Goal: Task Accomplishment & Management: Manage account settings

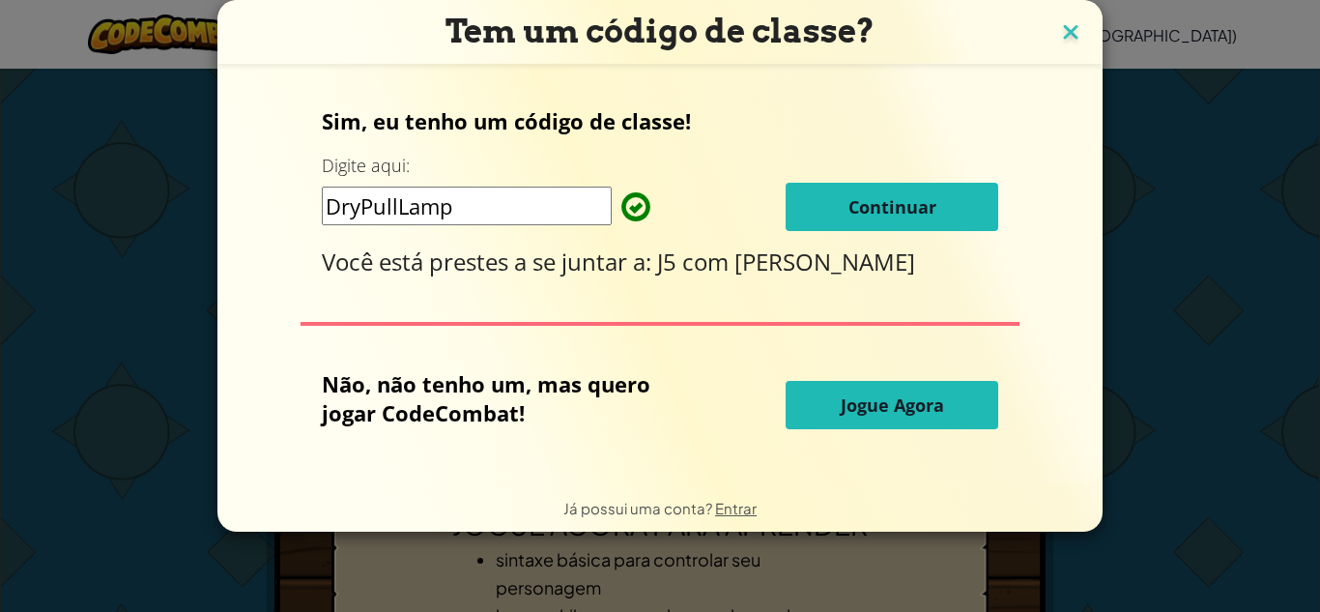
click at [1070, 29] on img at bounding box center [1070, 33] width 25 height 29
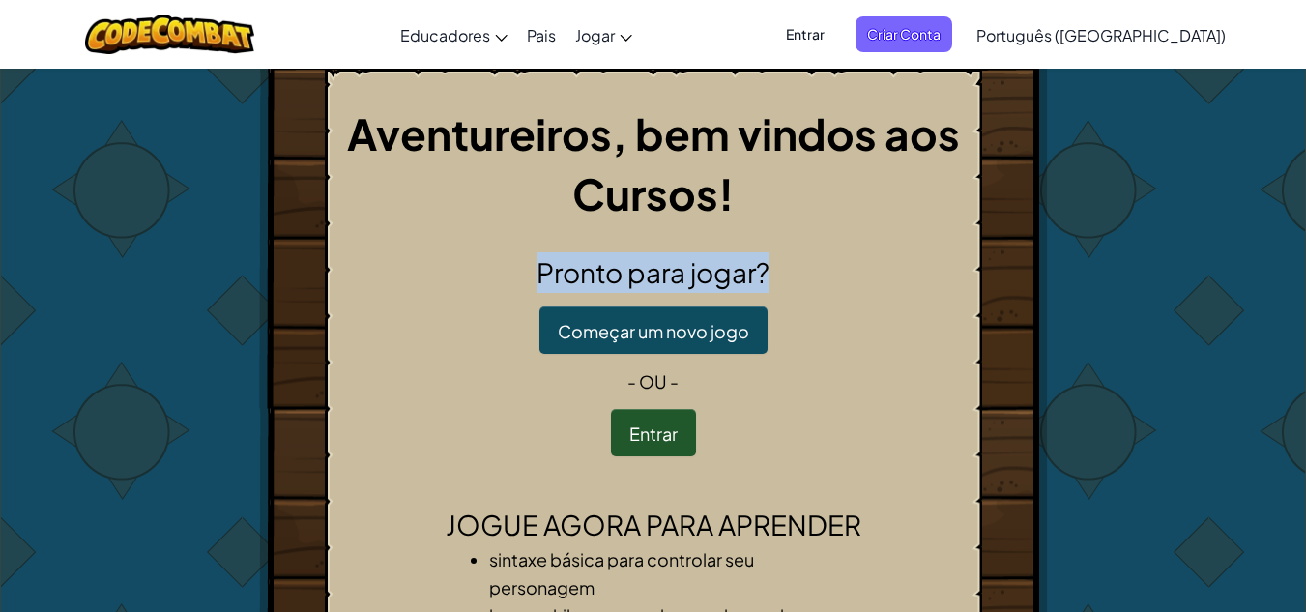
drag, startPoint x: 932, startPoint y: 208, endPoint x: 937, endPoint y: 260, distance: 52.4
click at [937, 262] on div "Aventureiros, bem vindos aos Cursos! Pronto para jogar? Começar um novo jogo - …" at bounding box center [653, 408] width 657 height 679
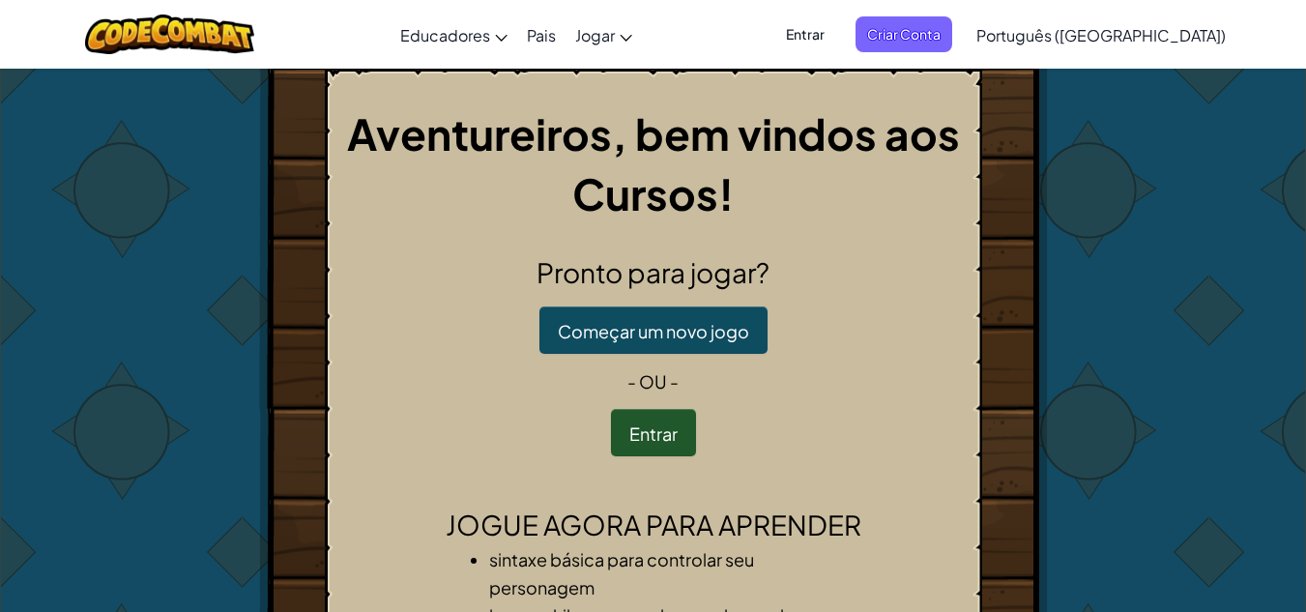
click at [143, 182] on div "Aventureiros, bem vindos aos Cursos! Pronto para jogar? Começar um novo jogo - …" at bounding box center [653, 462] width 1131 height 786
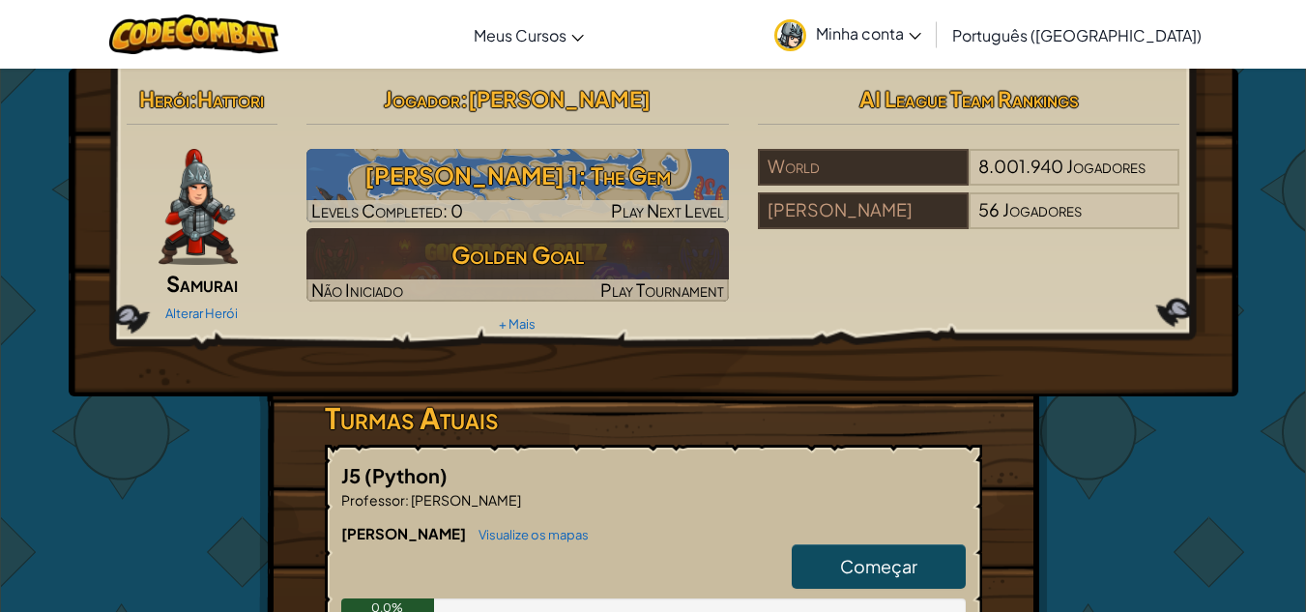
scroll to position [535, 0]
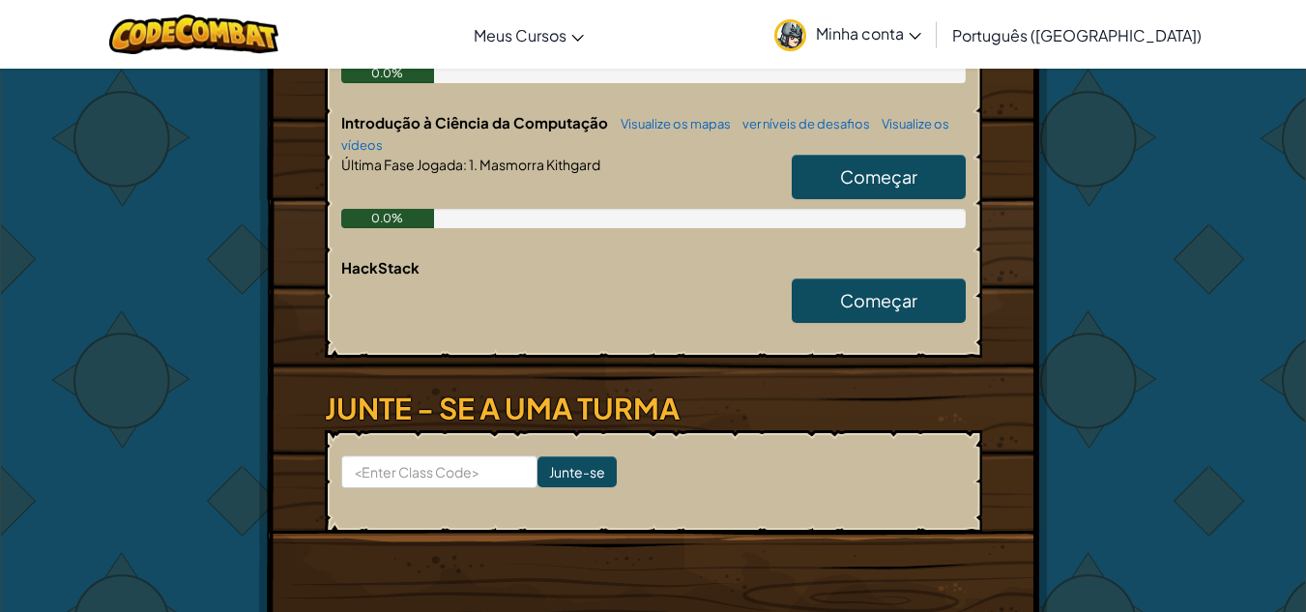
click at [895, 185] on span "Começar" at bounding box center [878, 176] width 77 height 22
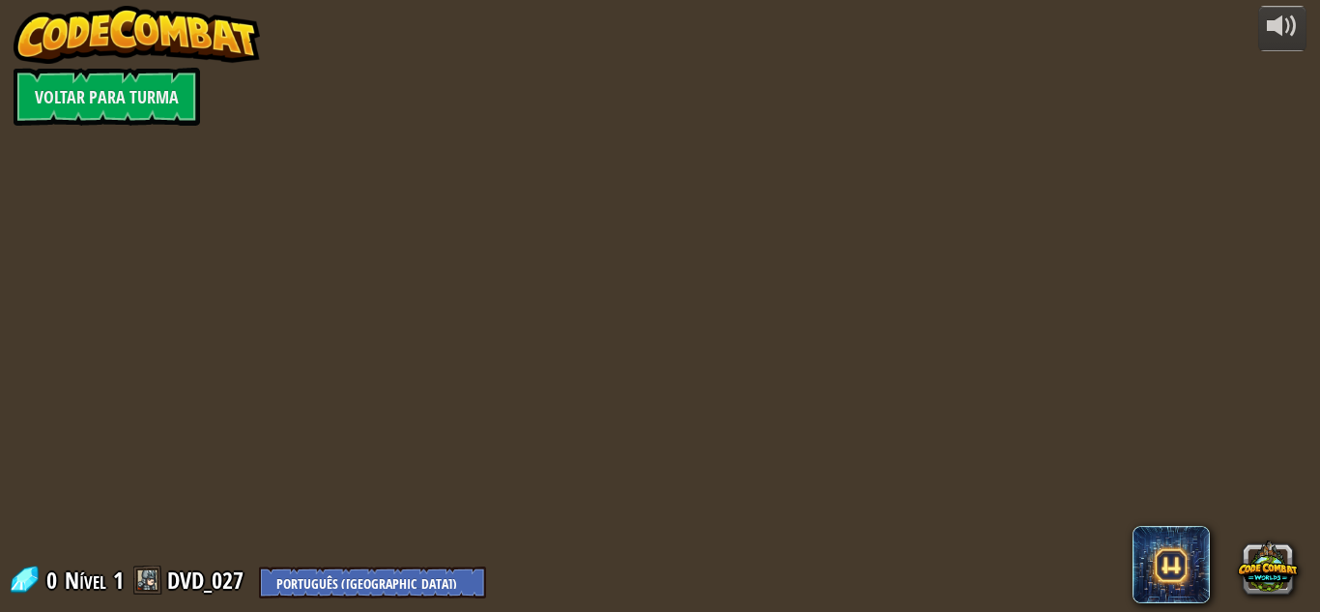
select select "pt-BR"
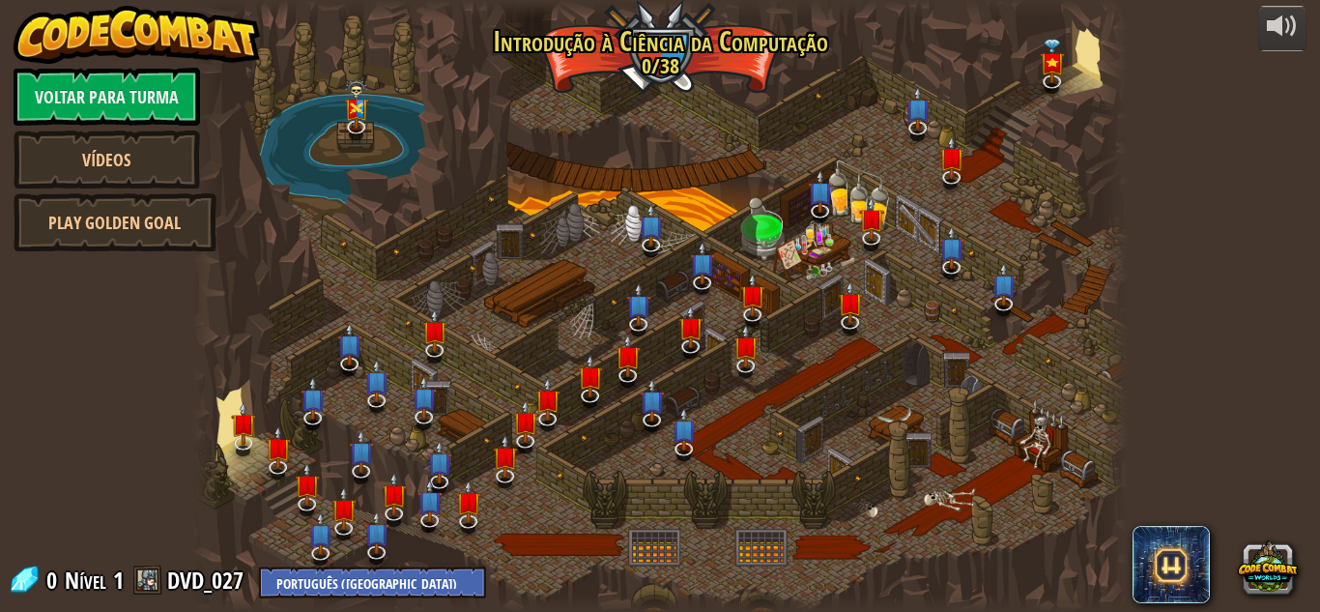
select select "pt-BR"
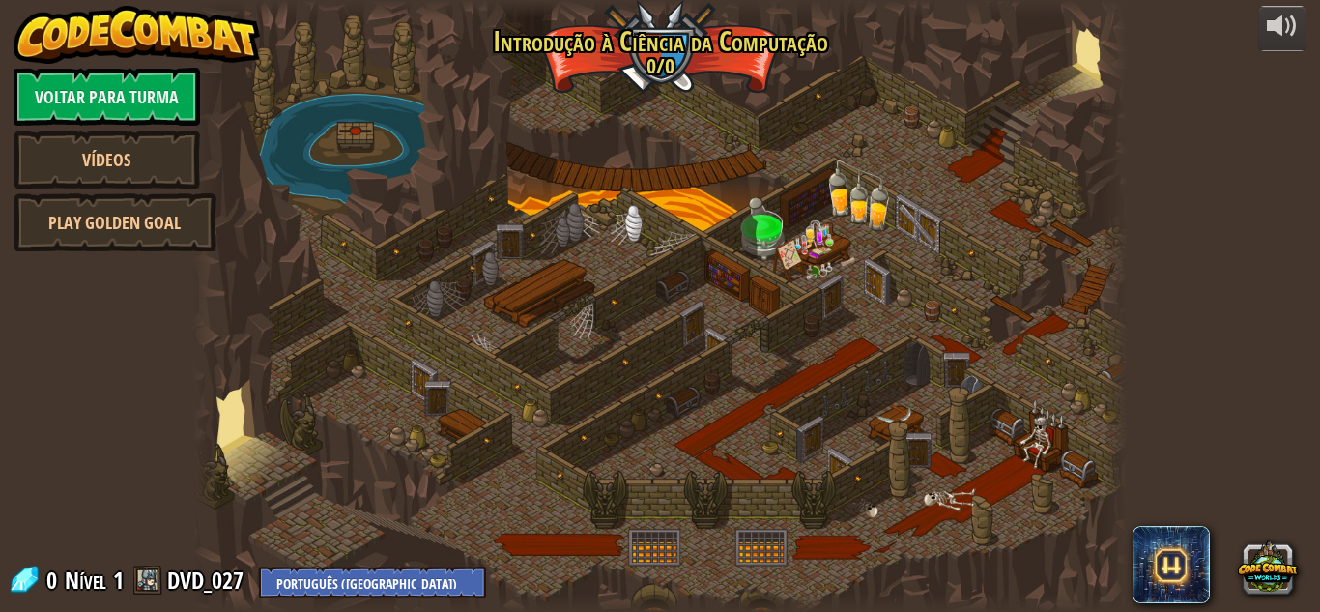
select select "pt-BR"
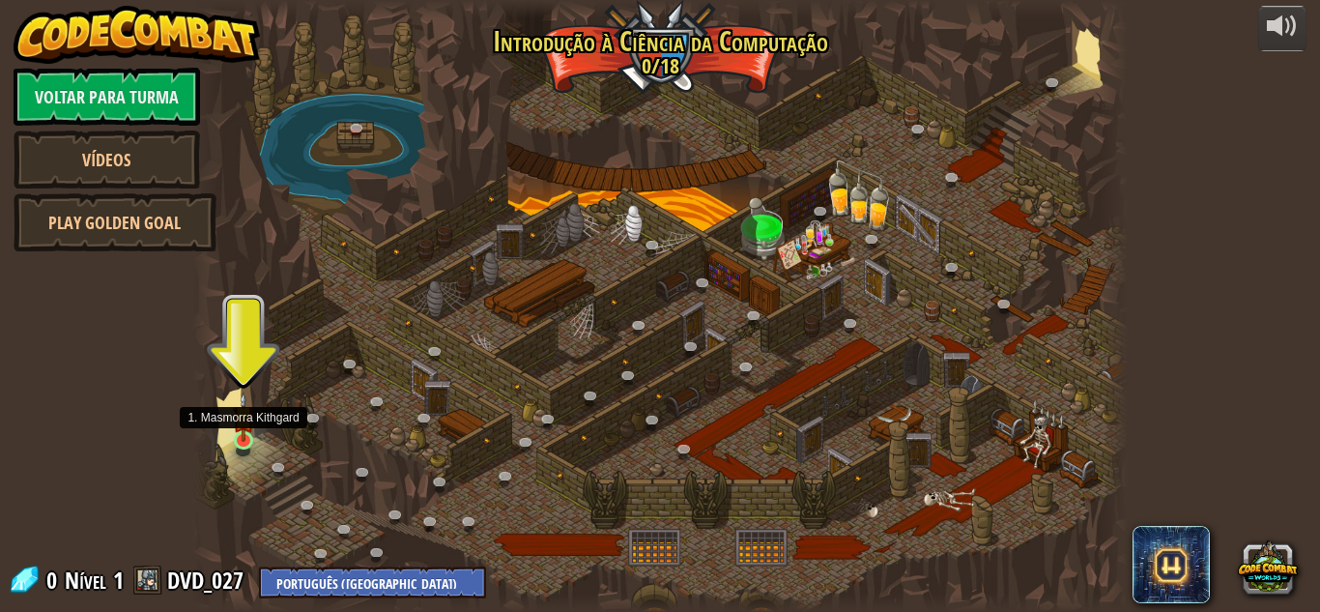
click at [239, 436] on img at bounding box center [244, 416] width 22 height 50
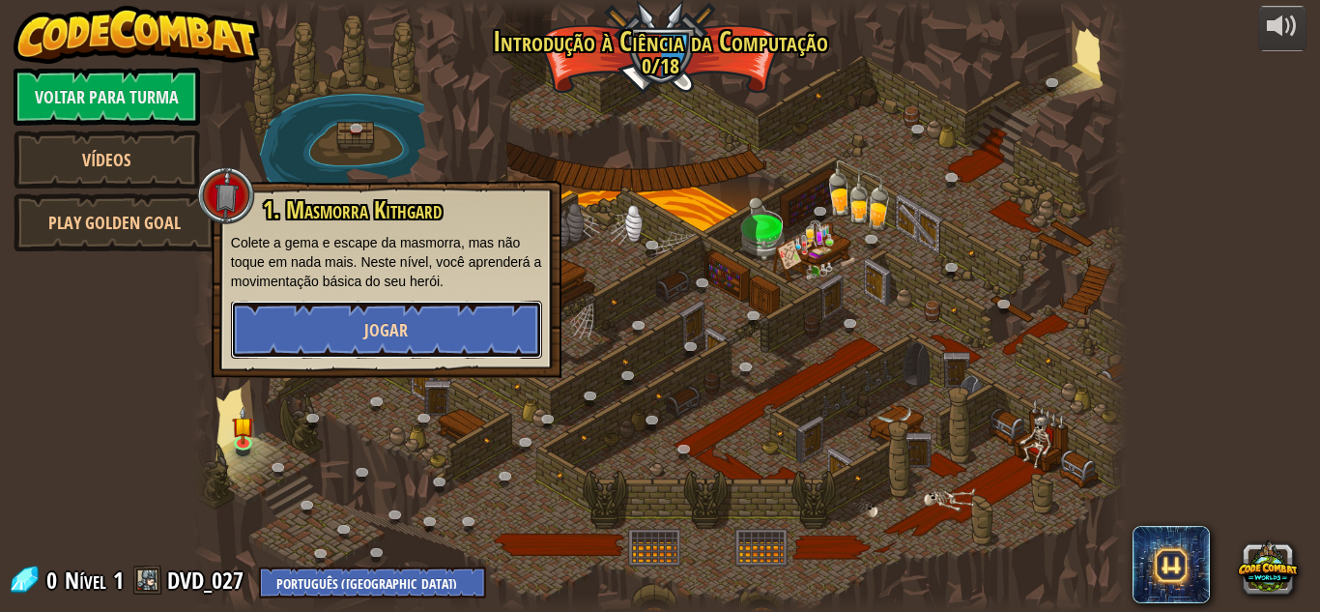
click at [387, 332] on span "Jogar" at bounding box center [385, 330] width 43 height 24
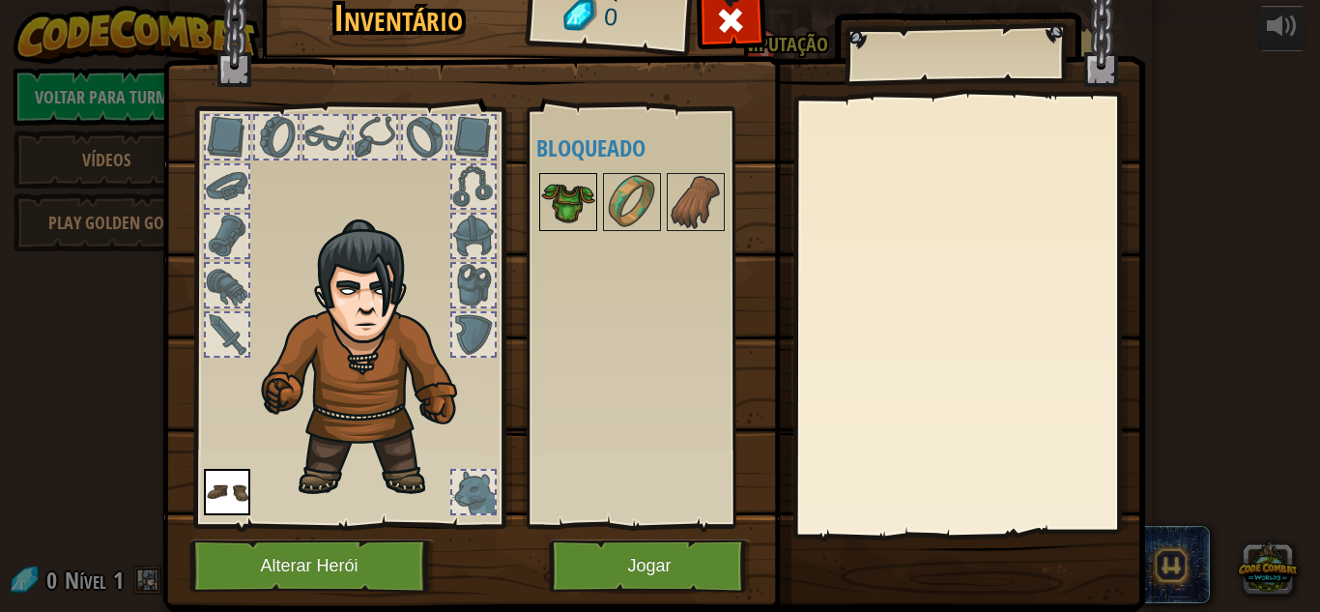
click at [563, 202] on img at bounding box center [568, 202] width 54 height 54
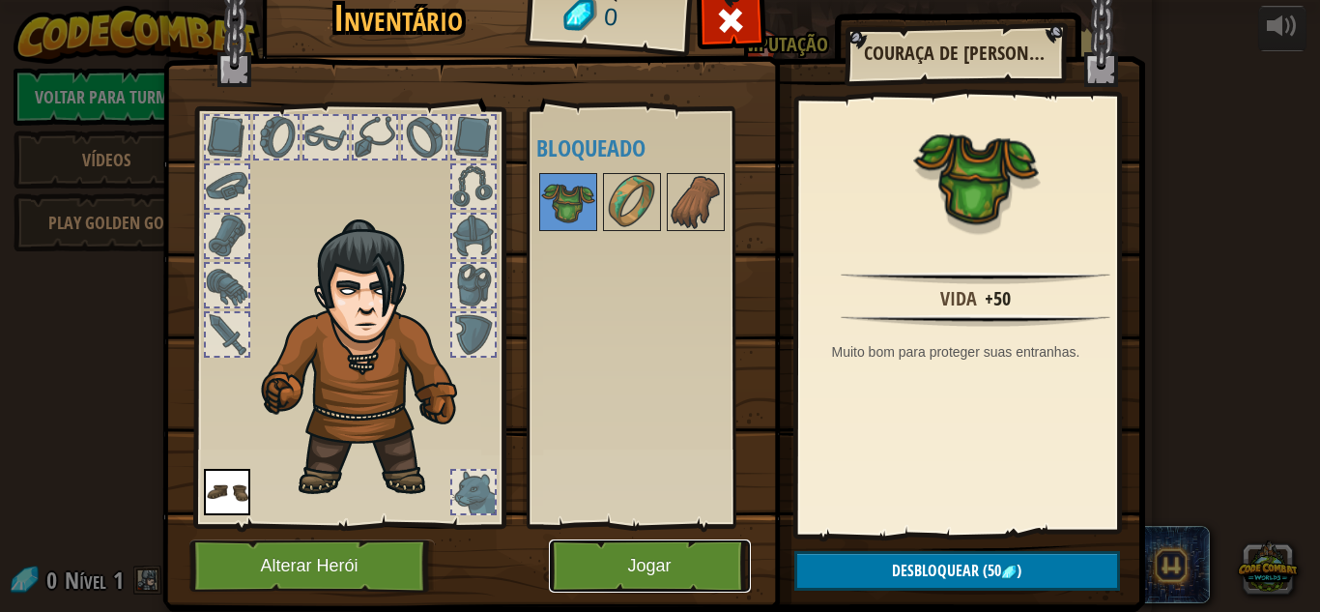
click at [679, 562] on button "Jogar" at bounding box center [650, 565] width 202 height 53
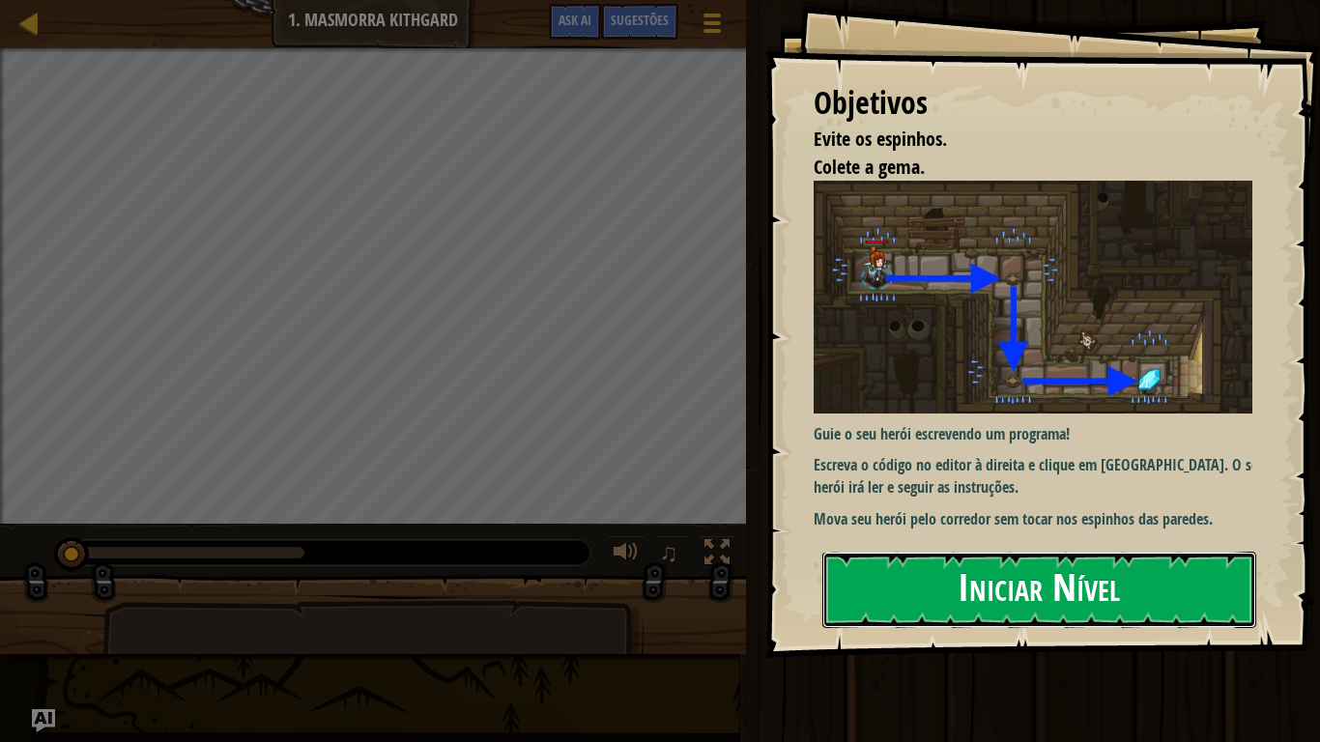
click at [1022, 587] on button "Iniciar Nível" at bounding box center [1040, 590] width 434 height 76
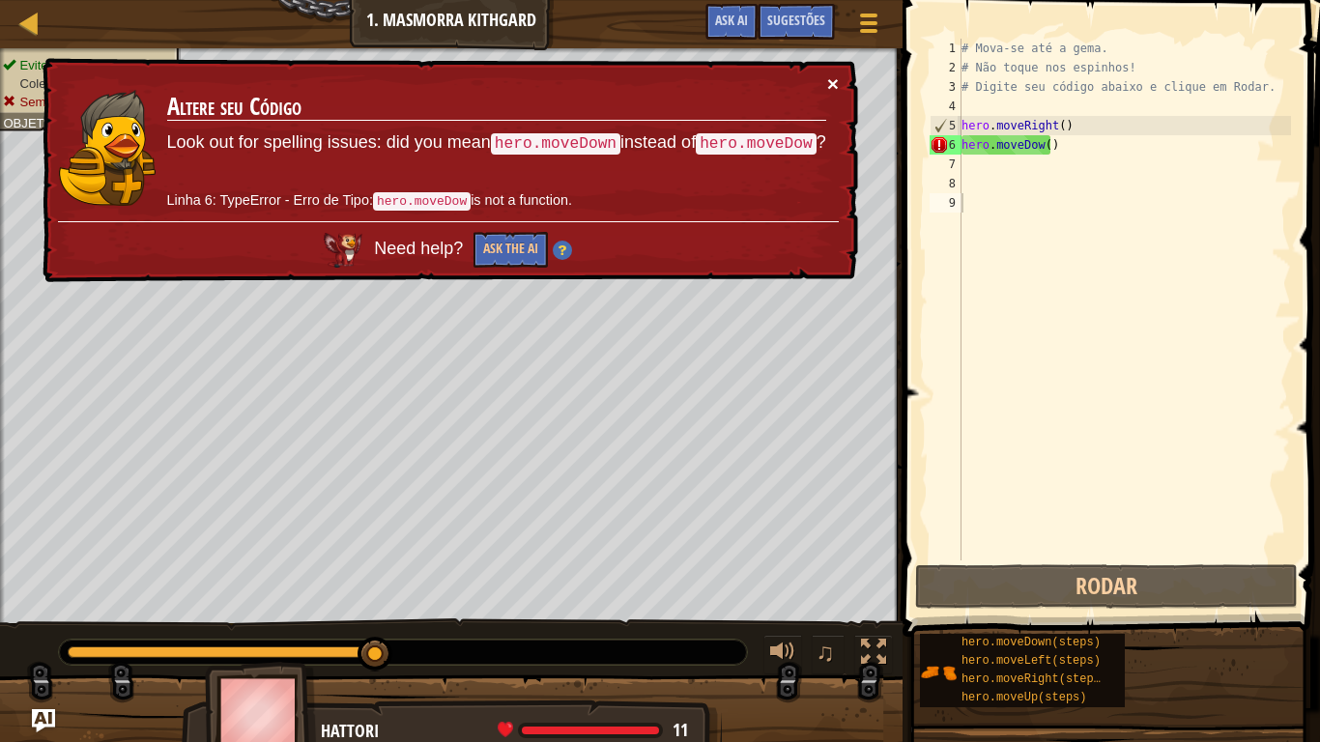
click at [834, 80] on button "×" at bounding box center [833, 83] width 12 height 20
click at [1100, 156] on div "# Mova-se até a gema. # Não toque nos espinhos! # Digite seu código abaixo e cl…" at bounding box center [1124, 319] width 333 height 561
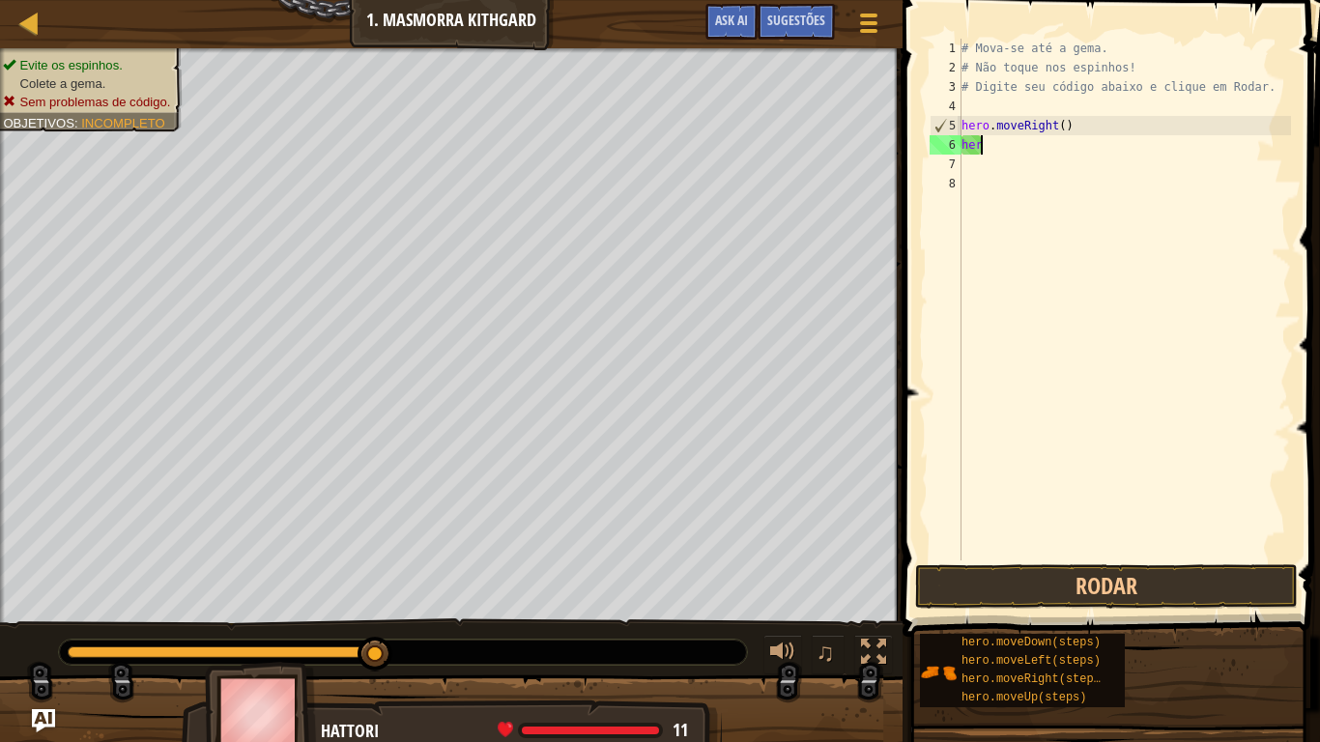
type textarea "h"
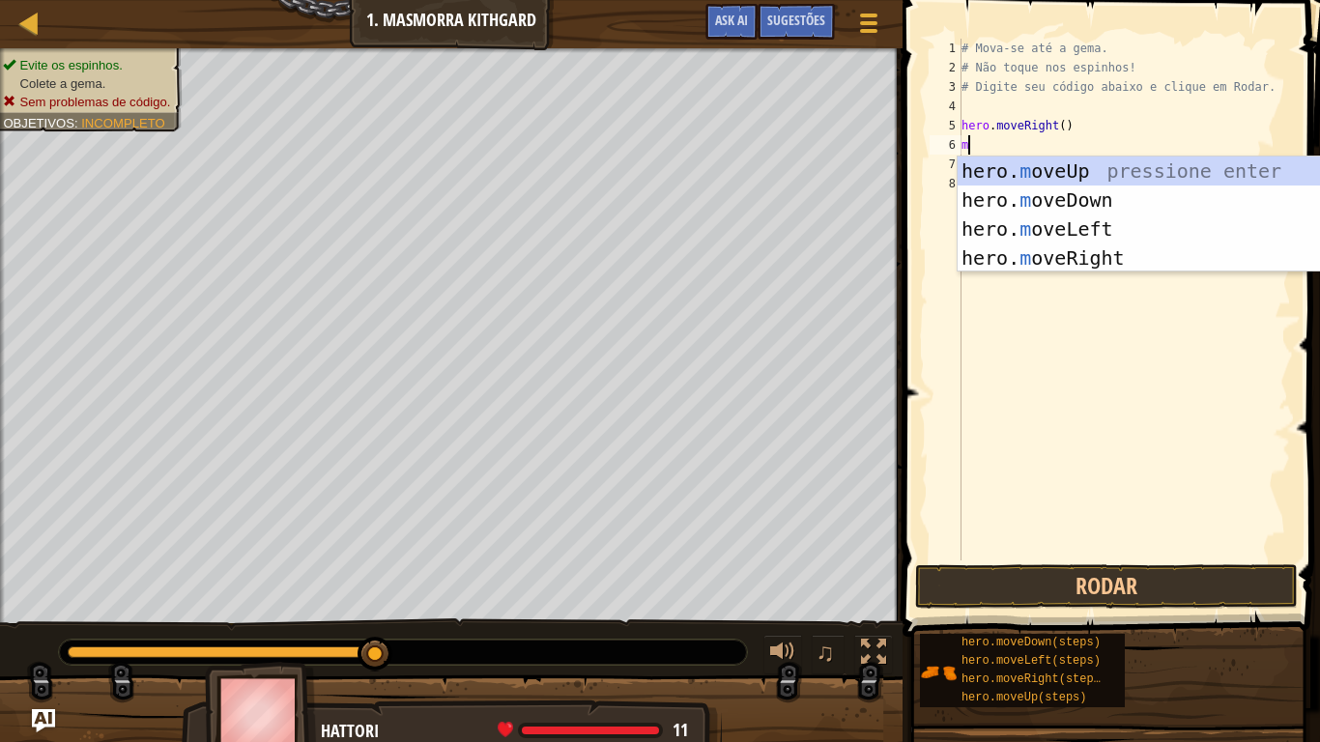
scroll to position [9, 0]
type textarea "move"
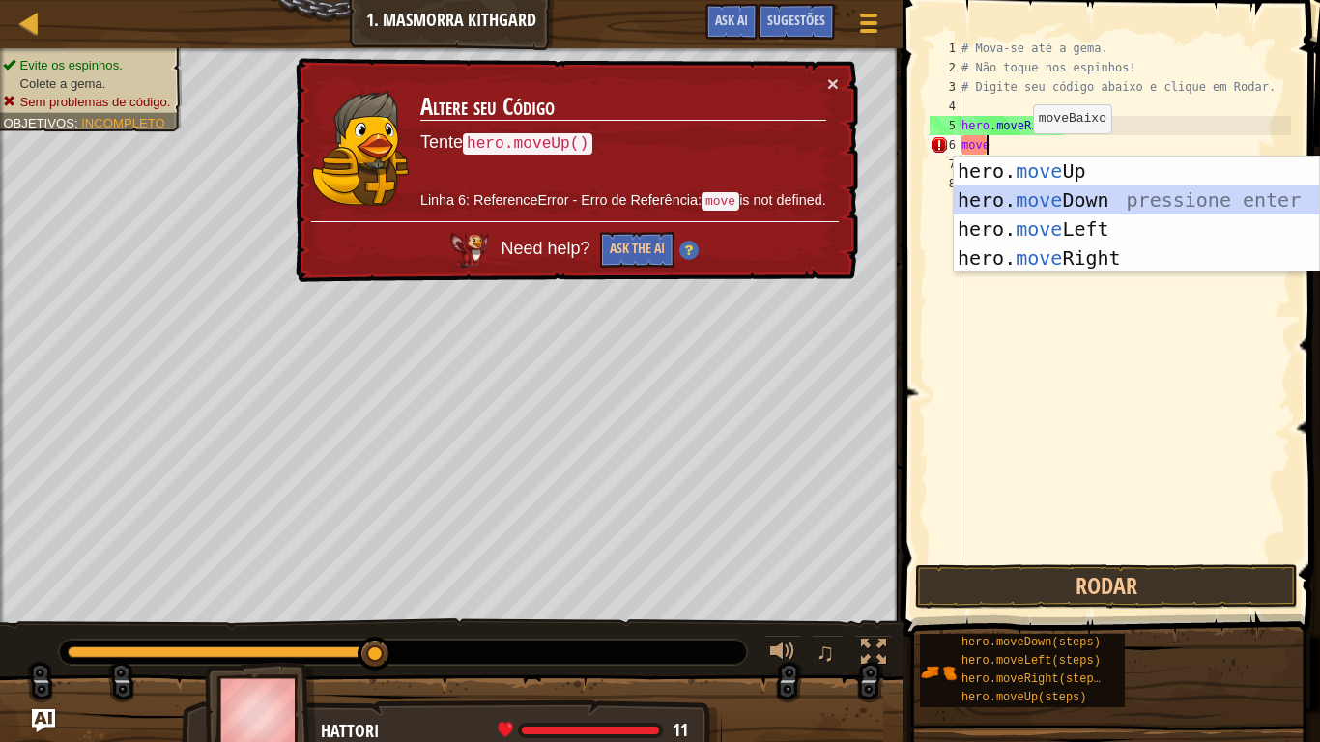
click at [1049, 210] on div "hero. move Up pressione enter hero. move Down pressione enter hero. move Left p…" at bounding box center [1136, 244] width 365 height 174
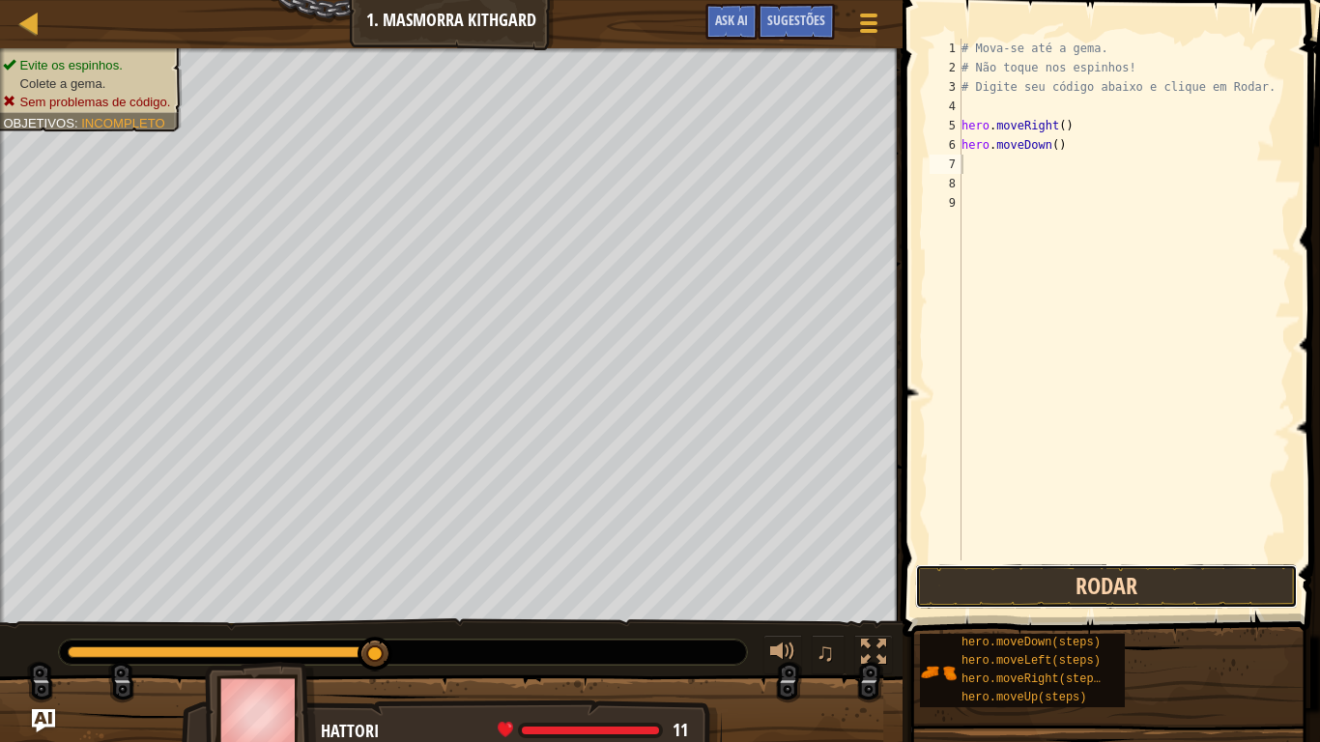
click at [1055, 589] on button "Rodar" at bounding box center [1106, 586] width 383 height 44
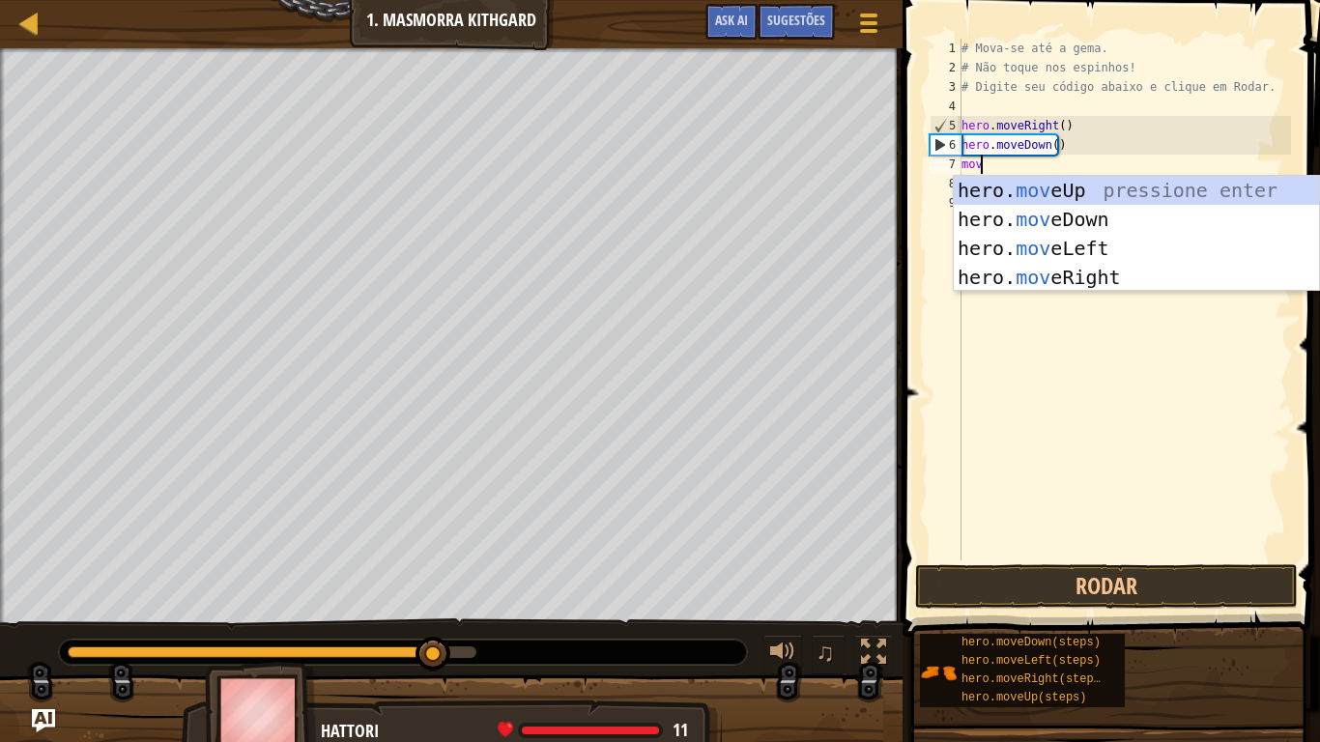
type textarea "move"
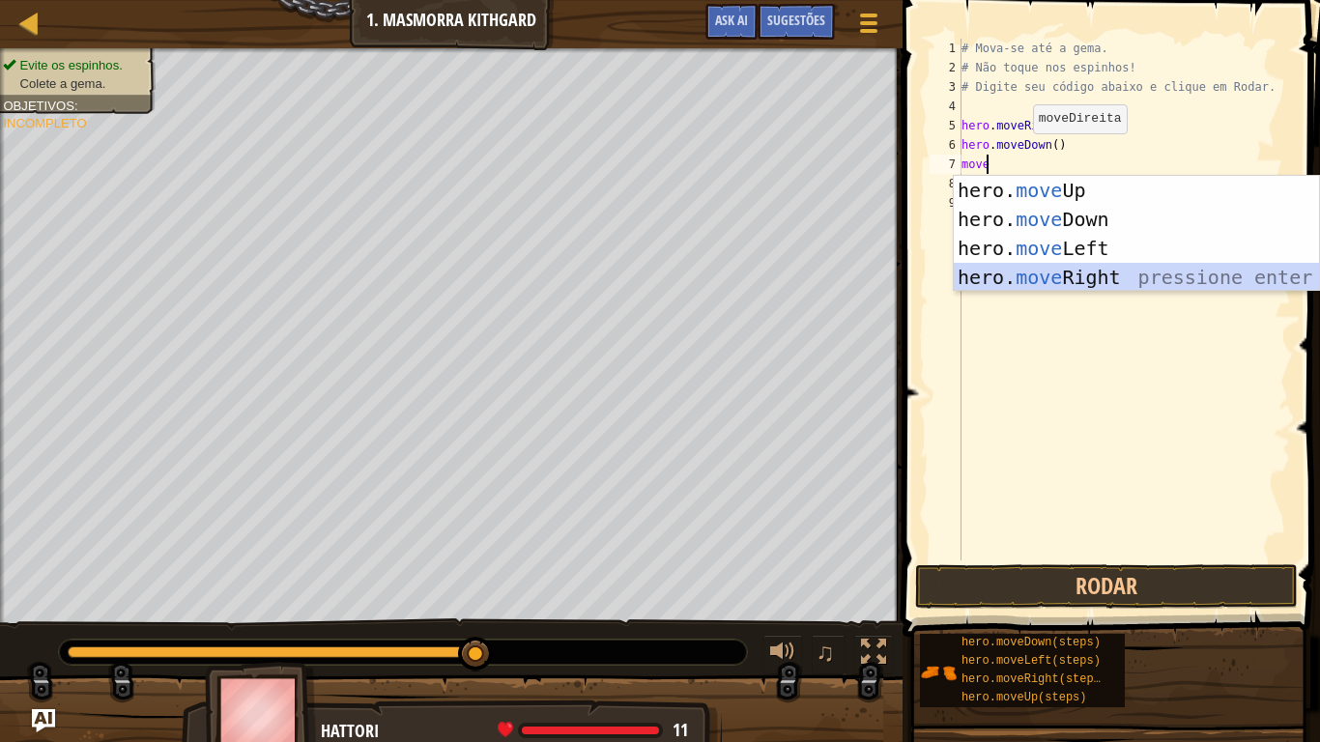
click at [1041, 269] on div "hero. move Up pressione enter hero. move Down pressione enter hero. move Left p…" at bounding box center [1136, 263] width 365 height 174
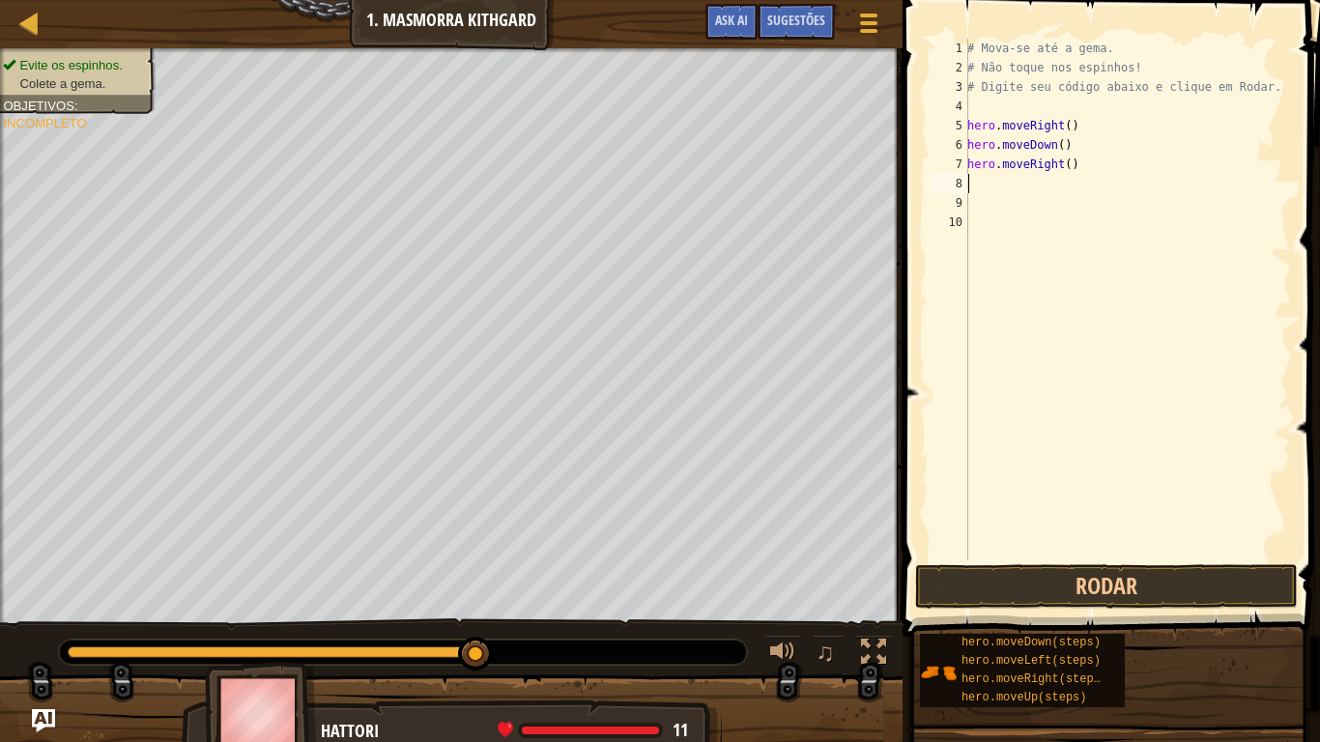
scroll to position [9, 0]
click at [1058, 576] on button "Rodar" at bounding box center [1106, 586] width 383 height 44
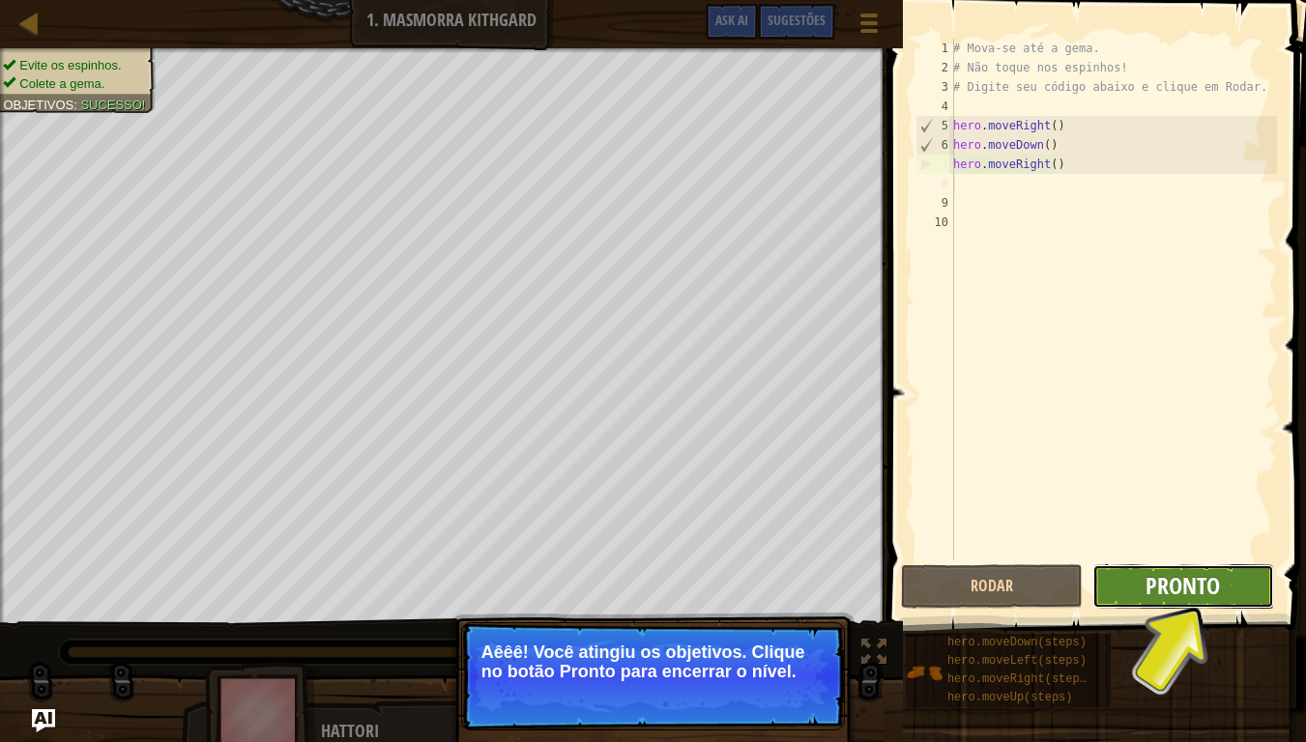
click at [1184, 582] on span "Pronto" at bounding box center [1182, 585] width 74 height 31
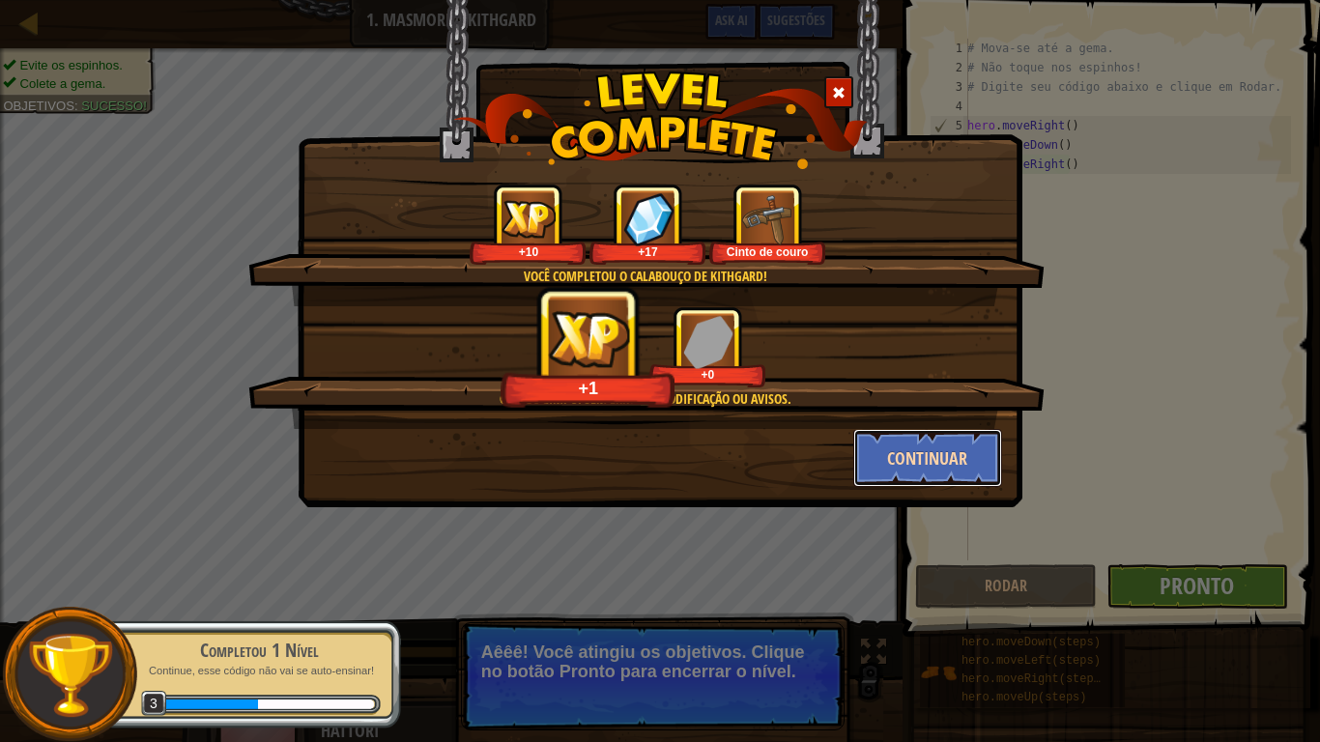
click at [930, 458] on button "Continuar" at bounding box center [928, 458] width 150 height 58
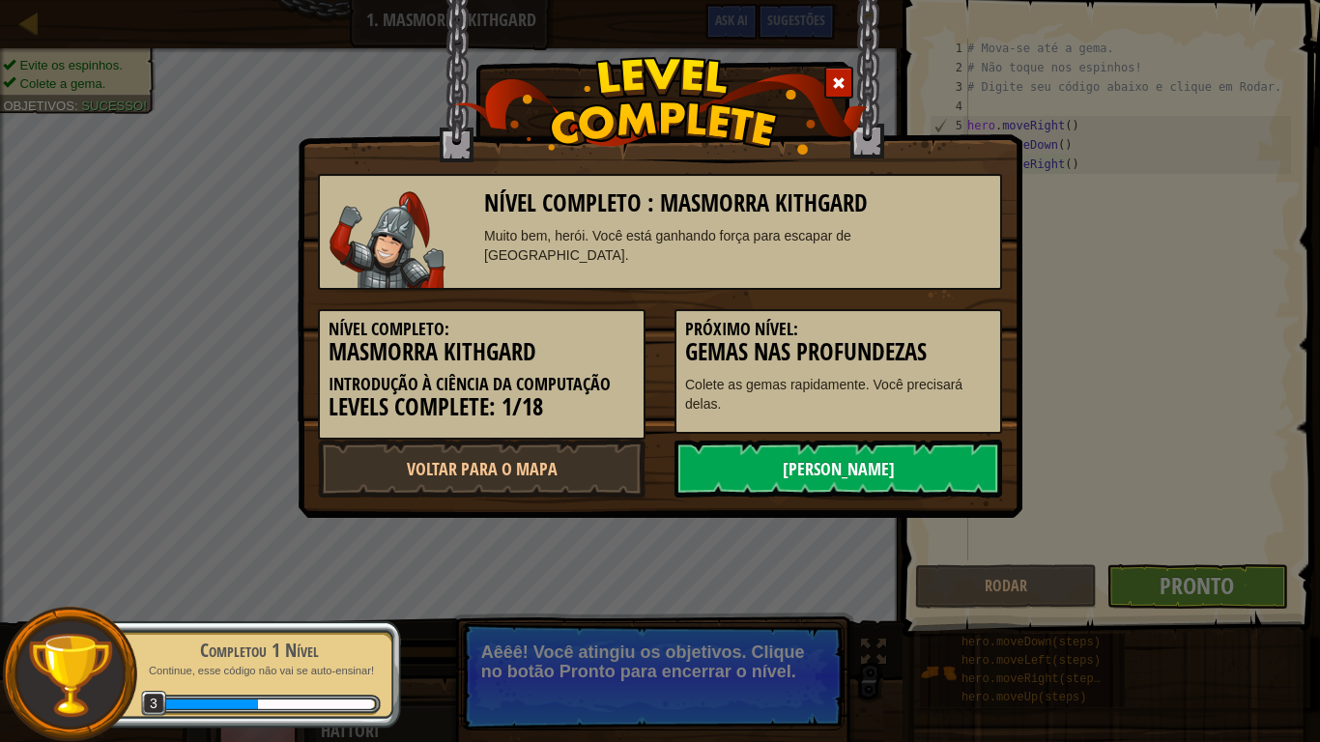
click at [798, 470] on link "[PERSON_NAME]" at bounding box center [839, 469] width 328 height 58
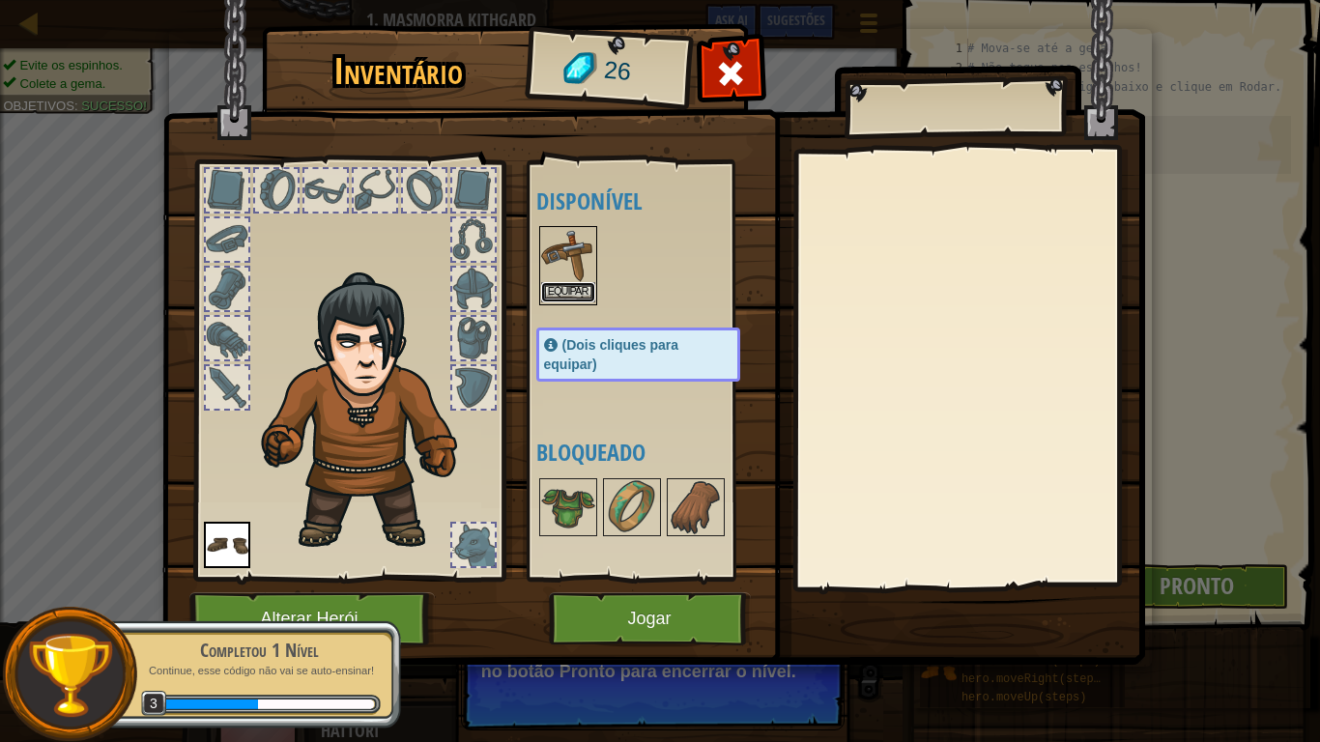
click at [578, 289] on button "Equipar" at bounding box center [568, 292] width 54 height 20
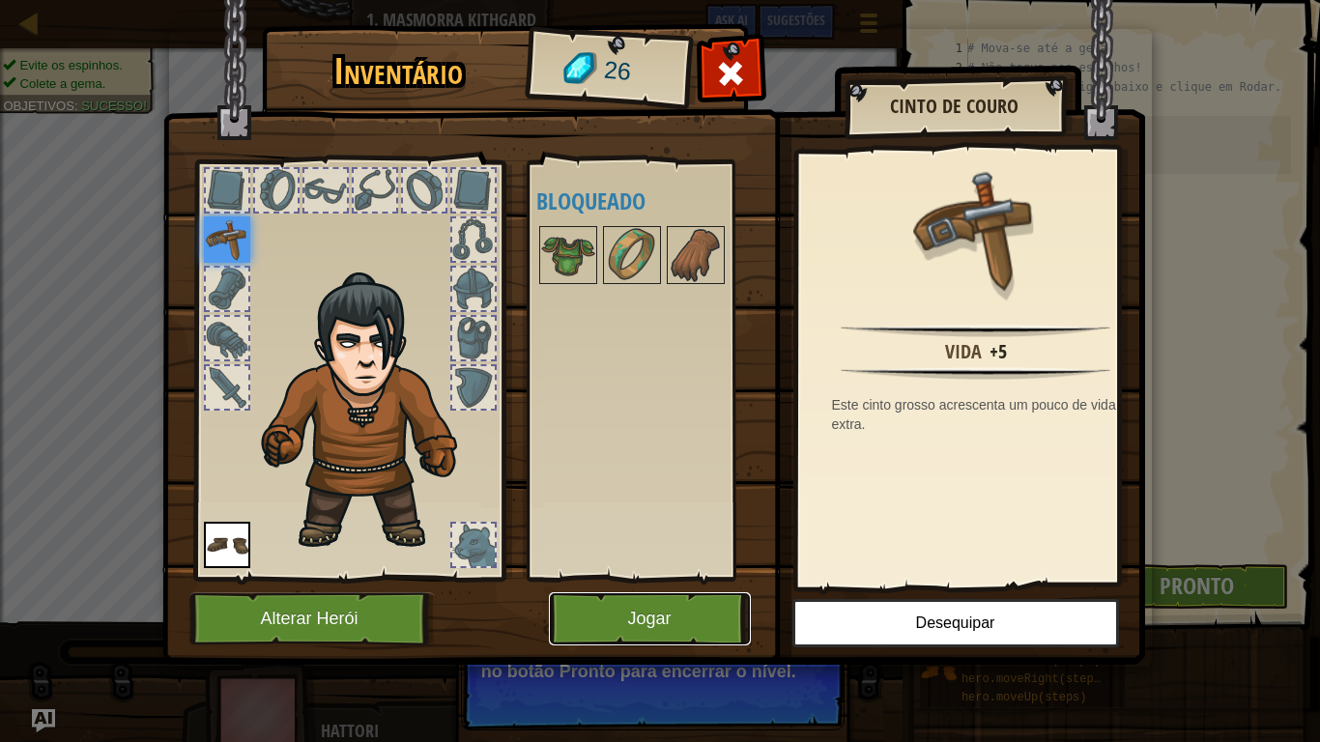
click at [684, 611] on button "Jogar" at bounding box center [650, 619] width 202 height 53
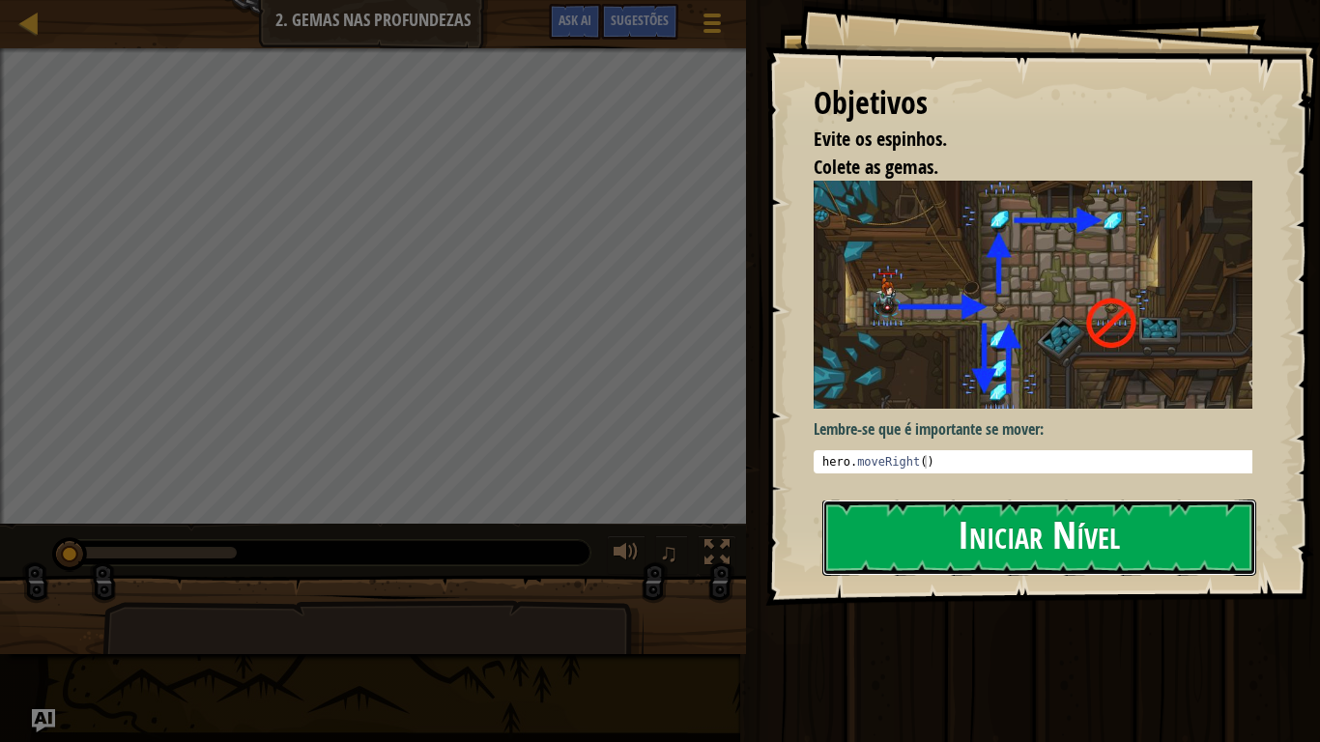
click at [1026, 527] on button "Iniciar Nível" at bounding box center [1040, 538] width 434 height 76
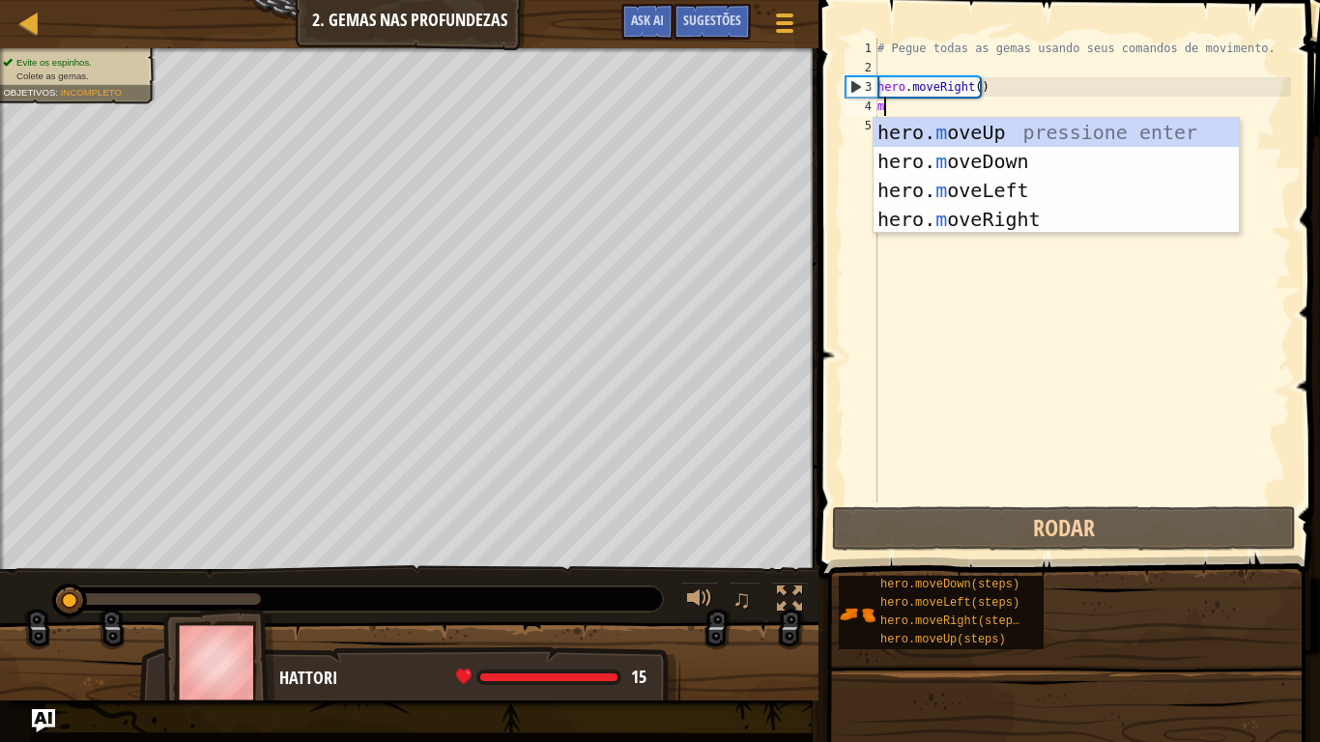
scroll to position [9, 0]
type textarea "mo"
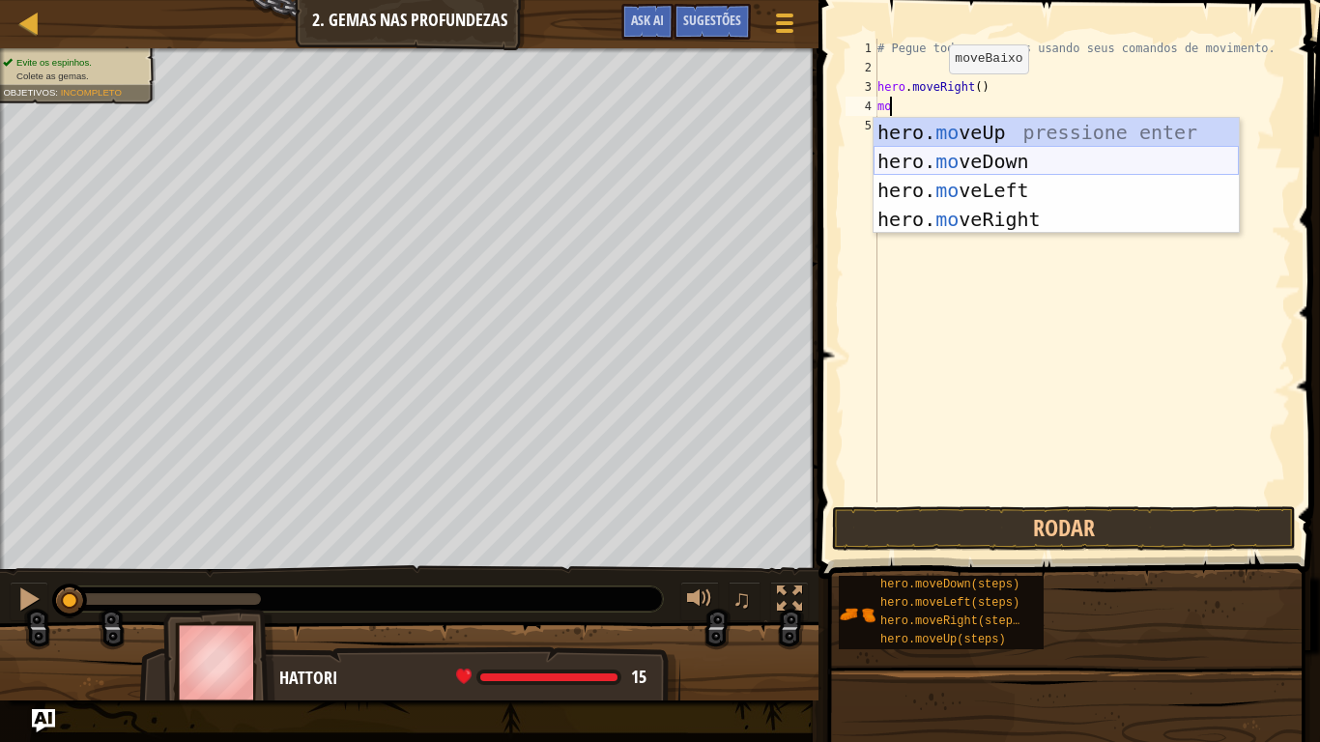
click at [1003, 157] on div "hero. mo veUp pressione enter hero. mo veDown pressione enter hero. mo veLeft p…" at bounding box center [1056, 205] width 365 height 174
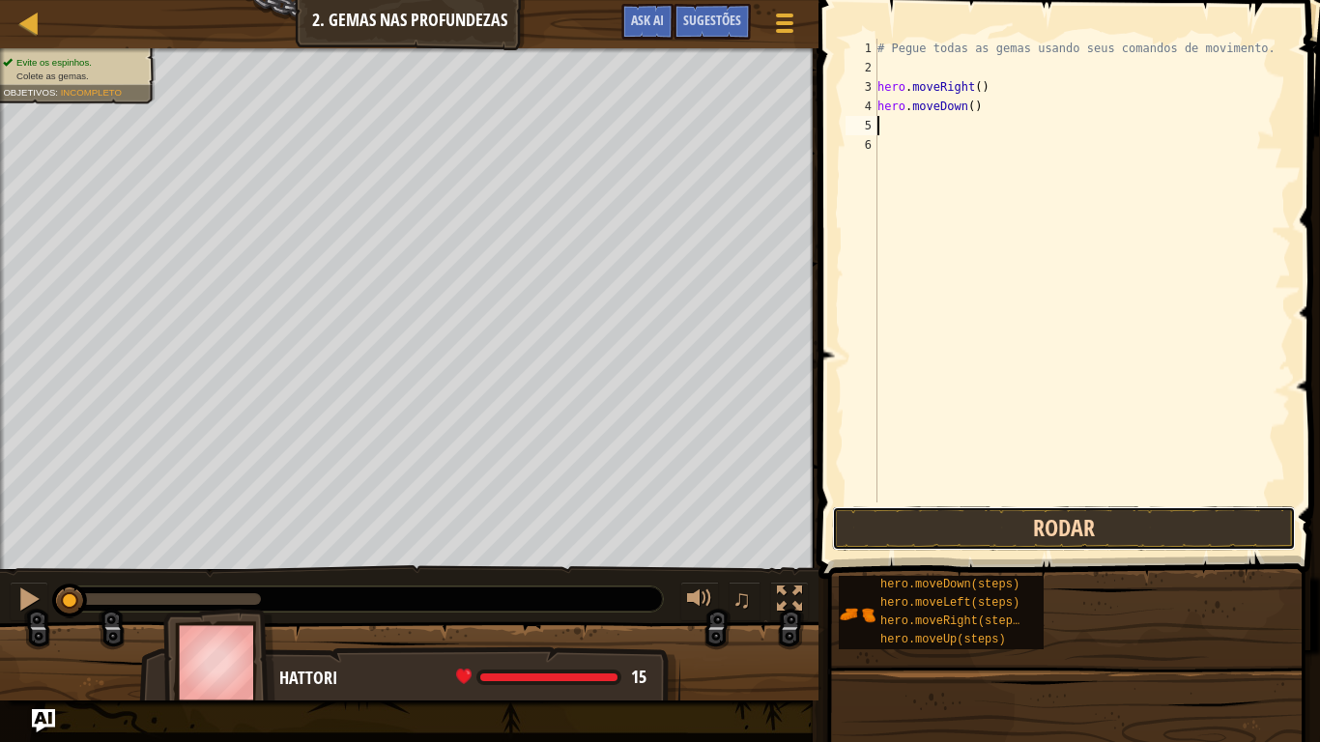
click at [981, 530] on button "Rodar" at bounding box center [1064, 528] width 464 height 44
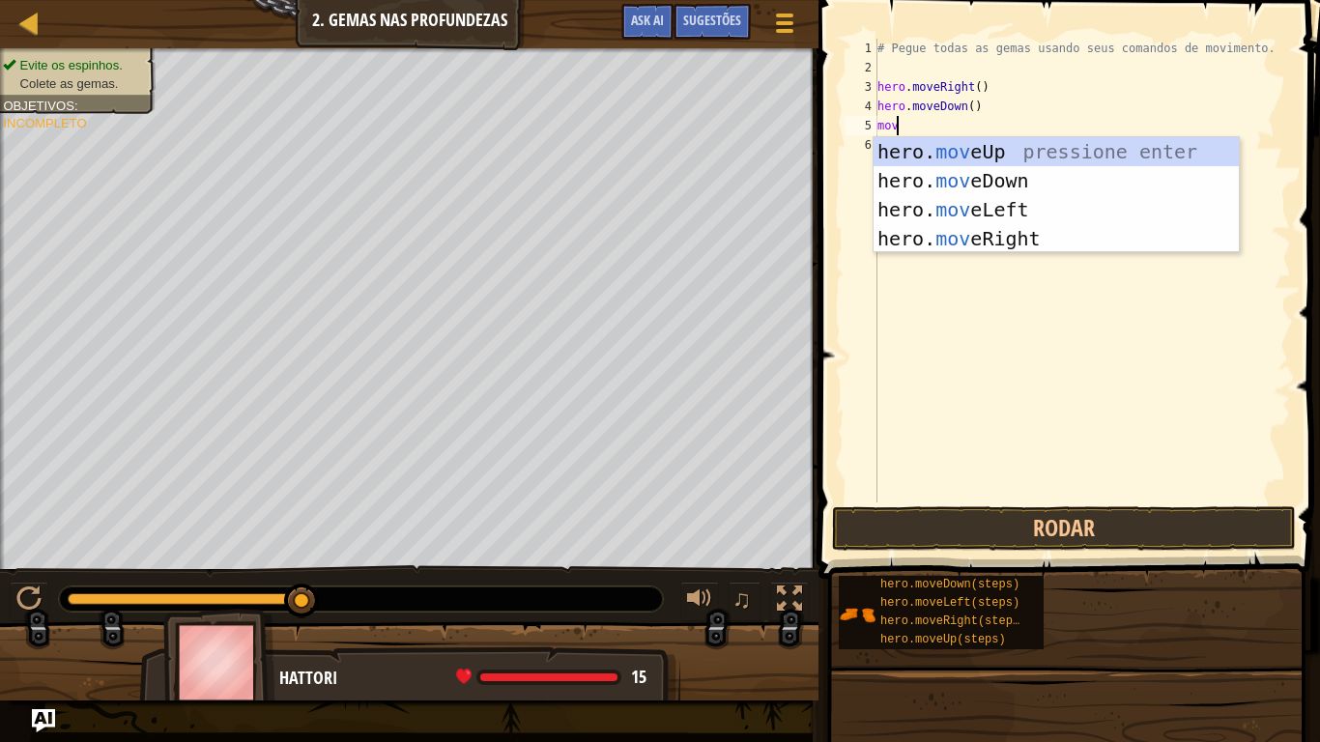
scroll to position [9, 1]
type textarea "move"
click at [997, 153] on div "hero. move Up pressione enter hero. move Down pressione enter hero. move Left p…" at bounding box center [1056, 224] width 365 height 174
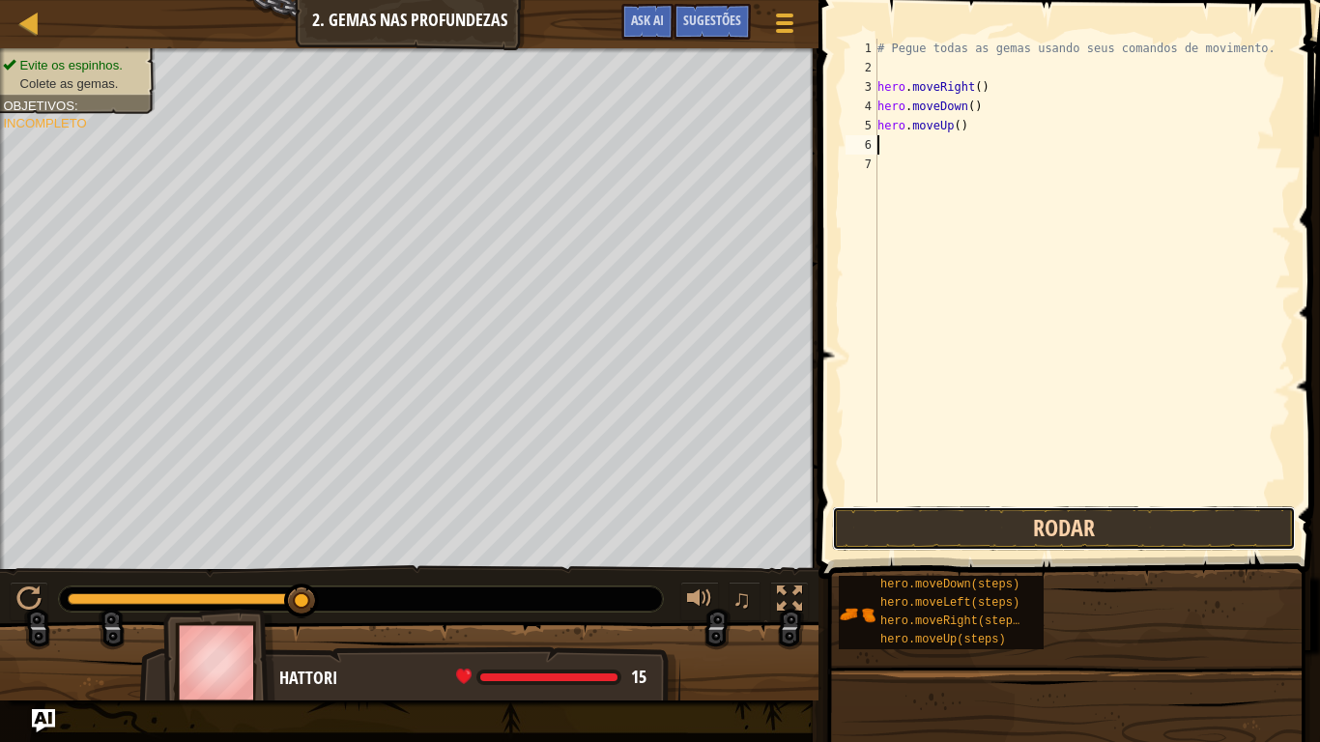
click at [955, 543] on button "Rodar" at bounding box center [1064, 528] width 464 height 44
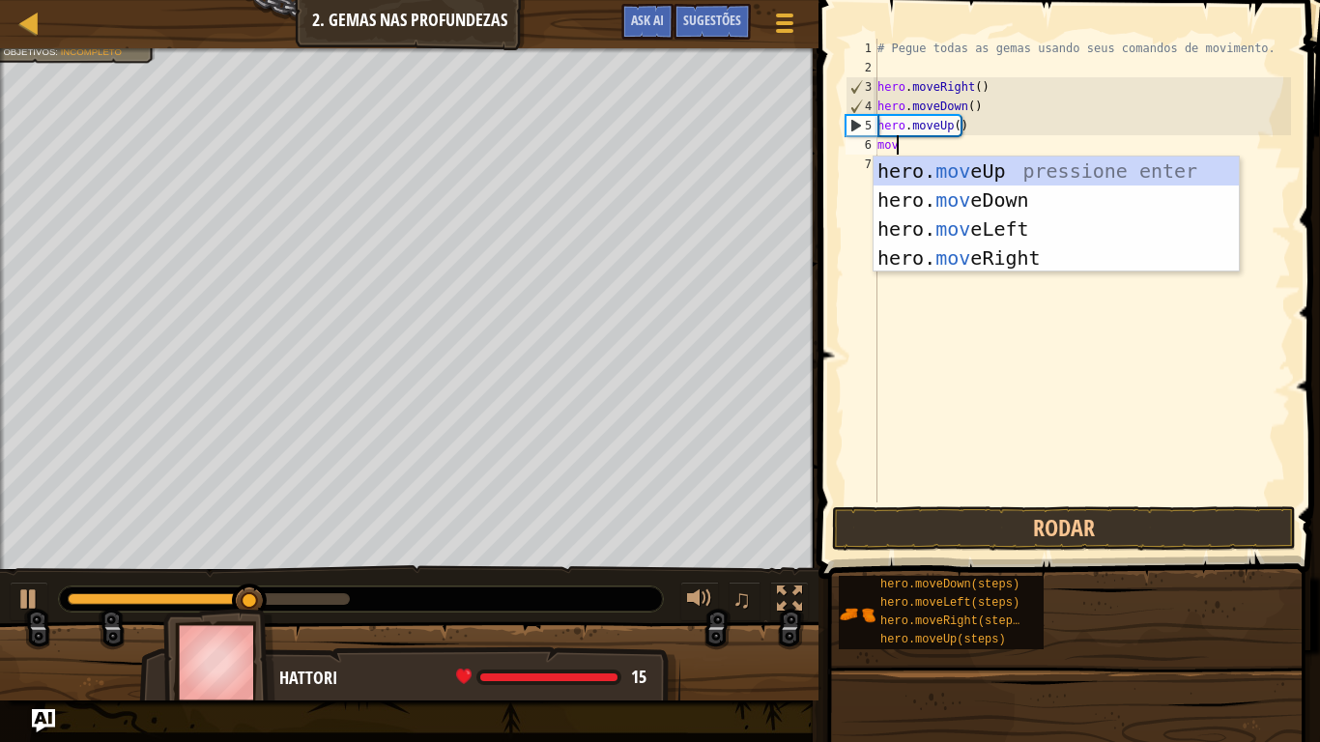
type textarea "move"
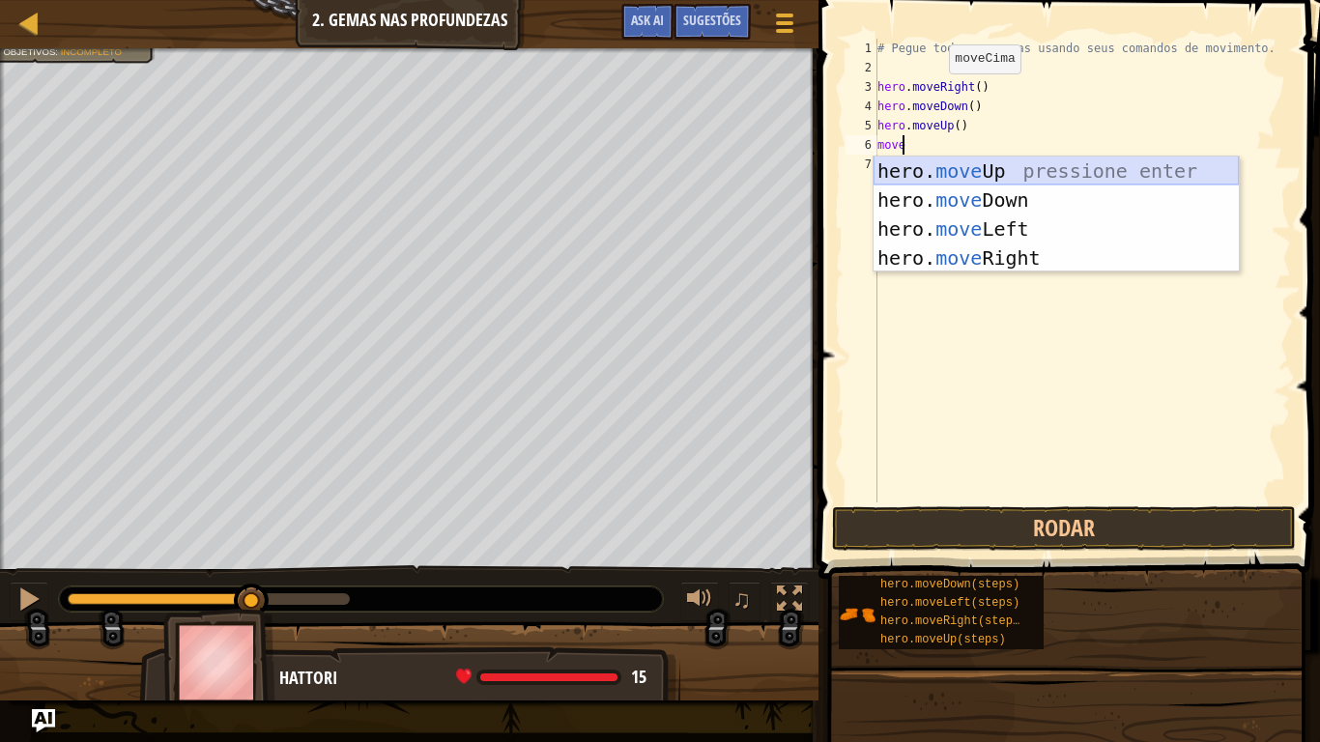
click at [920, 168] on div "hero. move Up pressione enter hero. move Down pressione enter hero. move Left p…" at bounding box center [1056, 244] width 365 height 174
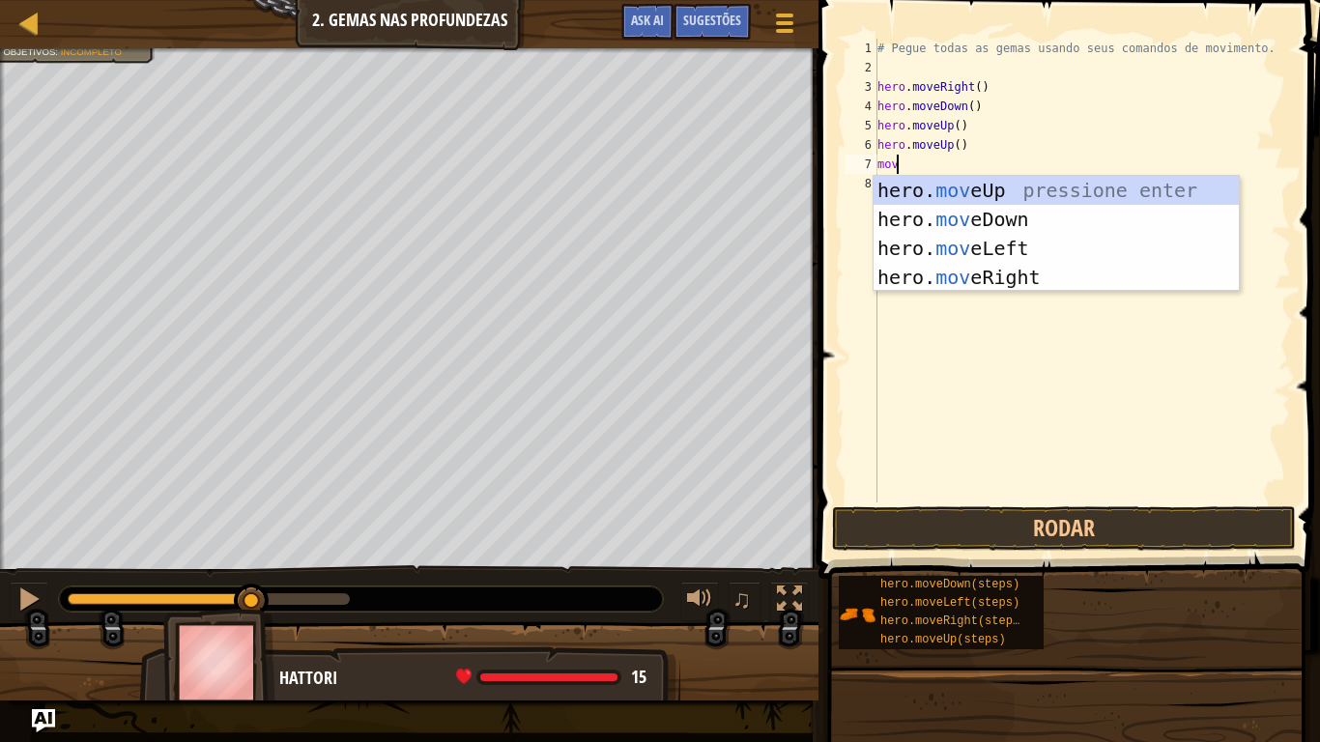
type textarea "move"
click at [983, 271] on div "hero. move Up pressione enter hero. move Down pressione enter hero. move Left p…" at bounding box center [1056, 263] width 365 height 174
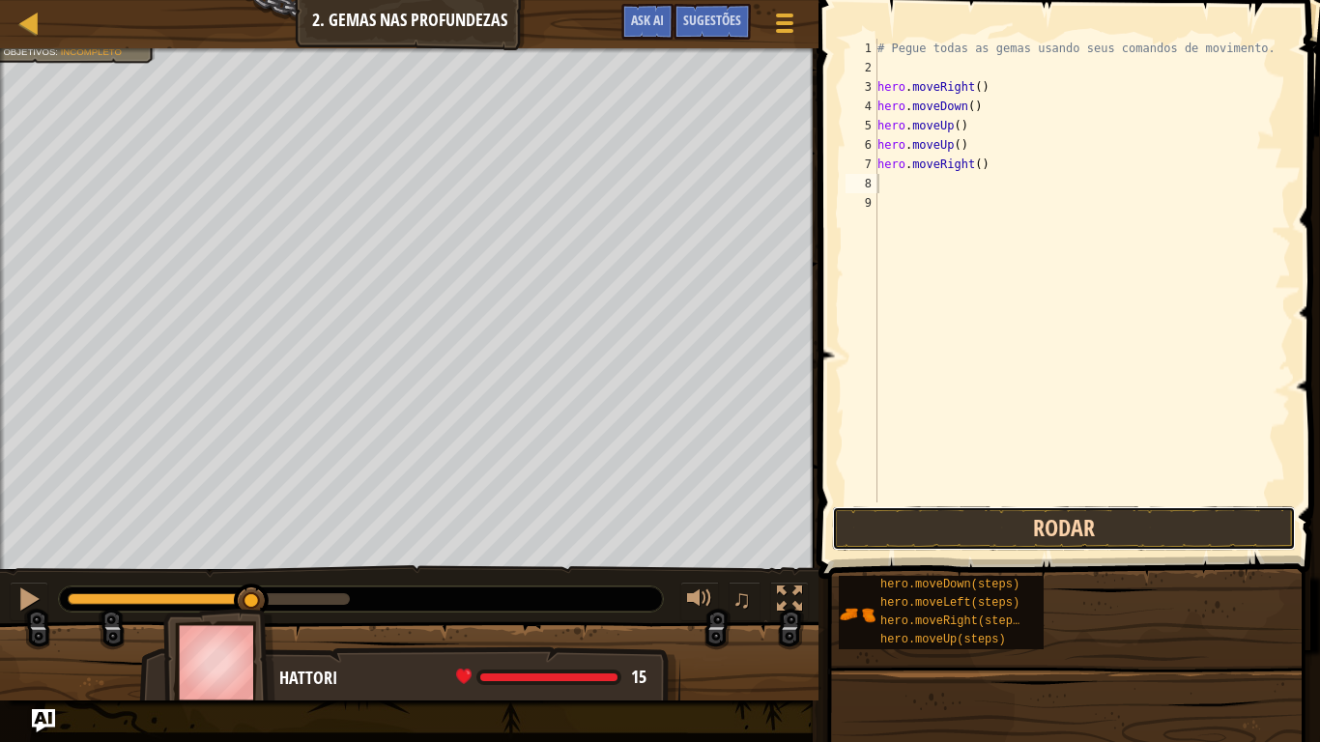
click at [993, 521] on button "Rodar" at bounding box center [1064, 528] width 464 height 44
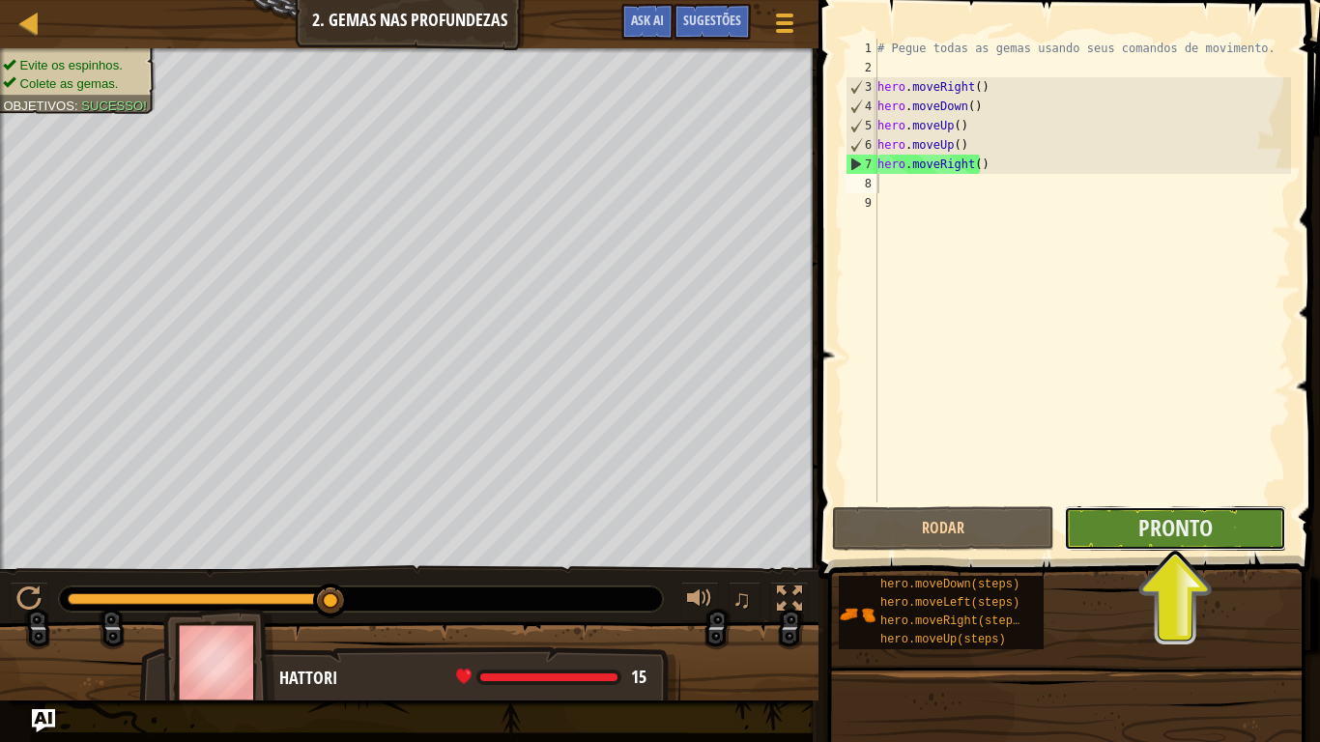
click at [1250, 523] on button "Pronto" at bounding box center [1175, 528] width 222 height 44
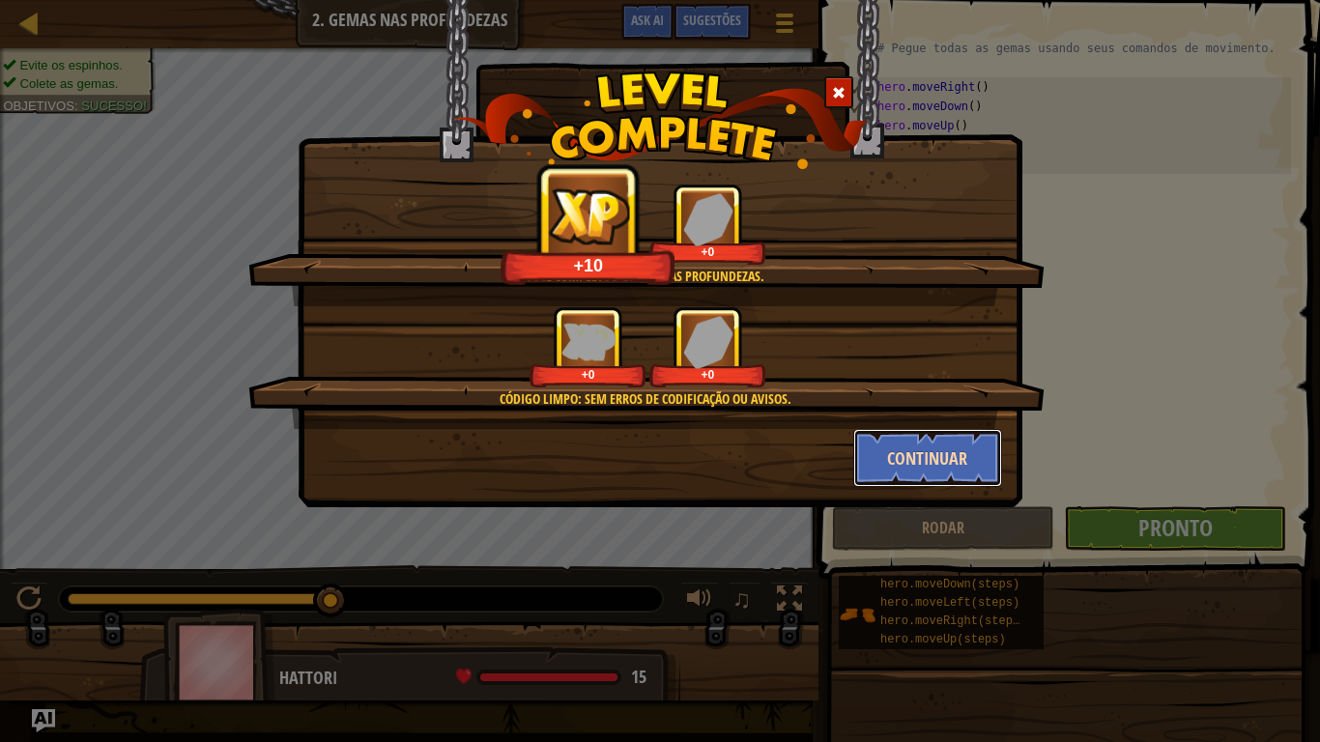
click at [961, 451] on button "Continuar" at bounding box center [928, 458] width 150 height 58
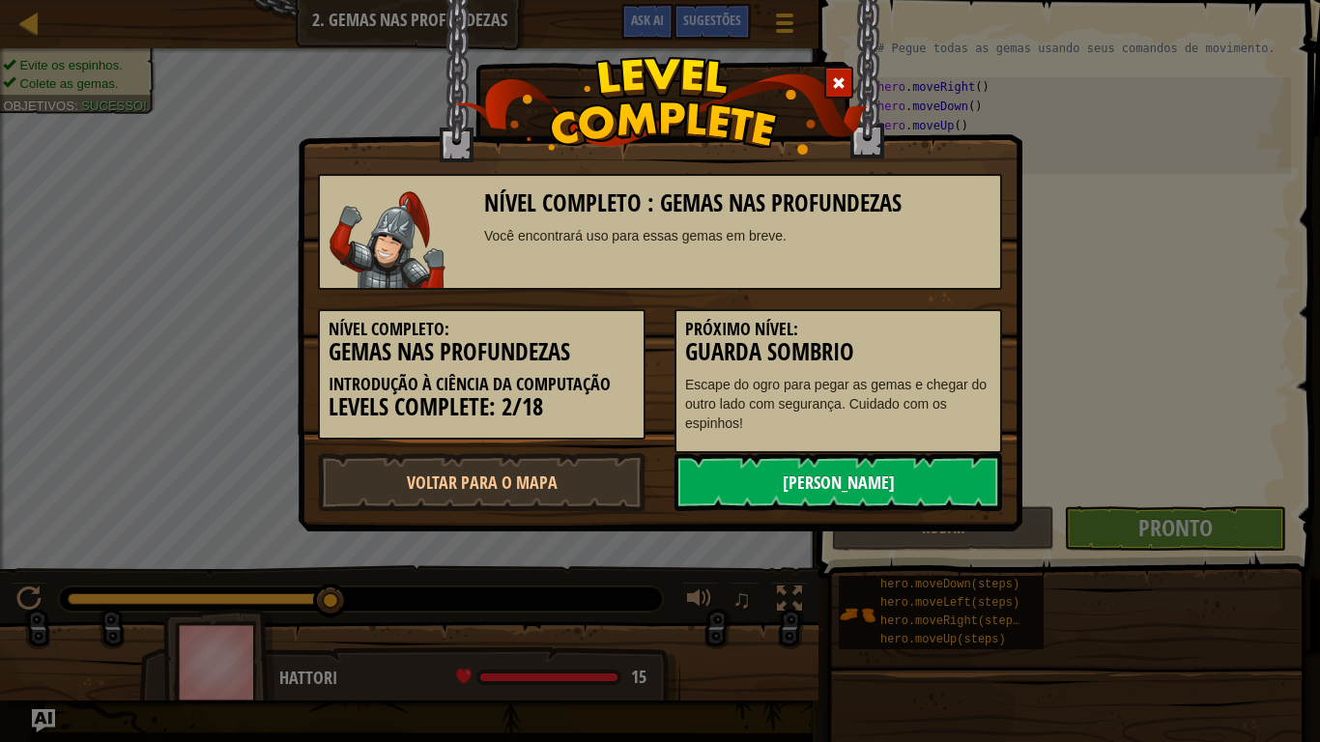
click at [882, 484] on link "[PERSON_NAME]" at bounding box center [839, 482] width 328 height 58
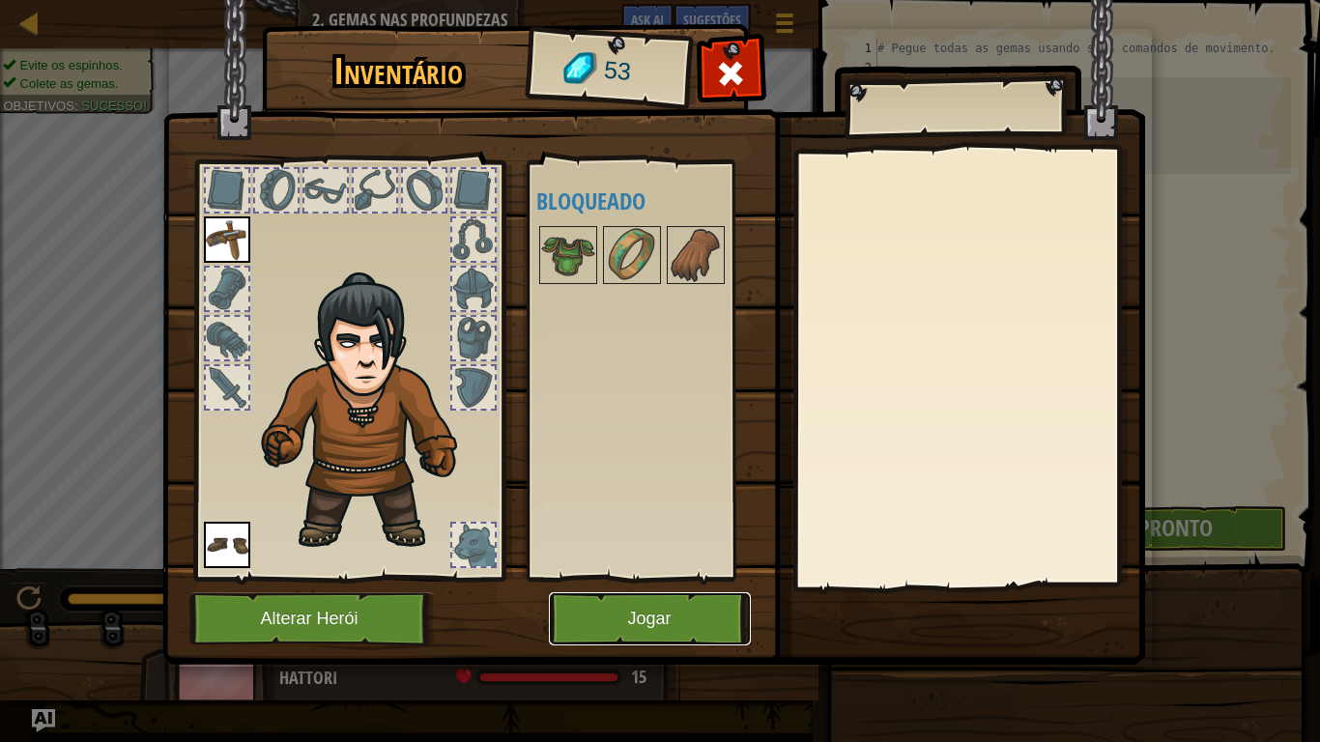
click at [665, 611] on button "Jogar" at bounding box center [650, 619] width 202 height 53
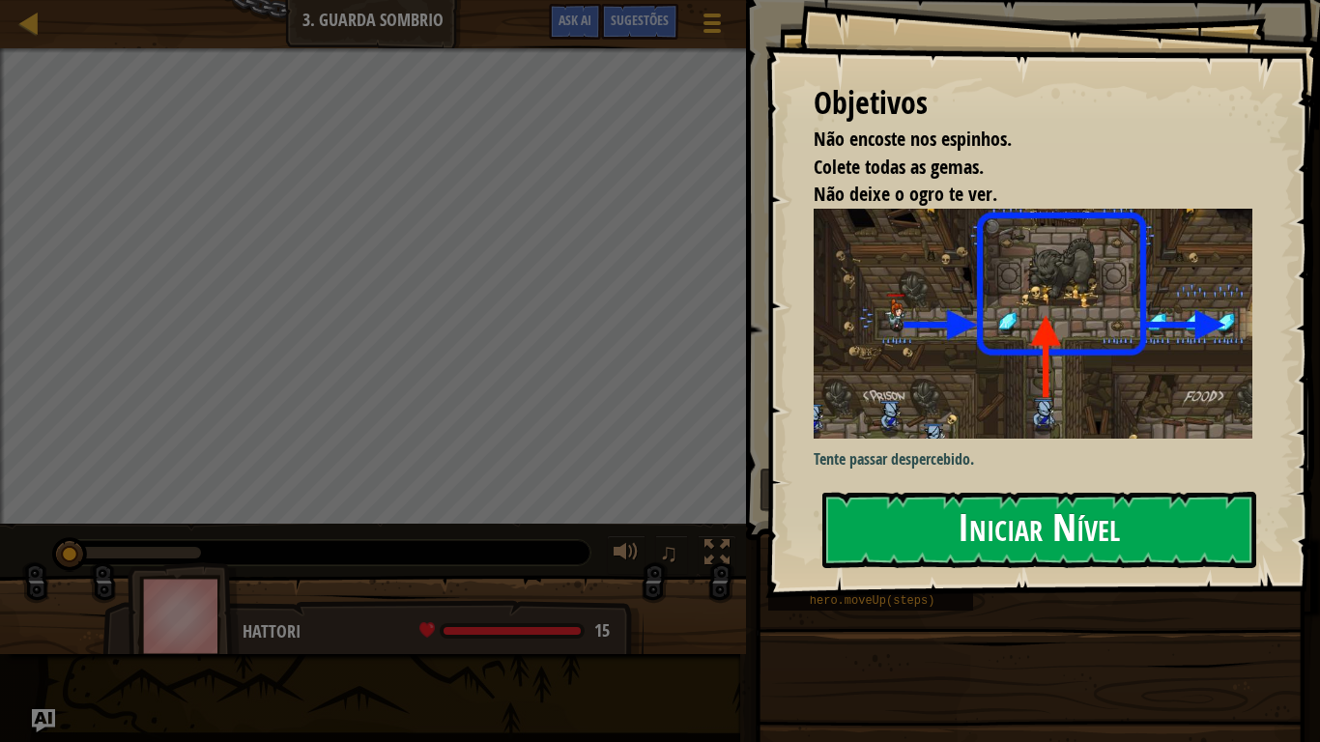
click at [922, 511] on button "Iniciar Nível" at bounding box center [1040, 530] width 434 height 76
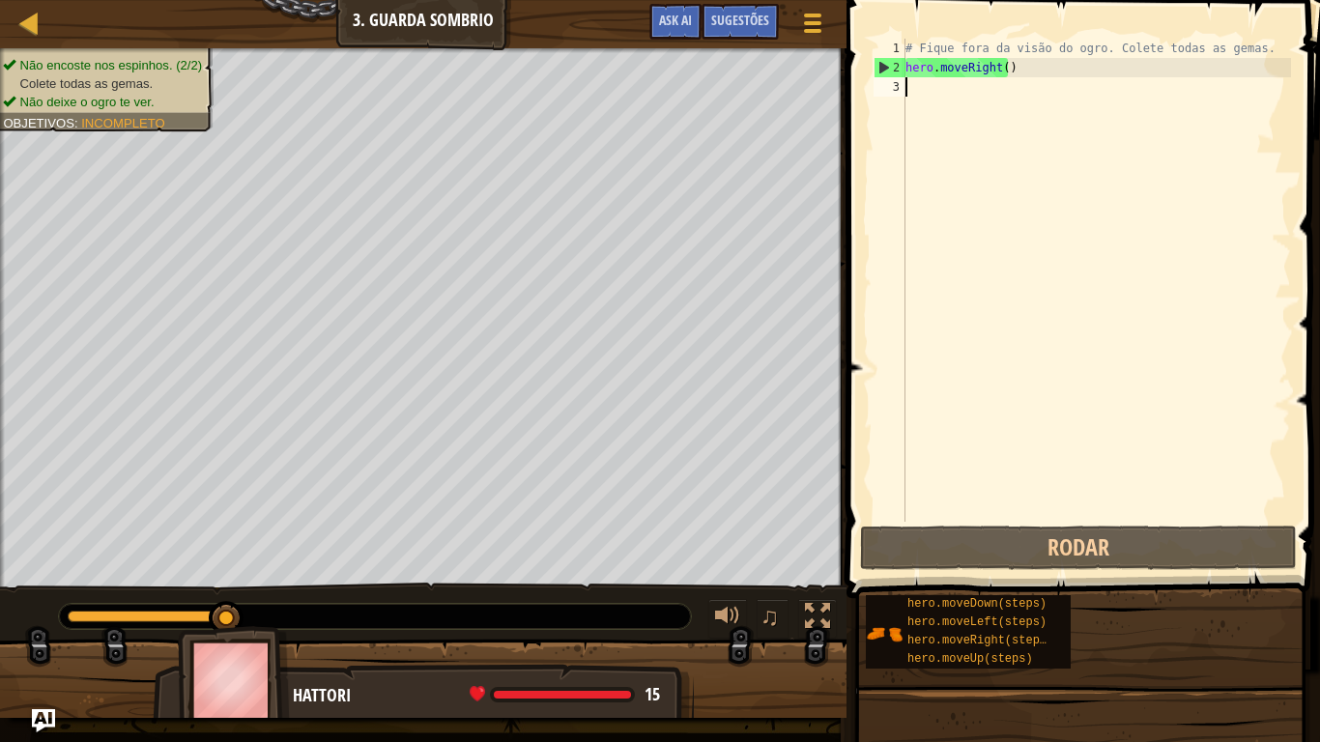
click at [913, 90] on div "# Fique fora da visão do ogro. Colete todas as gemas. hero . moveRight ( )" at bounding box center [1097, 300] width 390 height 522
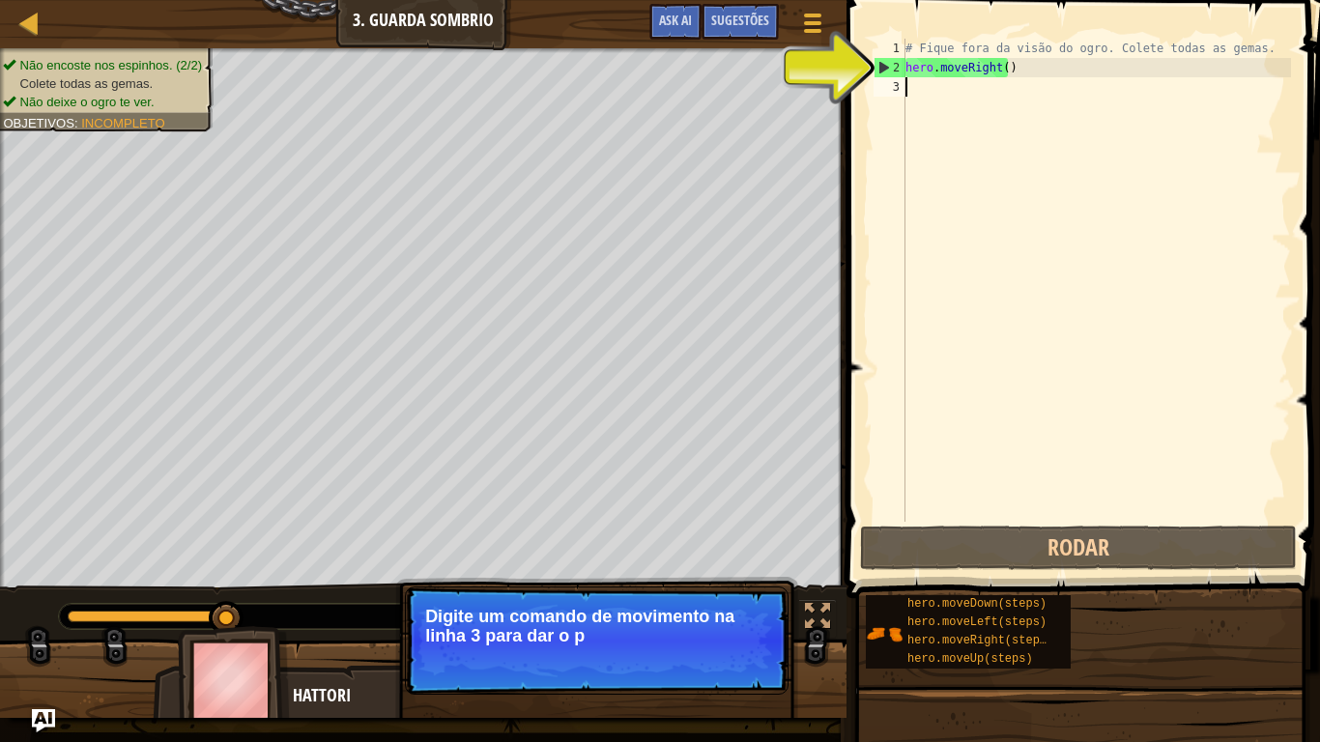
type textarea "m"
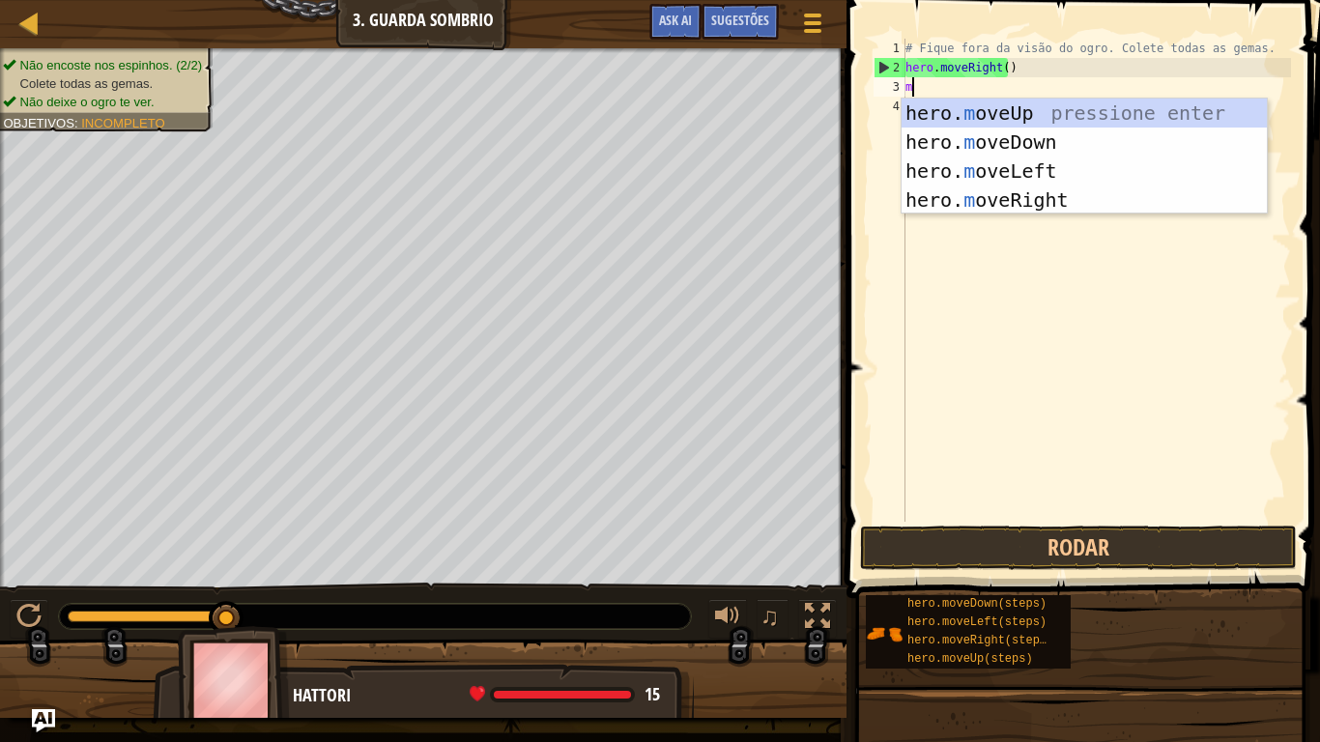
scroll to position [9, 0]
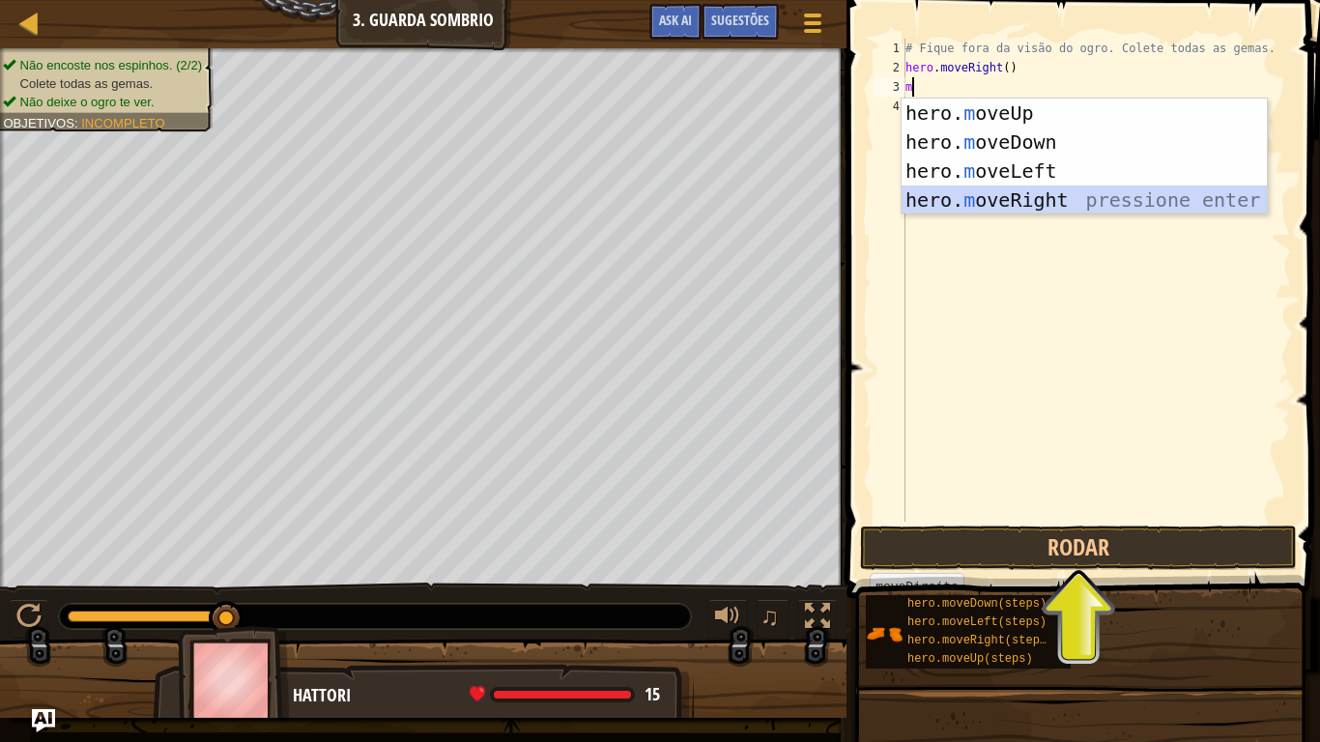
click at [1018, 199] on div "hero. m oveUp pressione enter hero. m oveDown pressione enter hero. m oveLeft p…" at bounding box center [1084, 186] width 365 height 174
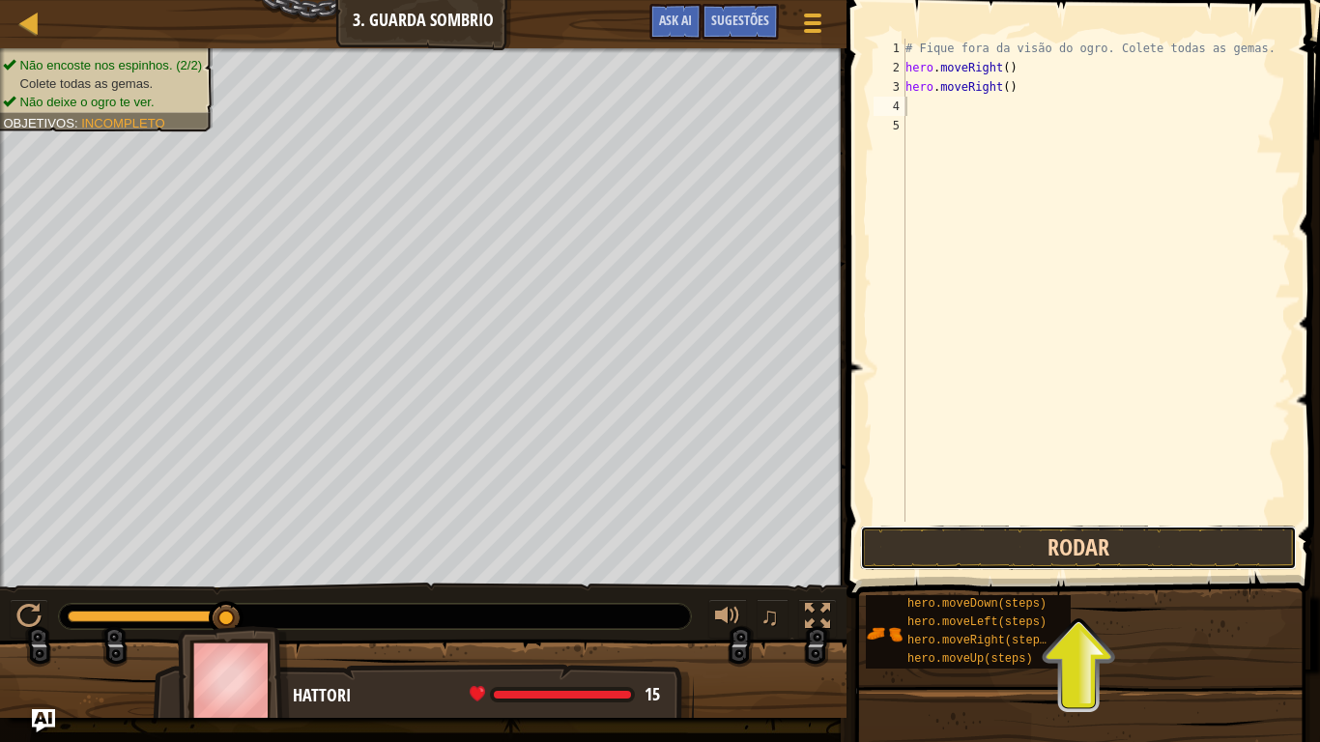
click at [951, 542] on button "Rodar" at bounding box center [1078, 548] width 437 height 44
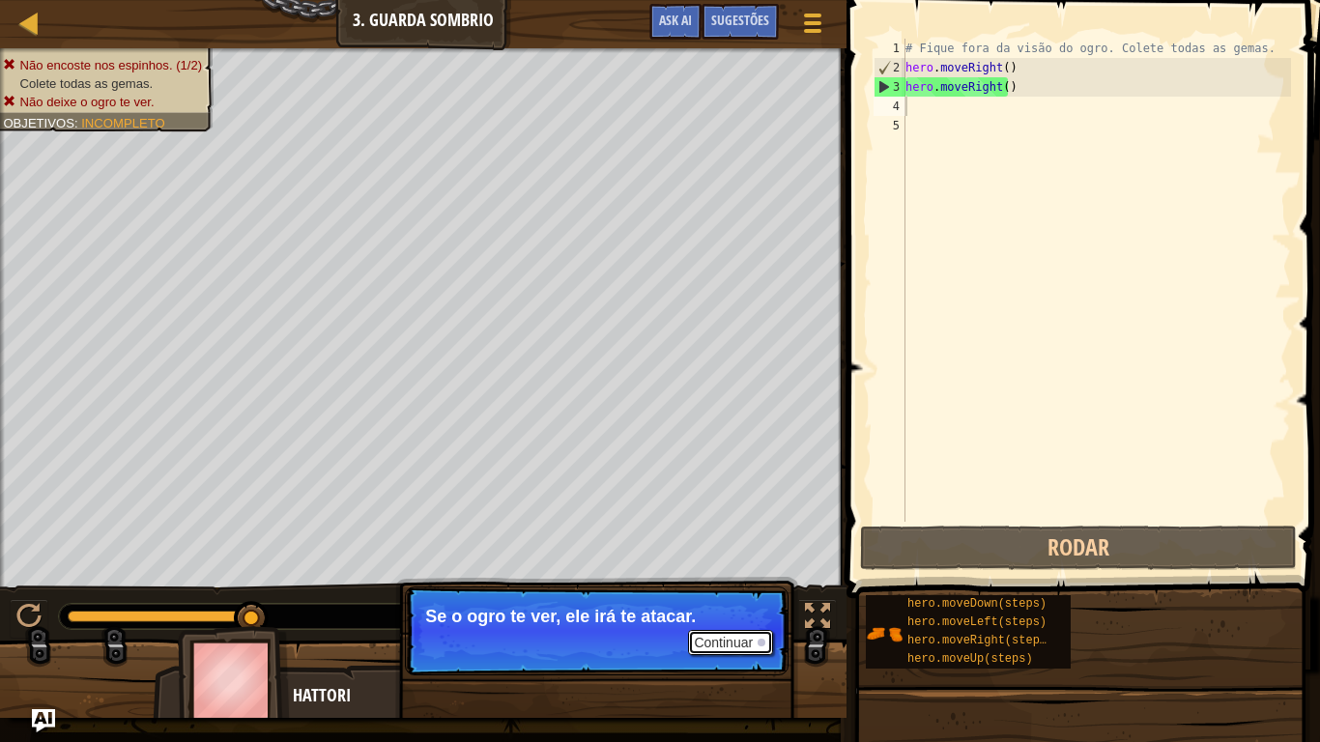
click at [723, 611] on button "Continuar" at bounding box center [730, 642] width 85 height 25
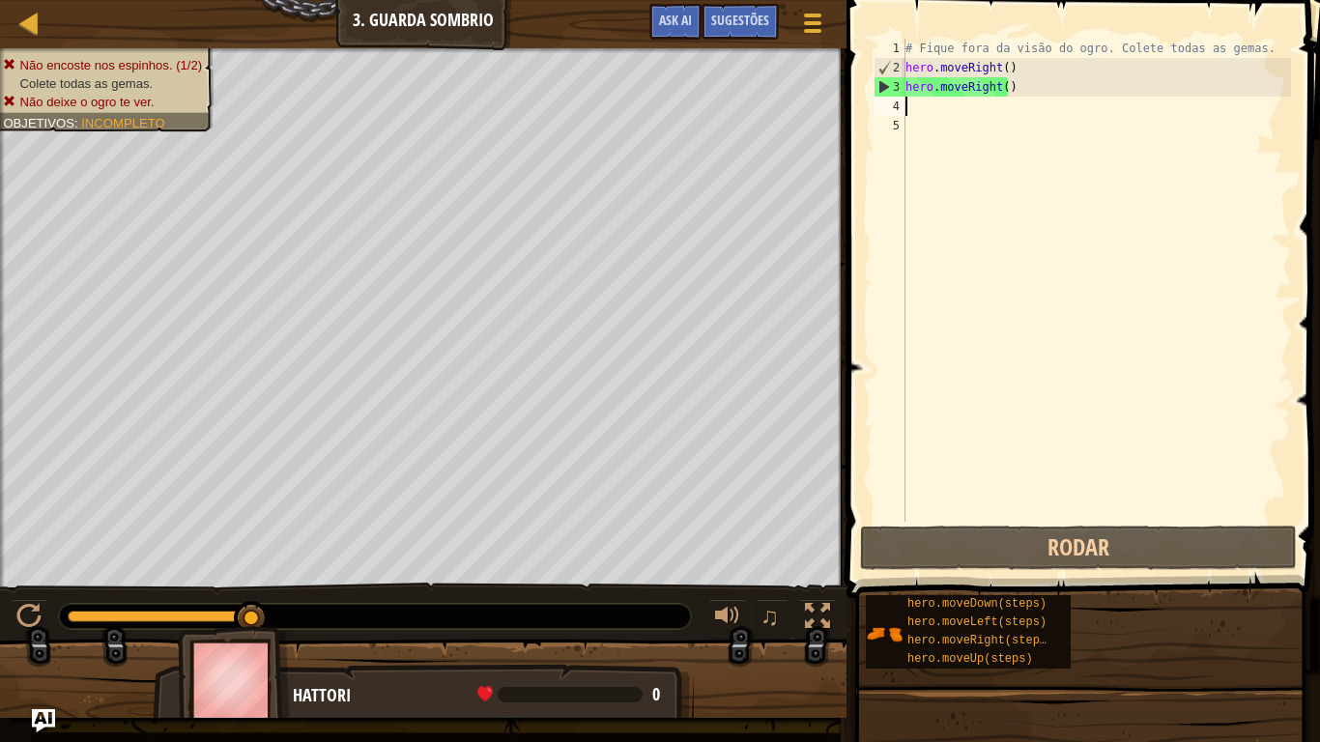
click at [1014, 94] on div "# Fique fora da visão do ogro. Colete todas as gemas. hero . moveRight ( ) hero…" at bounding box center [1097, 300] width 390 height 522
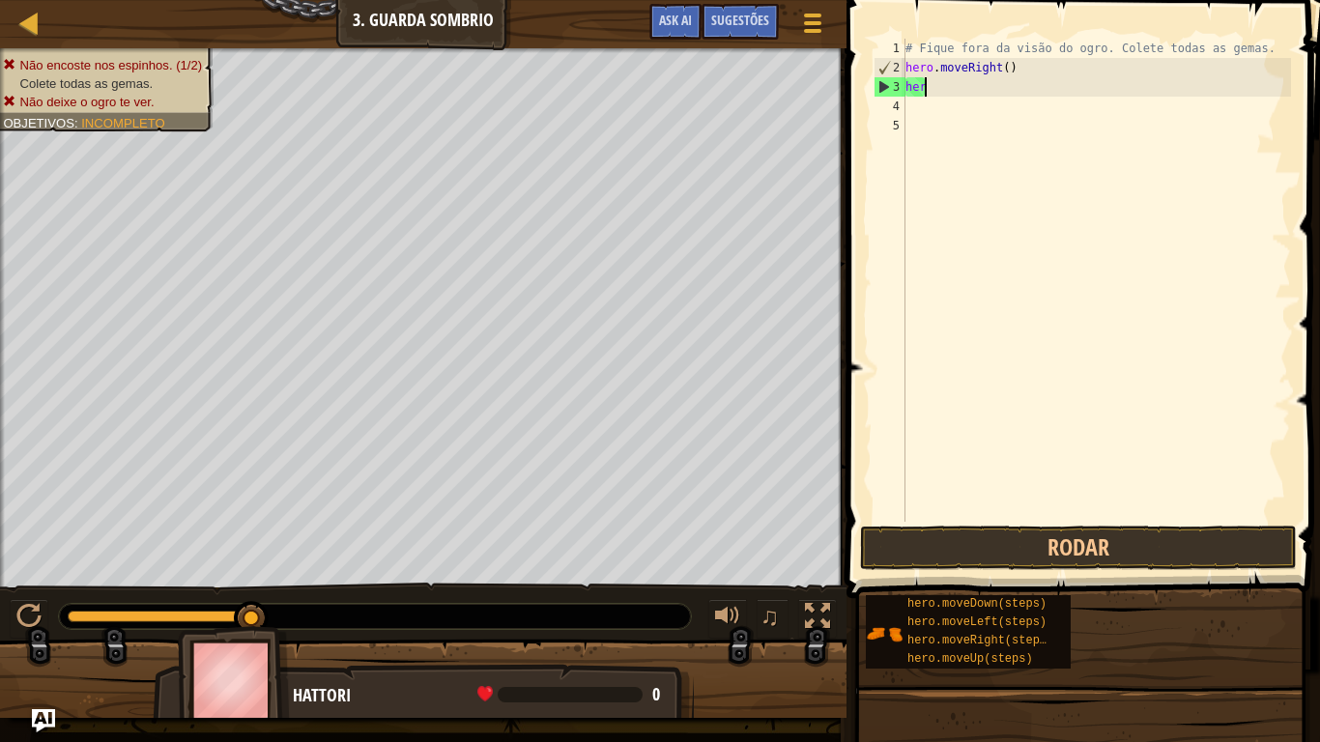
type textarea "h"
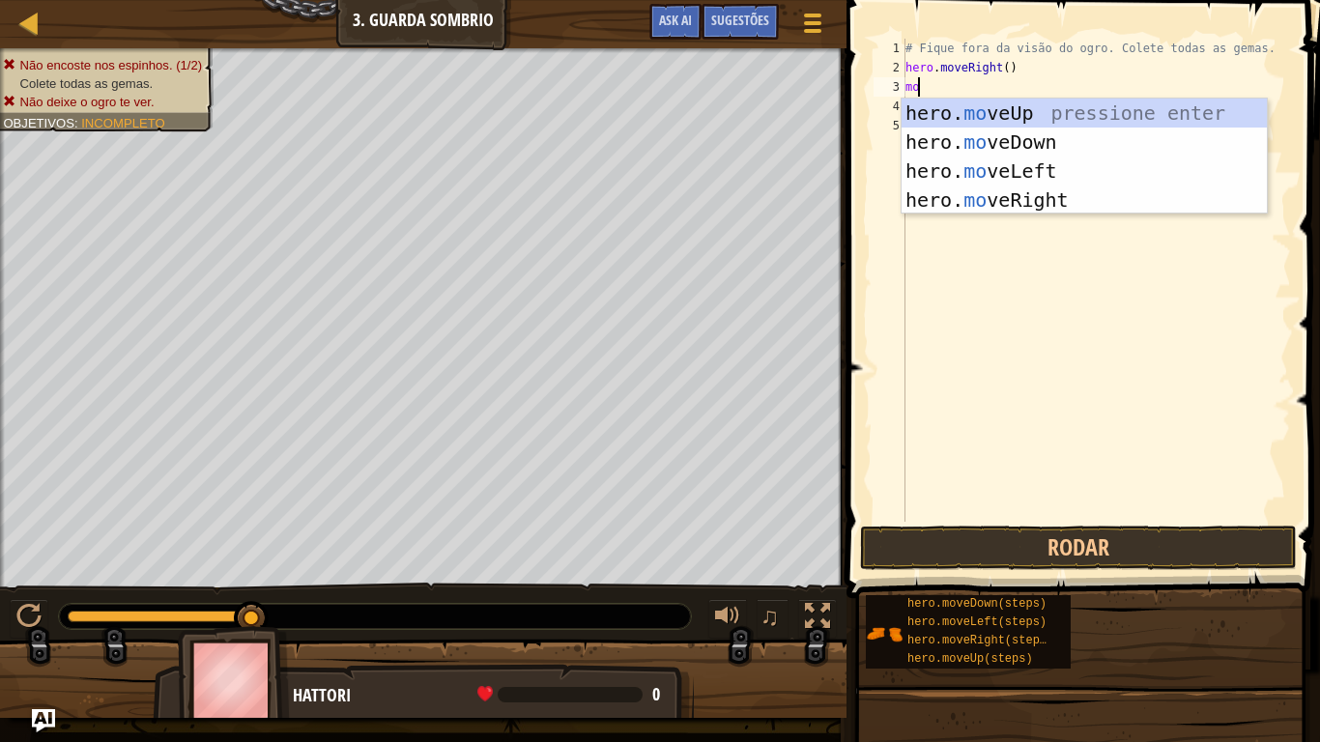
type textarea "mov"
click at [1029, 104] on div "hero. mov eUp pressione enter hero. mov eDown pressione enter hero. mov eLeft p…" at bounding box center [1084, 186] width 365 height 174
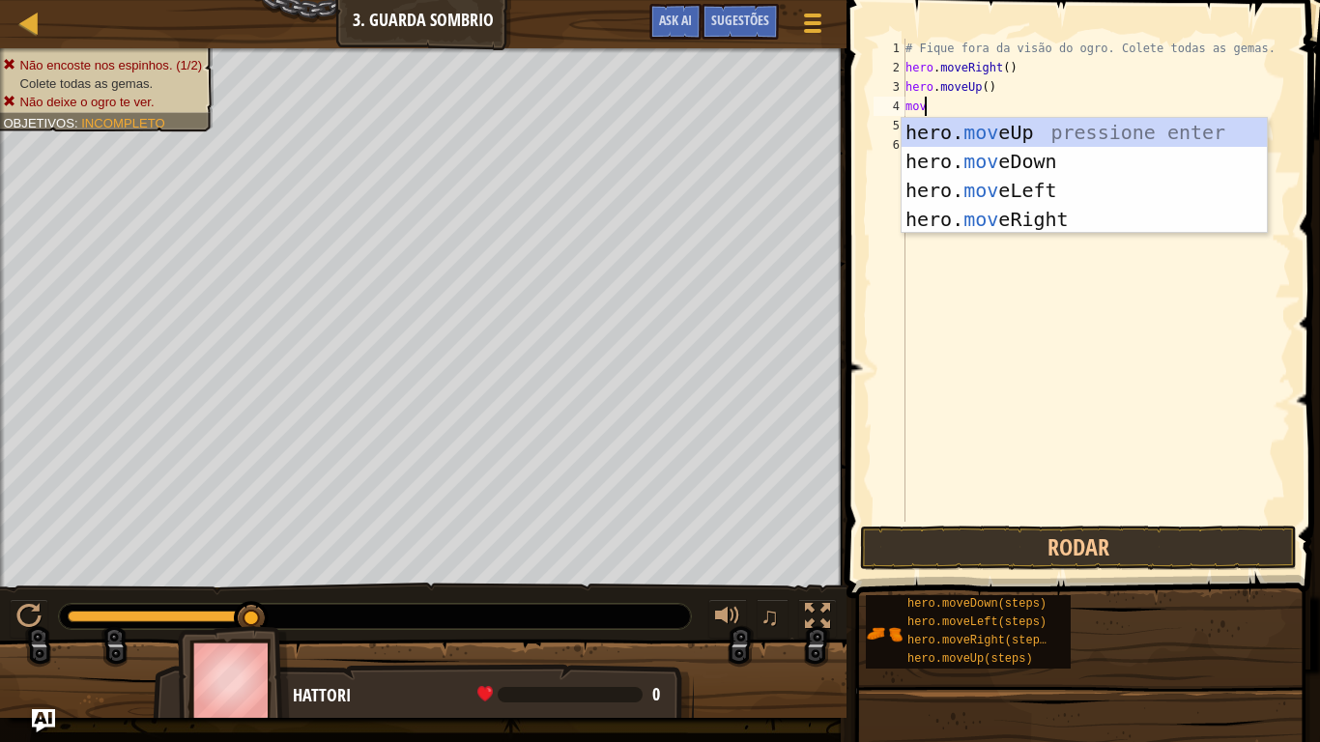
type textarea "move"
click at [1053, 215] on div "hero. move Up pressione enter hero. move Down pressione enter hero. move Left p…" at bounding box center [1084, 205] width 365 height 174
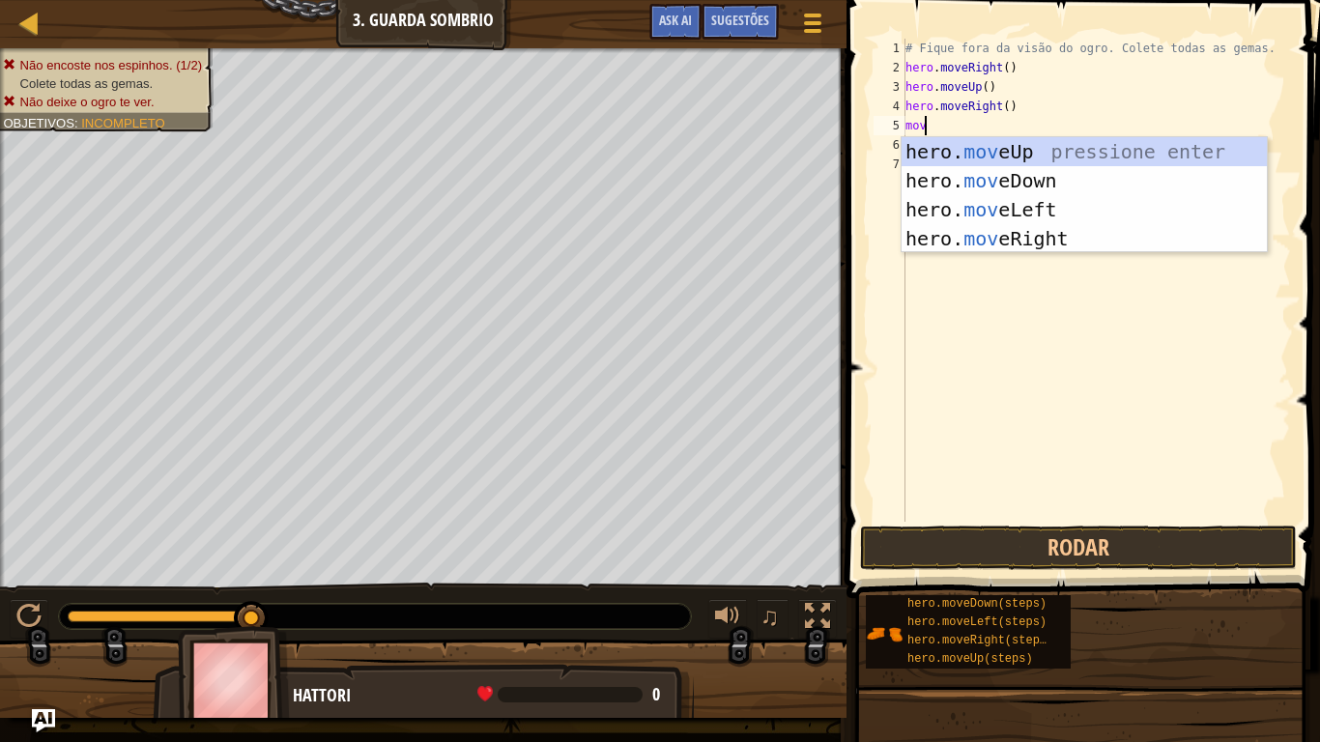
type textarea "move"
click at [998, 186] on div "hero. move Up pressione enter hero. move Down pressione enter hero. move Left p…" at bounding box center [1084, 224] width 365 height 174
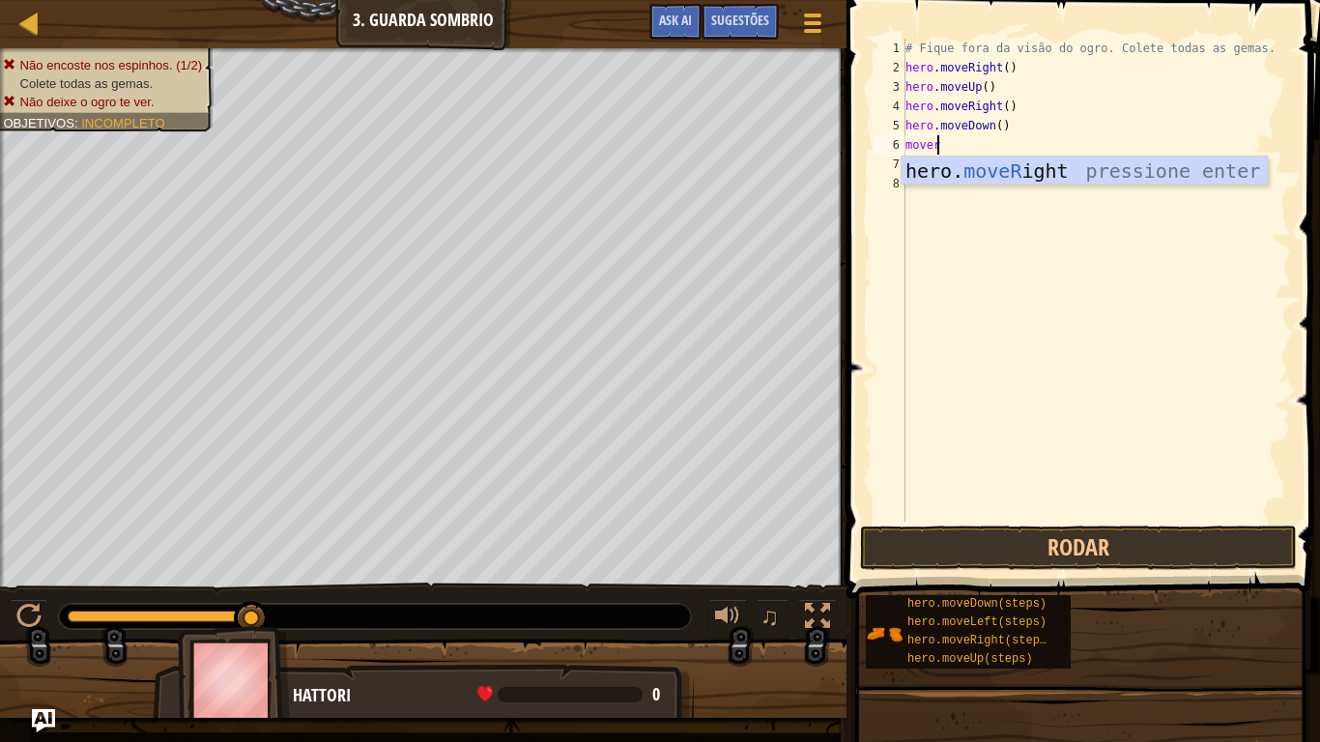
scroll to position [9, 2]
type textarea "moveri"
click at [983, 170] on div "hero. moveRi ght pressione enter" at bounding box center [1084, 200] width 365 height 87
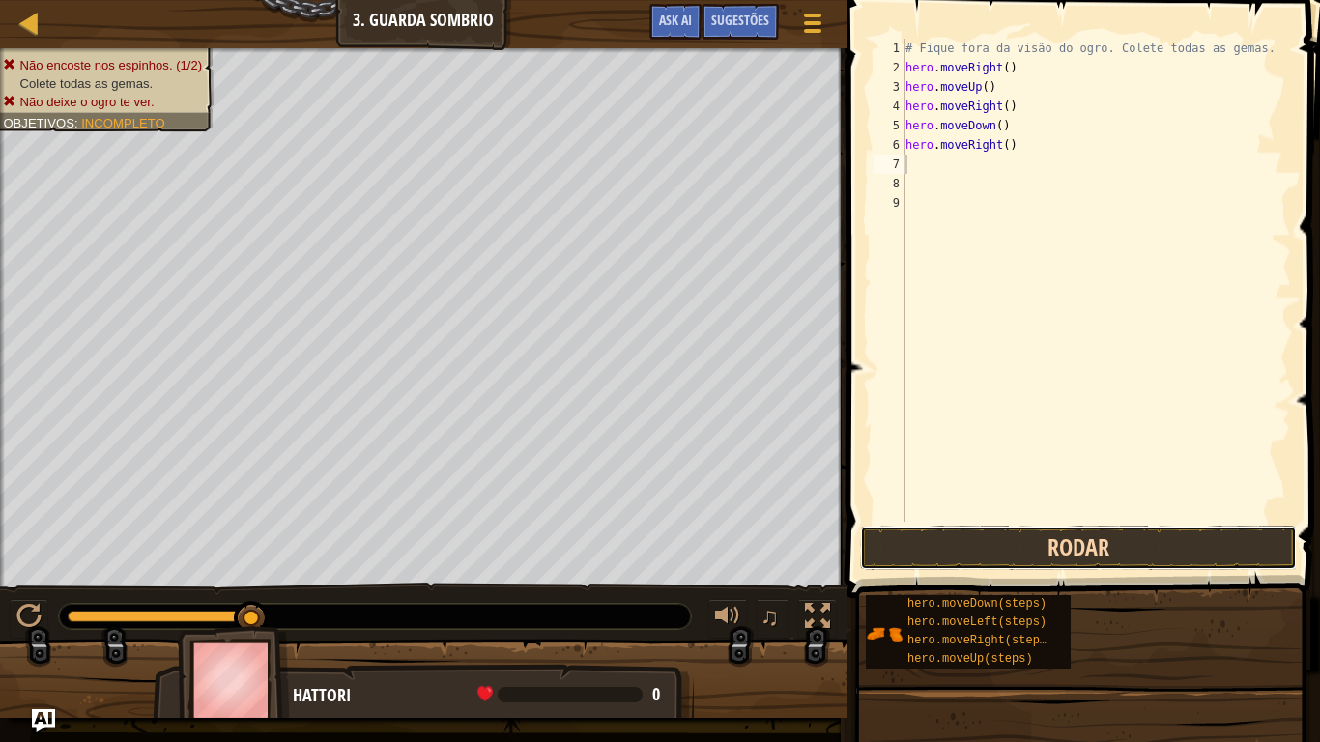
click at [987, 542] on button "Rodar" at bounding box center [1078, 548] width 437 height 44
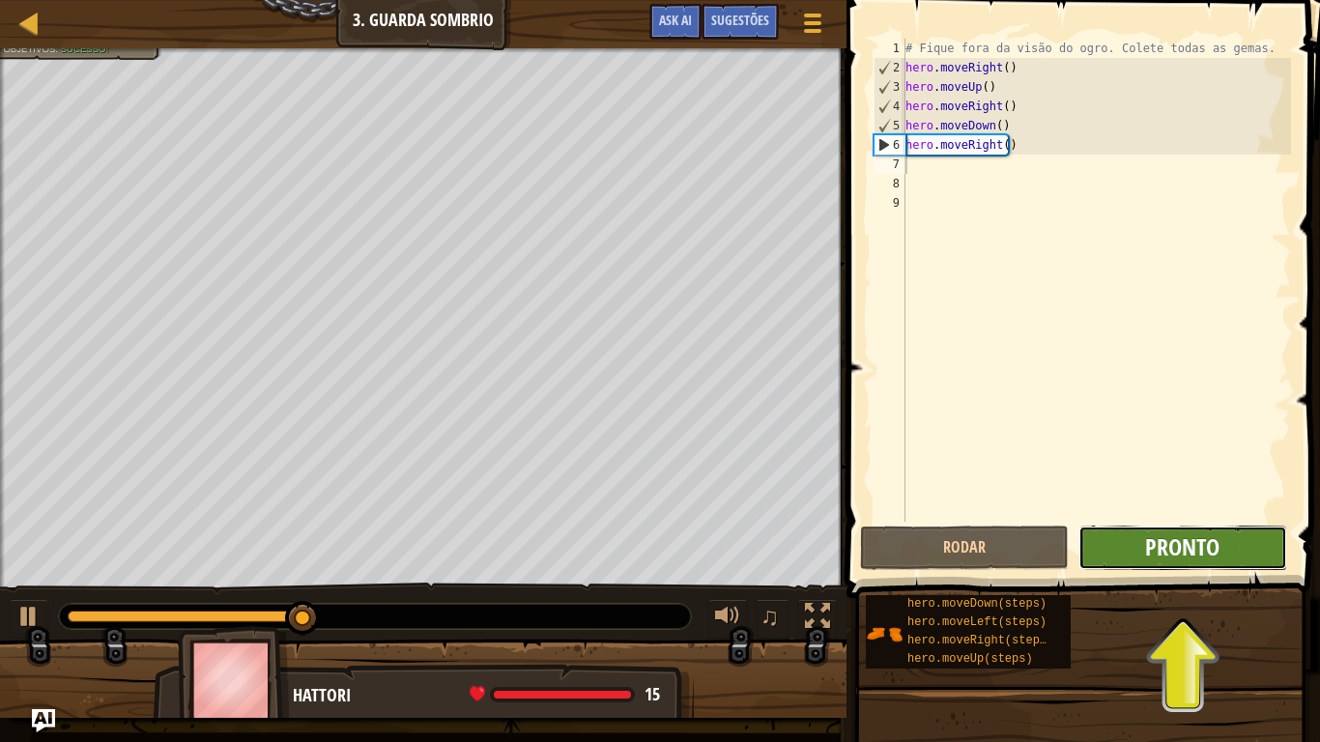
click at [1159, 541] on span "Pronto" at bounding box center [1182, 547] width 74 height 31
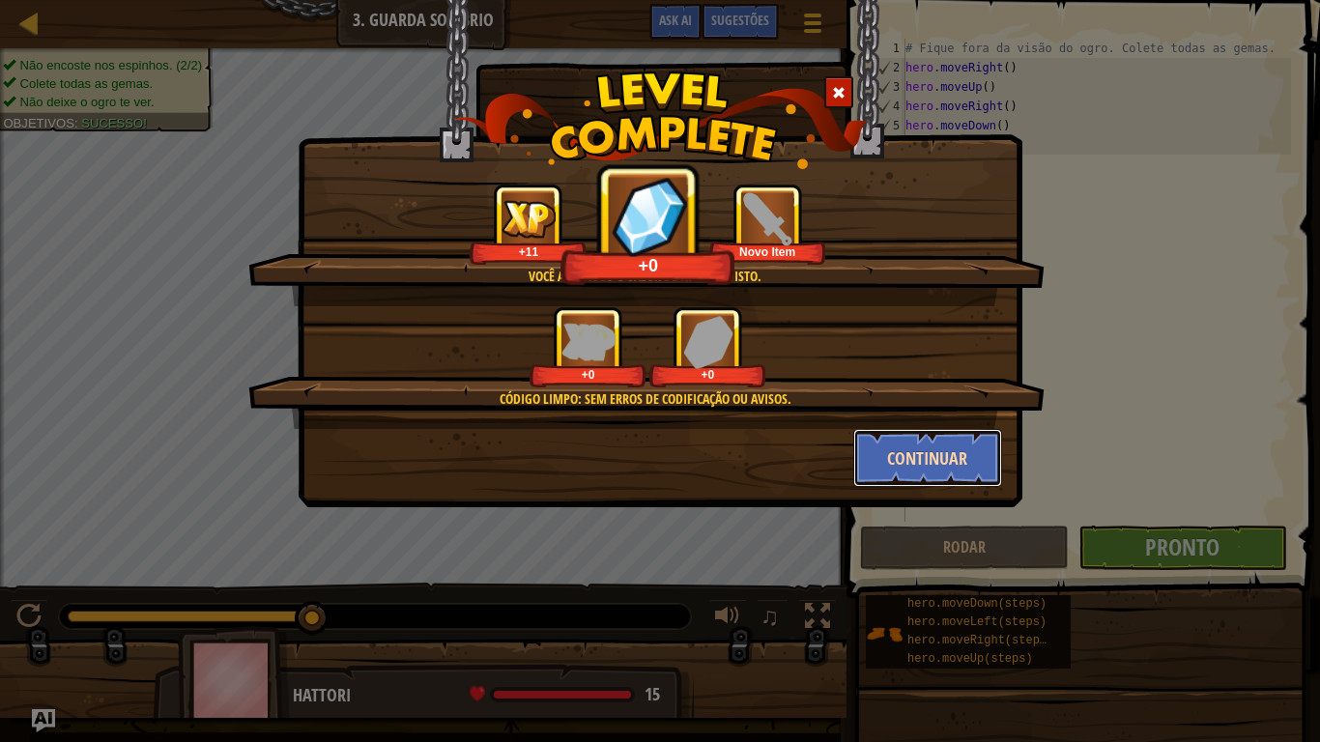
click at [899, 443] on button "Continuar" at bounding box center [928, 458] width 150 height 58
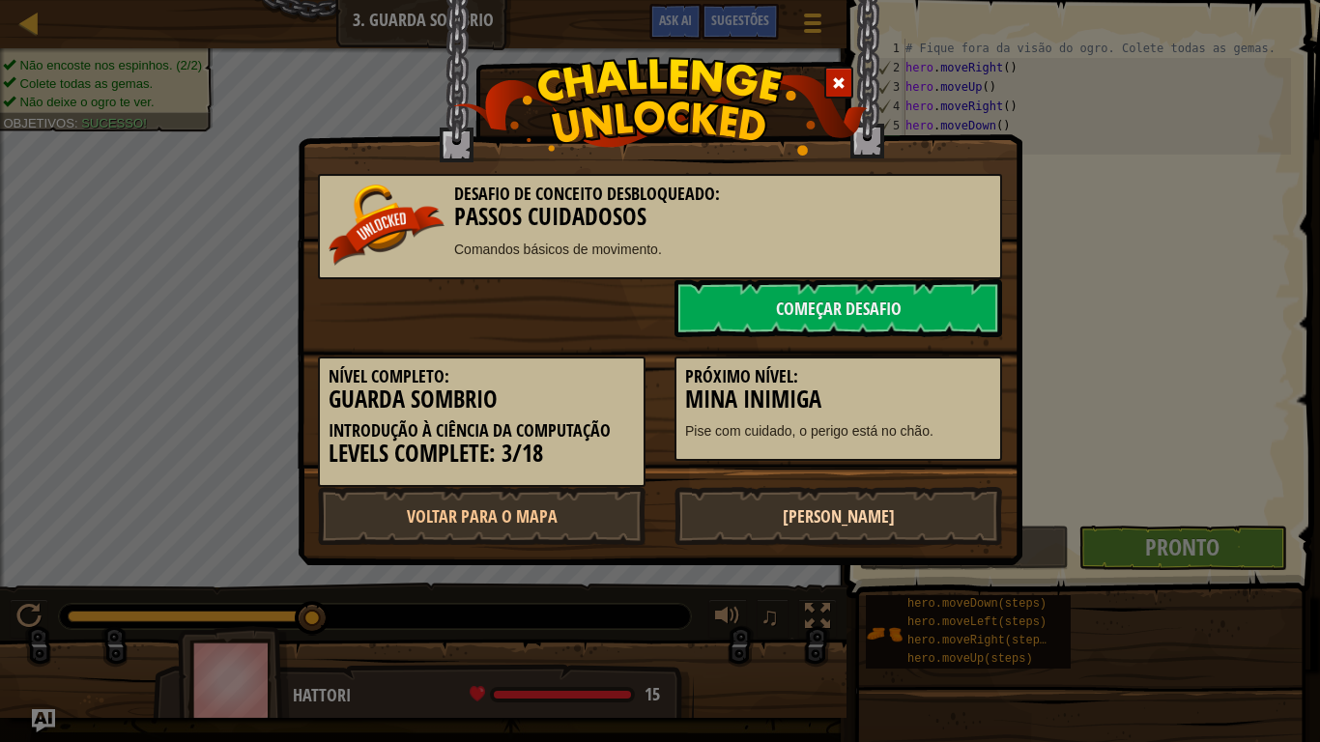
click at [819, 524] on link "[PERSON_NAME]" at bounding box center [839, 516] width 328 height 58
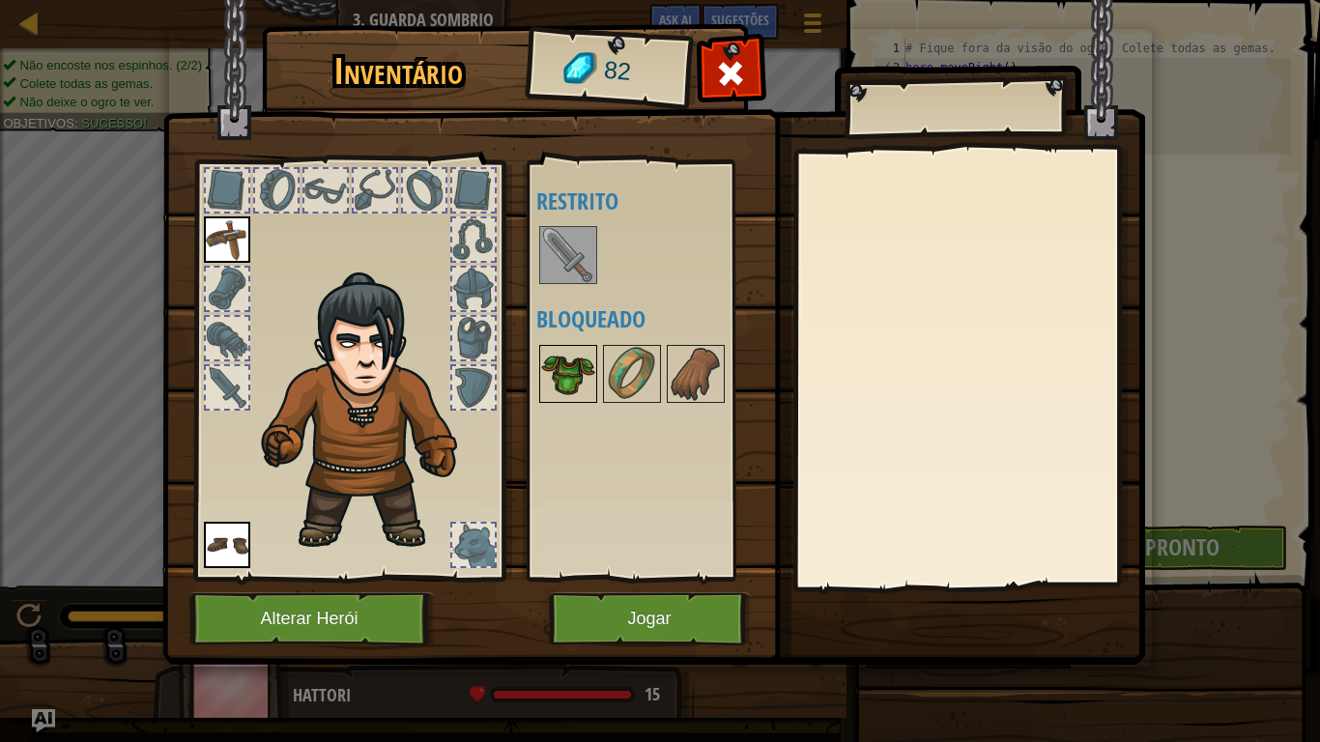
click at [575, 379] on img at bounding box center [568, 374] width 54 height 54
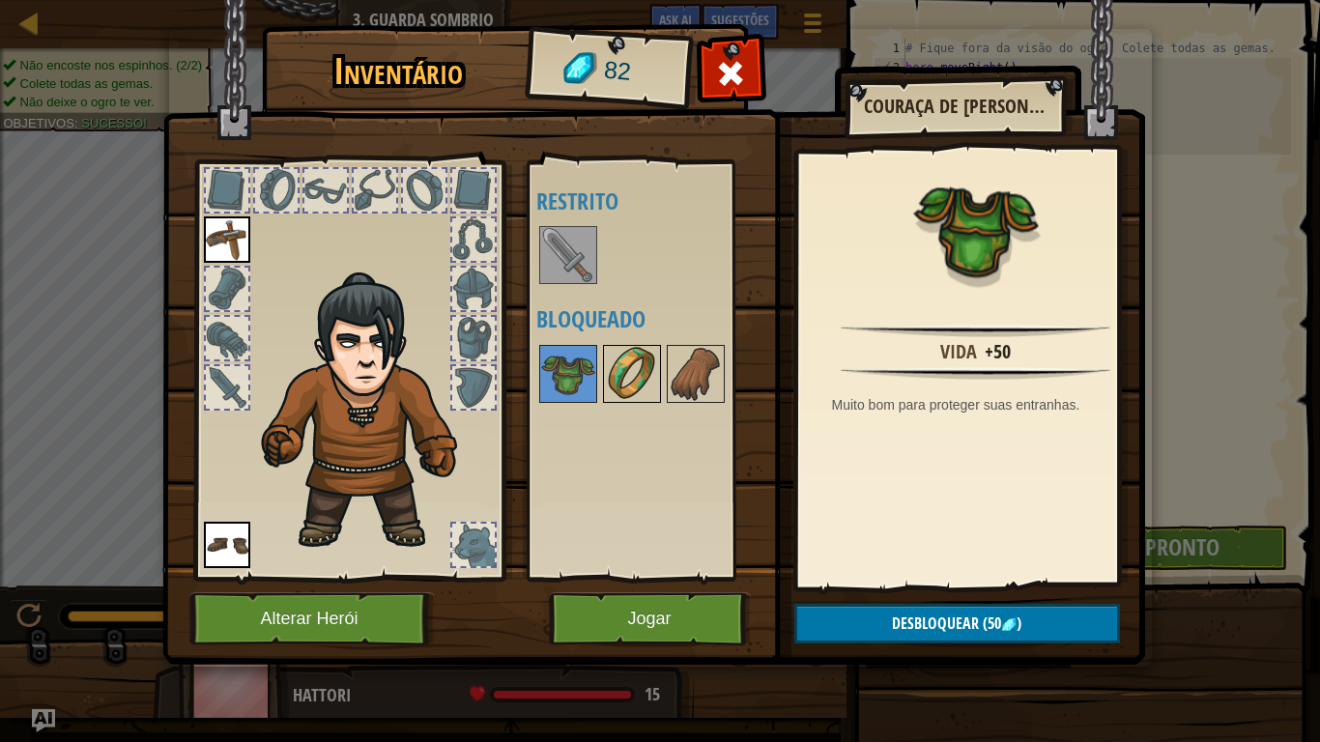
click at [622, 380] on img at bounding box center [632, 374] width 54 height 54
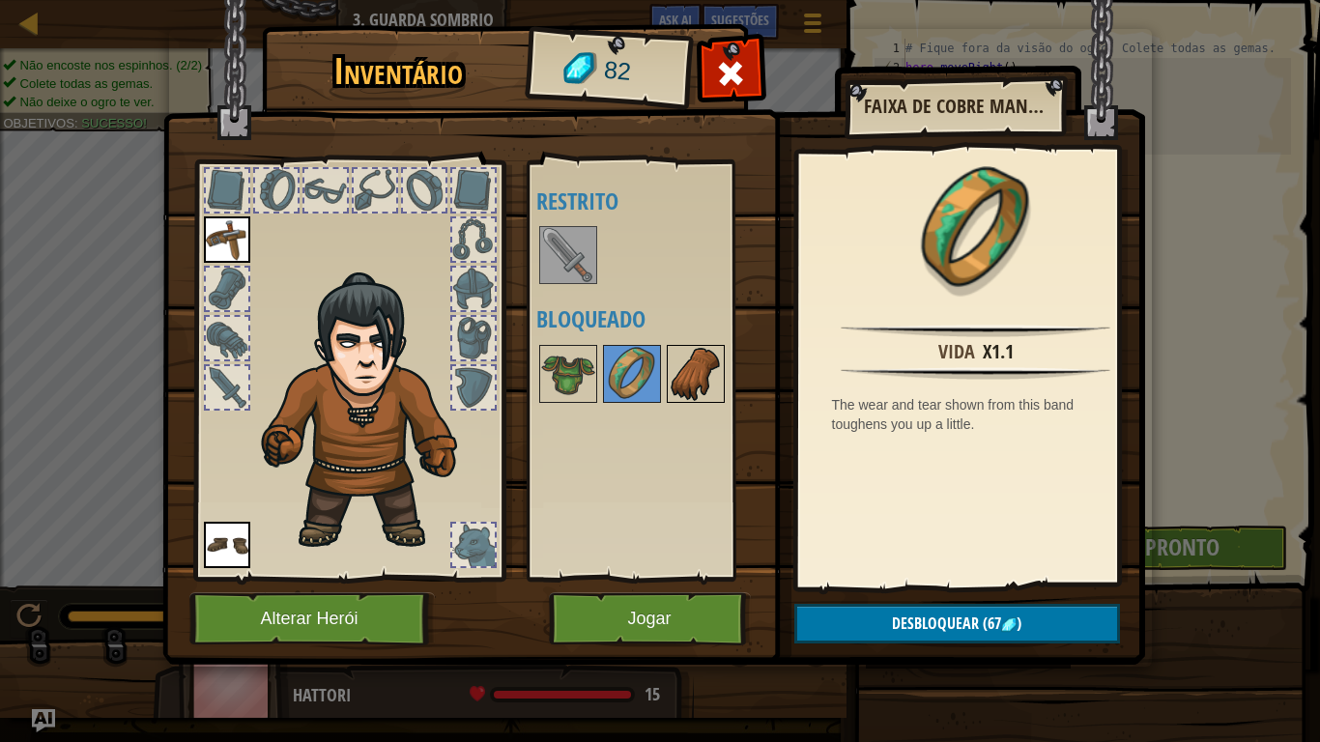
click at [694, 369] on img at bounding box center [696, 374] width 54 height 54
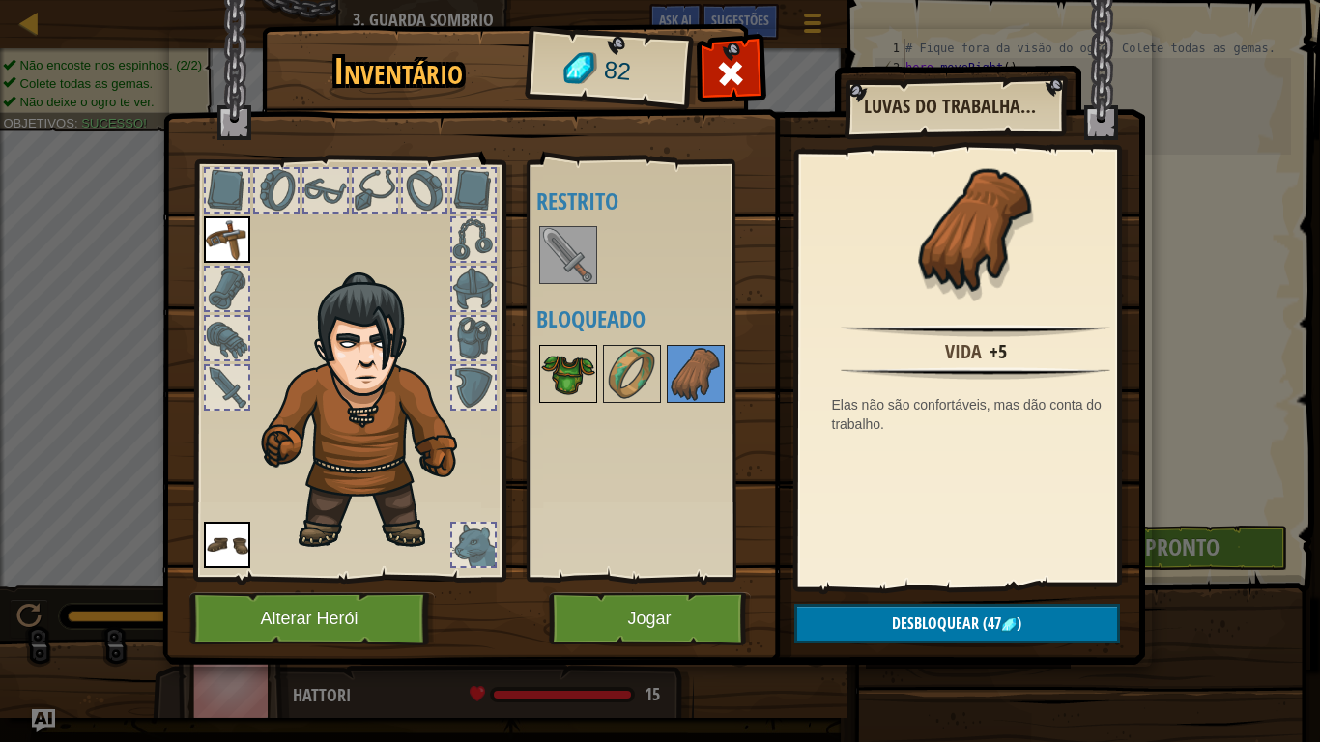
click at [568, 363] on img at bounding box center [568, 374] width 54 height 54
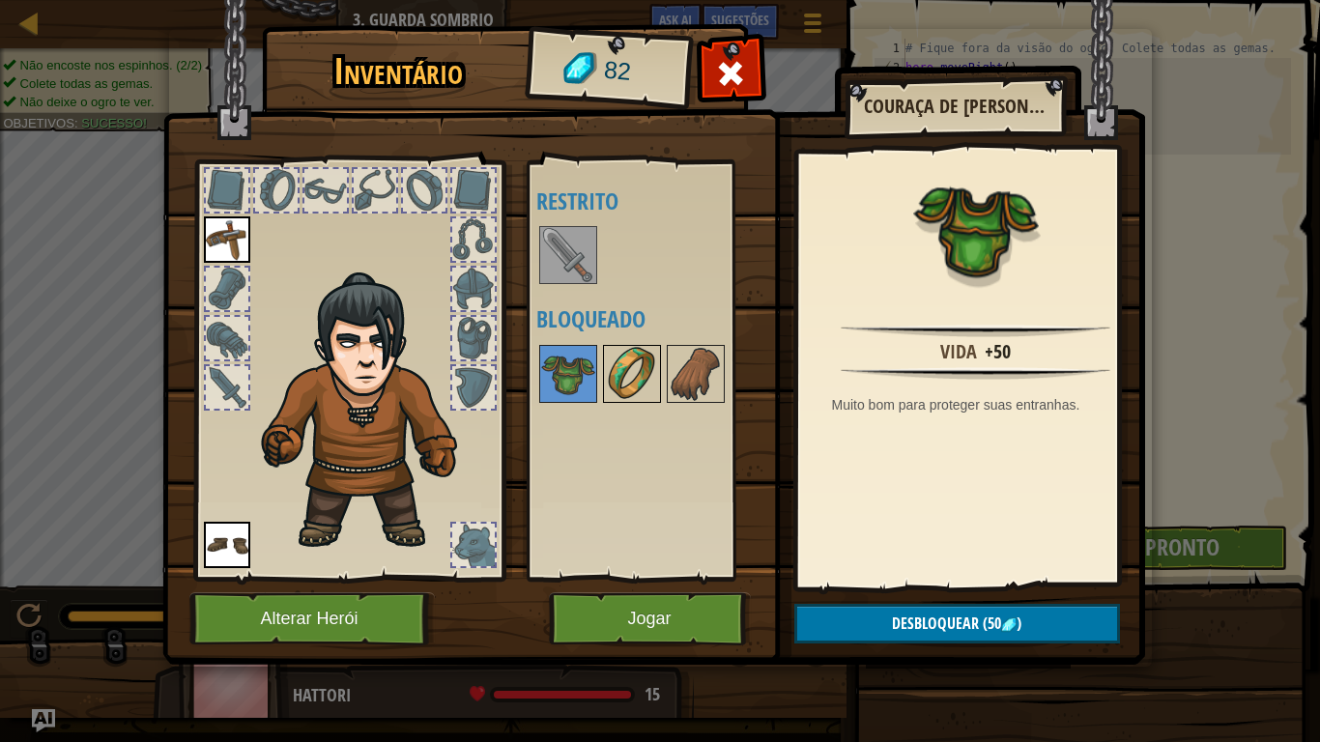
click at [633, 371] on div "Disponível Equipar Equipar (Dois cliques para equipar) Restrito Bloqueado" at bounding box center [657, 370] width 243 height 403
click at [639, 373] on img at bounding box center [632, 374] width 54 height 54
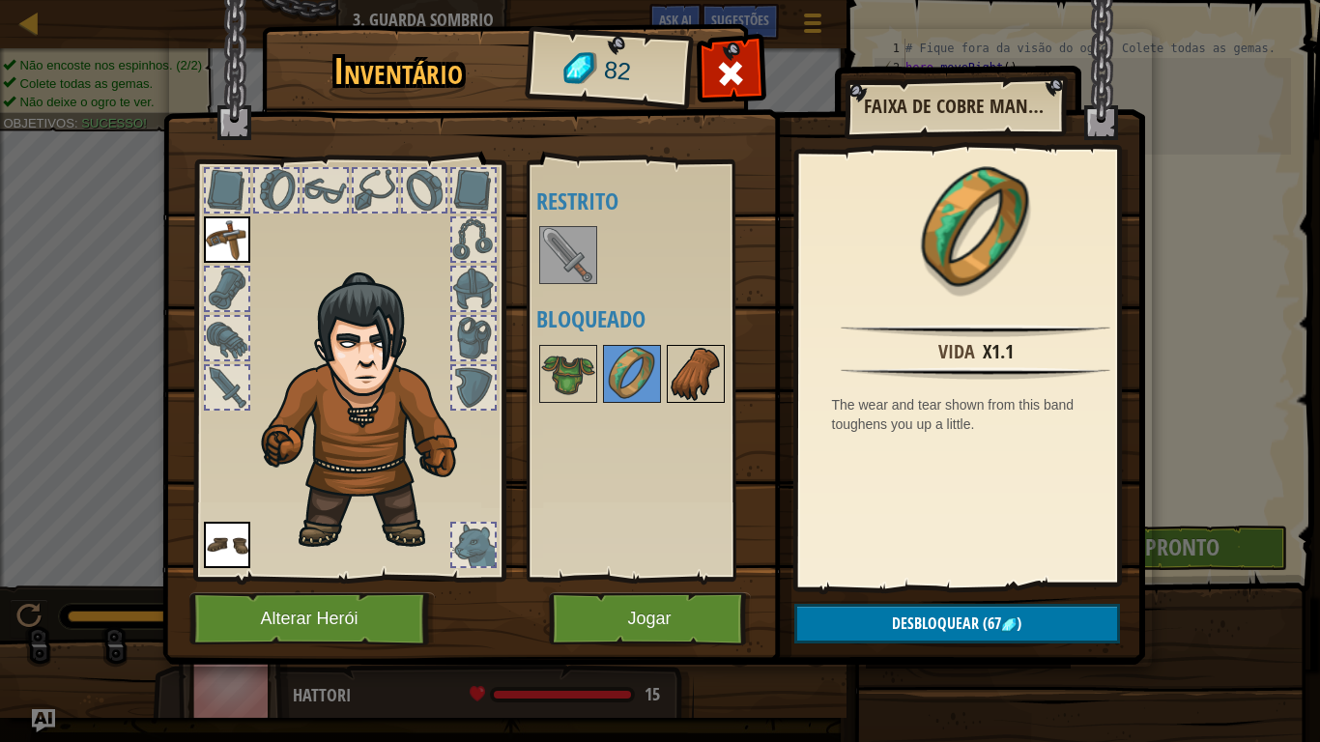
click at [702, 375] on img at bounding box center [696, 374] width 54 height 54
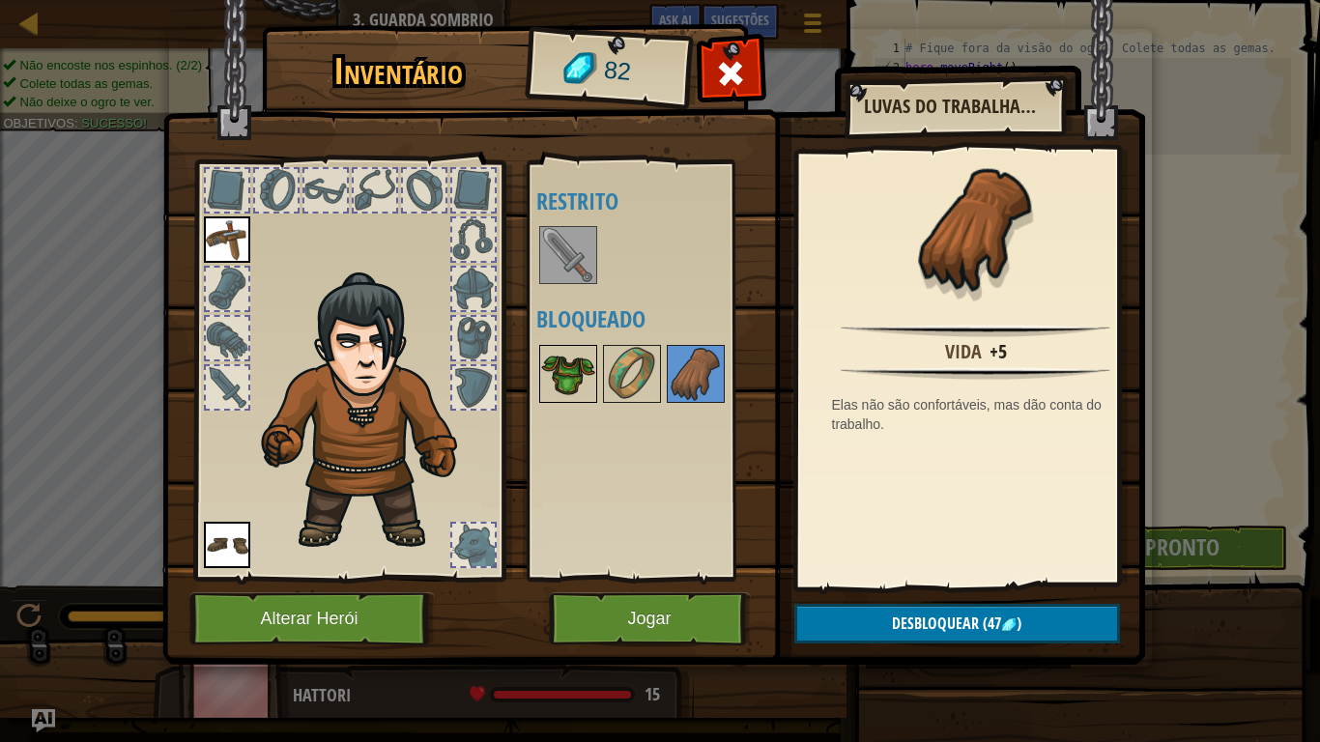
click at [563, 364] on img at bounding box center [568, 374] width 54 height 54
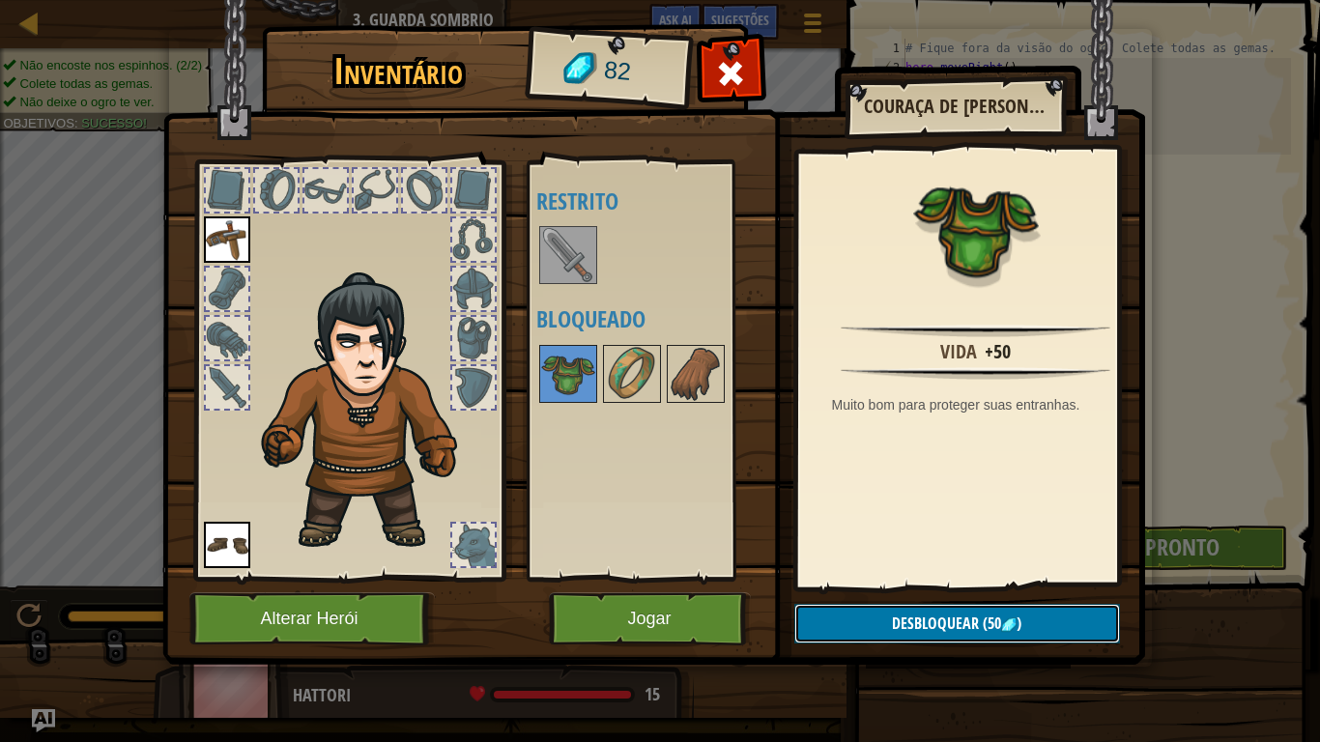
click at [925, 611] on span "Desbloquear" at bounding box center [935, 623] width 87 height 21
click at [903, 611] on button "Confirmar" at bounding box center [958, 624] width 326 height 40
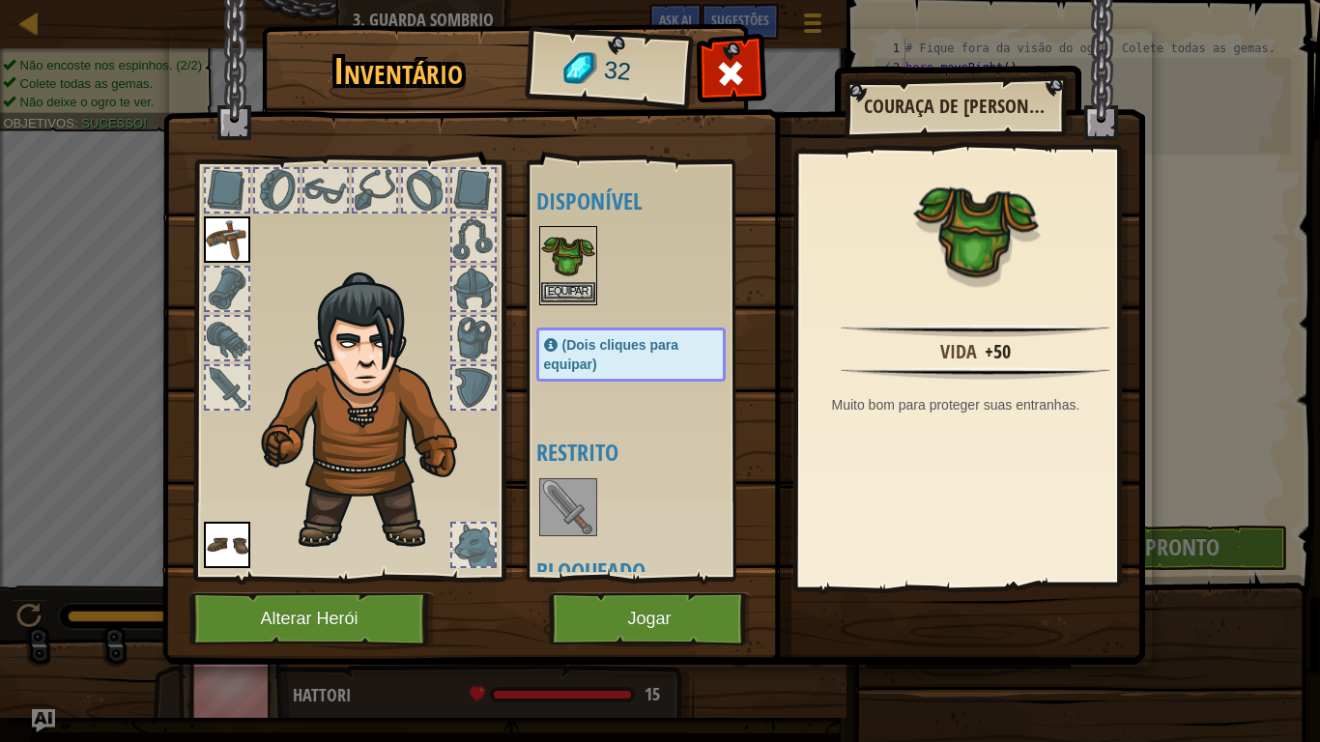
click at [562, 266] on img at bounding box center [568, 255] width 54 height 54
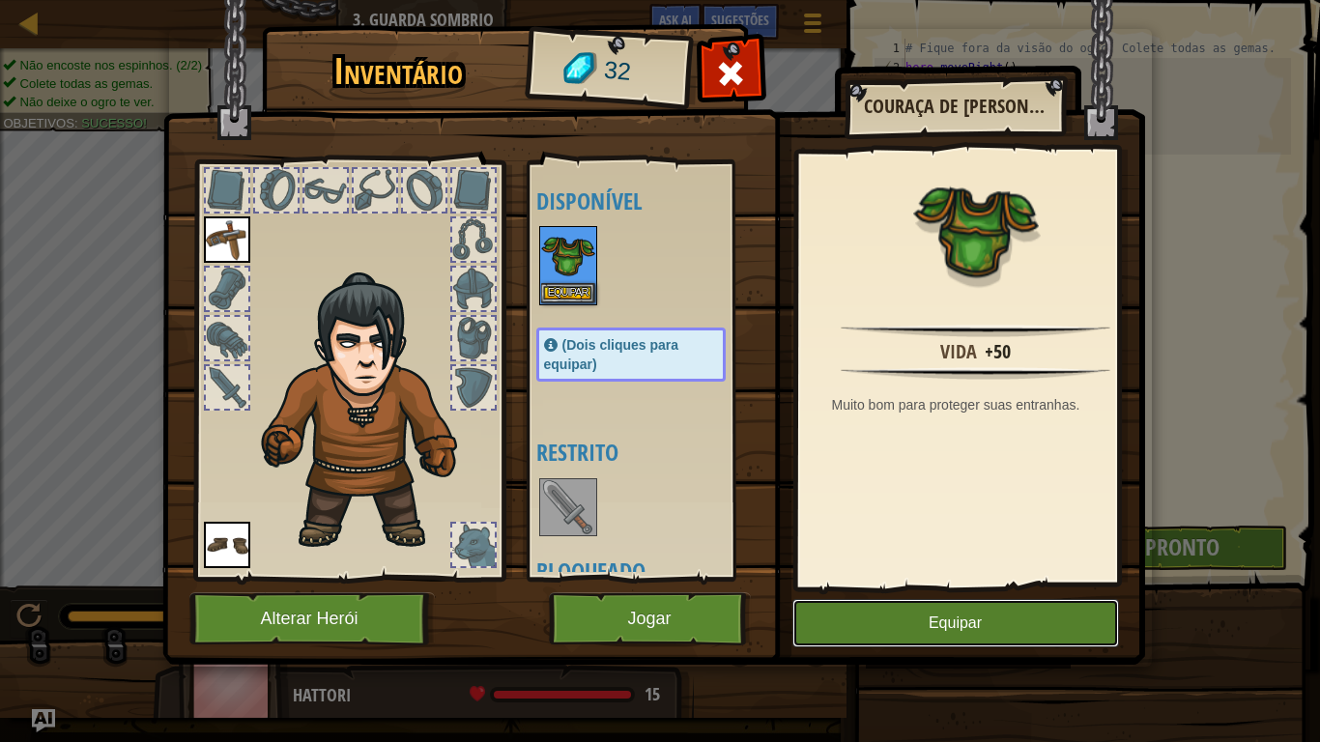
click at [906, 611] on button "Equipar" at bounding box center [956, 623] width 327 height 48
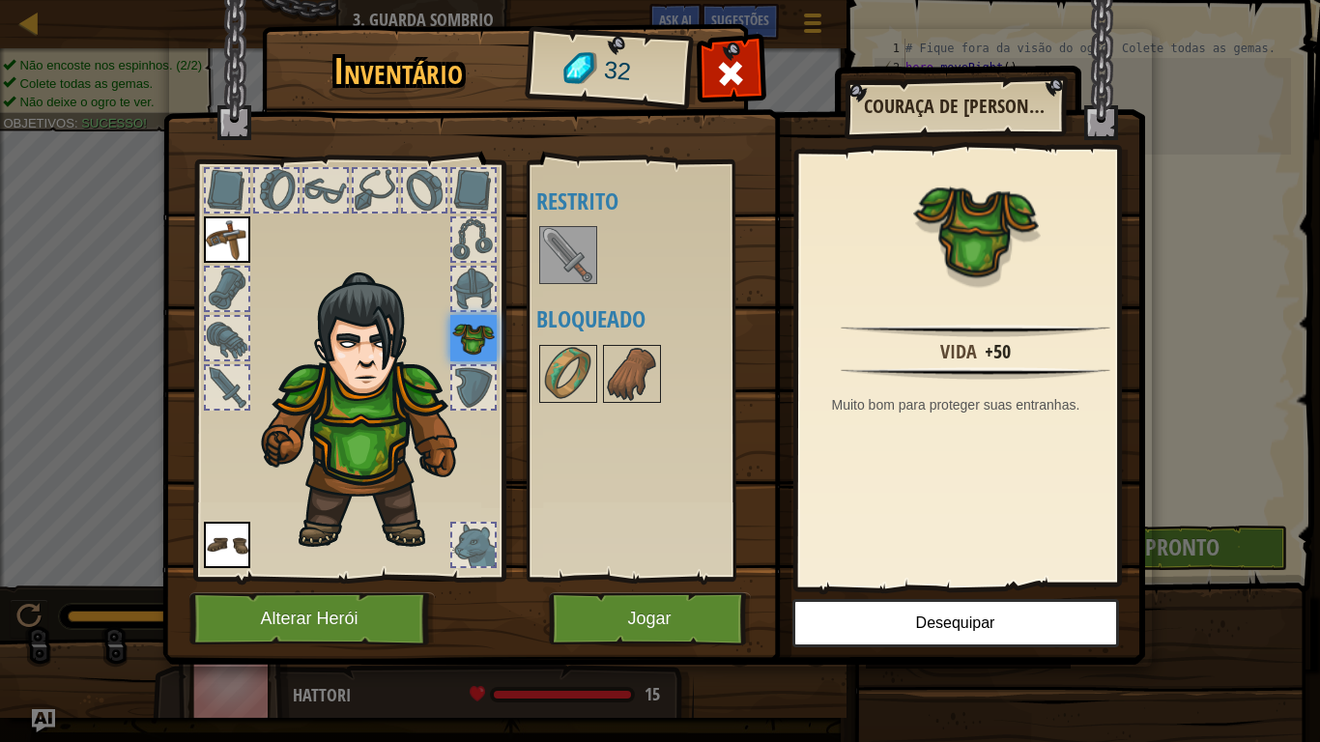
click at [581, 239] on img at bounding box center [568, 255] width 54 height 54
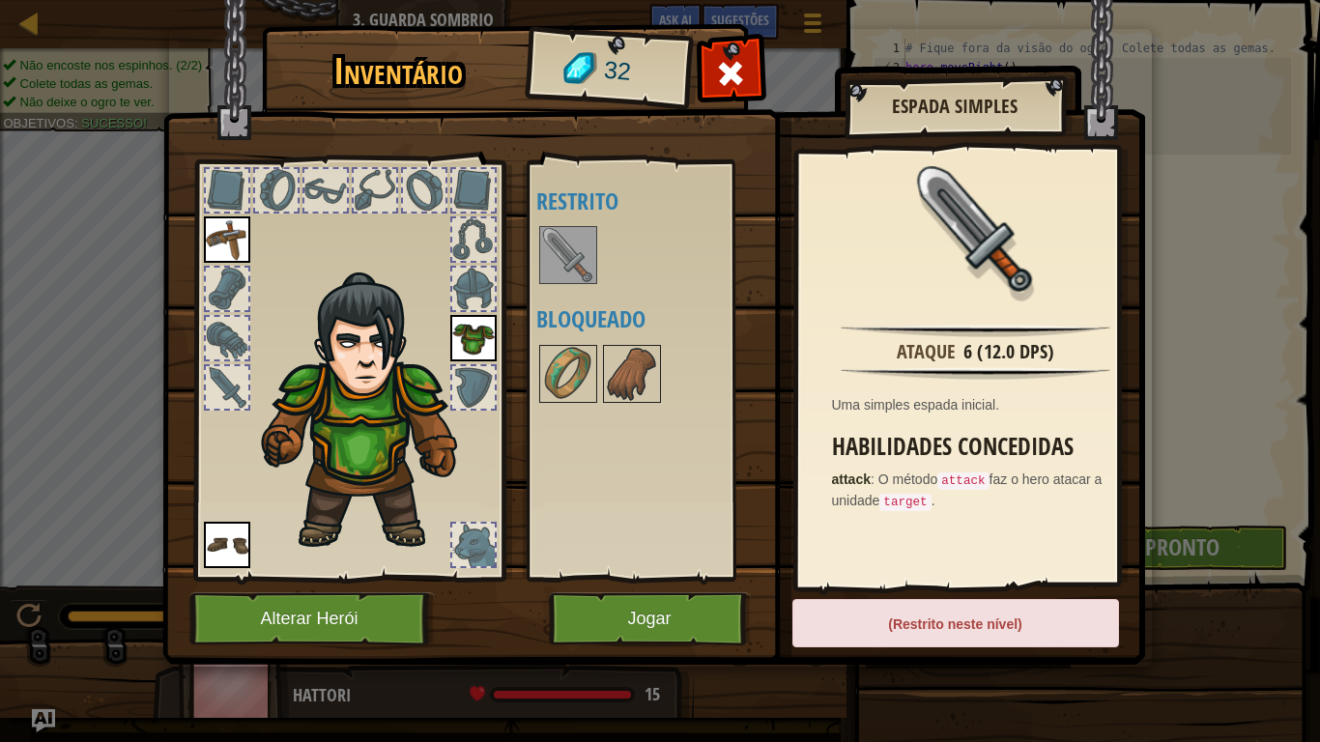
click at [579, 249] on img at bounding box center [568, 255] width 54 height 54
click at [569, 374] on img at bounding box center [568, 374] width 54 height 54
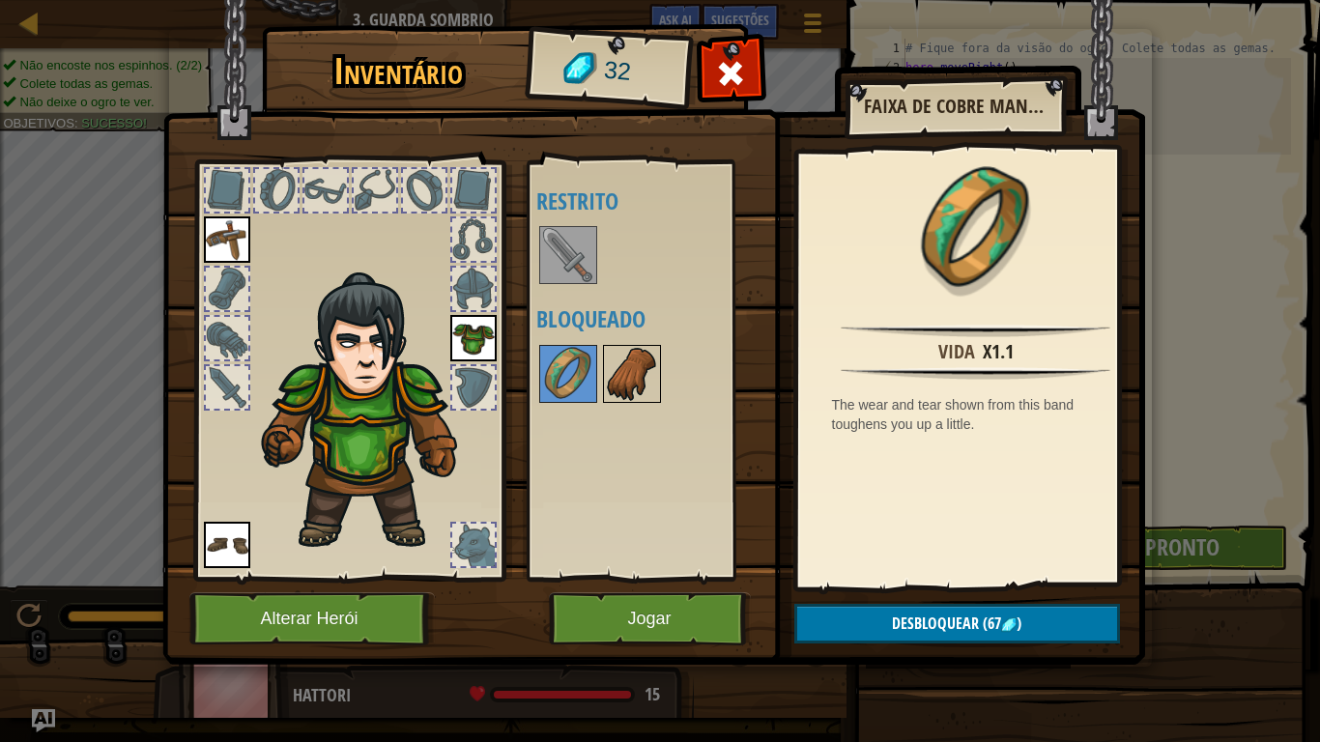
click at [622, 377] on img at bounding box center [632, 374] width 54 height 54
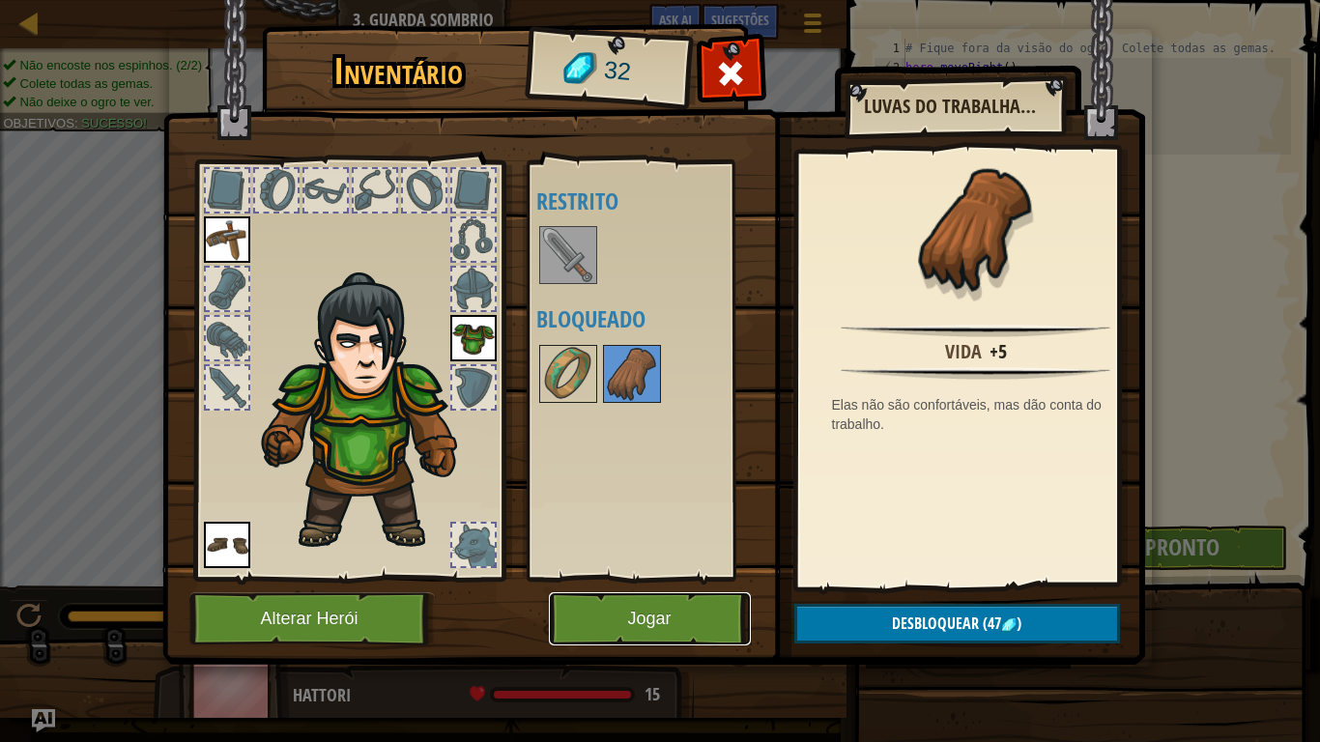
click at [642, 611] on button "Jogar" at bounding box center [650, 619] width 202 height 53
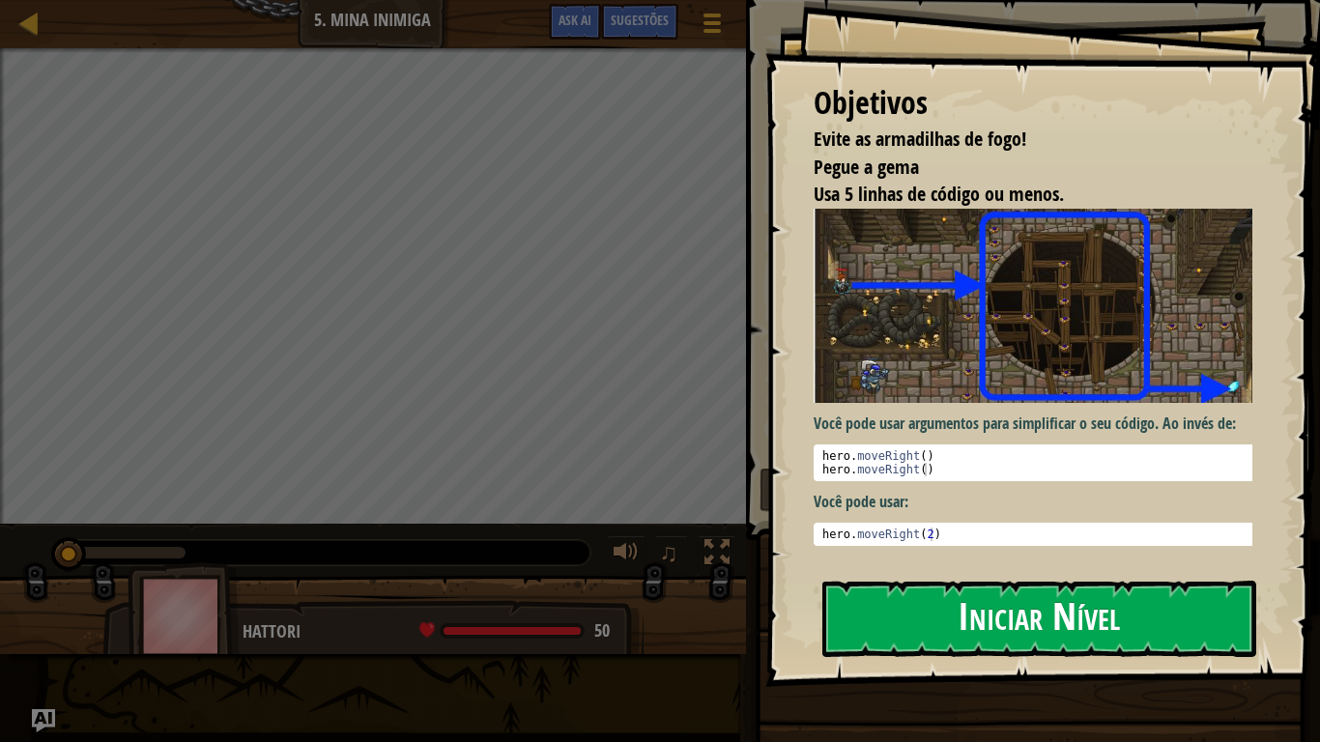
click at [979, 611] on button "Iniciar Nível" at bounding box center [1040, 619] width 434 height 76
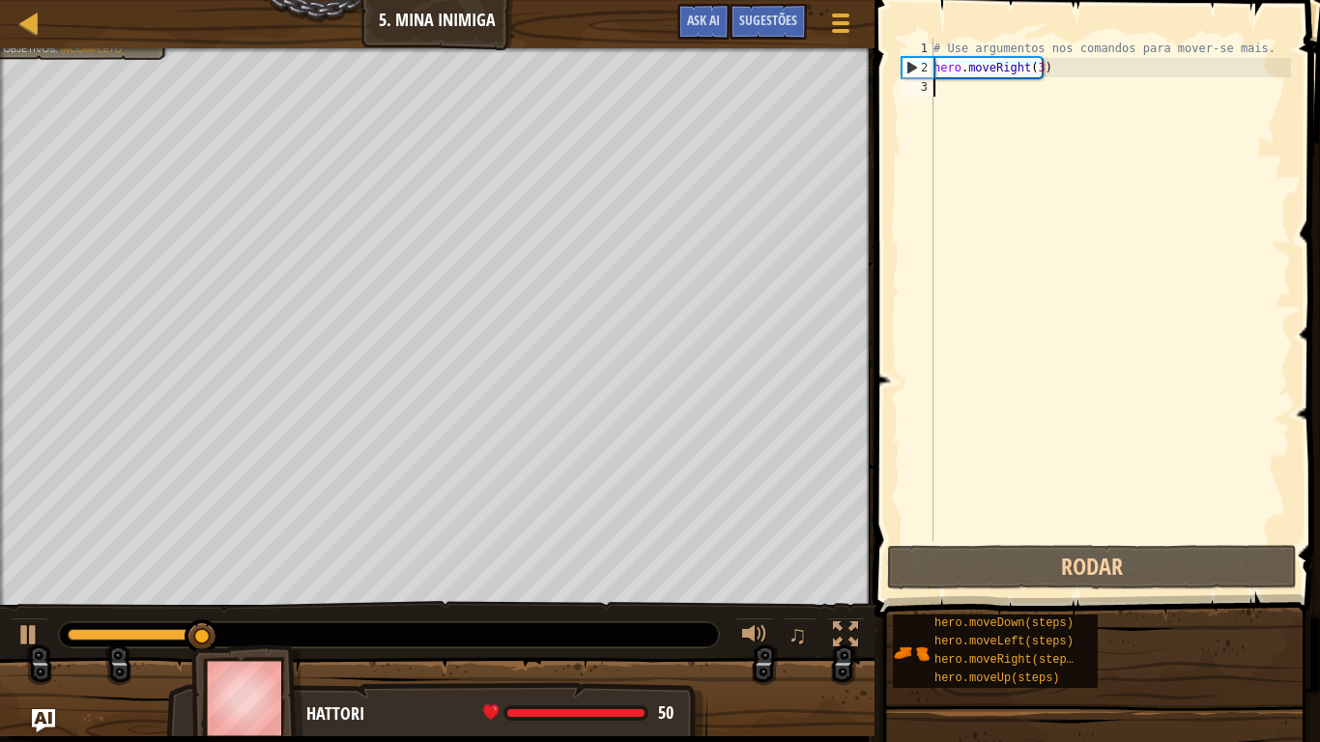
click at [960, 92] on div "# Use argumentos nos comandos para mover-se mais. hero . moveRight ( 3 )" at bounding box center [1110, 309] width 361 height 541
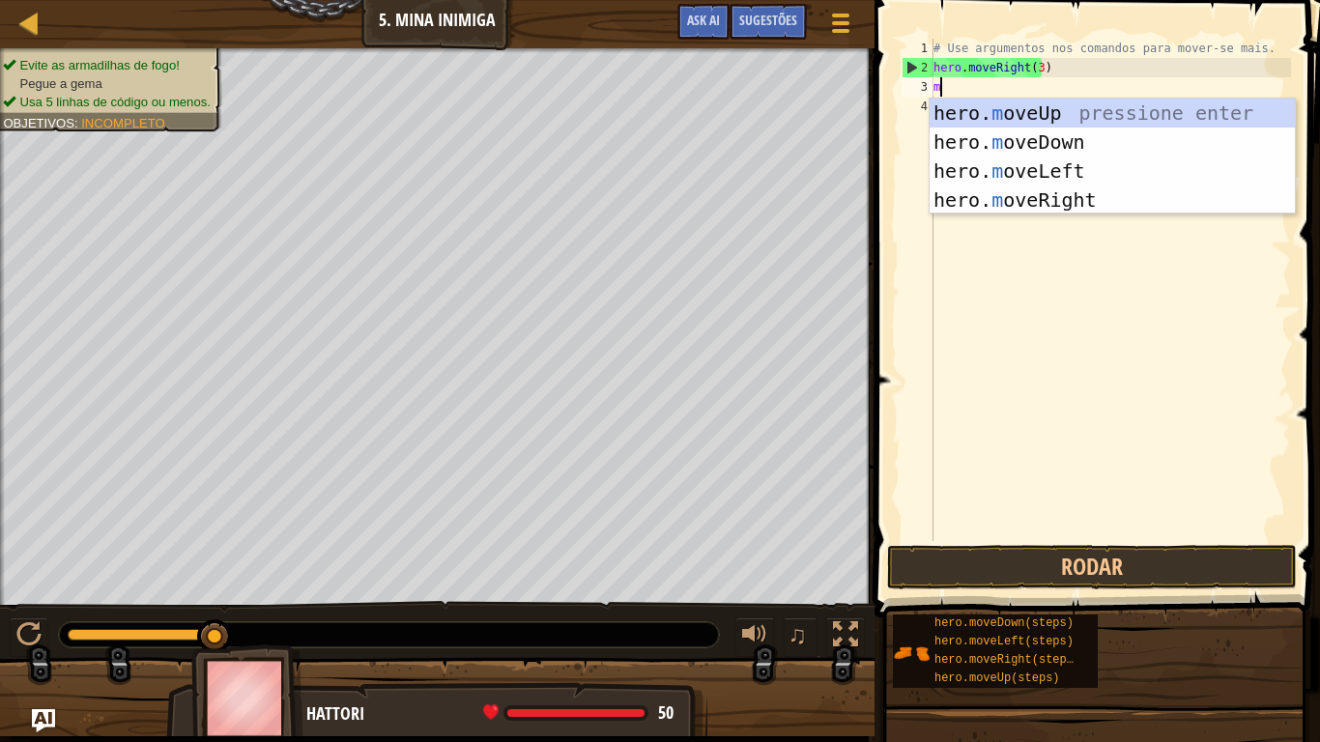
scroll to position [9, 0]
type textarea "move"
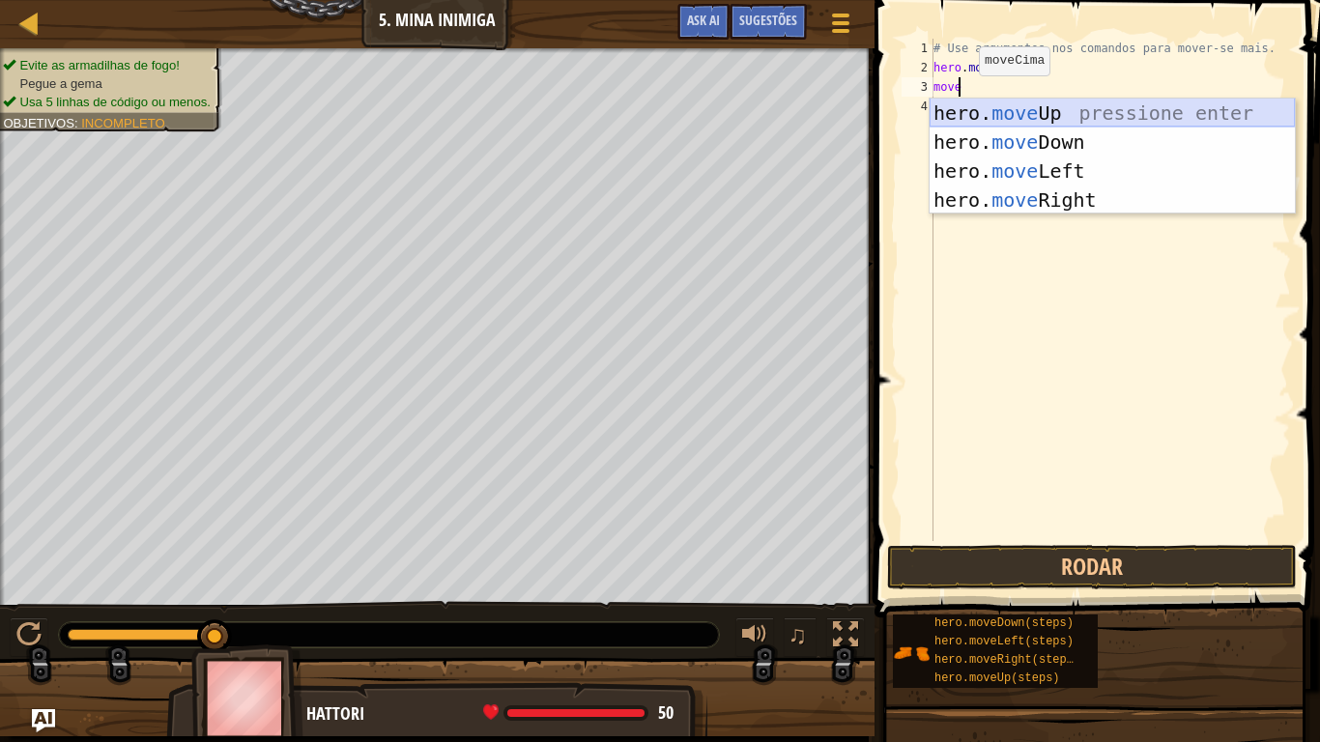
click at [1040, 108] on div "hero. move Up pressione enter hero. move Down pressione enter hero. move Left p…" at bounding box center [1112, 186] width 365 height 174
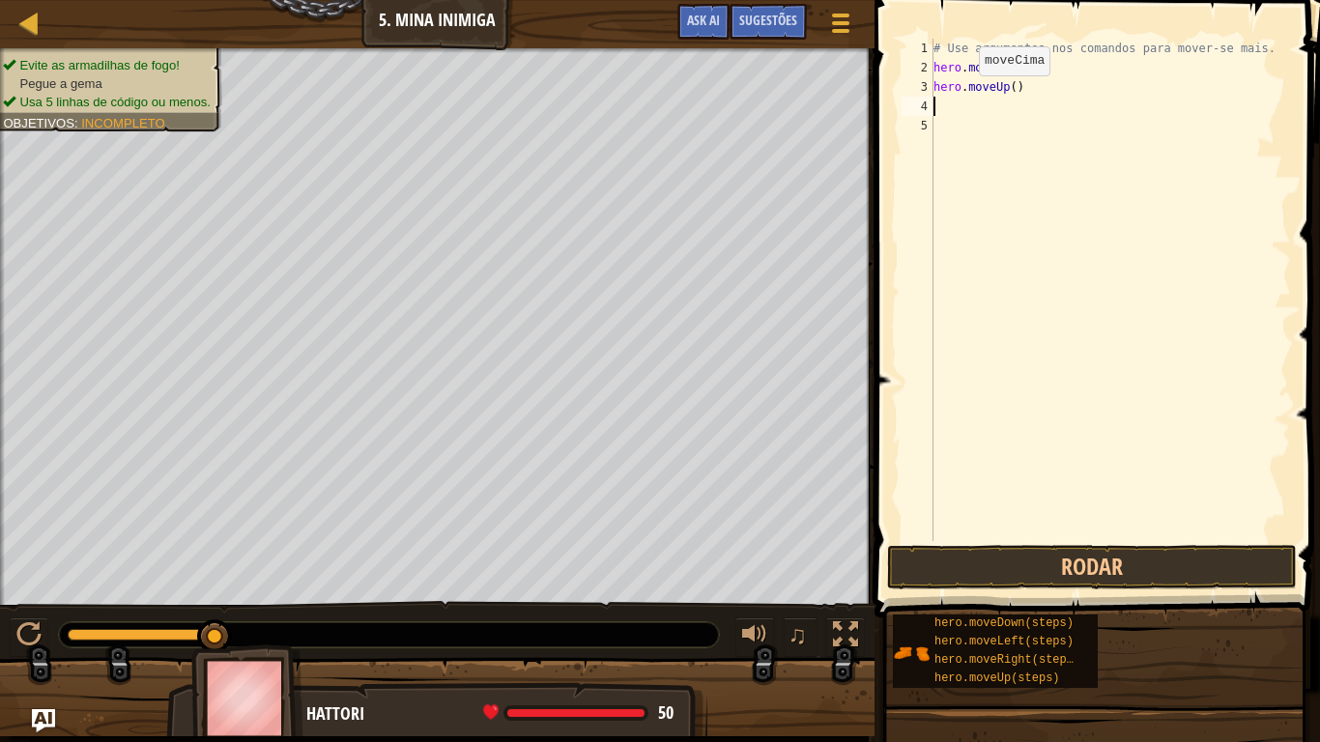
scroll to position [9, 0]
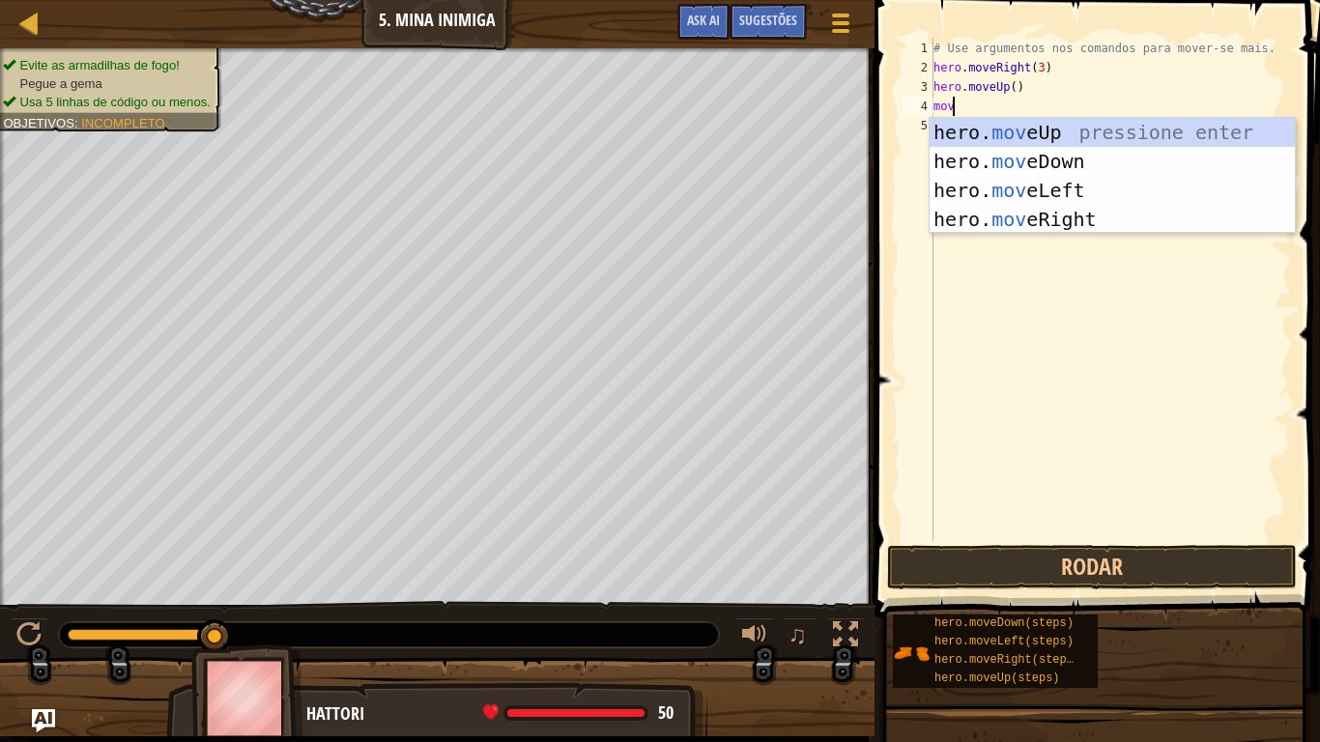
type textarea "move"
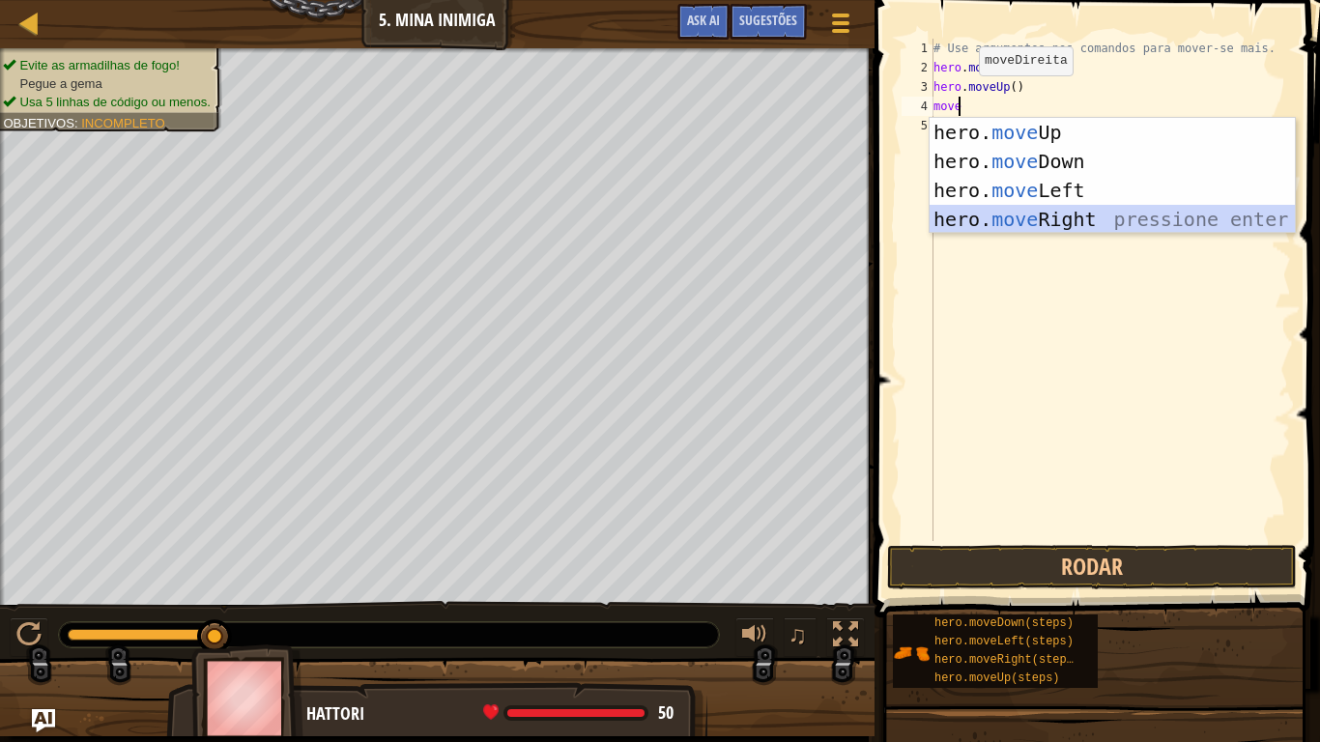
click at [1042, 219] on div "hero. move Up pressione enter hero. move Down pressione enter hero. move Left p…" at bounding box center [1112, 205] width 365 height 174
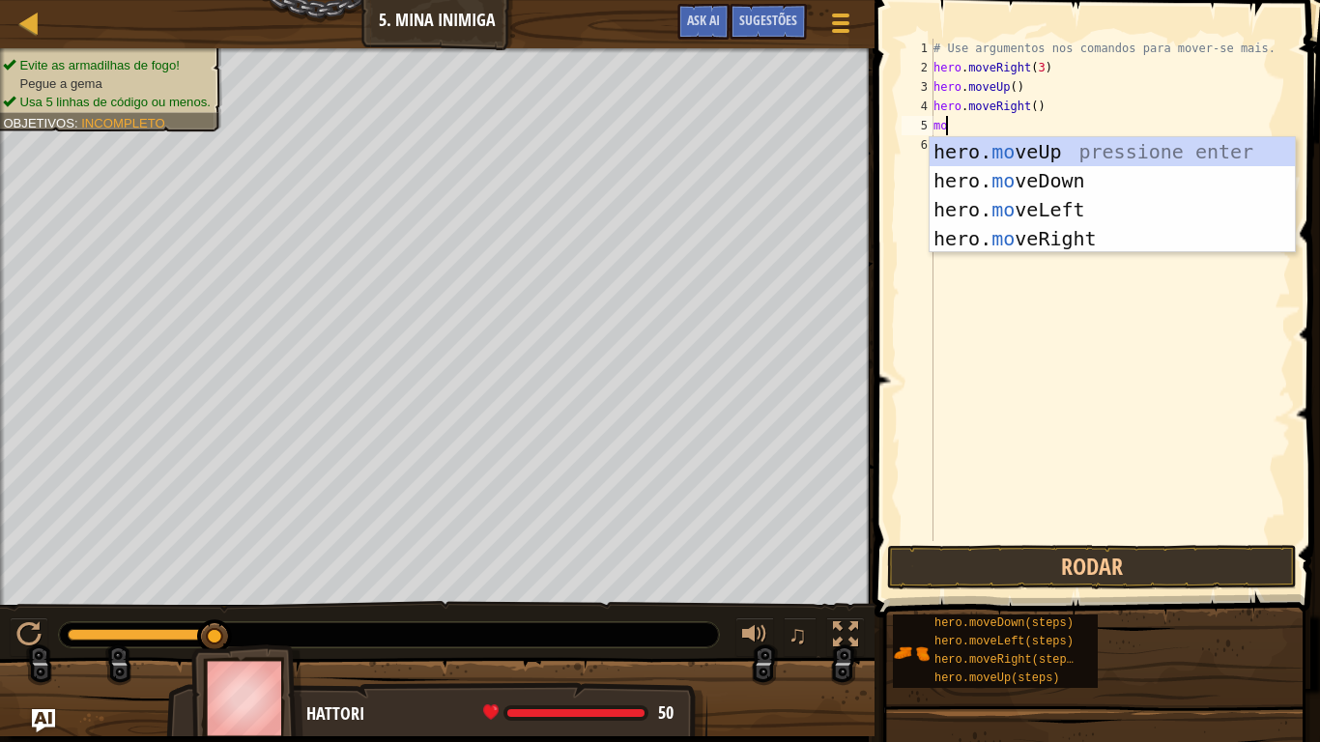
type textarea "move"
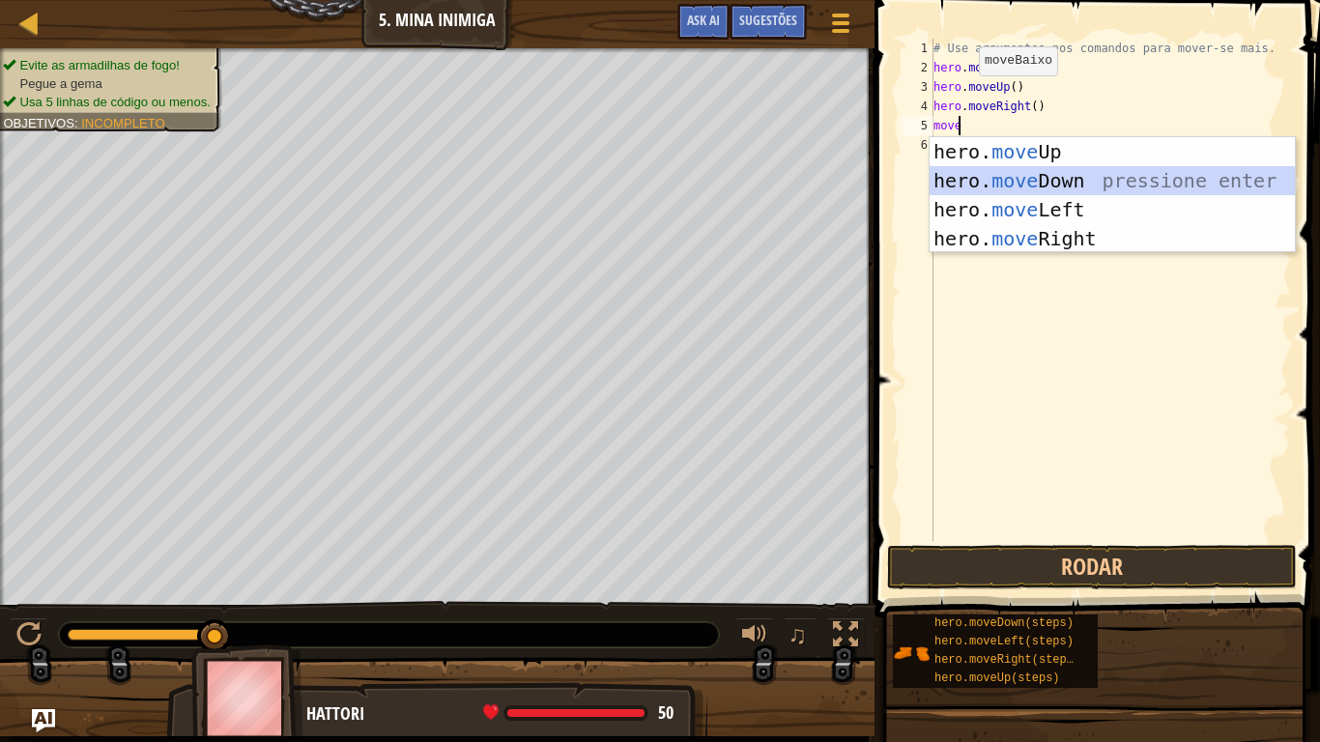
click at [1022, 174] on div "hero. move Up pressione enter hero. move Down pressione enter hero. move Left p…" at bounding box center [1112, 224] width 365 height 174
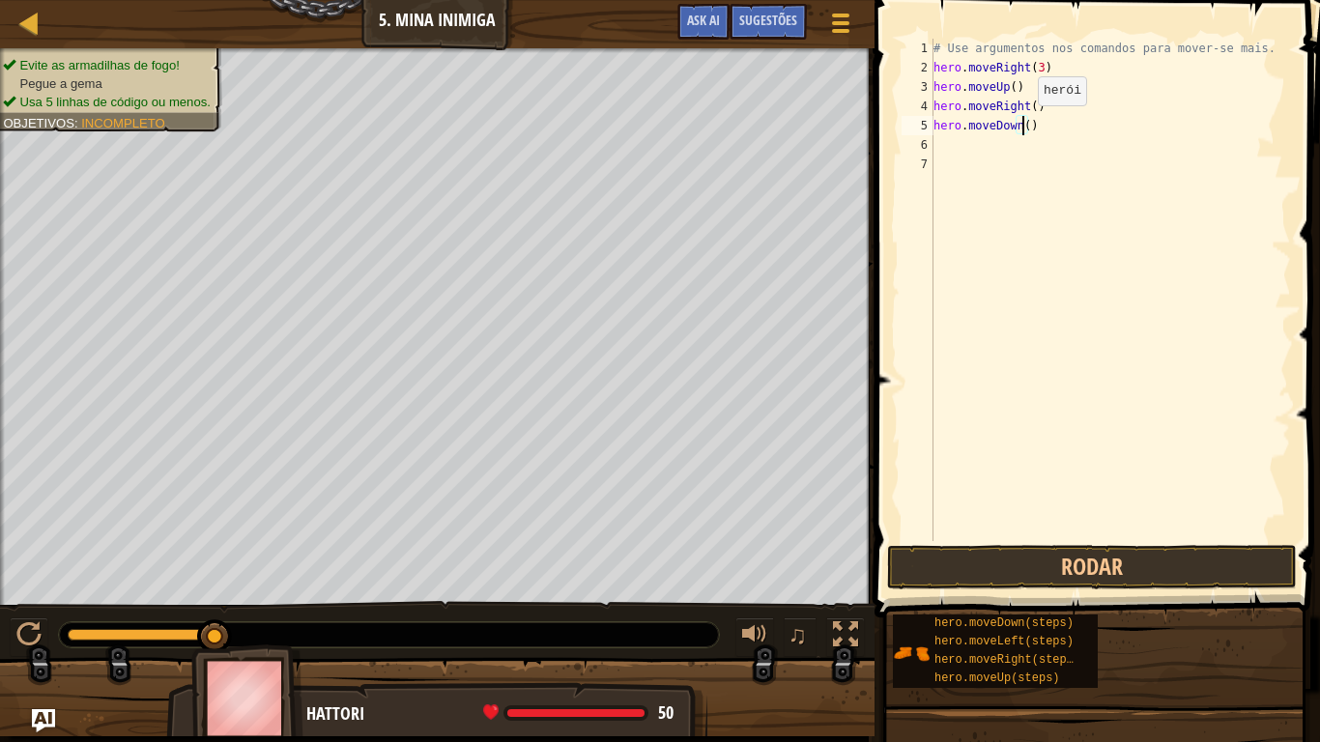
click at [1022, 125] on div "# Use argumentos nos comandos para mover-se mais. hero . moveRight ( 3 ) hero .…" at bounding box center [1110, 309] width 361 height 541
type textarea "hero.moveDown(3)"
click at [1024, 561] on button "Rodar" at bounding box center [1092, 567] width 410 height 44
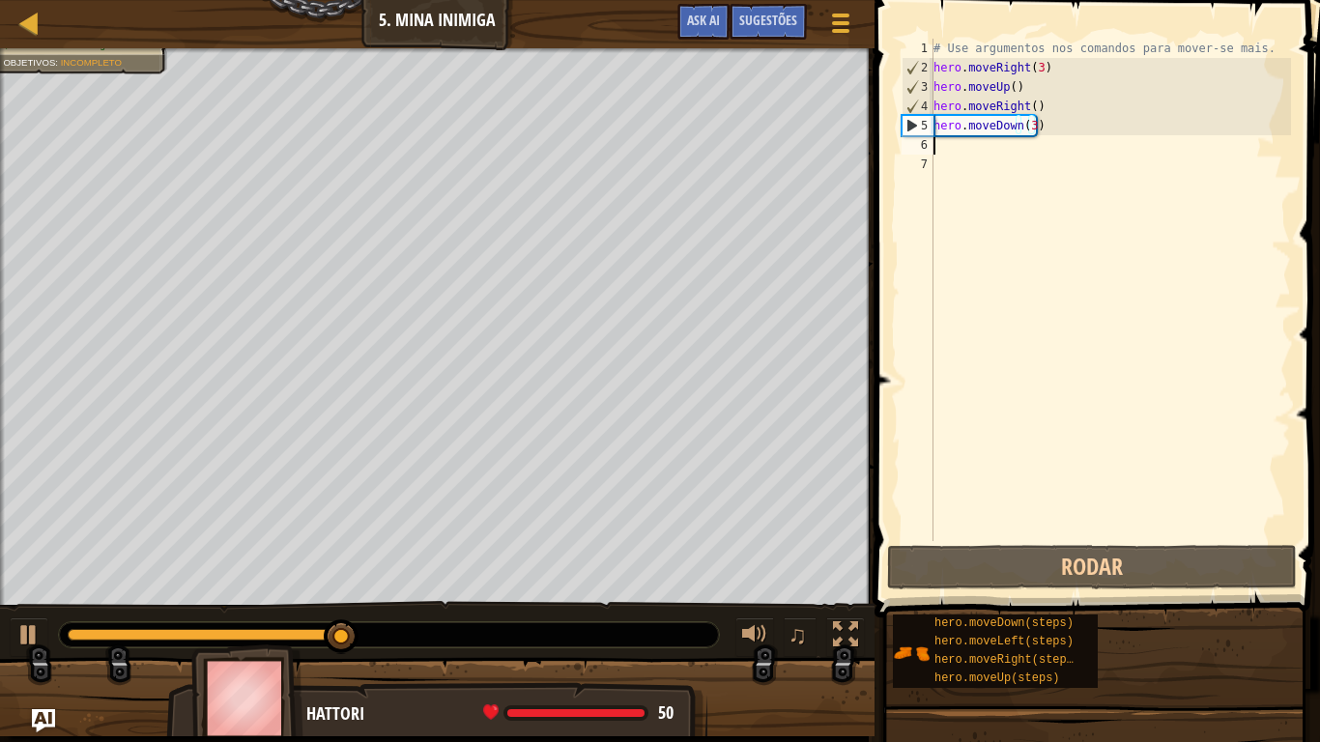
click at [939, 143] on div "# Use argumentos nos comandos para mover-se mais. hero . moveRight ( 3 ) hero .…" at bounding box center [1110, 309] width 361 height 541
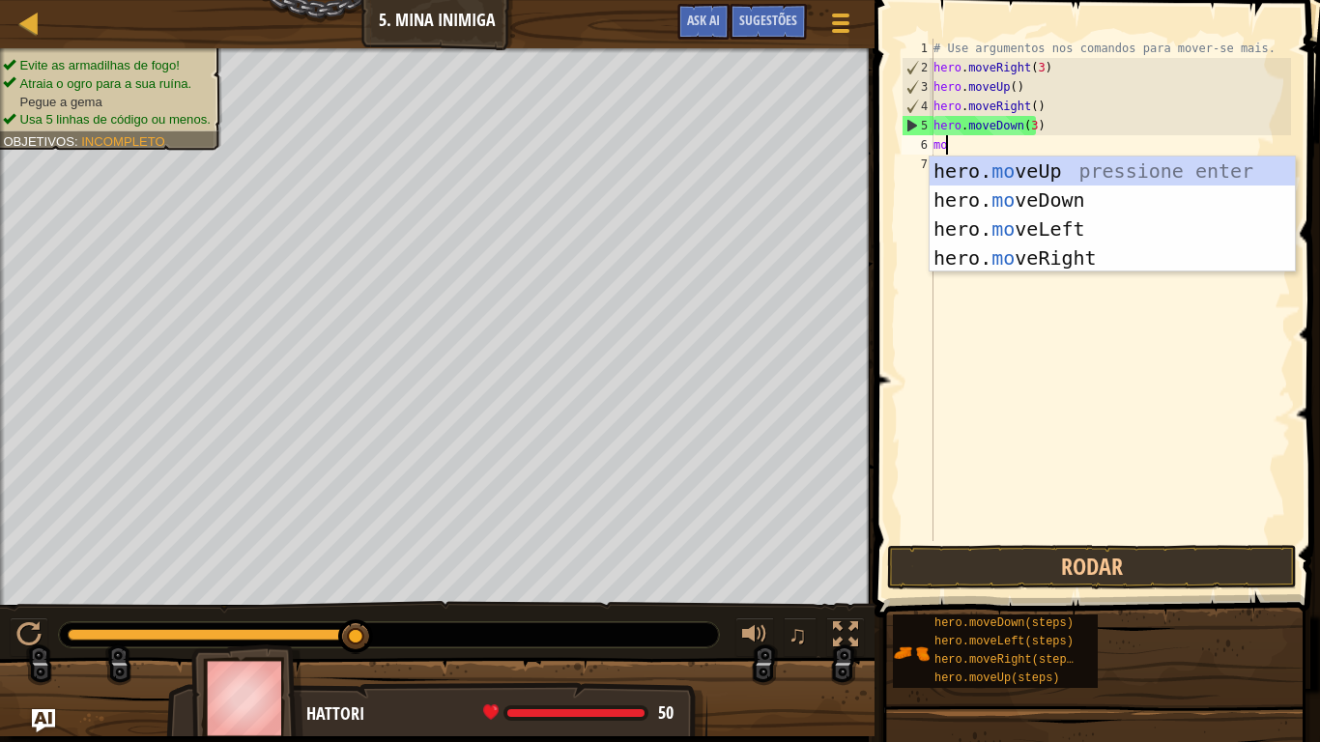
type textarea "move"
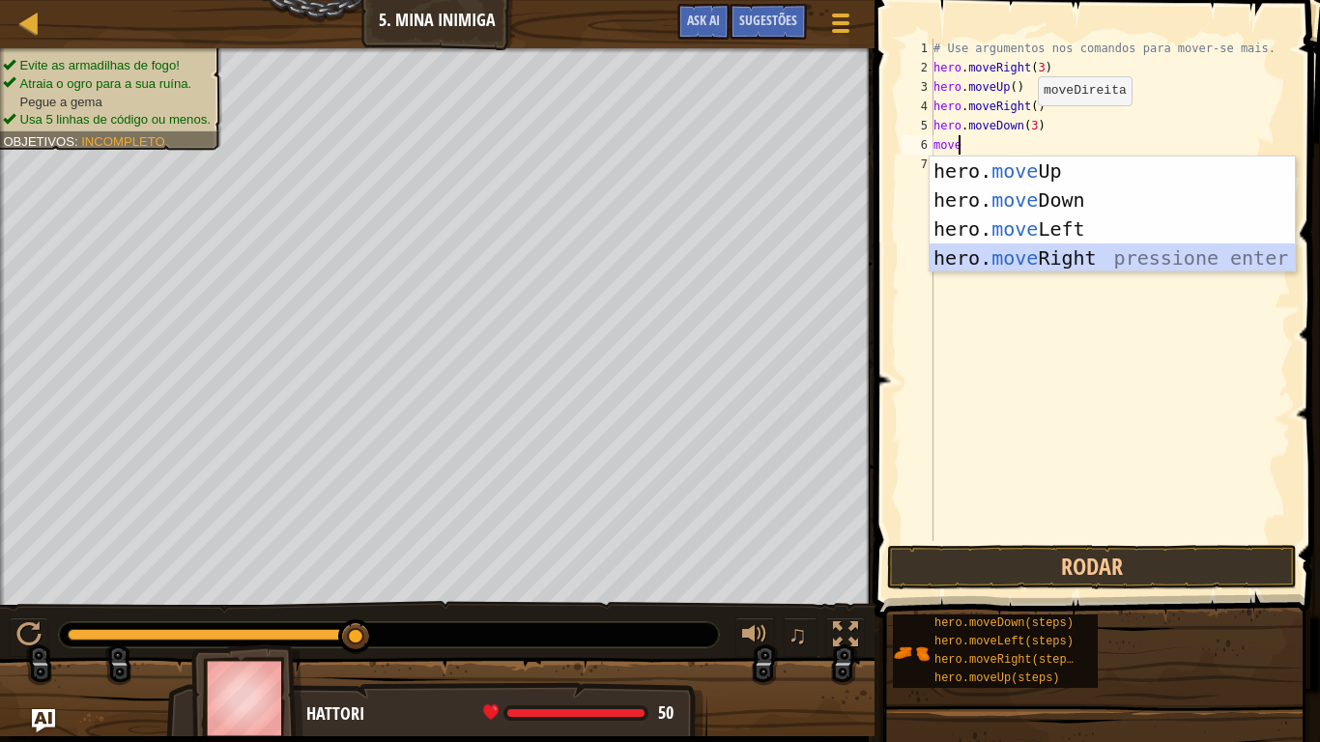
click at [1047, 256] on div "hero. move Up pressione enter hero. move Down pressione enter hero. move Left p…" at bounding box center [1112, 244] width 365 height 174
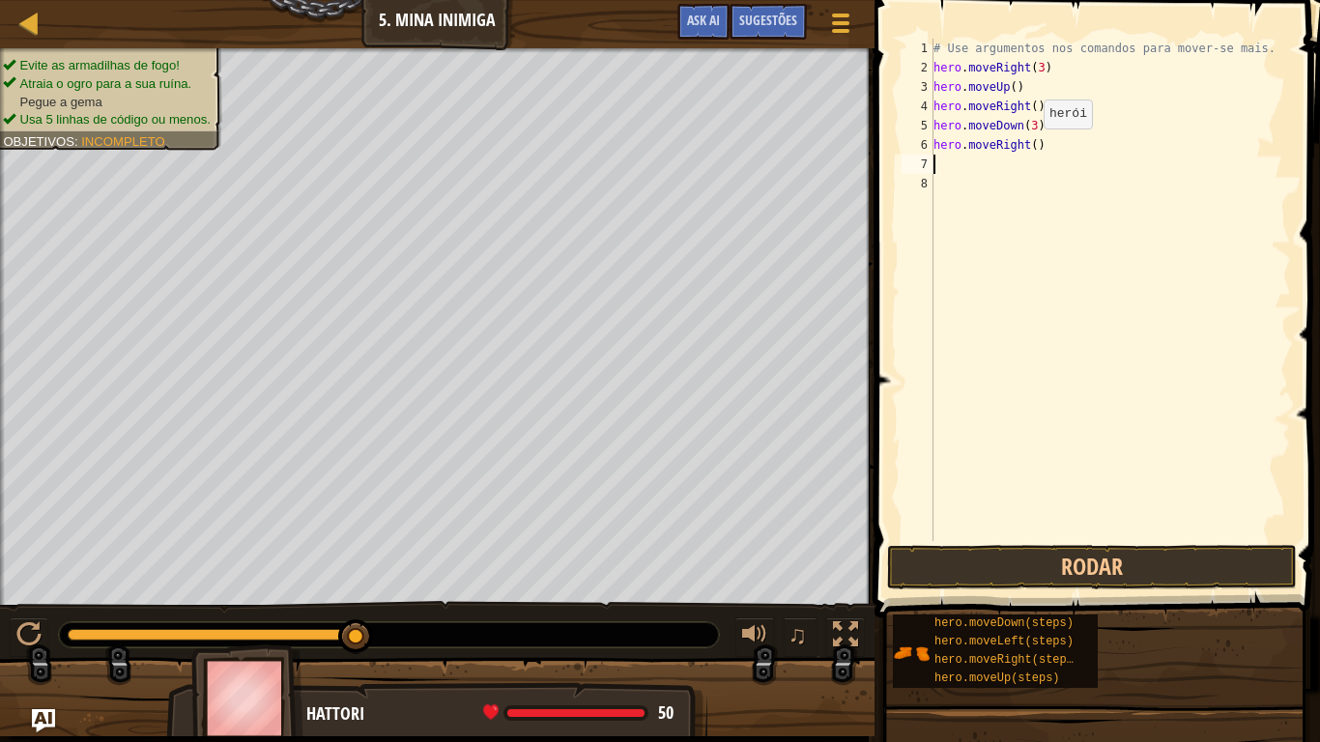
click at [1027, 148] on div "# Use argumentos nos comandos para mover-se mais. hero . moveRight ( 3 ) hero .…" at bounding box center [1110, 309] width 361 height 541
type textarea "hero.moveRight(3)"
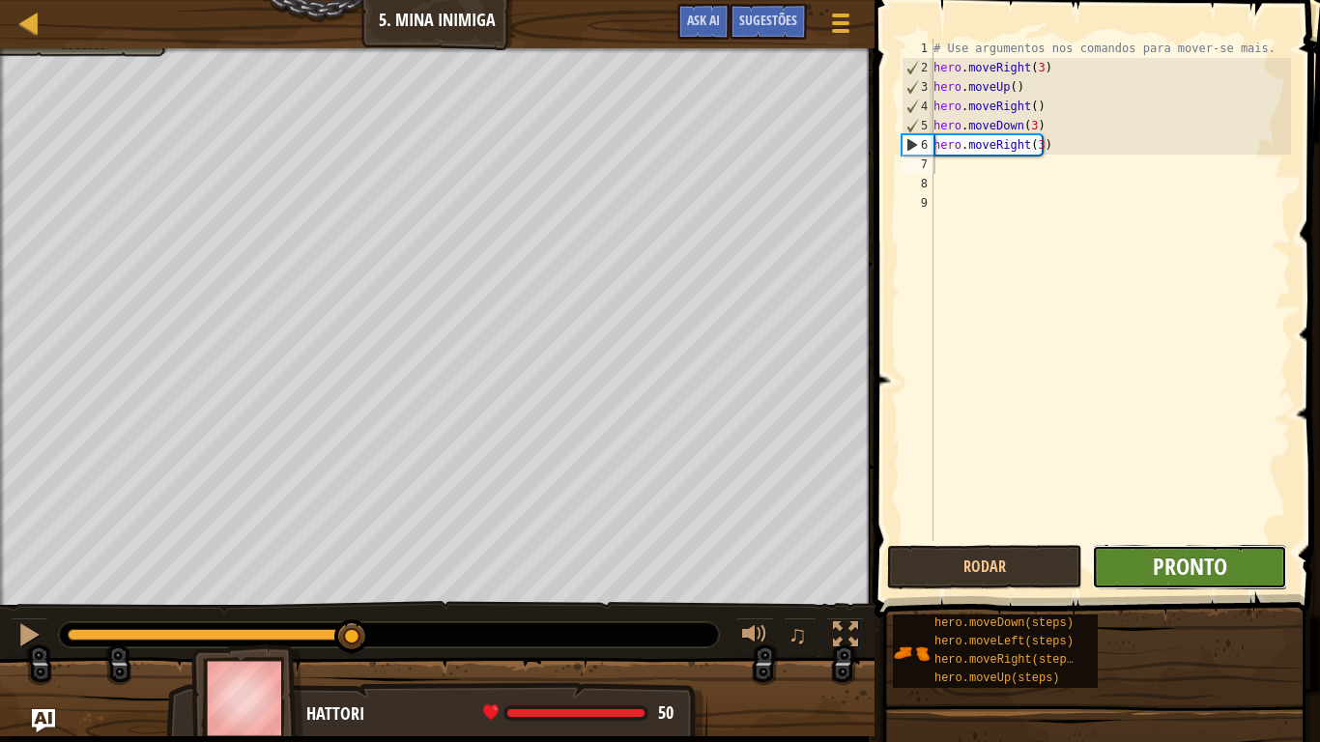
click at [1154, 564] on span "Pronto" at bounding box center [1190, 566] width 74 height 31
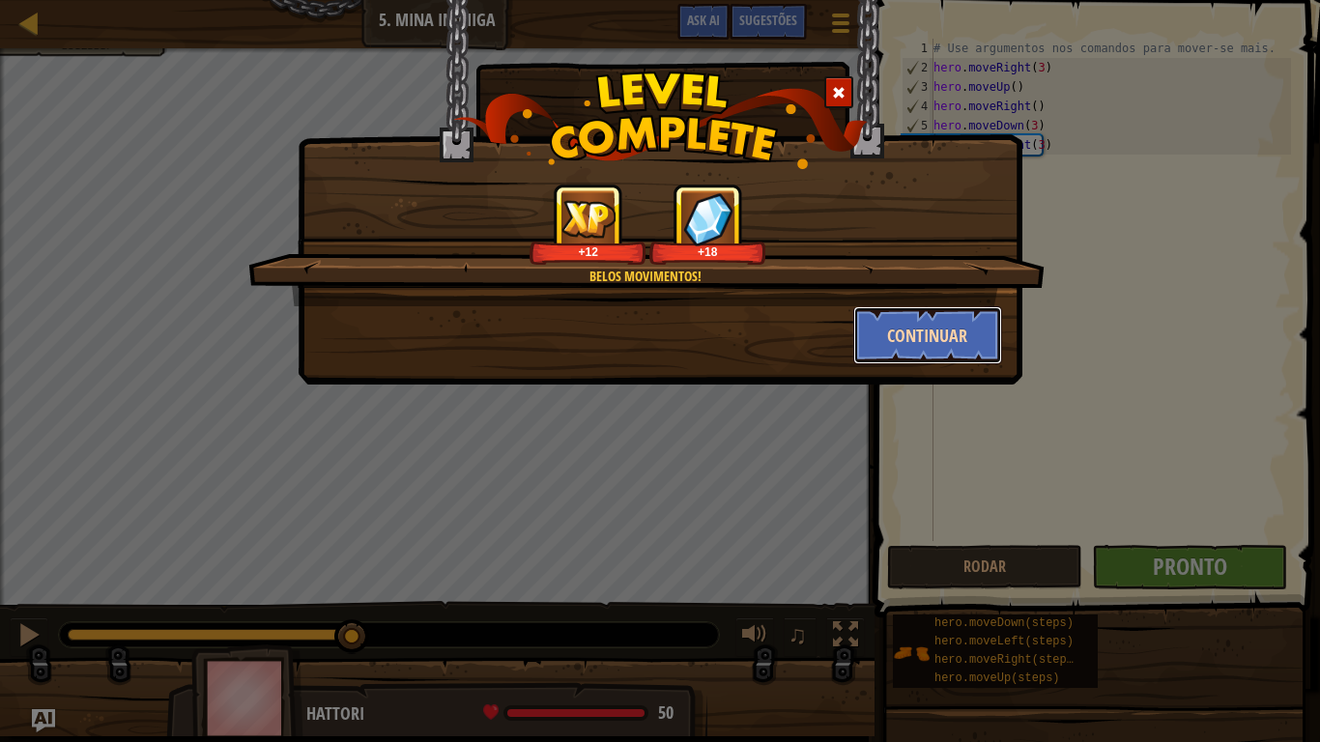
click at [929, 321] on button "Continuar" at bounding box center [928, 335] width 150 height 58
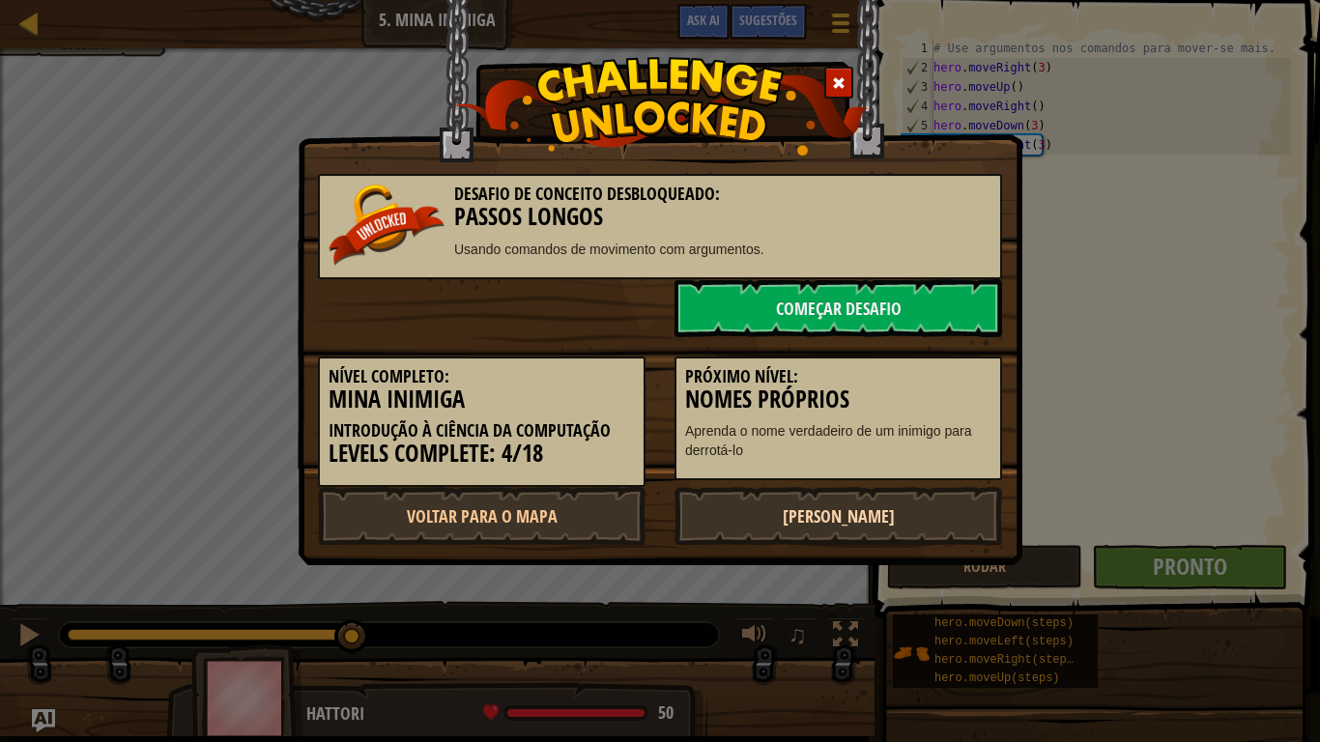
click at [839, 525] on link "[PERSON_NAME]" at bounding box center [839, 516] width 328 height 58
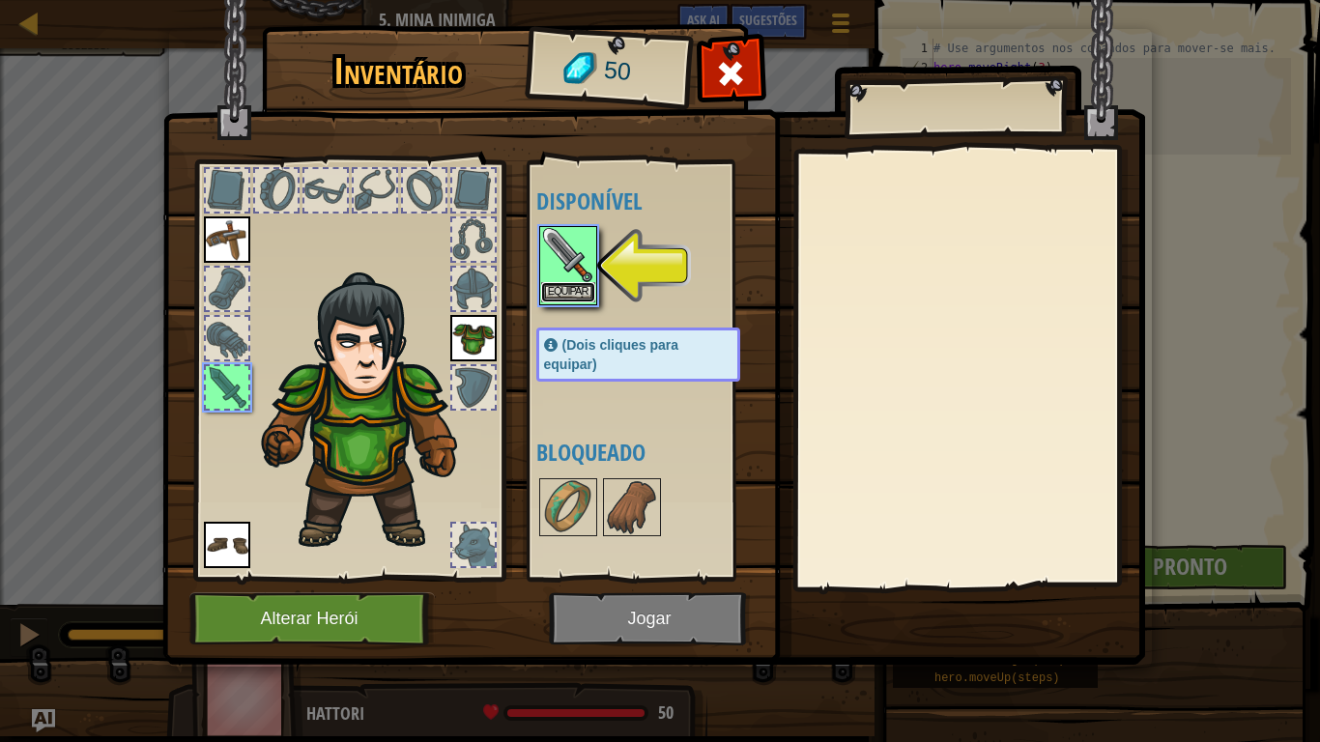
click at [567, 288] on button "Equipar" at bounding box center [568, 292] width 54 height 20
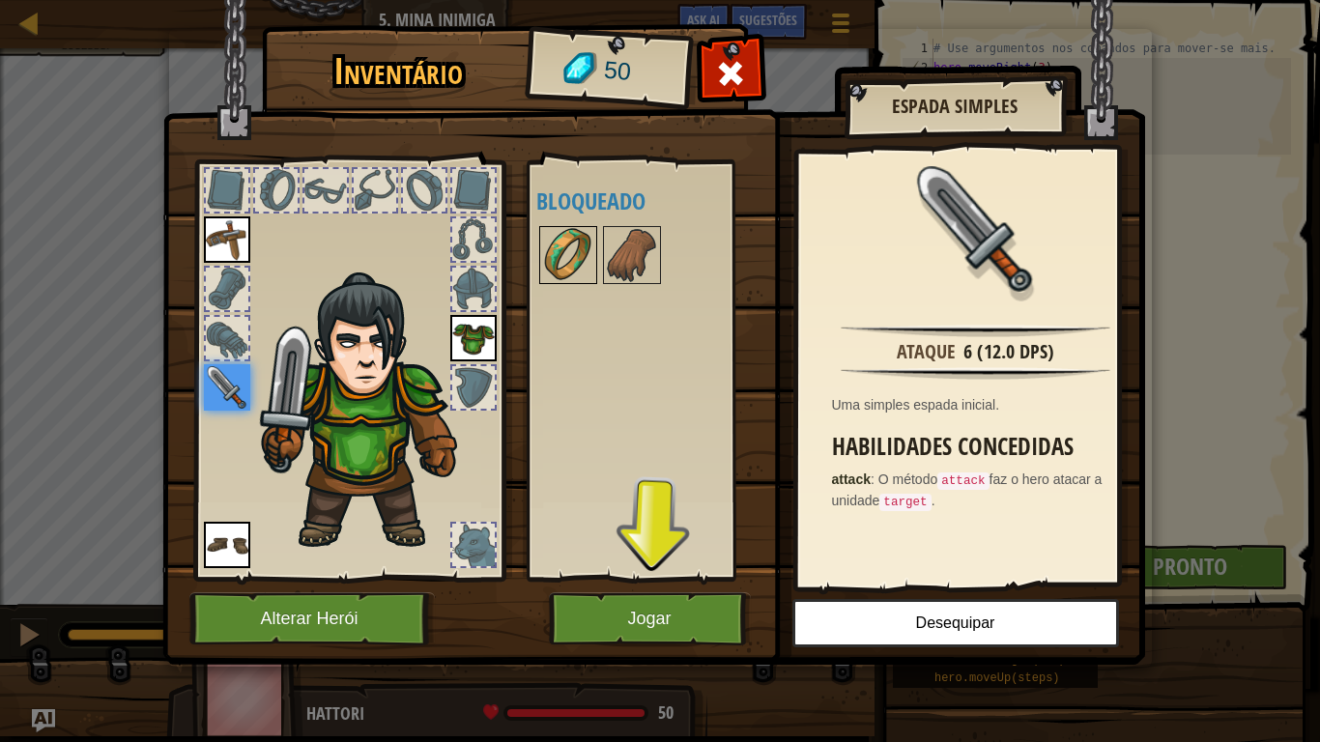
click at [587, 246] on img at bounding box center [568, 255] width 54 height 54
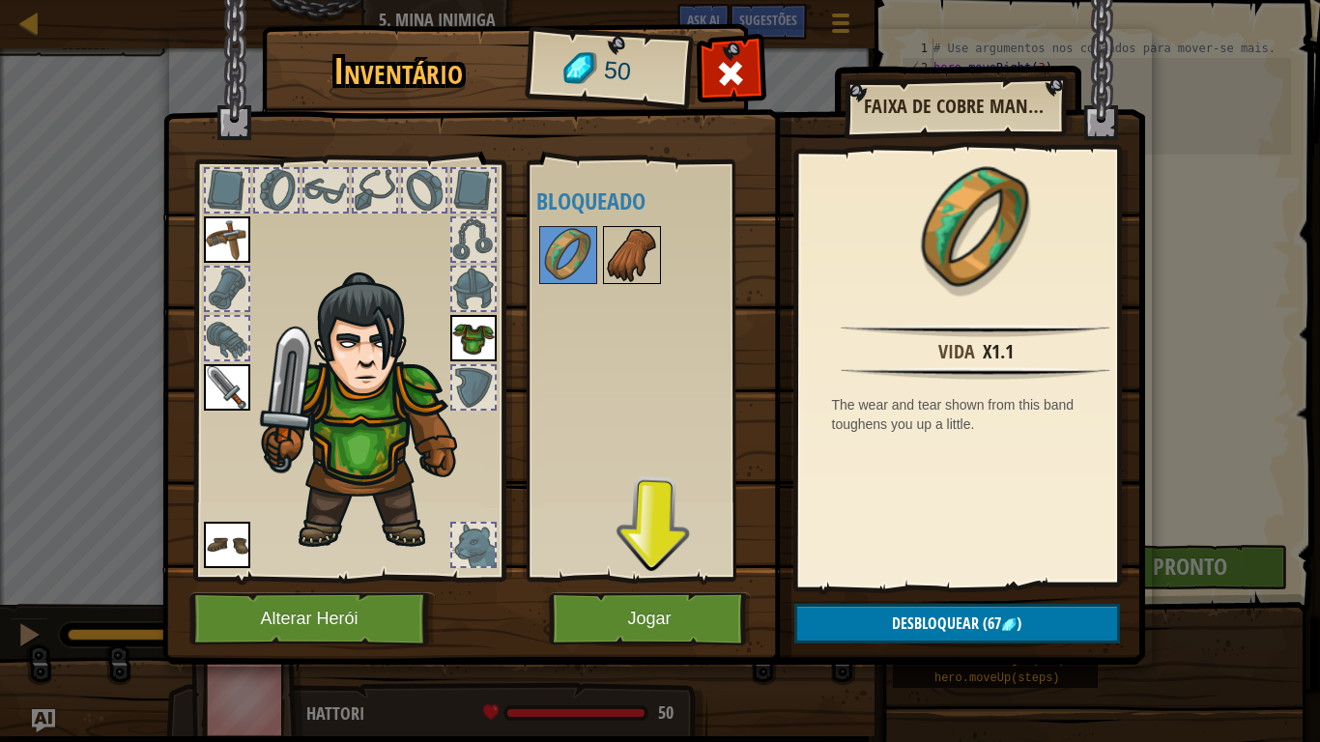
click at [626, 257] on img at bounding box center [632, 255] width 54 height 54
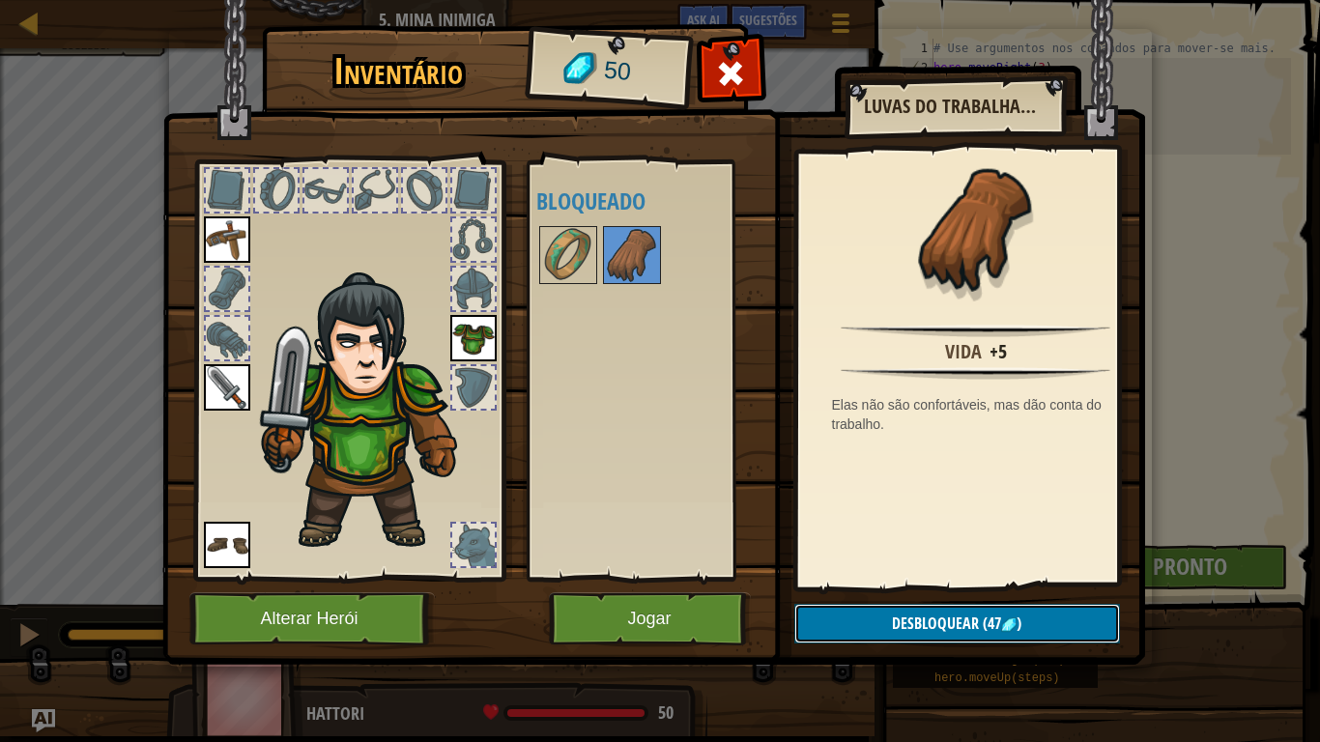
click at [882, 611] on button "Desbloquear (47 )" at bounding box center [958, 624] width 326 height 40
click at [882, 611] on button "Confirmar" at bounding box center [958, 624] width 326 height 40
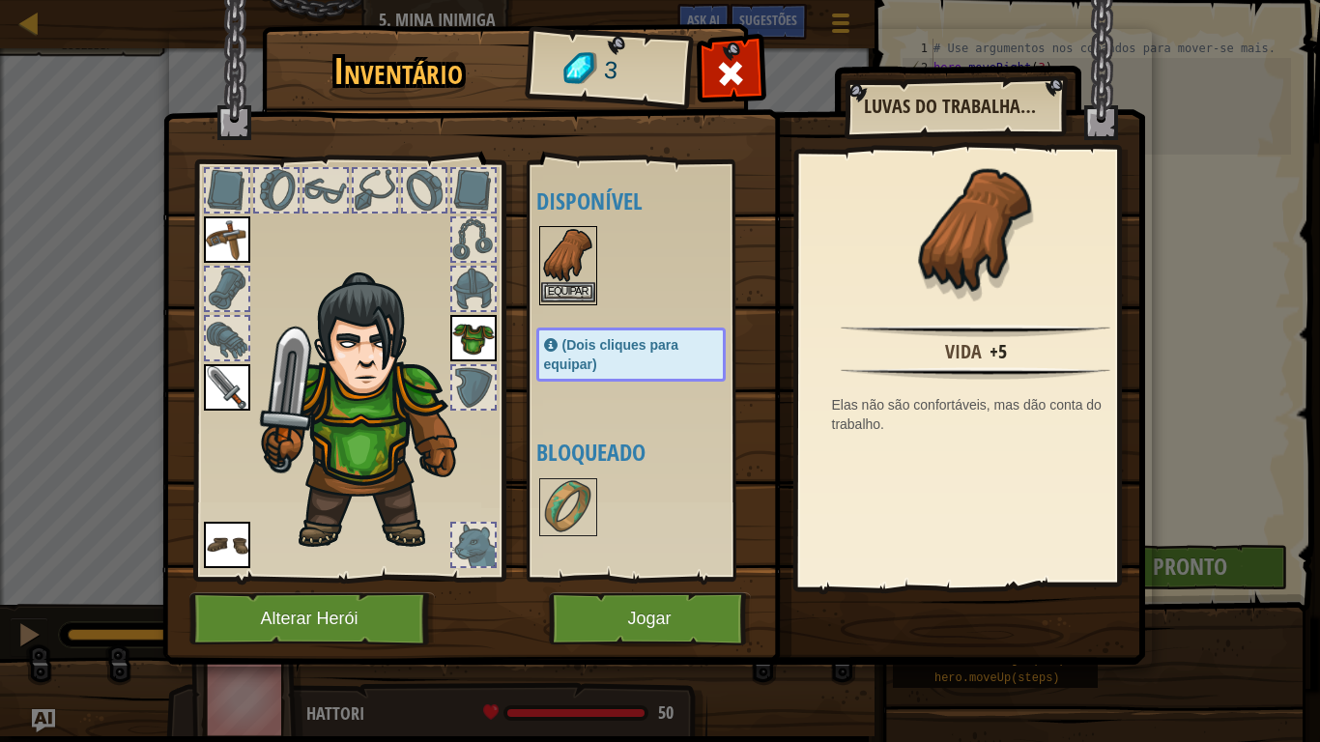
click at [580, 276] on img at bounding box center [568, 255] width 54 height 54
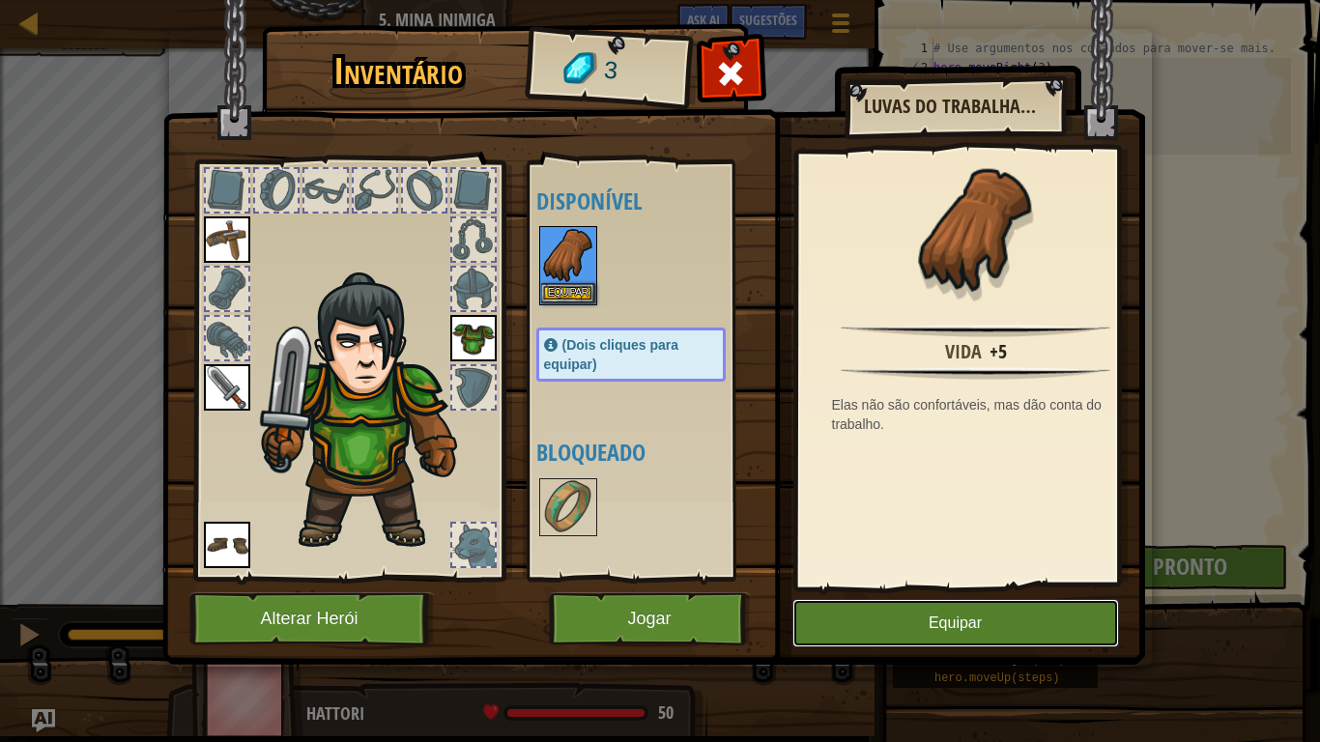
click at [887, 611] on button "Equipar" at bounding box center [956, 623] width 327 height 48
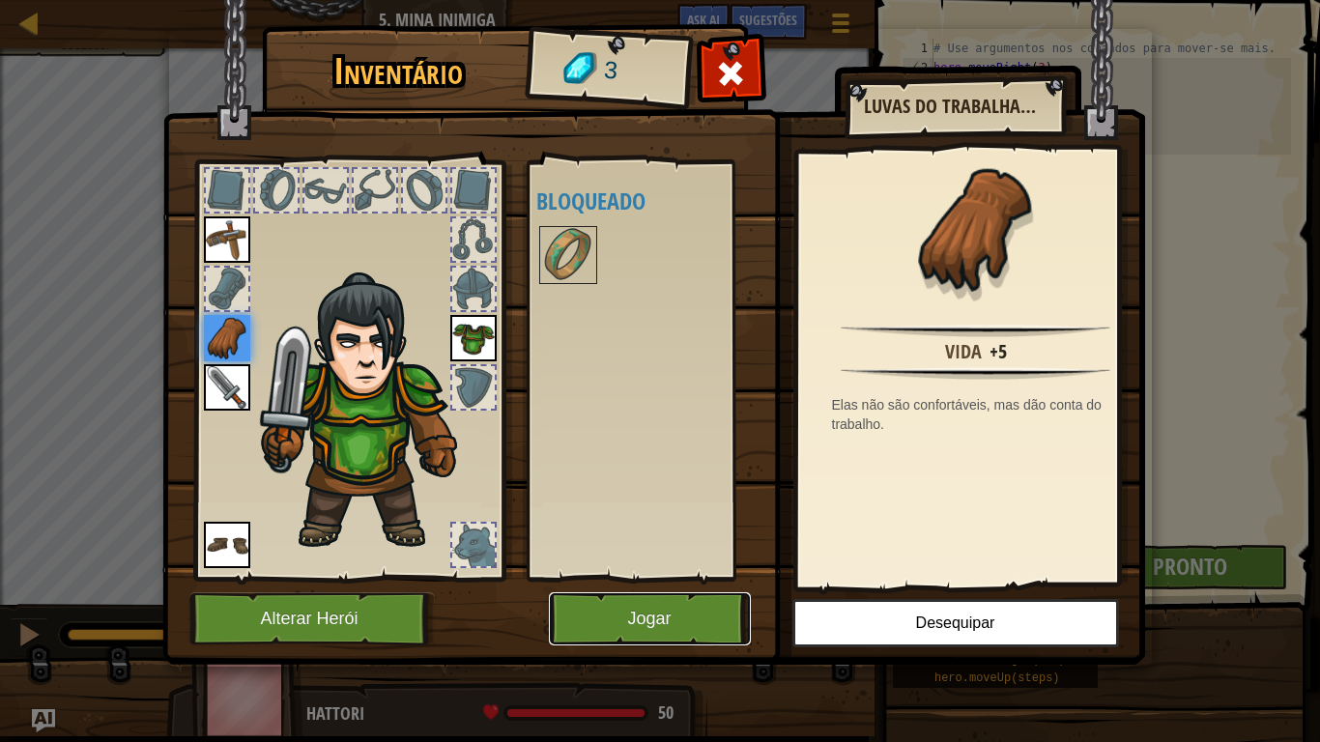
click at [647, 611] on button "Jogar" at bounding box center [650, 619] width 202 height 53
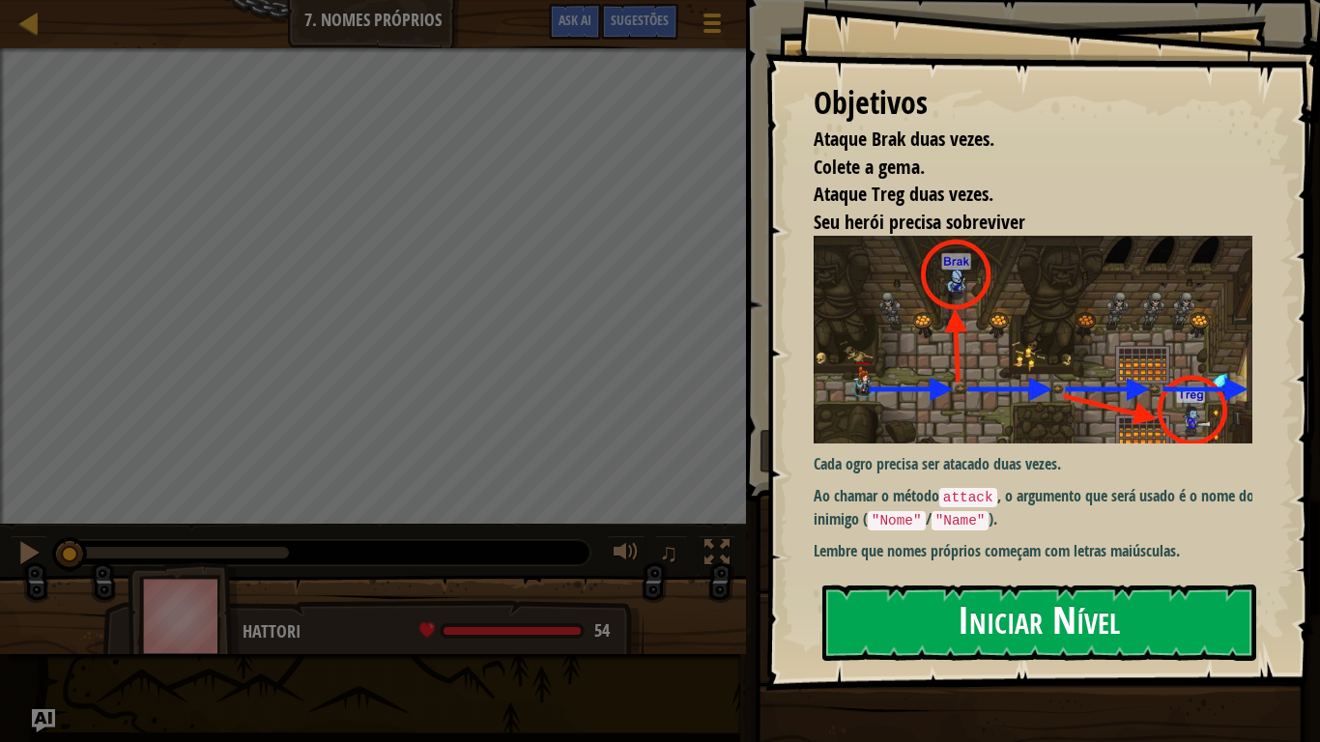
click at [920, 607] on button "Iniciar Nível" at bounding box center [1040, 623] width 434 height 76
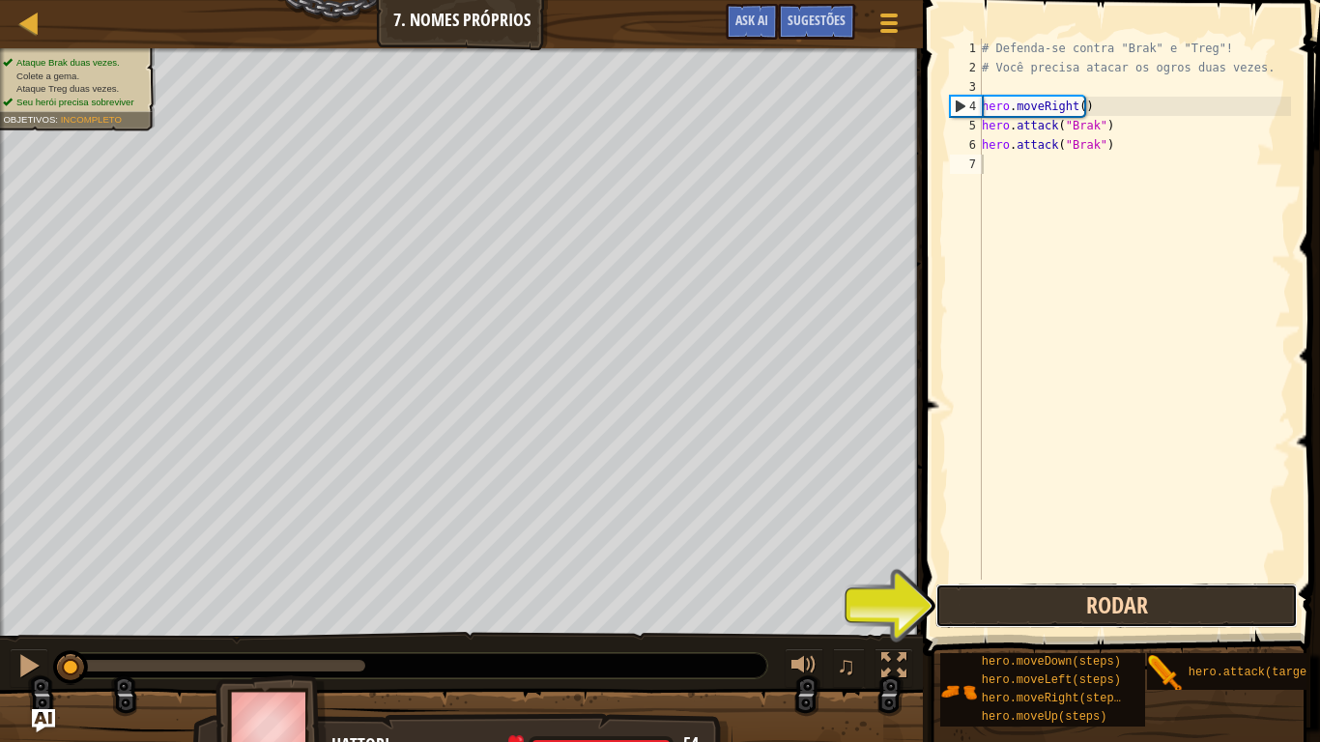
click at [1014, 597] on button "Rodar" at bounding box center [1117, 606] width 362 height 44
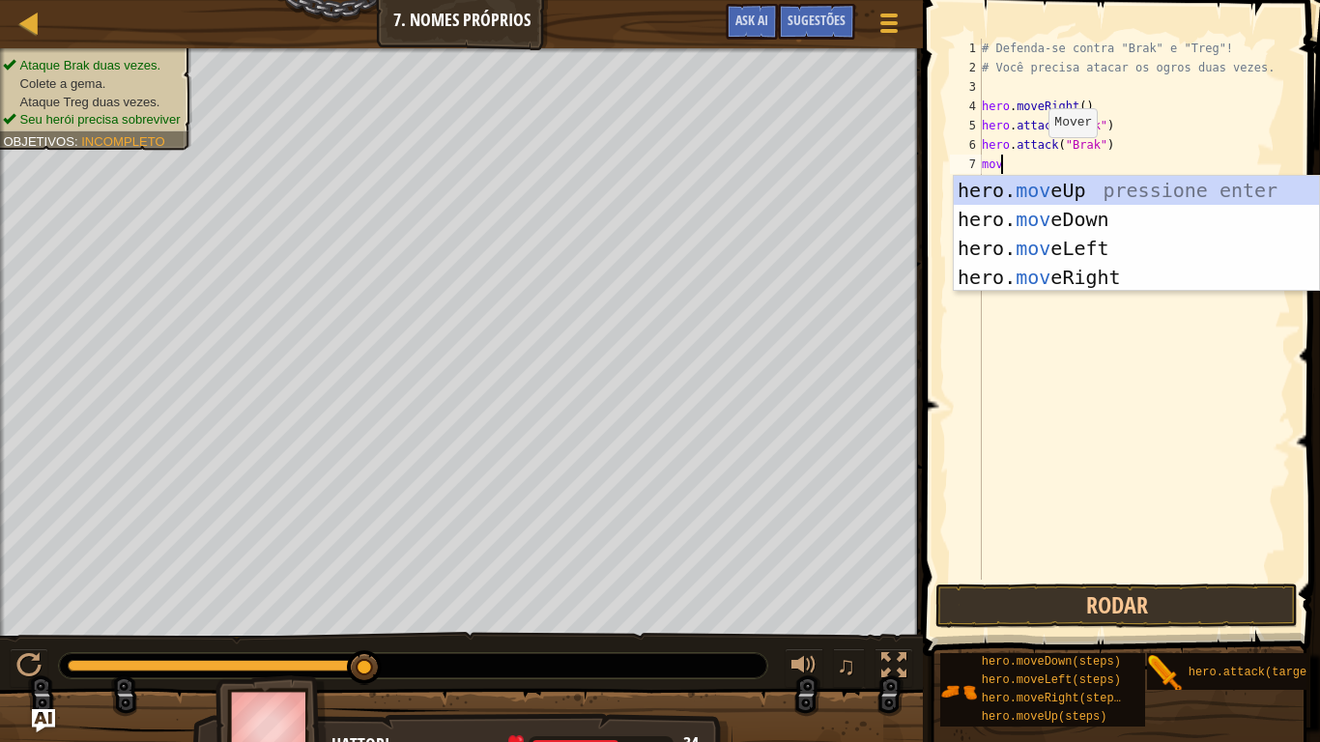
scroll to position [9, 0]
type textarea "m"
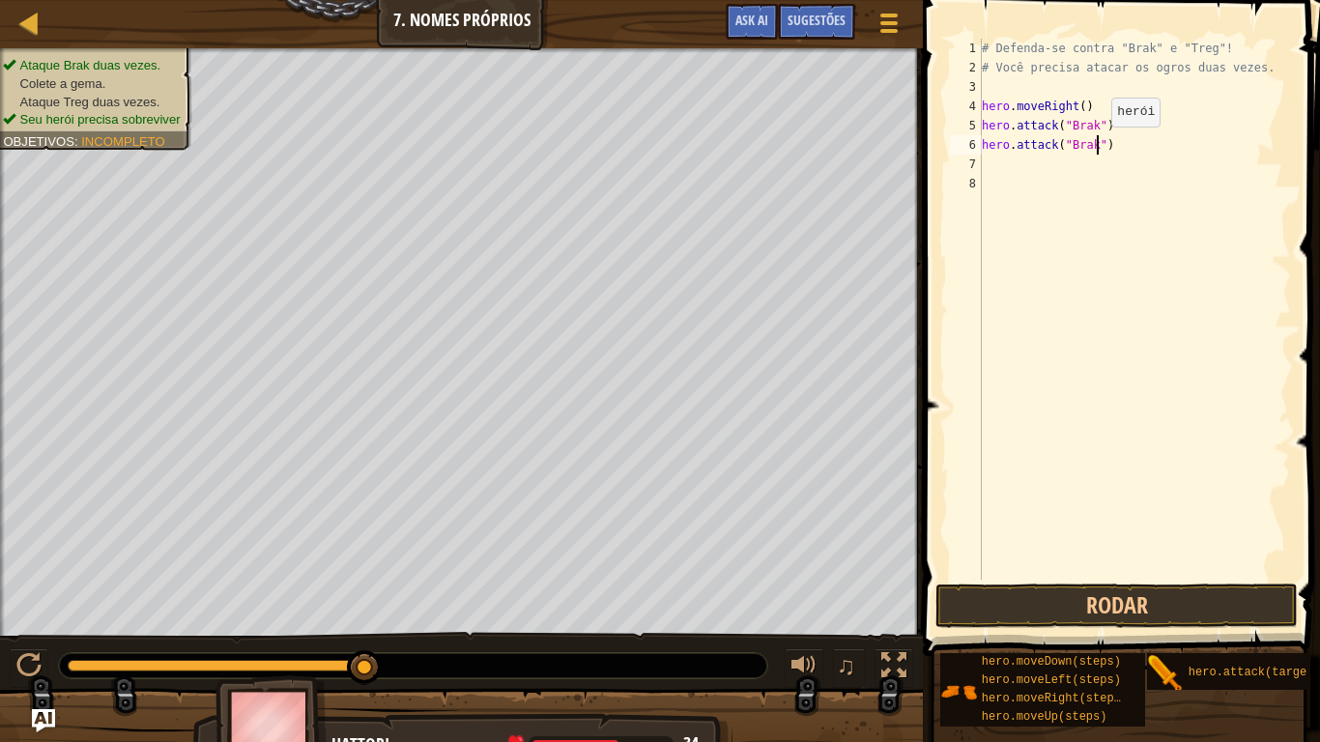
click at [1095, 146] on div "# Defenda-se contra "Brak" e "Treg"! # Você precisa atacar os ogros duas vezes.…" at bounding box center [1134, 329] width 313 height 580
type textarea "hero.attack("Brak")"
click at [1069, 604] on button "Rodar" at bounding box center [1117, 606] width 362 height 44
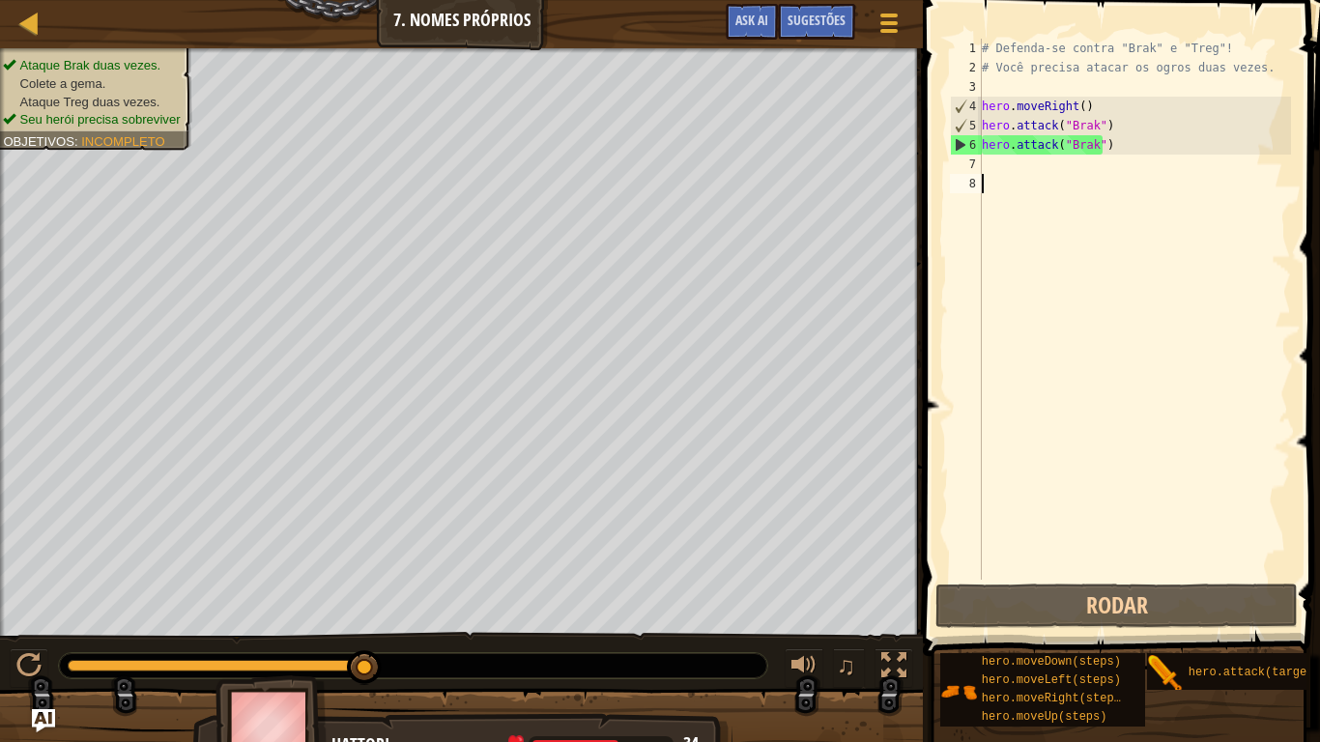
click at [995, 180] on div "# Defenda-se contra "Brak" e "Treg"! # Você precisa atacar os ogros duas vezes.…" at bounding box center [1134, 329] width 313 height 580
click at [988, 167] on div "# Defenda-se contra "Brak" e "Treg"! # Você precisa atacar os ogros duas vezes.…" at bounding box center [1134, 329] width 313 height 580
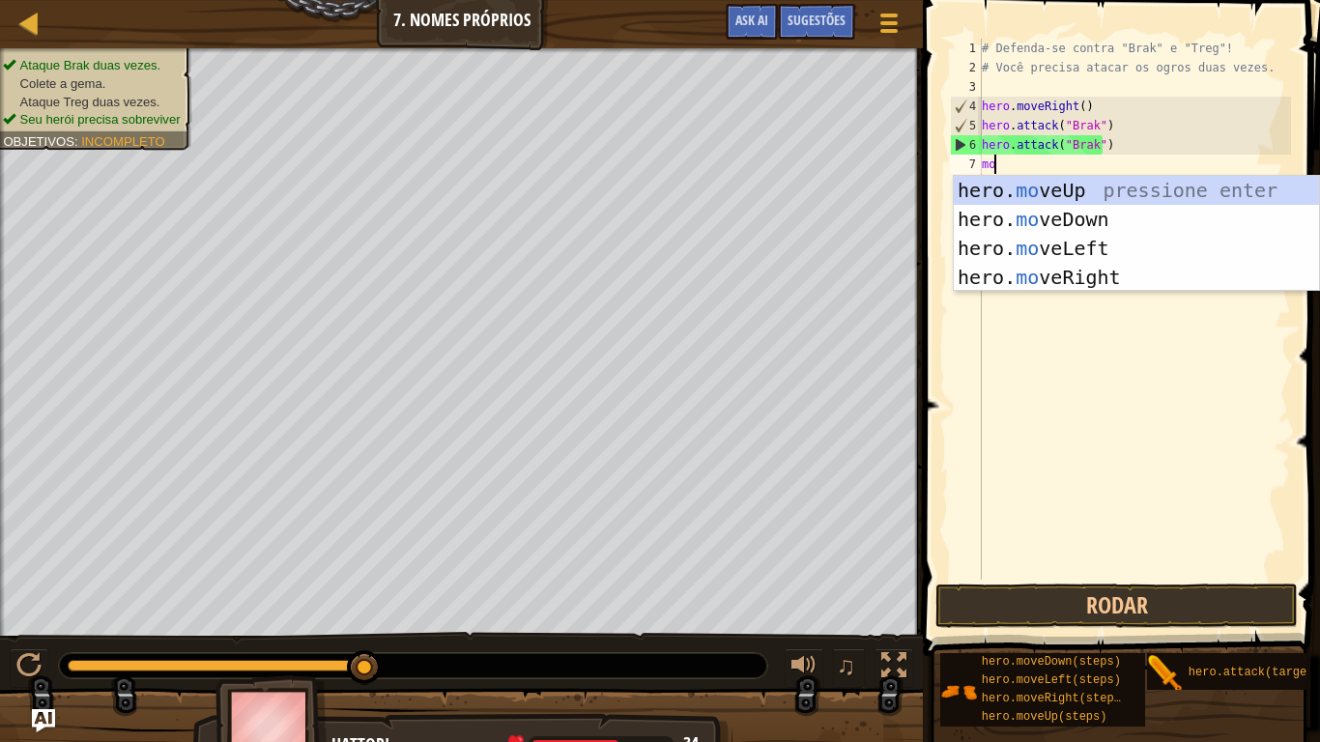
scroll to position [9, 1]
type textarea "move"
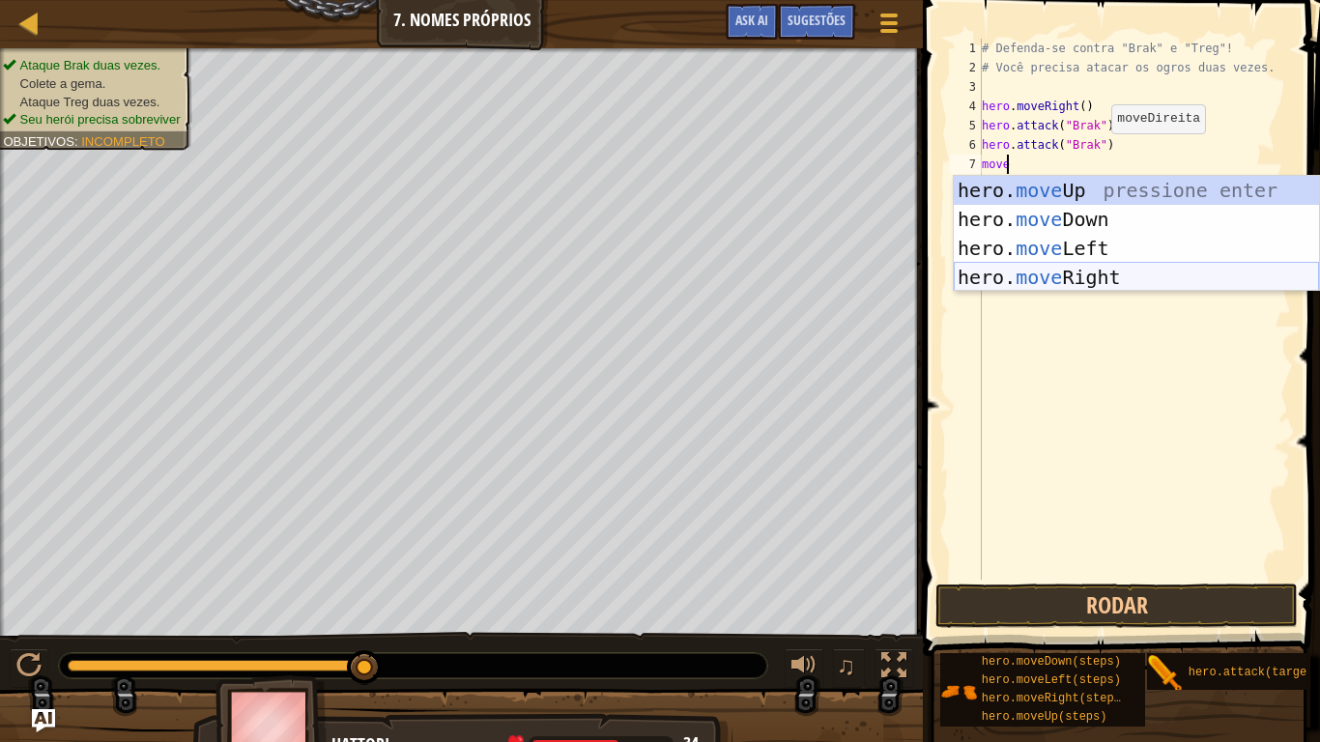
click at [1083, 273] on div "hero. move Up pressione enter hero. move Down pressione enter hero. move Left p…" at bounding box center [1136, 263] width 365 height 174
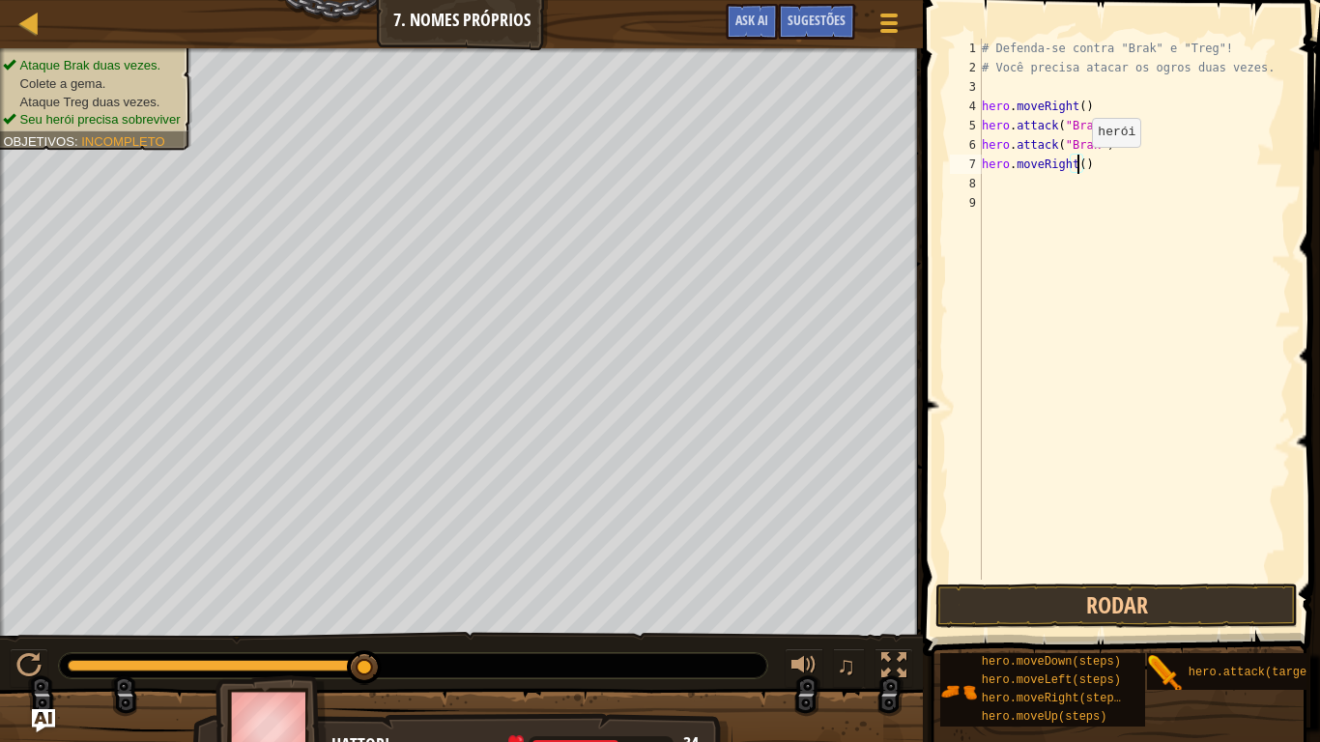
click at [1076, 166] on div "# Defenda-se contra "Brak" e "Treg"! # Você precisa atacar os ogros duas vezes.…" at bounding box center [1134, 329] width 313 height 580
type textarea "hero.moveRight(3)"
click at [1129, 607] on button "Rodar" at bounding box center [1117, 606] width 362 height 44
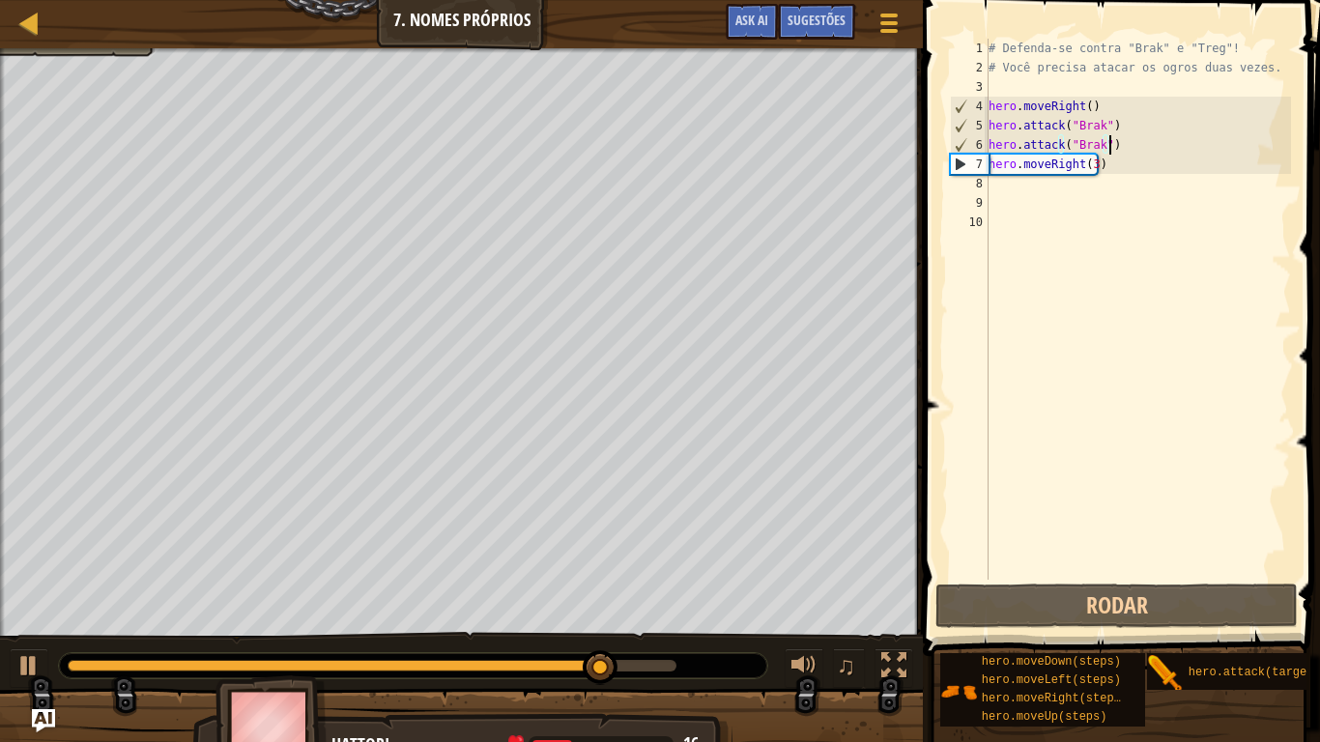
click at [1112, 148] on div "# Defenda-se contra "Brak" e "Treg"! # Você precisa atacar os ogros duas vezes.…" at bounding box center [1138, 329] width 307 height 580
click at [1103, 164] on div "# Defenda-se contra "Brak" e "Treg"! # Você precisa atacar os ogros duas vezes.…" at bounding box center [1138, 329] width 307 height 580
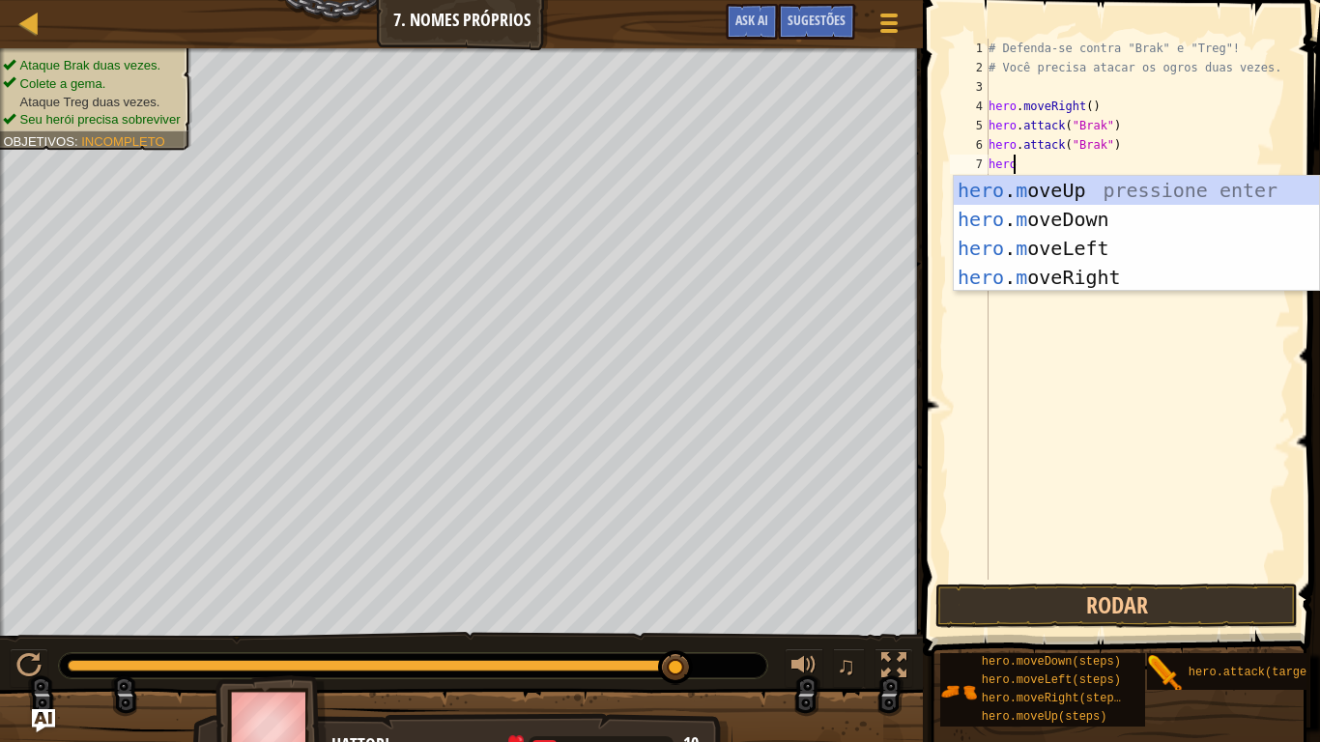
scroll to position [9, 1]
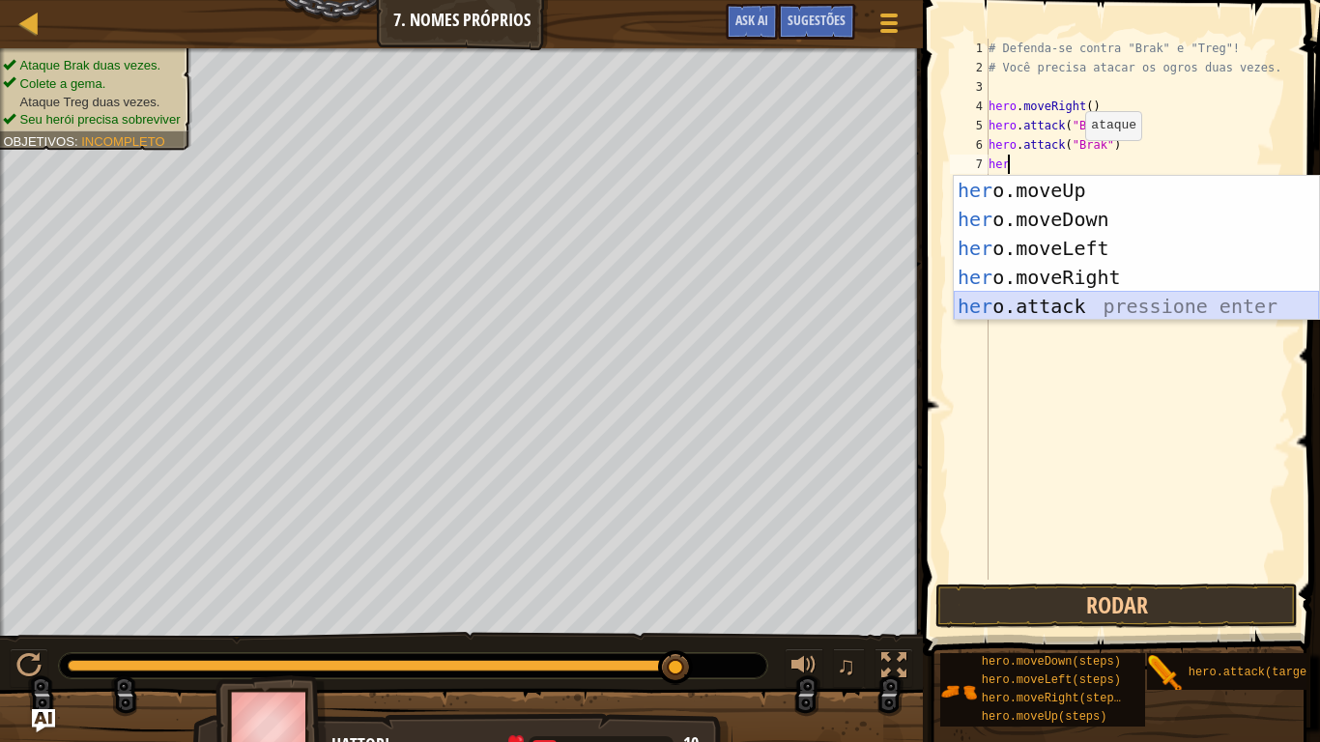
click at [1060, 301] on div "her o.moveUp pressione enter her o.moveDown pressione enter her o.moveLeft pres…" at bounding box center [1136, 277] width 365 height 203
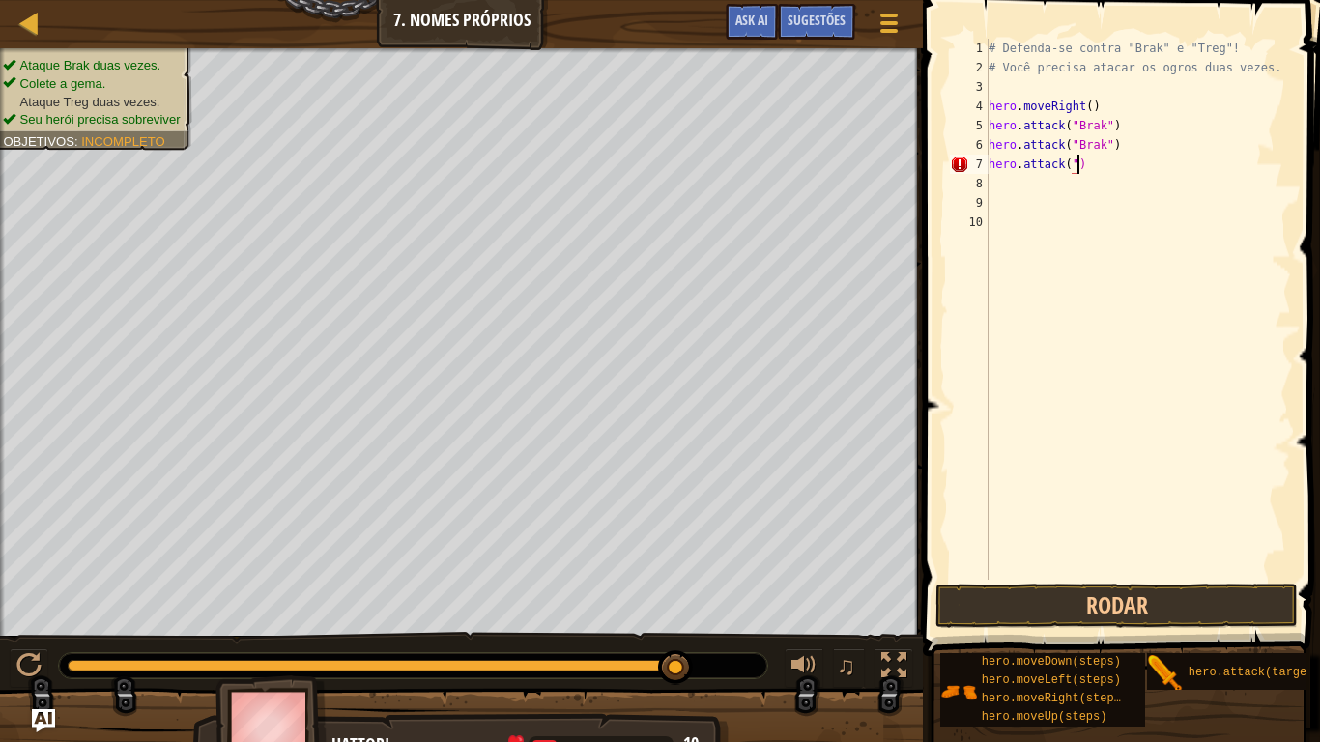
click at [1113, 173] on div "# Defenda-se contra "Brak" e "Treg"! # Você precisa atacar os ogros duas vezes.…" at bounding box center [1138, 329] width 307 height 580
type textarea "h"
click at [1095, 144] on div "# Defenda-se contra "Brak" e "Treg"! # Você precisa atacar os ogros duas vezes.…" at bounding box center [1138, 329] width 307 height 580
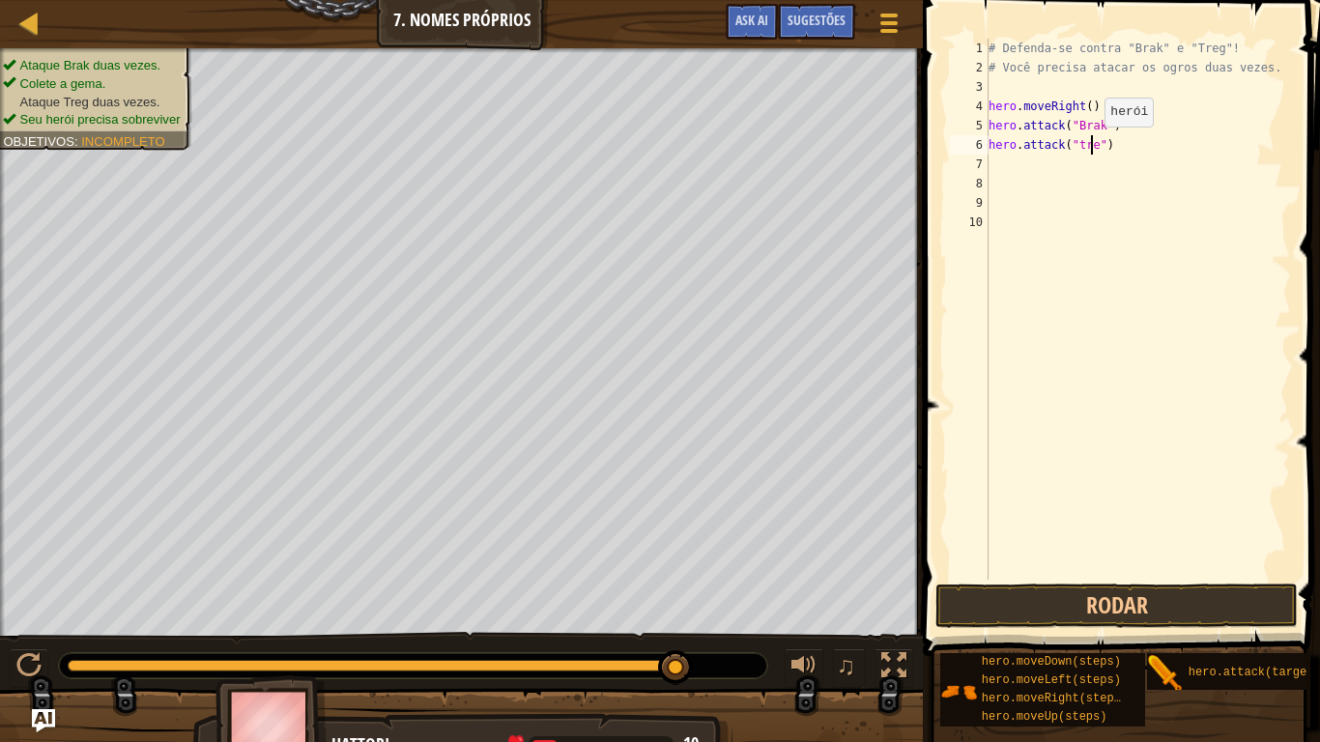
type textarea "hero.attack("treg")"
click at [994, 162] on div "# Defenda-se contra "Brak" e "Treg"! # Você precisa atacar os ogros duas vezes.…" at bounding box center [1138, 329] width 307 height 580
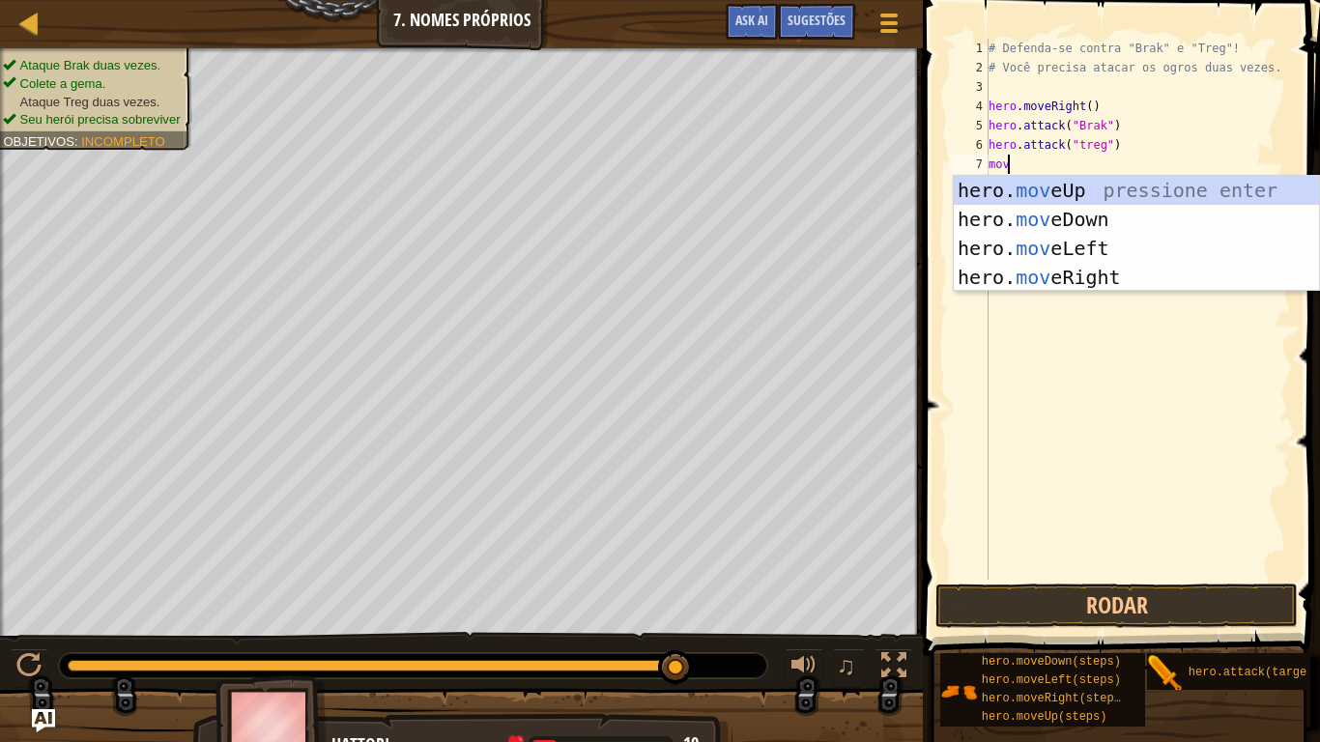
scroll to position [9, 1]
type textarea "move"
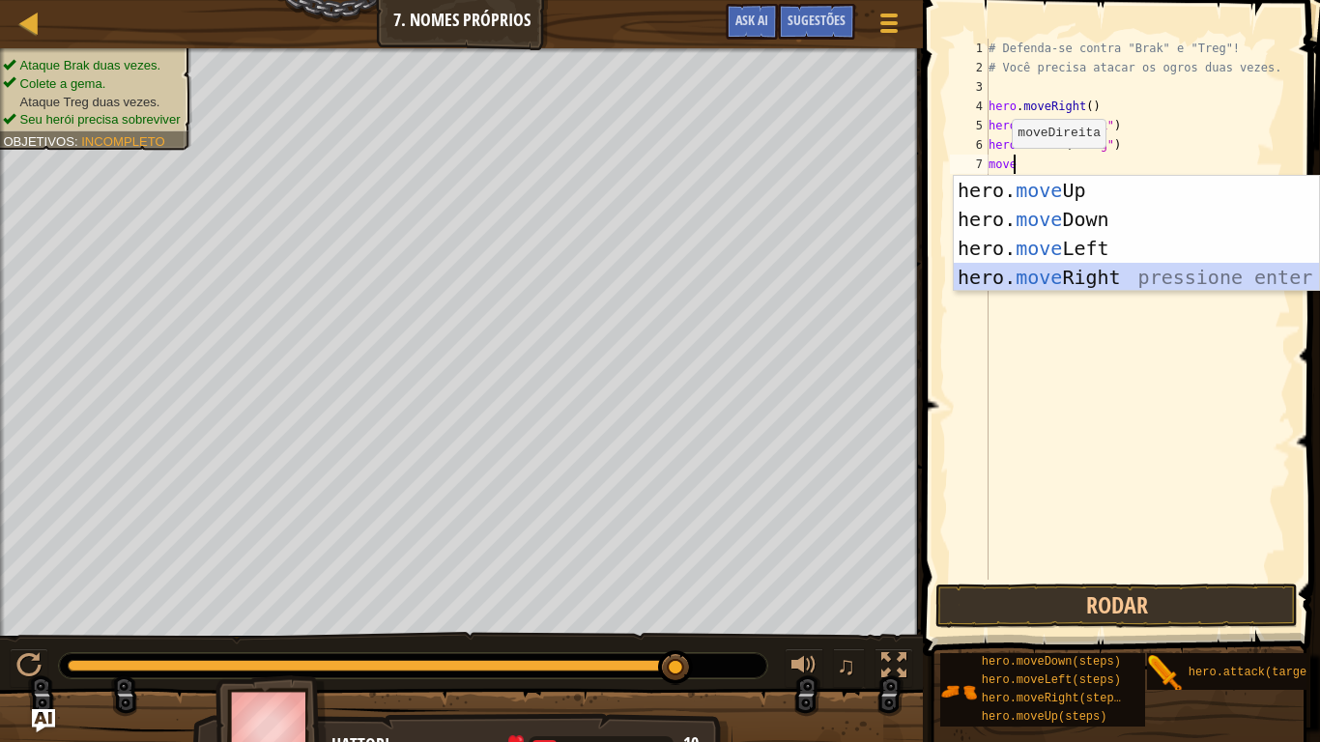
click at [1030, 269] on div "hero. move Up pressione enter hero. move Down pressione enter hero. move Left p…" at bounding box center [1136, 263] width 365 height 174
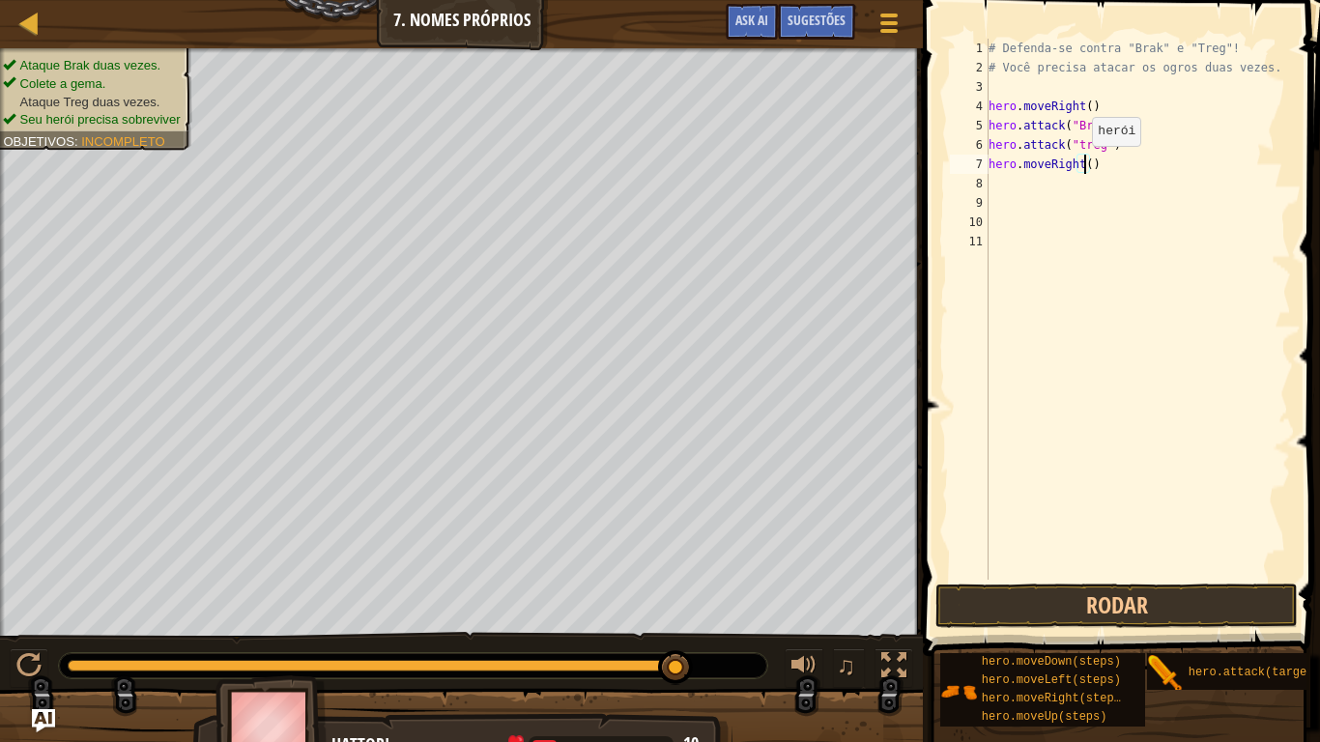
click at [1083, 165] on div "# Defenda-se contra "Brak" e "Treg"! # Você precisa atacar os ogros duas vezes.…" at bounding box center [1138, 329] width 307 height 580
type textarea "hero.moveRight(3)"
click at [1048, 585] on button "Rodar" at bounding box center [1117, 606] width 362 height 44
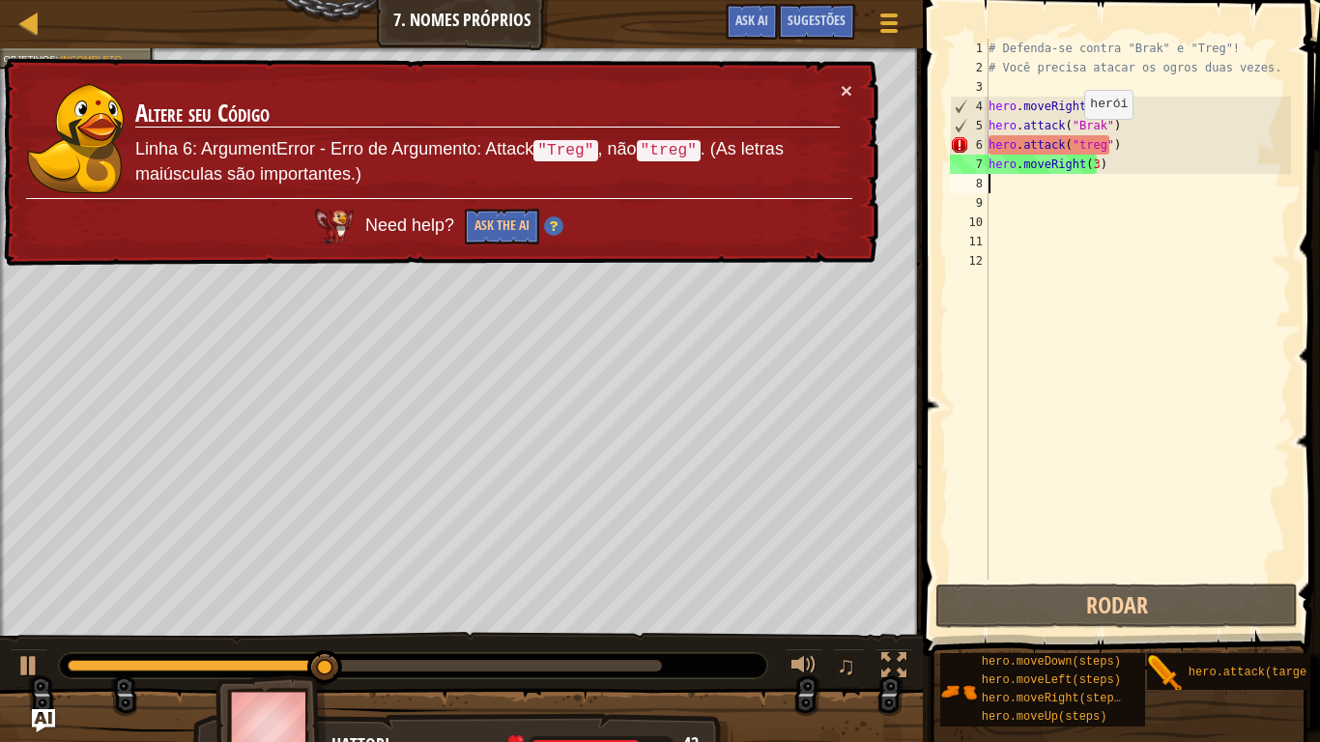
click at [1075, 139] on div "# Defenda-se contra "Brak" e "Treg"! # Você precisa atacar os ogros duas vezes.…" at bounding box center [1138, 329] width 307 height 580
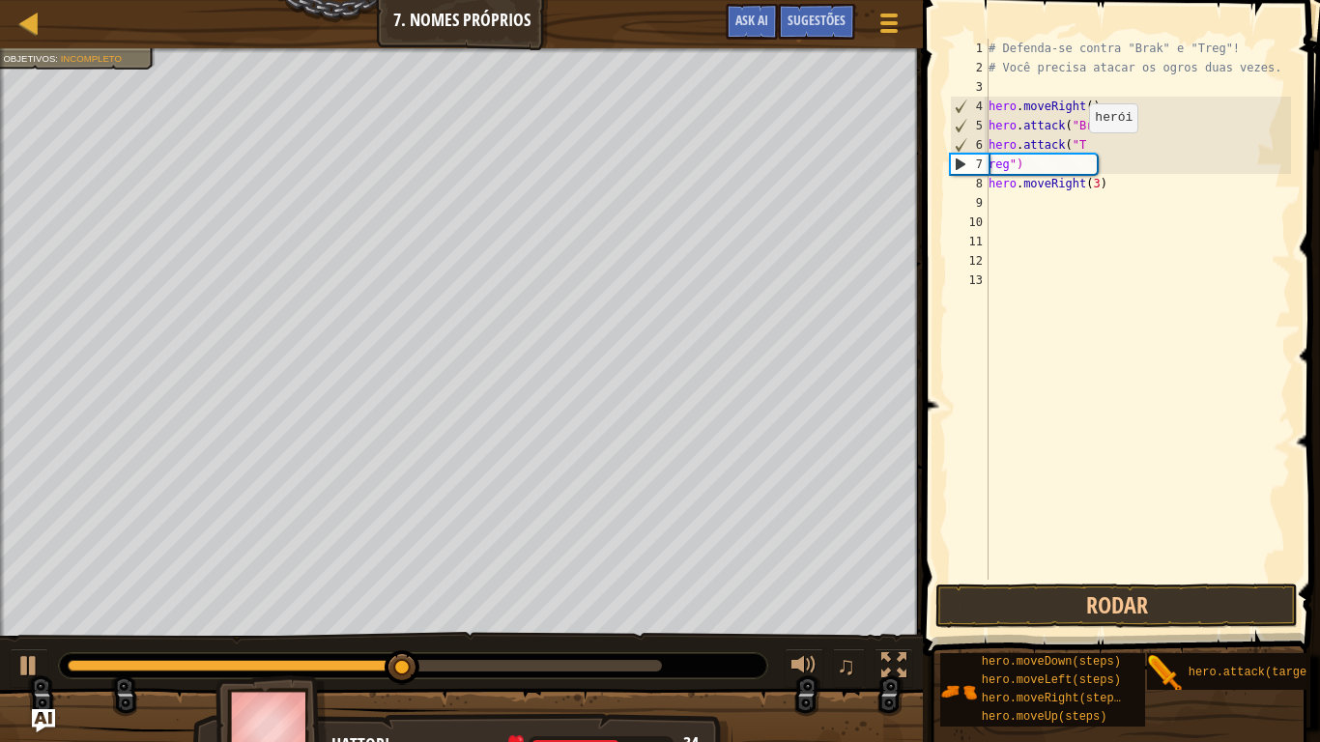
scroll to position [9, 2]
click at [1027, 165] on div "# Defenda-se contra "Brak" e "Treg"! # Você precisa atacar os ogros duas vezes.…" at bounding box center [1138, 329] width 307 height 580
type textarea "r"
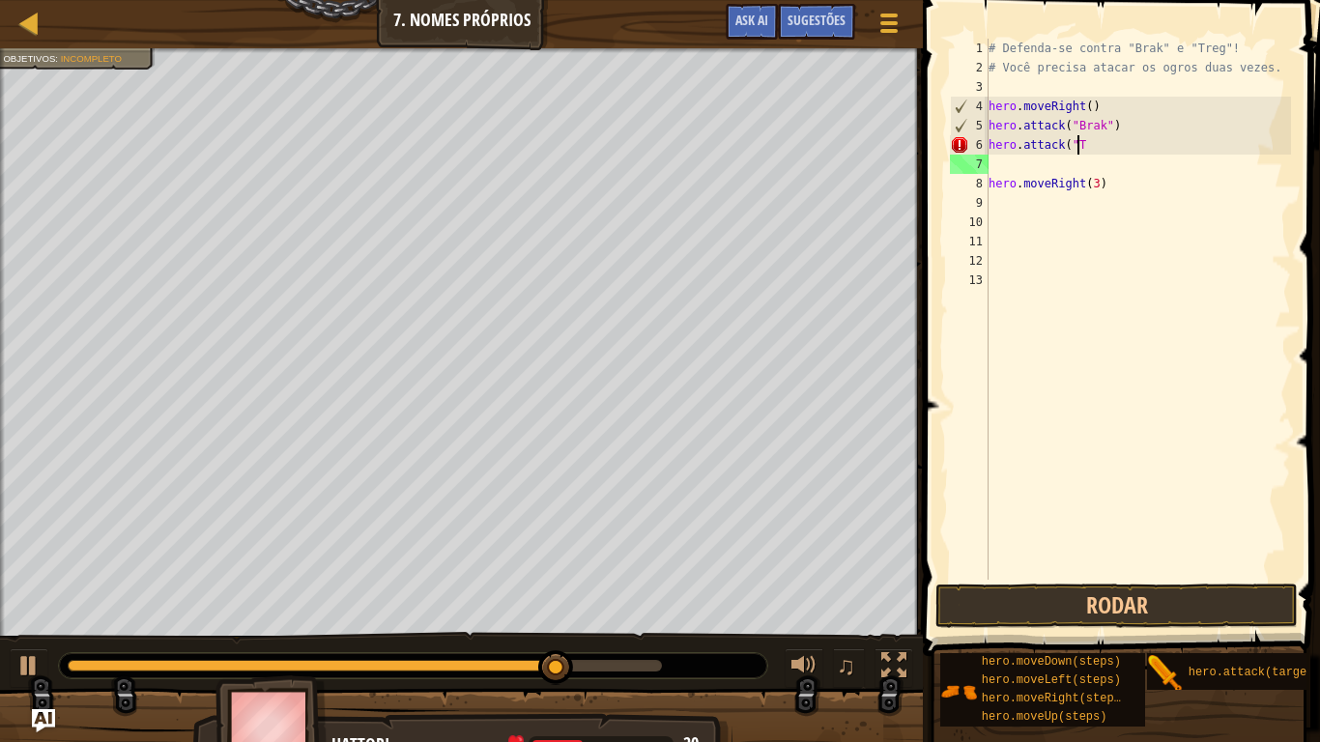
click at [1080, 151] on div "# Defenda-se contra "Brak" e "Treg"! # Você precisa atacar os ogros duas vezes.…" at bounding box center [1138, 329] width 307 height 580
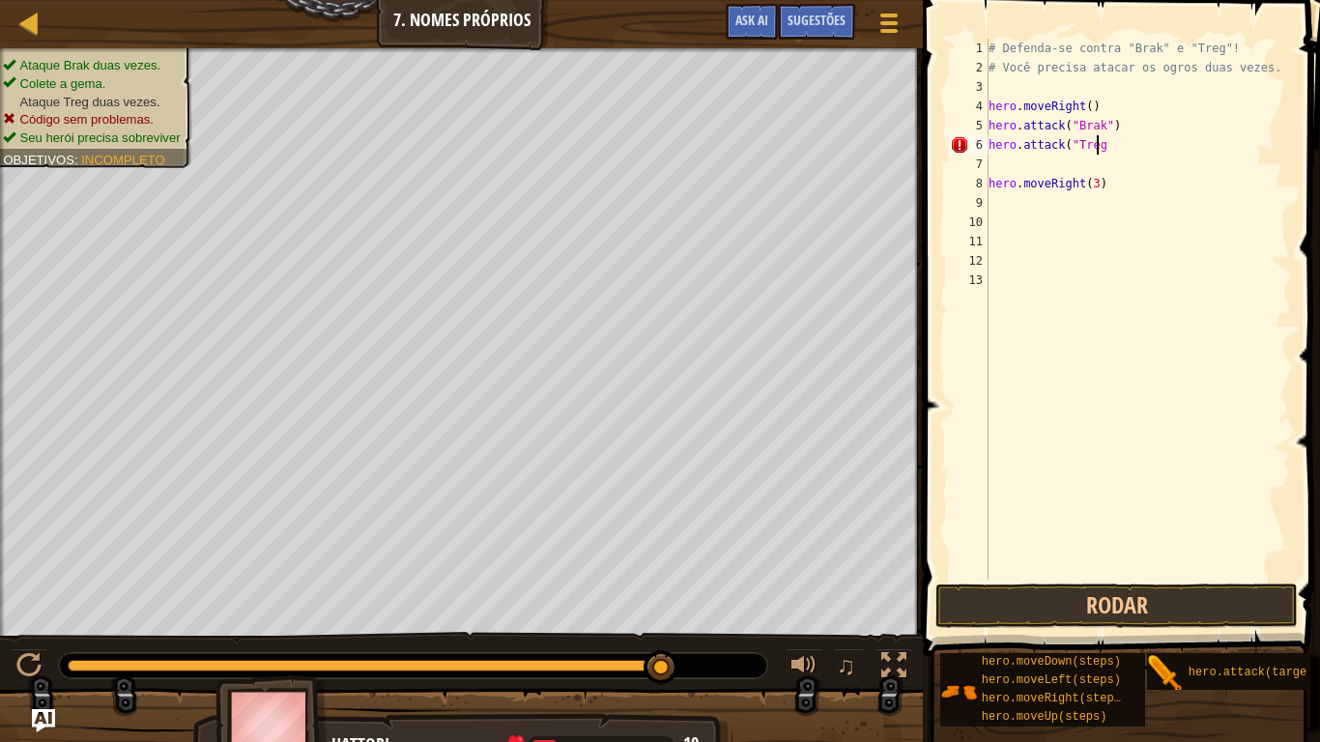
scroll to position [9, 9]
type textarea "hero.attack("Treg")"
click at [1019, 166] on div "# Defenda-se contra "Brak" e "Treg"! # Você precisa atacar os ogros duas vezes.…" at bounding box center [1138, 329] width 307 height 580
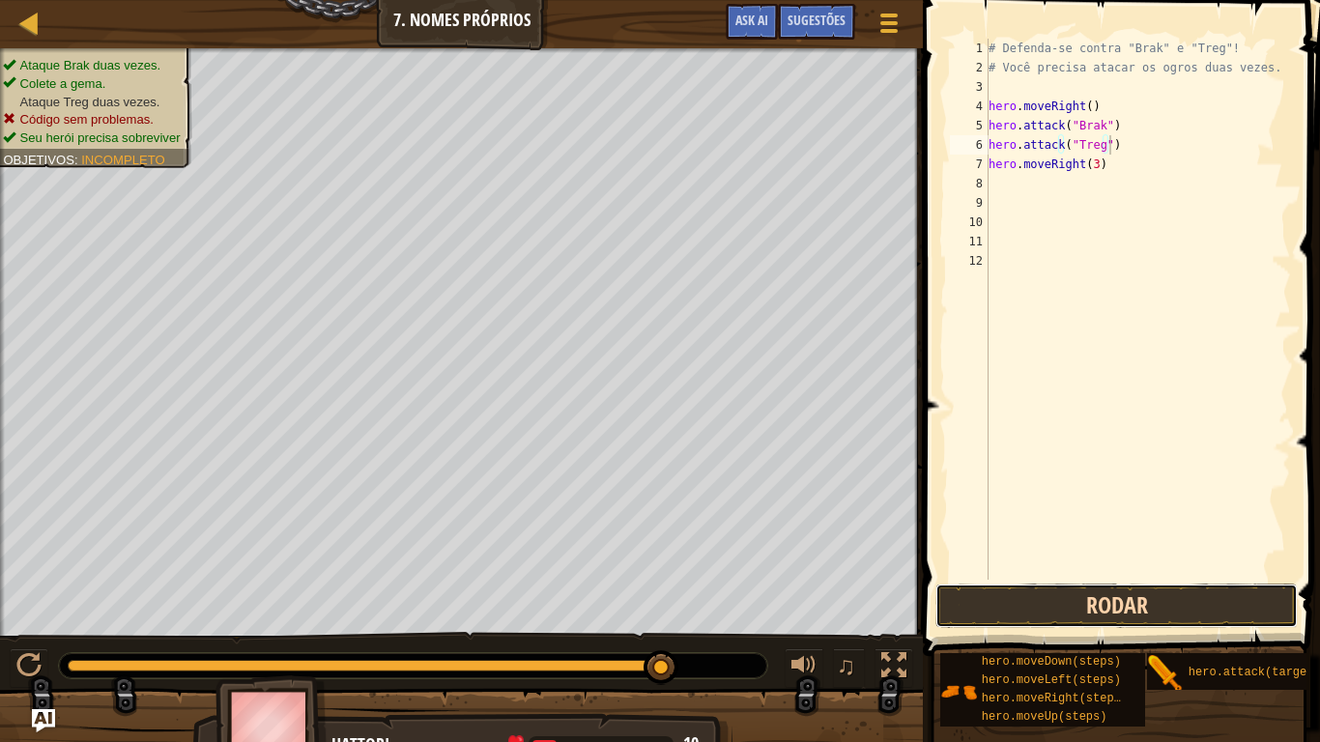
click at [1135, 606] on button "Rodar" at bounding box center [1117, 606] width 362 height 44
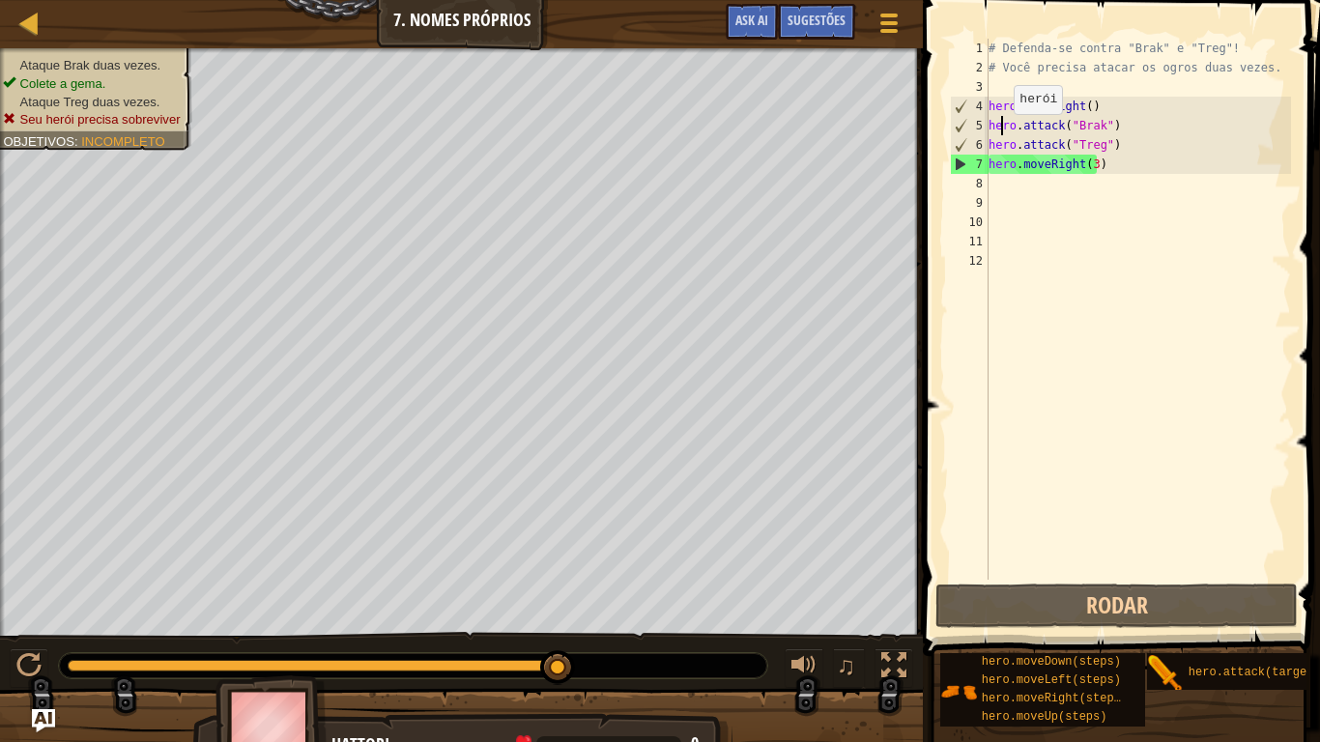
click at [1004, 133] on div "# Defenda-se contra "Brak" e "Treg"! # Você precisa atacar os ogros duas vezes.…" at bounding box center [1138, 329] width 307 height 580
click at [1108, 163] on div "# Defenda-se contra "Brak" e "Treg"! # Você precisa atacar os ogros duas vezes.…" at bounding box center [1138, 329] width 307 height 580
type textarea "hero.moveRight(3)"
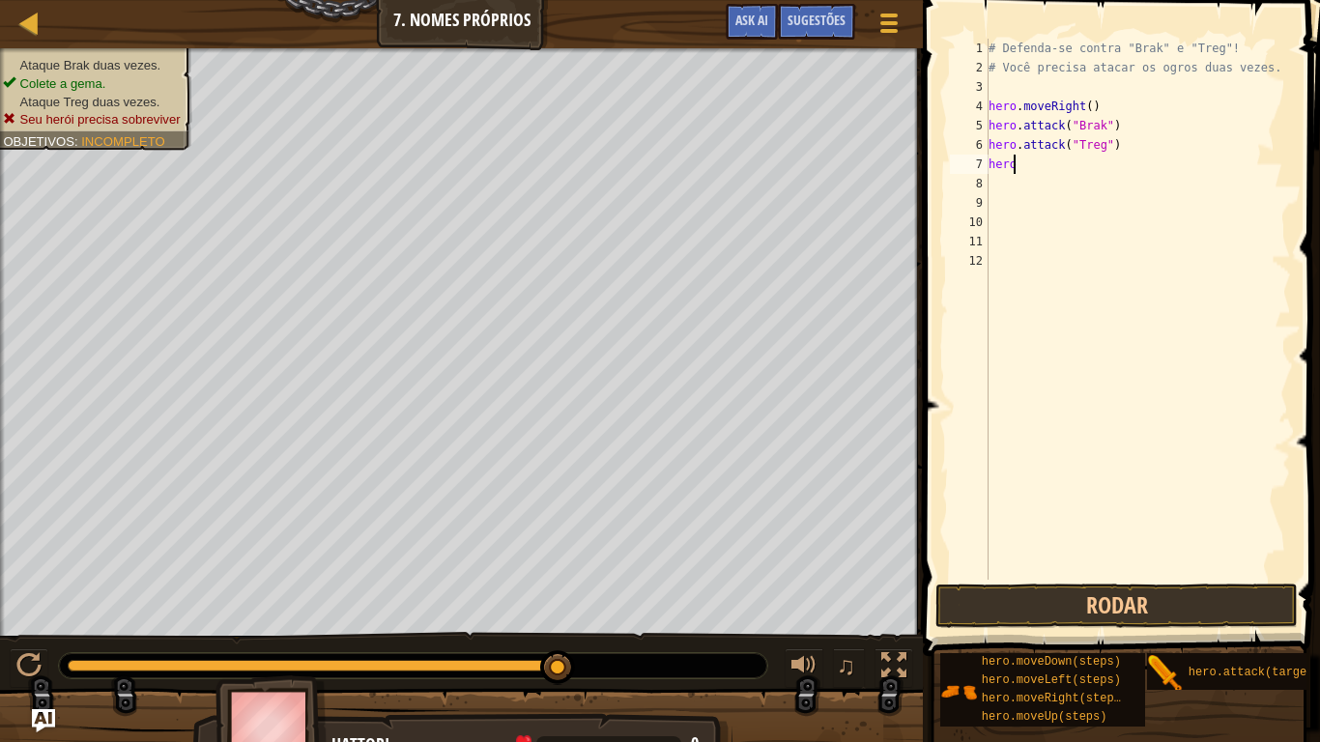
type textarea "h"
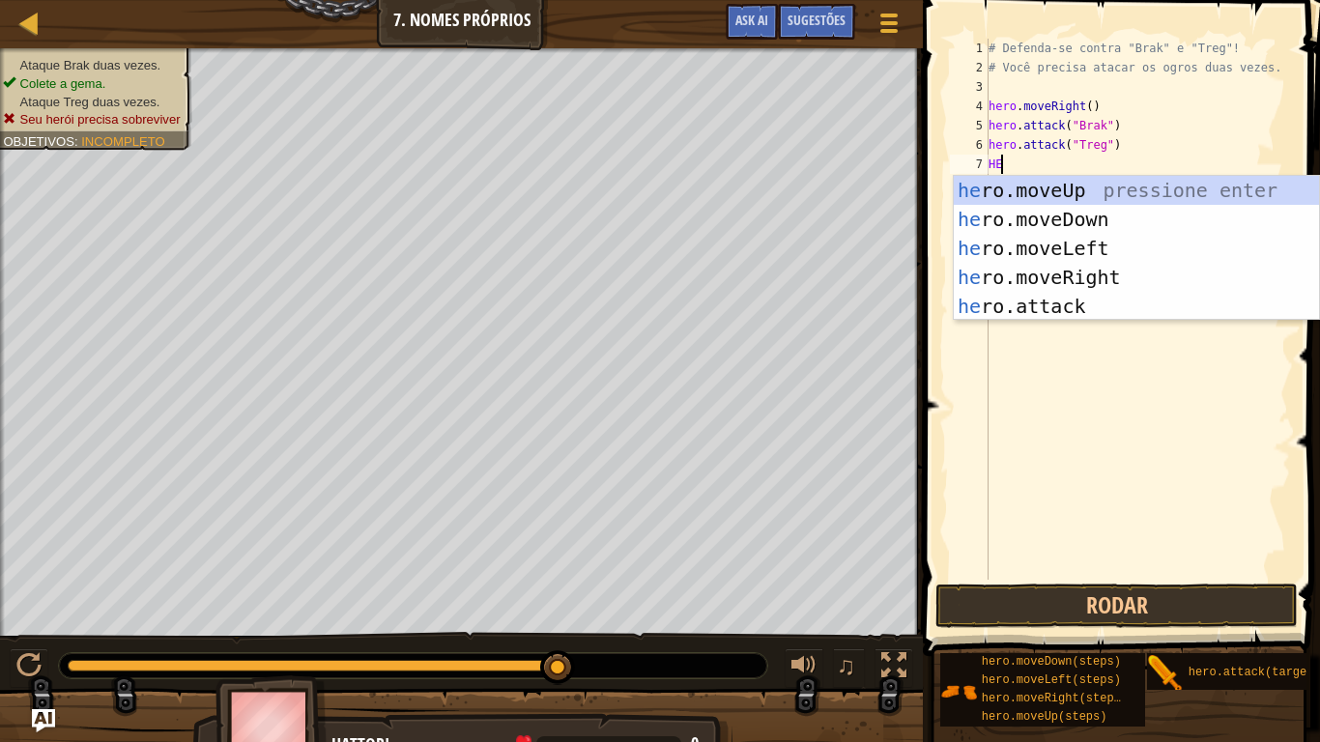
scroll to position [9, 1]
click at [1044, 297] on div "hero .moveUp pressione enter hero .moveDown pressione enter hero .moveLeft pres…" at bounding box center [1136, 277] width 365 height 203
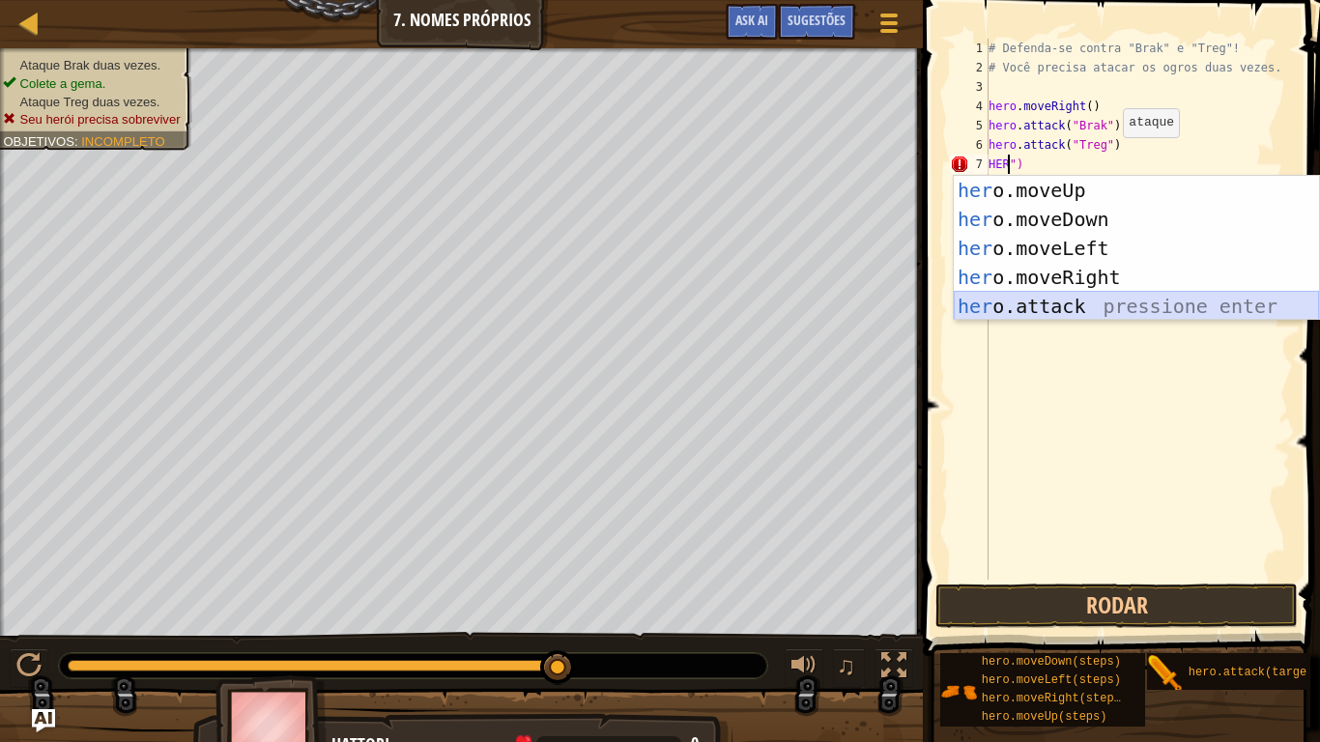
click at [1040, 303] on div "her o.moveUp pressione enter her o.moveDown pressione enter her o.moveLeft pres…" at bounding box center [1136, 277] width 365 height 203
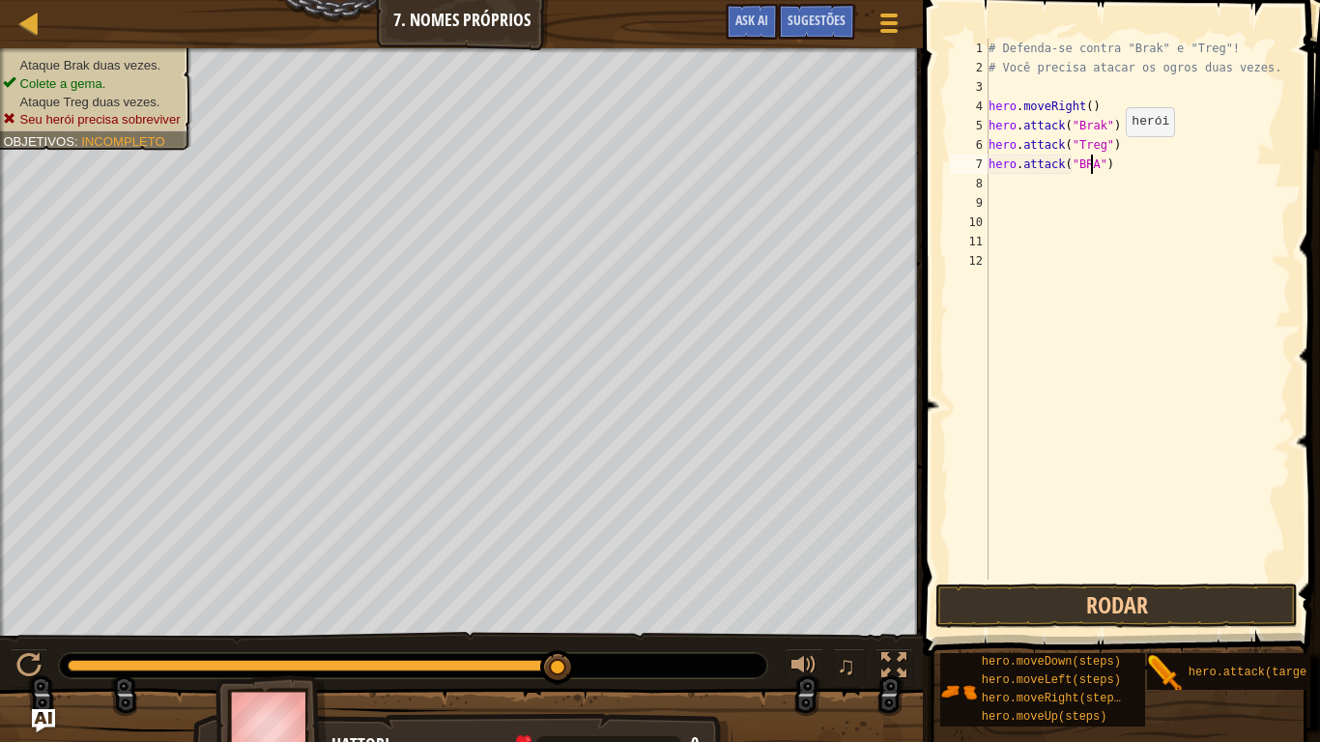
scroll to position [9, 8]
type textarea "hero.attack("Brack")"
click at [1003, 180] on div "# Defenda-se contra "Brak" e "Treg"! # Você precisa atacar os ogros duas vezes.…" at bounding box center [1138, 329] width 307 height 580
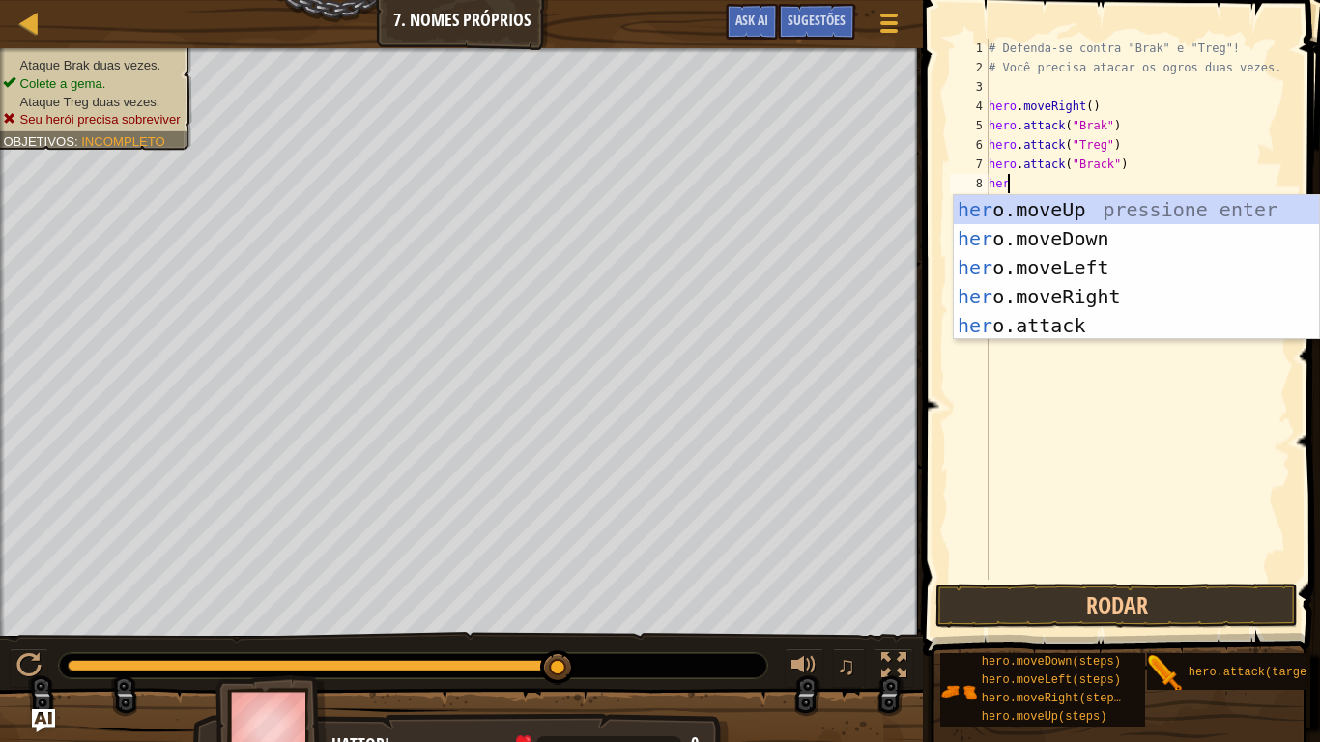
scroll to position [9, 1]
click at [1026, 325] on div "hero .moveUp pressione enter hero .moveDown pressione enter hero .moveLeft pres…" at bounding box center [1136, 296] width 365 height 203
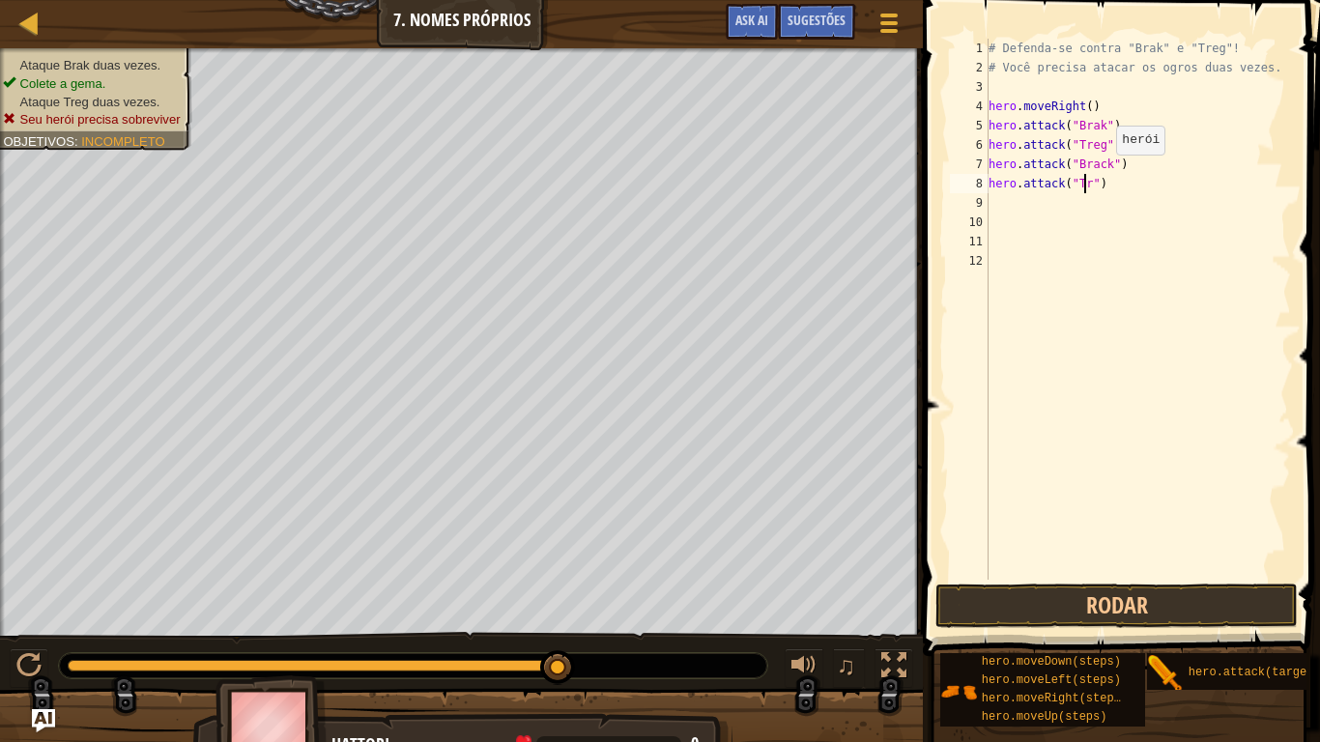
scroll to position [9, 9]
click at [1015, 599] on button "Rodar" at bounding box center [1117, 606] width 362 height 44
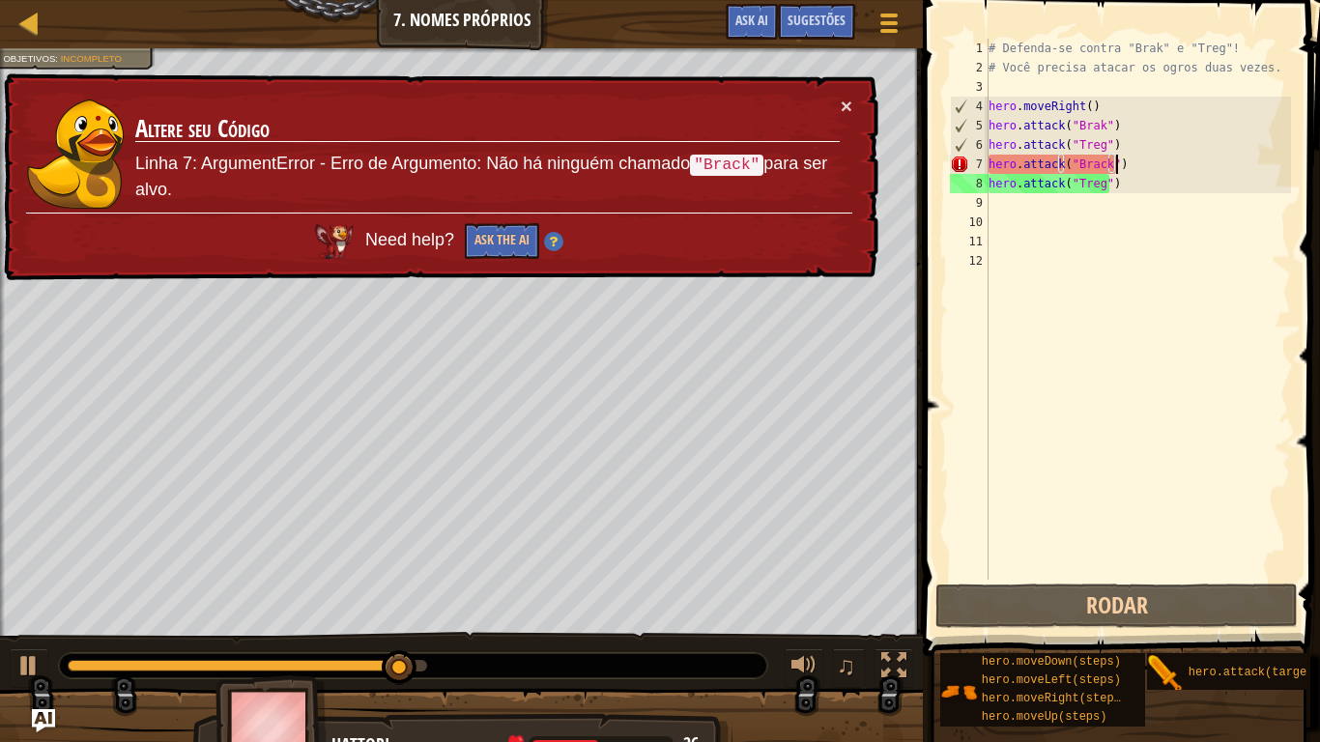
click at [1126, 160] on div "# Defenda-se contra "Brak" e "Treg"! # Você precisa atacar os ogros duas vezes.…" at bounding box center [1138, 329] width 307 height 580
click at [1095, 164] on div "# Defenda-se contra "Brak" e "Treg"! # Você precisa atacar os ogros duas vezes.…" at bounding box center [1138, 329] width 307 height 580
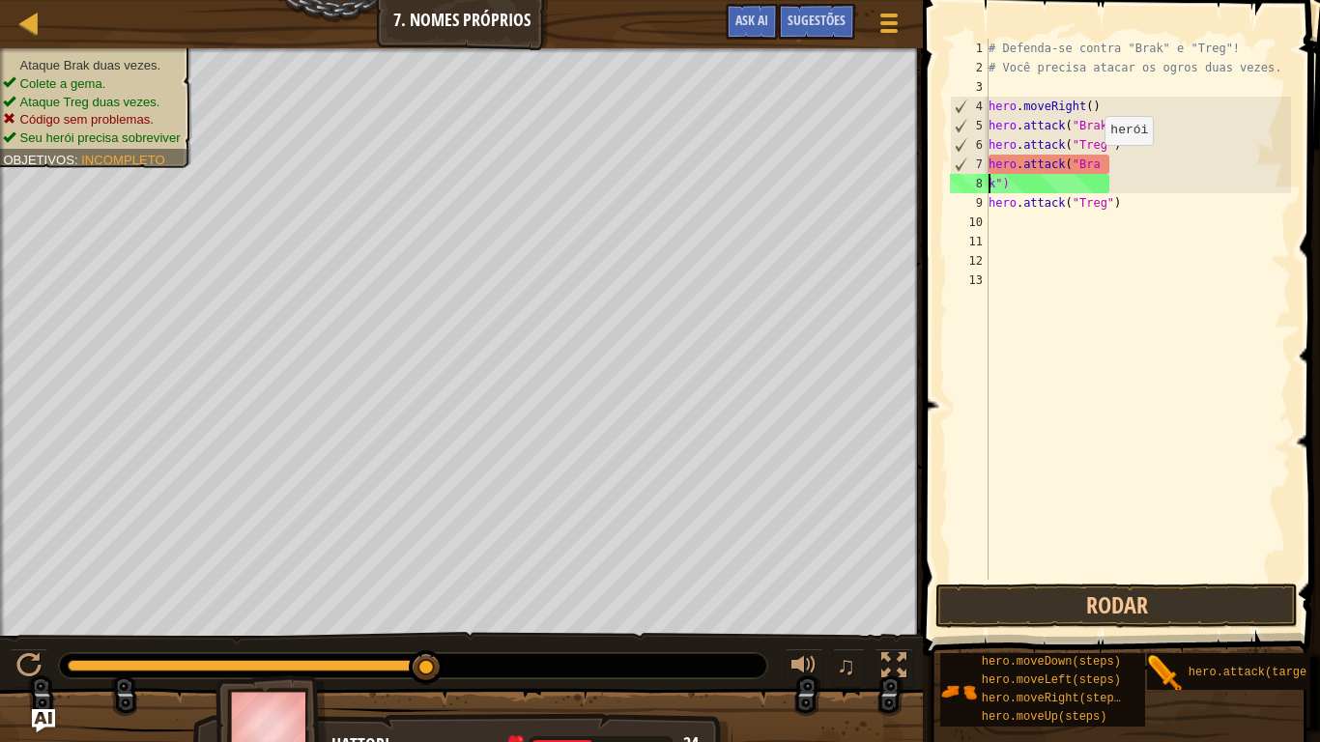
scroll to position [9, 1]
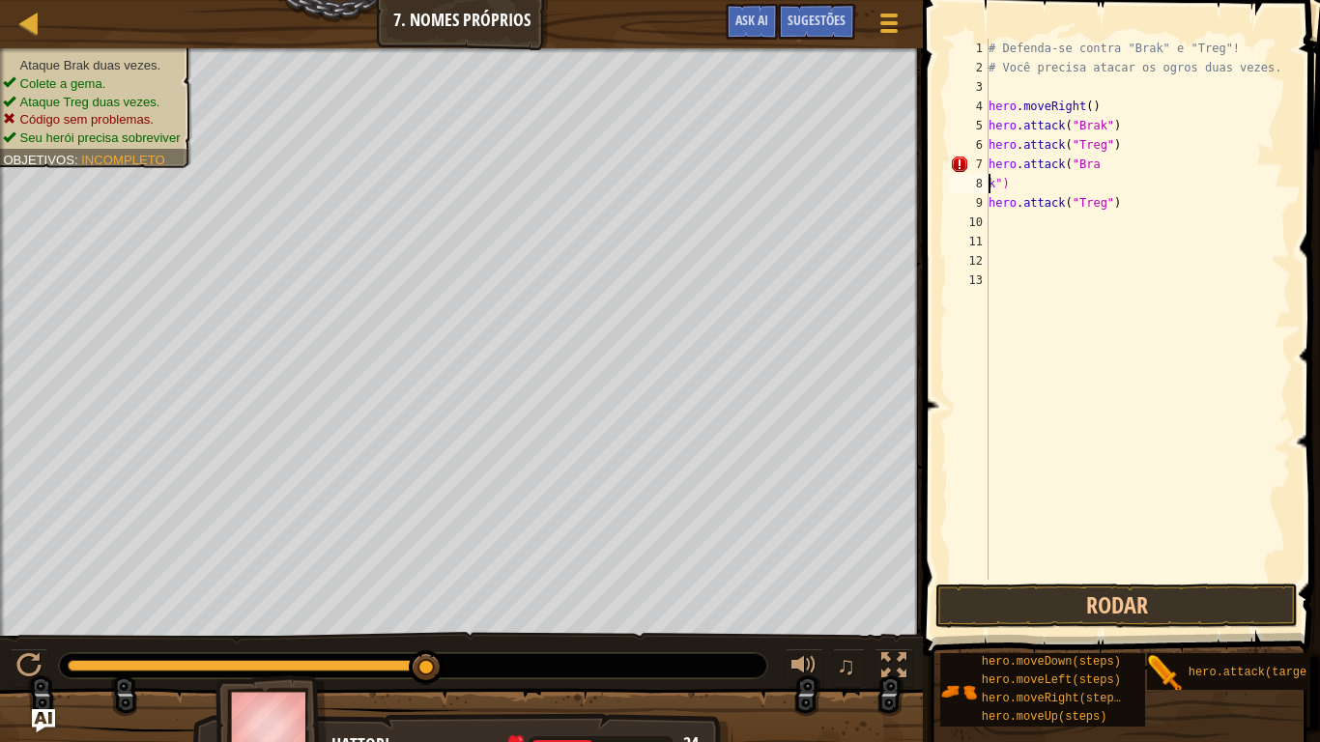
type textarea "hero.attack("Brak")"
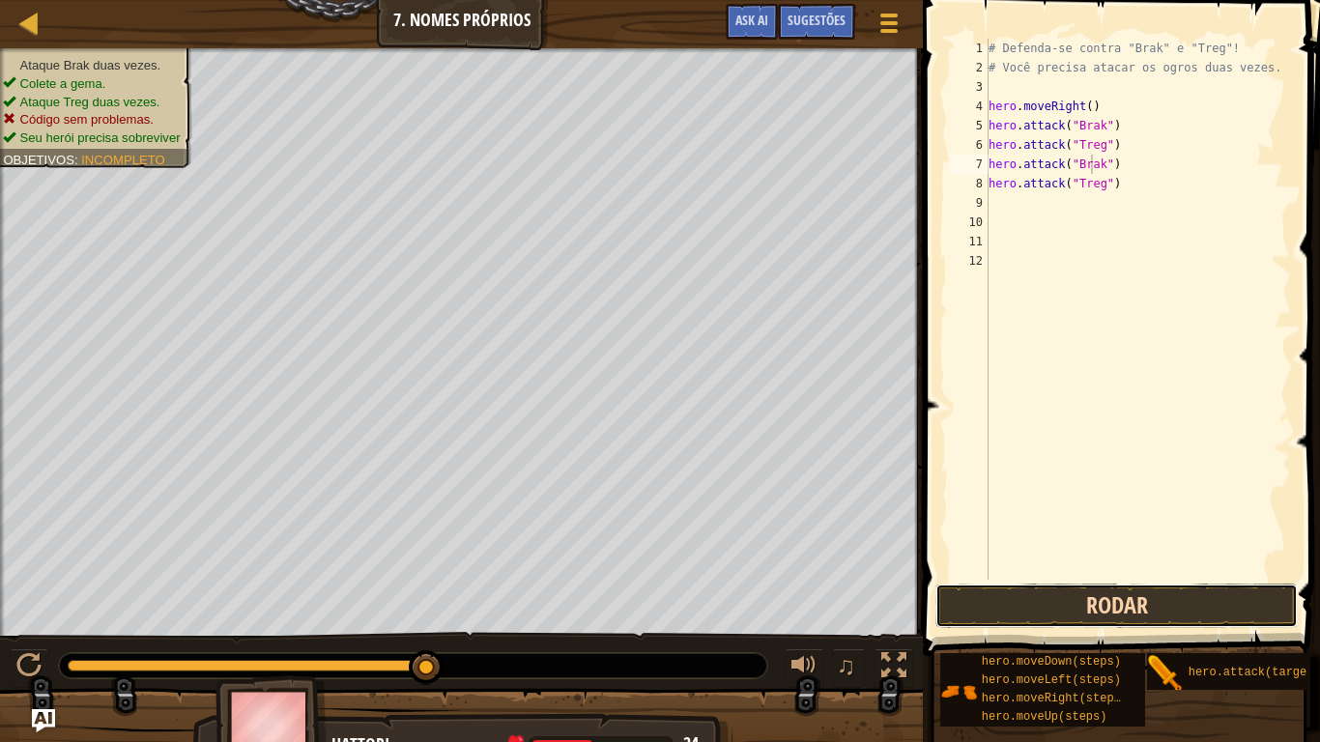
click at [1104, 591] on button "Rodar" at bounding box center [1117, 606] width 362 height 44
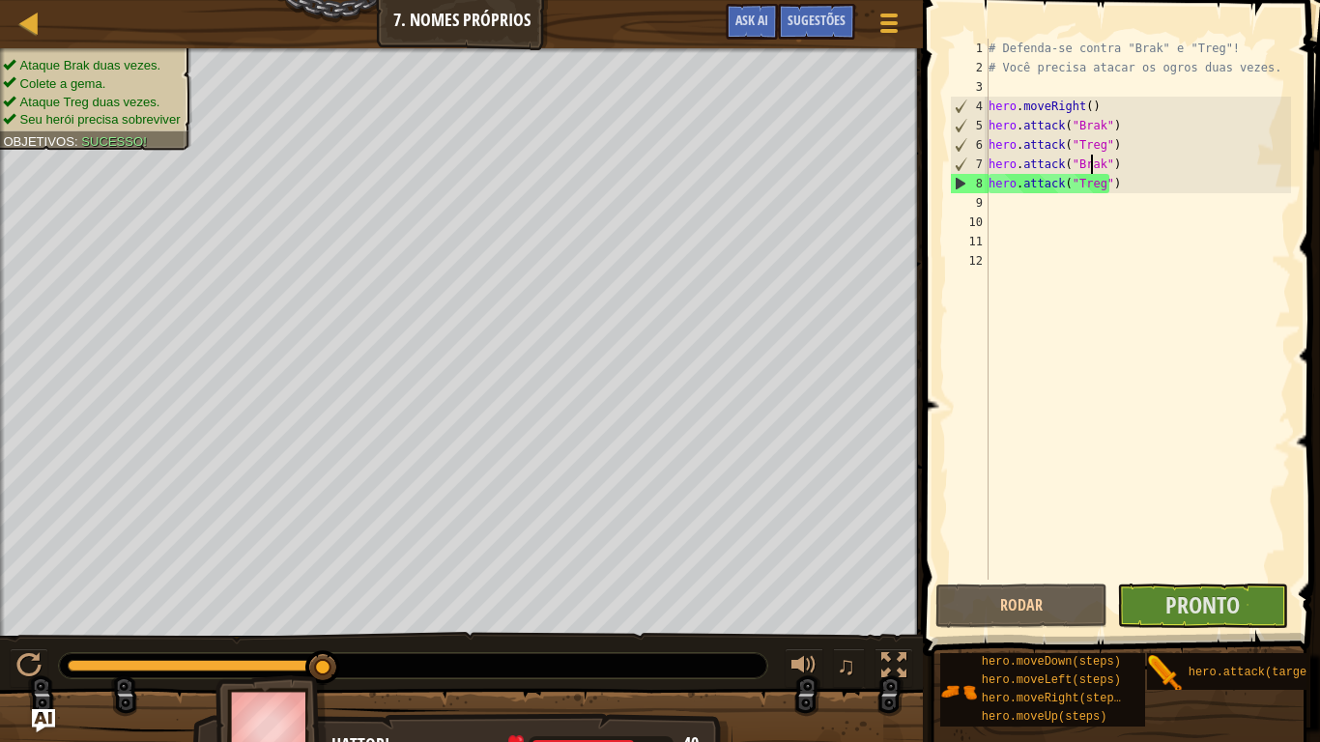
click at [994, 210] on div "# Defenda-se contra "Brak" e "Treg"! # Você precisa atacar os ogros duas vezes.…" at bounding box center [1138, 329] width 307 height 580
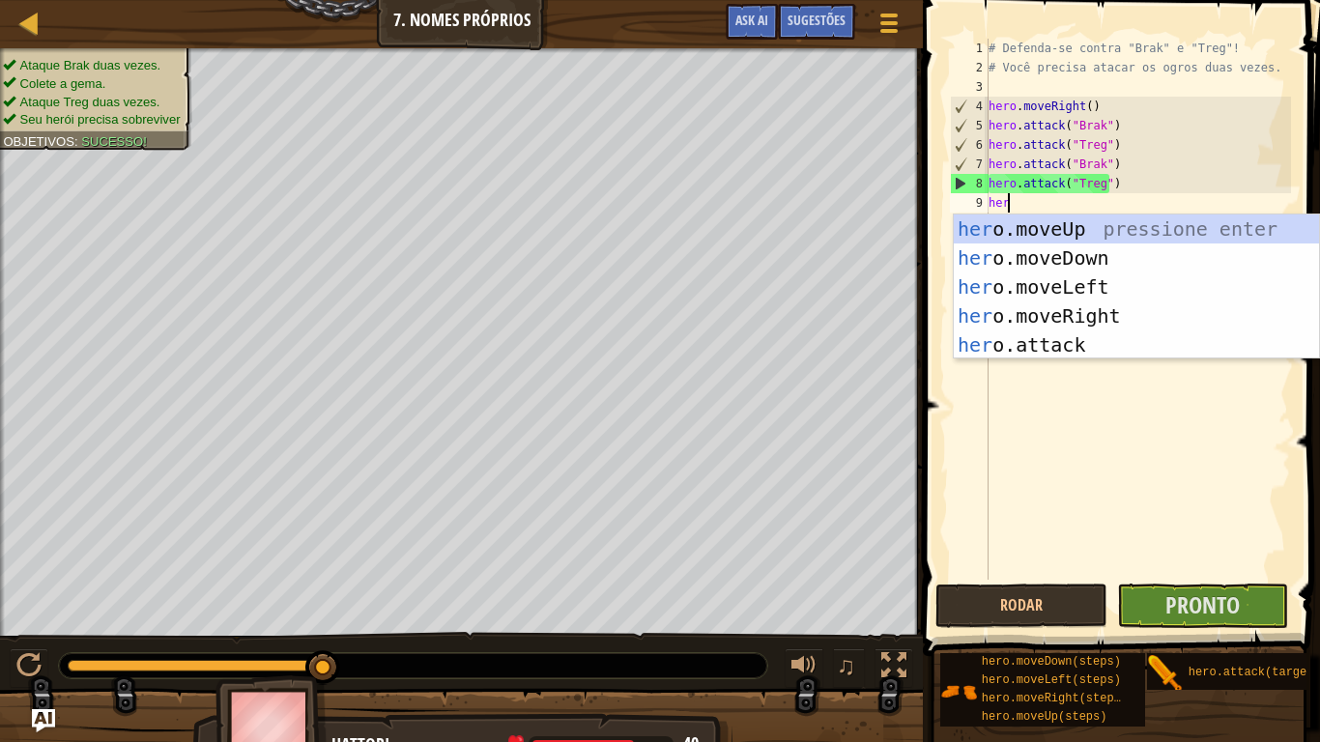
type textarea "hero"
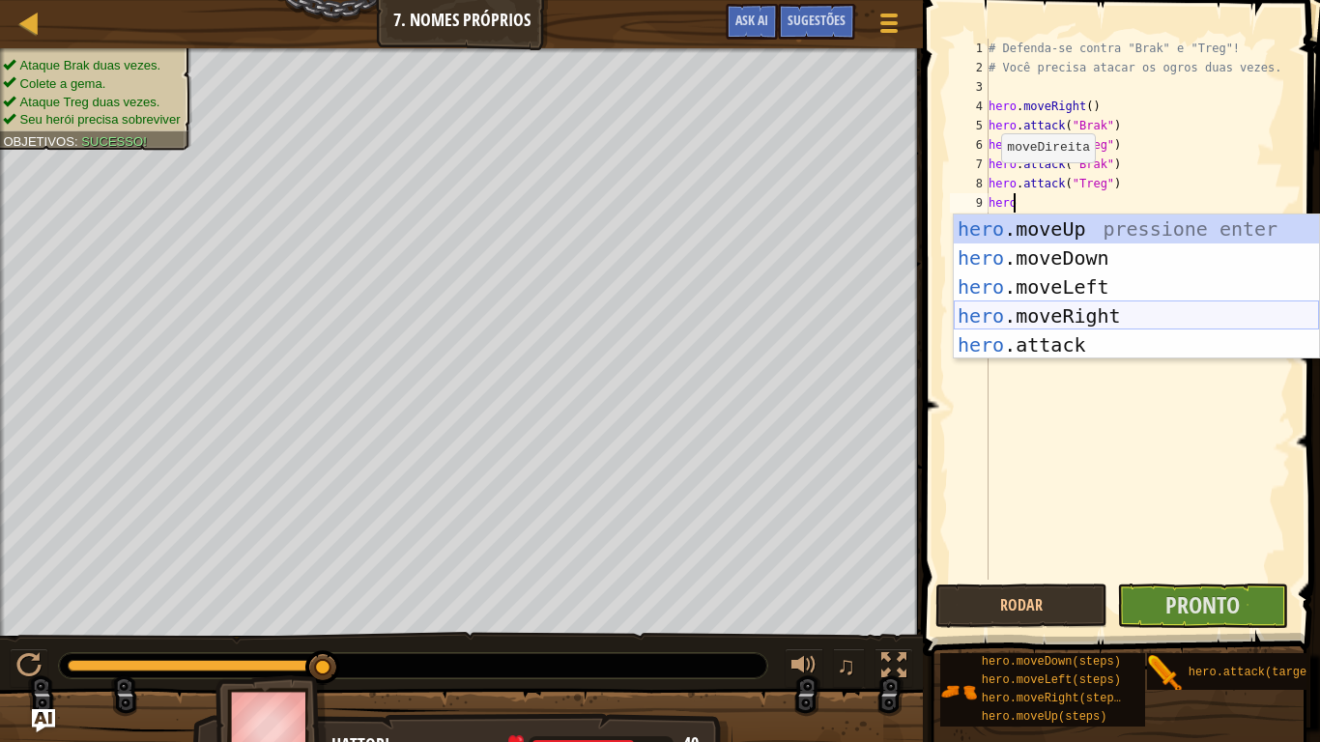
click at [1053, 317] on div "hero .moveUp pressione enter hero .moveDown pressione enter hero .moveLeft pres…" at bounding box center [1136, 316] width 365 height 203
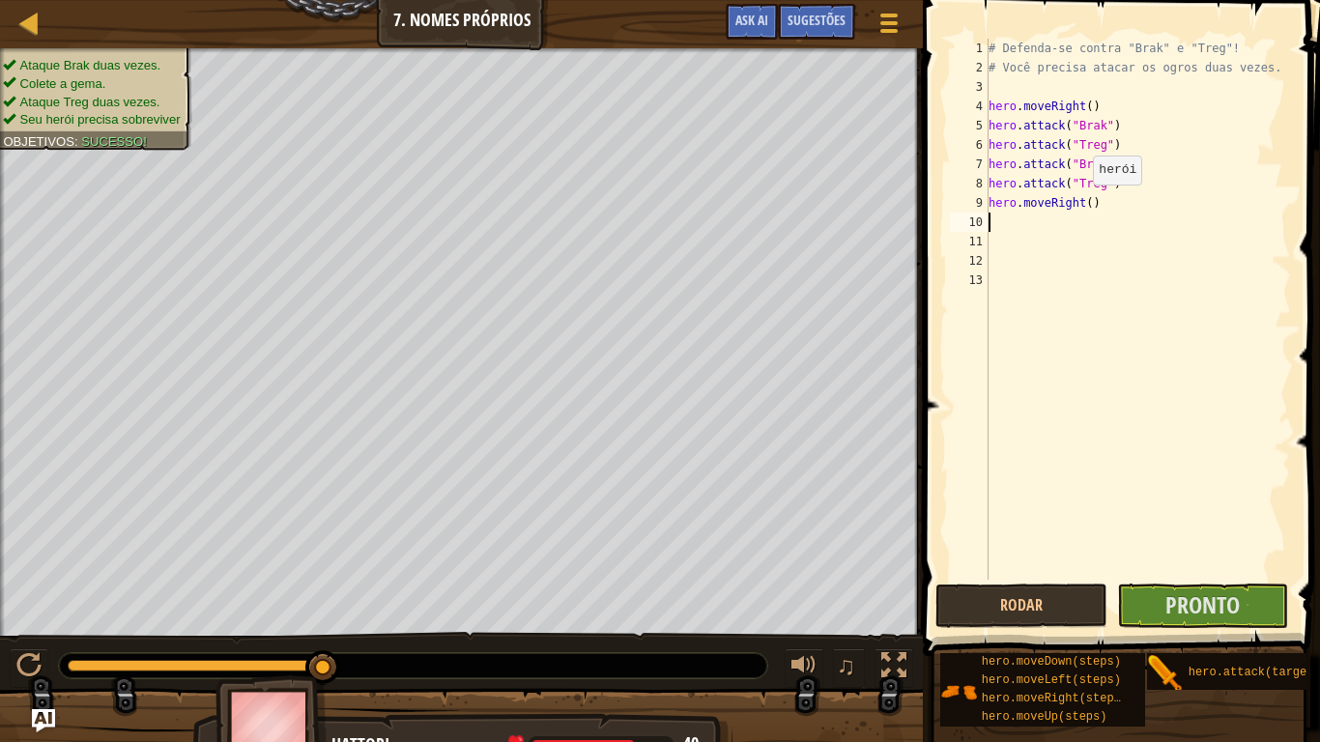
click at [1084, 204] on div "# Defenda-se contra "Brak" e "Treg"! # Você precisa atacar os ogros duas vezes.…" at bounding box center [1138, 329] width 307 height 580
type textarea "hero.moveRight(3)"
click at [1199, 597] on span "Pronto" at bounding box center [1203, 605] width 74 height 31
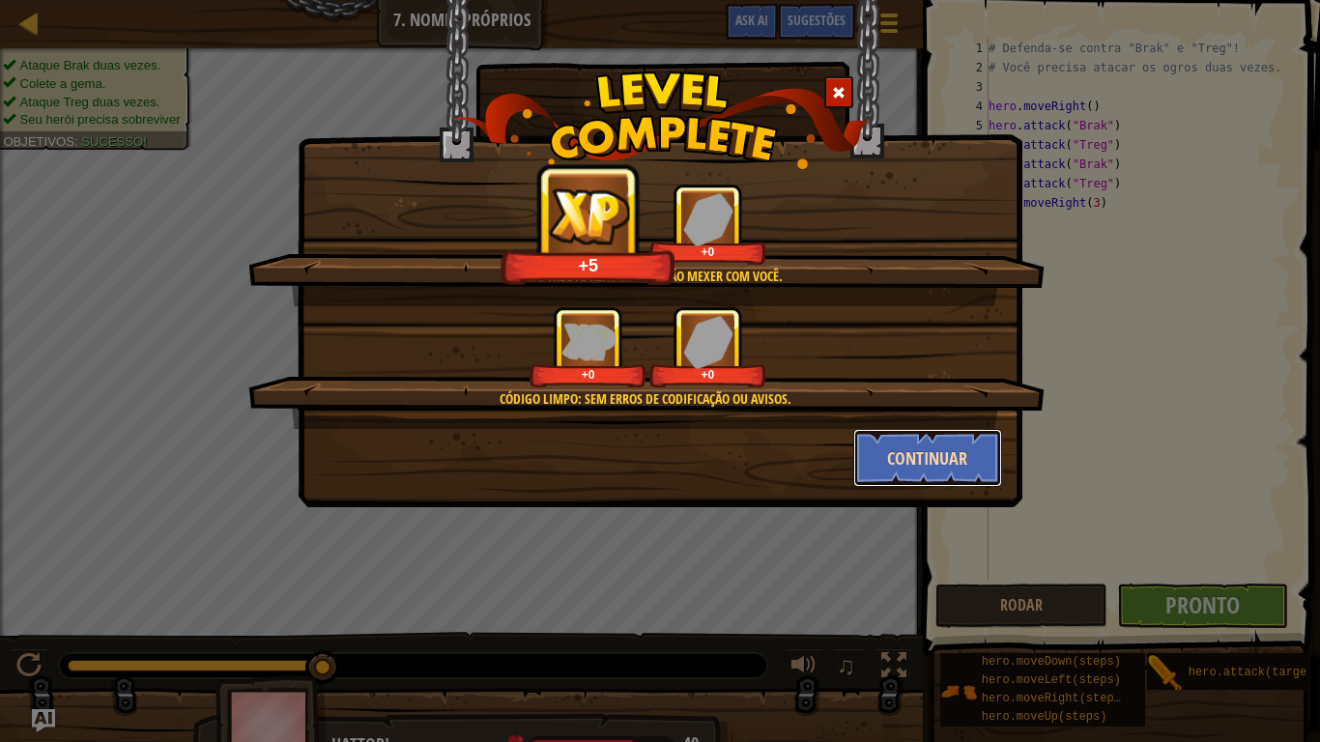
click at [926, 451] on button "Continuar" at bounding box center [928, 458] width 150 height 58
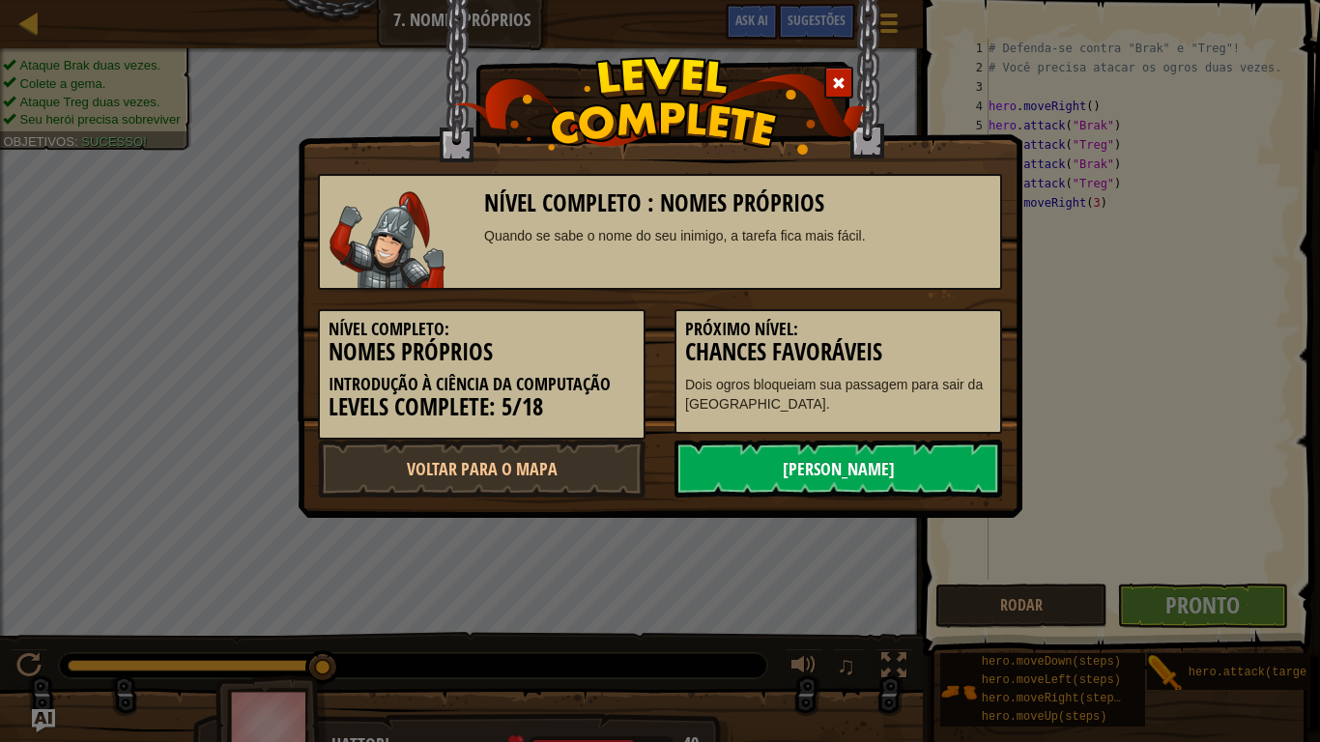
click at [900, 457] on link "[PERSON_NAME]" at bounding box center [839, 469] width 328 height 58
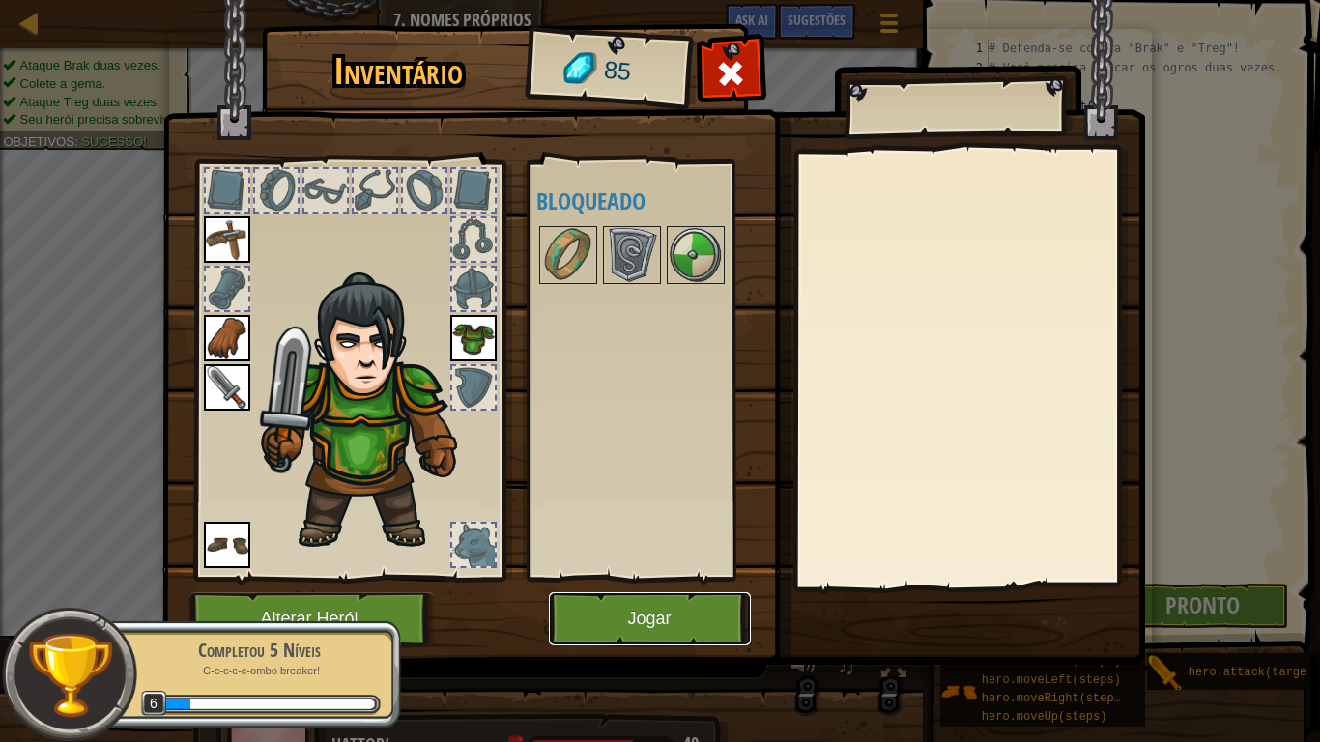
click at [693, 611] on button "Jogar" at bounding box center [650, 619] width 202 height 53
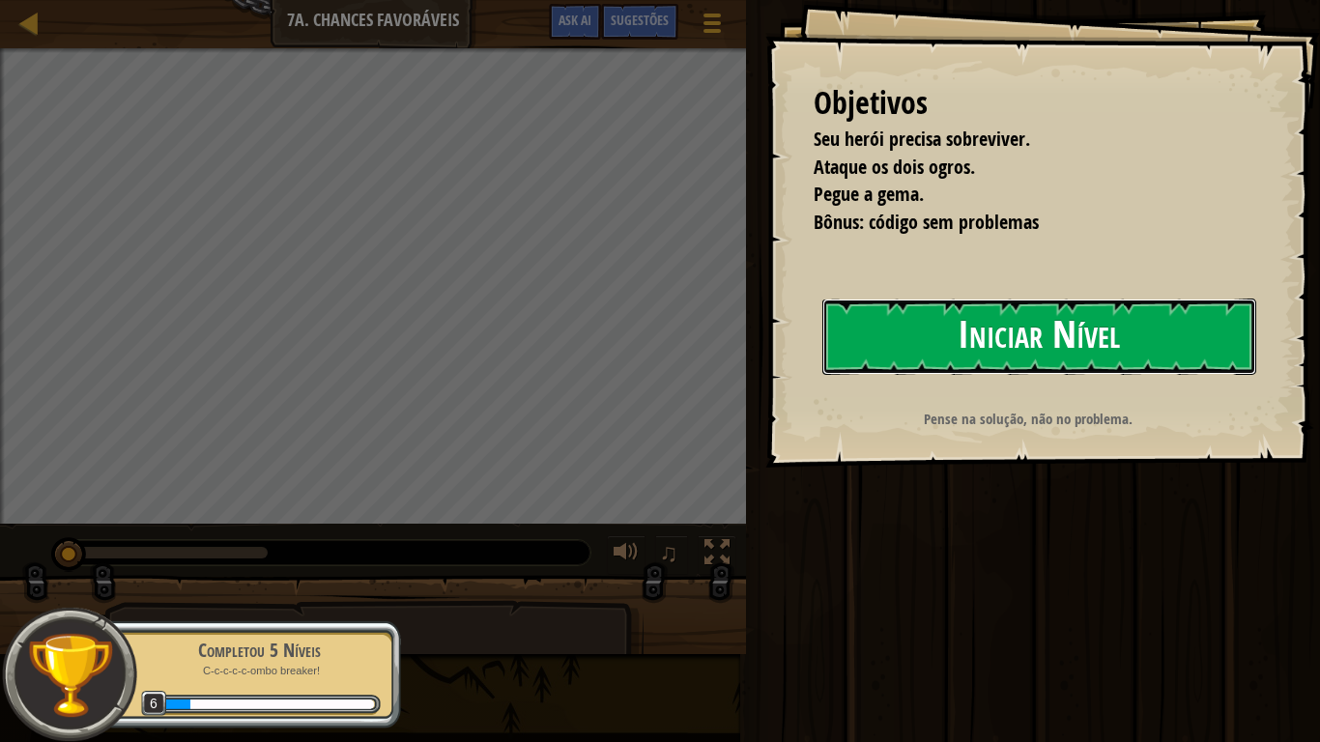
click at [898, 327] on button "Iniciar Nível" at bounding box center [1040, 337] width 434 height 76
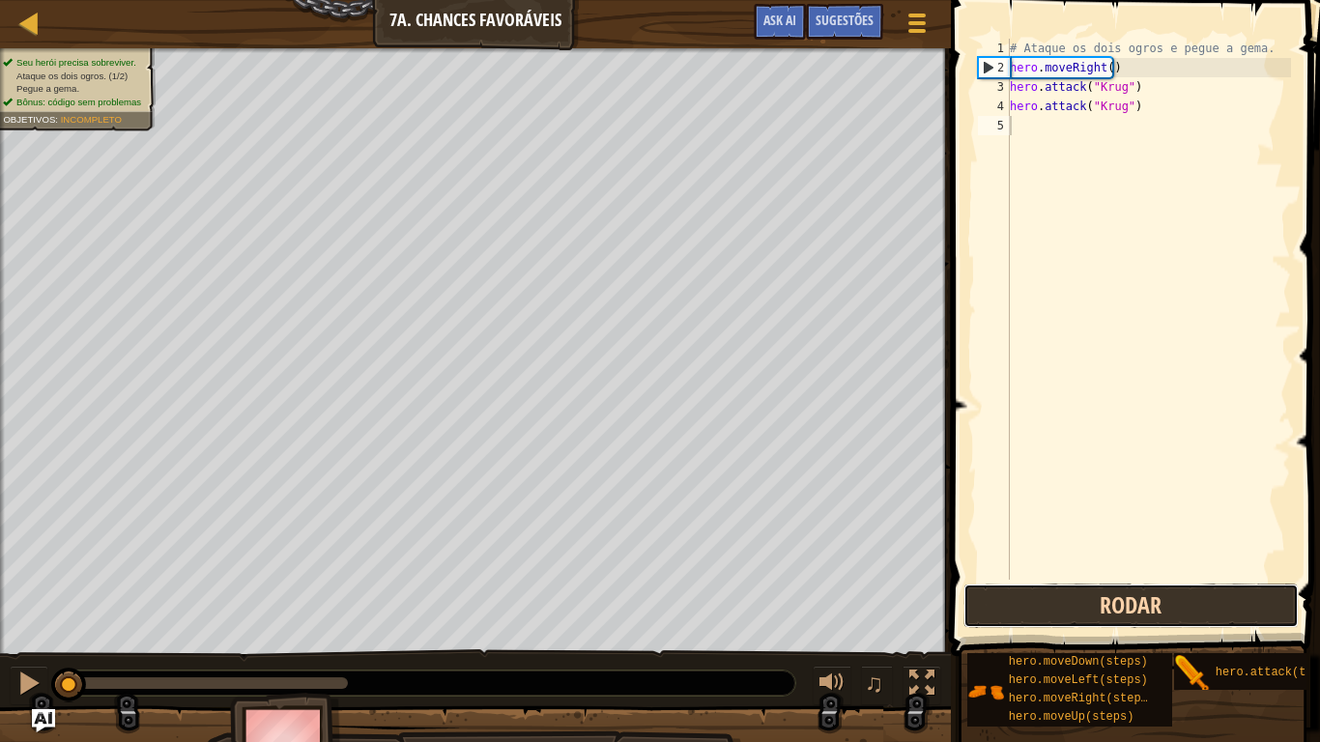
click at [1053, 598] on button "Rodar" at bounding box center [1131, 606] width 335 height 44
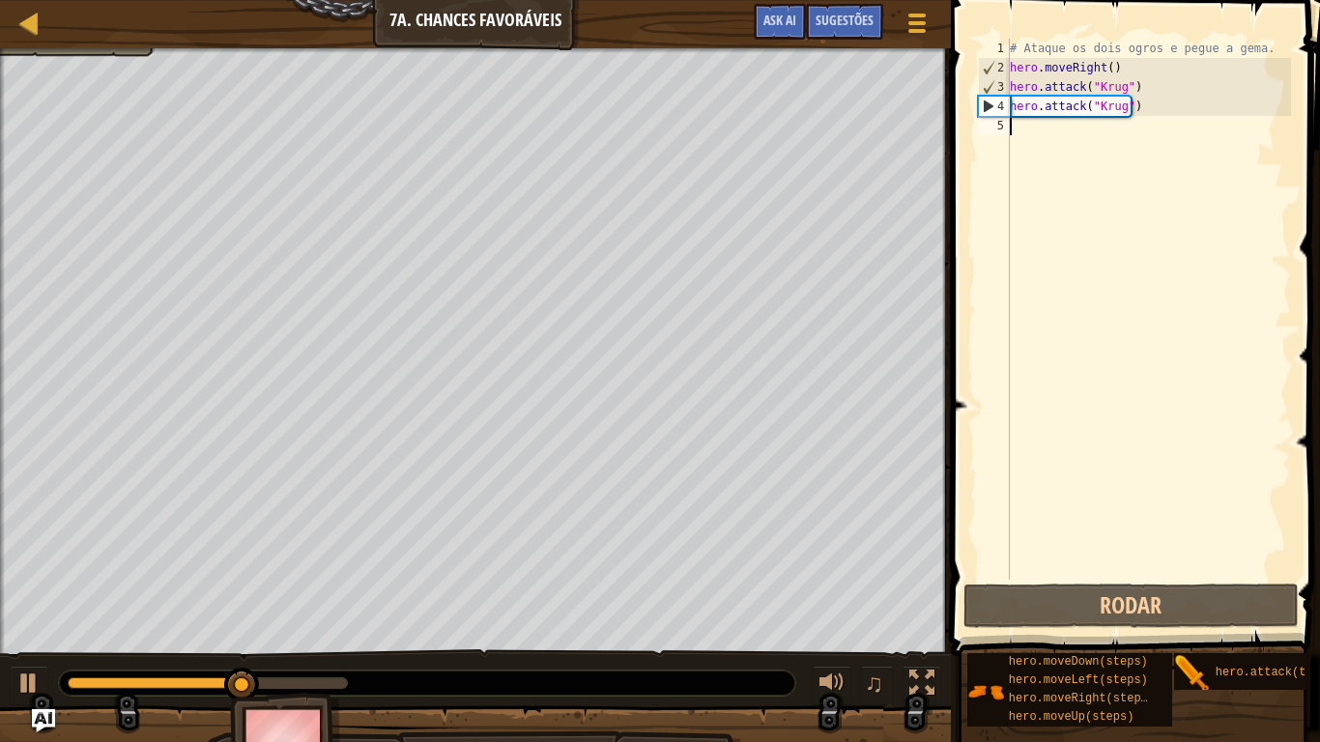
click at [1019, 125] on div "# Ataque os dois ogros e pegue a gema. hero . moveRight ( ) hero . attack ( "Kr…" at bounding box center [1148, 329] width 285 height 580
click at [1019, 131] on div "# Ataque os dois ogros e pegue a gema. hero . moveRight ( ) hero . attack ( "Kr…" at bounding box center [1148, 329] width 285 height 580
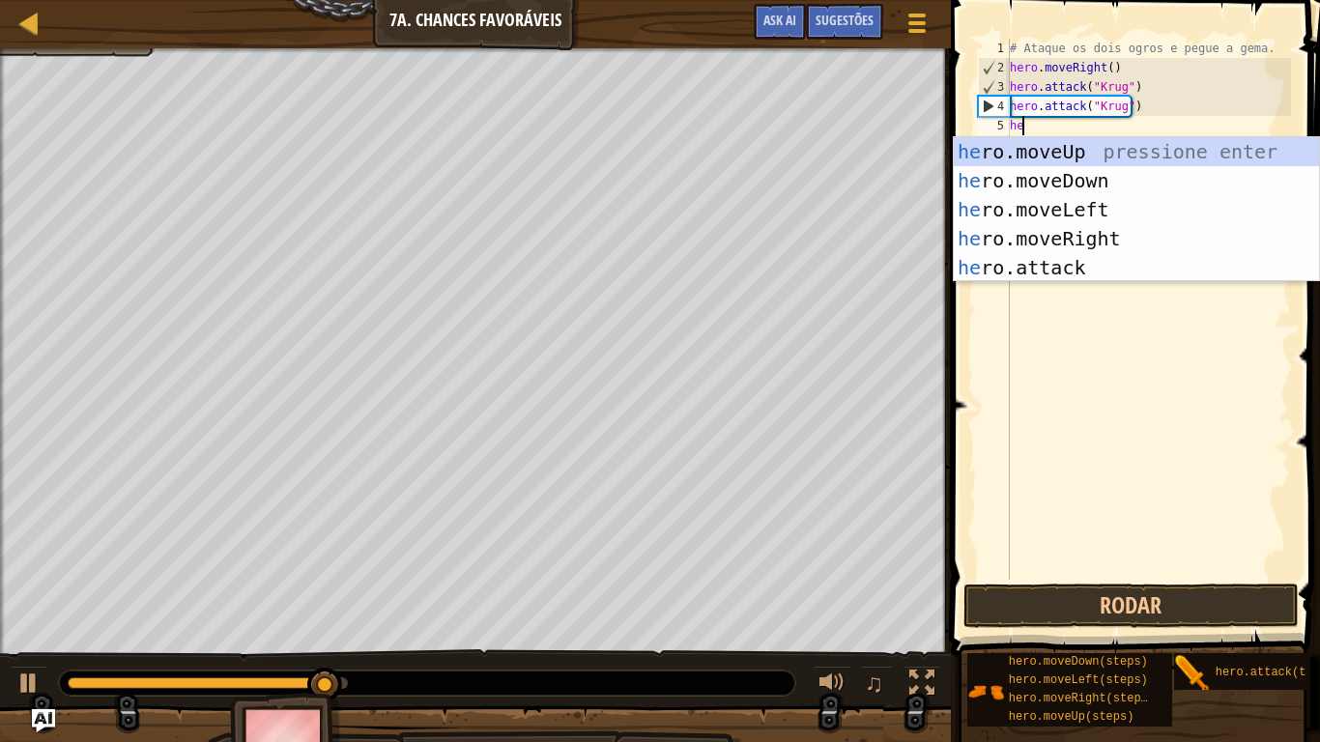
type textarea "her"
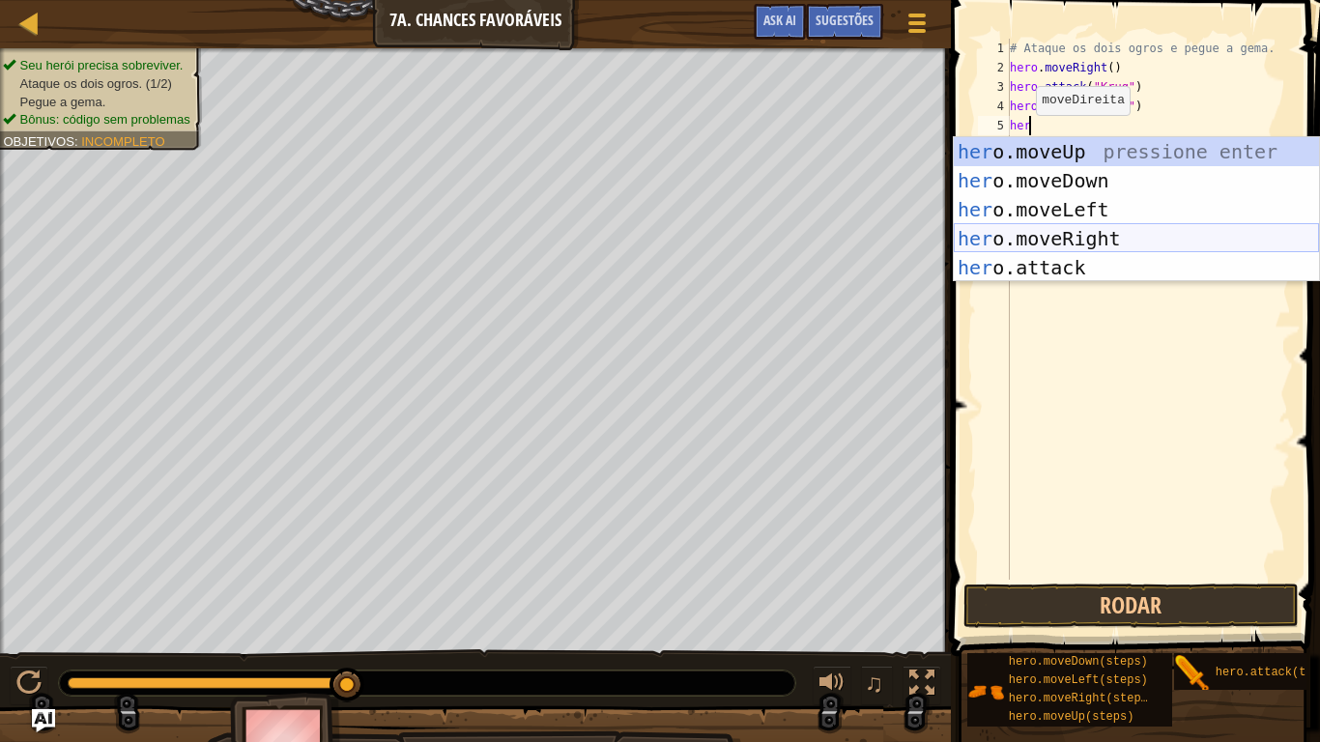
click at [1081, 228] on div "her o.moveUp pressione enter her o.moveDown pressione enter her o.moveLeft pres…" at bounding box center [1136, 238] width 365 height 203
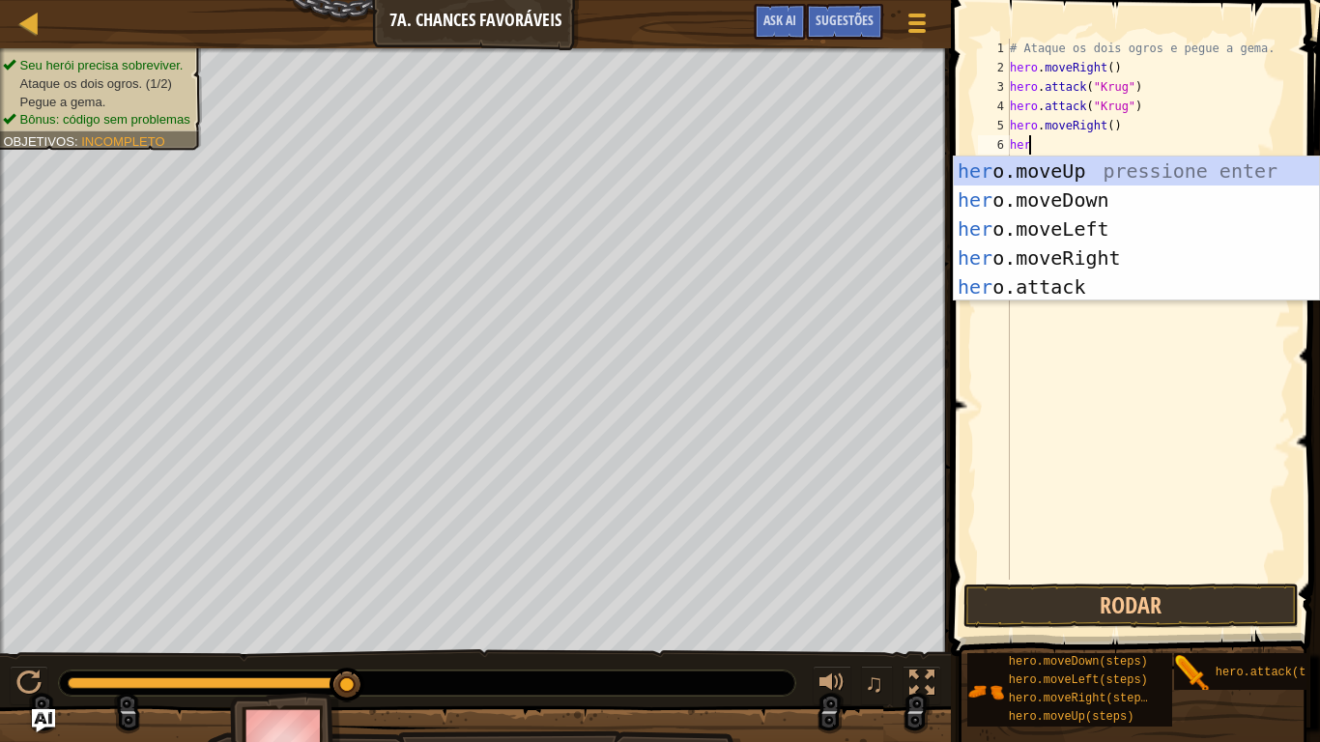
type textarea "hero"
click at [1044, 170] on div "hero .moveUp pressione enter hero .moveDown pressione enter hero .moveLeft pres…" at bounding box center [1136, 258] width 365 height 203
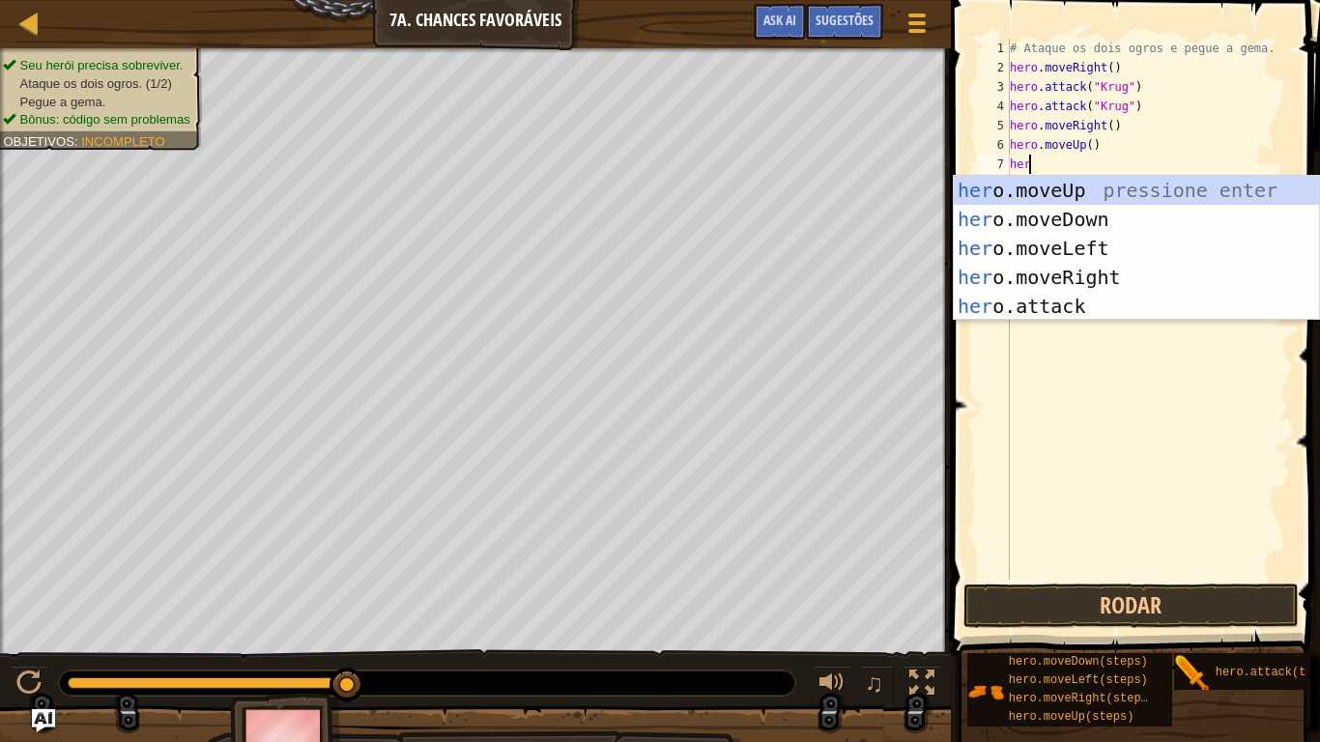
type textarea "hero"
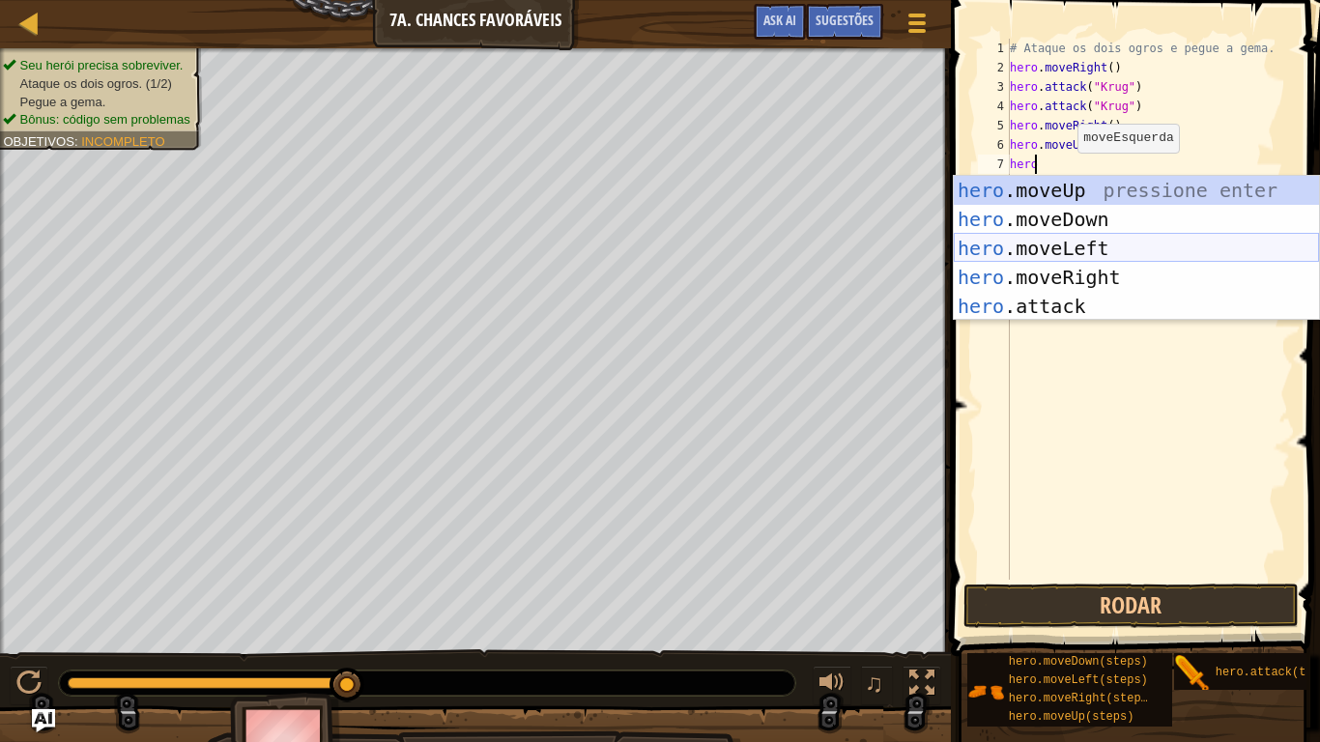
click at [1070, 245] on div "hero .moveUp pressione enter hero .moveDown pressione enter hero .moveLeft pres…" at bounding box center [1136, 277] width 365 height 203
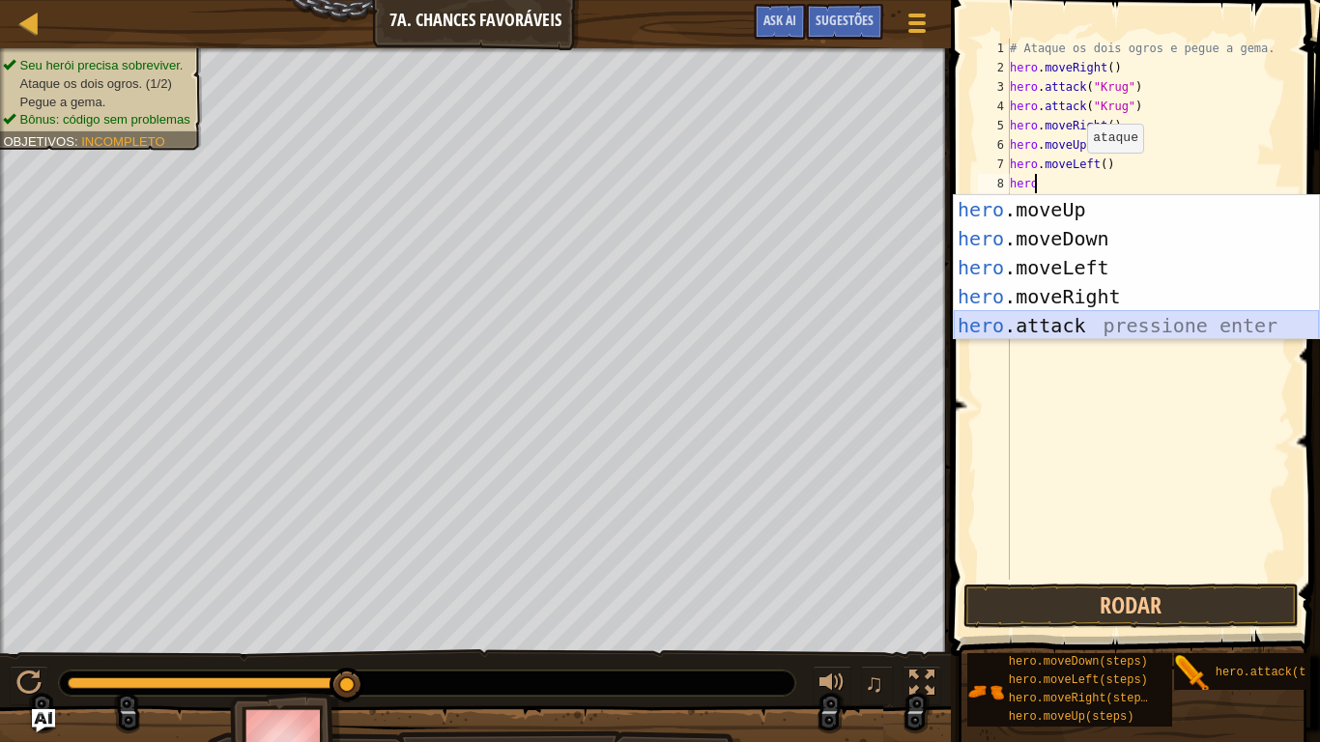
click at [1024, 319] on div "hero .moveUp pressione enter hero .moveDown pressione enter hero .moveLeft pres…" at bounding box center [1136, 296] width 365 height 203
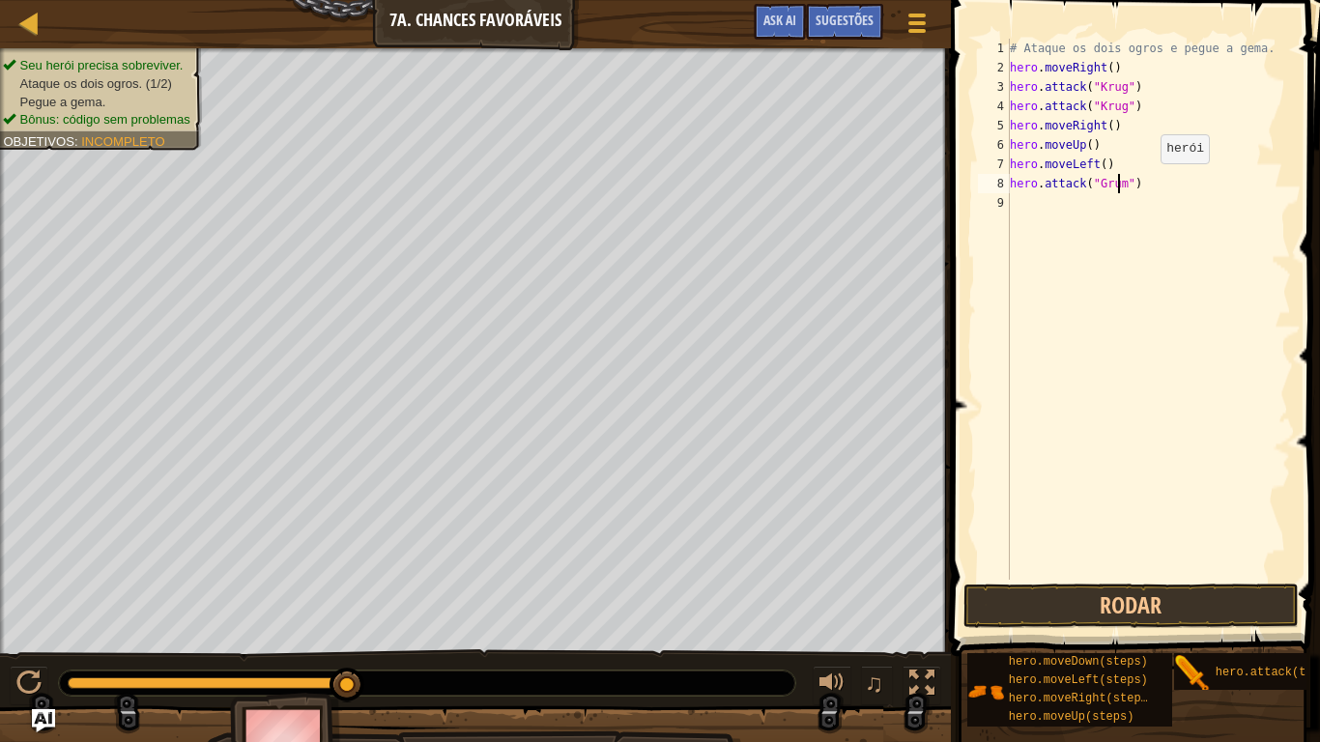
type textarea "hero.attack("Grump")"
click at [1015, 197] on div "# Ataque os dois ogros e pegue a gema. hero . moveRight ( ) hero . attack ( "Kr…" at bounding box center [1148, 329] width 285 height 580
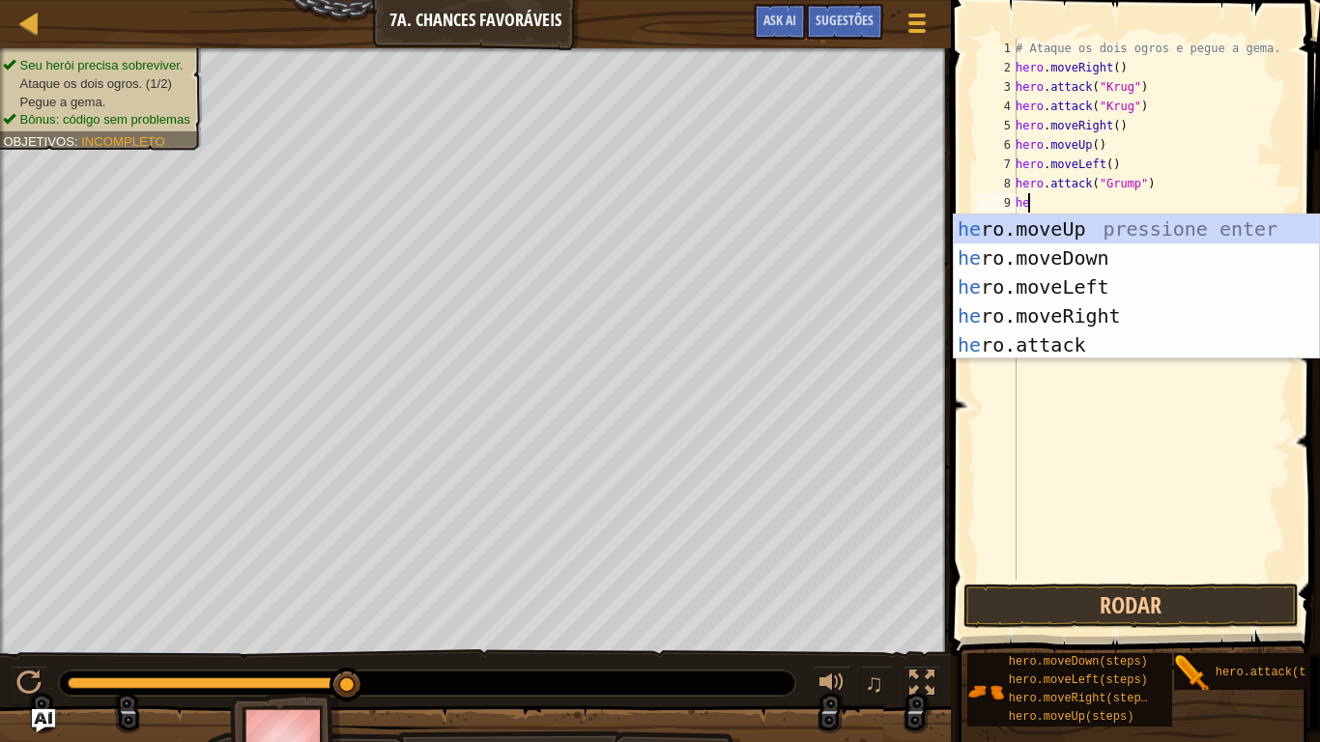
scroll to position [9, 1]
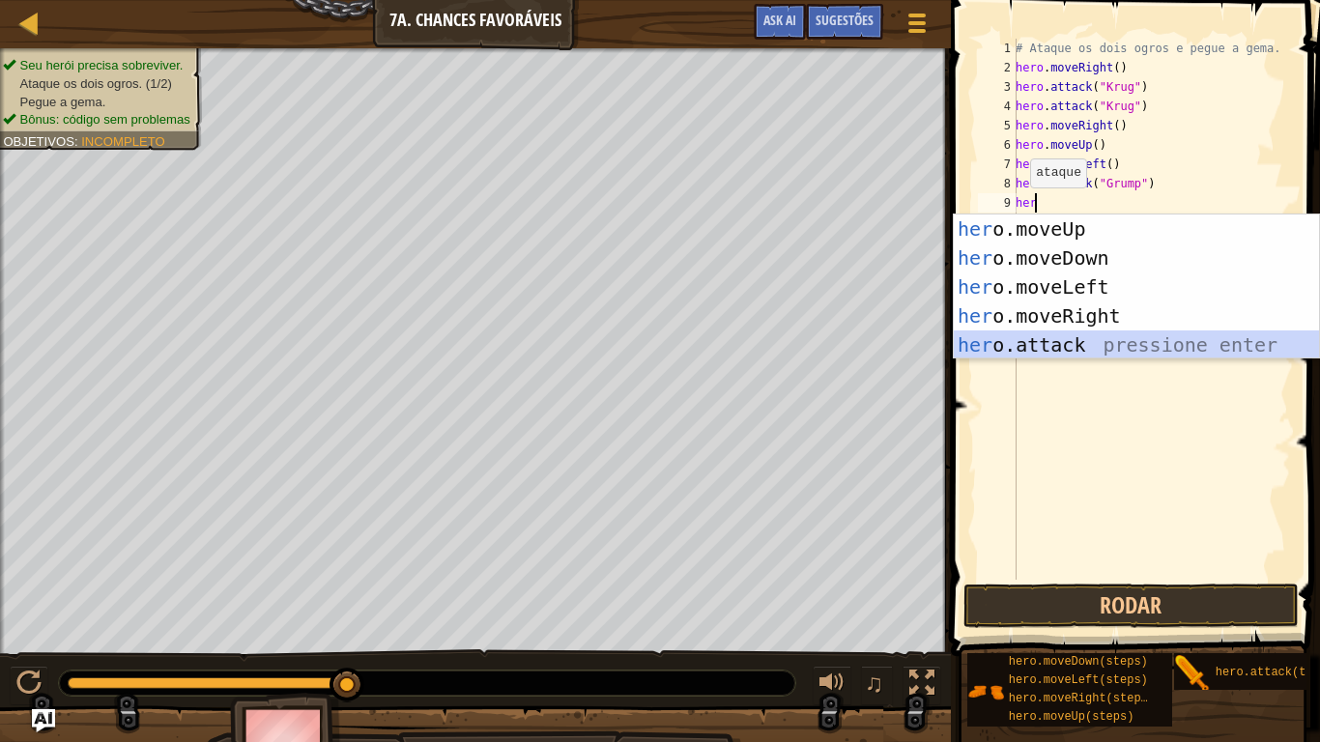
click at [1071, 336] on div "her o.moveUp pressione enter her o.moveDown pressione enter her o.moveLeft pres…" at bounding box center [1136, 316] width 365 height 203
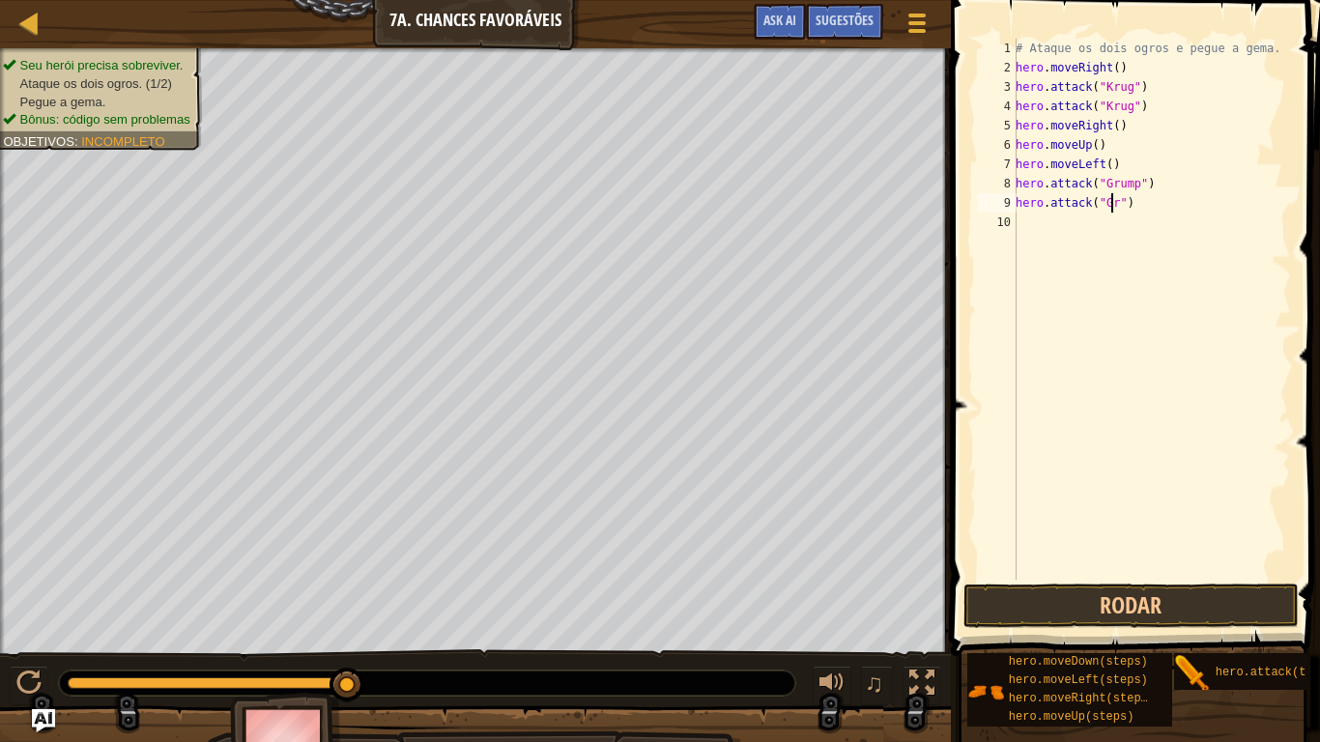
scroll to position [9, 9]
type textarea "hero.attack("Grump")"
click at [1020, 223] on div "# Ataque os dois ogros e pegue a gema. hero . moveRight ( ) hero . attack ( "Kr…" at bounding box center [1151, 329] width 279 height 580
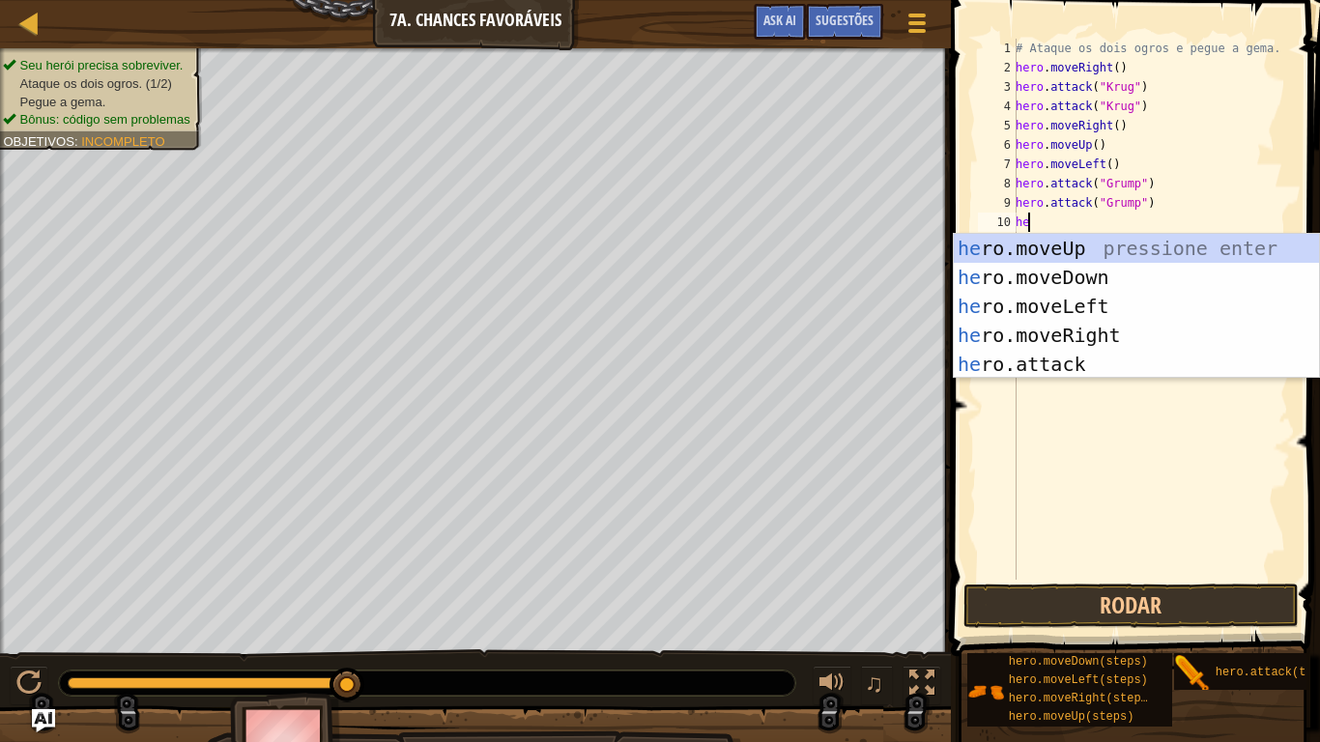
scroll to position [9, 1]
type textarea "hero"
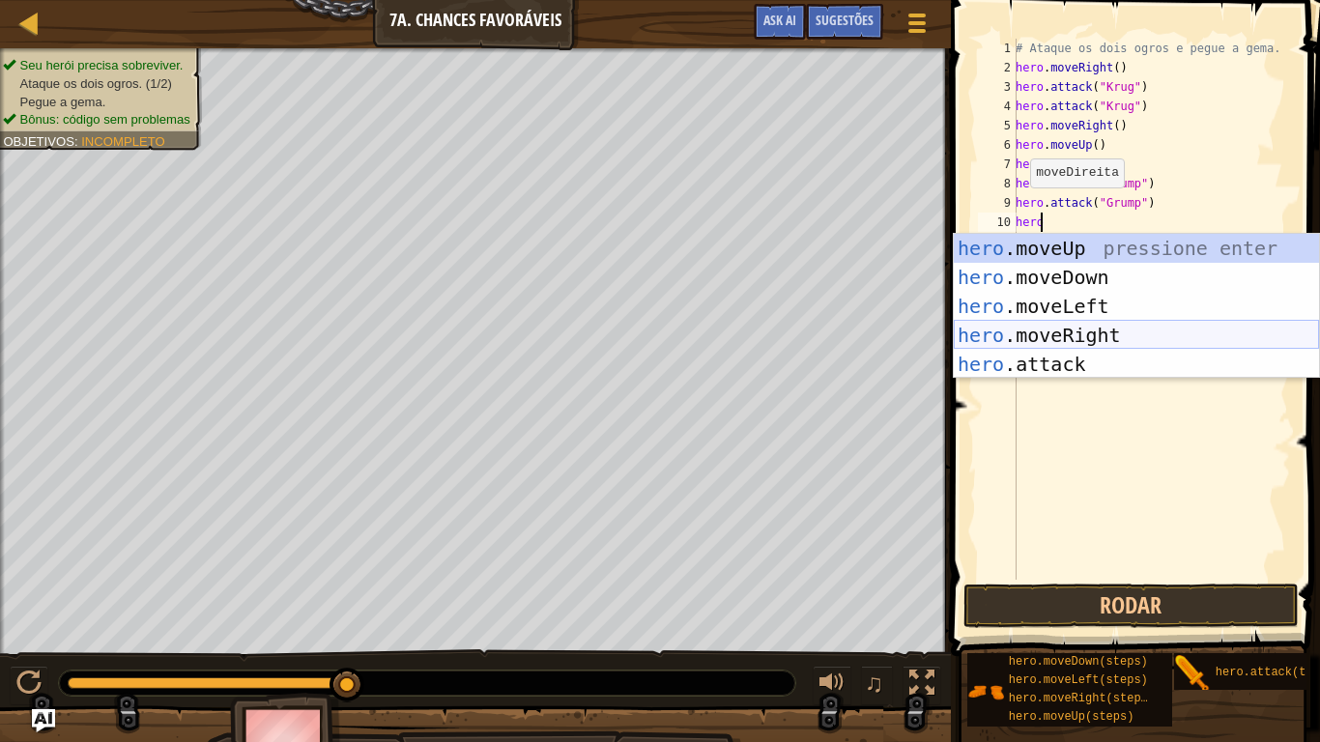
click at [1048, 330] on div "hero .moveUp pressione enter hero .moveDown pressione enter hero .moveLeft pres…" at bounding box center [1136, 335] width 365 height 203
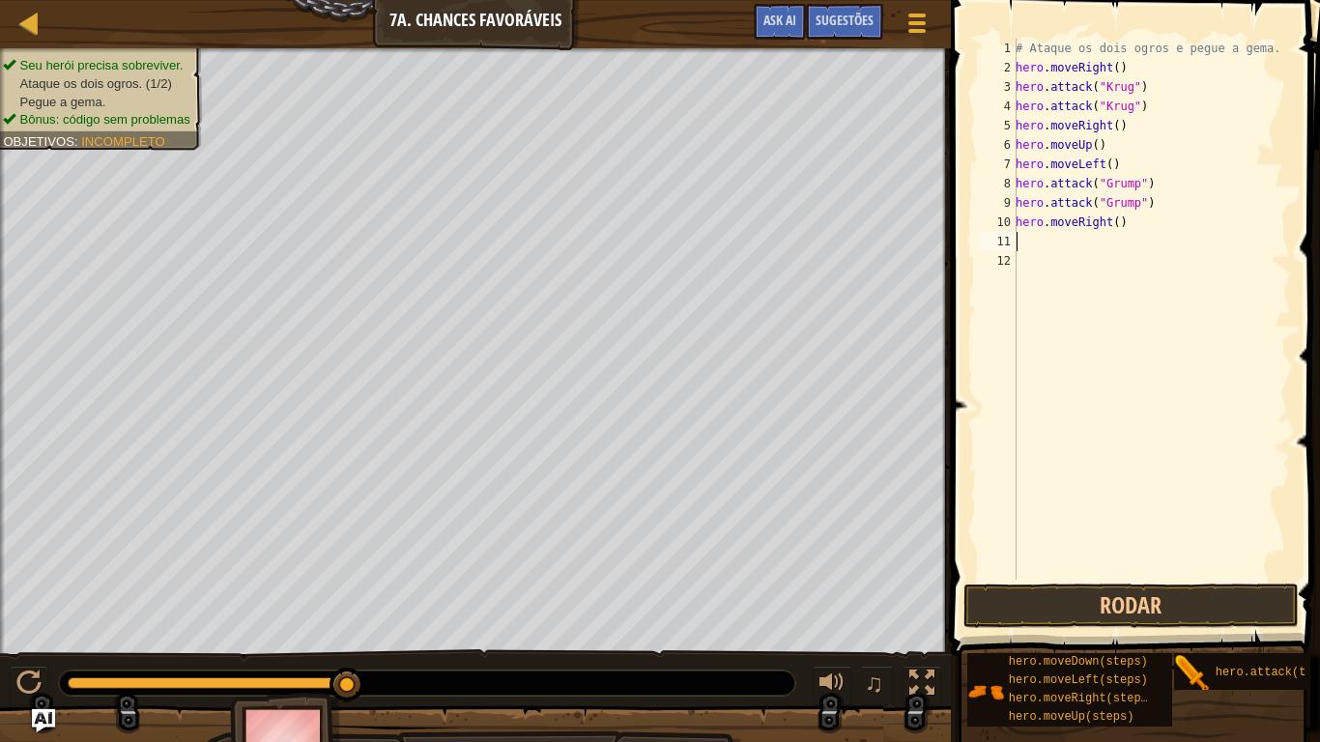
scroll to position [9, 0]
click at [1104, 226] on div "# Ataque os dois ogros e pegue a gema. hero . moveRight ( ) hero . attack ( "Kr…" at bounding box center [1151, 329] width 279 height 580
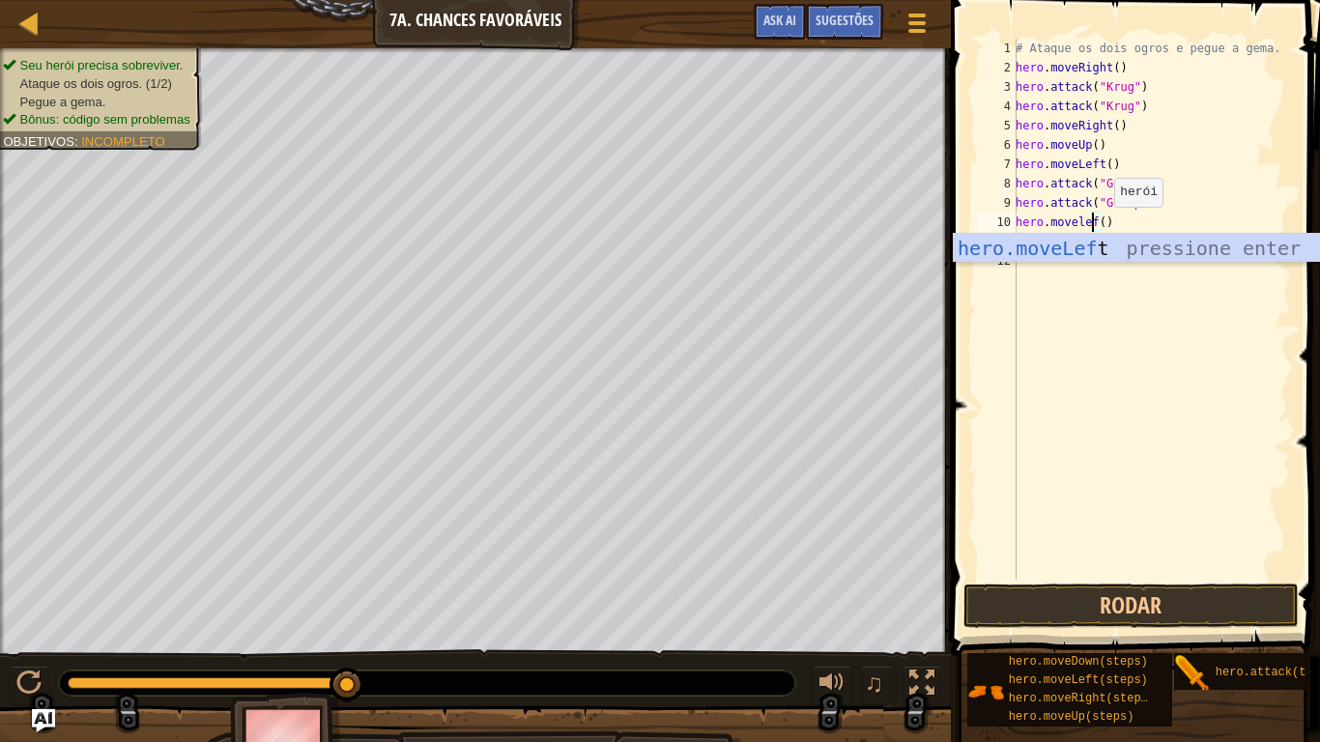
scroll to position [9, 7]
type textarea "hero.moveleft()"
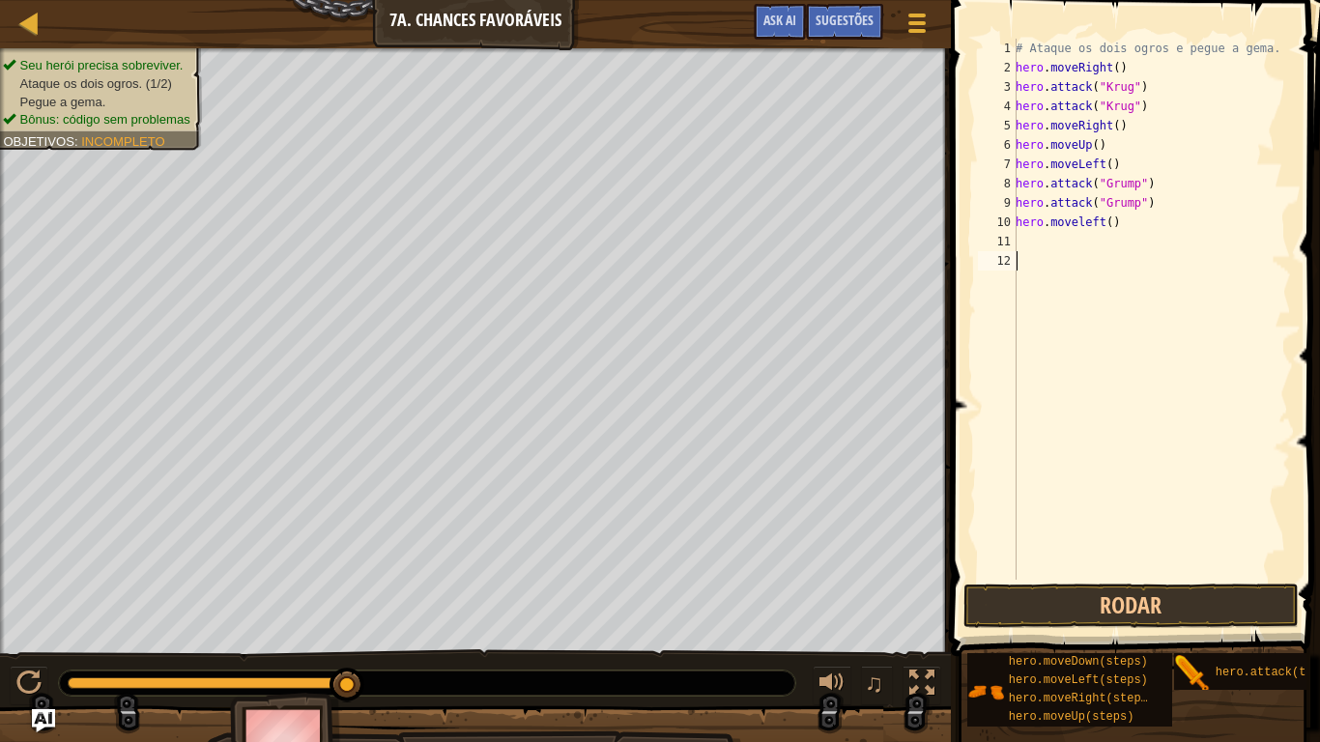
click at [1161, 263] on div "# Ataque os dois ogros e pegue a gema. hero . moveRight ( ) hero . attack ( "Kr…" at bounding box center [1151, 329] width 279 height 580
click at [1121, 611] on button "Rodar" at bounding box center [1131, 606] width 335 height 44
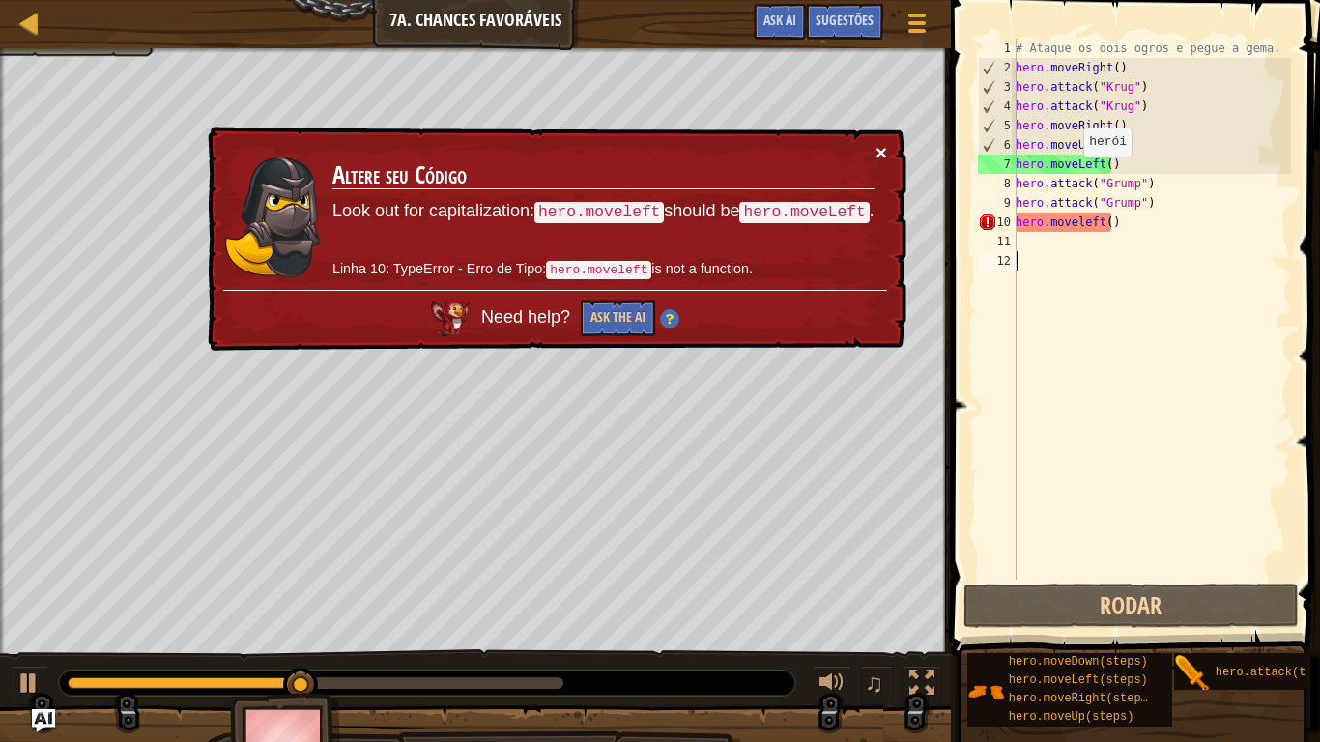
click at [877, 145] on div "× Altere seu Código Look out for capitalization: hero.moveleft should be hero.m…" at bounding box center [555, 239] width 703 height 225
click at [877, 153] on button "×" at bounding box center [882, 152] width 12 height 20
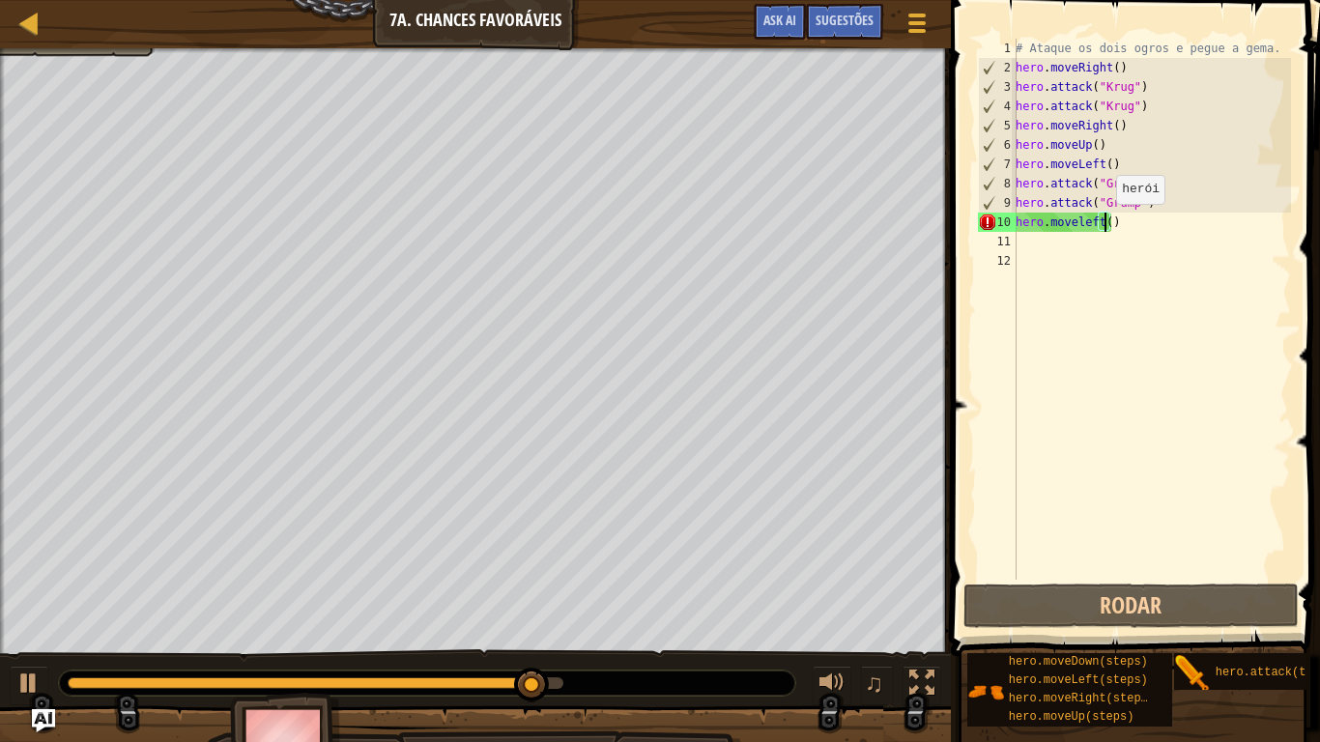
click at [1106, 223] on div "# Ataque os dois ogros e pegue a gema. hero . moveRight ( ) hero . attack ( "Kr…" at bounding box center [1151, 329] width 279 height 580
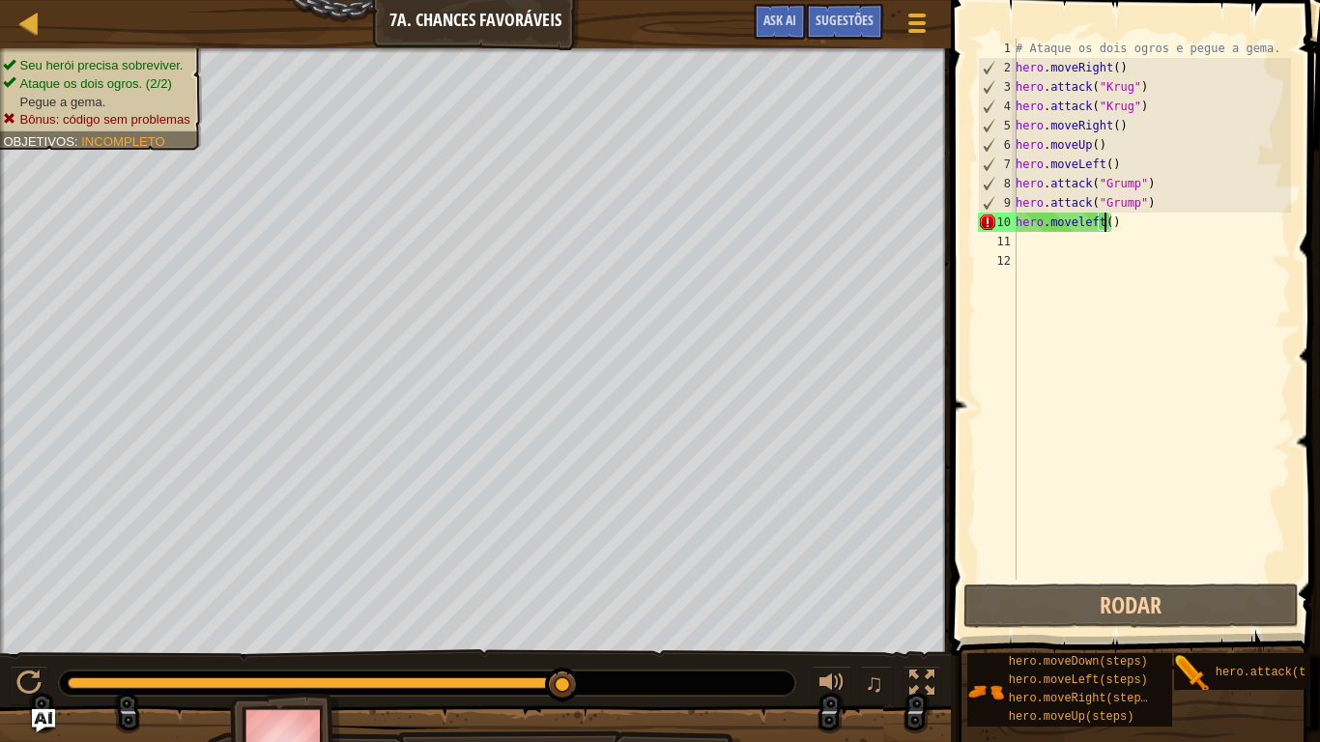
type textarea "hero.moveleft(3)"
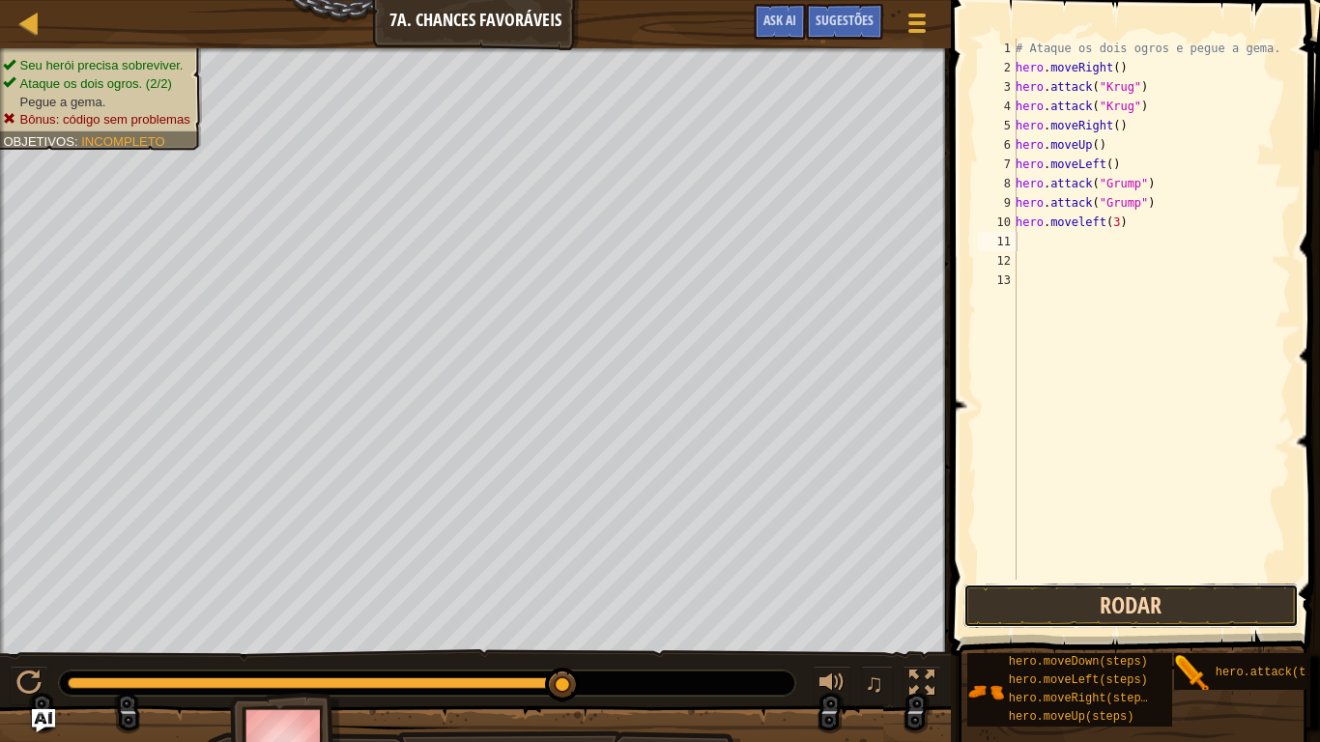
click at [1025, 604] on button "Rodar" at bounding box center [1131, 606] width 335 height 44
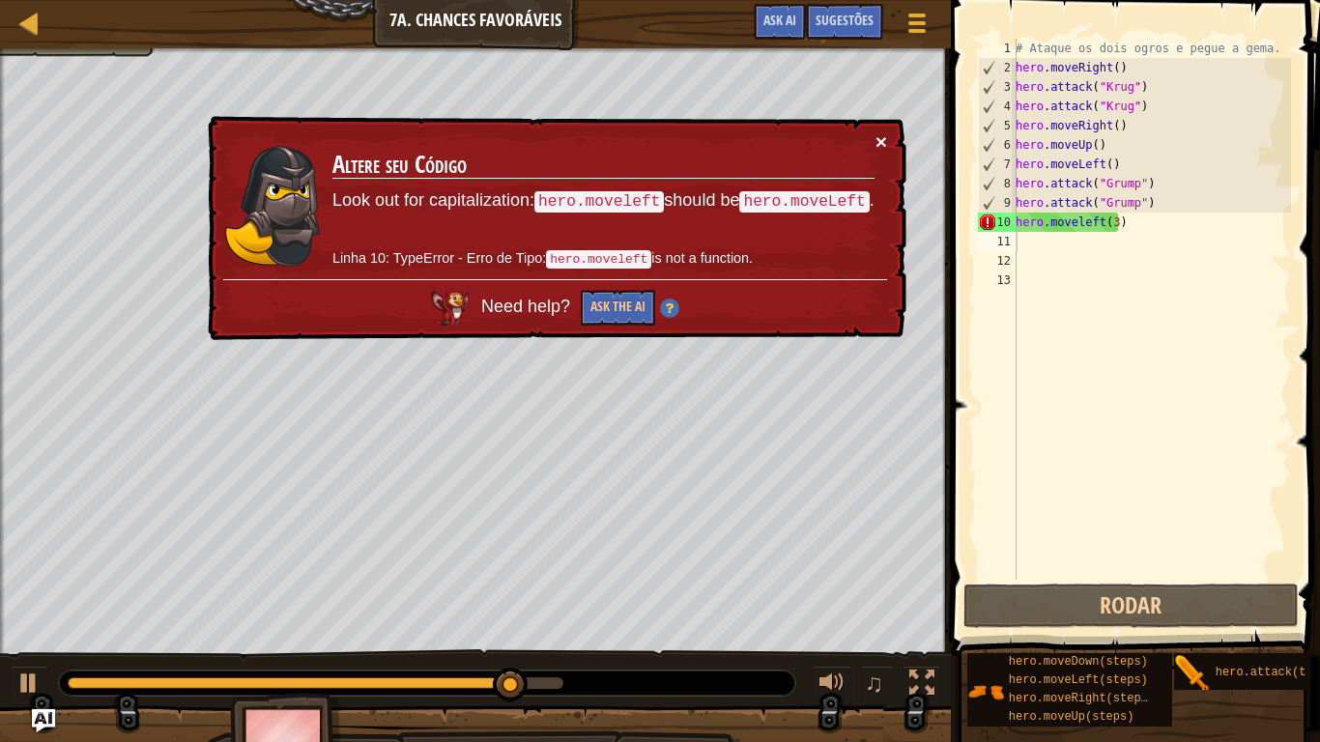
click at [879, 141] on button "×" at bounding box center [882, 141] width 12 height 20
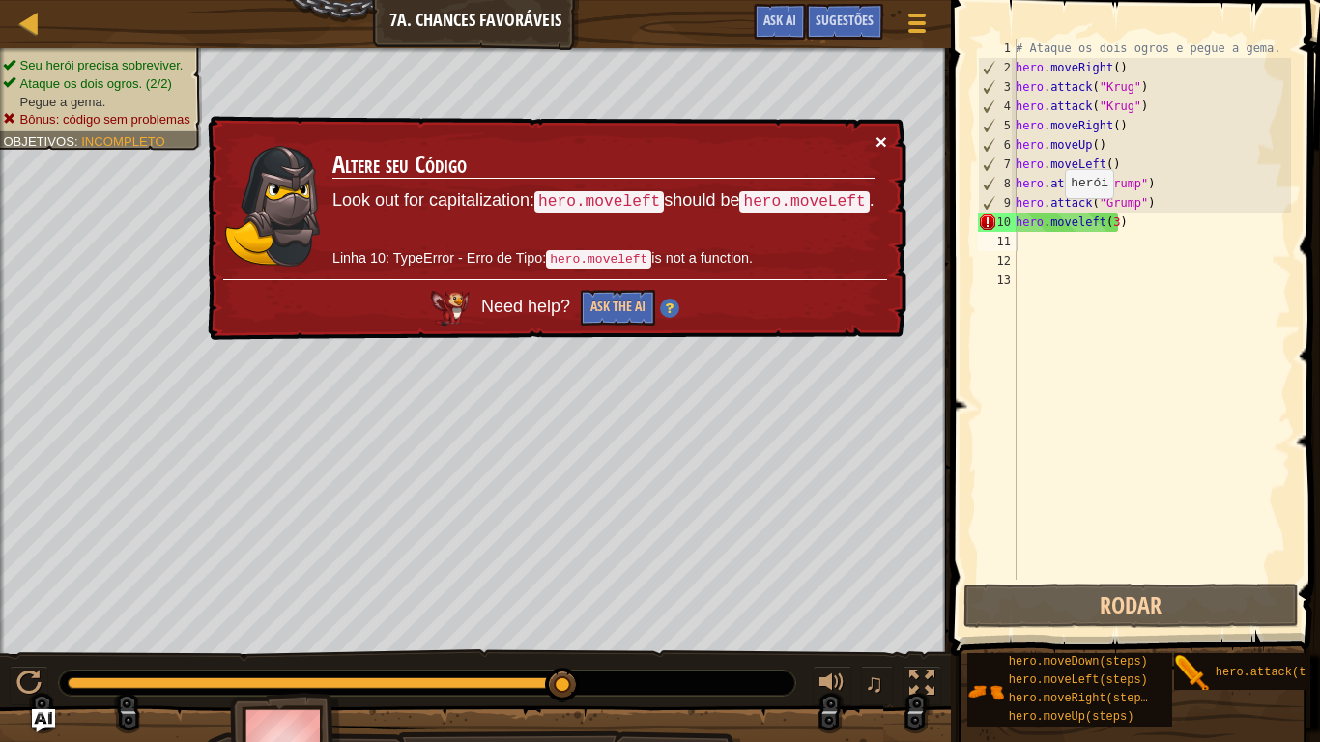
click at [876, 143] on button "×" at bounding box center [882, 141] width 12 height 20
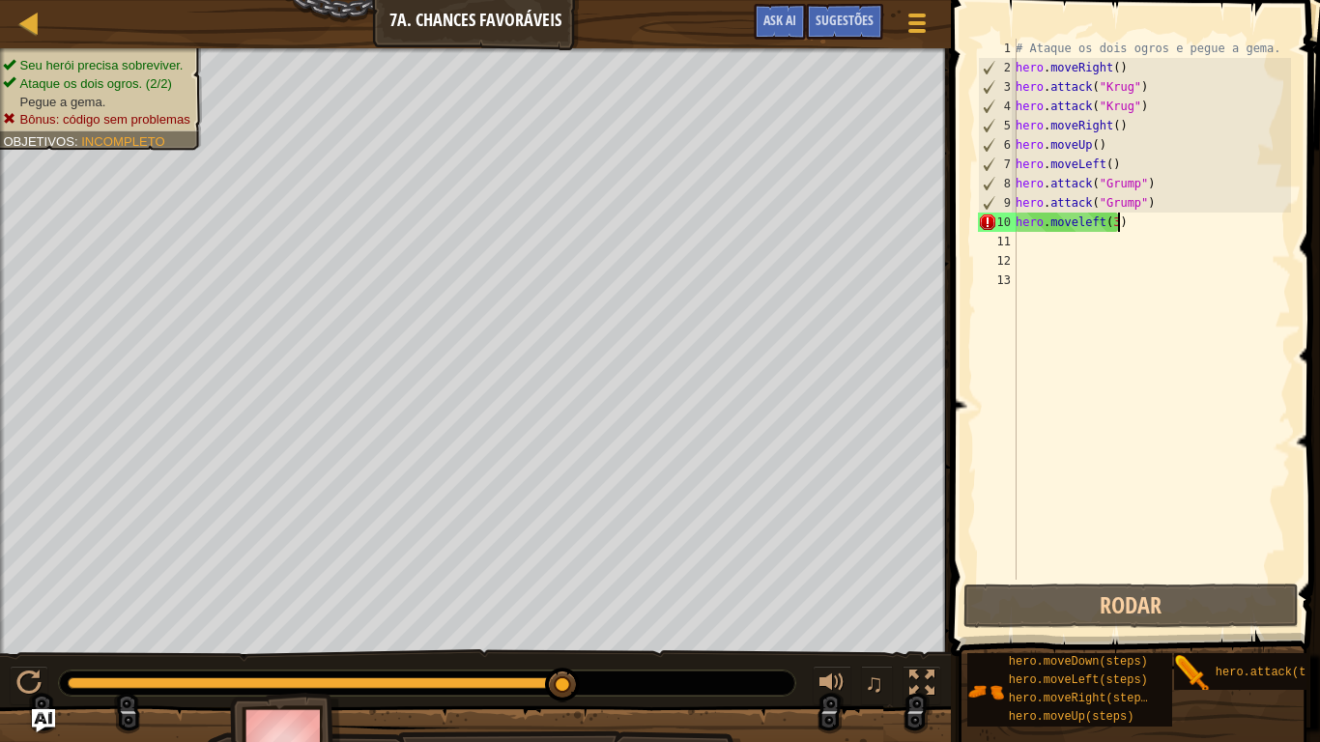
click at [1117, 225] on div "# Ataque os dois ogros e pegue a gema. hero . moveRight ( ) hero . attack ( "Kr…" at bounding box center [1151, 329] width 279 height 580
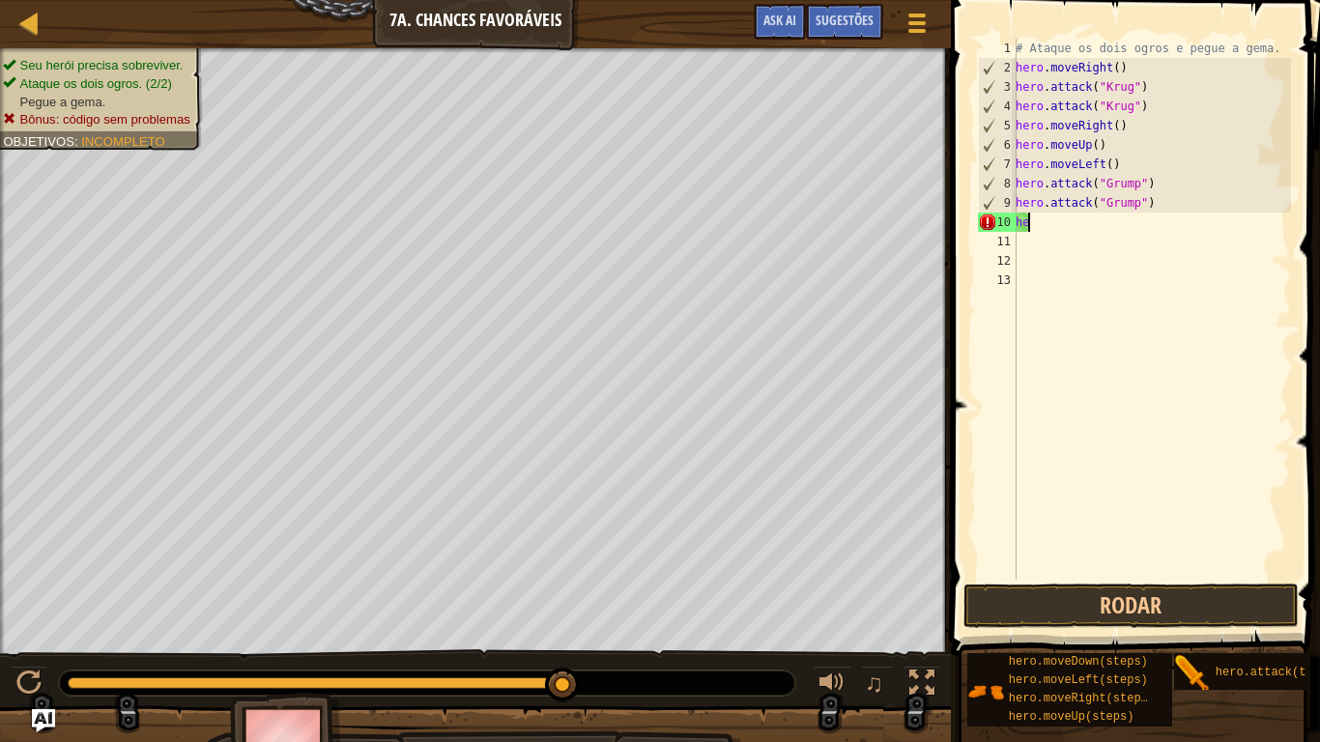
type textarea "h"
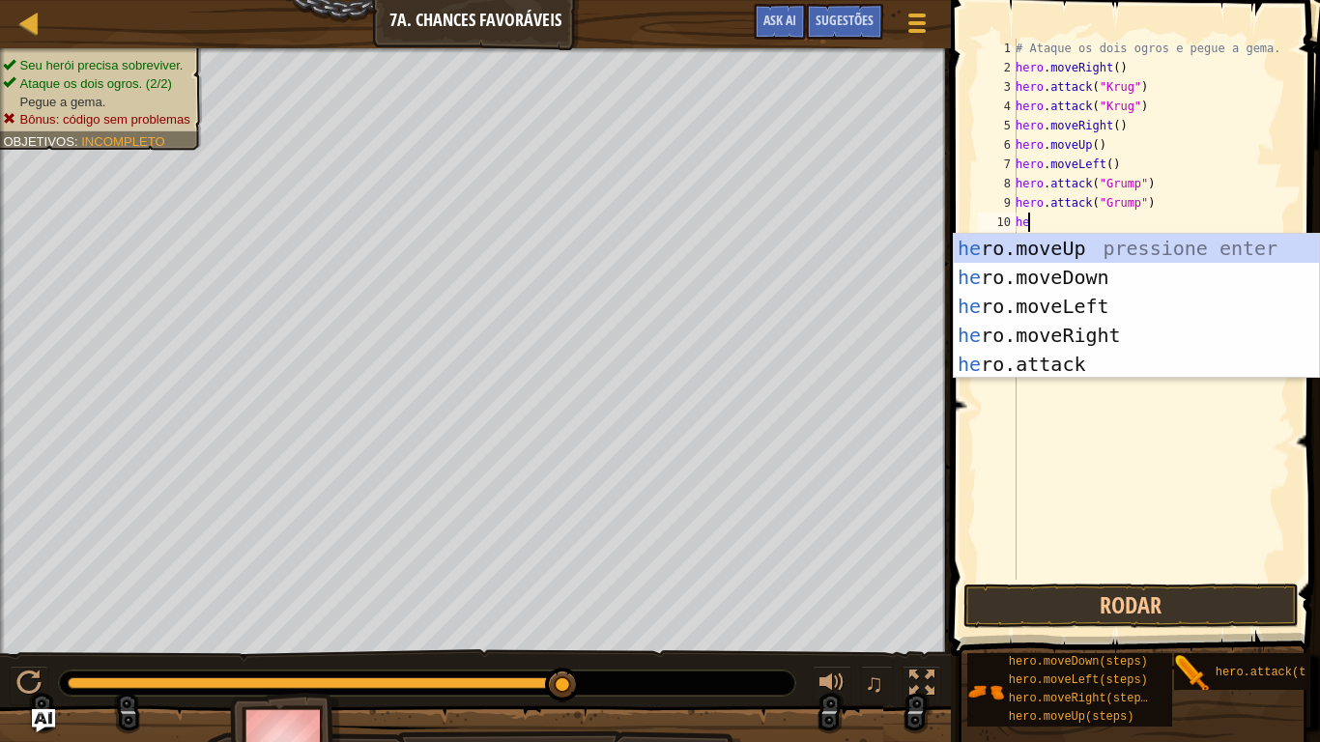
scroll to position [9, 1]
type textarea "hero"
click at [1113, 326] on div "hero .moveUp pressione enter hero .moveDown pressione enter hero .moveLeft pres…" at bounding box center [1136, 335] width 365 height 203
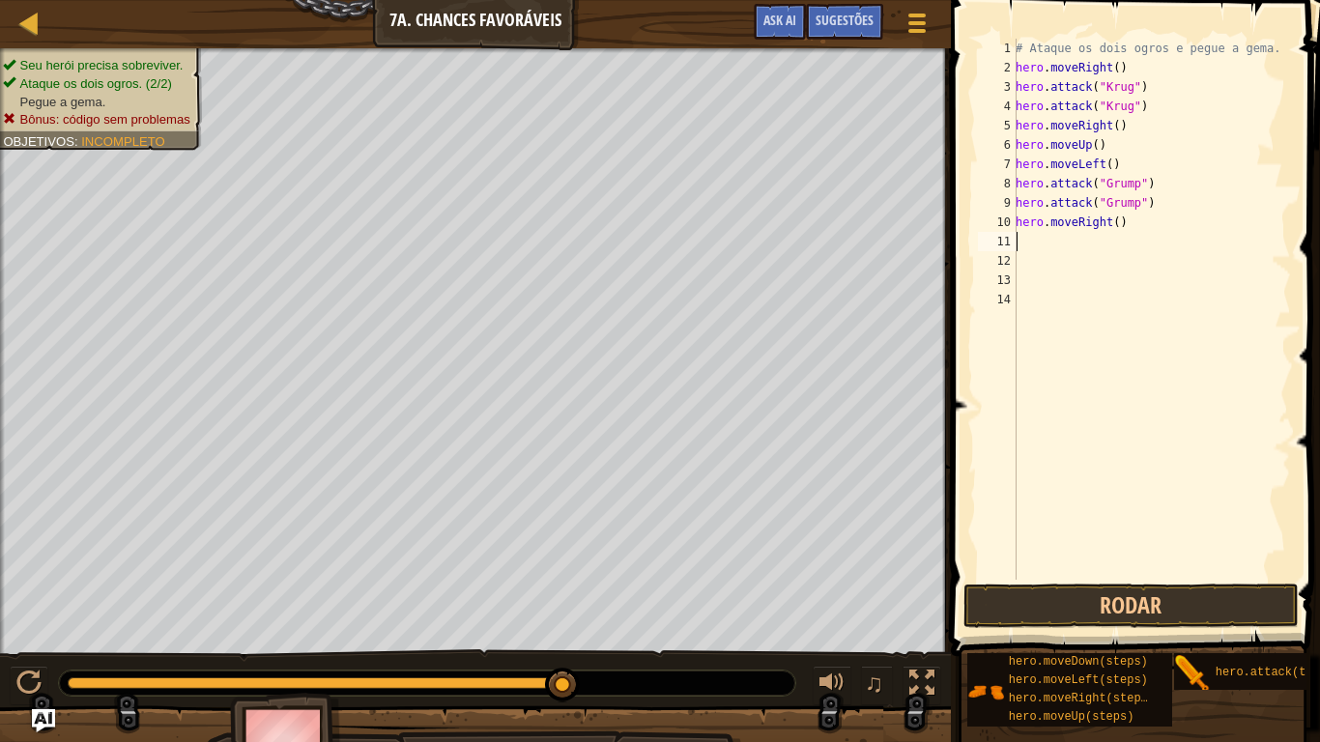
scroll to position [9, 0]
click at [1061, 597] on button "Rodar" at bounding box center [1131, 606] width 335 height 44
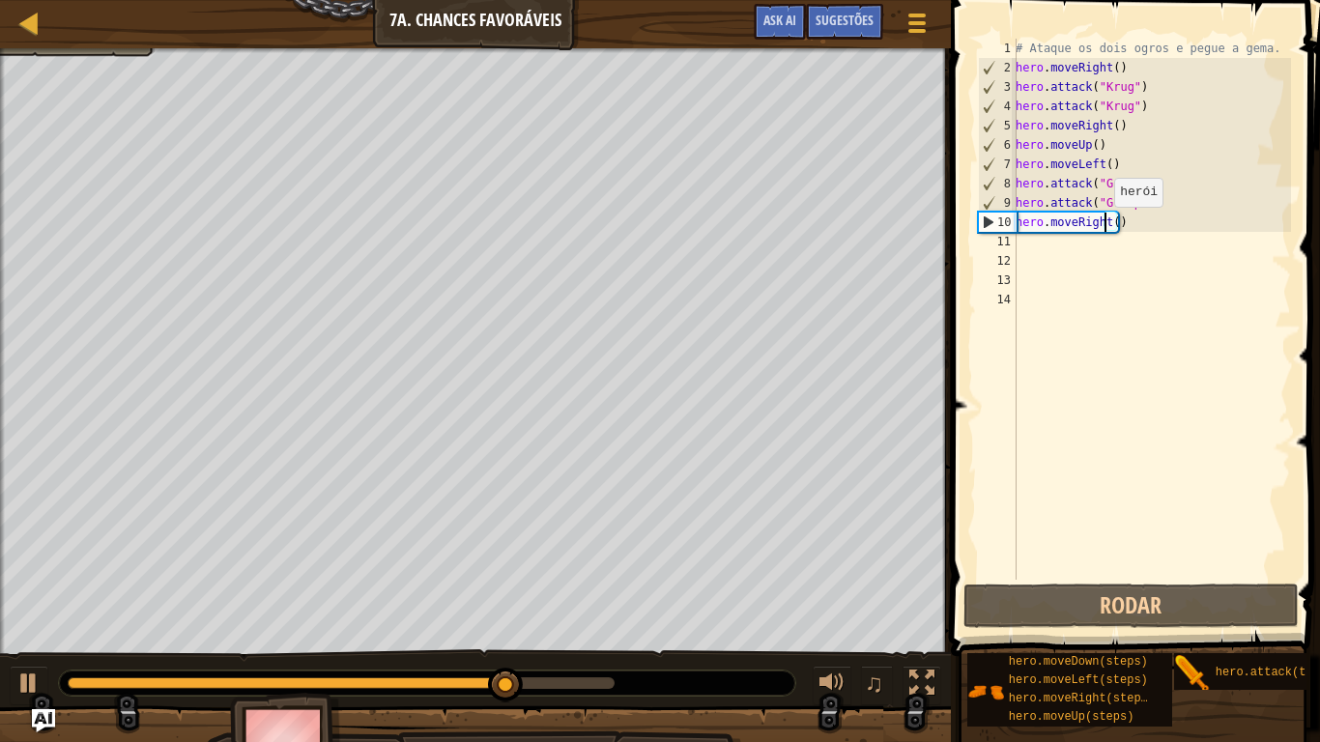
click at [1104, 226] on div "# Ataque os dois ogros e pegue a gema. hero . moveRight ( ) hero . attack ( "Kr…" at bounding box center [1151, 329] width 279 height 580
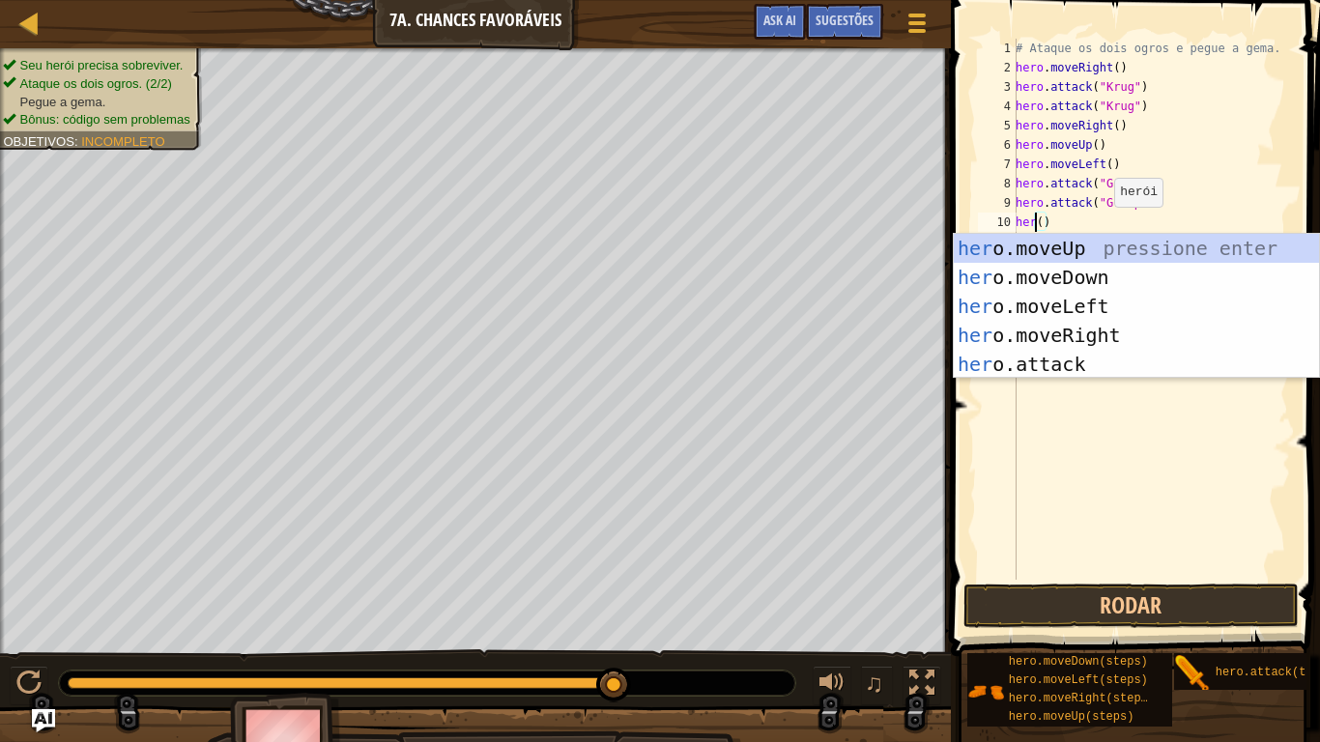
scroll to position [9, 2]
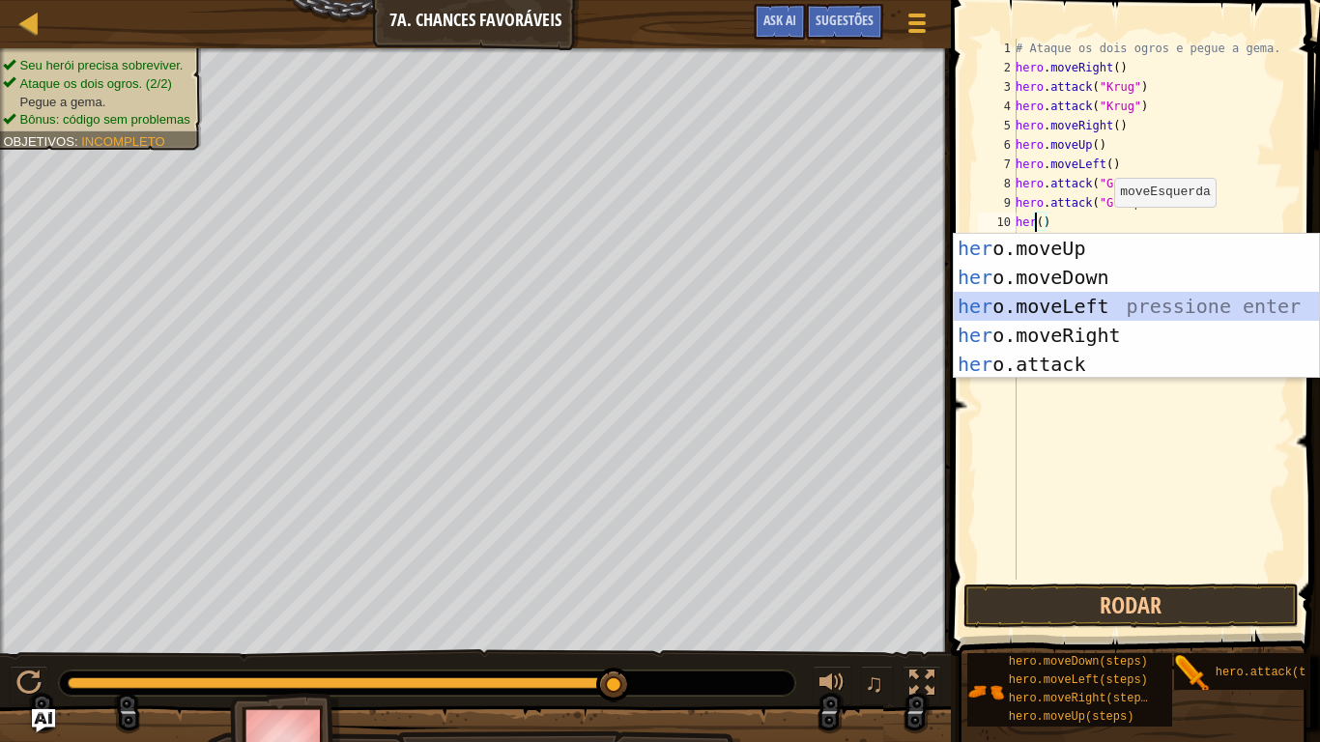
click at [1067, 306] on div "her o.moveUp pressione enter her o.moveDown pressione enter her o.moveLeft pres…" at bounding box center [1136, 335] width 365 height 203
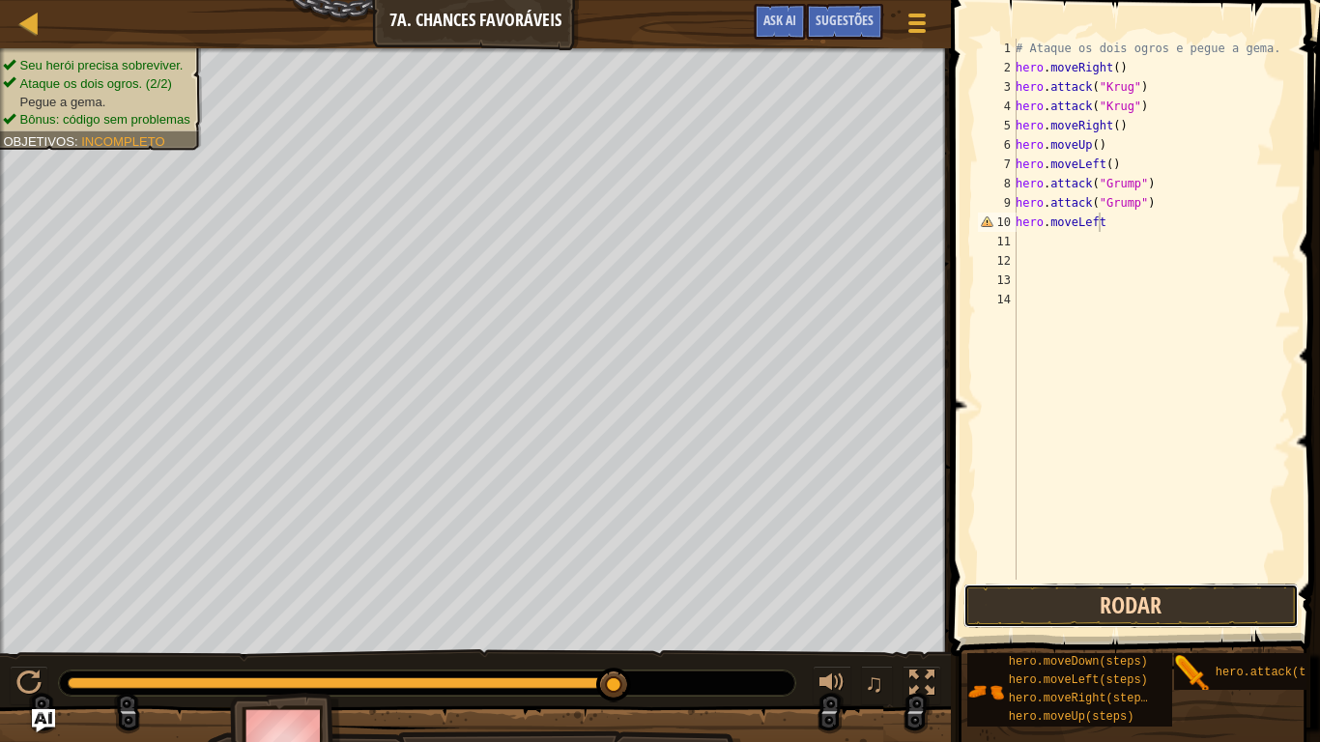
click at [1098, 611] on button "Rodar" at bounding box center [1131, 606] width 335 height 44
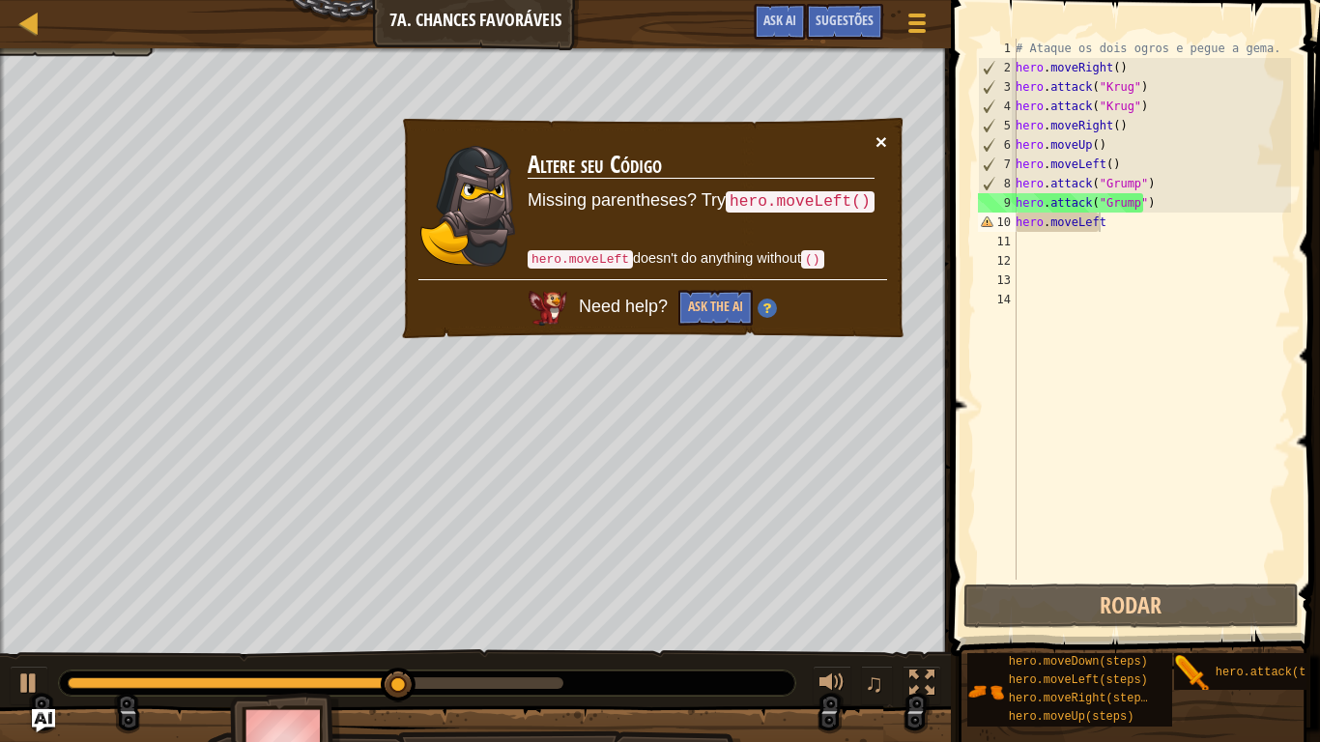
click at [878, 137] on button "×" at bounding box center [882, 141] width 12 height 20
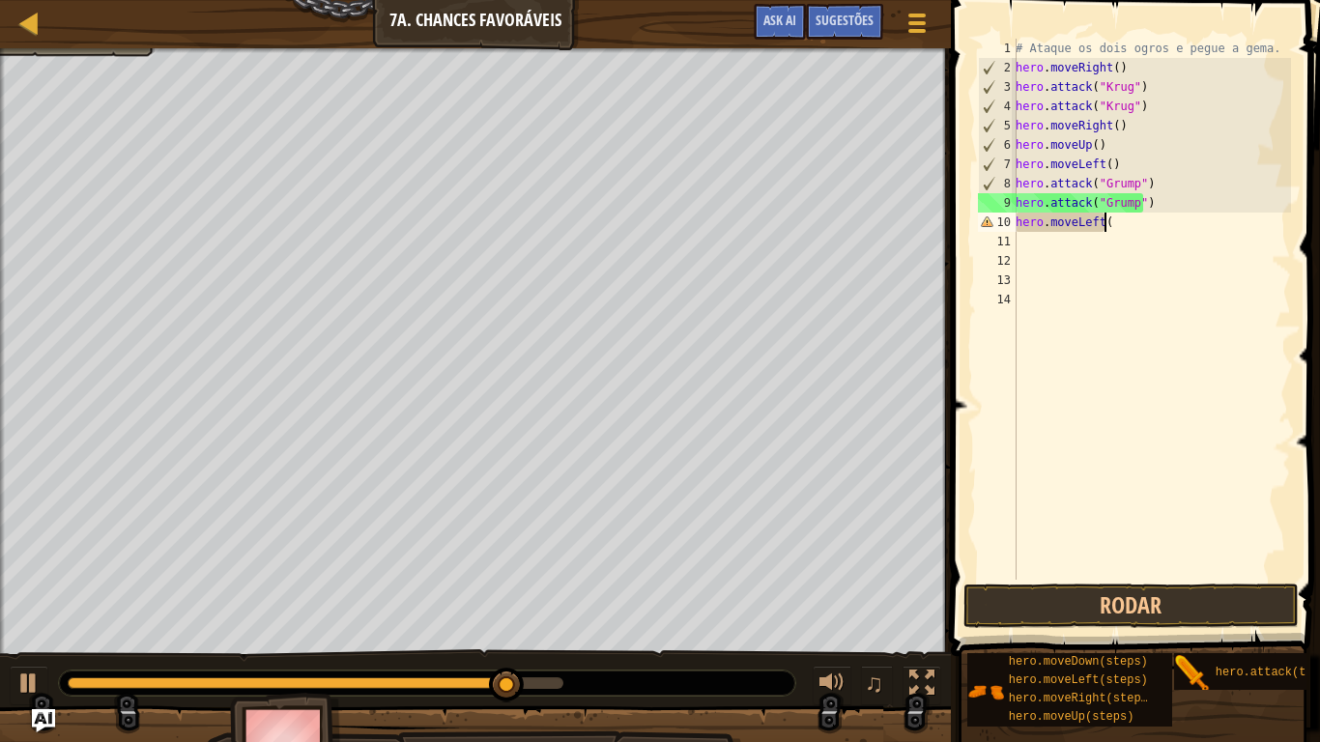
scroll to position [9, 7]
type textarea "hero.moveLeft()"
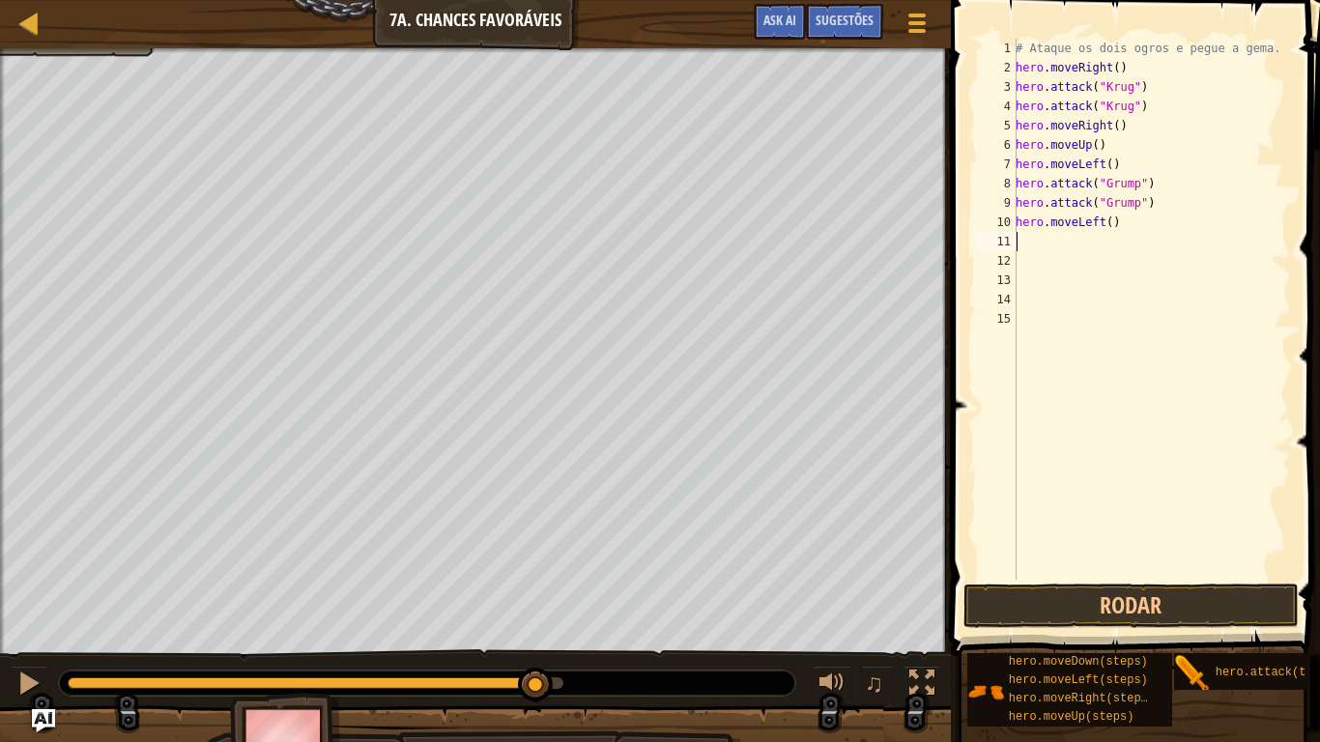
scroll to position [9, 0]
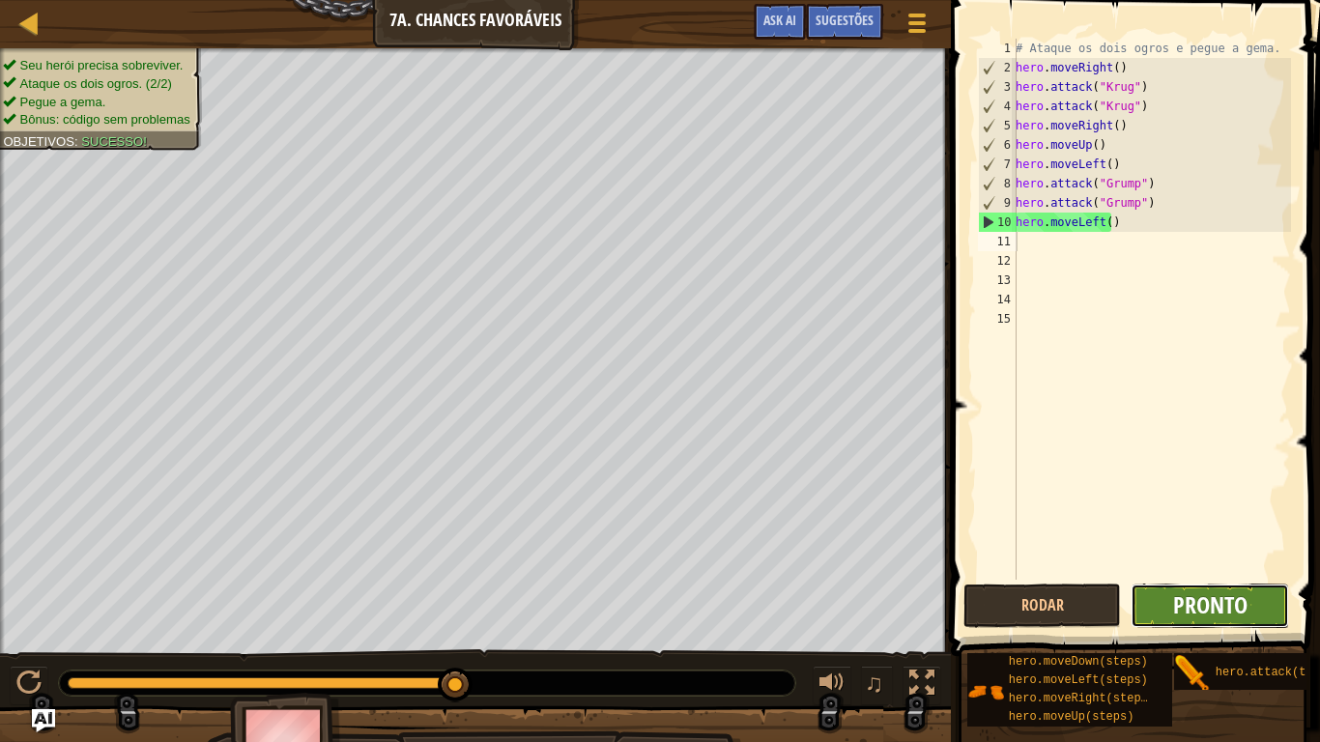
click at [1232, 611] on span "Pronto" at bounding box center [1210, 605] width 74 height 31
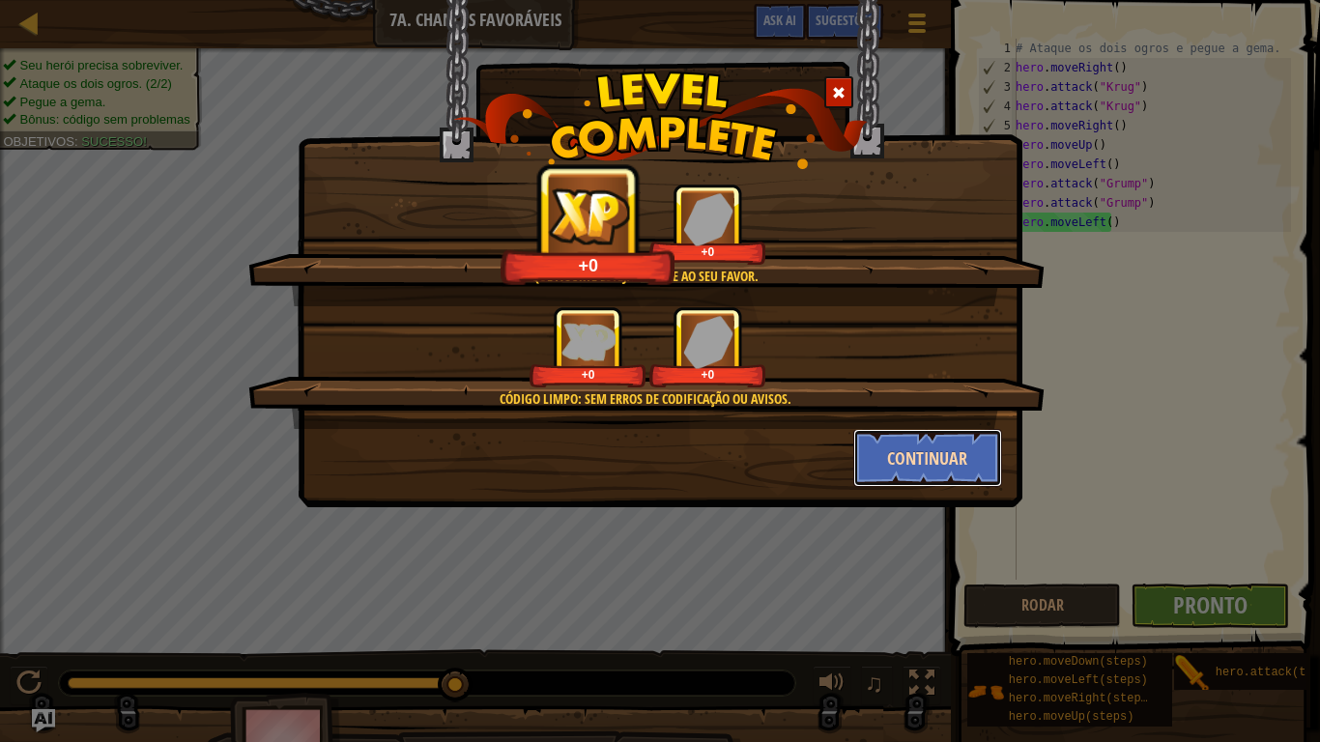
click at [967, 443] on button "Continuar" at bounding box center [928, 458] width 150 height 58
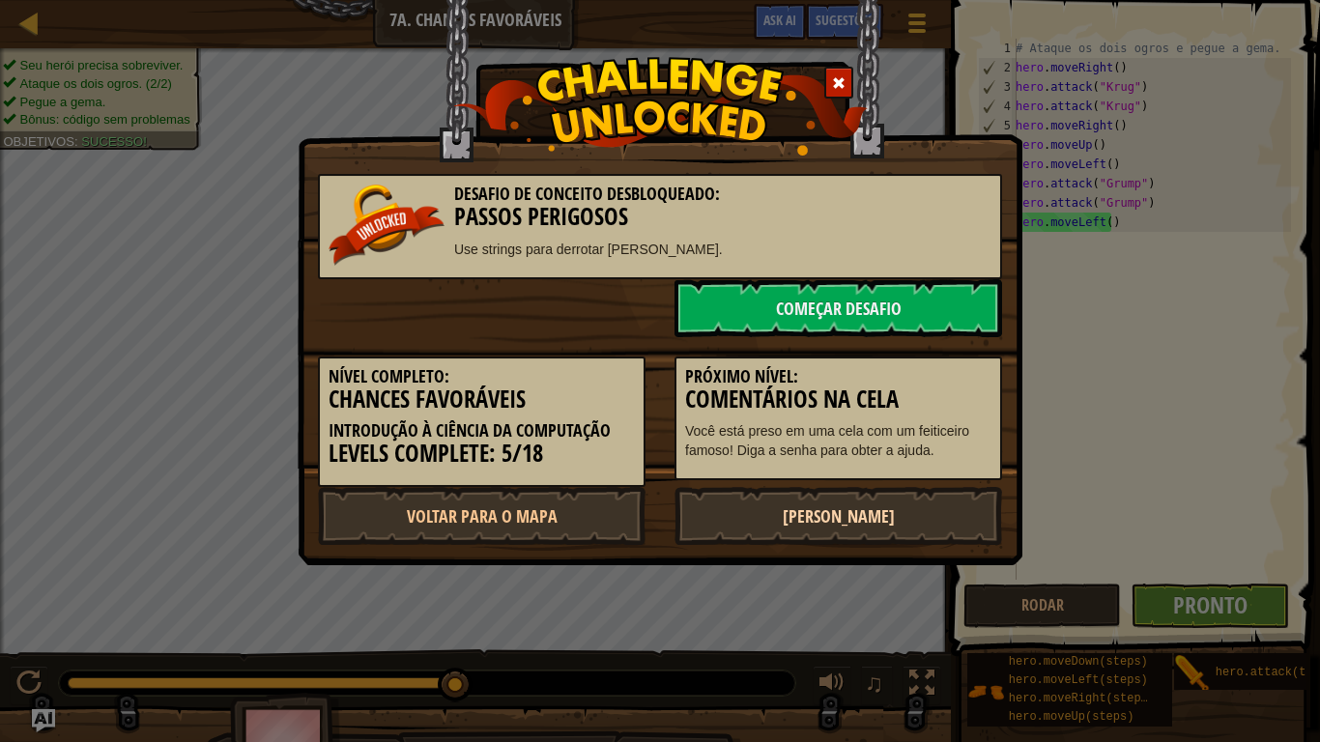
click at [837, 519] on link "[PERSON_NAME]" at bounding box center [839, 516] width 328 height 58
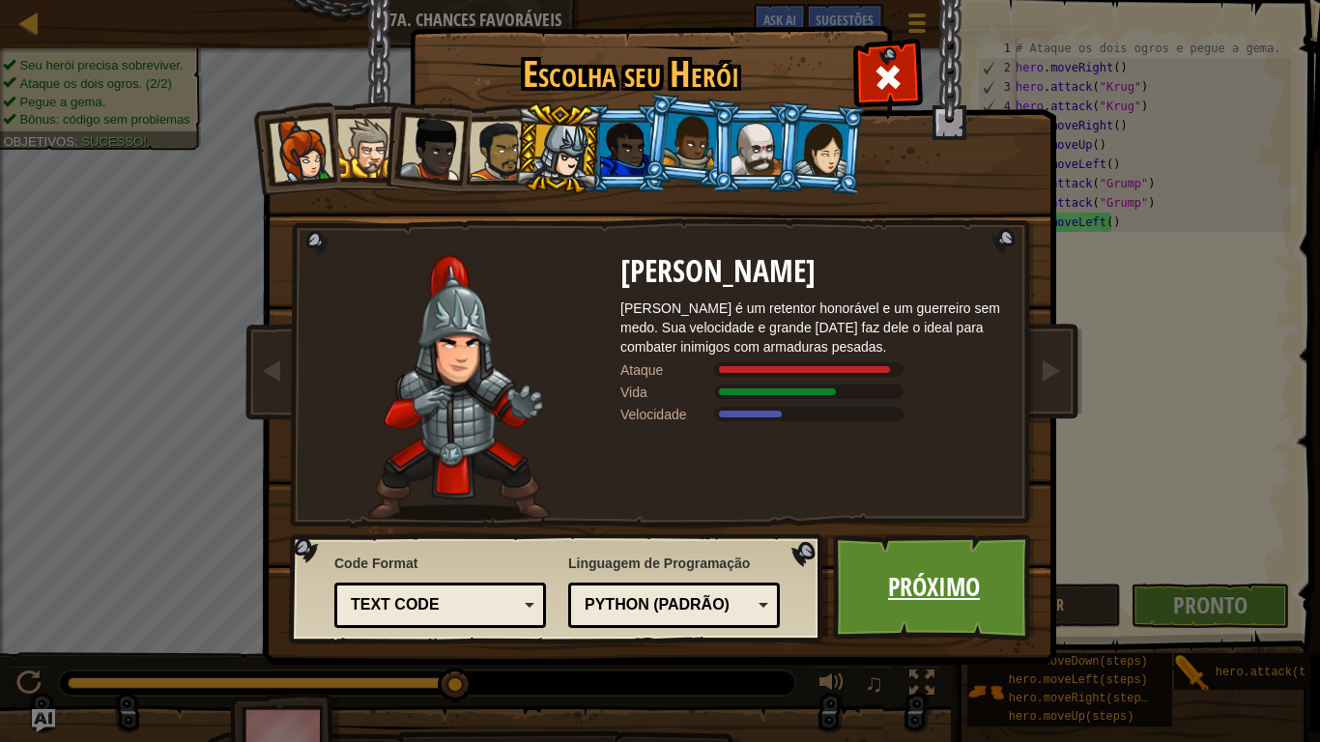
click at [911, 608] on link "Próximo" at bounding box center [934, 588] width 202 height 106
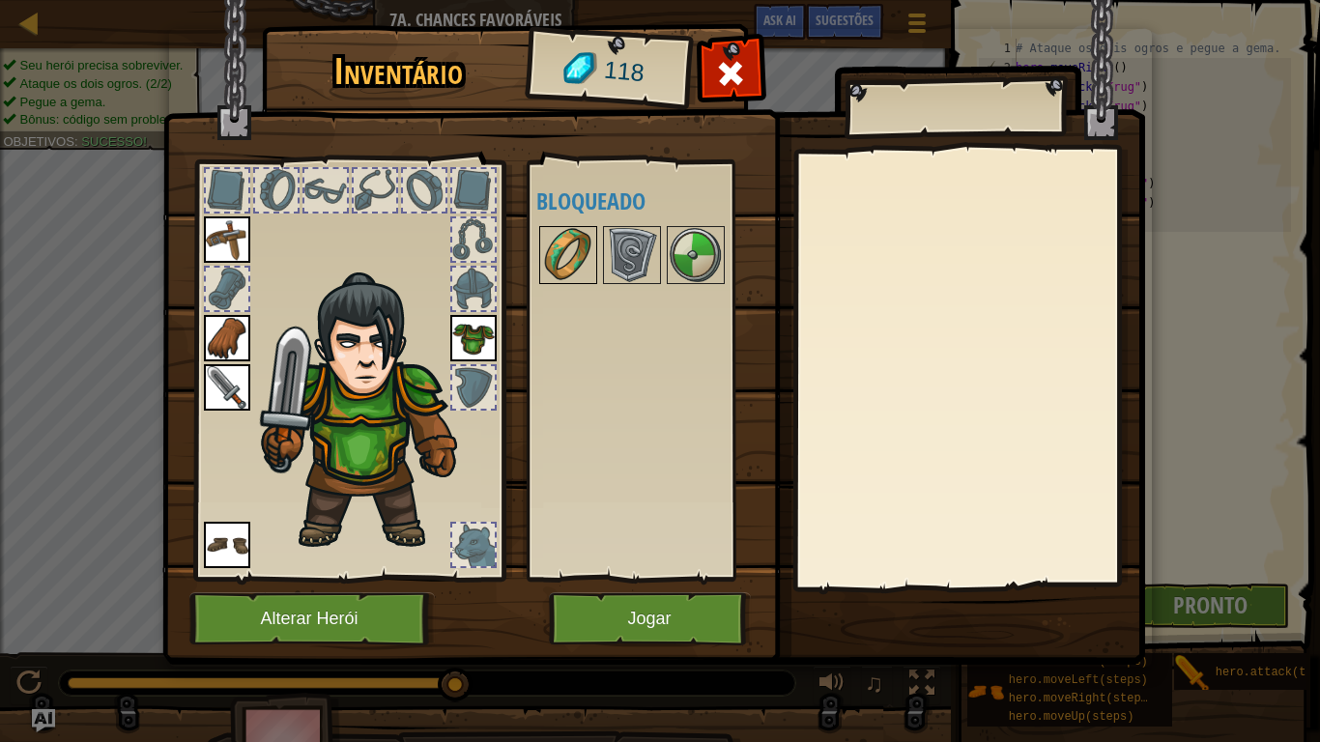
click at [574, 264] on img at bounding box center [568, 255] width 54 height 54
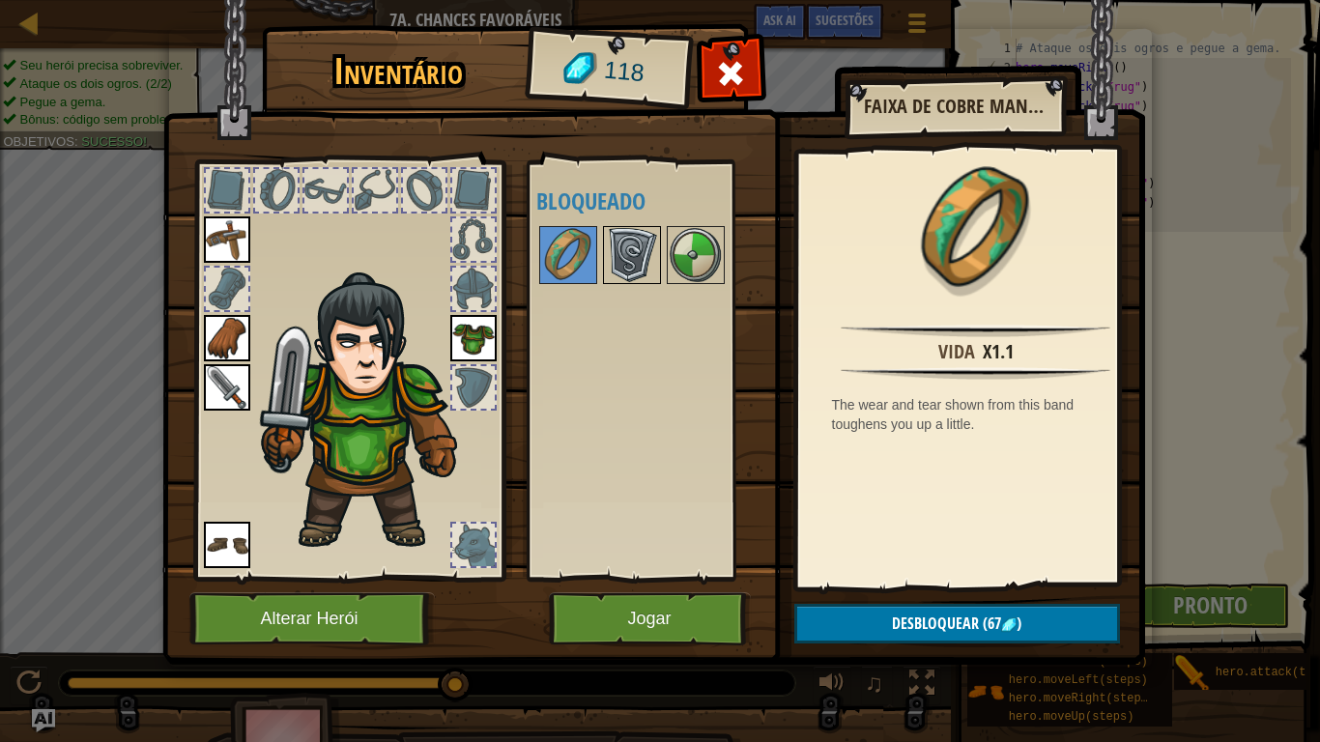
click at [624, 263] on img at bounding box center [632, 255] width 54 height 54
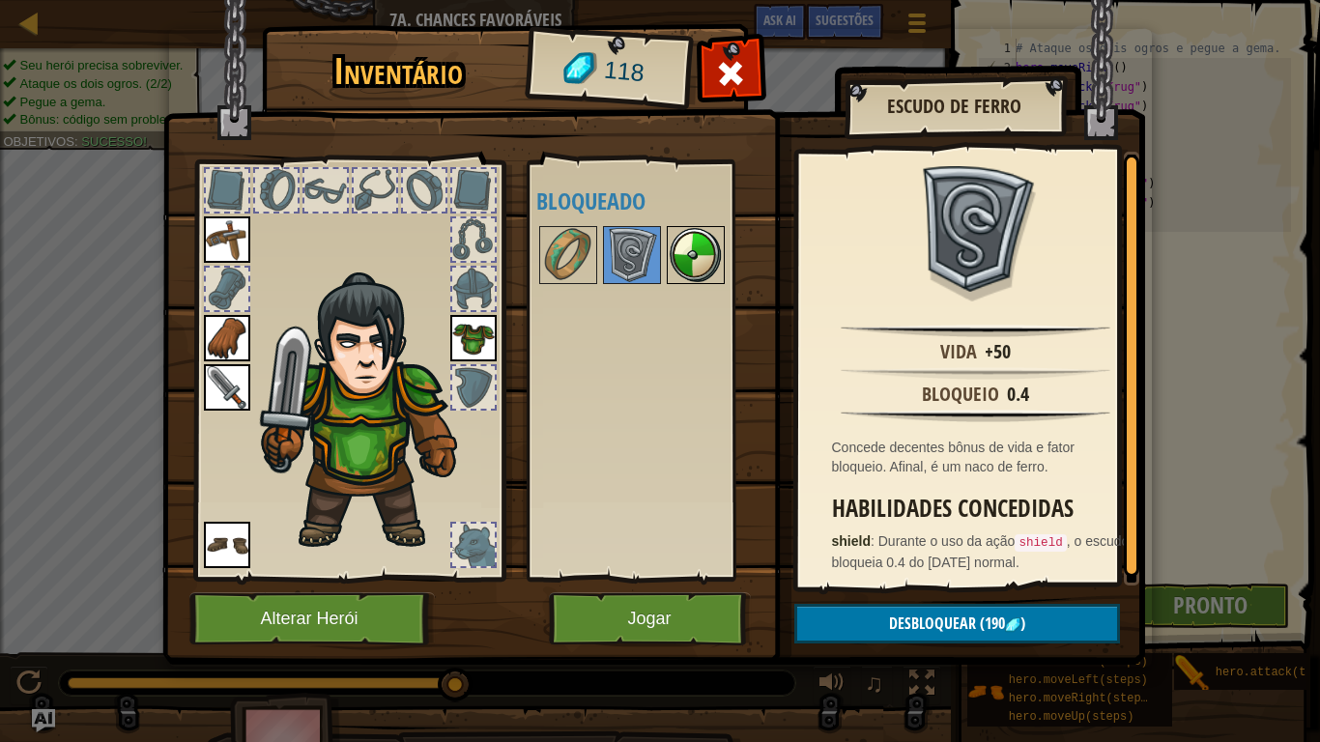
click at [706, 252] on img at bounding box center [696, 255] width 54 height 54
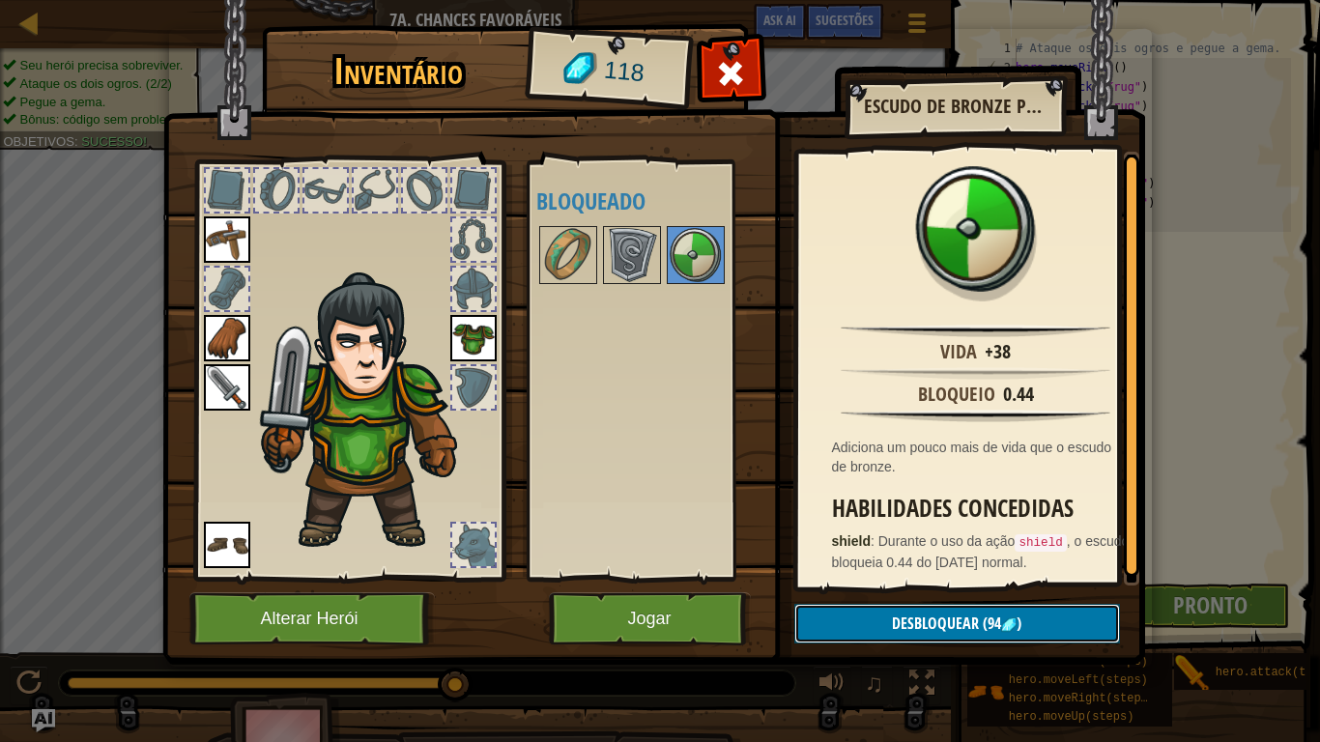
click at [939, 611] on button "Desbloquear (94 )" at bounding box center [958, 624] width 326 height 40
click at [891, 611] on button "Confirmar" at bounding box center [958, 624] width 326 height 40
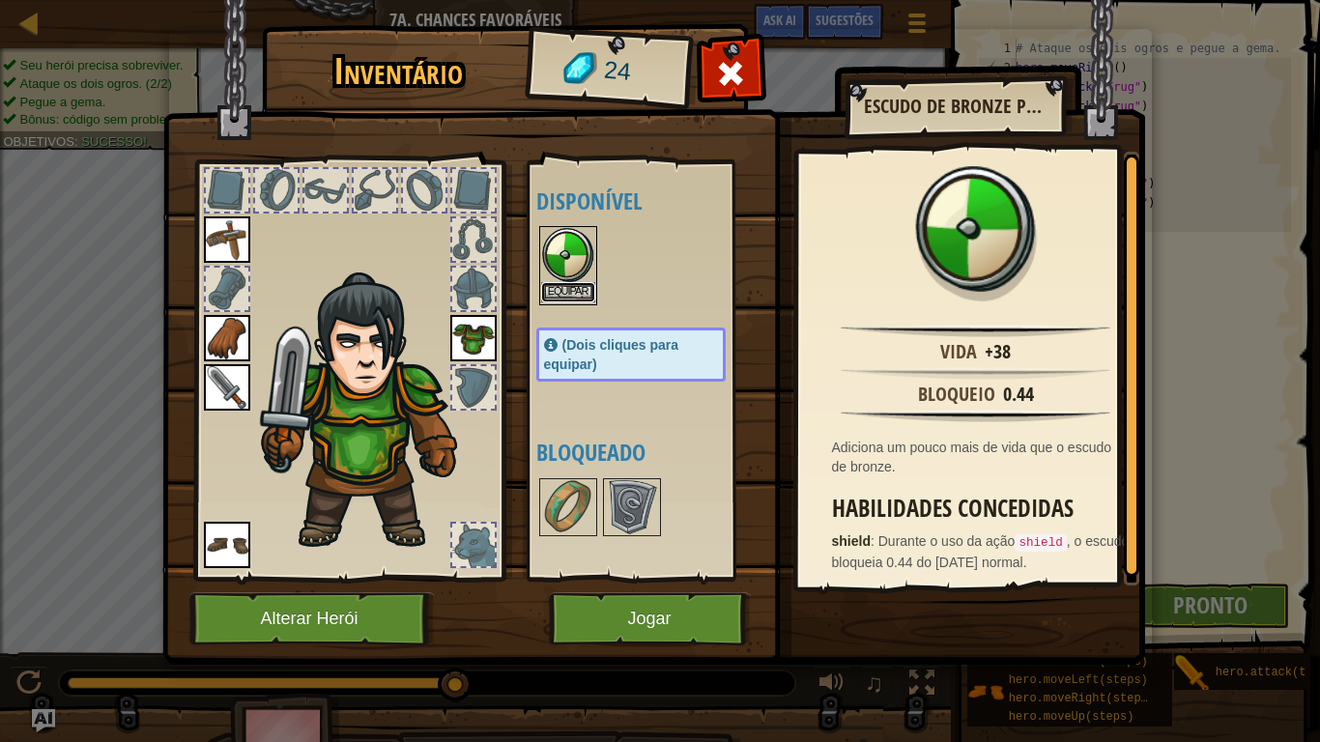
click at [584, 293] on button "Equipar" at bounding box center [568, 292] width 54 height 20
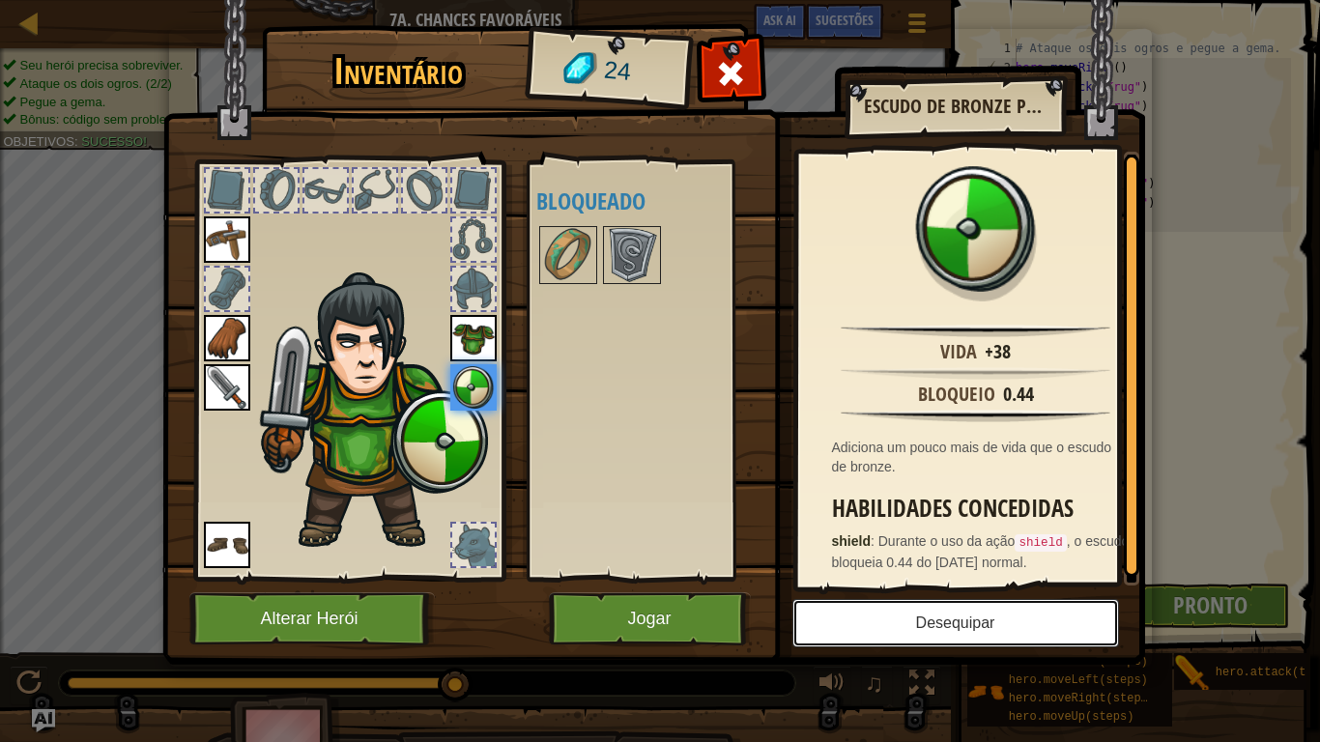
click at [926, 611] on button "Desequipar" at bounding box center [956, 623] width 327 height 48
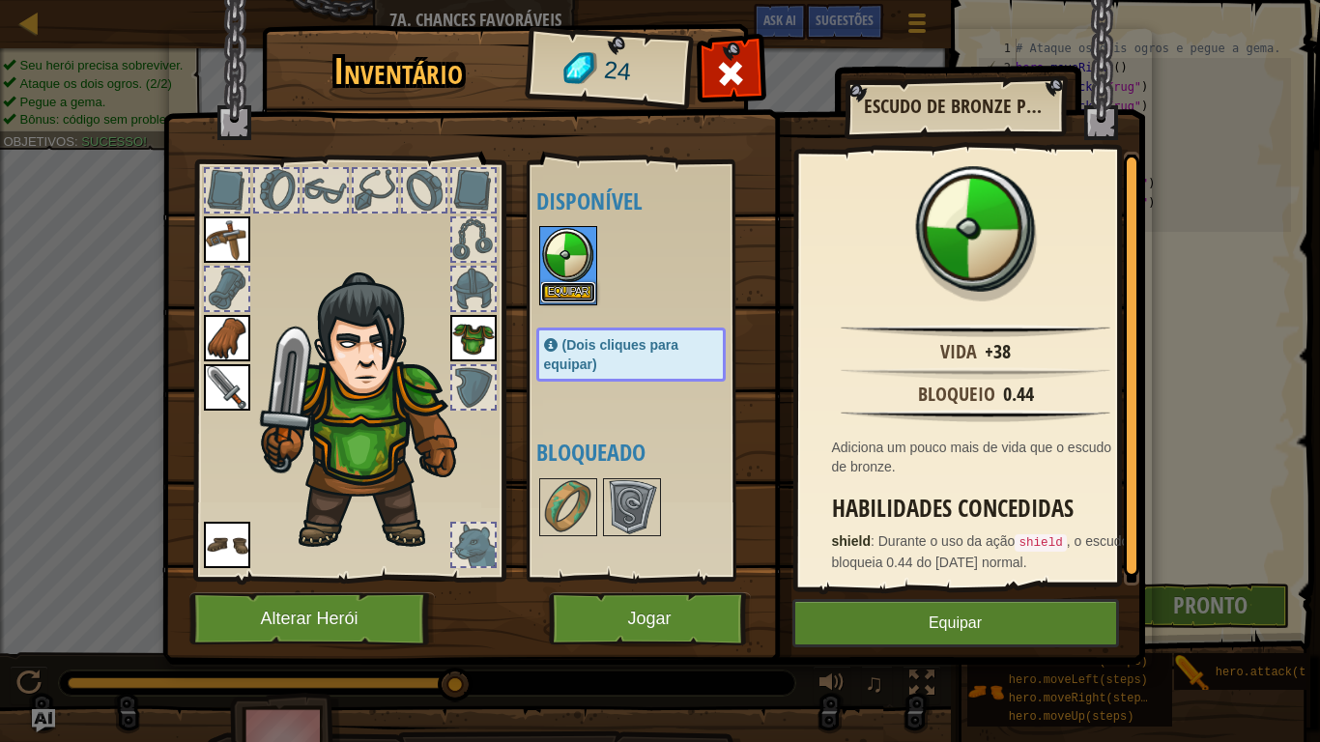
click at [576, 283] on button "Equipar" at bounding box center [568, 292] width 54 height 20
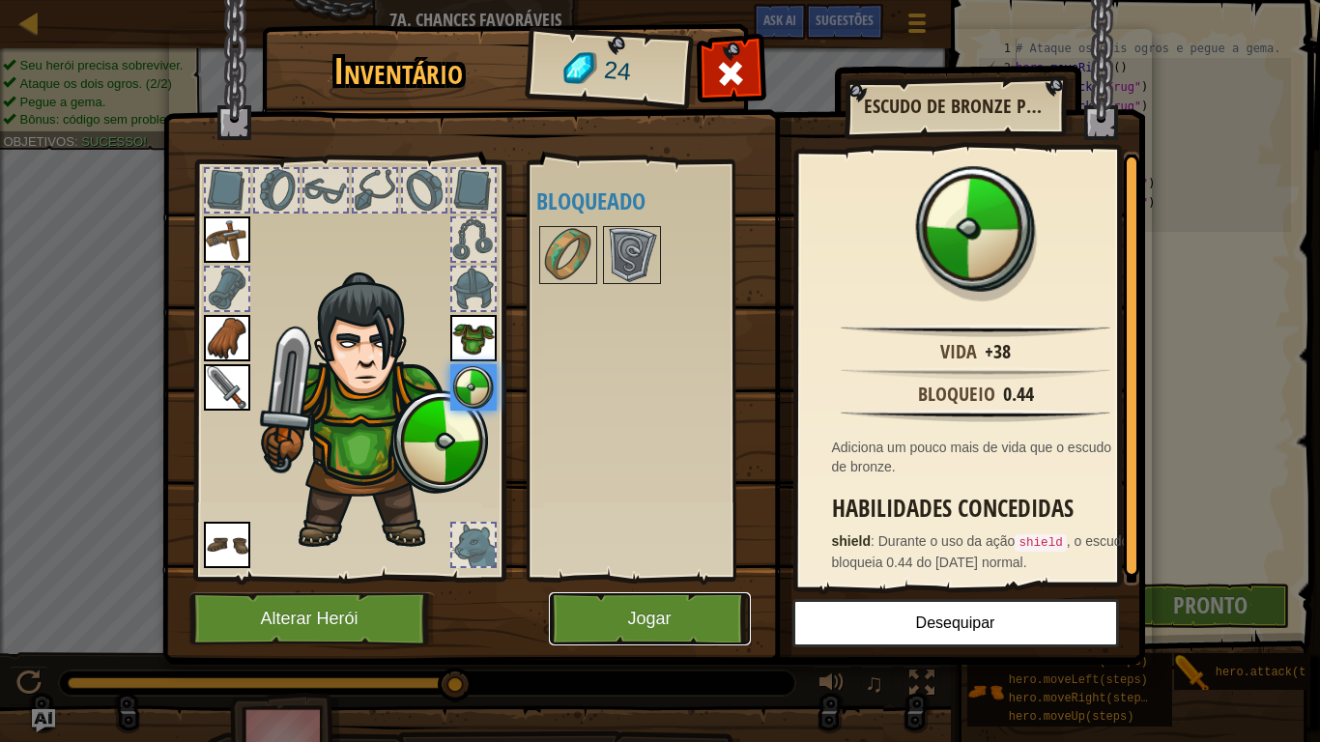
click at [690, 611] on button "Jogar" at bounding box center [650, 619] width 202 height 53
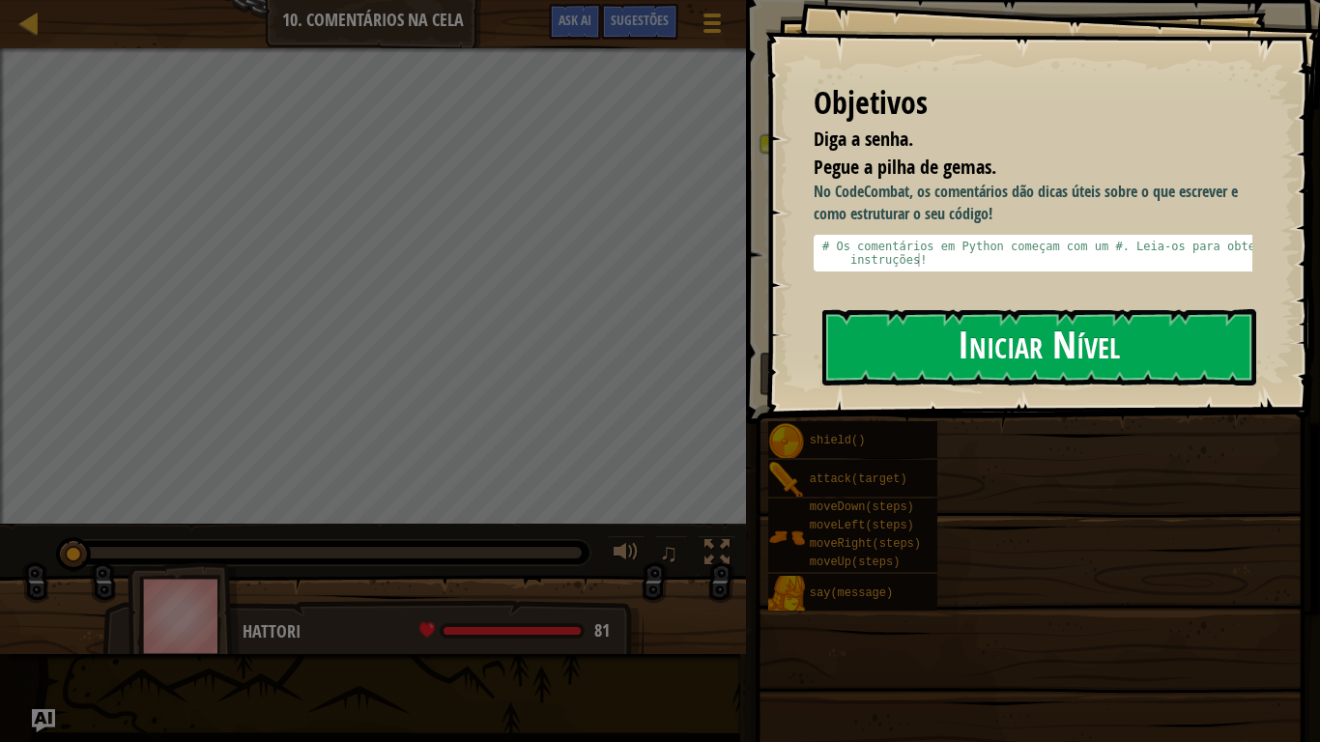
click at [964, 370] on button "Iniciar Nível" at bounding box center [1040, 347] width 434 height 76
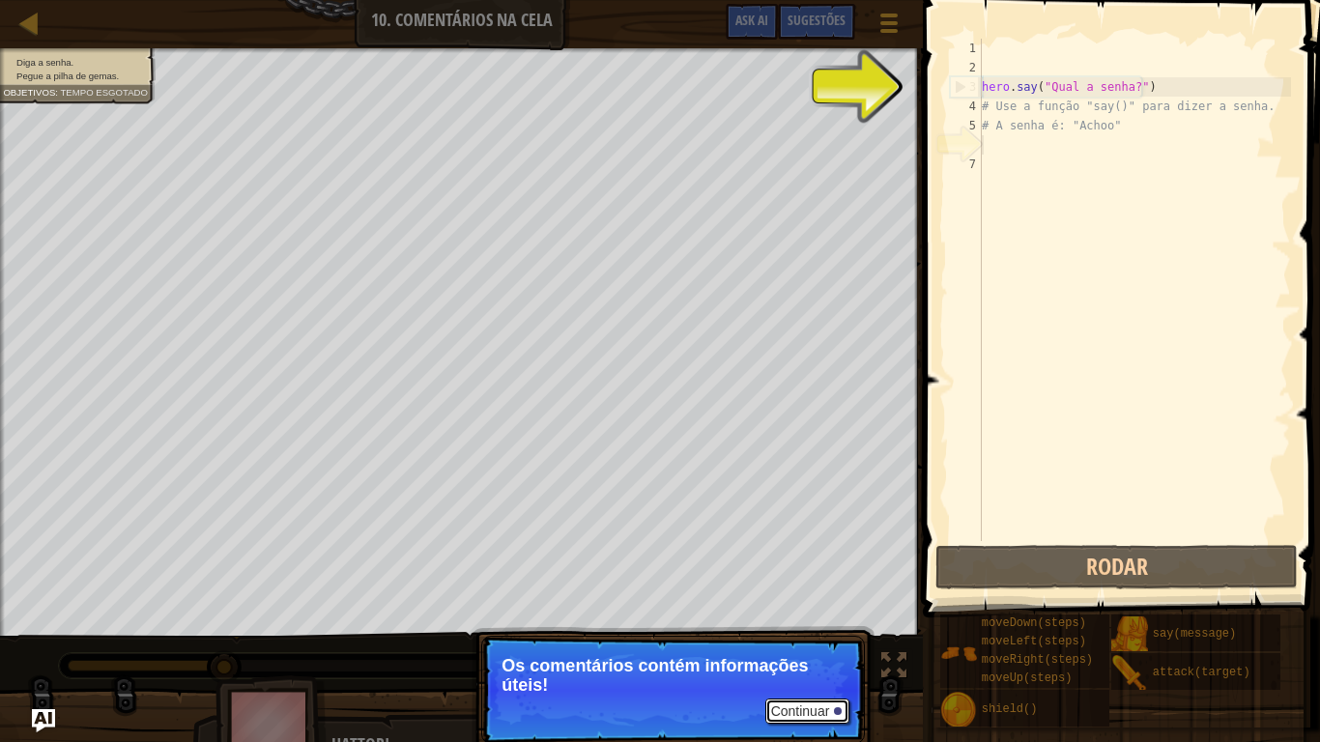
click at [794, 611] on button "Continuar" at bounding box center [808, 711] width 85 height 25
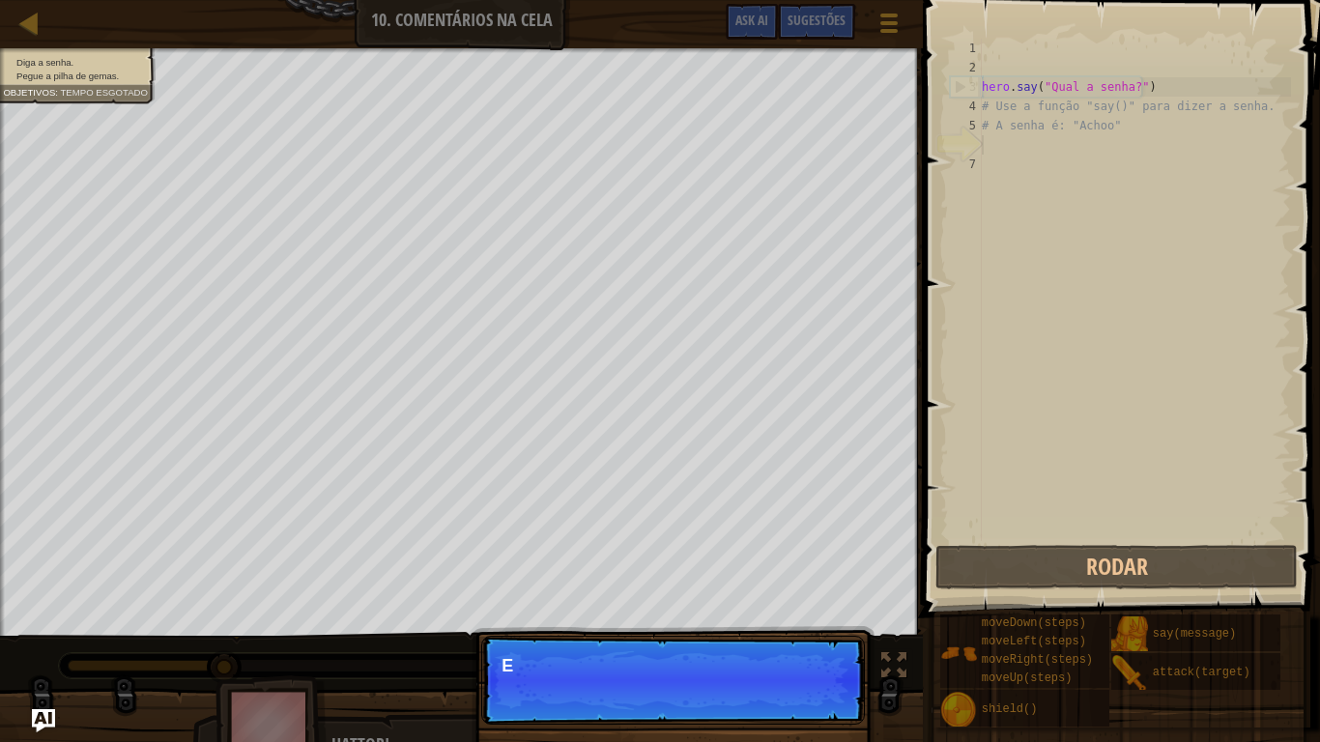
scroll to position [9, 0]
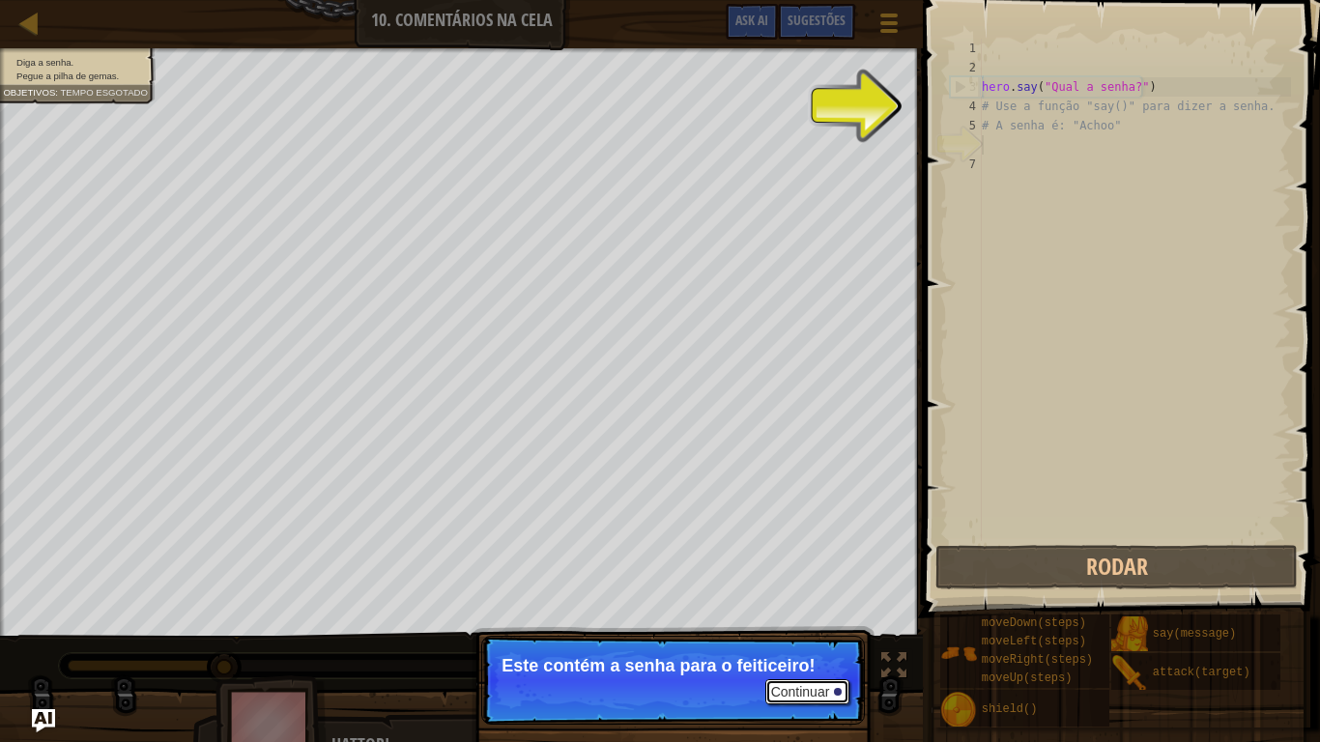
click at [792, 611] on button "Continuar" at bounding box center [808, 691] width 85 height 25
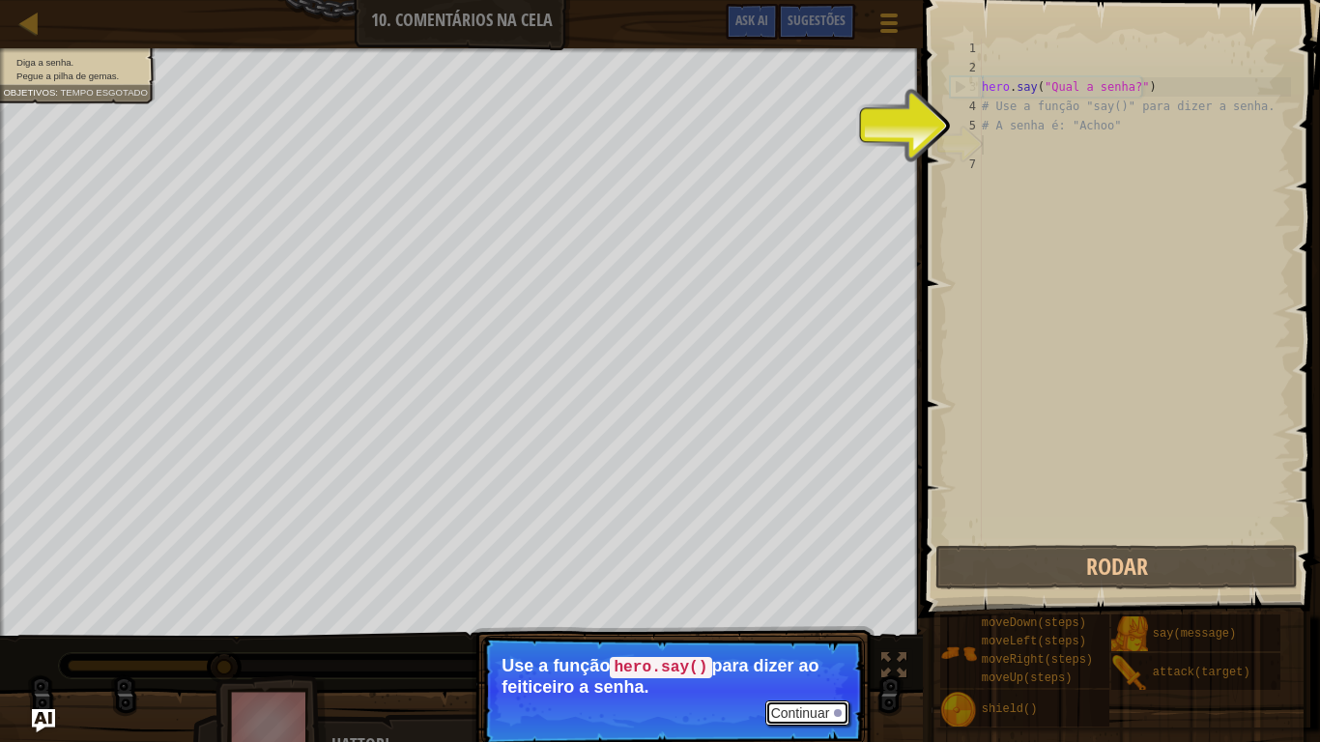
click at [795, 611] on button "Continuar" at bounding box center [808, 713] width 85 height 25
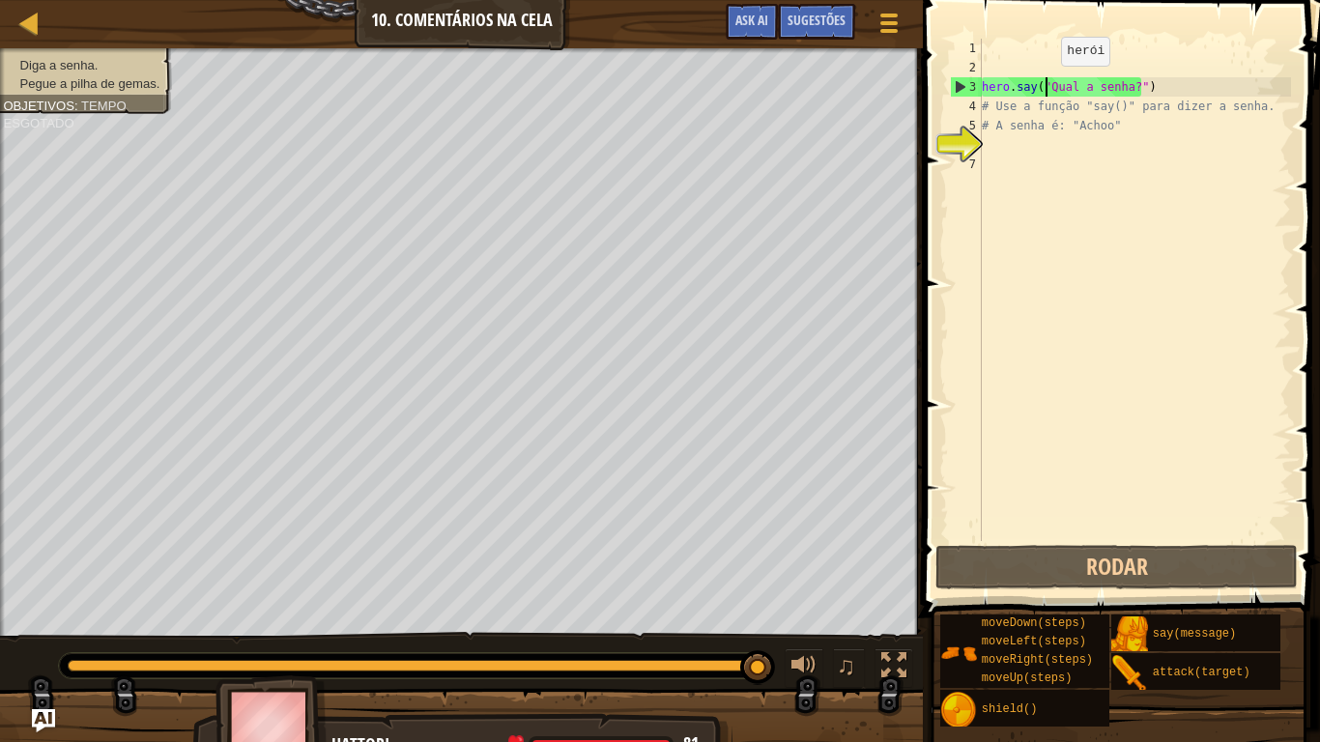
click at [1045, 85] on div "hero . say ( "Qual a senha?" ) # Use a função "say()" para dizer a senha. # A s…" at bounding box center [1134, 309] width 313 height 541
click at [1117, 86] on div "hero . say ( "Qual a senha?" ) # Use a função "say()" para dizer a senha. # A s…" at bounding box center [1134, 309] width 313 height 541
click at [1123, 82] on div "hero . say ( "Qual a senha?" ) # Use a função "say()" para dizer a senha. # A s…" at bounding box center [1134, 309] width 313 height 541
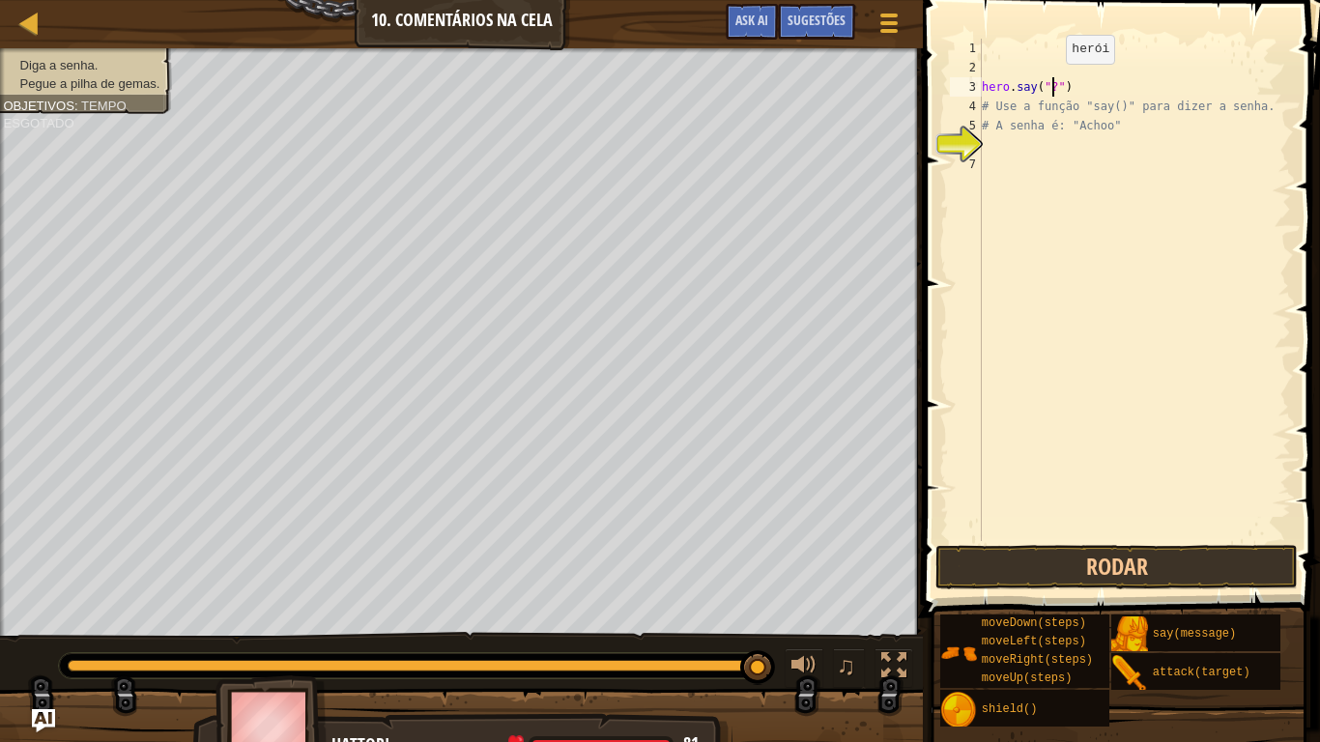
click at [1050, 83] on div "hero . say ( "?" ) # Use a função "say()" para dizer a senha. # A senha é: "Ach…" at bounding box center [1134, 309] width 313 height 541
type textarea "hero.say("Achoo")"
click at [1085, 563] on button "Rodar" at bounding box center [1117, 567] width 362 height 44
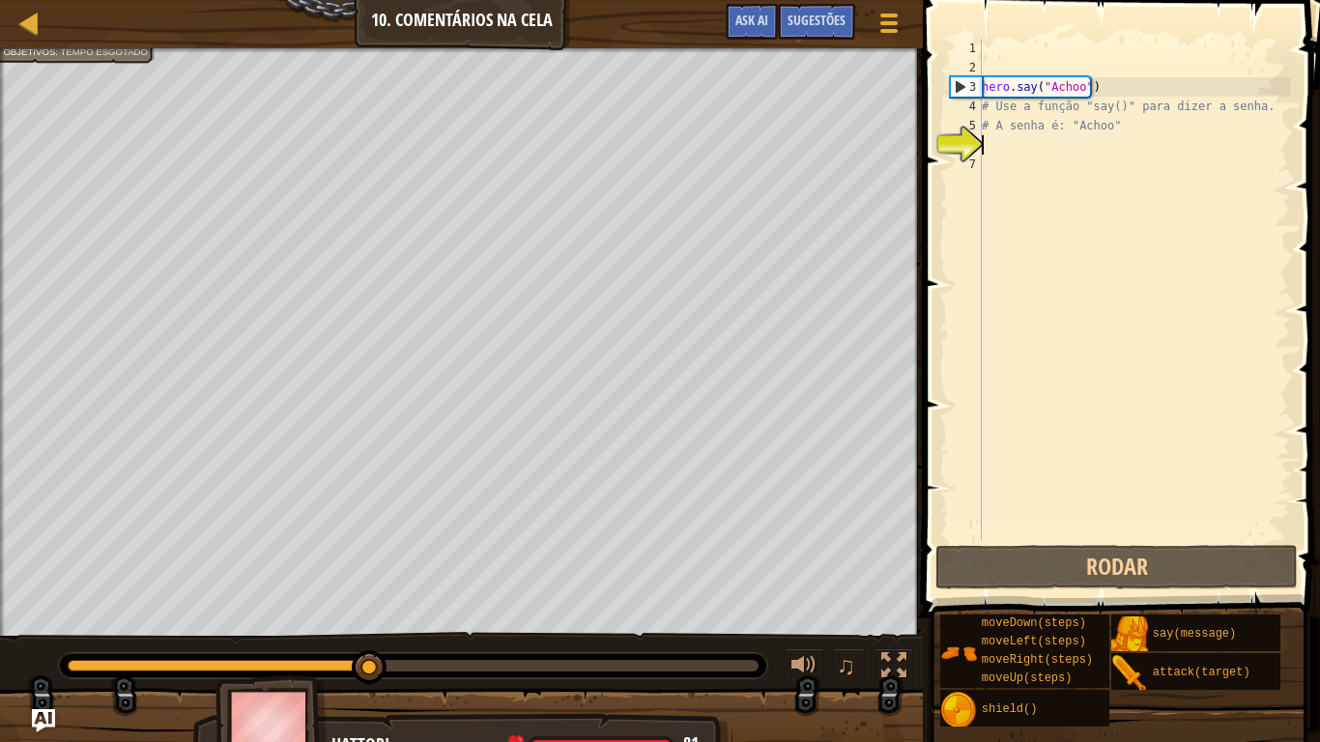
click at [991, 146] on div "hero . say ( "Achoo" ) # Use a função "say()" para dizer a senha. # A senha é: …" at bounding box center [1134, 309] width 313 height 541
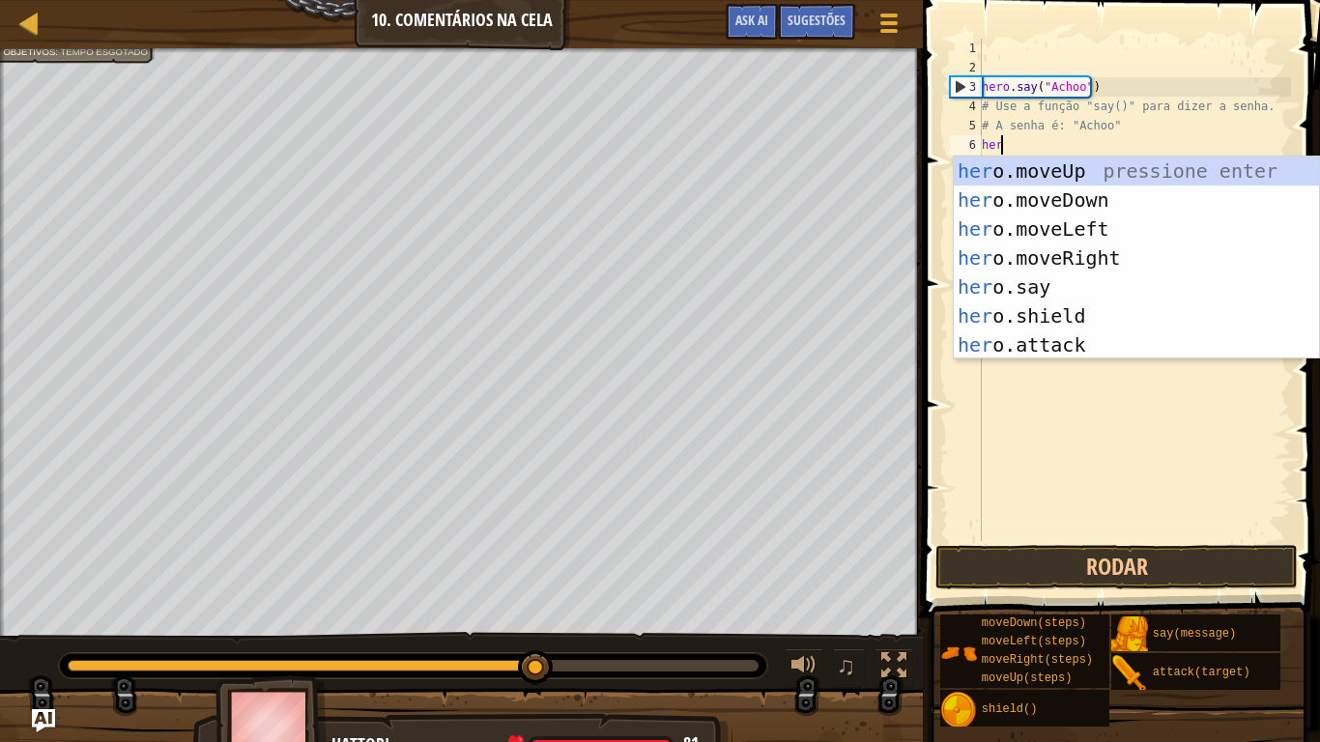
scroll to position [9, 1]
type textarea "hero"
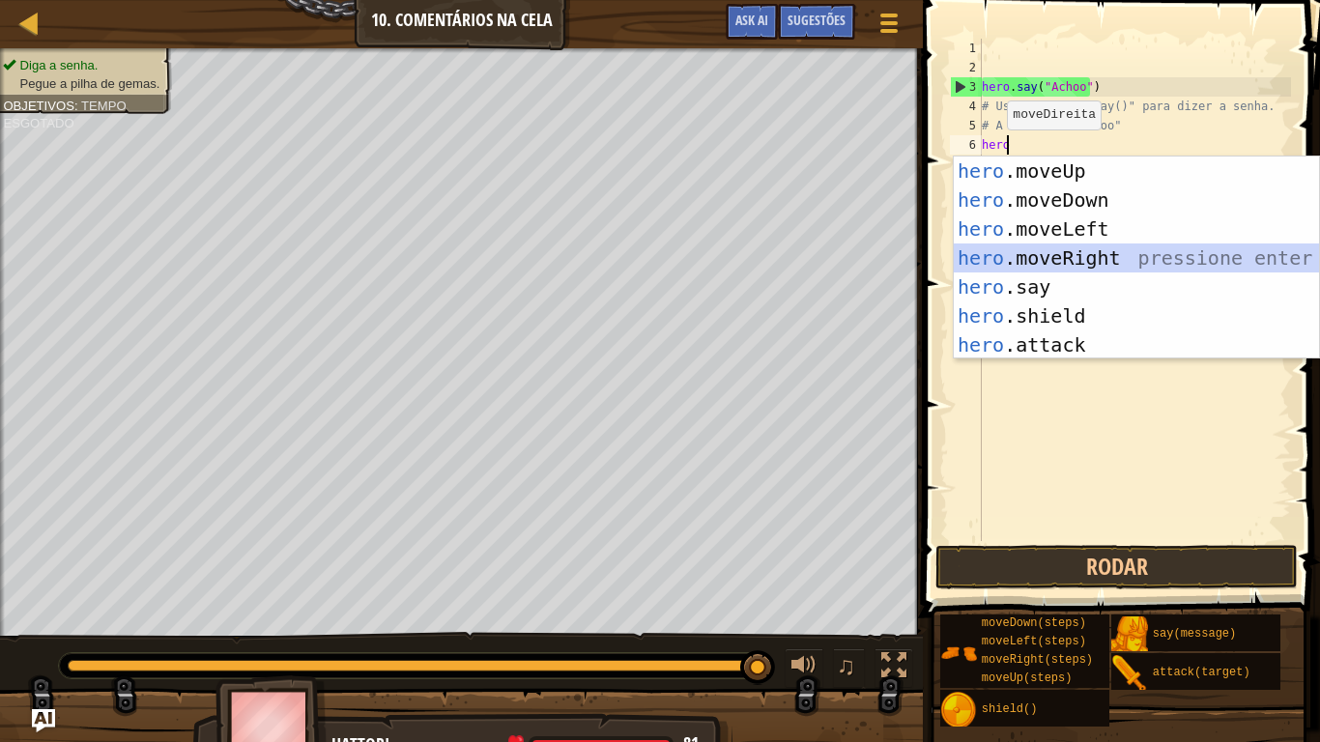
click at [1085, 260] on div "hero .moveUp pressione enter hero .moveDown pressione enter hero .moveLeft pres…" at bounding box center [1136, 287] width 365 height 261
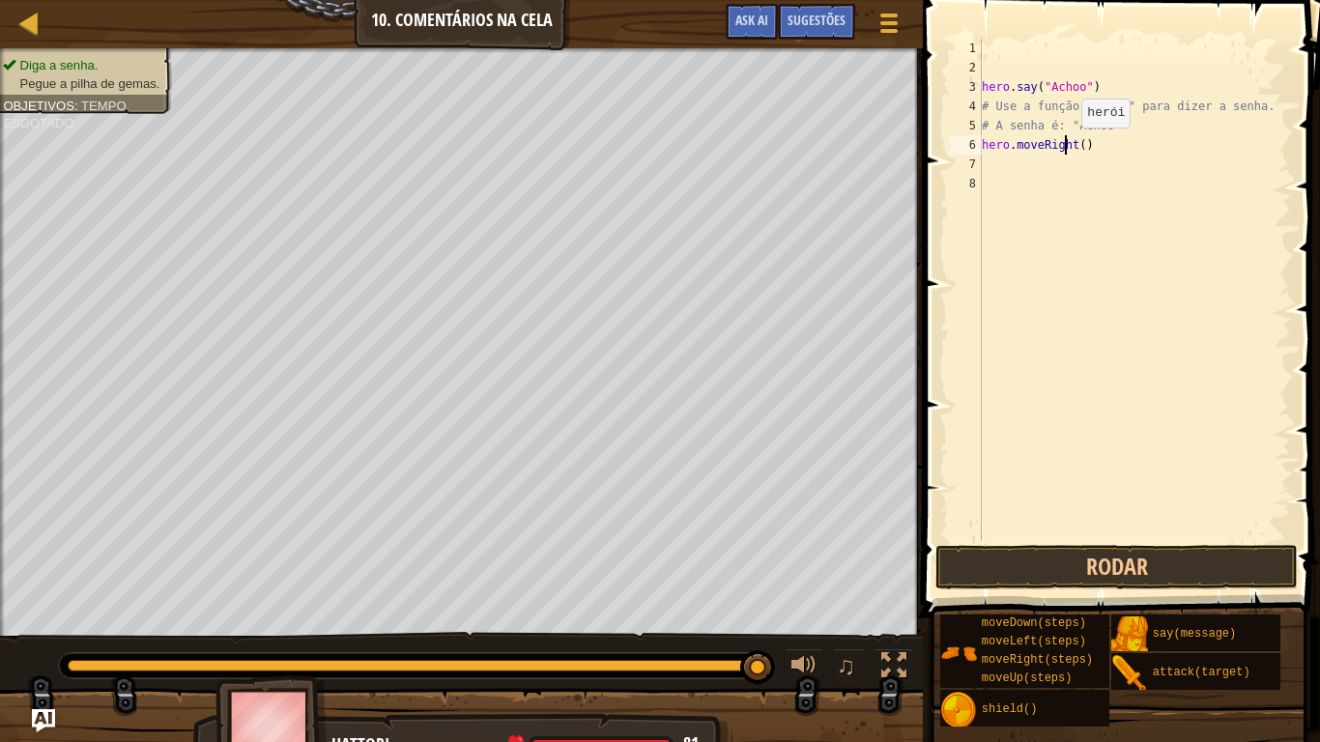
click at [1065, 147] on div "hero . say ( "Achoo" ) # Use a função "say()" para dizer a senha. # A senha é: …" at bounding box center [1134, 309] width 313 height 541
click at [1070, 145] on div "hero . say ( "Achoo" ) # Use a função "say()" para dizer a senha. # A senha é: …" at bounding box center [1134, 309] width 313 height 541
click at [1070, 572] on button "Rodar" at bounding box center [1117, 567] width 362 height 44
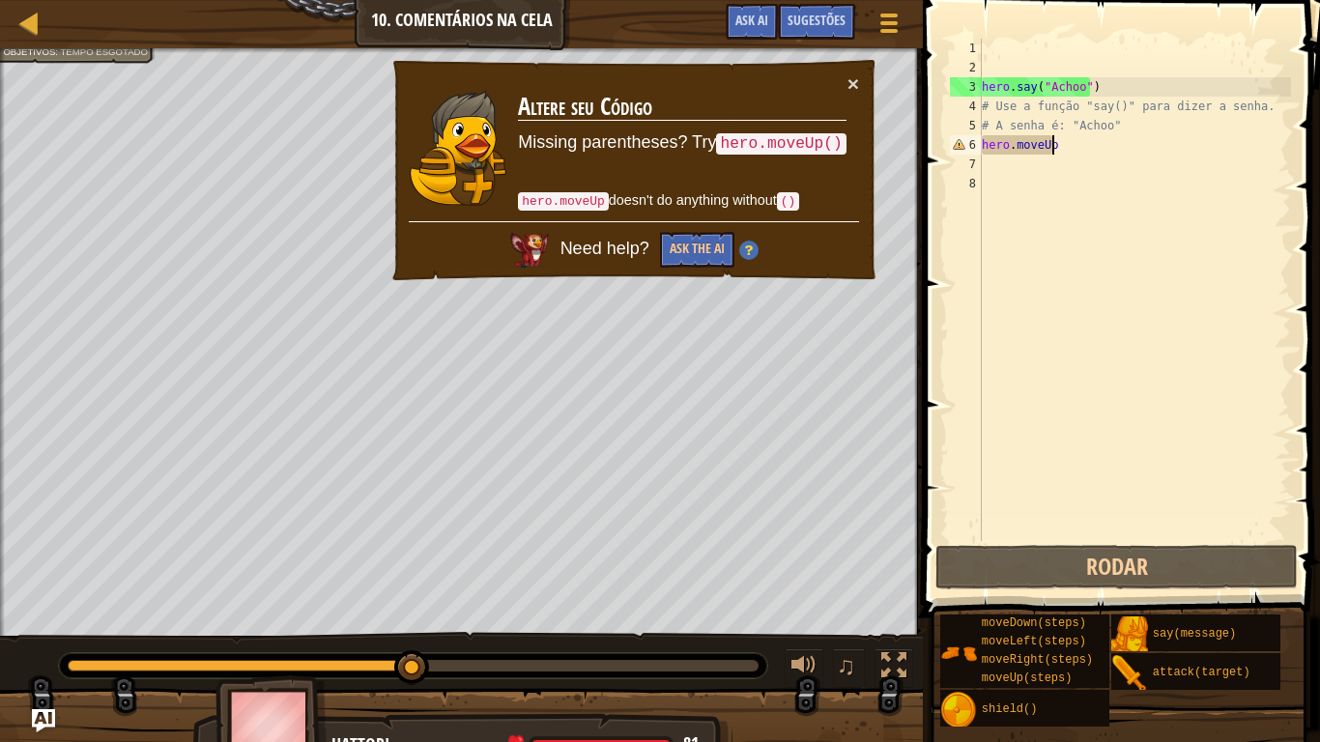
click at [1057, 146] on div "hero . say ( "Achoo" ) # Use a função "say()" para dizer a senha. # A senha é: …" at bounding box center [1134, 309] width 313 height 541
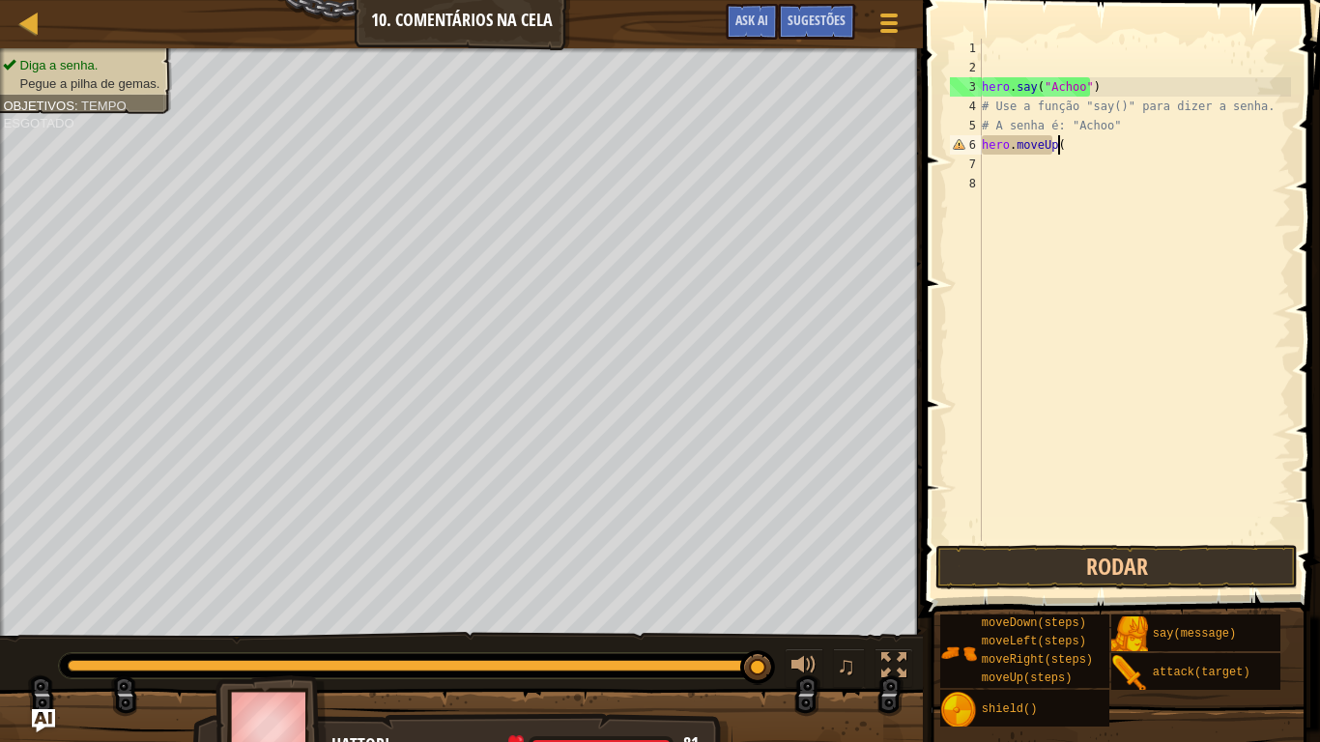
scroll to position [9, 6]
type textarea "hero.moveUp()"
drag, startPoint x: 1024, startPoint y: 540, endPoint x: 1026, endPoint y: 614, distance: 73.5
click at [1026, 611] on div "Sugestões Vídeos 1 2 3 4 5 6 7 8 9 hero . say ( "Achoo" ) # Use a função "say()…" at bounding box center [1118, 366] width 403 height 733
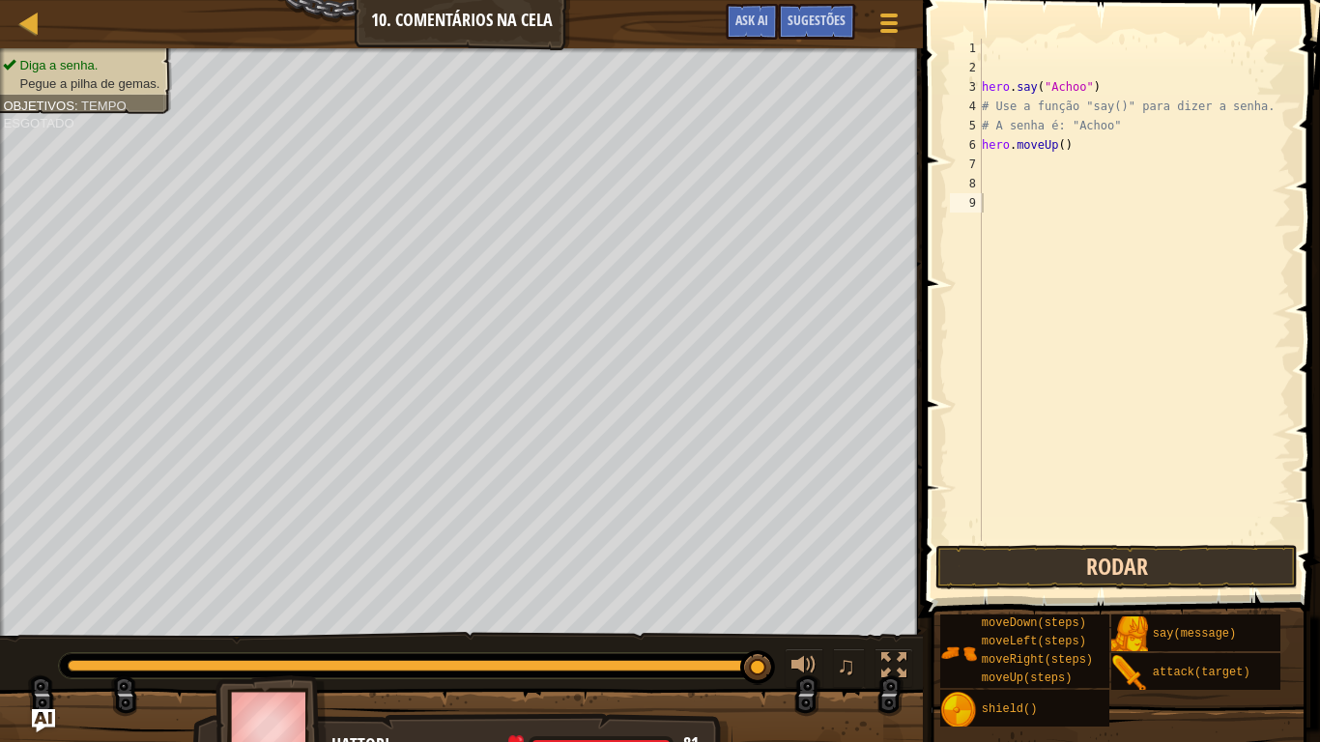
drag, startPoint x: 1026, startPoint y: 614, endPoint x: 1024, endPoint y: 569, distance: 44.5
click at [1024, 569] on div "Sugestões Vídeos 1 2 3 4 5 6 7 8 9 hero . say ( "Achoo" ) # Use a função "say()…" at bounding box center [1118, 366] width 403 height 733
click at [1024, 569] on button "Rodar" at bounding box center [1117, 567] width 362 height 44
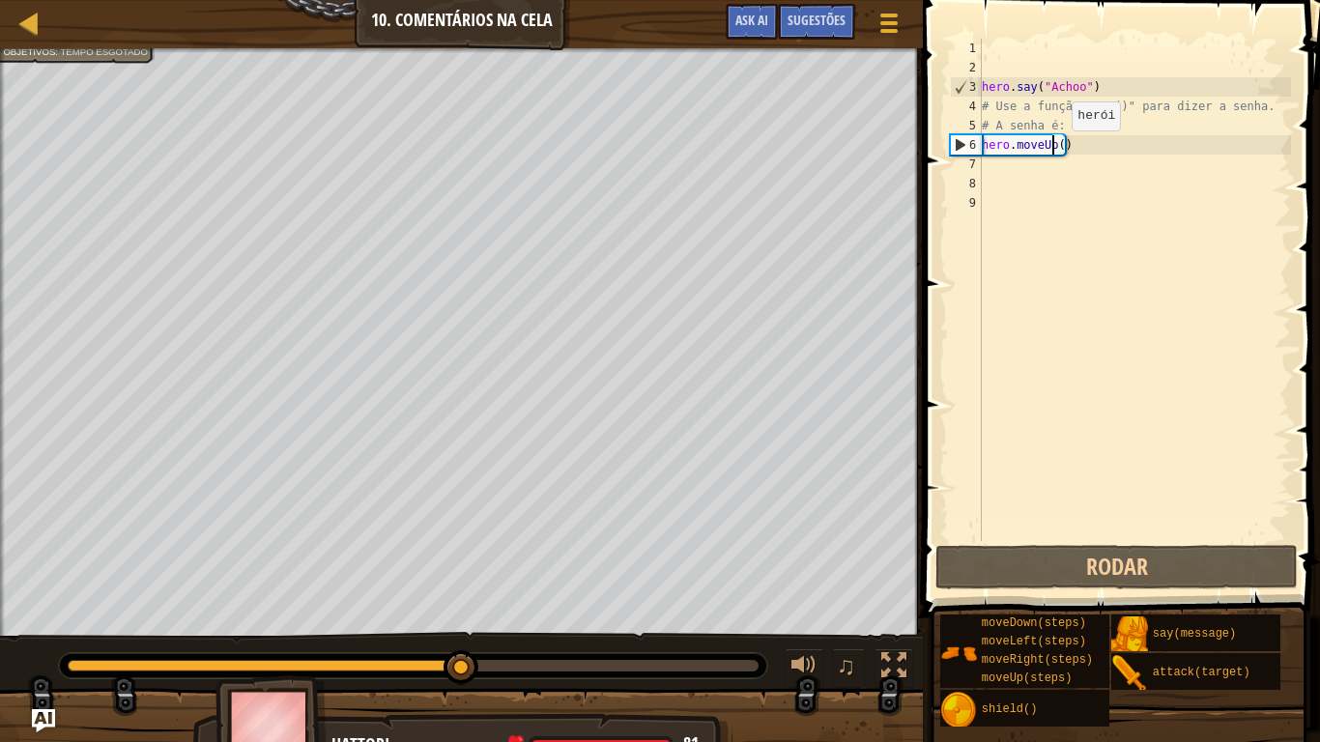
click at [1055, 150] on div "hero . say ( "Achoo" ) # Use a função "say()" para dizer a senha. # A senha é: …" at bounding box center [1134, 309] width 313 height 541
click at [1058, 147] on div "hero . say ( "Achoo" ) # Use a função "say()" para dizer a senha. # A senha é: …" at bounding box center [1134, 309] width 313 height 541
type textarea "hero.moveUp(2)"
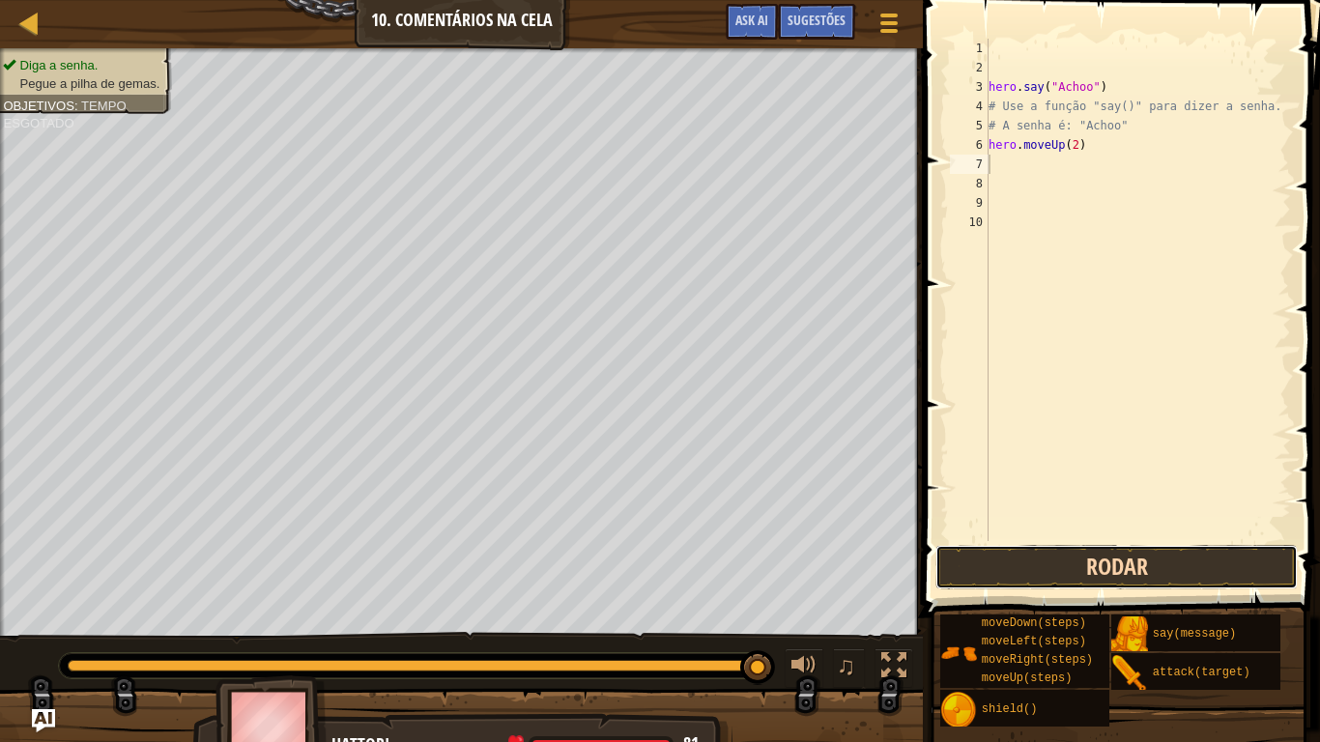
click at [1044, 547] on button "Rodar" at bounding box center [1117, 567] width 362 height 44
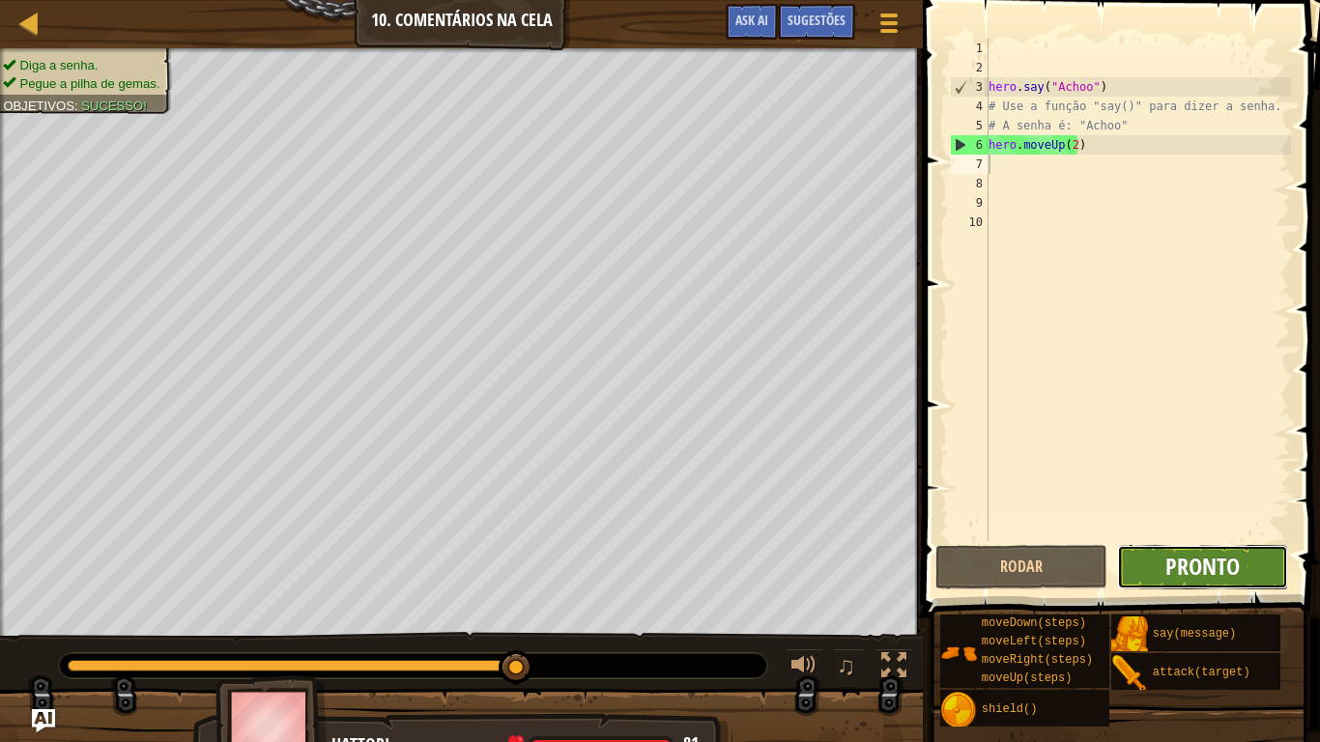
click at [1202, 560] on span "Pronto" at bounding box center [1203, 566] width 74 height 31
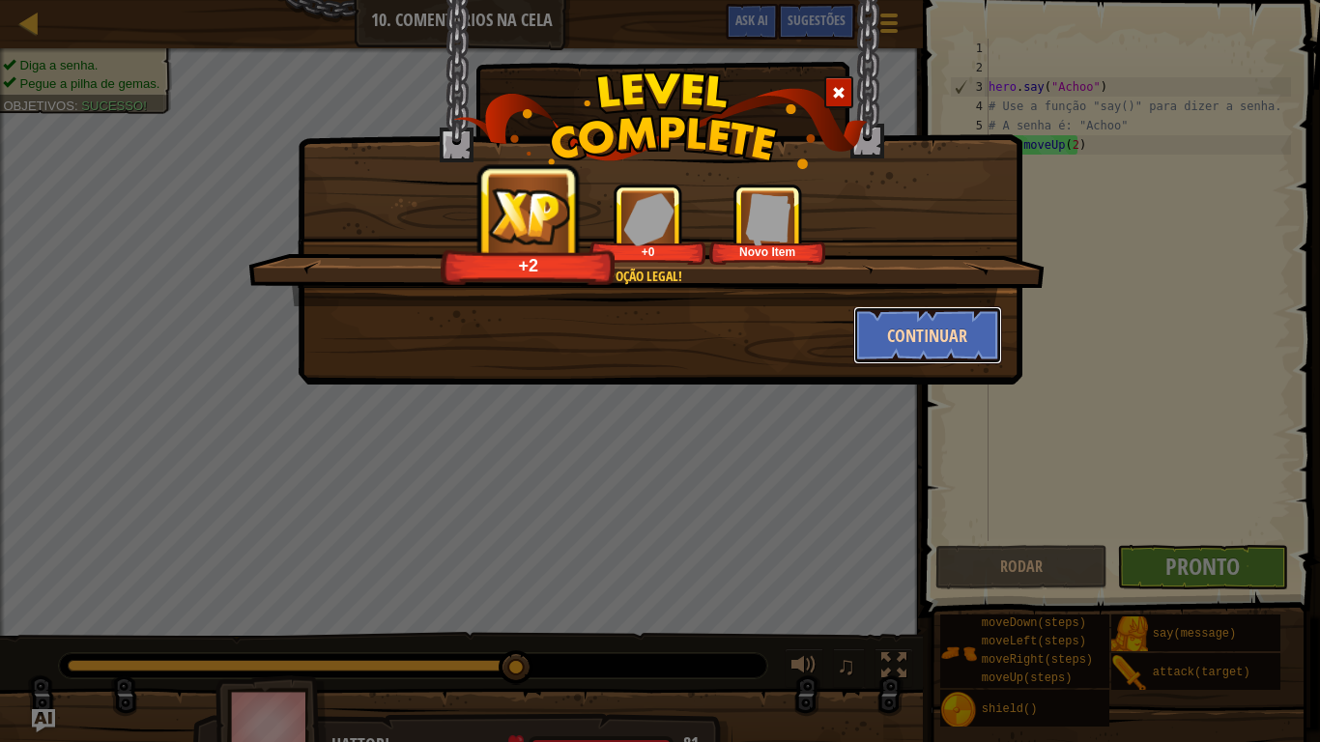
click at [913, 329] on button "Continuar" at bounding box center [928, 335] width 150 height 58
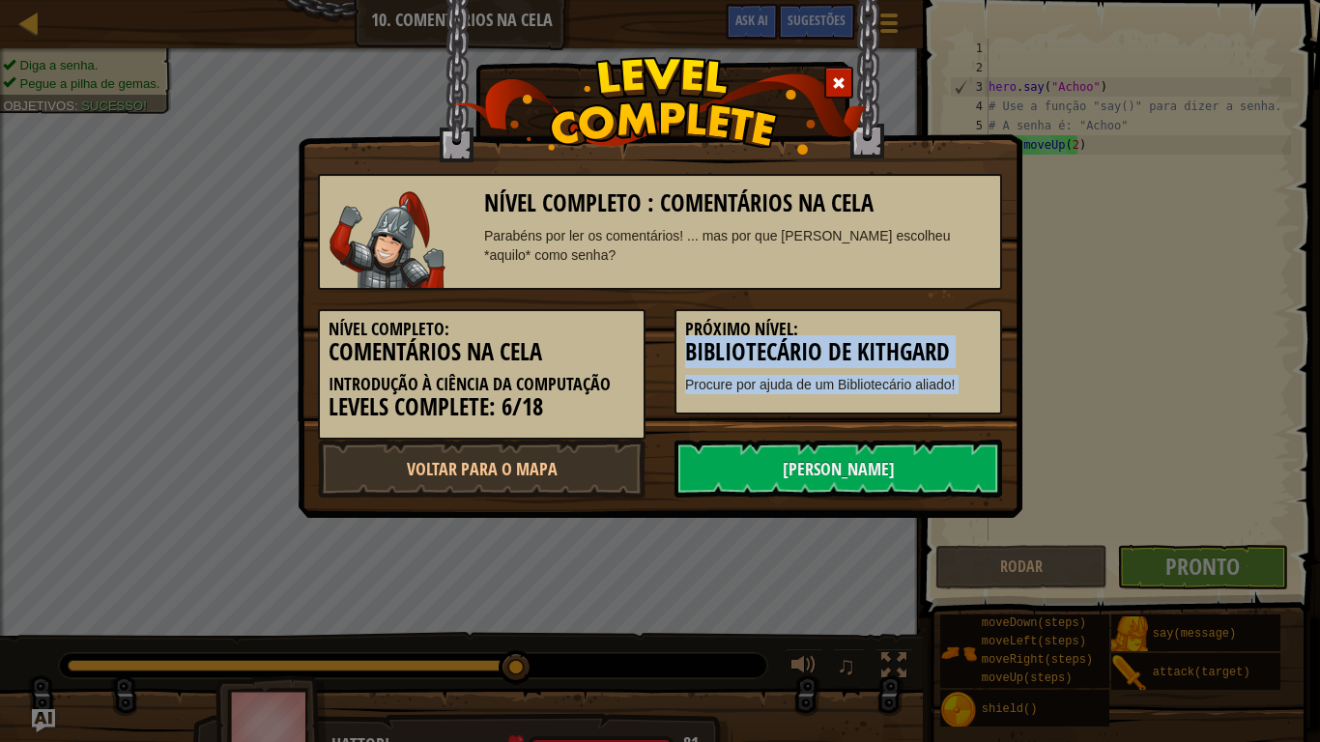
drag, startPoint x: 913, startPoint y: 329, endPoint x: 800, endPoint y: 517, distance: 219.8
click at [800, 517] on div "Nível Completo : Comentários na Cela Parabéns por ler os comentários! ... mas p…" at bounding box center [660, 259] width 725 height 518
click at [817, 452] on link "[PERSON_NAME]" at bounding box center [839, 469] width 328 height 58
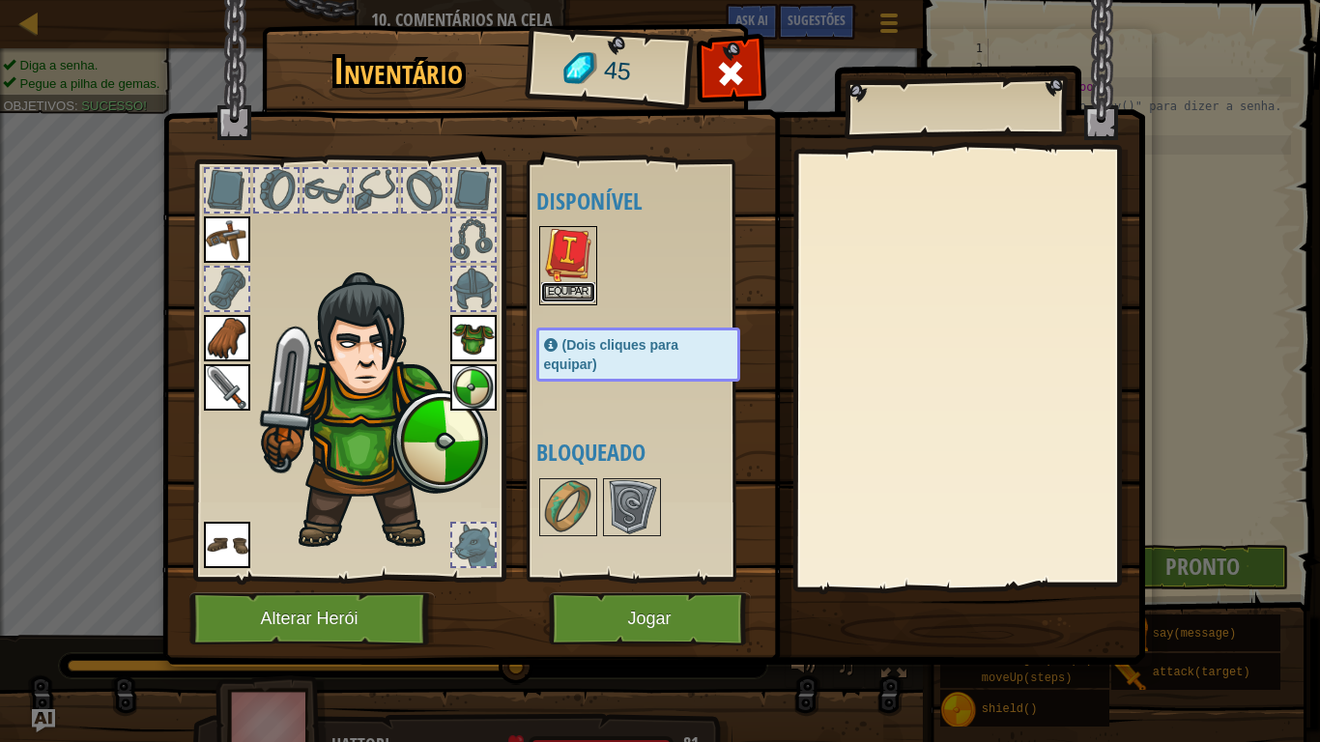
click at [558, 287] on button "Equipar" at bounding box center [568, 292] width 54 height 20
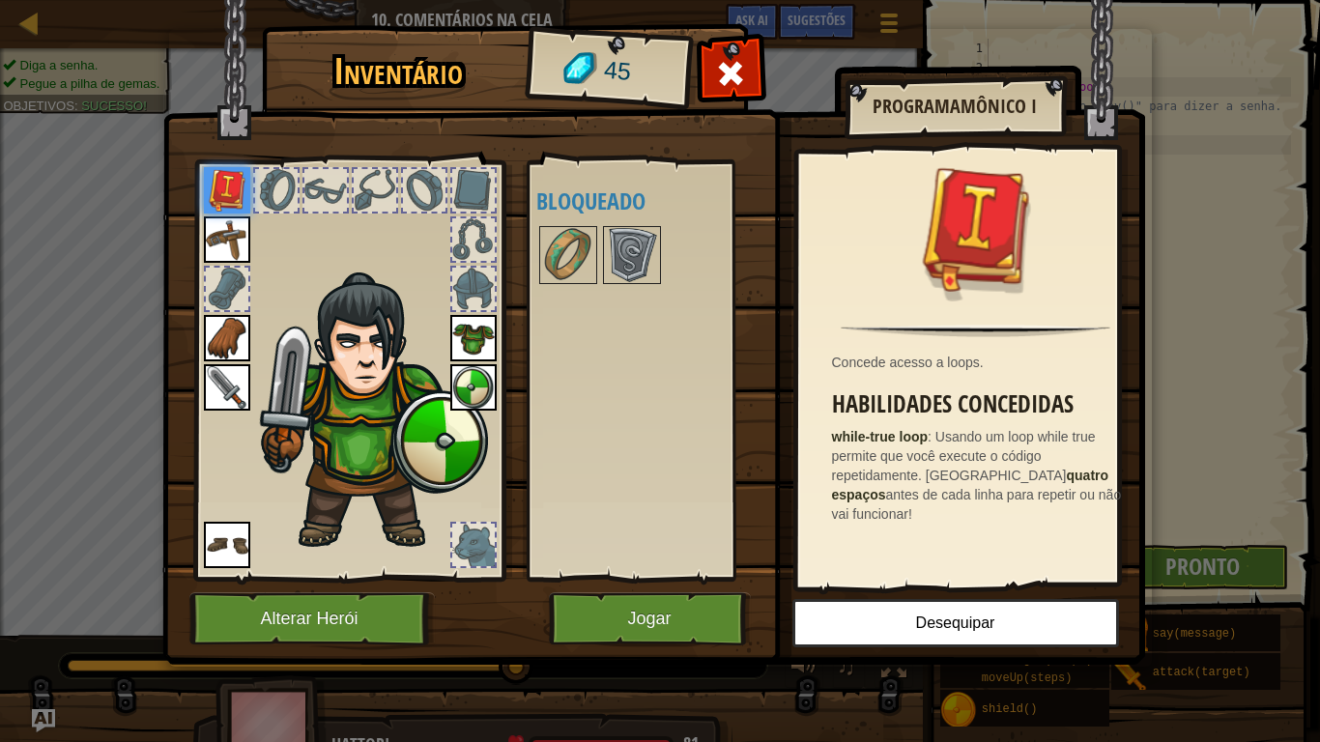
click at [634, 388] on div "Disponível [GEOGRAPHIC_DATA] [GEOGRAPHIC_DATA] [GEOGRAPHIC_DATA] [GEOGRAPHIC_DA…" at bounding box center [657, 370] width 243 height 403
click at [629, 250] on img at bounding box center [632, 255] width 54 height 54
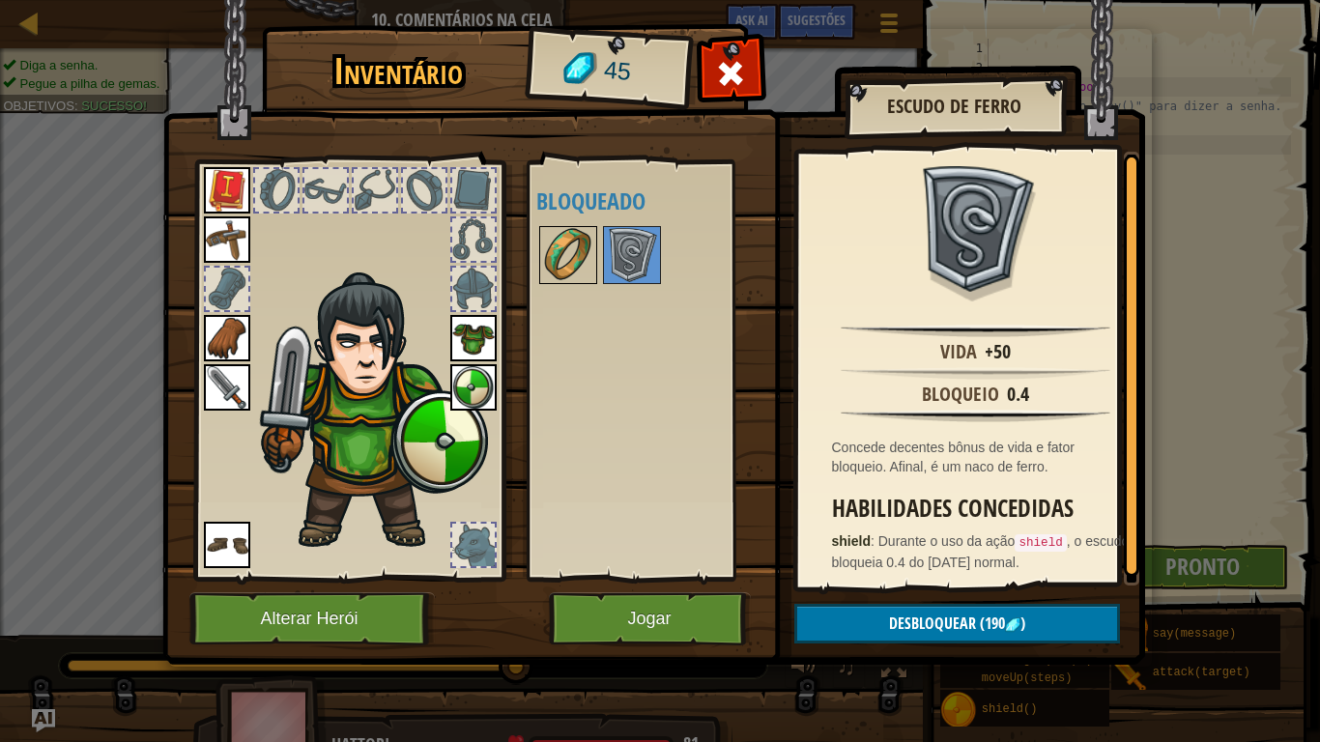
click at [568, 250] on img at bounding box center [568, 255] width 54 height 54
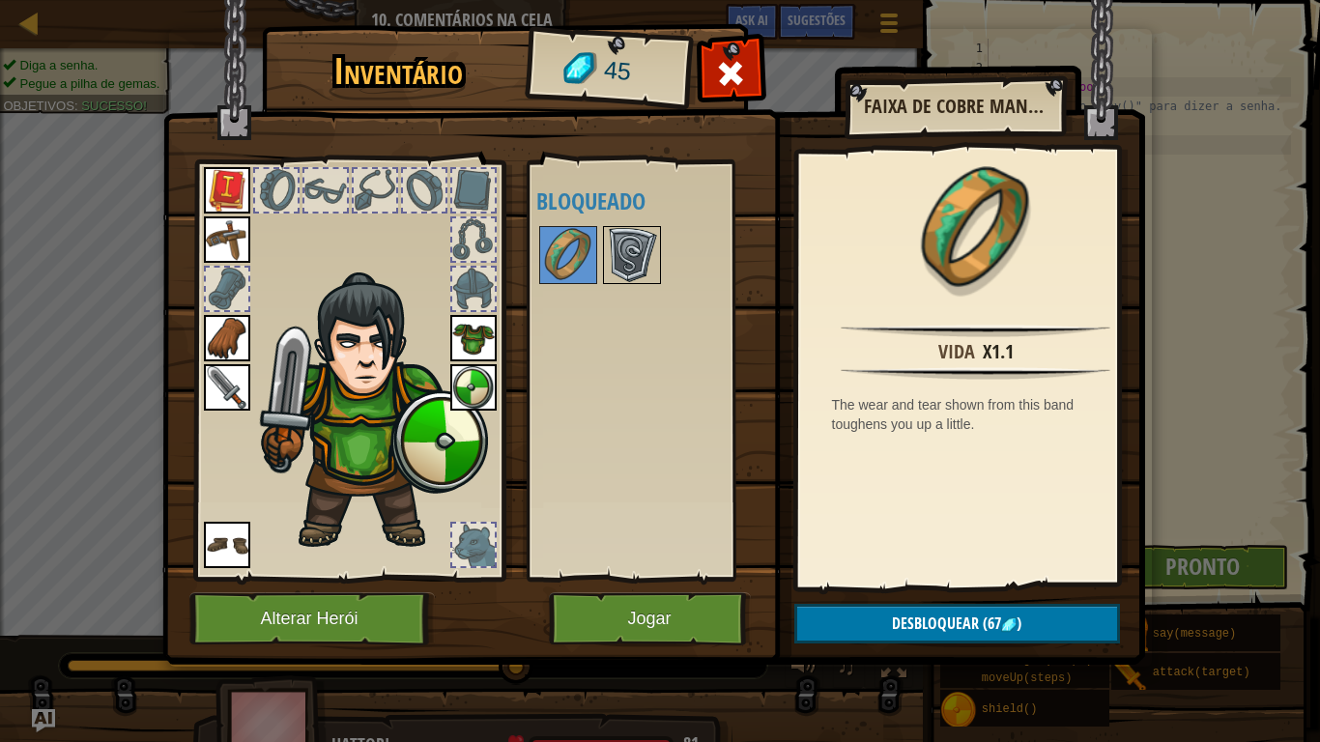
click at [623, 244] on img at bounding box center [632, 255] width 54 height 54
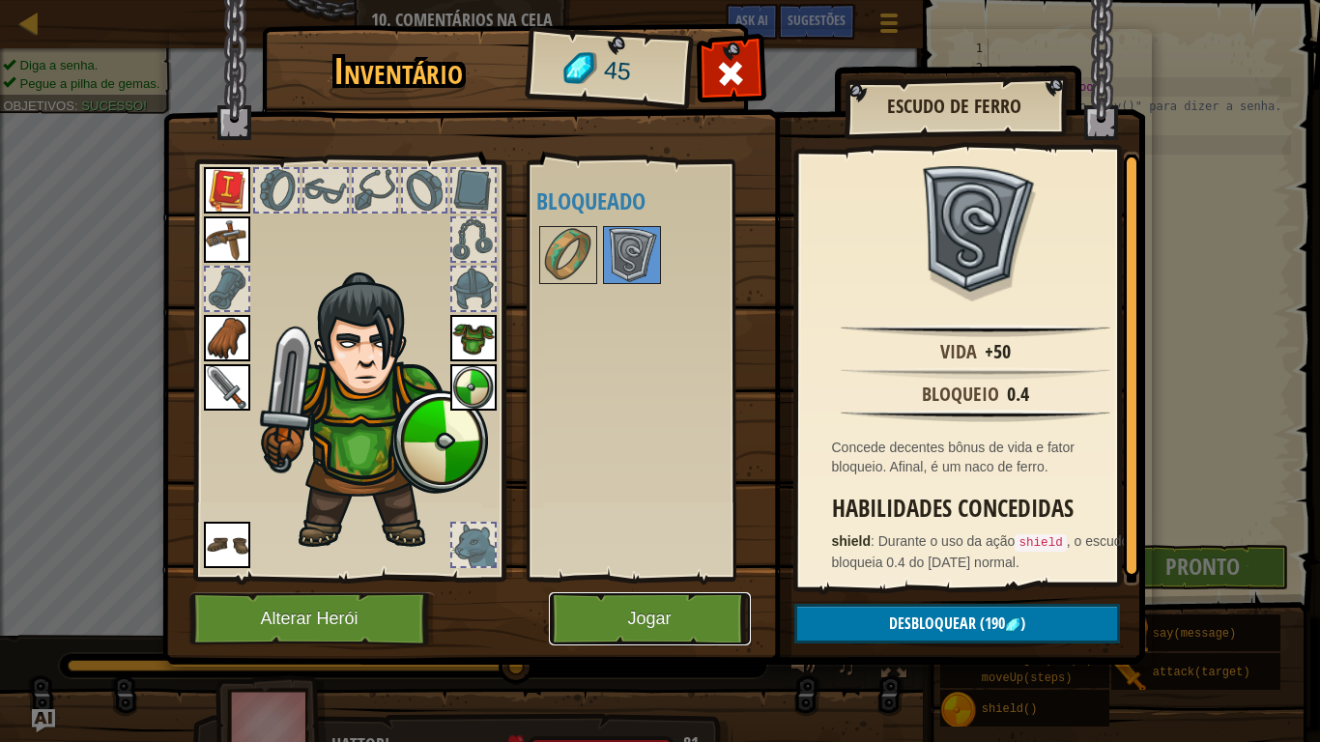
click at [672, 610] on button "Jogar" at bounding box center [650, 619] width 202 height 53
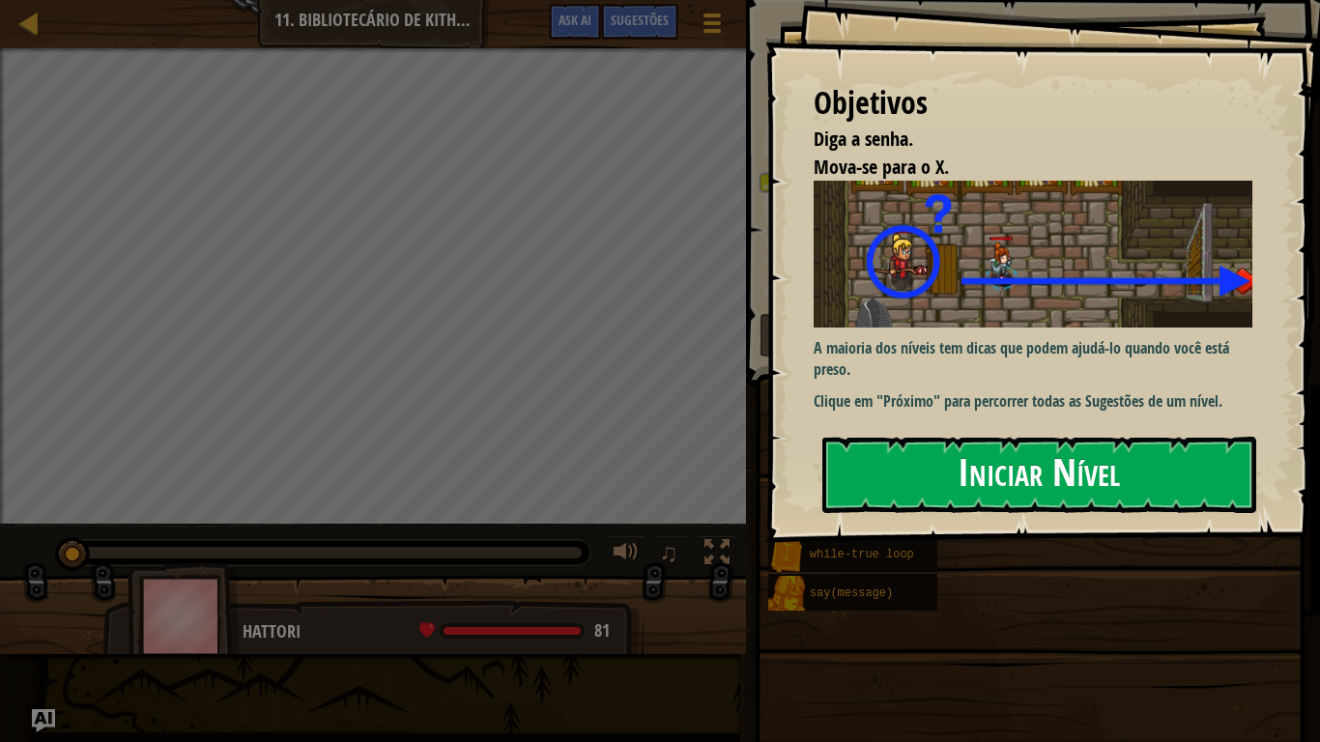
click at [969, 479] on button "Iniciar Nível" at bounding box center [1040, 475] width 434 height 76
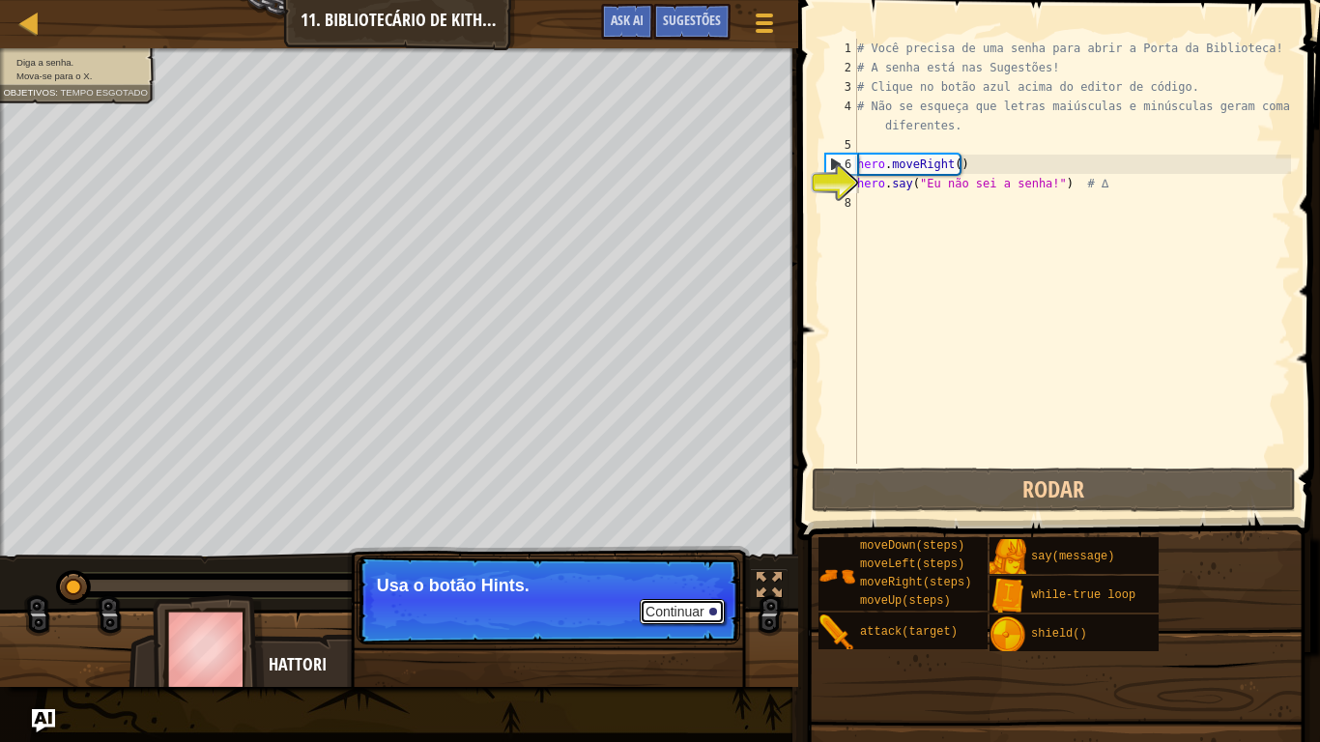
click at [683, 603] on button "Continuar" at bounding box center [682, 611] width 85 height 25
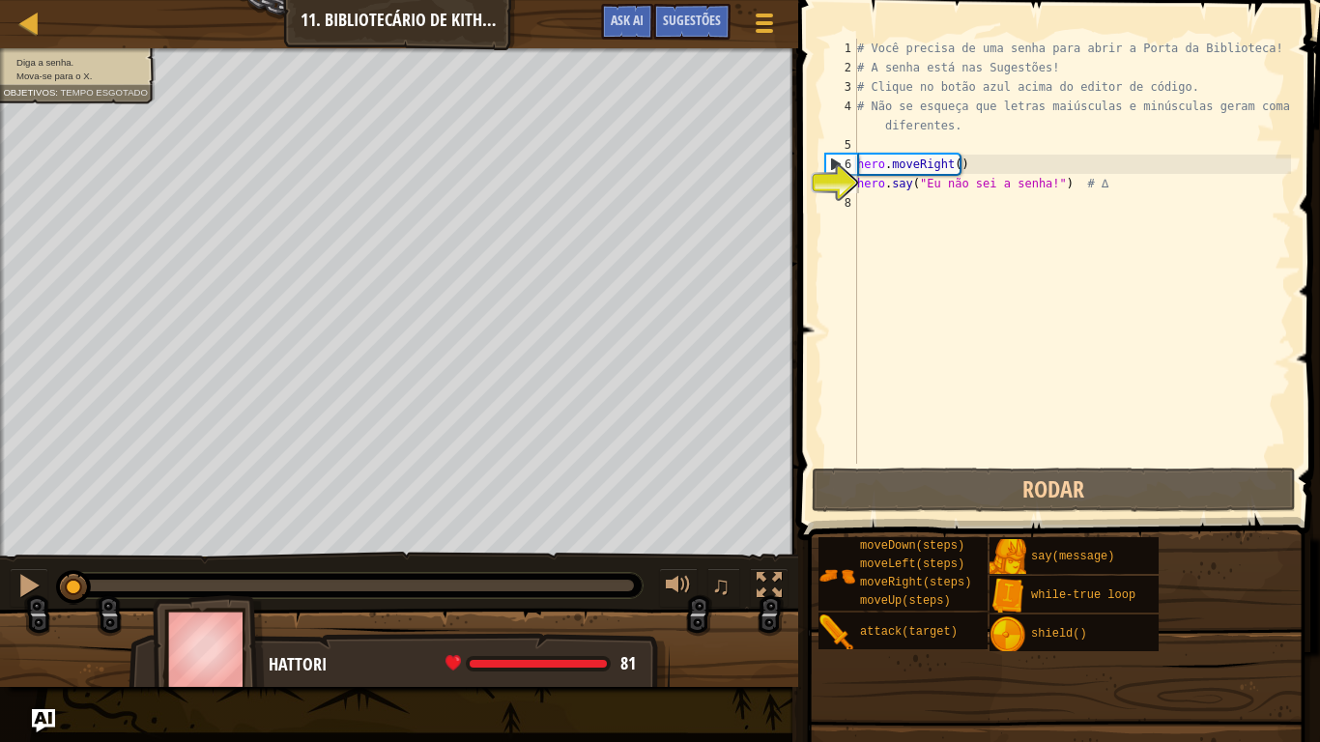
click at [714, 611] on div at bounding box center [399, 656] width 798 height 97
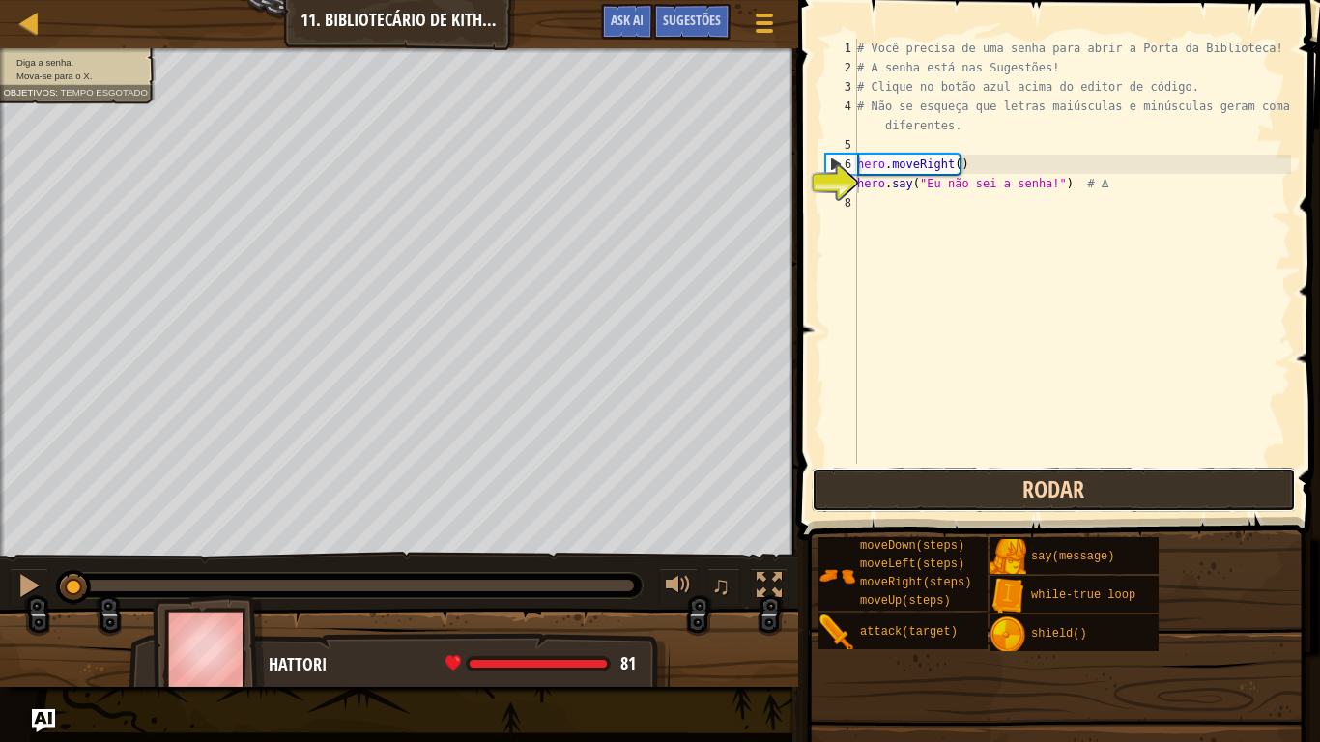
click at [942, 494] on button "Rodar" at bounding box center [1054, 490] width 484 height 44
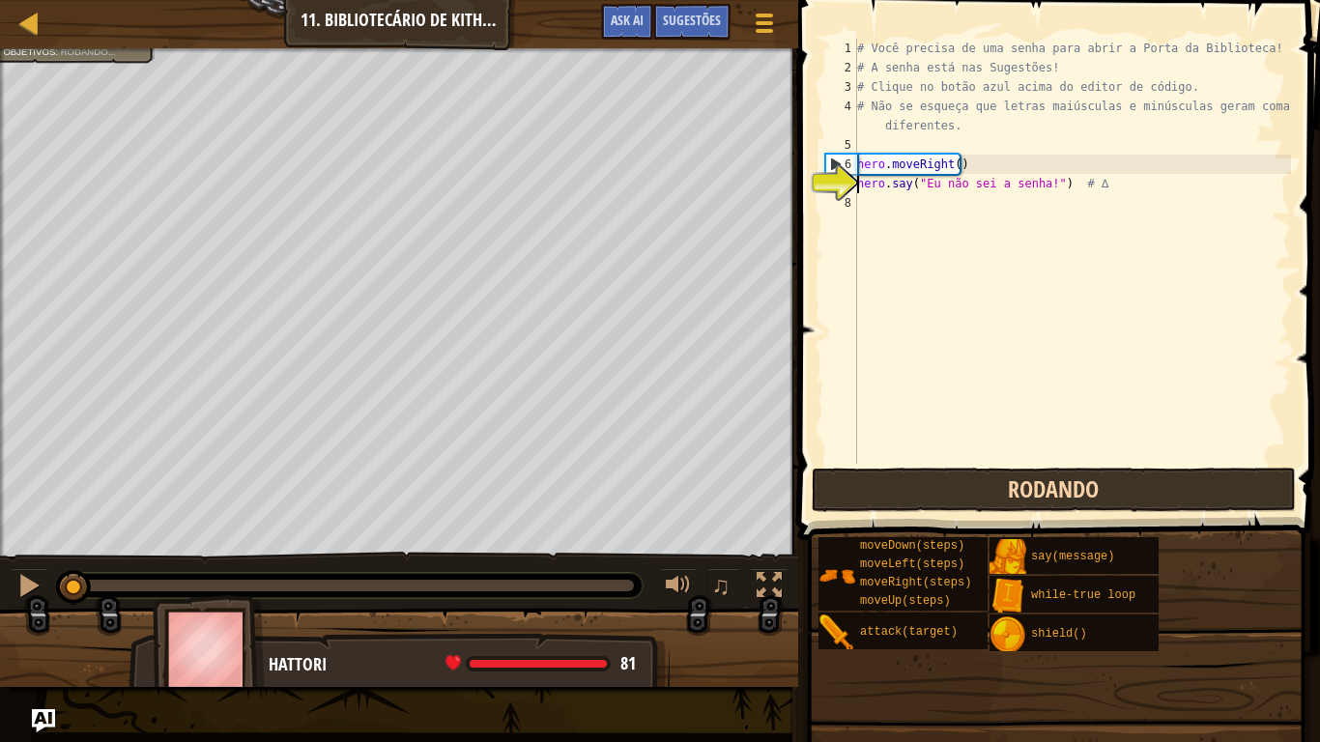
click at [942, 494] on button "Rodando" at bounding box center [1054, 490] width 484 height 44
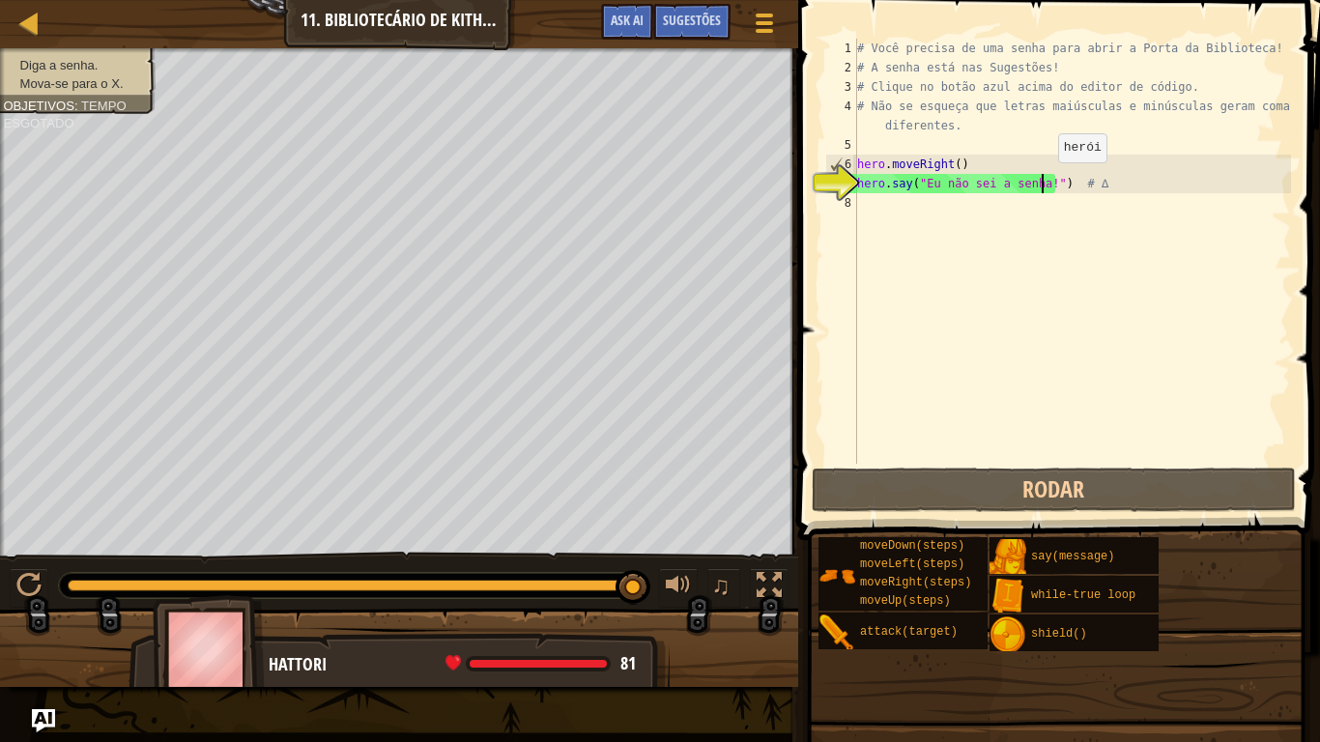
click at [1042, 182] on div "# Você precisa de uma senha para abrir a Porta da Biblioteca! # A senha está na…" at bounding box center [1072, 271] width 438 height 464
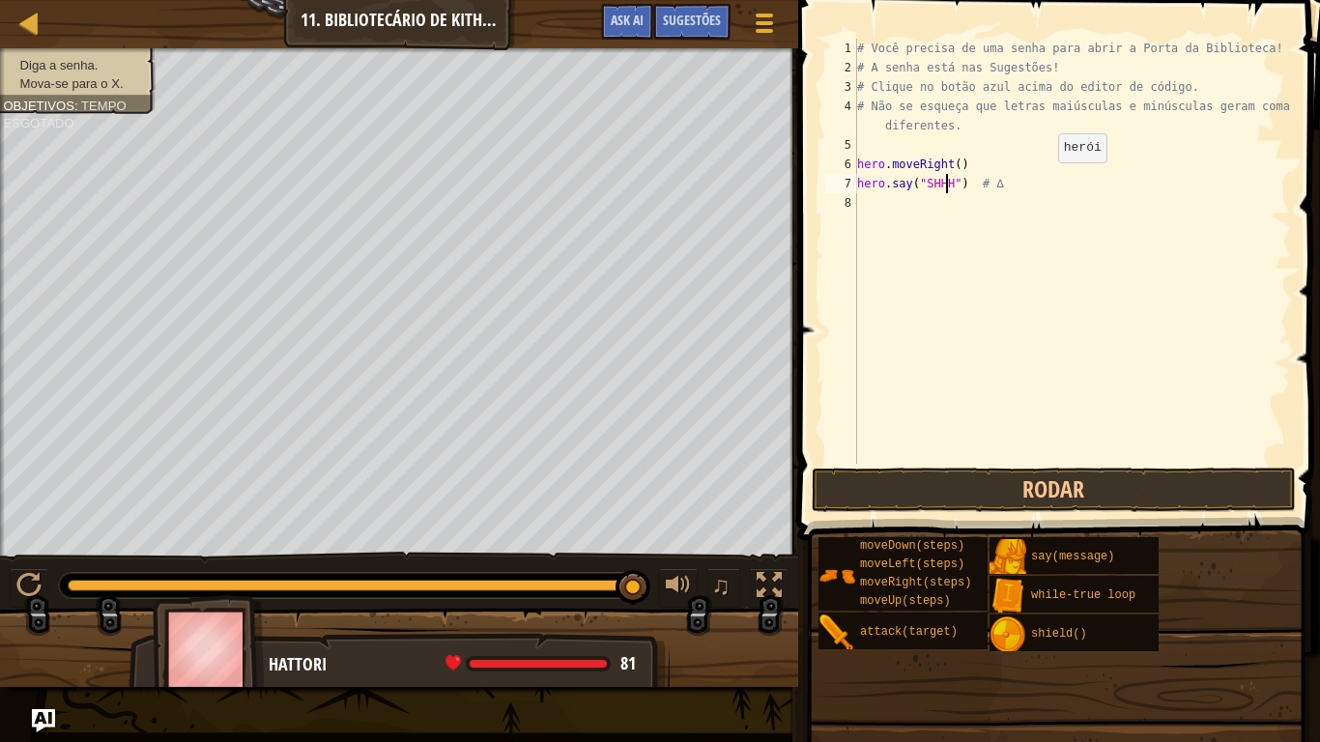
scroll to position [9, 1]
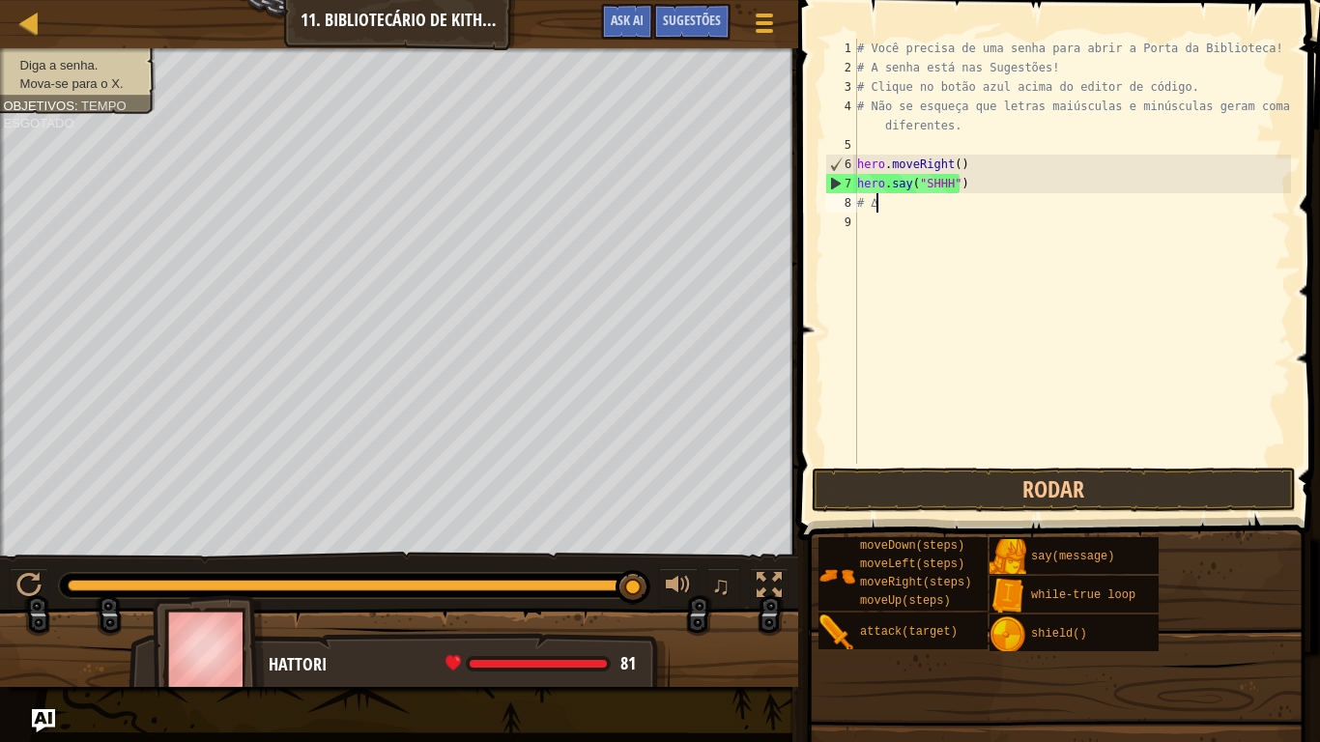
click at [889, 206] on div "# Você precisa de uma senha para abrir a Porta da Biblioteca! # A senha está na…" at bounding box center [1072, 271] width 438 height 464
type textarea "#"
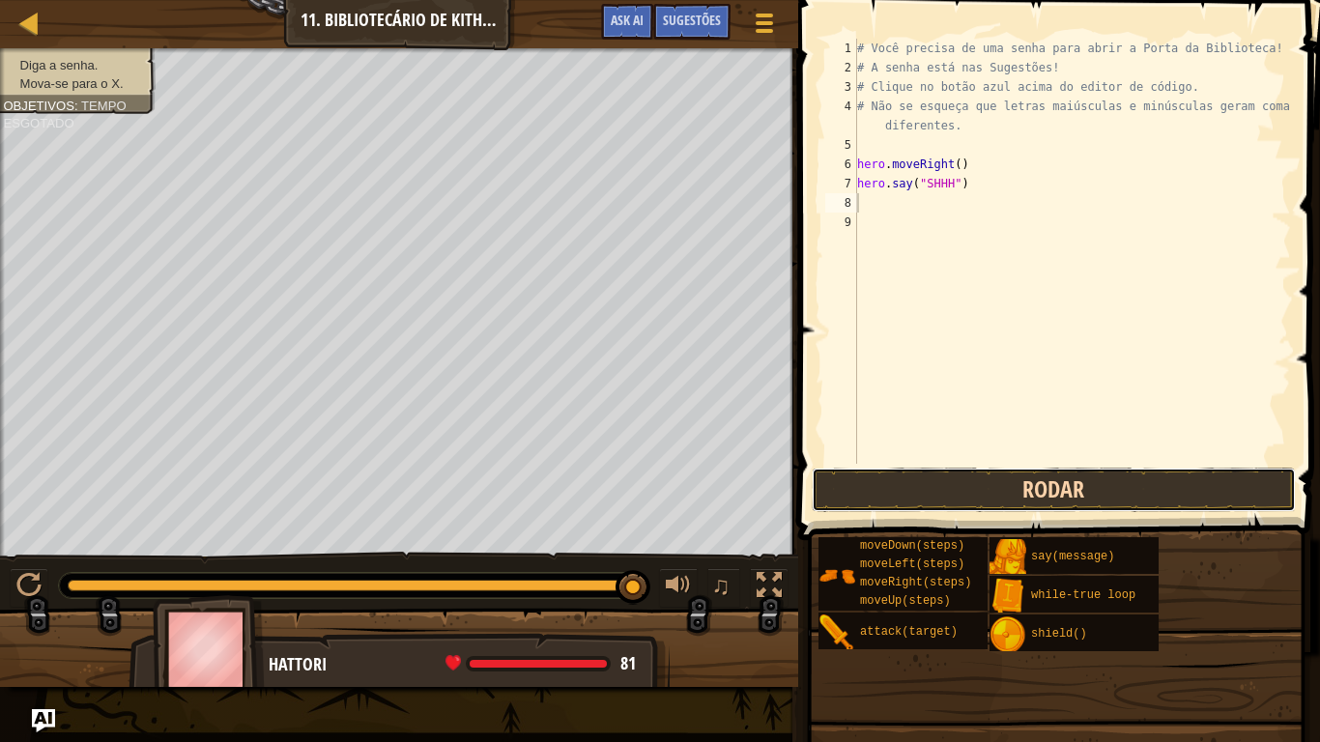
click at [972, 482] on button "Rodar" at bounding box center [1054, 490] width 484 height 44
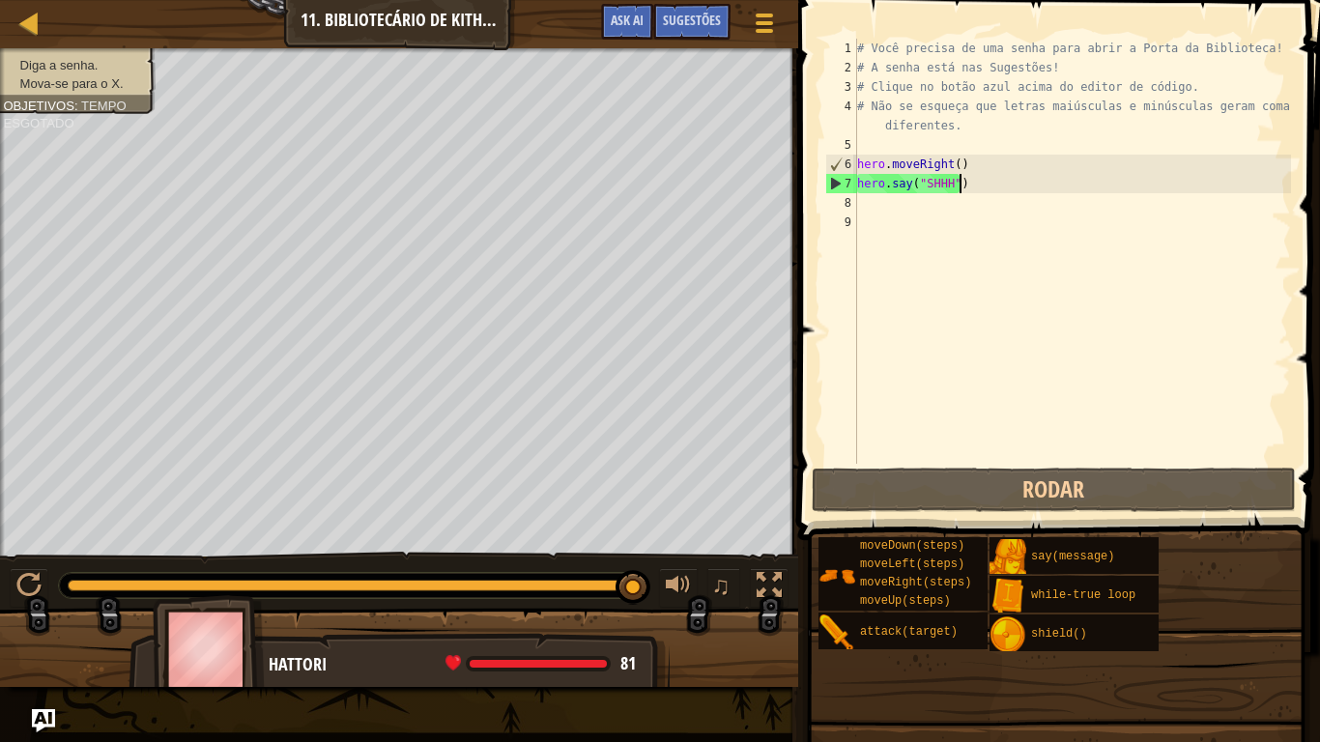
click at [959, 184] on div "# Você precisa de uma senha para abrir a Porta da Biblioteca! # A senha está na…" at bounding box center [1072, 271] width 438 height 464
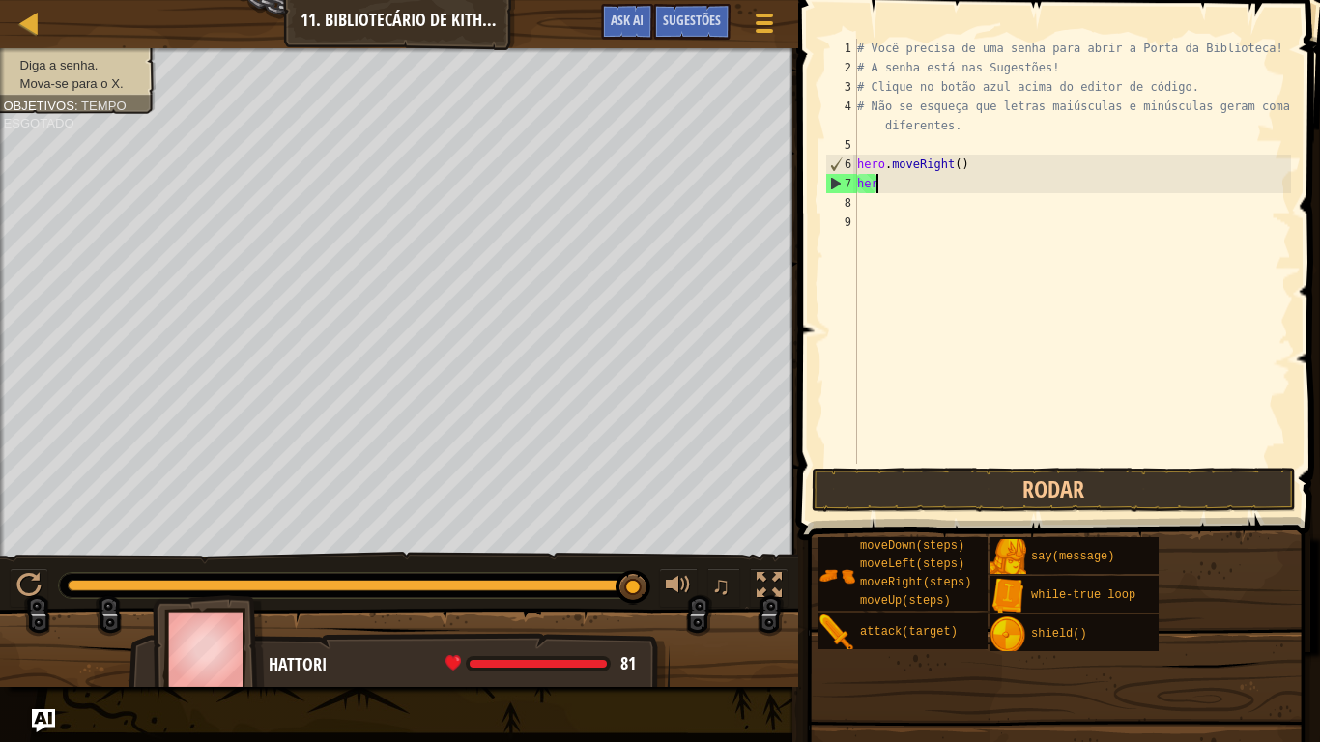
type textarea "h"
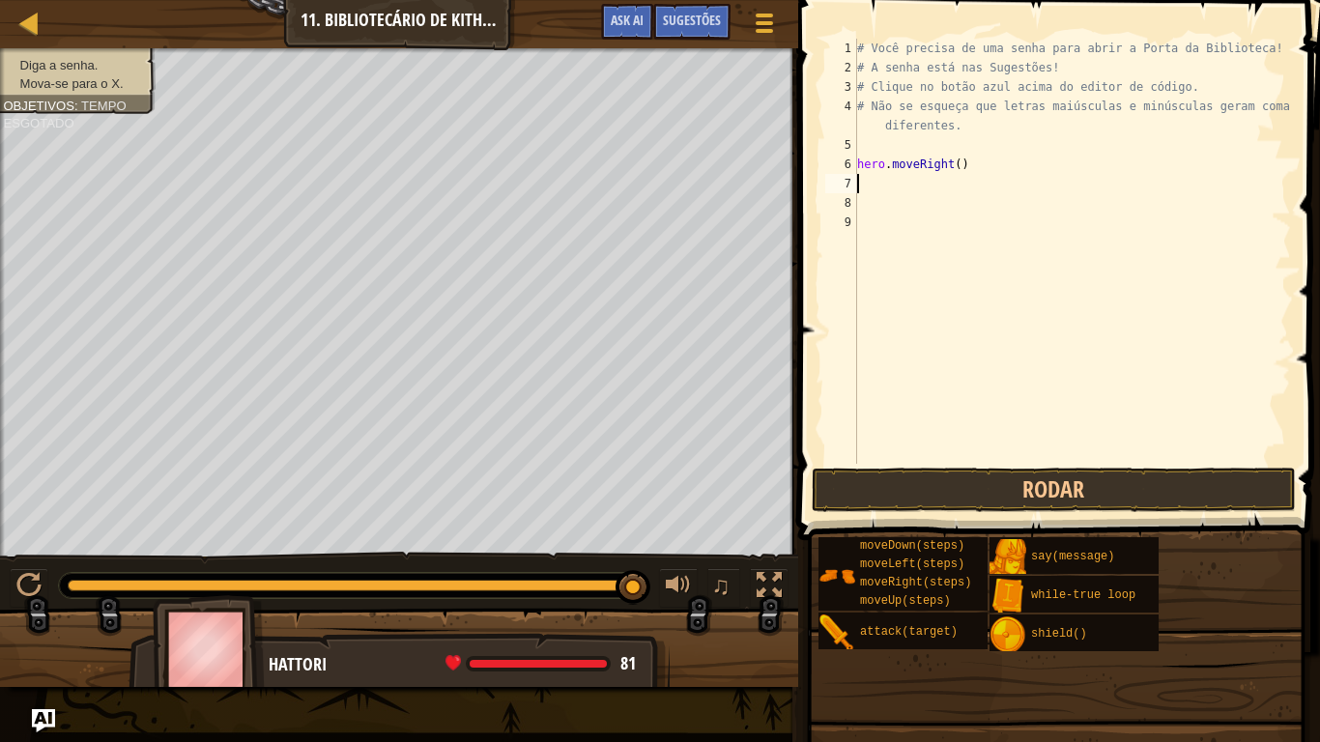
click at [963, 168] on div "# Você precisa de uma senha para abrir a Porta da Biblioteca! # A senha está na…" at bounding box center [1072, 271] width 438 height 464
type textarea "h"
click at [963, 169] on div "# Você precisa de uma senha para abrir a Porta da Biblioteca! # A senha está na…" at bounding box center [1072, 271] width 438 height 464
click at [882, 157] on div "# Você precisa de uma senha para abrir a Porta da Biblioteca! # A senha está na…" at bounding box center [1072, 271] width 438 height 464
click at [876, 149] on div "# Você precisa de uma senha para abrir a Porta da Biblioteca! # A senha está na…" at bounding box center [1072, 271] width 438 height 464
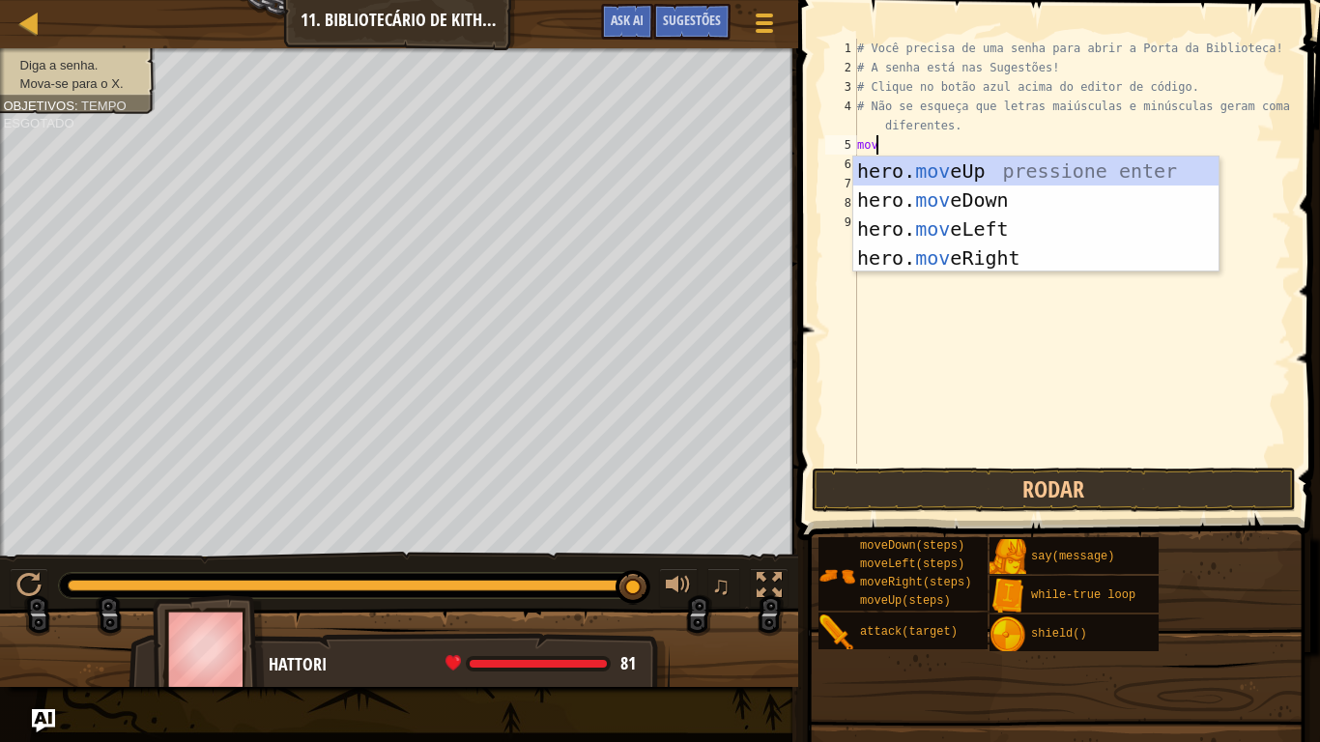
type textarea "move"
click at [942, 255] on div "hero. move Up pressione enter hero. move Down pressione enter hero. move Left p…" at bounding box center [1035, 244] width 365 height 174
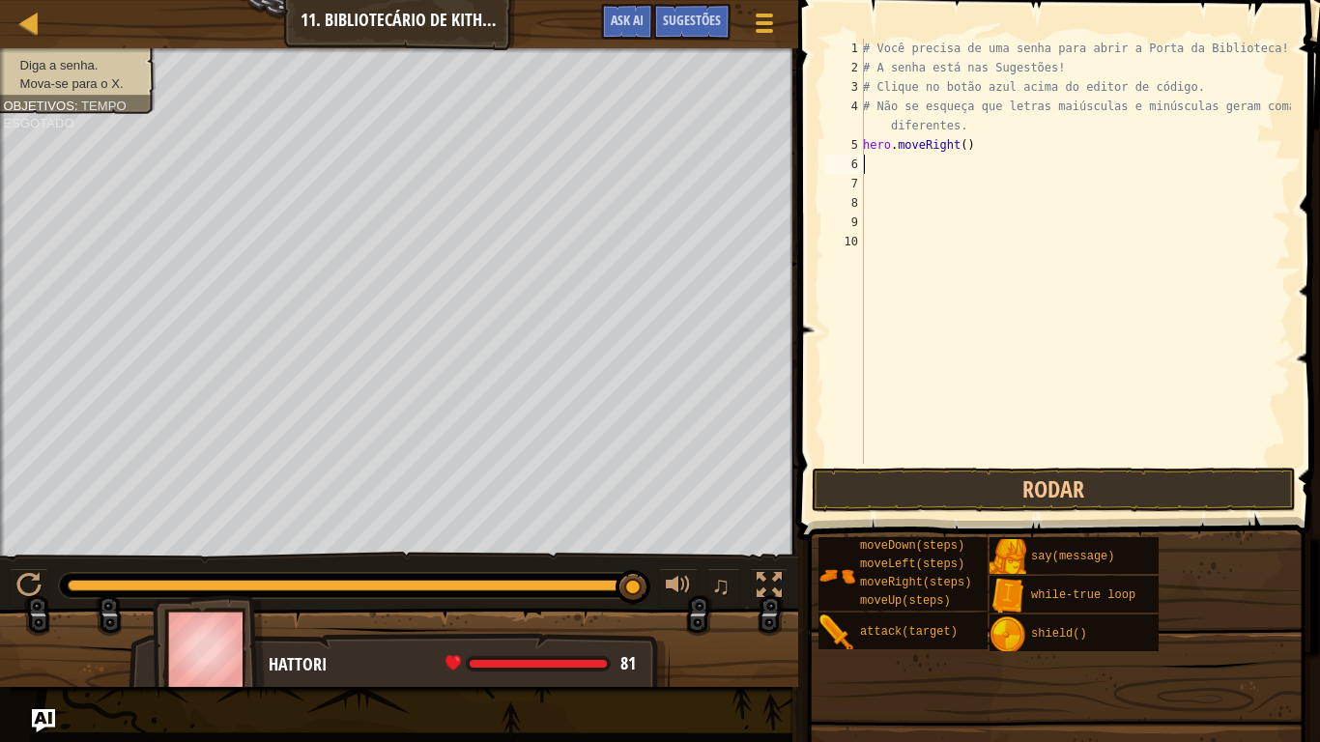
scroll to position [9, 0]
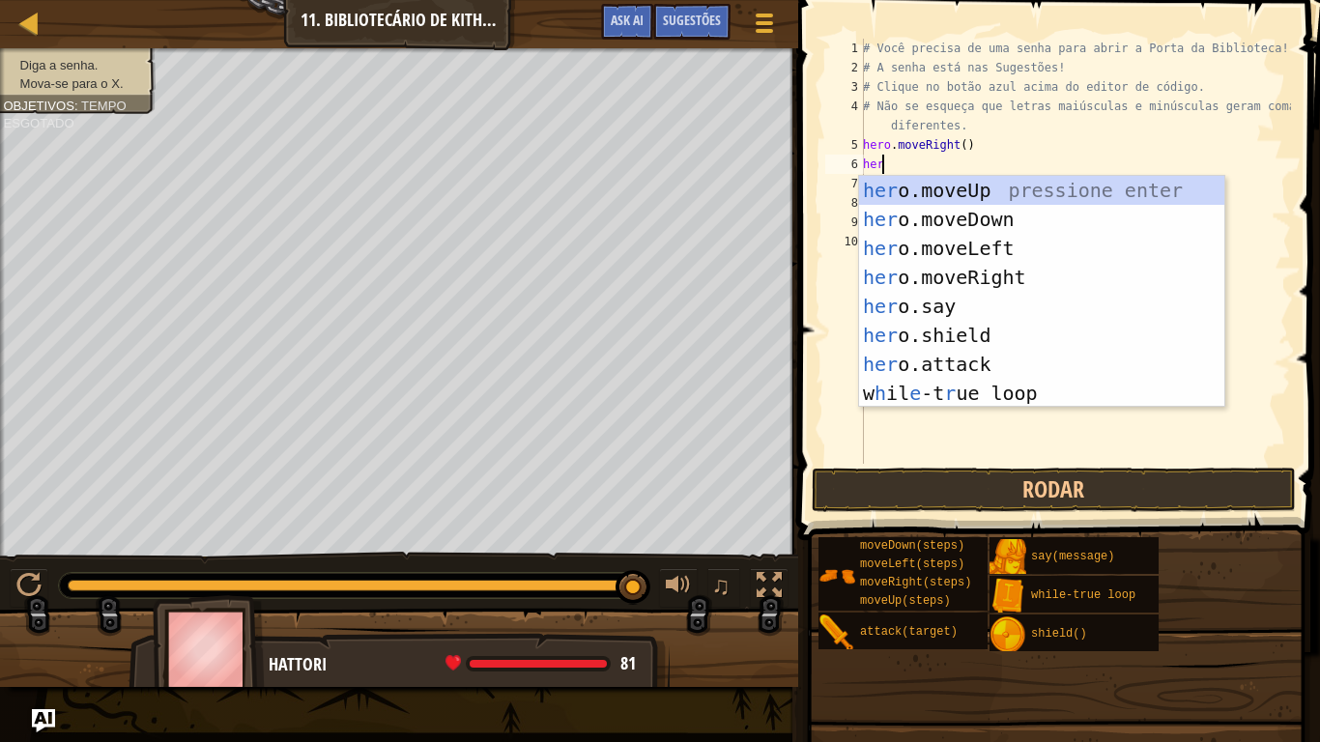
type textarea "hero"
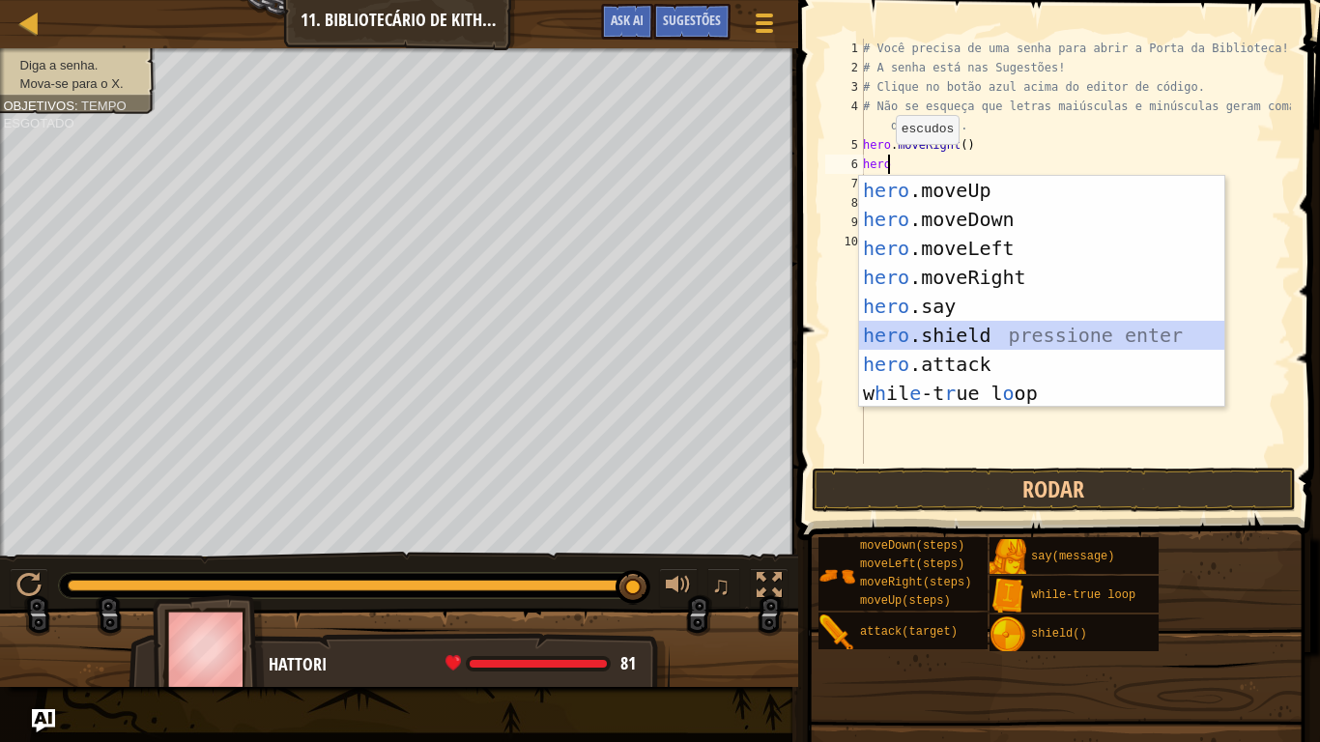
click at [974, 337] on div "hero .moveUp pressione enter hero .moveDown pressione enter hero .moveLeft pres…" at bounding box center [1041, 321] width 365 height 290
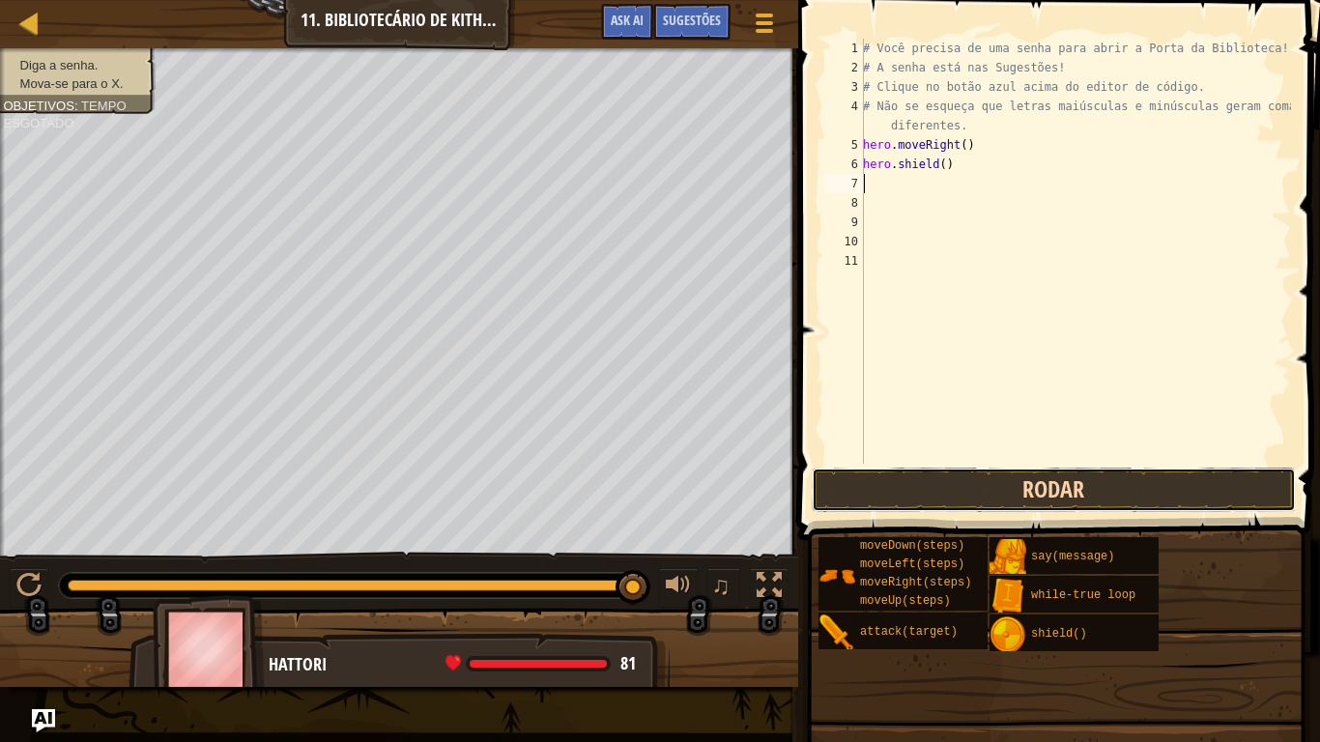
click at [993, 493] on button "Rodar" at bounding box center [1054, 490] width 484 height 44
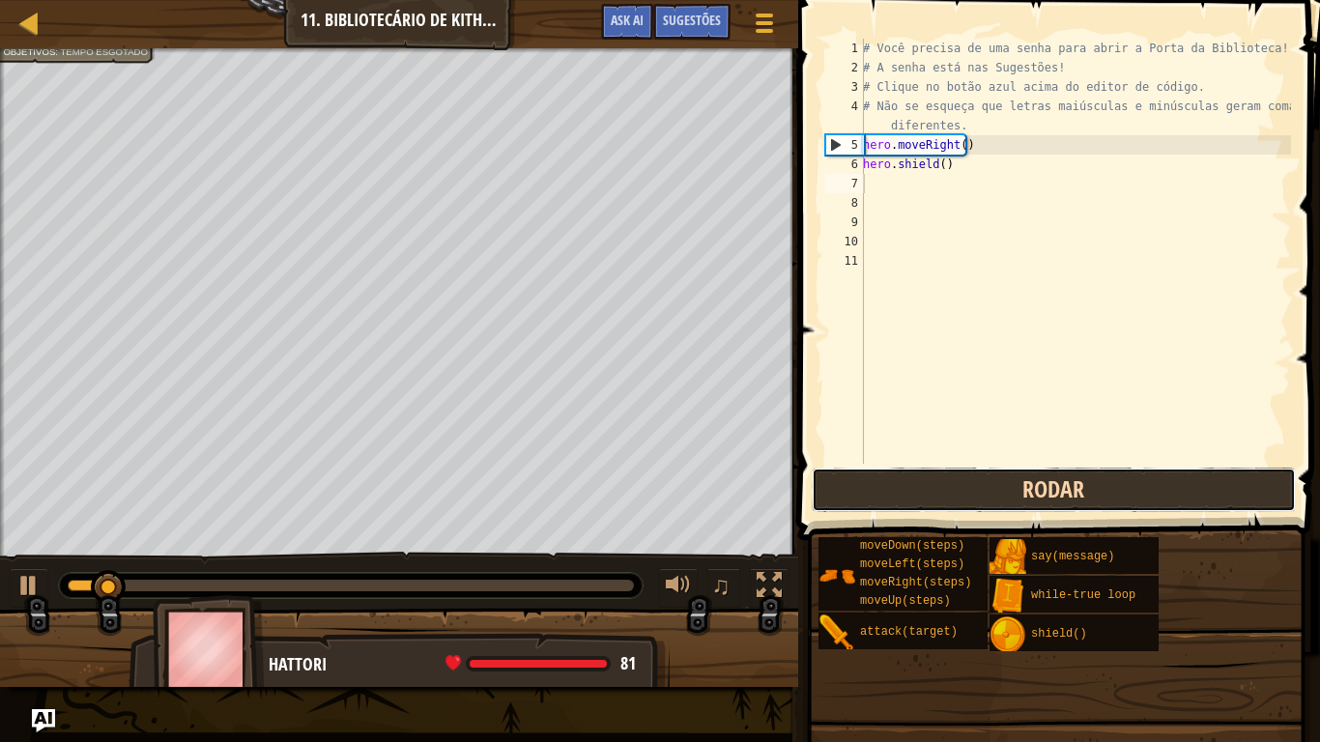
click at [993, 493] on button "Rodar" at bounding box center [1054, 490] width 484 height 44
click at [993, 493] on button "Rodando" at bounding box center [1054, 490] width 484 height 44
click at [993, 493] on button "Rodar" at bounding box center [1054, 490] width 484 height 44
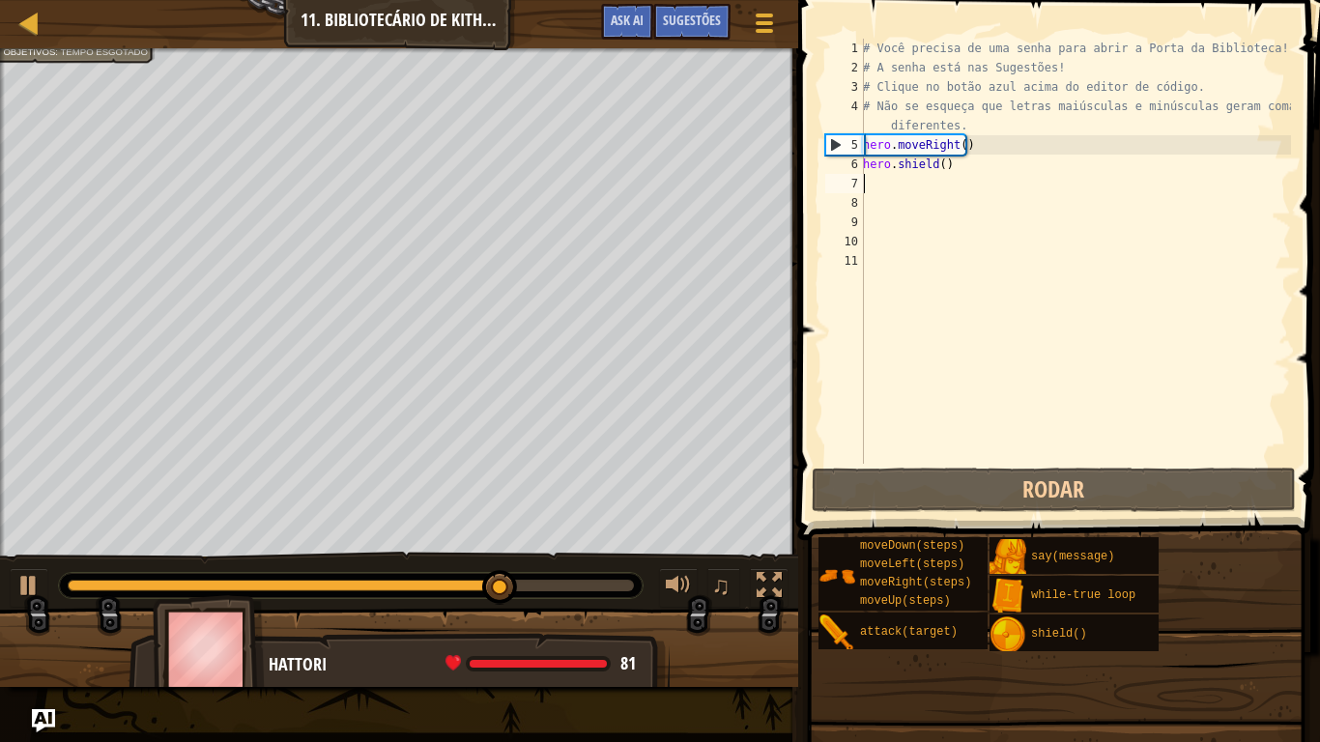
click at [937, 177] on div "# Você precisa de uma senha para abrir a Porta da Biblioteca! # A senha está na…" at bounding box center [1075, 271] width 432 height 464
click at [932, 164] on div "# Você precisa de uma senha para abrir a Porta da Biblioteca! # A senha está na…" at bounding box center [1075, 271] width 432 height 464
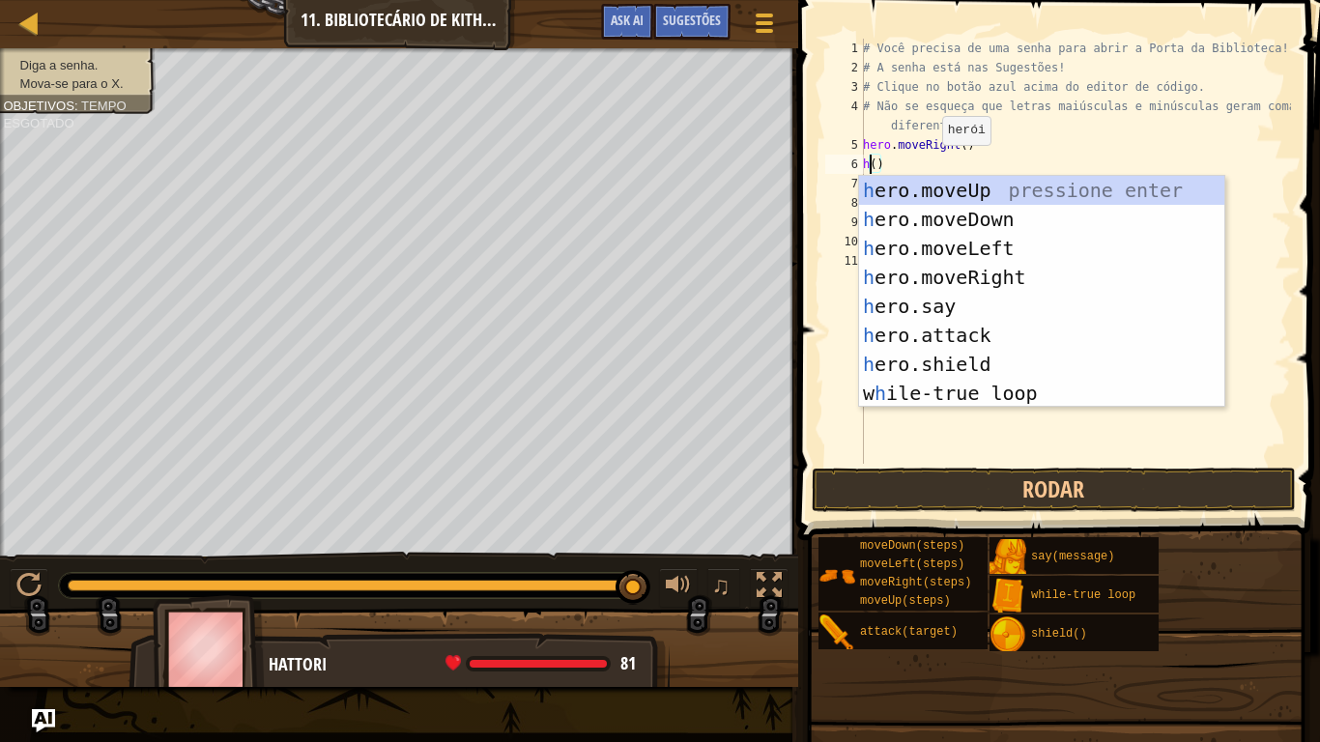
scroll to position [9, 1]
type textarea "her()"
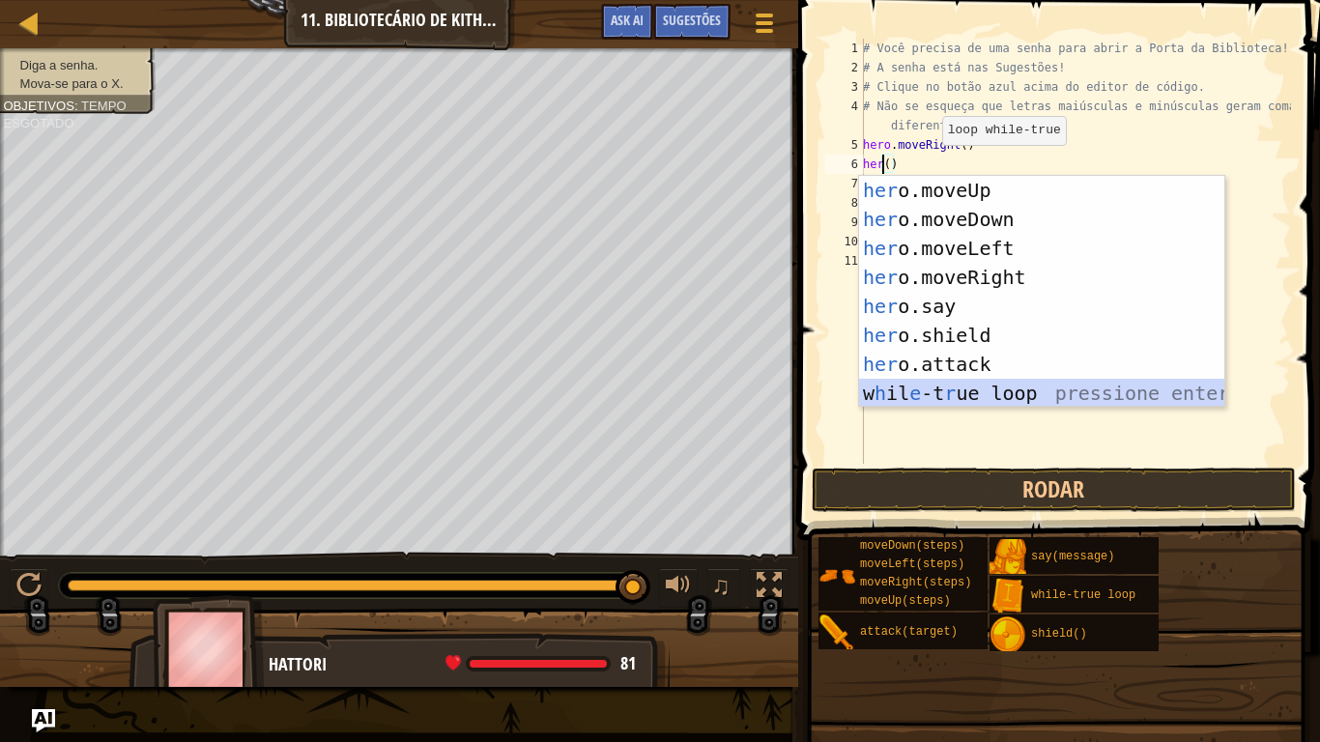
click at [948, 392] on div "her o.moveUp pressione enter her o.moveDown pressione enter her o.moveLeft pres…" at bounding box center [1041, 321] width 365 height 290
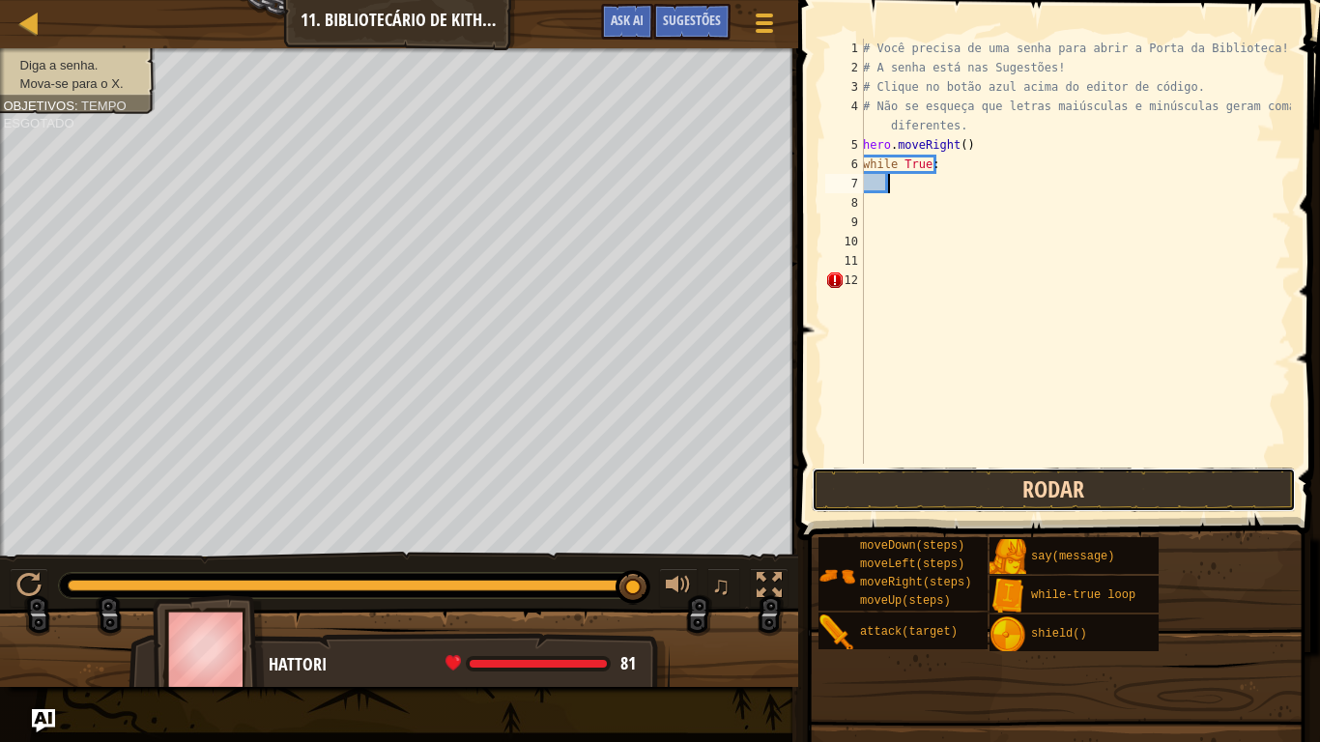
click at [968, 493] on button "Rodar" at bounding box center [1054, 490] width 484 height 44
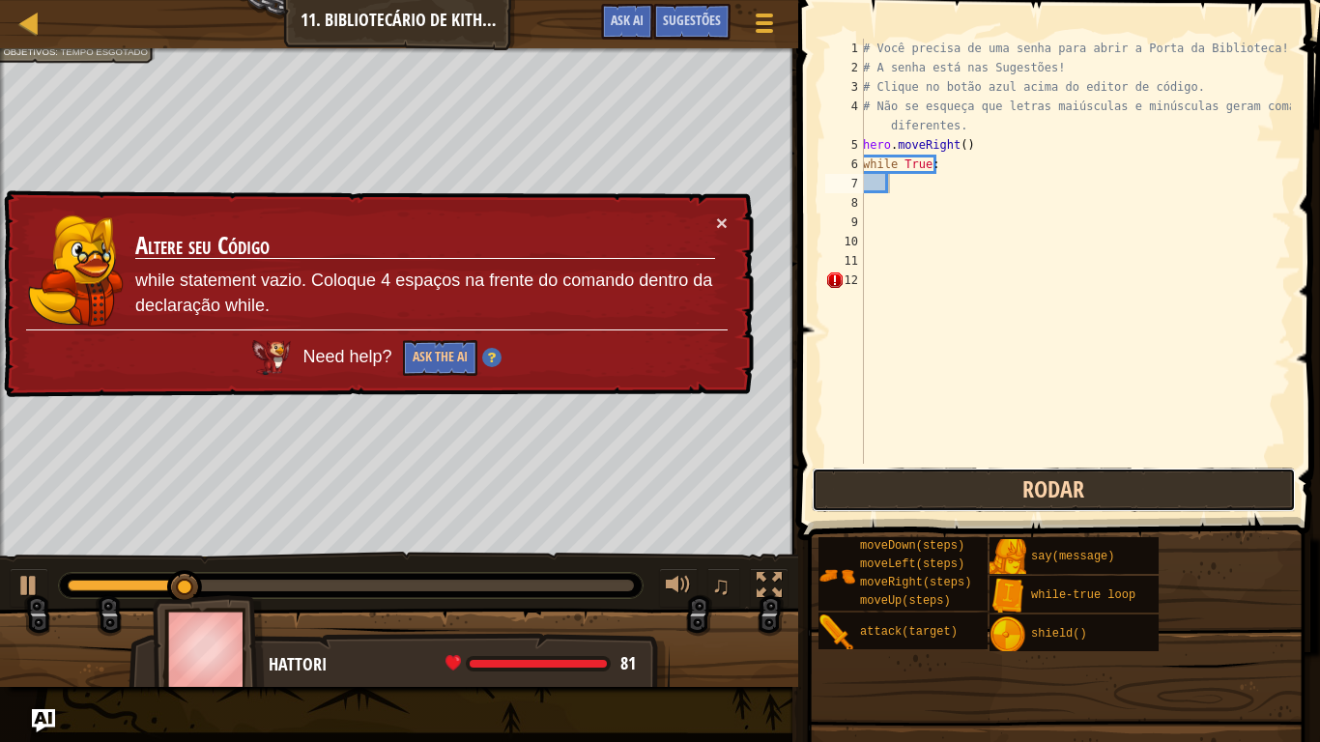
click at [968, 493] on button "Rodar" at bounding box center [1054, 490] width 484 height 44
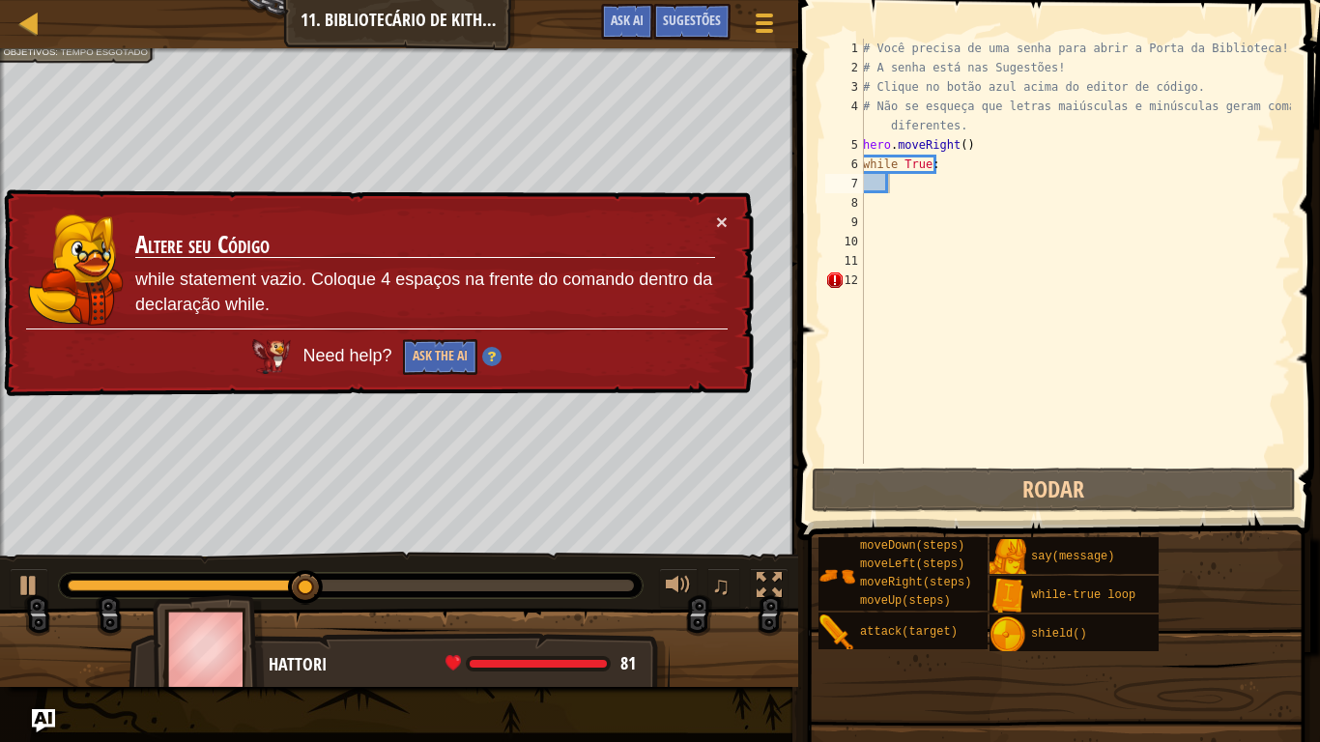
click at [730, 223] on div "× Altere seu Código while statement vazio. Coloque 4 espaços na frente do coman…" at bounding box center [377, 293] width 754 height 208
drag, startPoint x: 725, startPoint y: 216, endPoint x: 714, endPoint y: 218, distance: 11.0
click at [714, 218] on div "× Altere seu Código while statement vazio. Coloque 4 espaços na frente do coman…" at bounding box center [377, 293] width 754 height 208
click at [714, 218] on td "Altere seu Código while statement vazio. Coloque 4 espaços na frente do comando…" at bounding box center [425, 270] width 582 height 117
click at [720, 218] on button "×" at bounding box center [722, 222] width 12 height 20
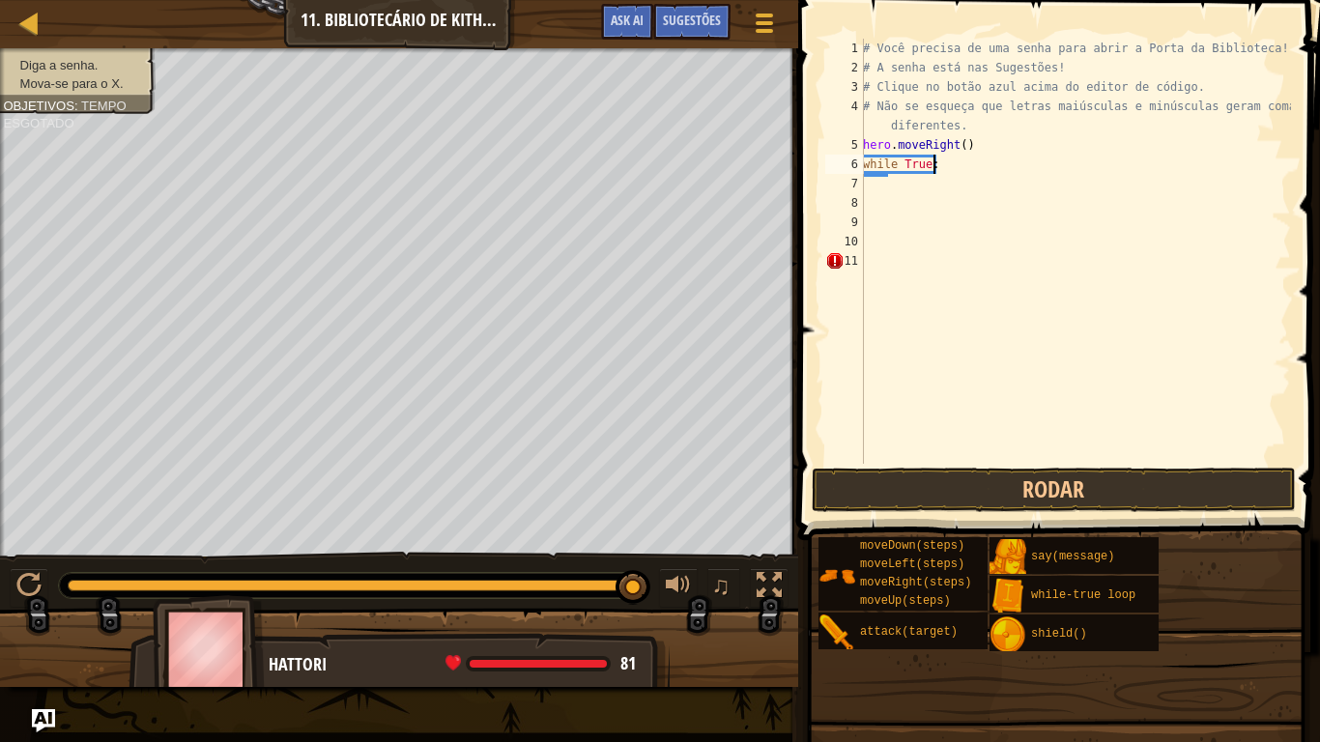
scroll to position [9, 0]
type textarea "w"
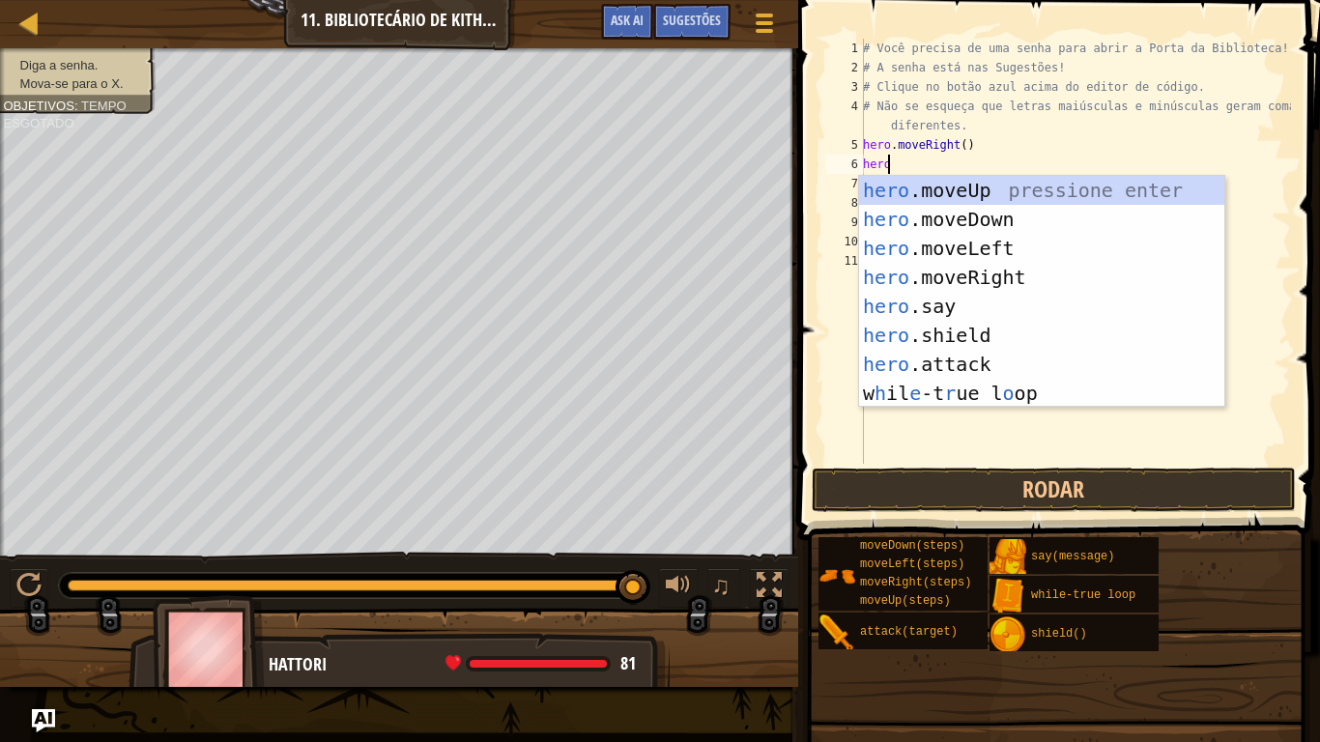
scroll to position [9, 1]
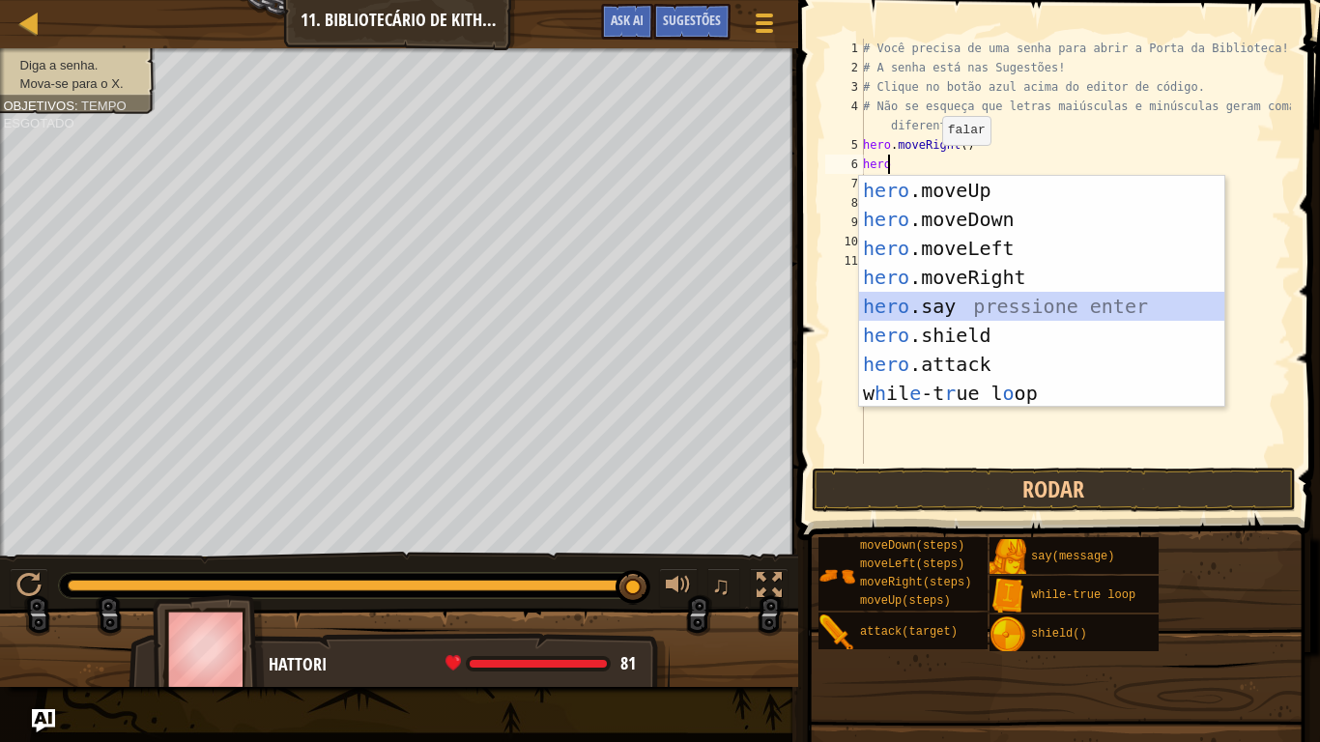
click at [961, 299] on div "hero .moveUp pressione enter hero .moveDown pressione enter hero .moveLeft pres…" at bounding box center [1041, 321] width 365 height 290
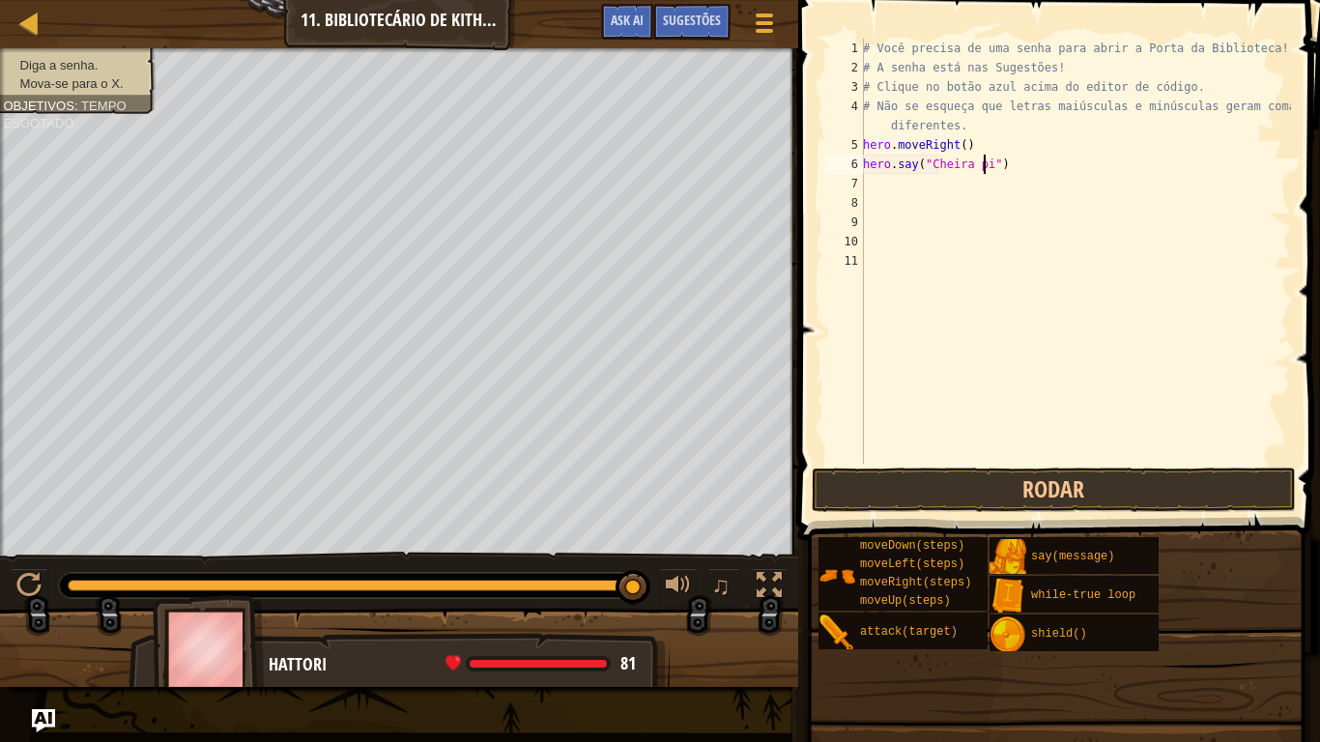
scroll to position [9, 11]
type textarea "hero.say("Cheira [MEDICAL_DATA]")"
click at [1013, 462] on div "# Você precisa de uma senha para abrir a Porta da Biblioteca! # A senha está na…" at bounding box center [1075, 271] width 432 height 464
click at [1014, 479] on button "Rodar" at bounding box center [1054, 490] width 484 height 44
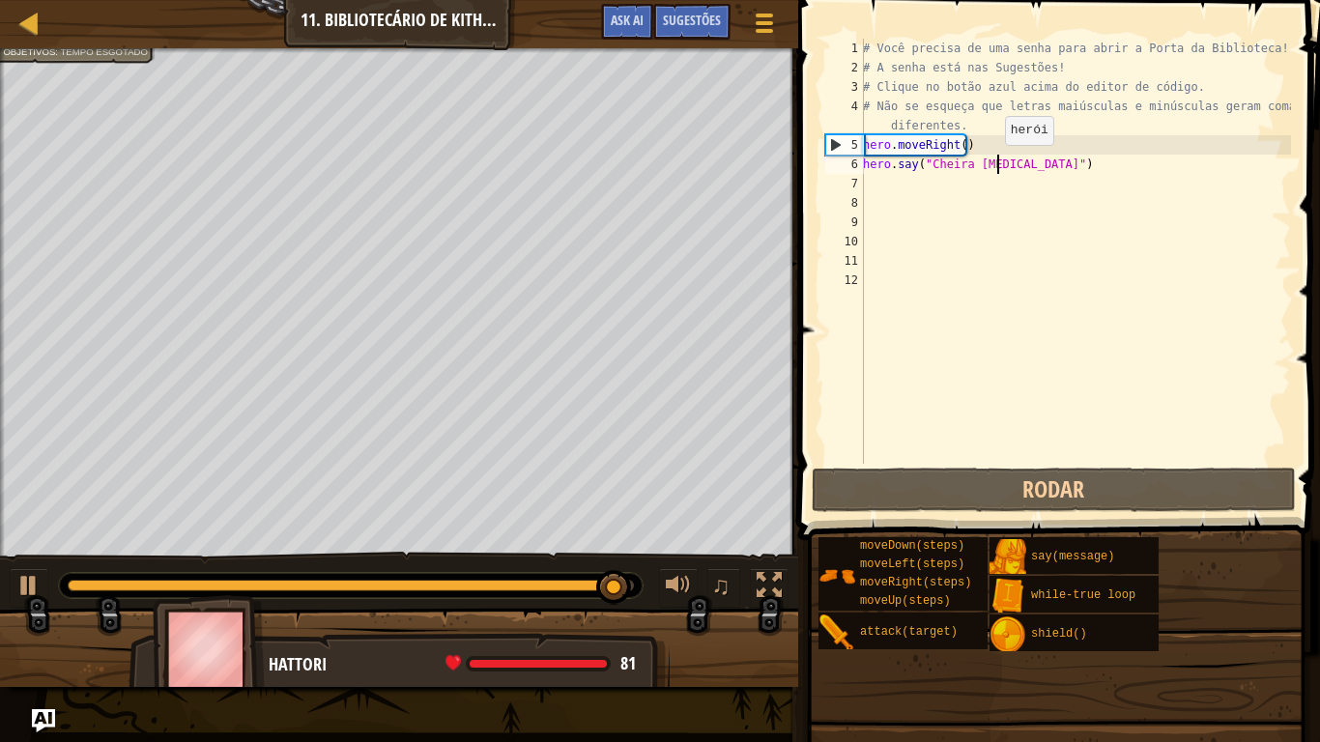
click at [995, 164] on div "# Você precisa de uma senha para abrir a Porta da Biblioteca! # A senha está na…" at bounding box center [1075, 271] width 432 height 464
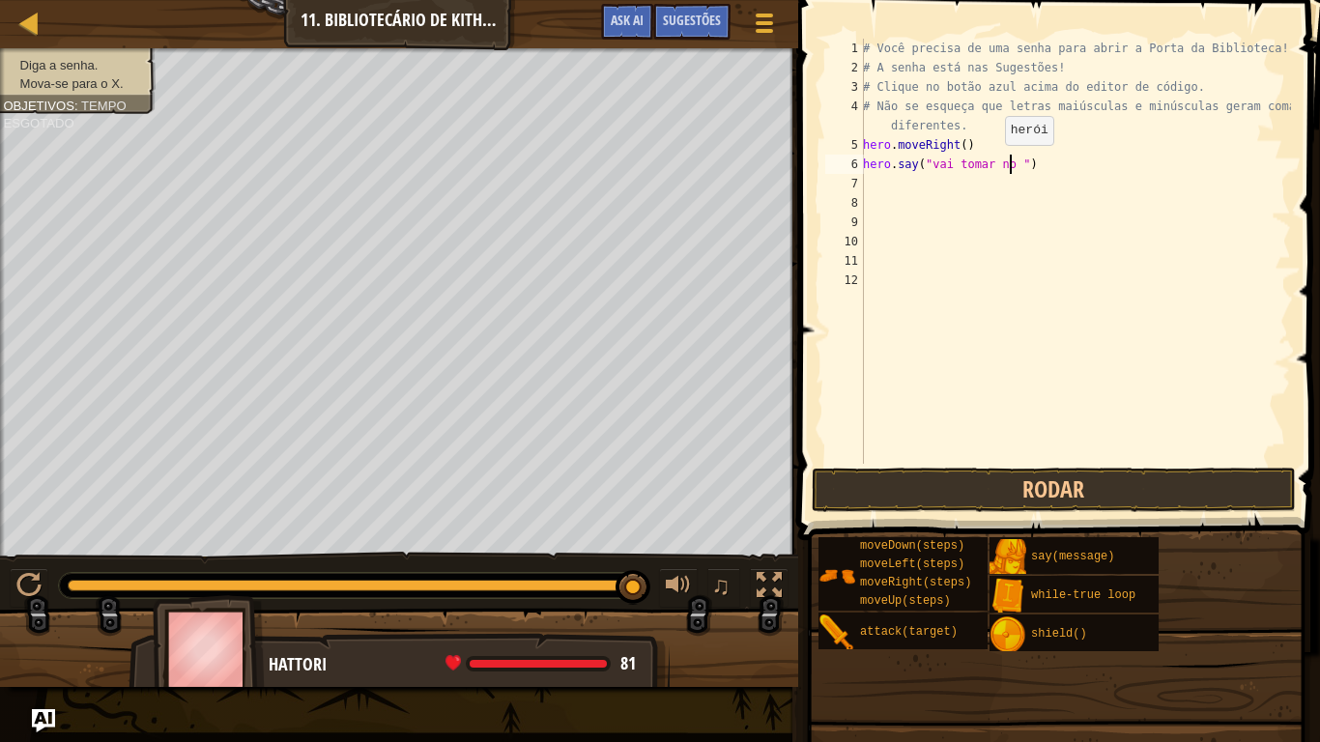
scroll to position [9, 13]
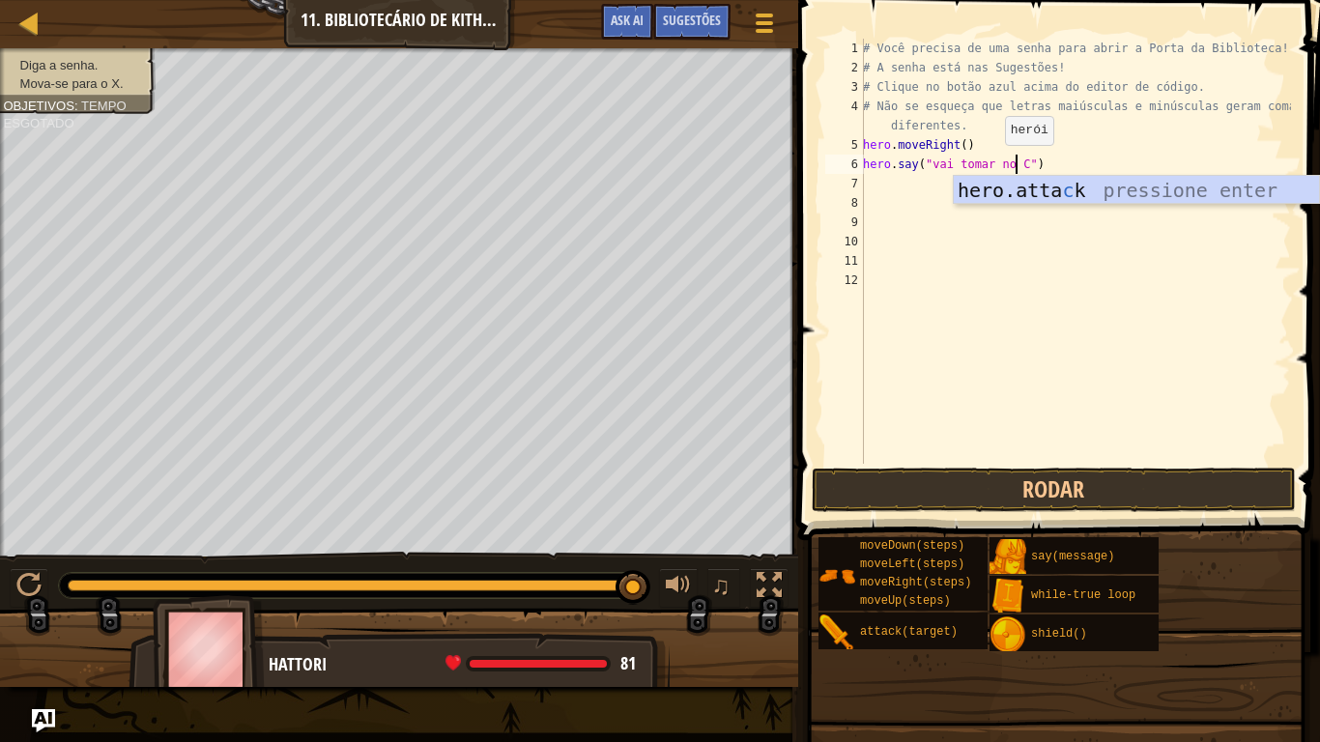
type textarea "hero.say("vai tomar no CU")"
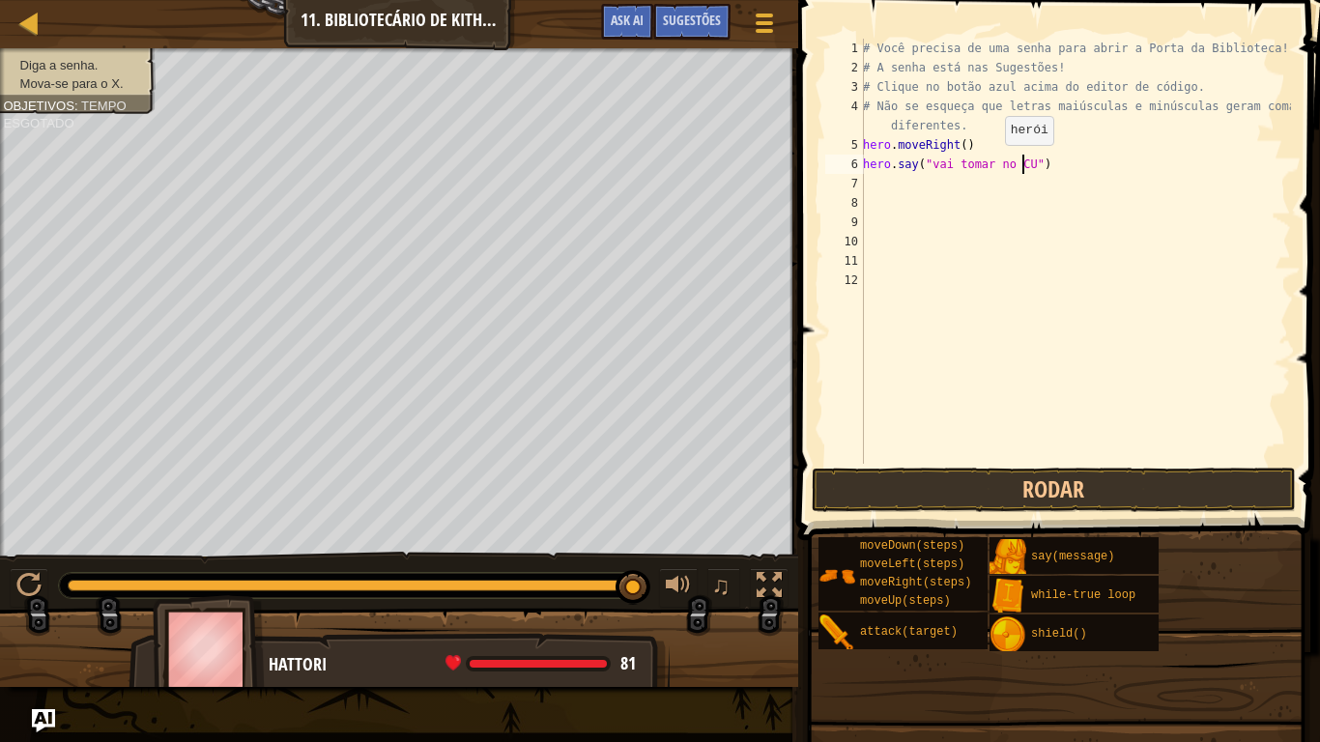
scroll to position [9, 0]
click at [959, 482] on button "Rodar" at bounding box center [1054, 490] width 484 height 44
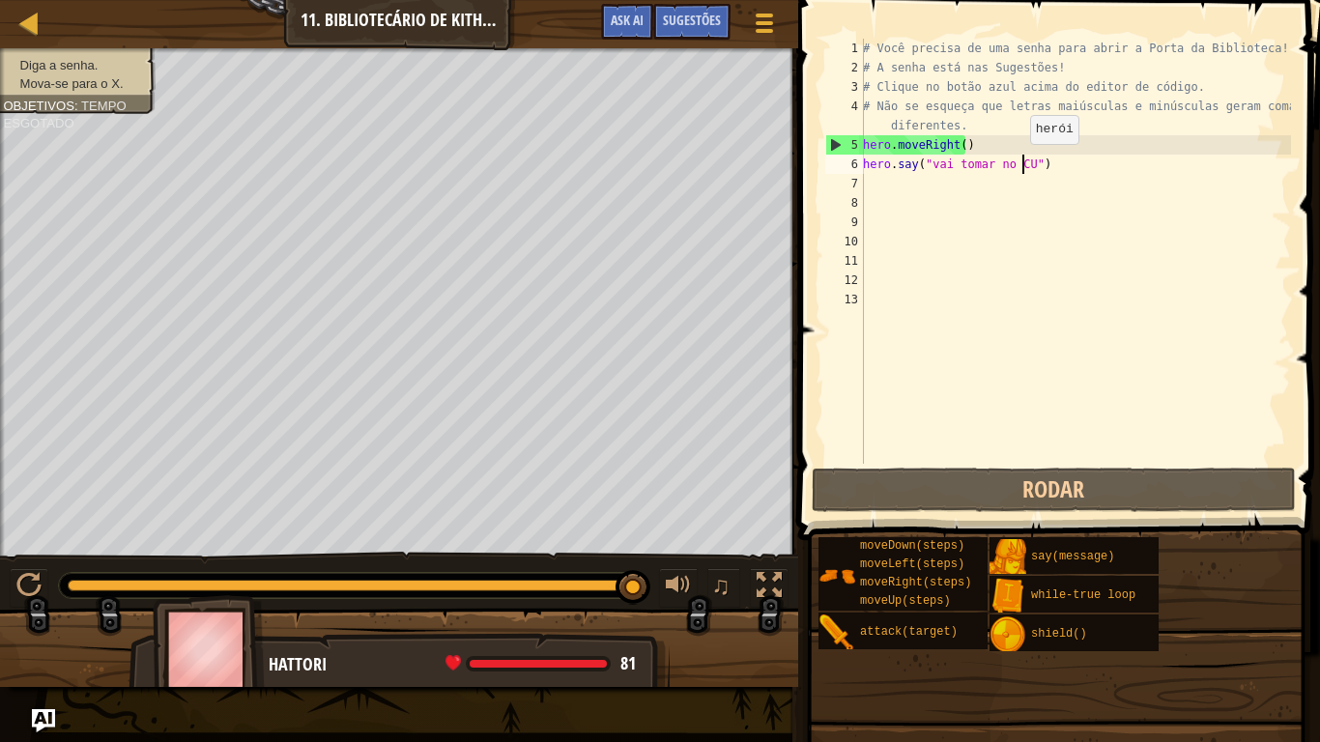
click at [1020, 163] on div "# Você precisa de uma senha para abrir a Porta da Biblioteca! # A senha está na…" at bounding box center [1075, 271] width 432 height 464
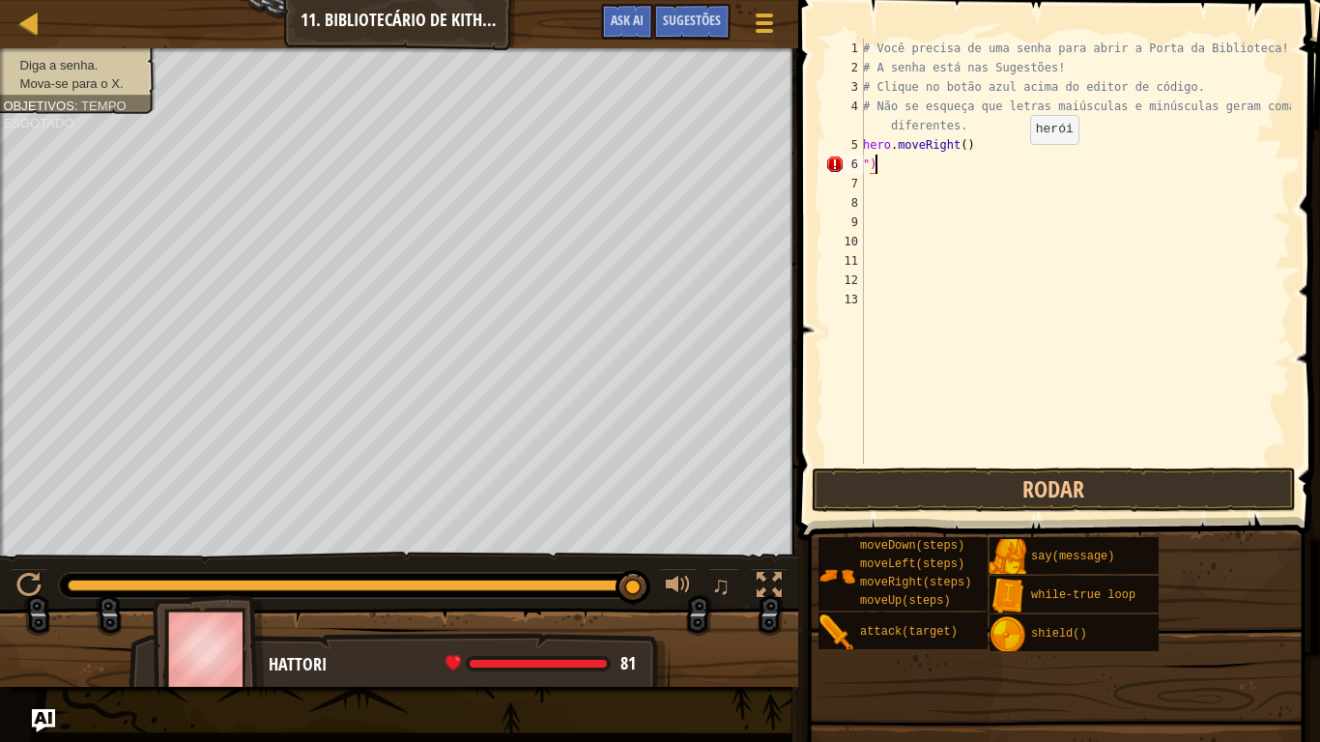
click at [1020, 163] on div "# Você precisa de uma senha para abrir a Porta da Biblioteca! # A senha está na…" at bounding box center [1075, 271] width 432 height 464
type textarea """
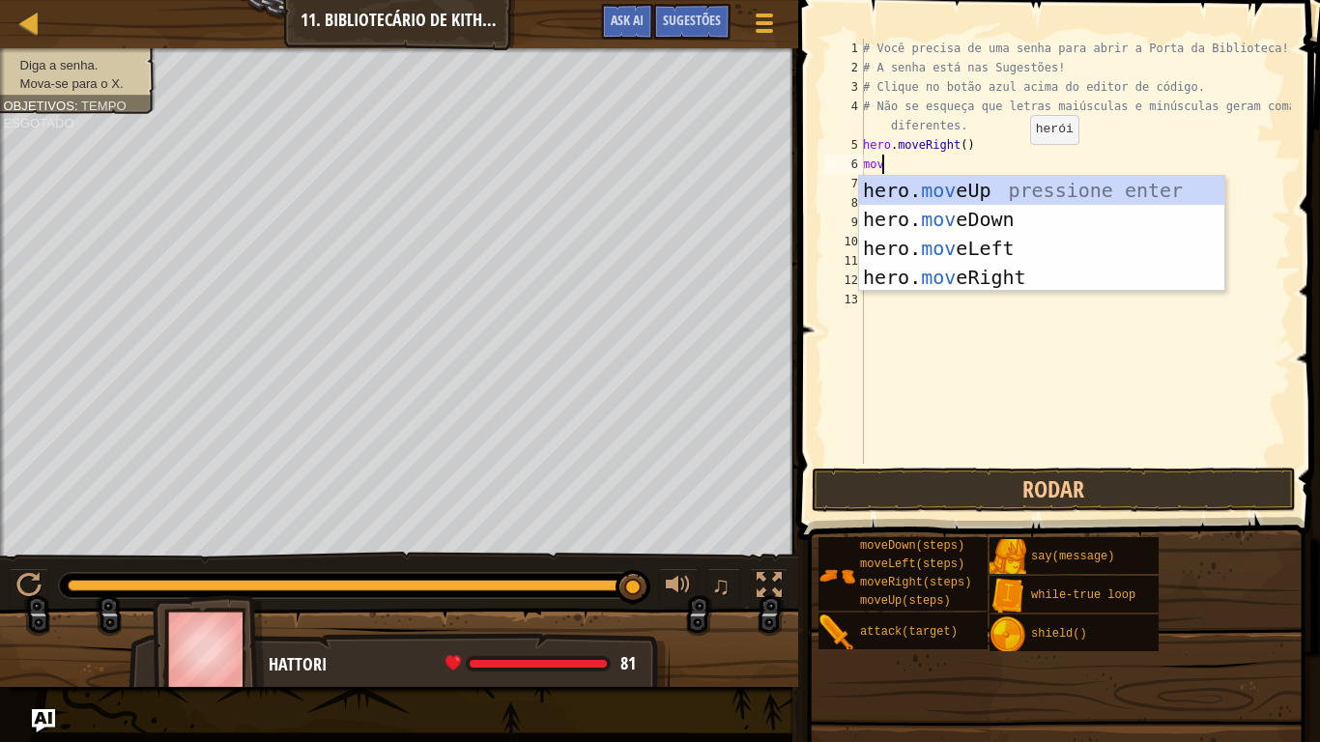
scroll to position [9, 1]
type textarea "m"
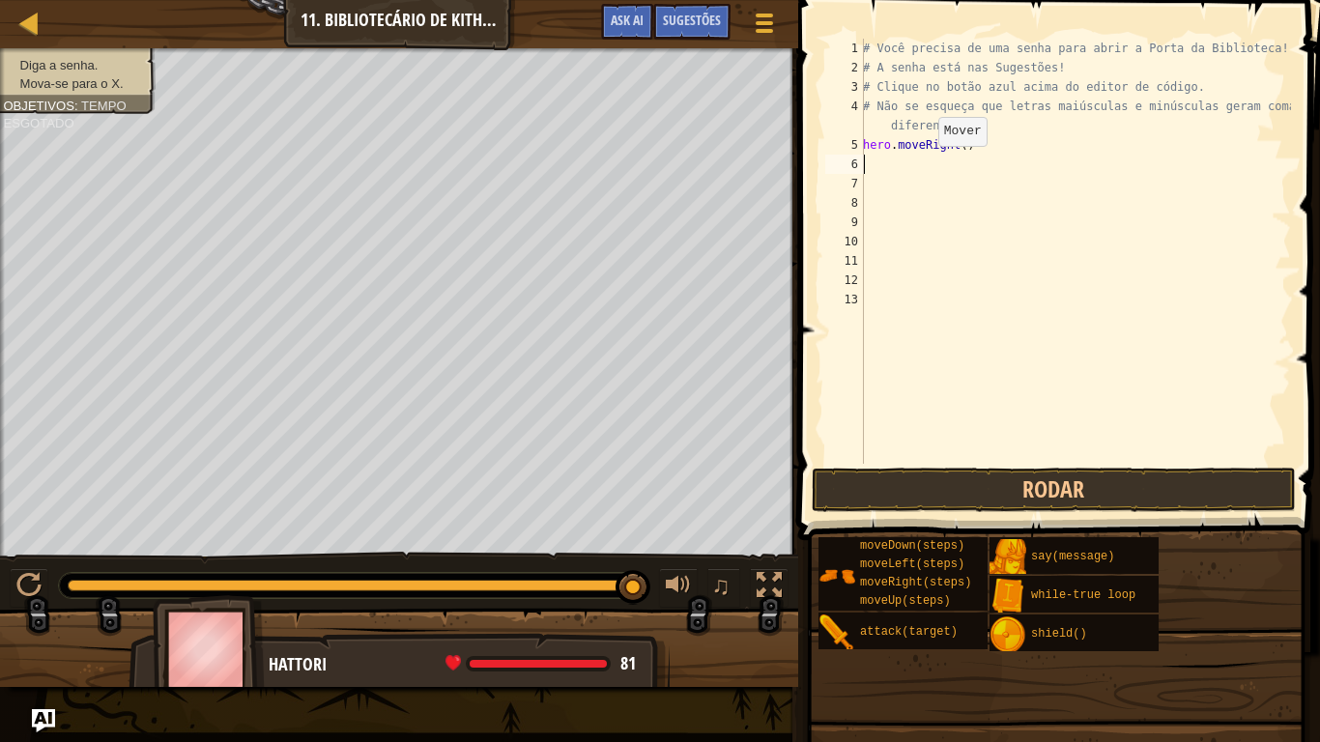
type textarea "s"
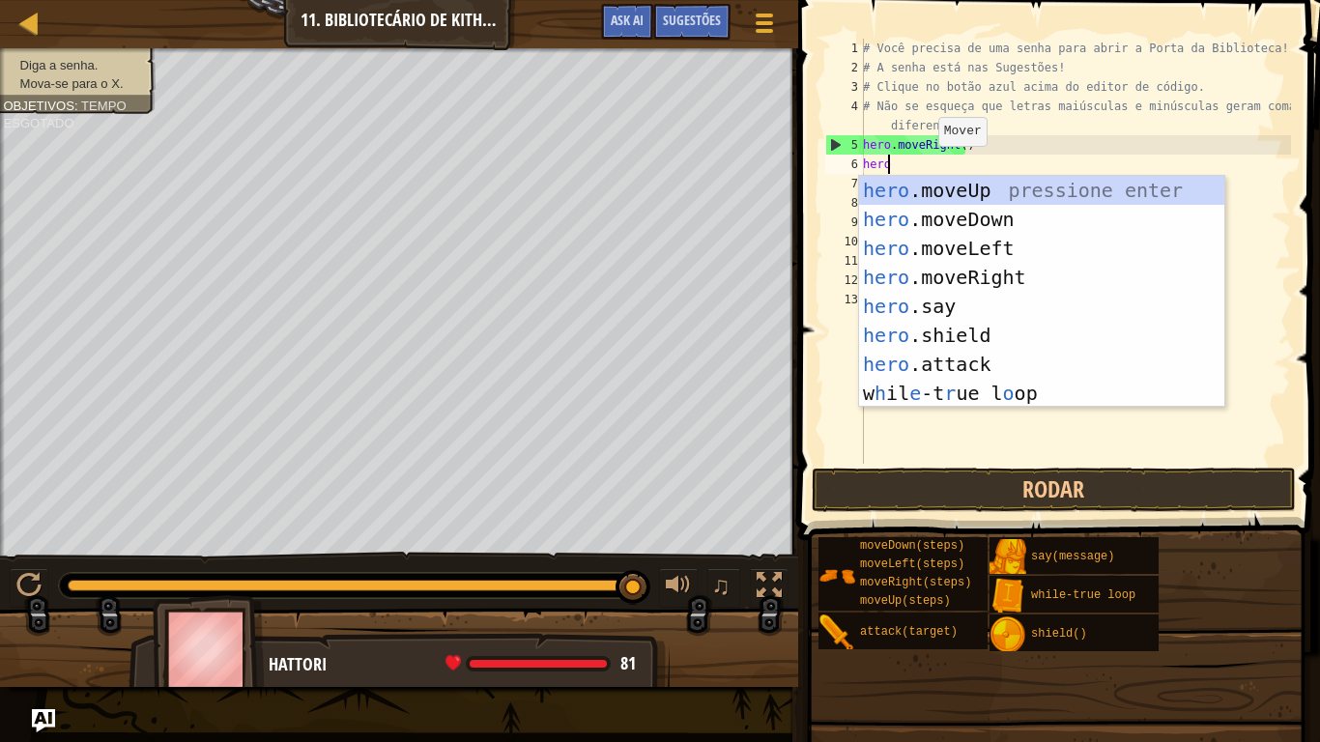
scroll to position [9, 1]
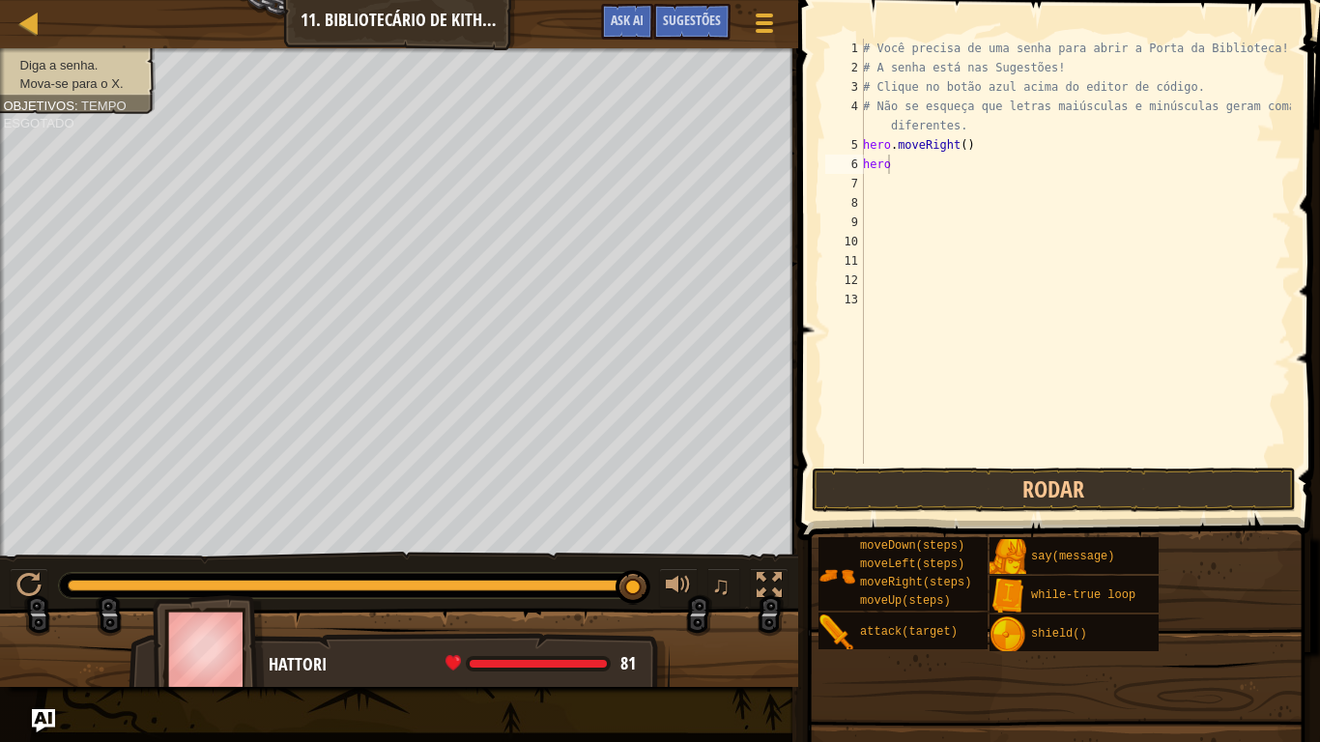
drag, startPoint x: 676, startPoint y: 28, endPoint x: 692, endPoint y: 15, distance: 20.7
click at [677, 27] on span "Sugestões" at bounding box center [692, 20] width 58 height 18
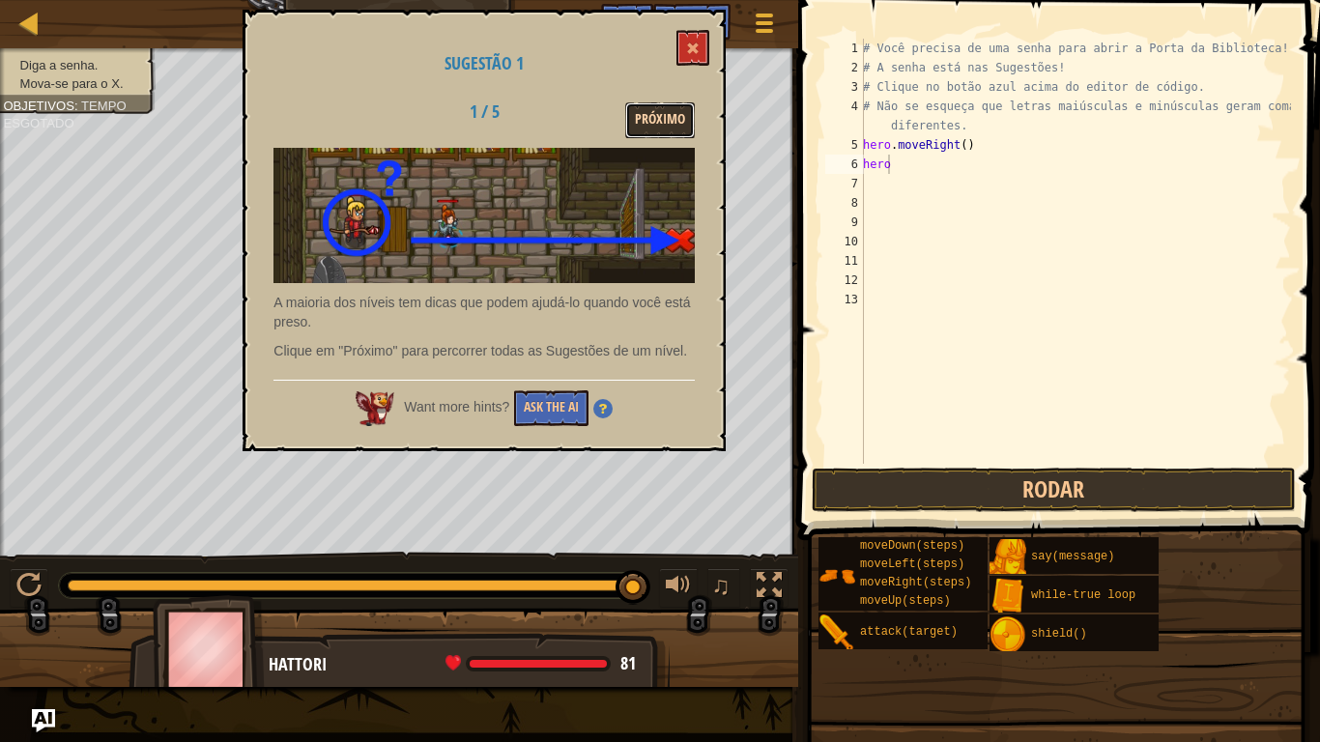
click at [672, 113] on button "Próximo" at bounding box center [660, 120] width 70 height 36
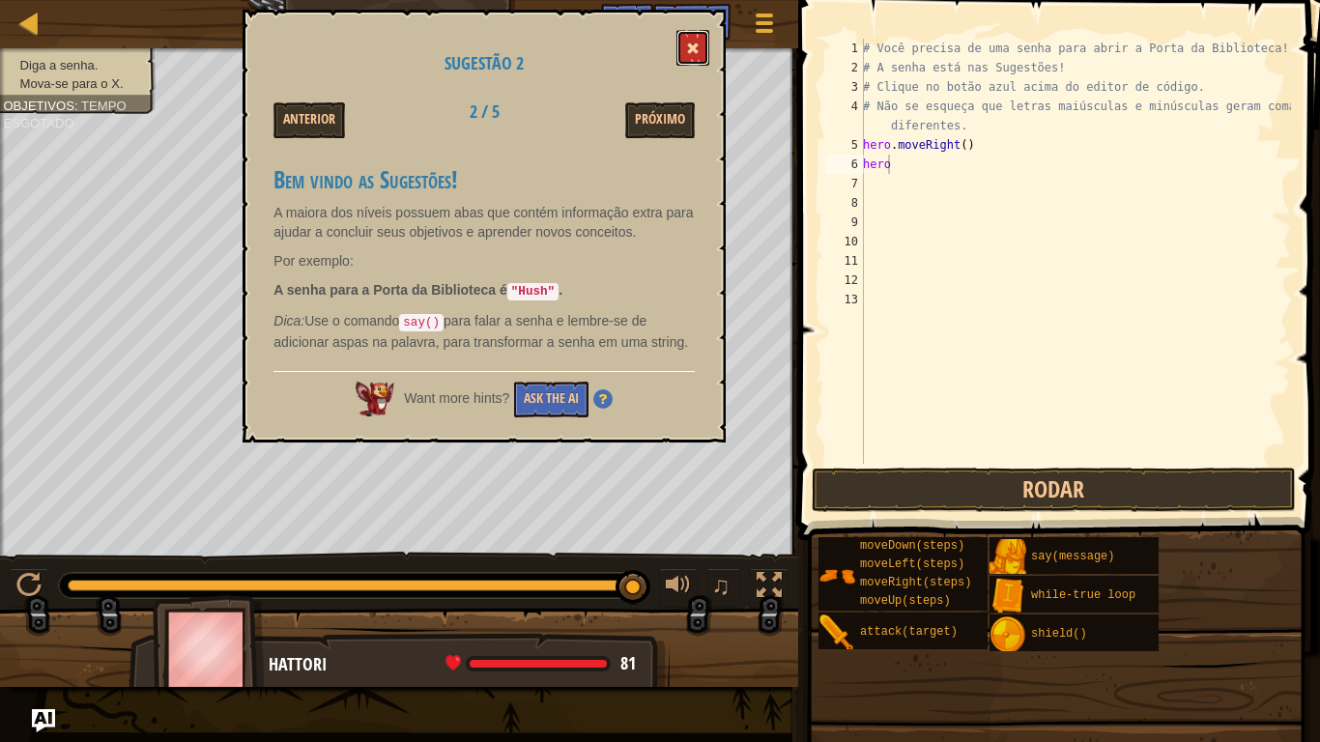
click at [692, 43] on span at bounding box center [693, 49] width 14 height 14
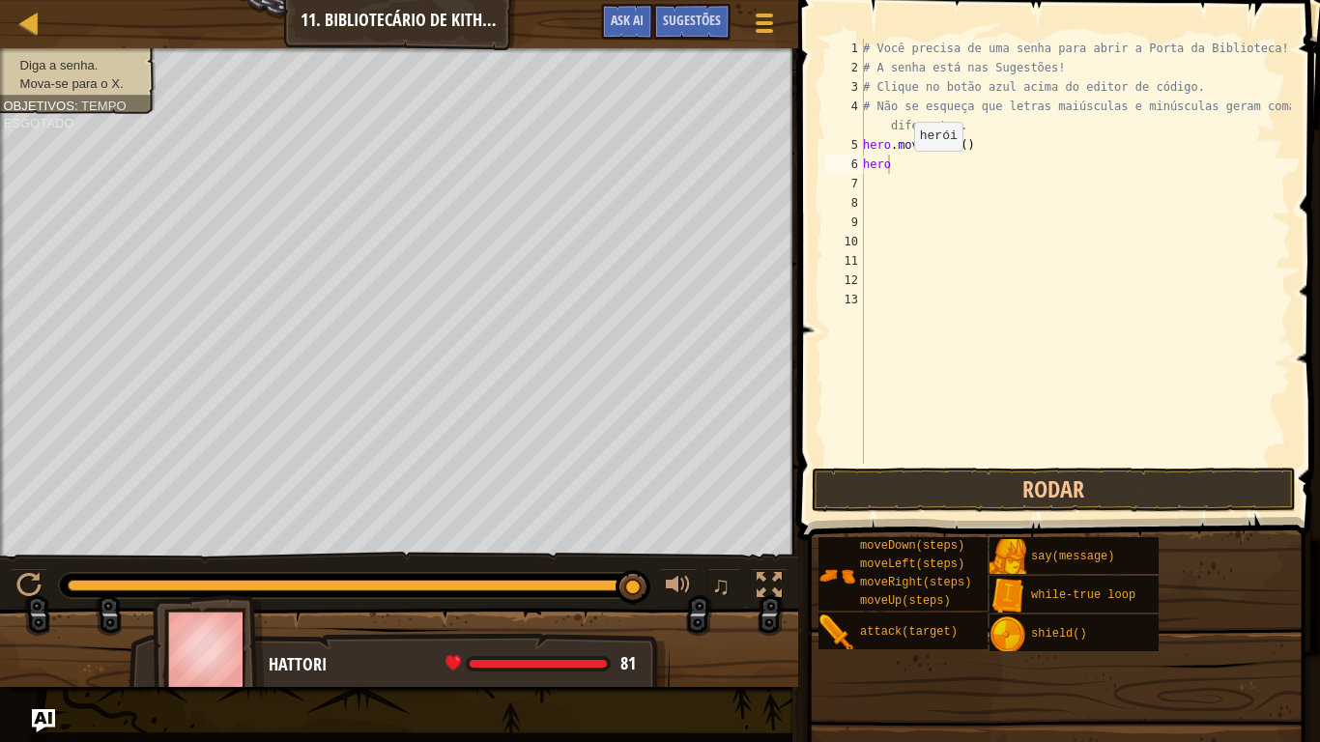
click at [896, 167] on div "# Você precisa de uma senha para abrir a Porta da Biblioteca! # A senha está na…" at bounding box center [1075, 271] width 432 height 464
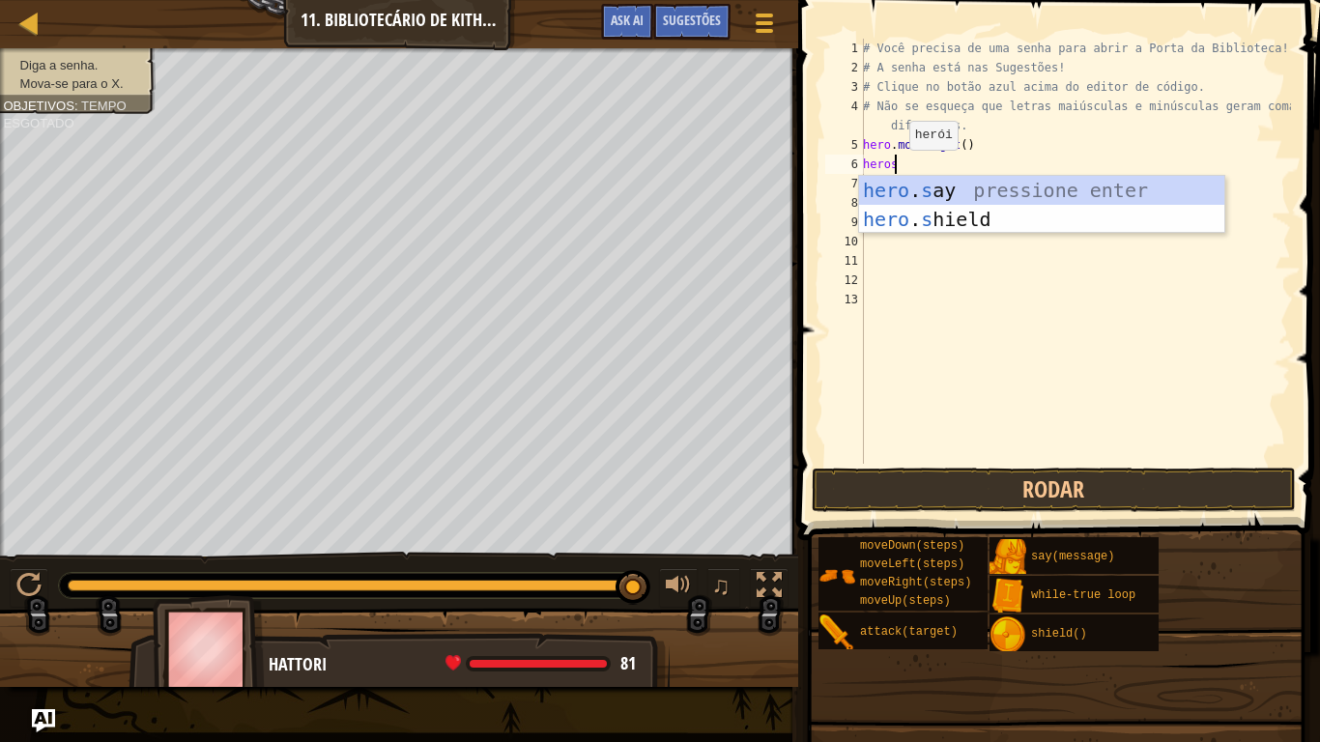
scroll to position [9, 2]
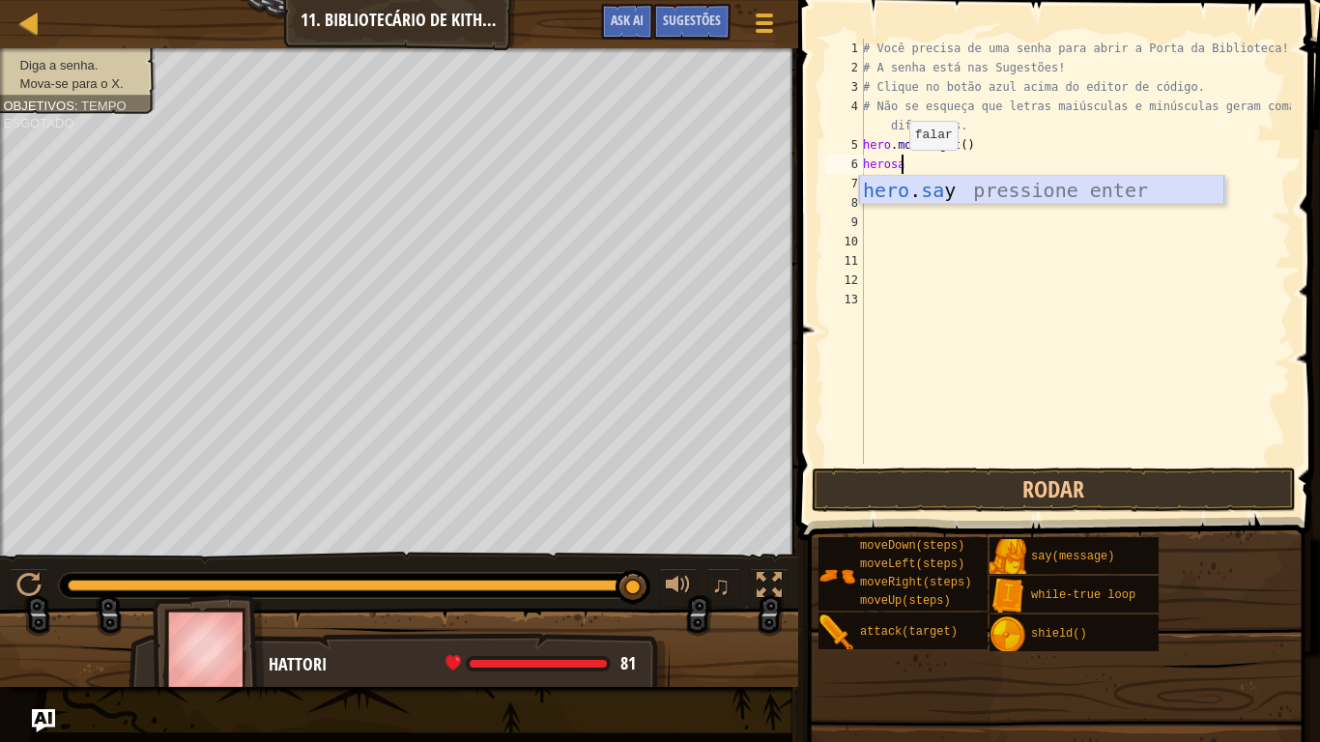
click at [936, 194] on div "hero . sa y pressione enter" at bounding box center [1041, 219] width 365 height 87
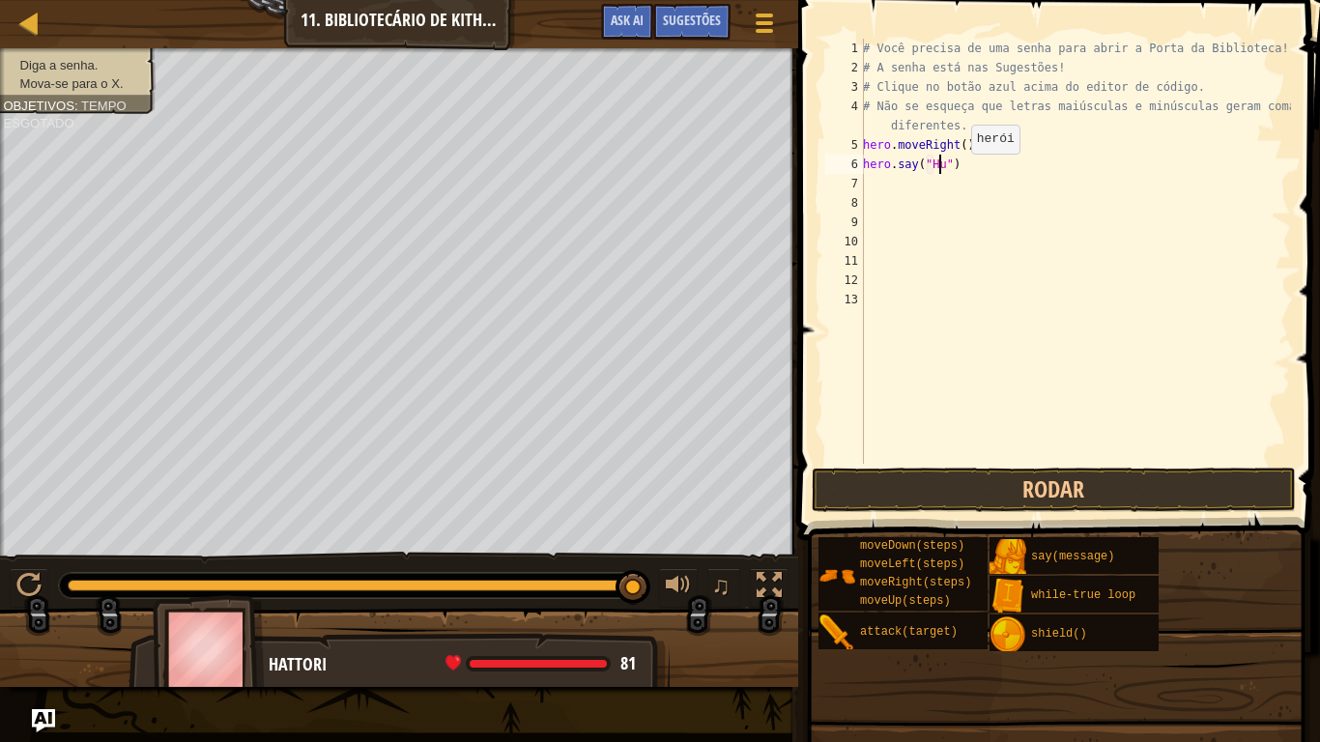
scroll to position [9, 7]
type textarea "hero.say("Hush")"
click at [917, 484] on button "Rodar" at bounding box center [1054, 490] width 484 height 44
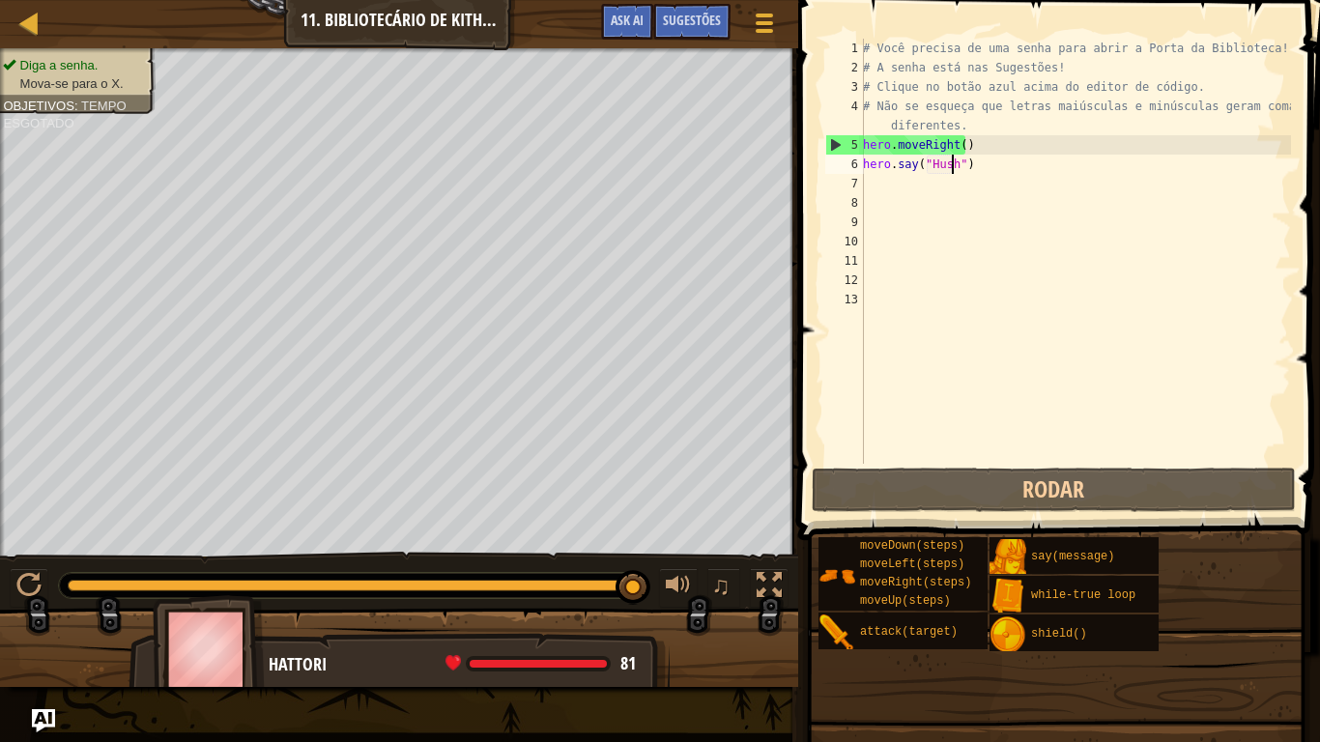
click at [871, 179] on div "# Você precisa de uma senha para abrir a Porta da Biblioteca! # A senha está na…" at bounding box center [1075, 271] width 432 height 464
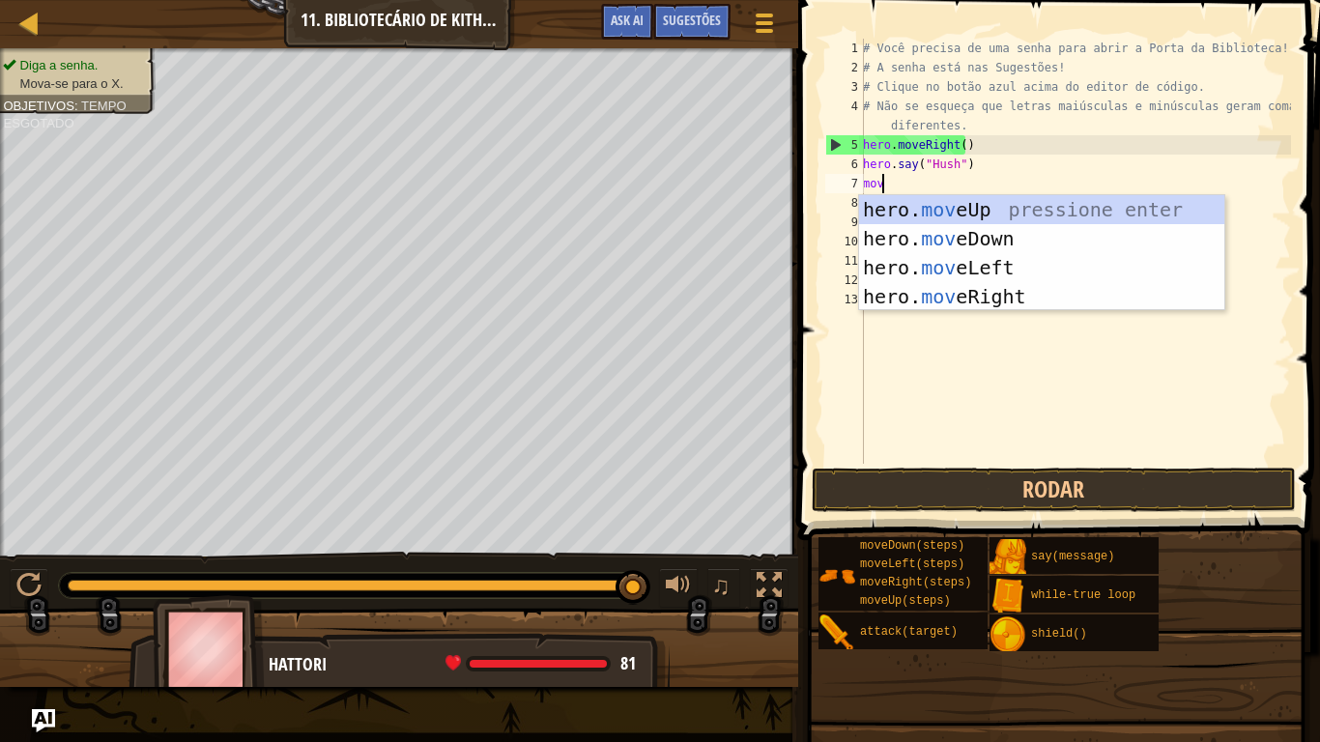
type textarea "move"
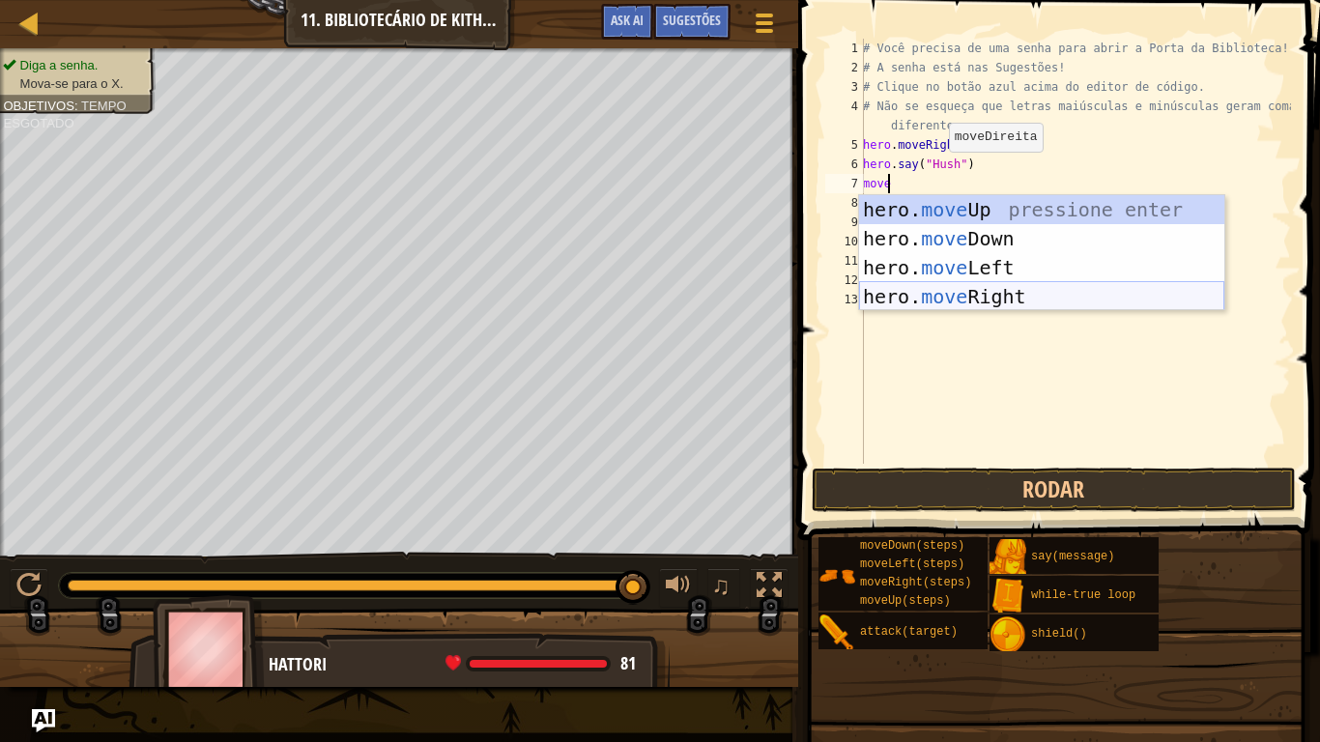
click at [938, 297] on div "hero. move Up pressione enter hero. move Down pressione enter hero. move Left p…" at bounding box center [1041, 282] width 365 height 174
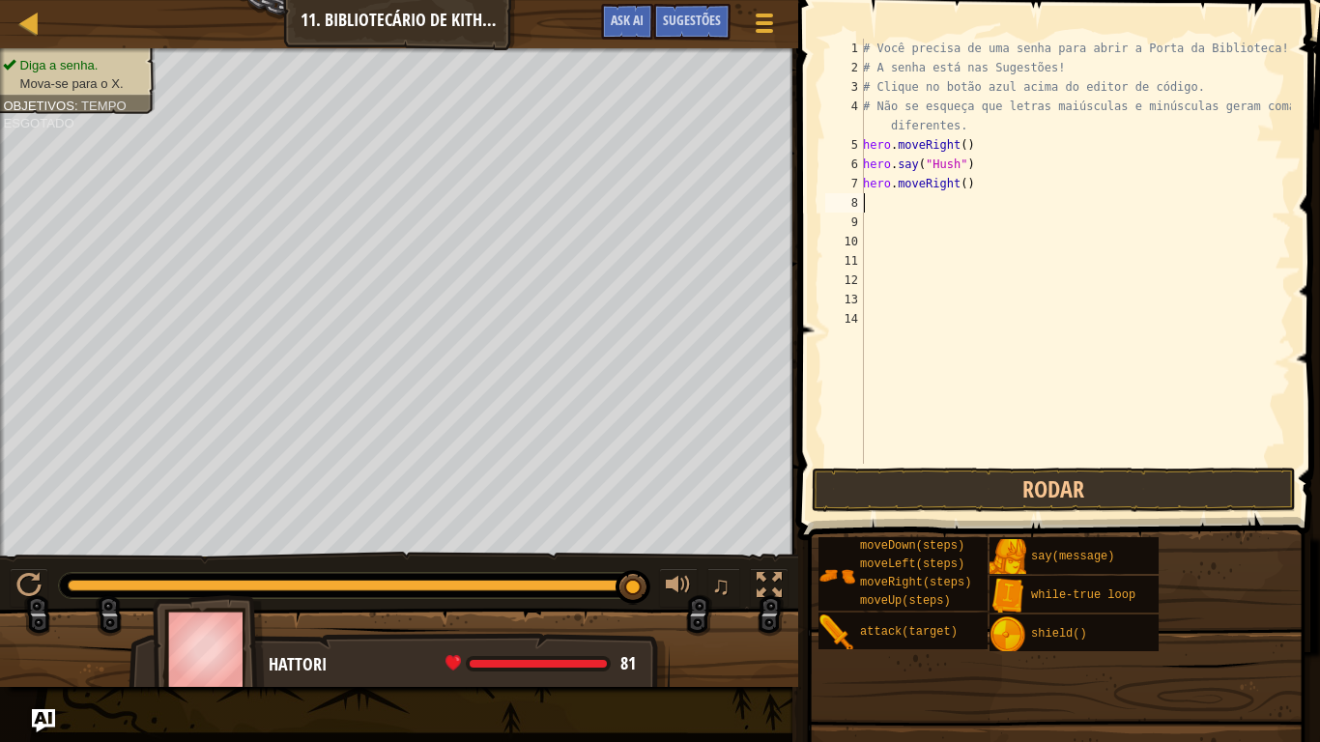
scroll to position [9, 0]
click at [936, 481] on button "Rodar" at bounding box center [1054, 490] width 484 height 44
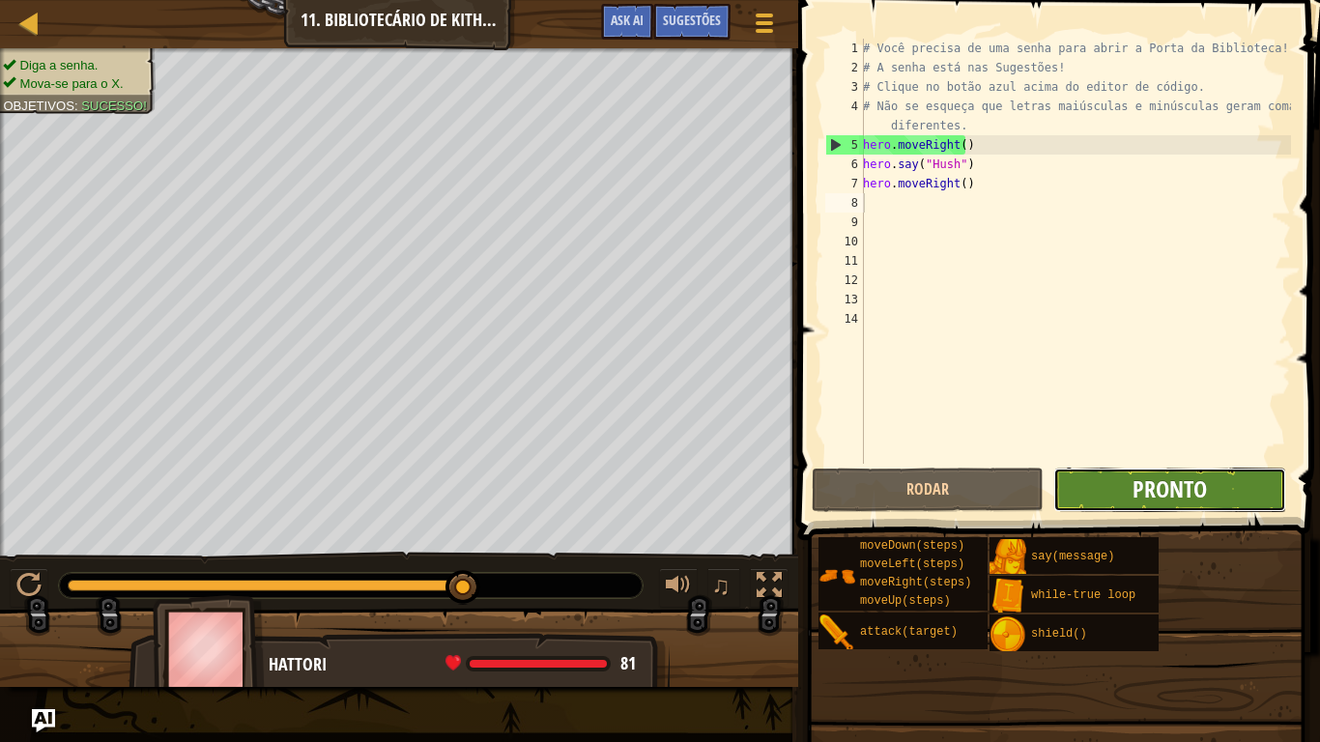
click at [1187, 496] on span "Pronto" at bounding box center [1170, 489] width 74 height 31
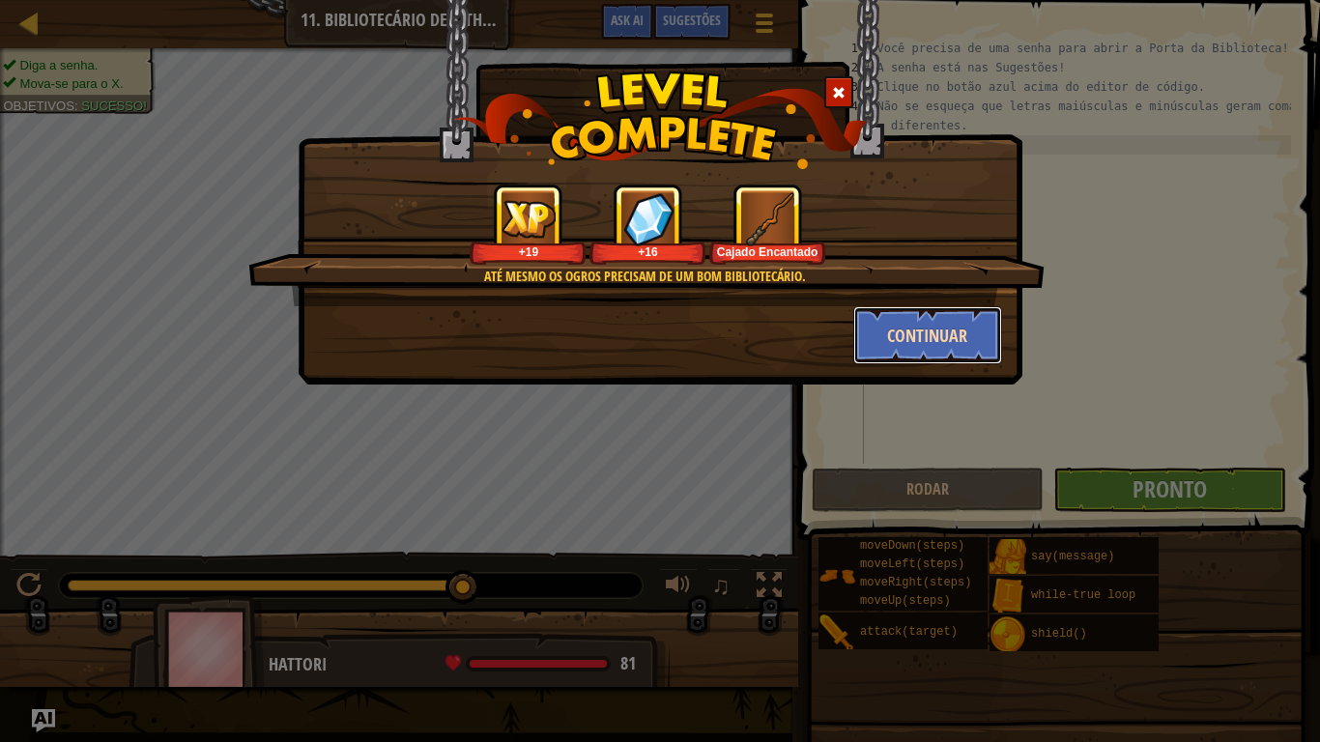
click at [968, 328] on button "Continuar" at bounding box center [928, 335] width 150 height 58
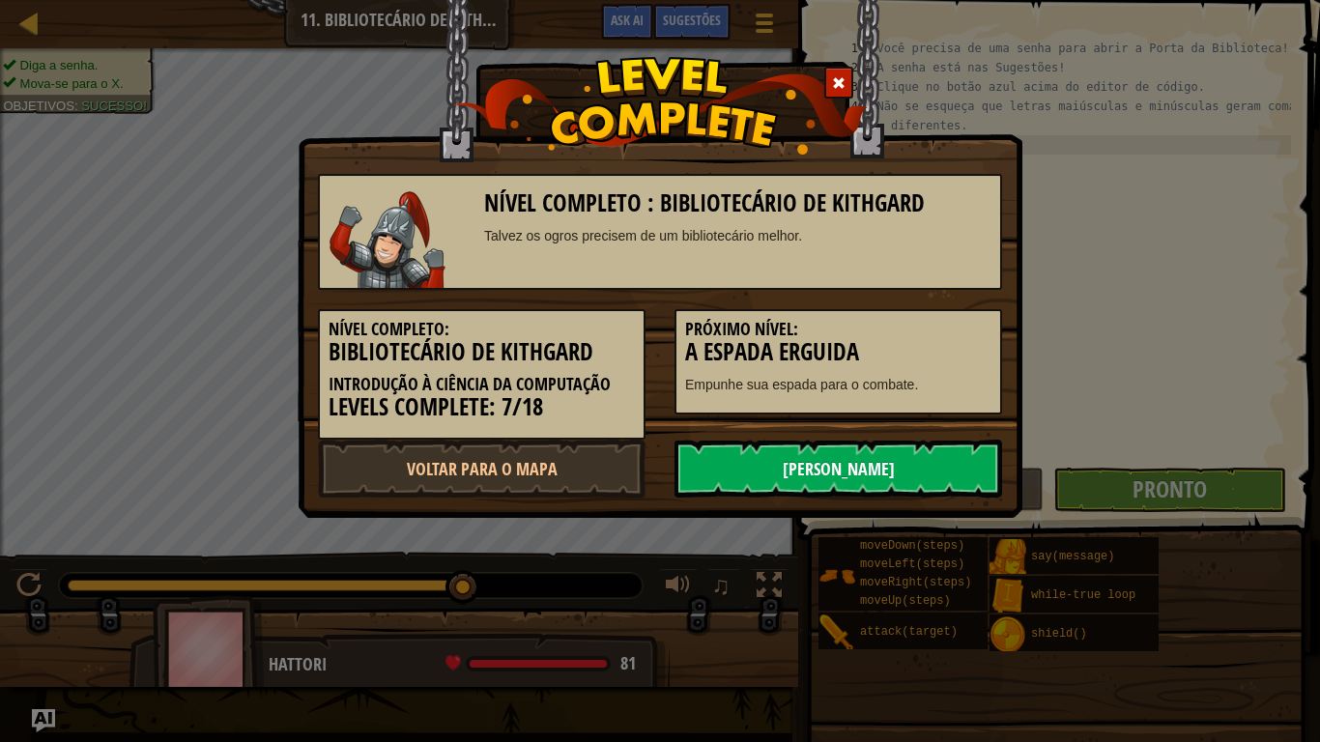
click at [888, 457] on link "[PERSON_NAME]" at bounding box center [839, 469] width 328 height 58
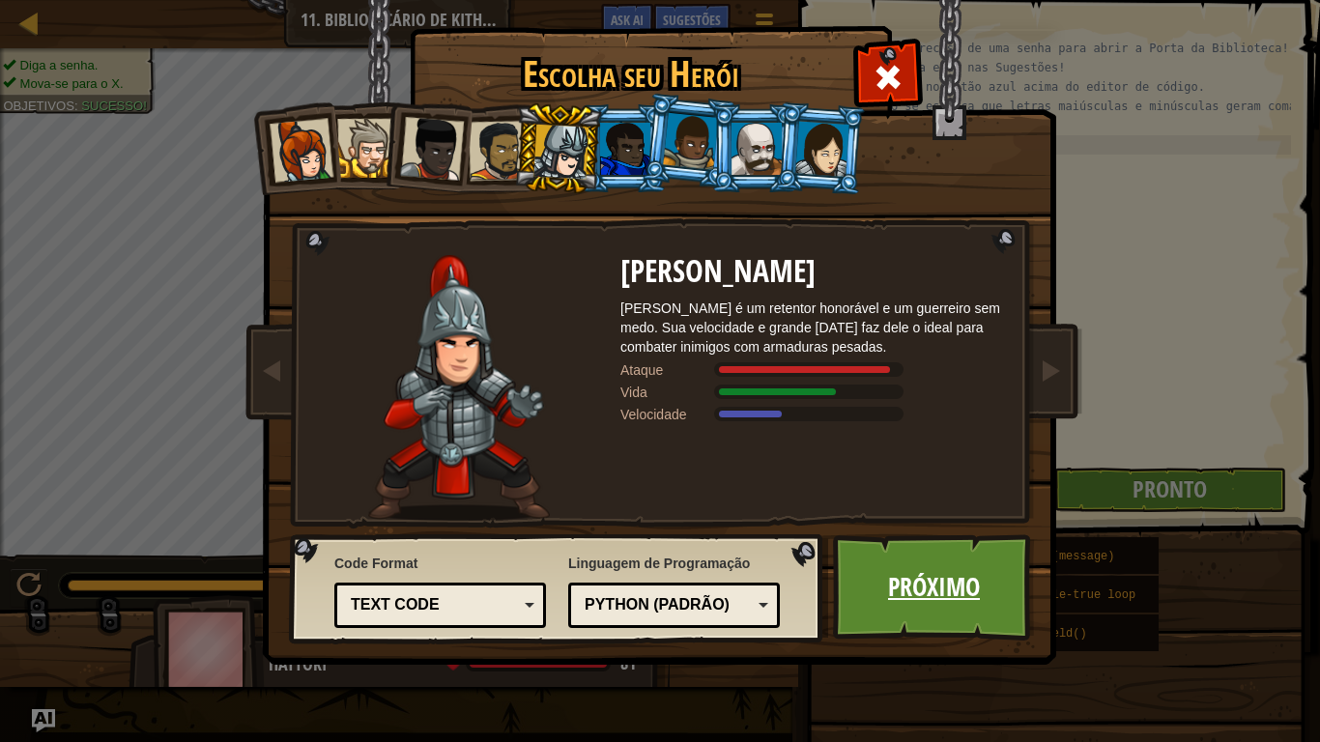
click at [903, 567] on link "Próximo" at bounding box center [934, 588] width 202 height 106
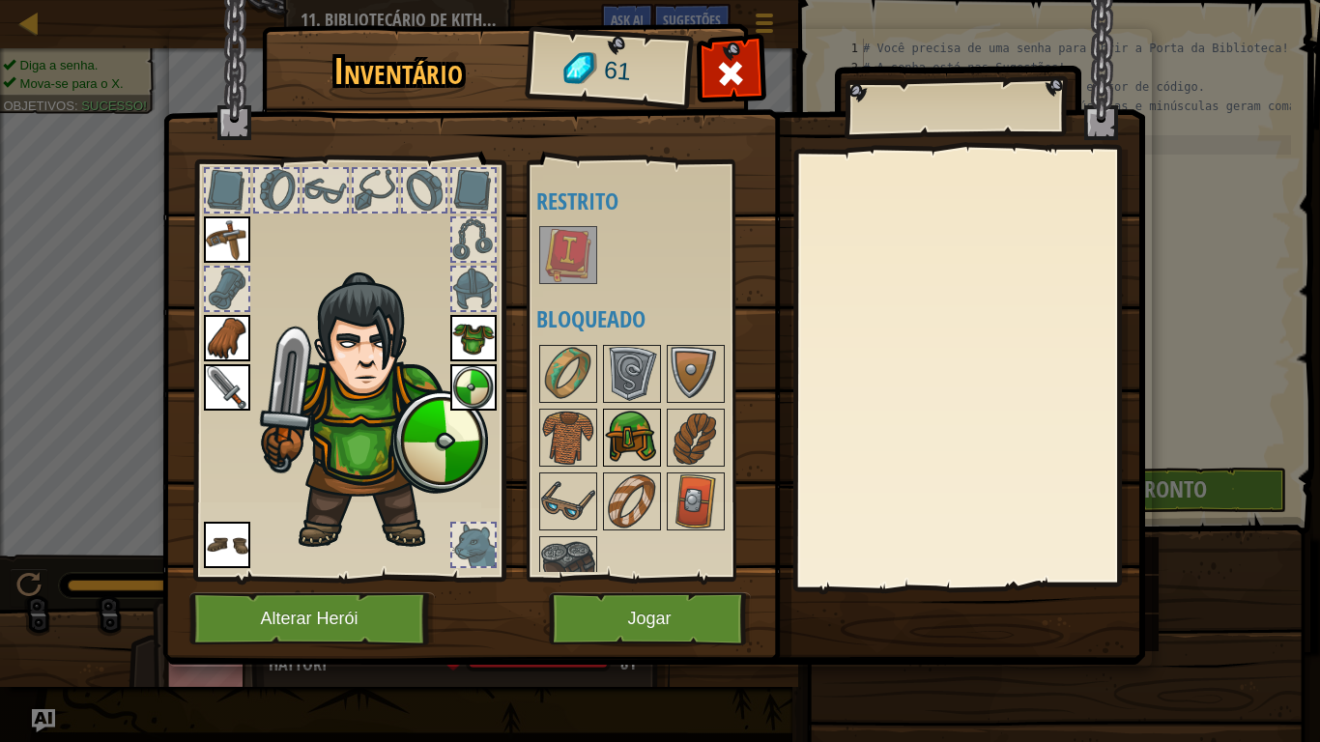
click at [635, 430] on img at bounding box center [632, 438] width 54 height 54
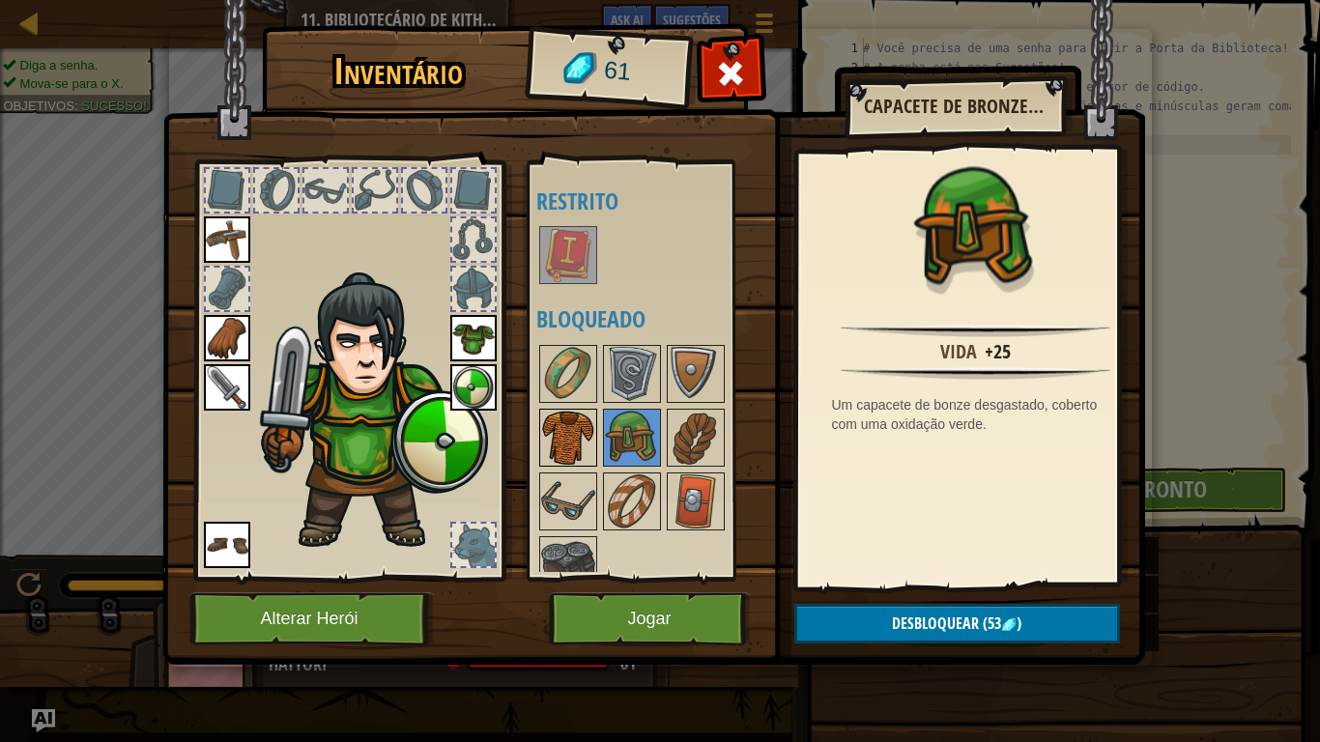
click at [577, 428] on img at bounding box center [568, 438] width 54 height 54
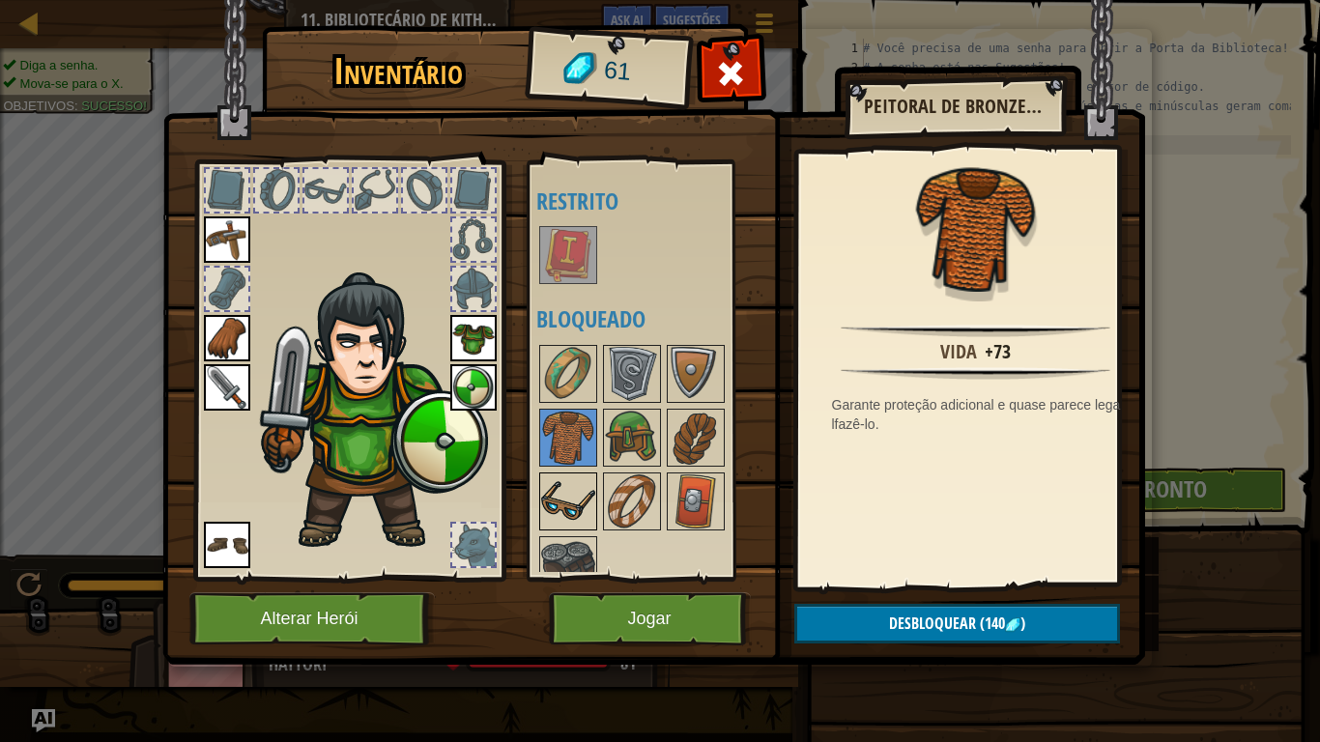
click at [570, 494] on img at bounding box center [568, 502] width 54 height 54
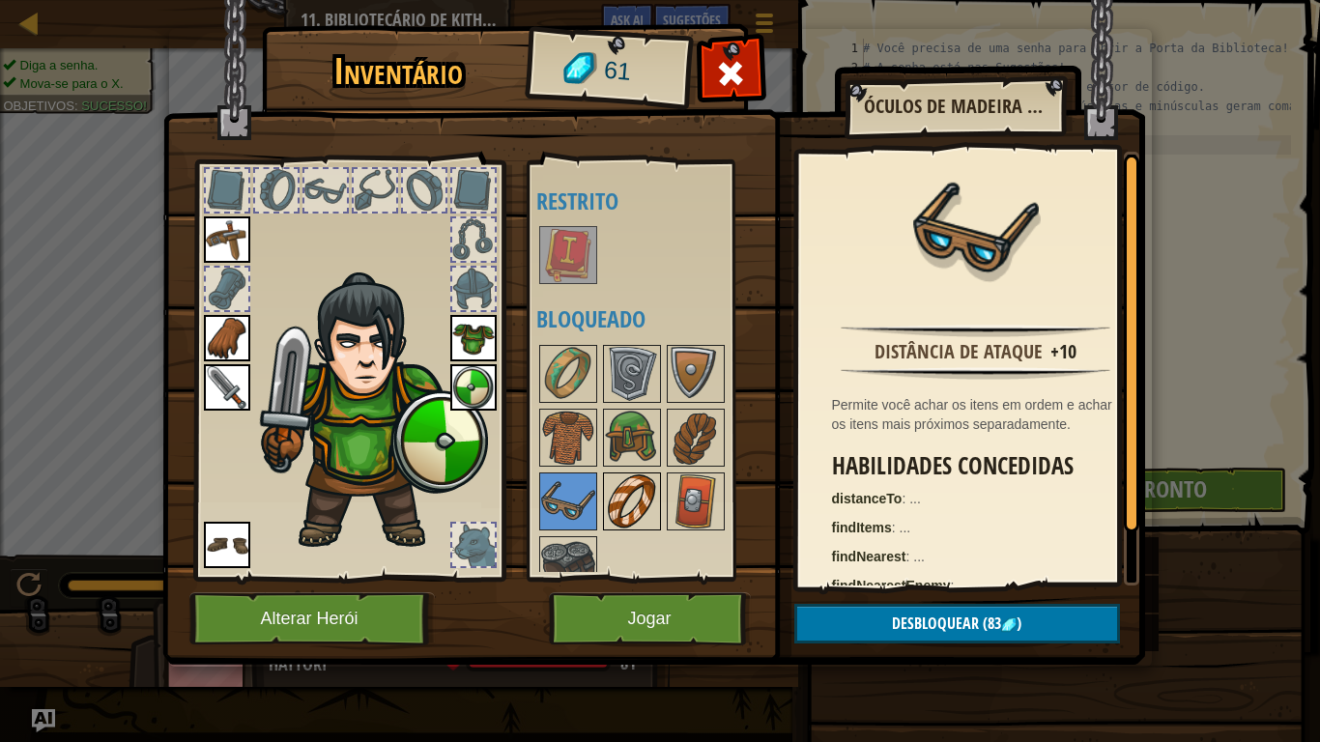
drag, startPoint x: 648, startPoint y: 490, endPoint x: 638, endPoint y: 492, distance: 9.9
click at [645, 490] on img at bounding box center [632, 502] width 54 height 54
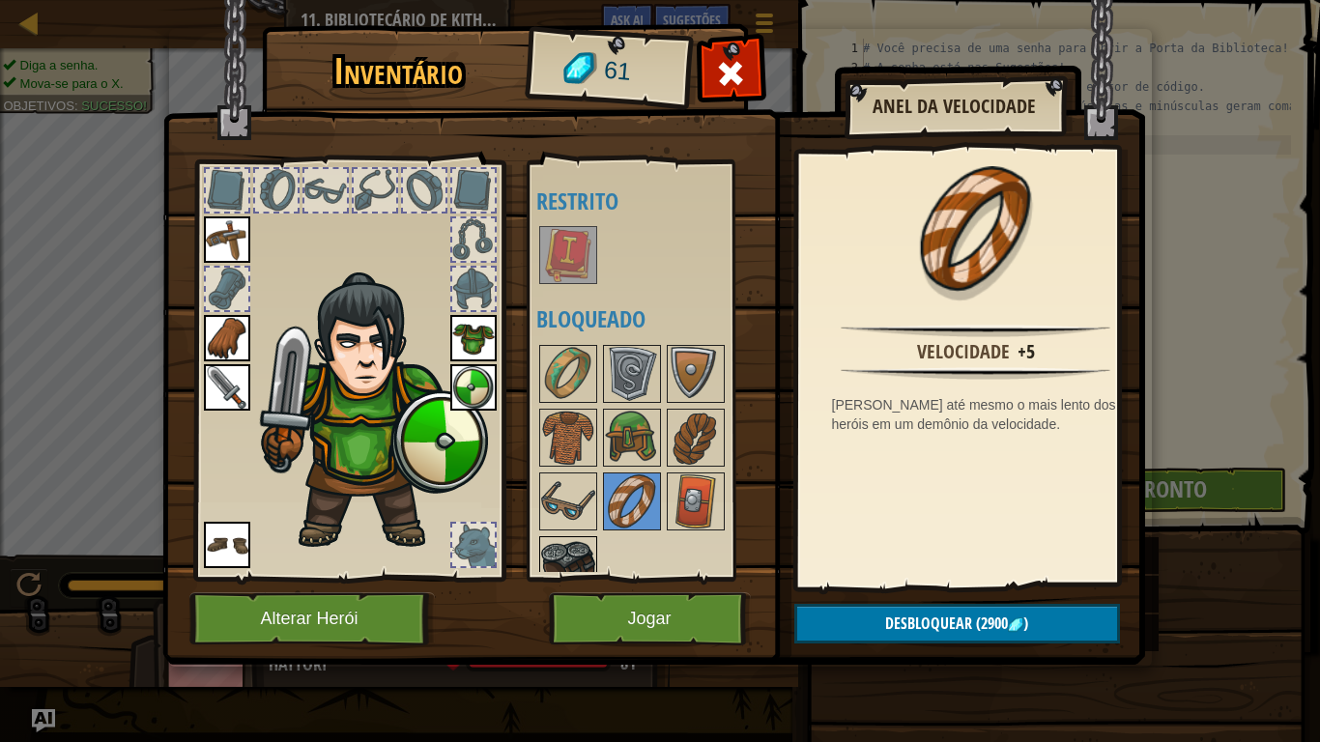
click at [545, 553] on img at bounding box center [568, 565] width 54 height 54
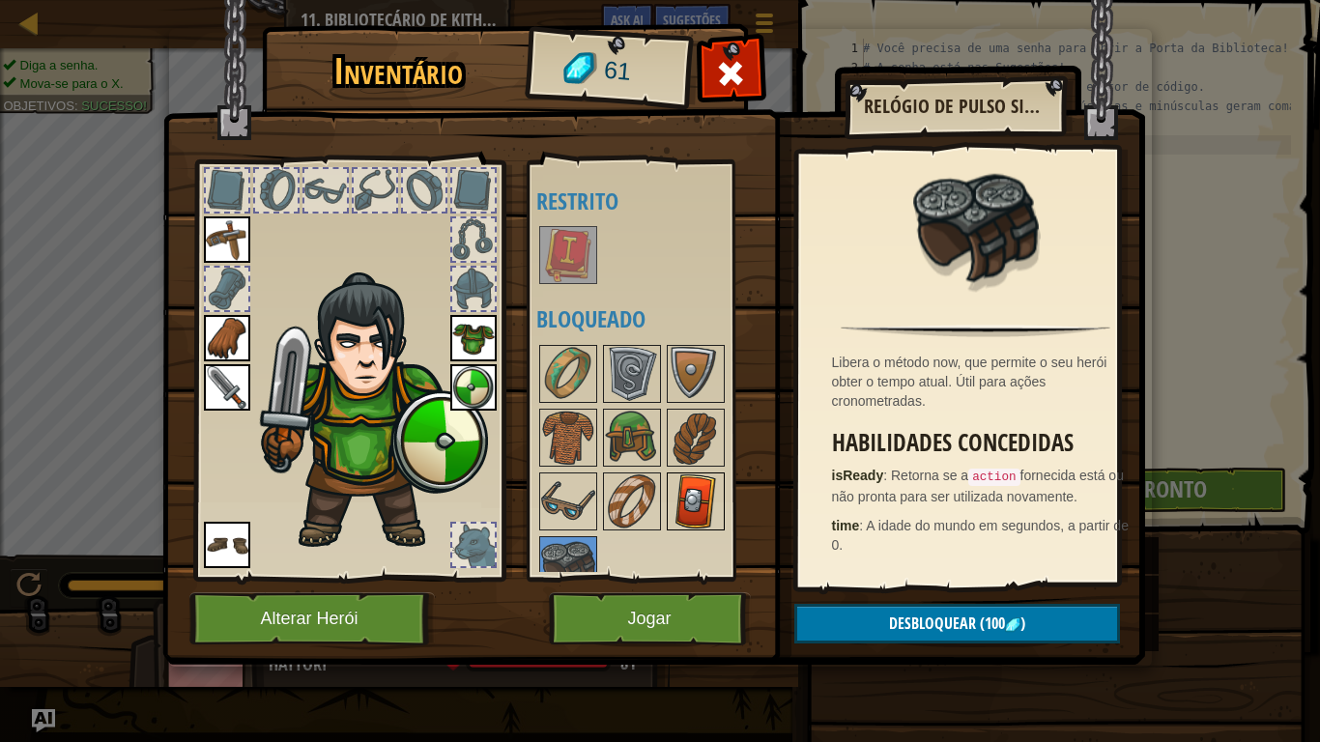
click at [686, 512] on img at bounding box center [696, 502] width 54 height 54
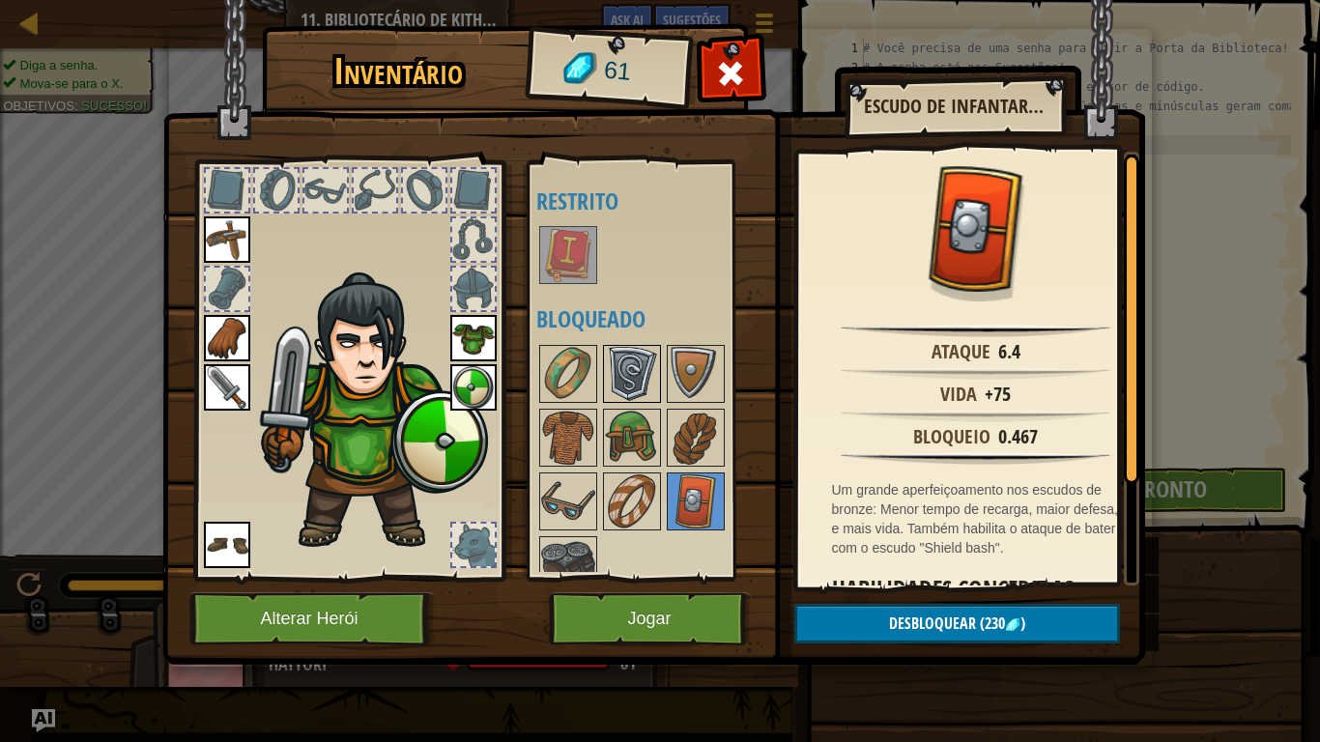
click at [632, 368] on img at bounding box center [632, 374] width 54 height 54
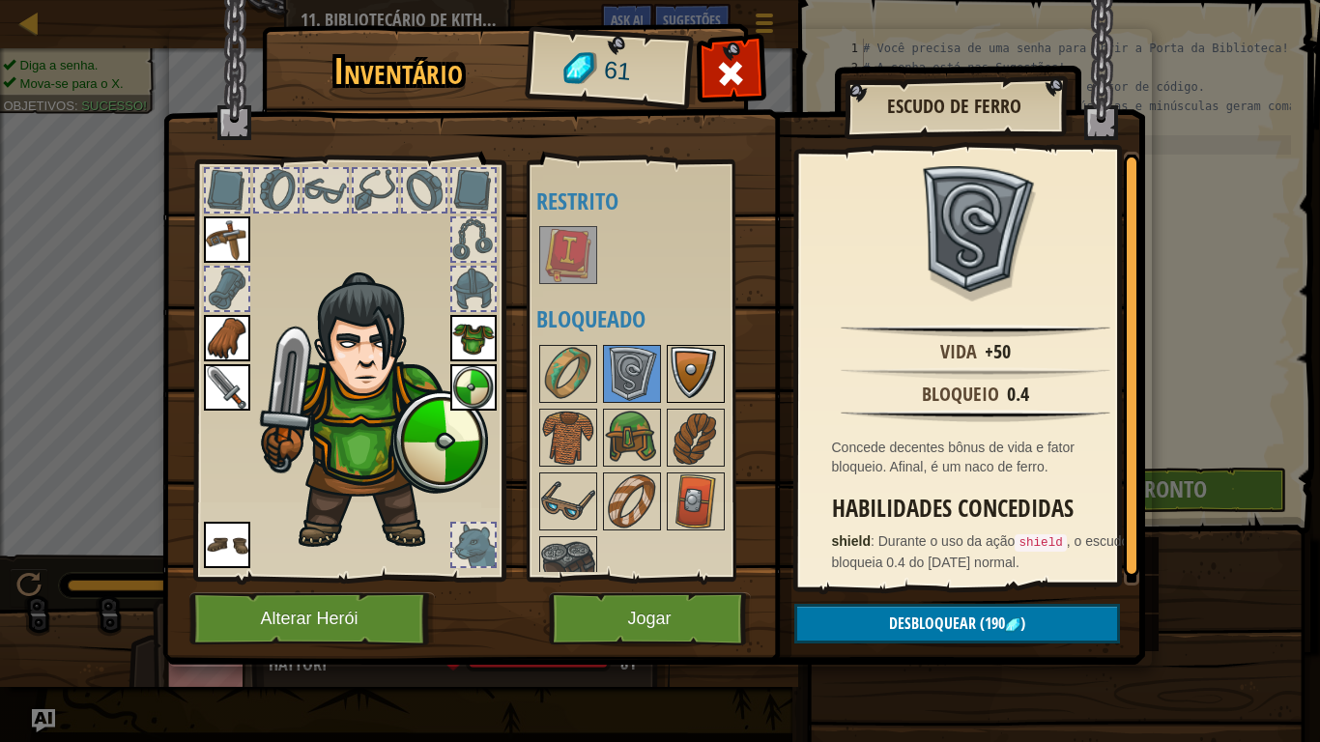
click at [694, 367] on img at bounding box center [696, 374] width 54 height 54
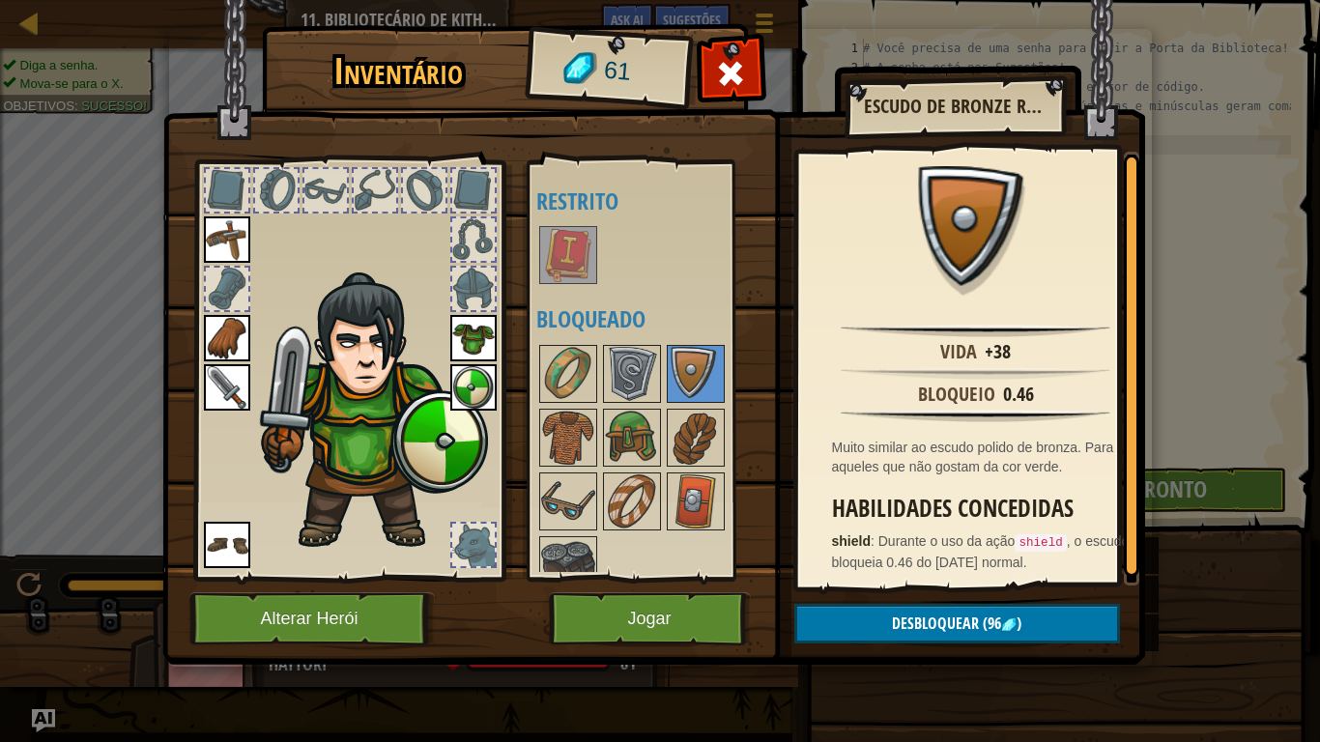
click at [430, 425] on img at bounding box center [370, 412] width 237 height 281
click at [470, 387] on img at bounding box center [473, 387] width 46 height 46
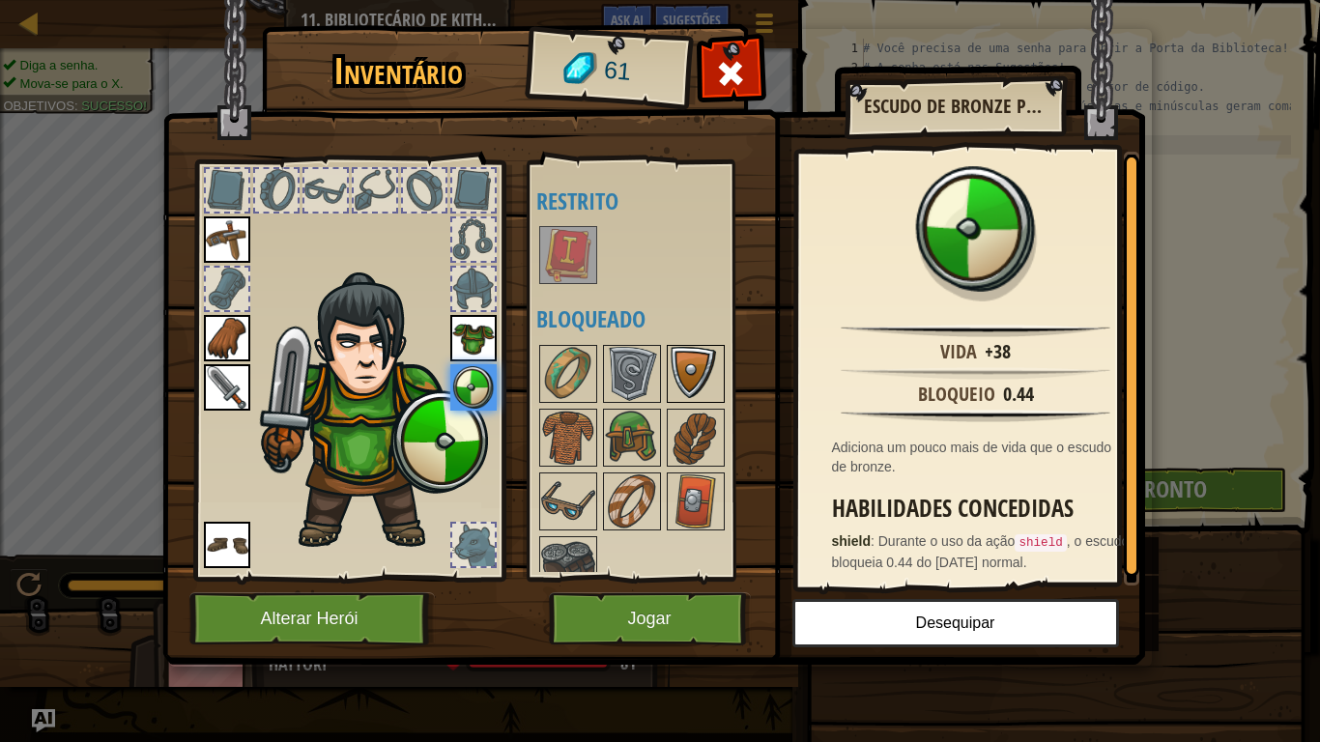
click at [698, 374] on img at bounding box center [696, 374] width 54 height 54
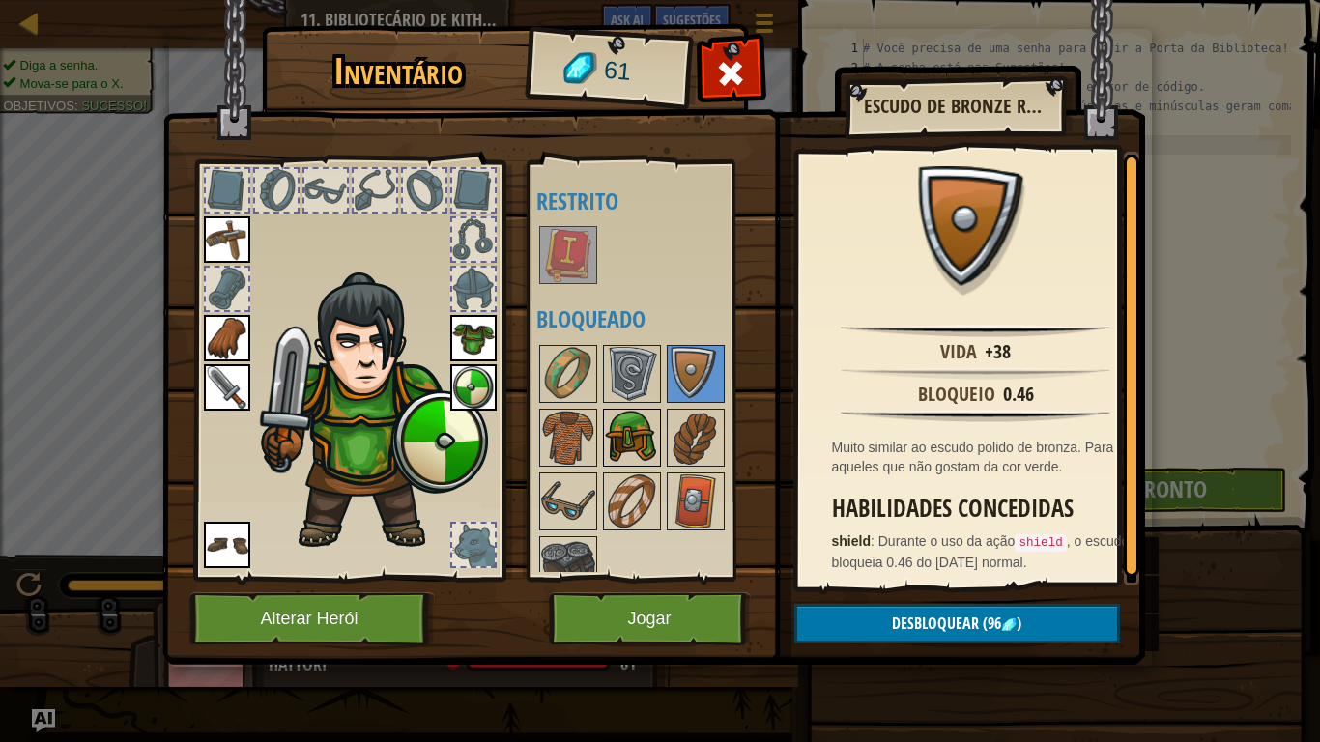
click at [633, 430] on img at bounding box center [632, 438] width 54 height 54
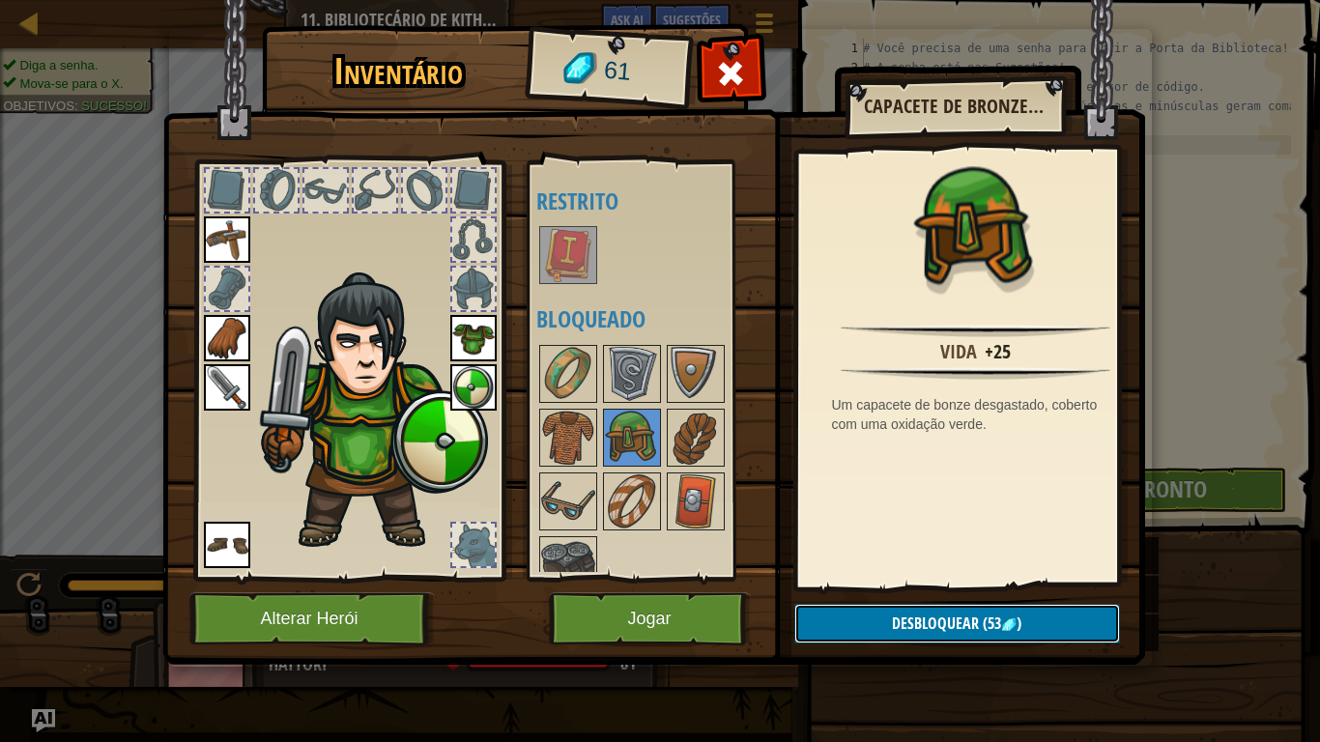
click at [889, 611] on button "Desbloquear (53 )" at bounding box center [958, 624] width 326 height 40
click at [920, 611] on button "Confirmar" at bounding box center [958, 624] width 326 height 40
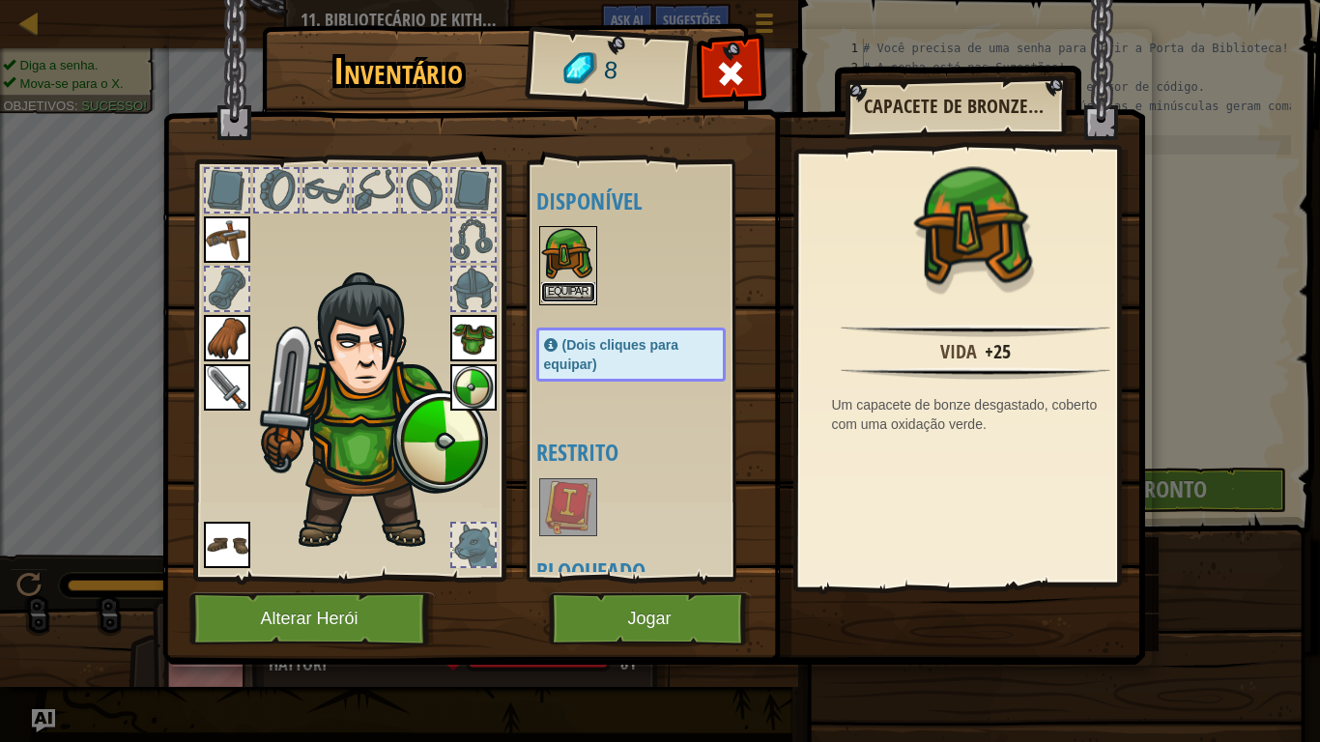
click at [575, 287] on button "Equipar" at bounding box center [568, 292] width 54 height 20
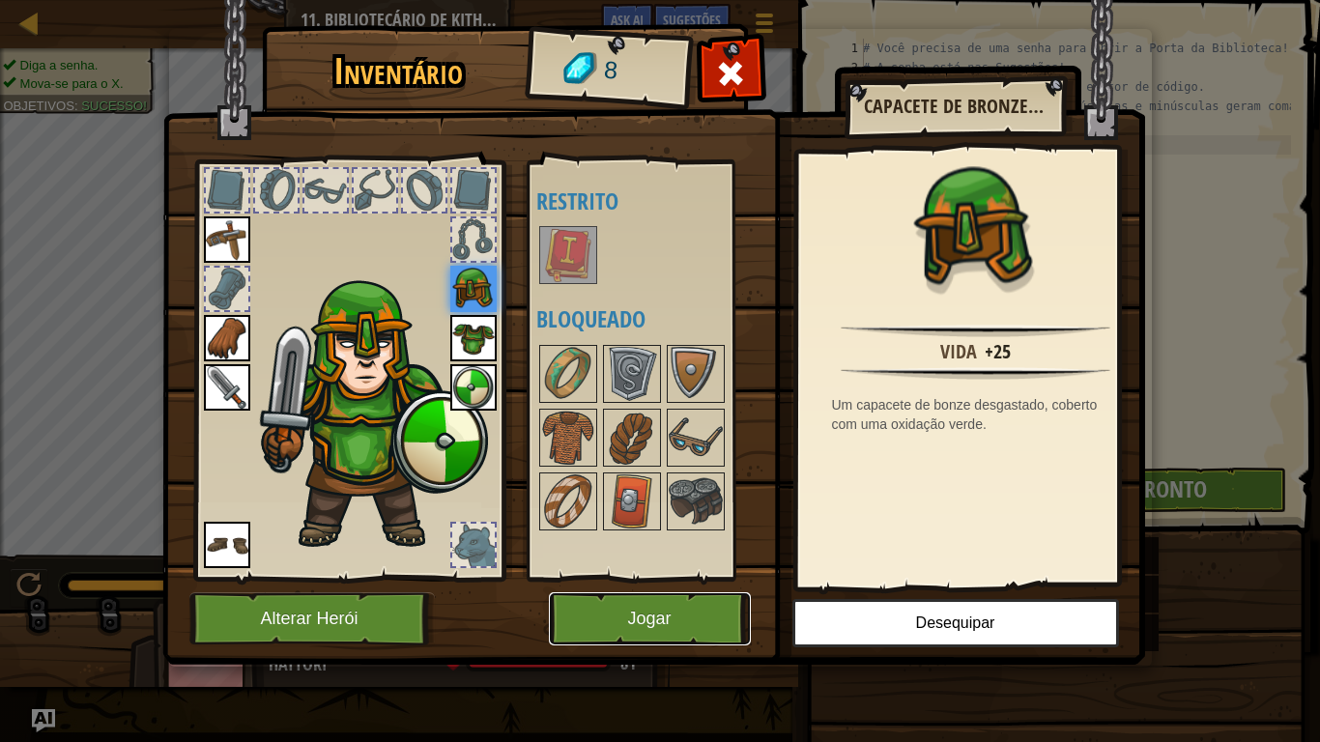
click at [681, 611] on button "Jogar" at bounding box center [650, 619] width 202 height 53
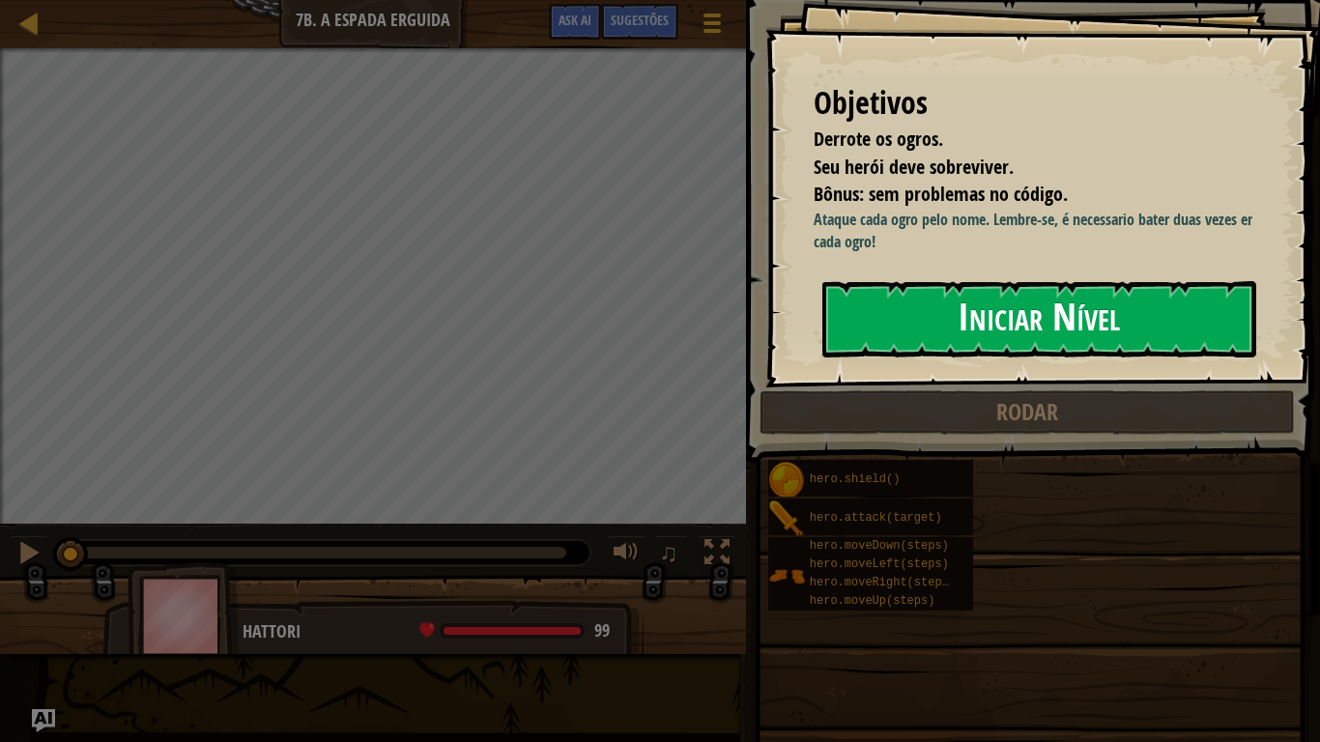
click at [923, 315] on button "Iniciar Nível" at bounding box center [1040, 319] width 434 height 76
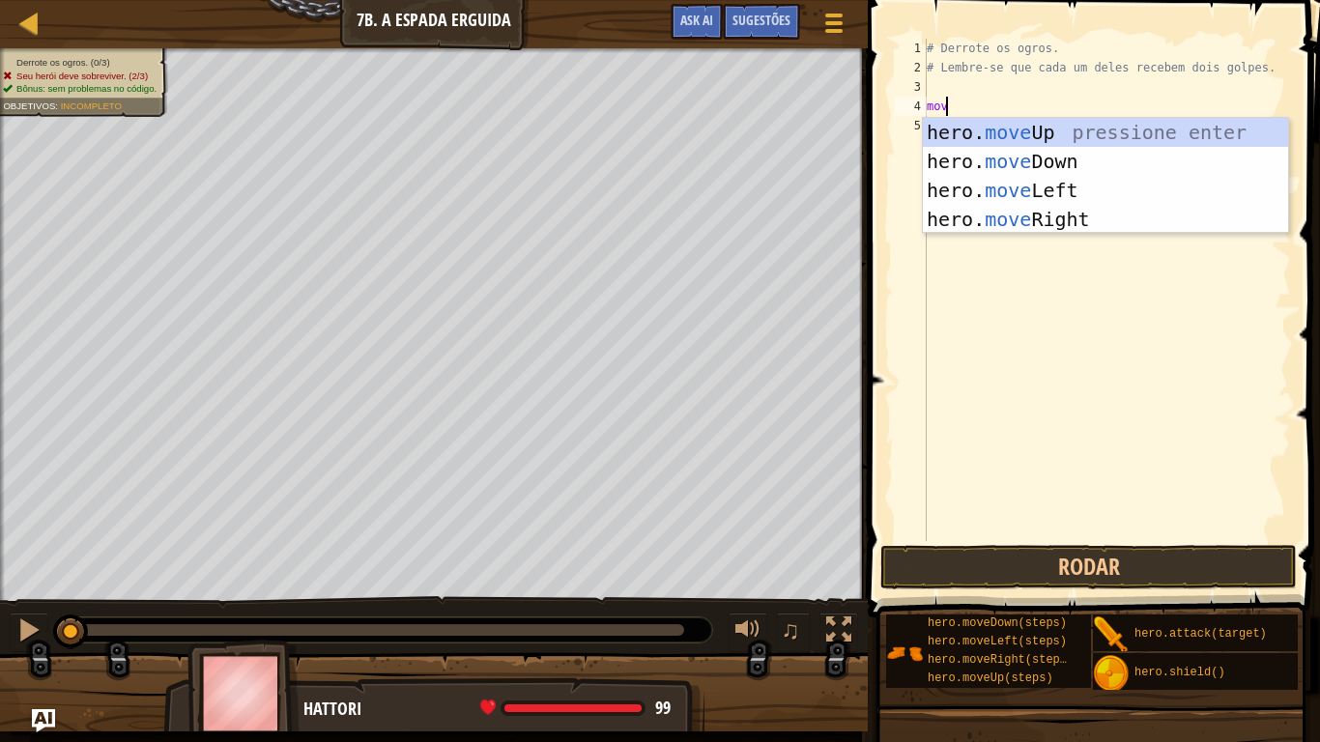
scroll to position [9, 0]
type textarea "m"
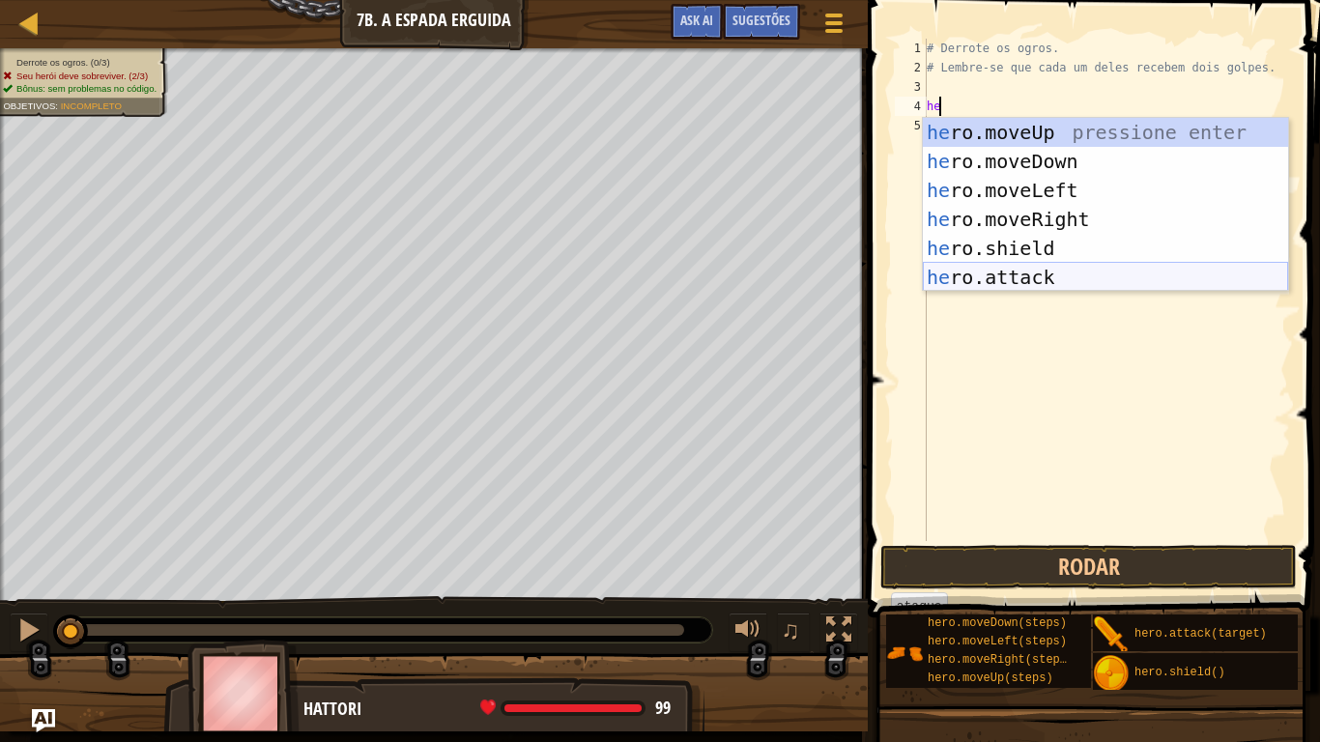
click at [1016, 272] on div "he ro.moveUp pressione enter he ro.moveDown pressione enter he ro.moveLeft pres…" at bounding box center [1105, 234] width 365 height 232
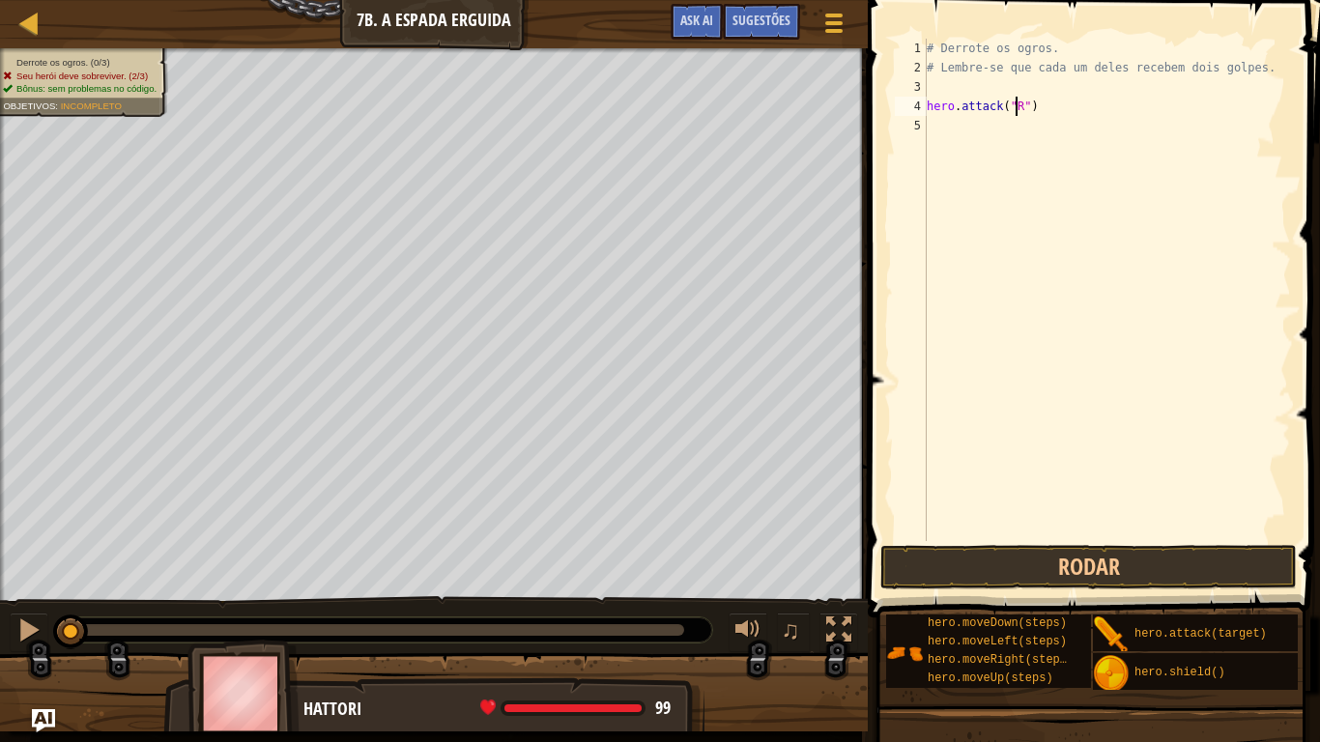
scroll to position [9, 8]
type textarea "hero.attack("Rig")"
click at [928, 121] on div "# Derrote os ogros. # Lembre-se que cada um deles recebem dois golpes. hero . a…" at bounding box center [1107, 309] width 368 height 541
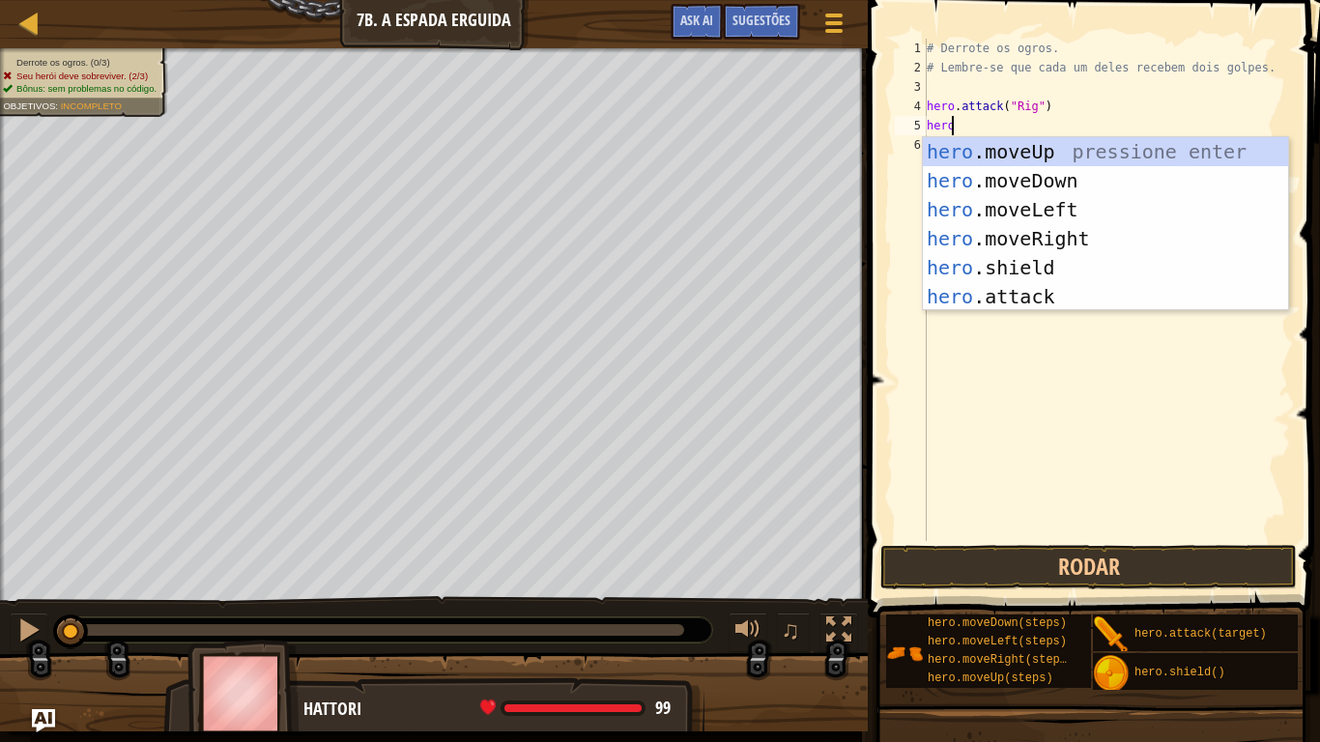
scroll to position [9, 1]
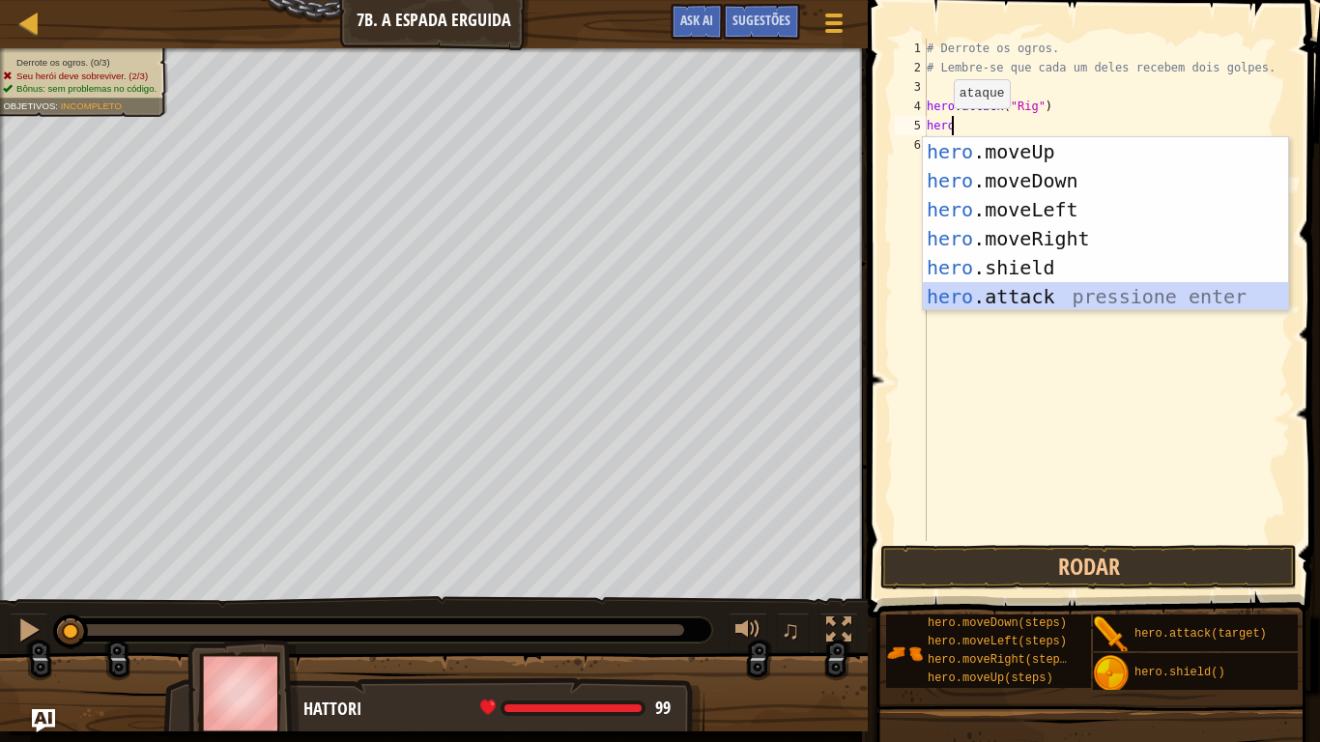
click at [1004, 286] on div "hero .moveUp pressione enter hero .moveDown pressione enter hero .moveLeft pres…" at bounding box center [1105, 253] width 365 height 232
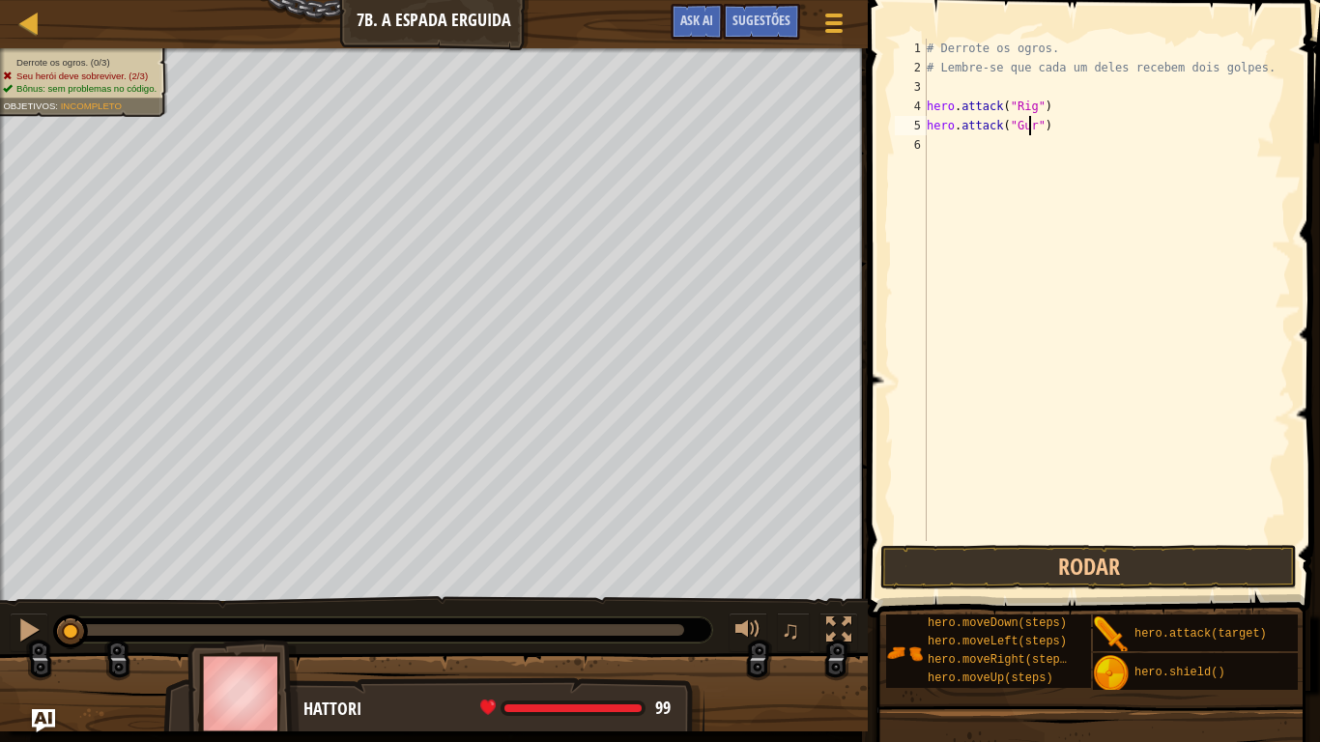
type textarea "hero.attack("Gurt")"
click at [933, 141] on div "# Derrote os ogros. # Lembre-se que cada um deles recebem dois golpes. hero . a…" at bounding box center [1107, 309] width 368 height 541
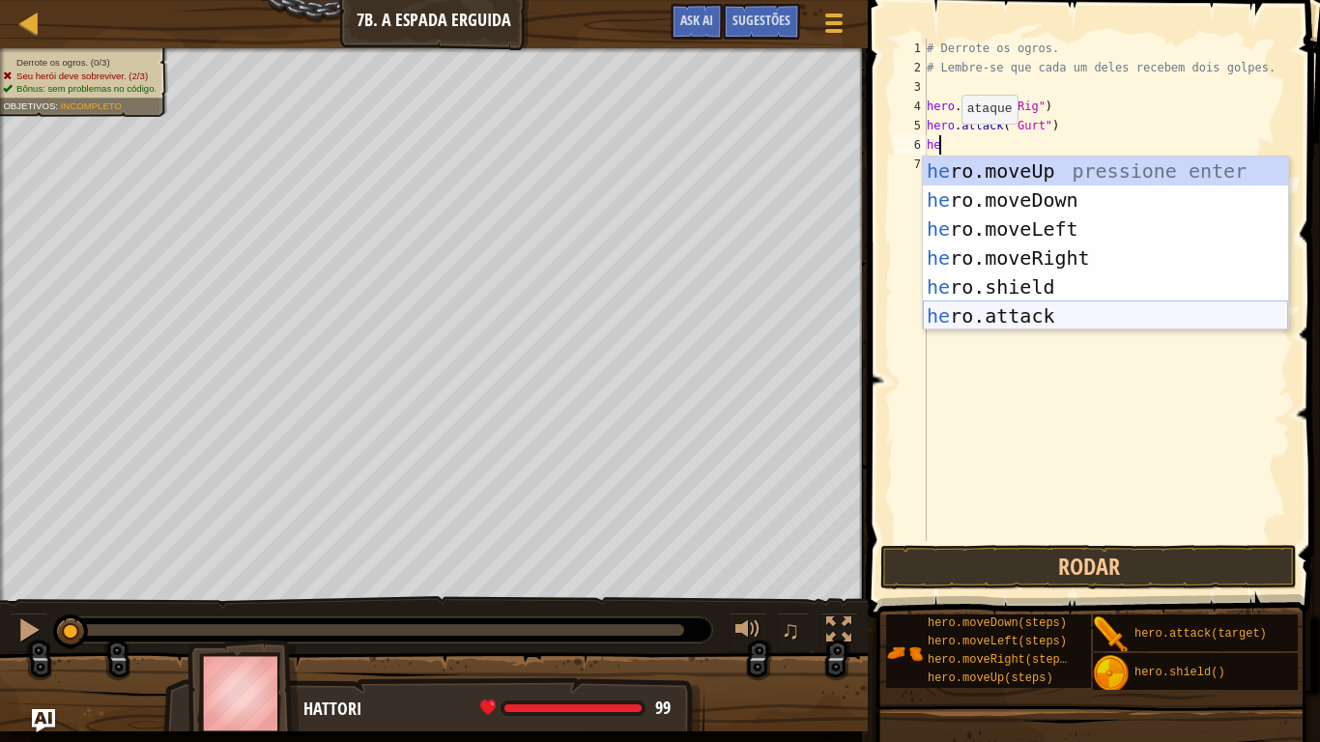
click at [996, 304] on div "he ro.moveUp pressione enter he ro.moveDown pressione enter he ro.moveLeft pres…" at bounding box center [1105, 273] width 365 height 232
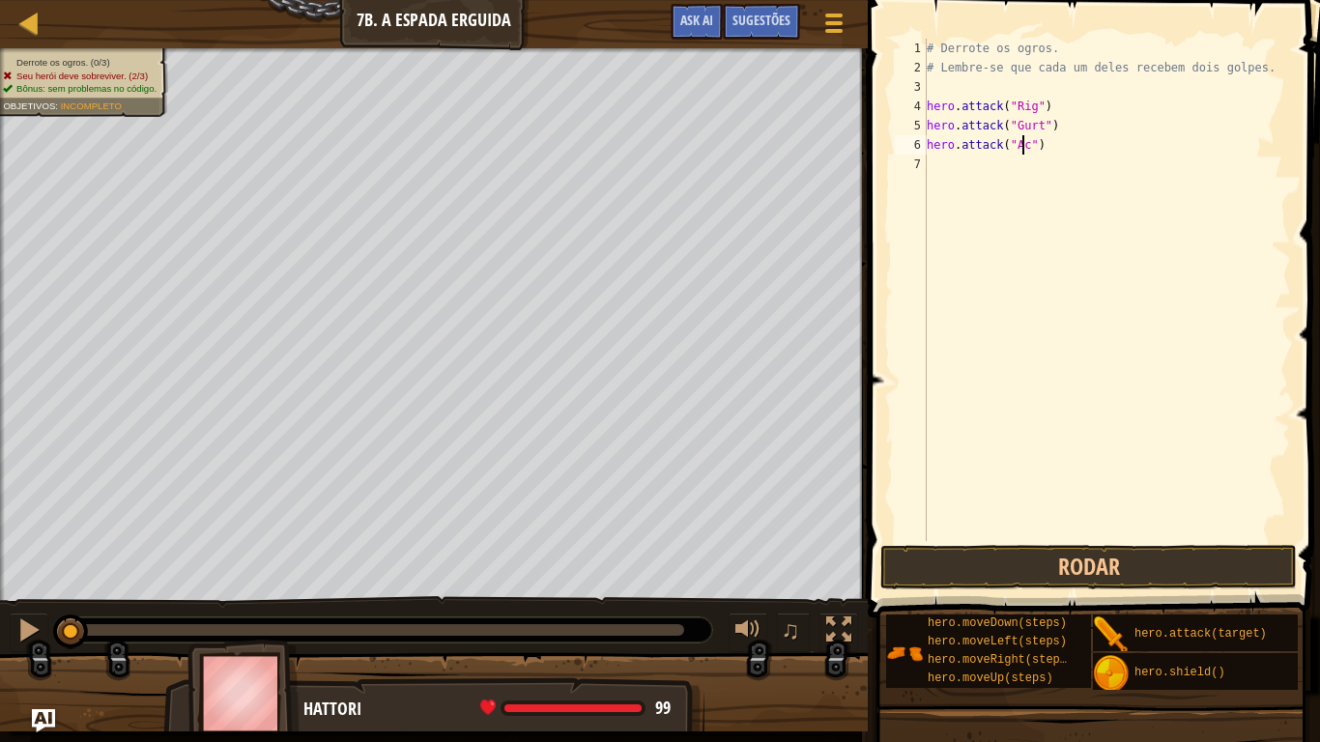
scroll to position [9, 8]
type textarea "hero.attack("Ack")"
click at [933, 168] on div "# Derrote os ogros. # Lembre-se que cada um deles recebem dois golpes. hero . a…" at bounding box center [1107, 309] width 368 height 541
click at [935, 168] on div "# Derrote os ogros. # Lembre-se que cada um deles recebem dois golpes. hero . a…" at bounding box center [1107, 309] width 368 height 541
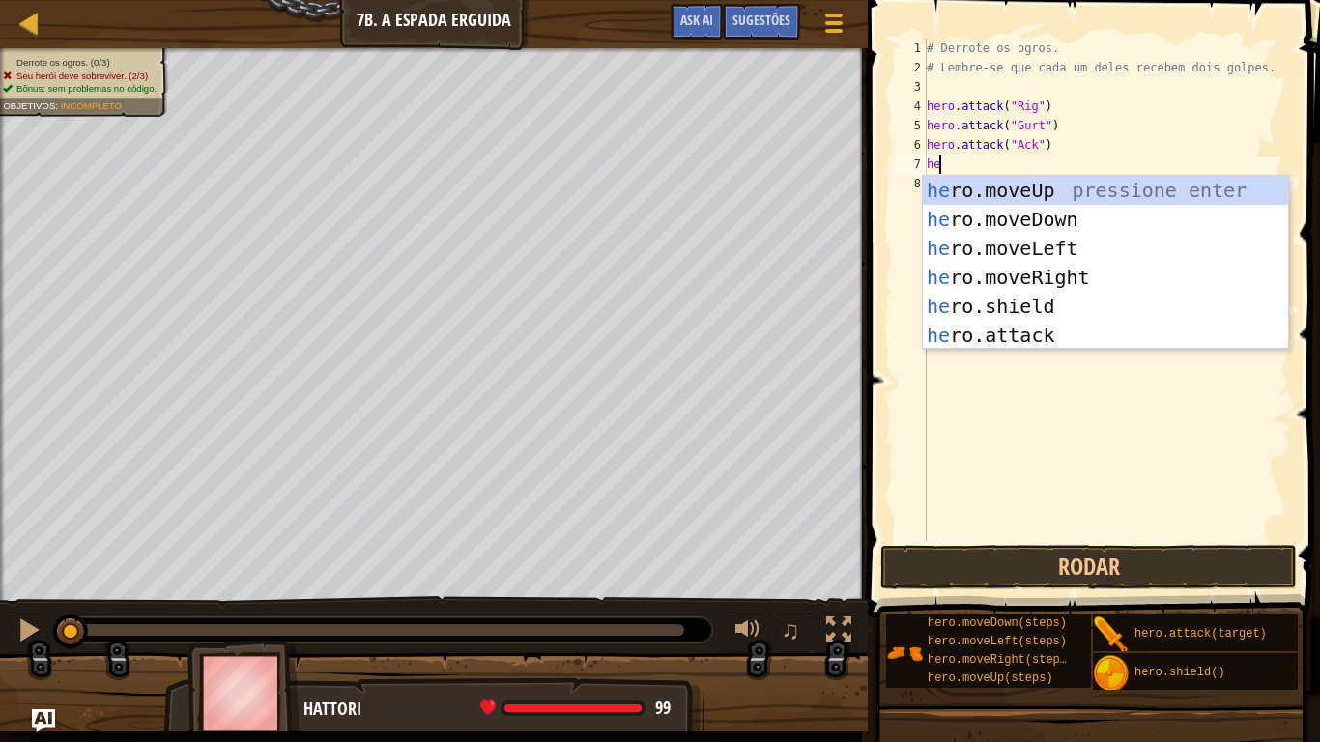
type textarea "her"
click at [1005, 283] on div "her o.moveUp pressione enter her o.moveDown pressione enter her o.moveLeft pres…" at bounding box center [1105, 292] width 365 height 232
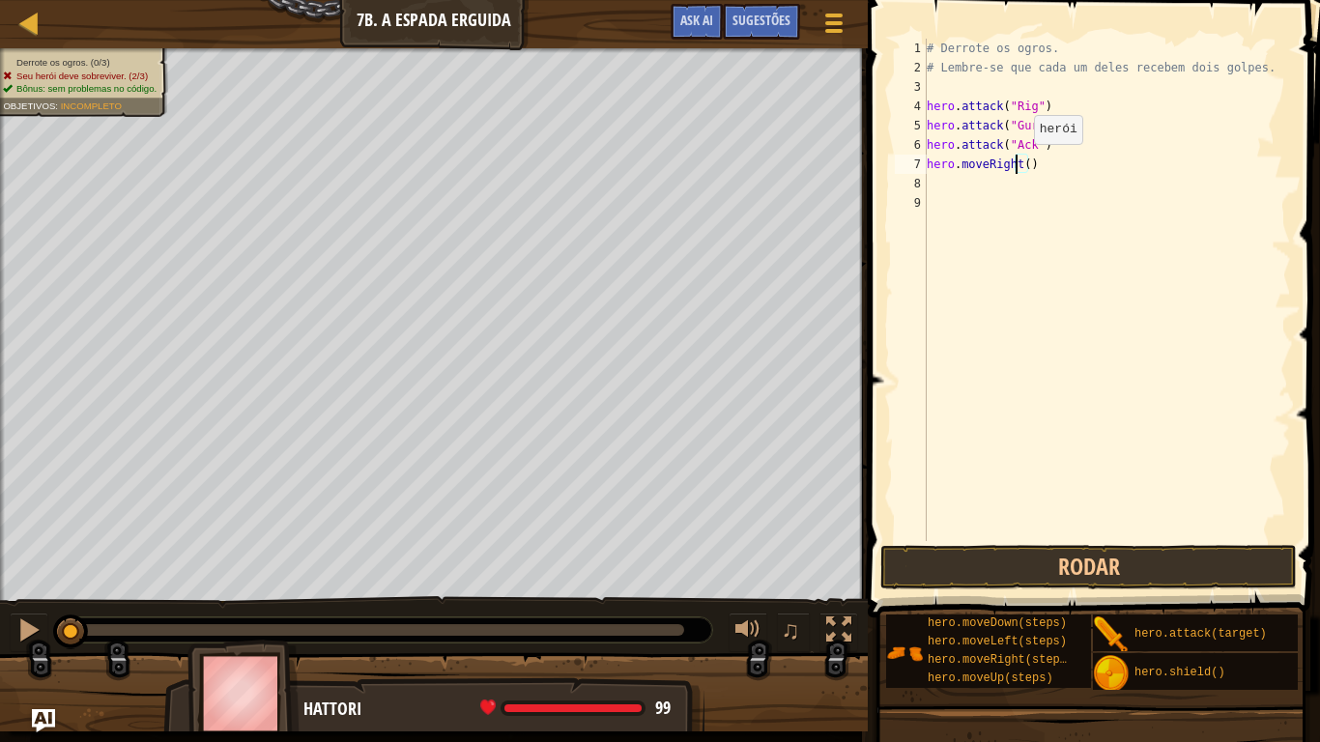
click at [1018, 163] on div "# Derrote os ogros. # Lembre-se que cada um deles recebem dois golpes. hero . a…" at bounding box center [1107, 309] width 368 height 541
click at [1025, 163] on div "# Derrote os ogros. # Lembre-se que cada um deles recebem dois golpes. hero . a…" at bounding box center [1107, 309] width 368 height 541
type textarea "hero.moveRight(4)"
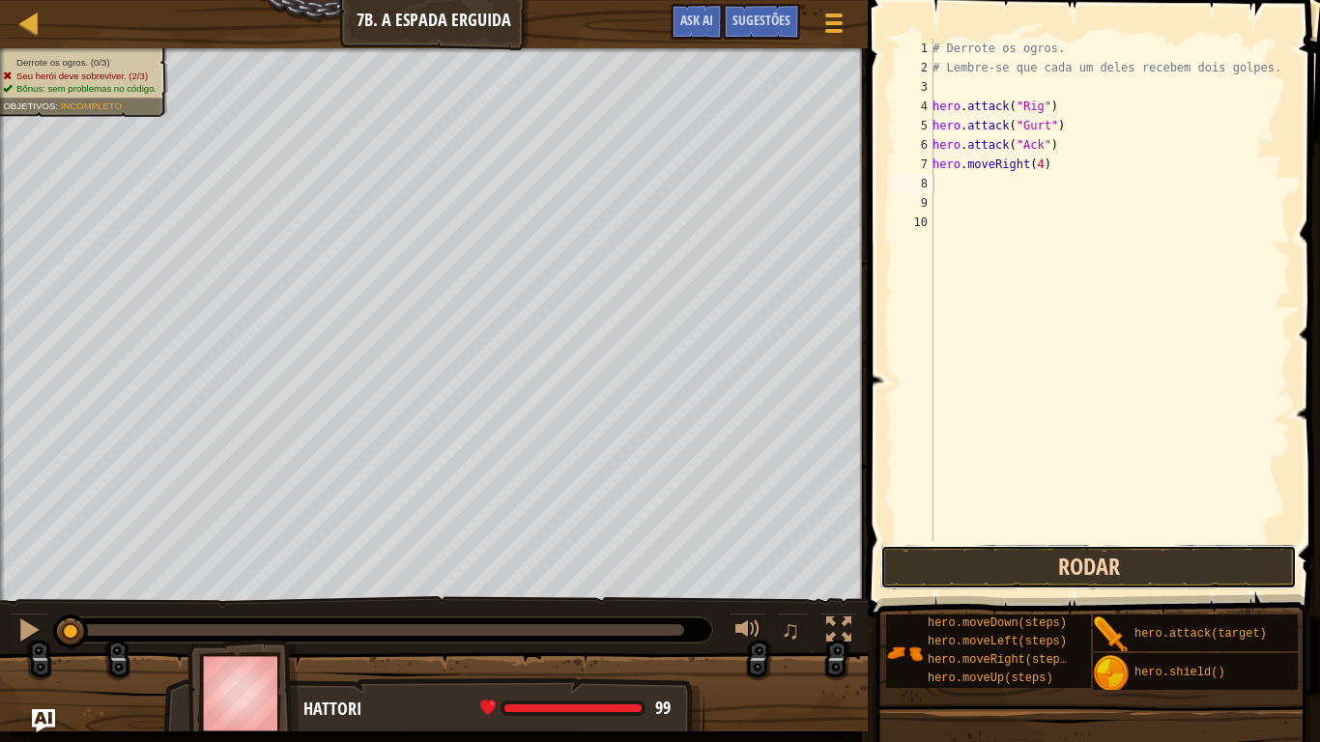
click at [1016, 569] on button "Rodar" at bounding box center [1089, 567] width 417 height 44
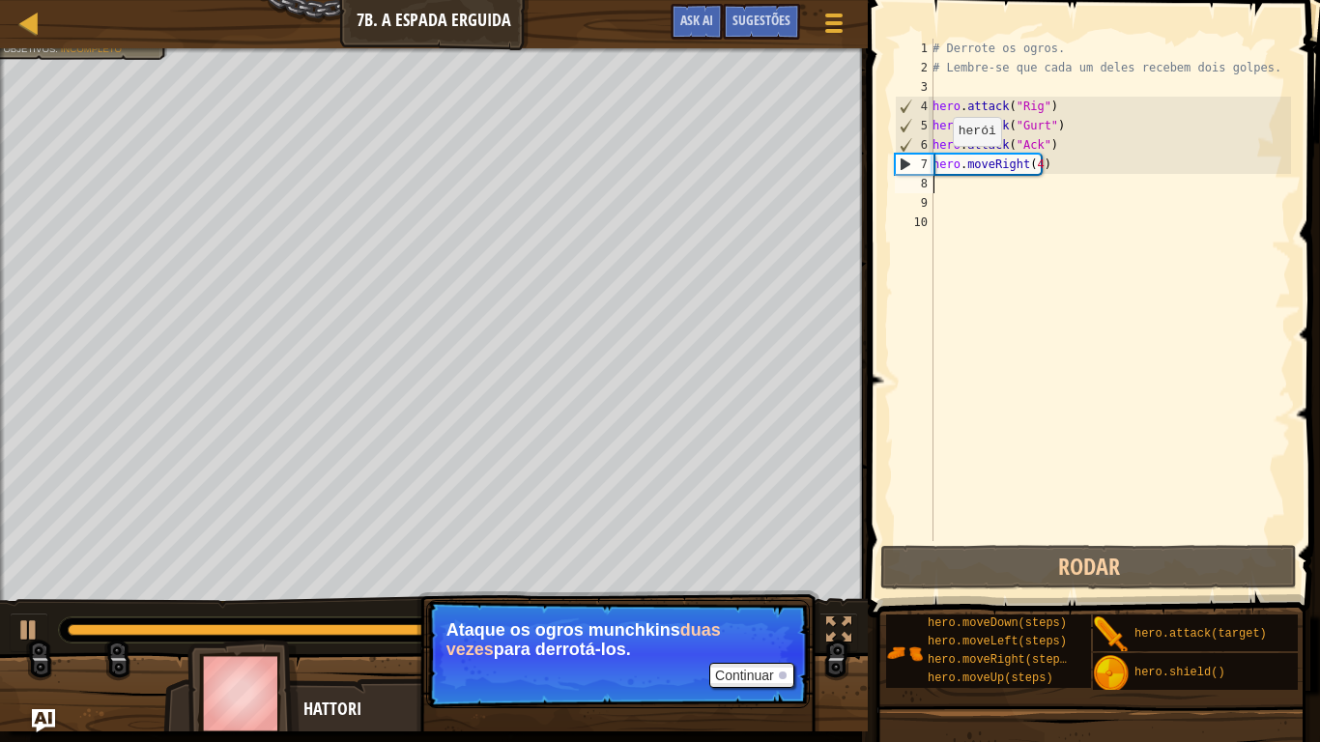
click at [942, 160] on div "# Derrote os ogros. # Lembre-se que cada um deles recebem dois golpes. hero . a…" at bounding box center [1110, 309] width 362 height 541
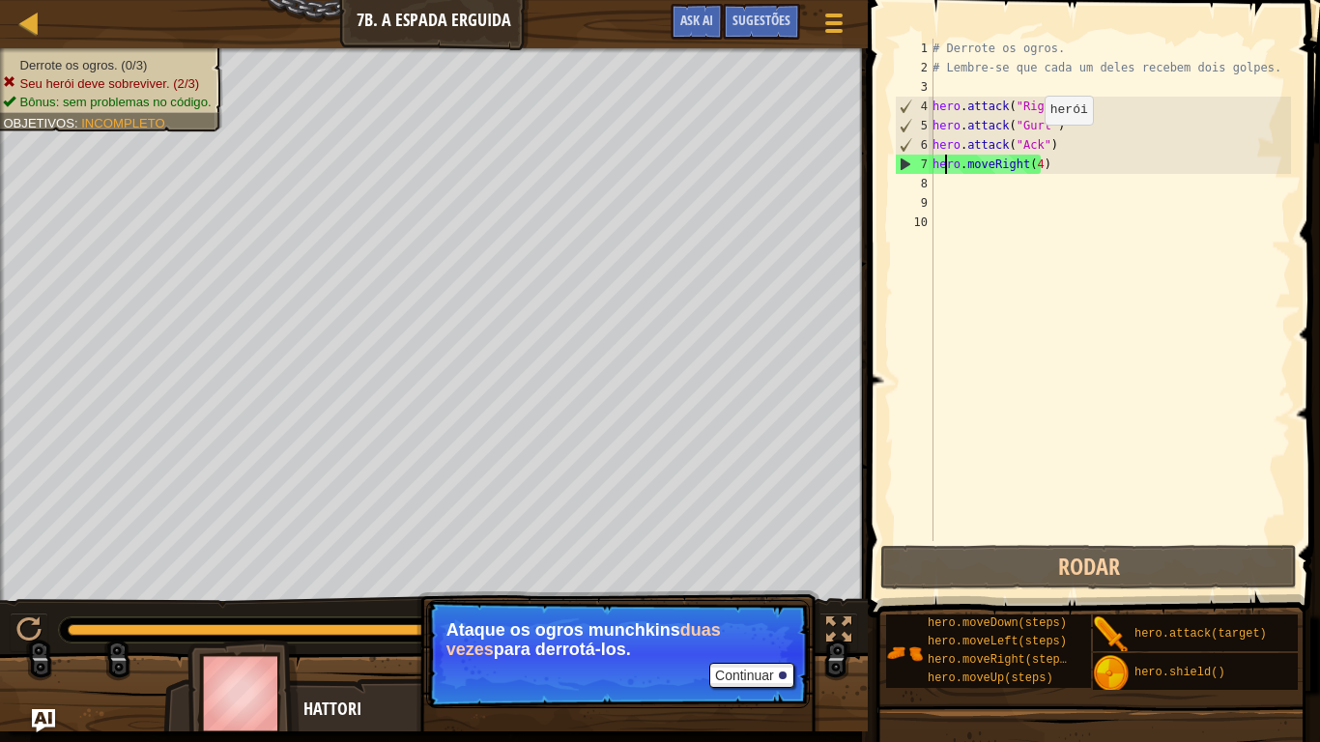
click at [1034, 144] on div "# Derrote os ogros. # Lembre-se que cada um deles recebem dois golpes. hero . a…" at bounding box center [1110, 309] width 362 height 541
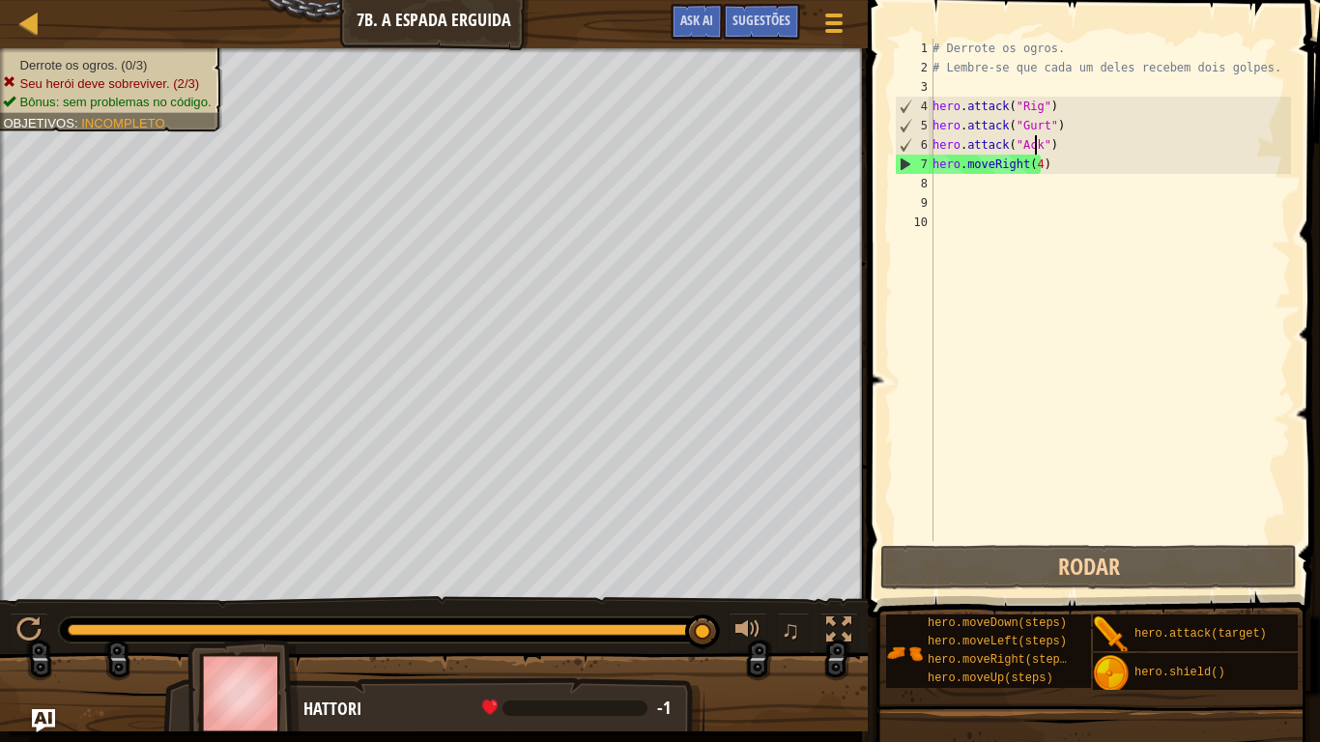
click at [1052, 144] on div "# Derrote os ogros. # Lembre-se que cada um deles recebem dois golpes. hero . a…" at bounding box center [1110, 309] width 362 height 541
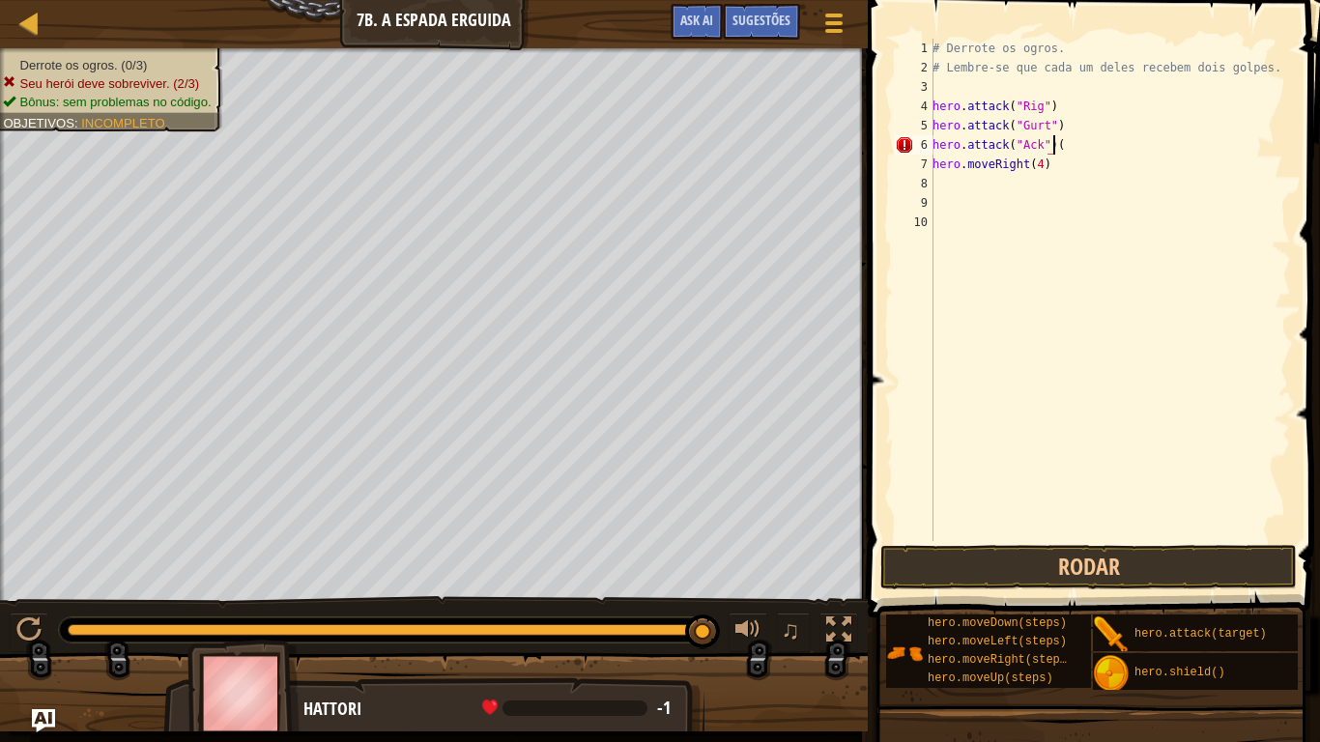
scroll to position [9, 10]
click at [1055, 129] on div "# Derrote os ogros. # Lembre-se que cada um deles recebem dois golpes. hero . a…" at bounding box center [1110, 309] width 362 height 541
click at [1049, 105] on div "# Derrote os ogros. # Lembre-se que cada um deles recebem dois golpes. hero . a…" at bounding box center [1110, 309] width 362 height 541
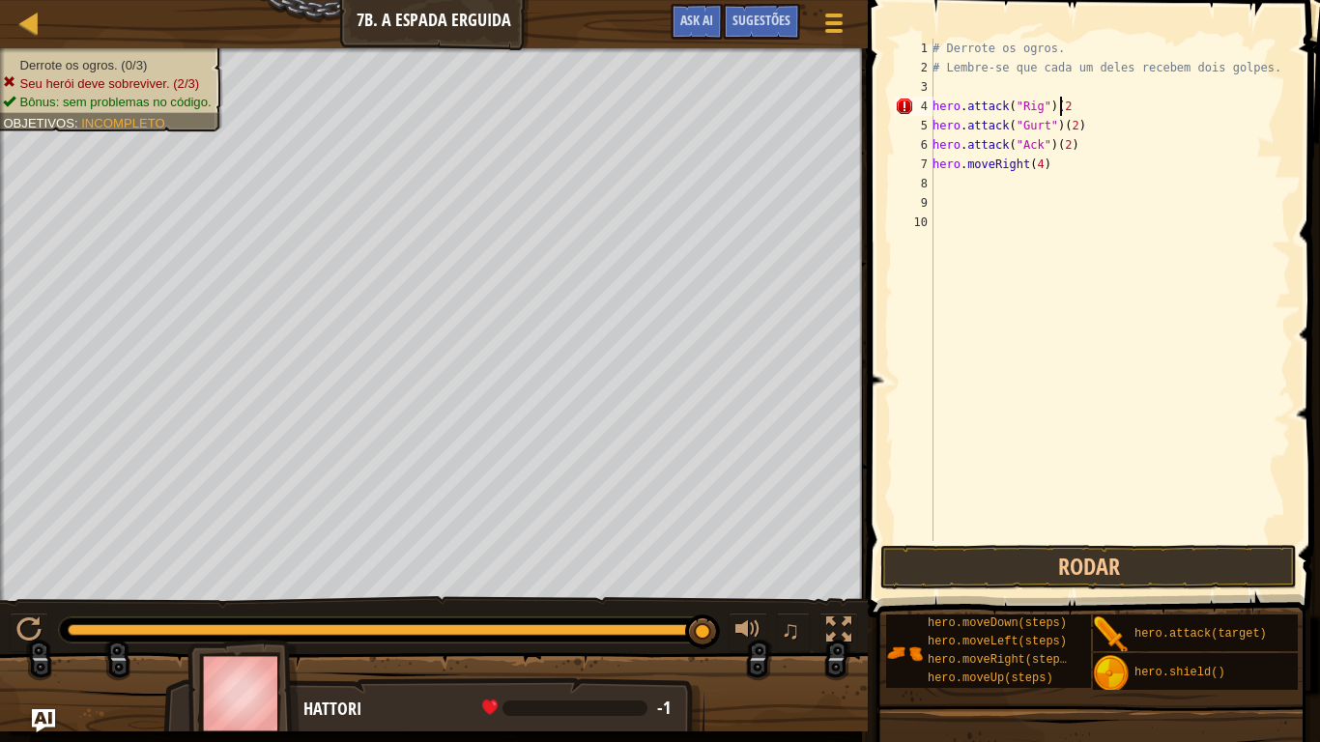
type textarea "hero.attack("Rig")(2)"
click at [984, 562] on button "Rodar" at bounding box center [1089, 567] width 417 height 44
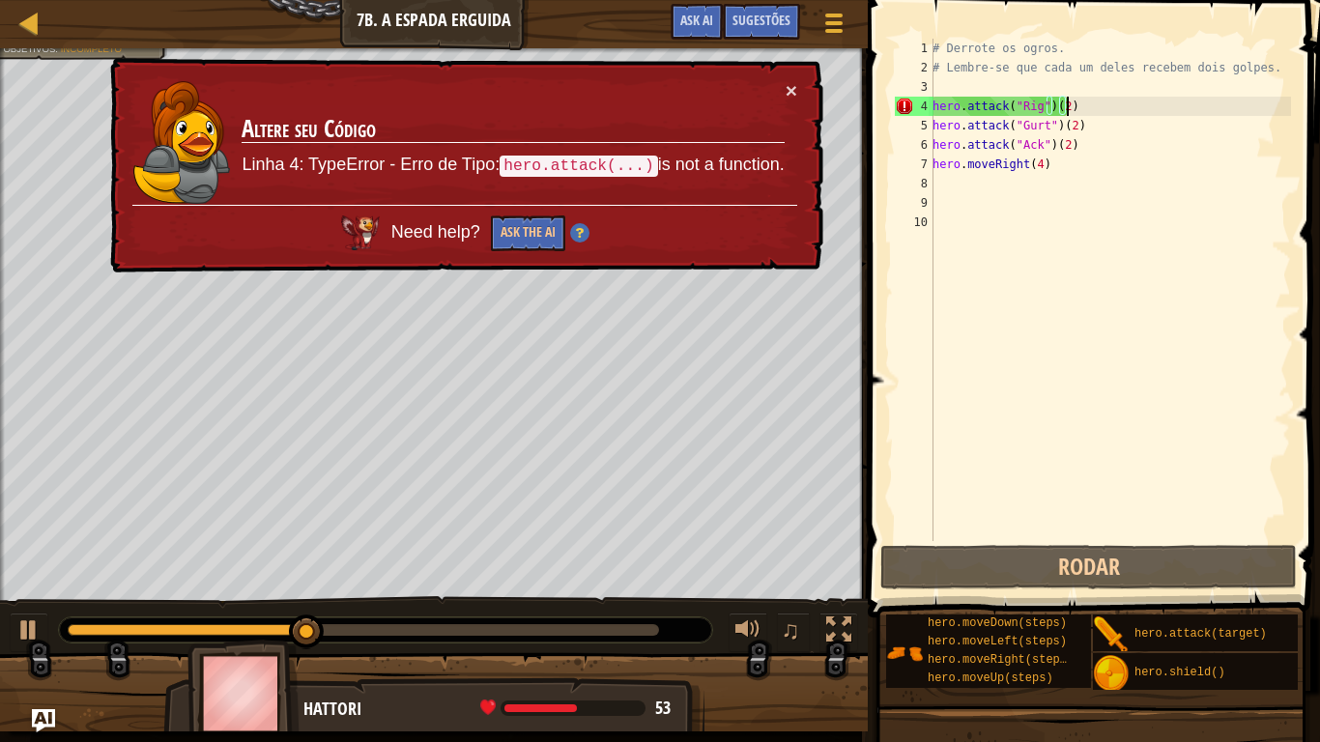
click at [1080, 106] on div "# Derrote os ogros. # Lembre-se que cada um deles recebem dois golpes. hero . a…" at bounding box center [1110, 309] width 362 height 541
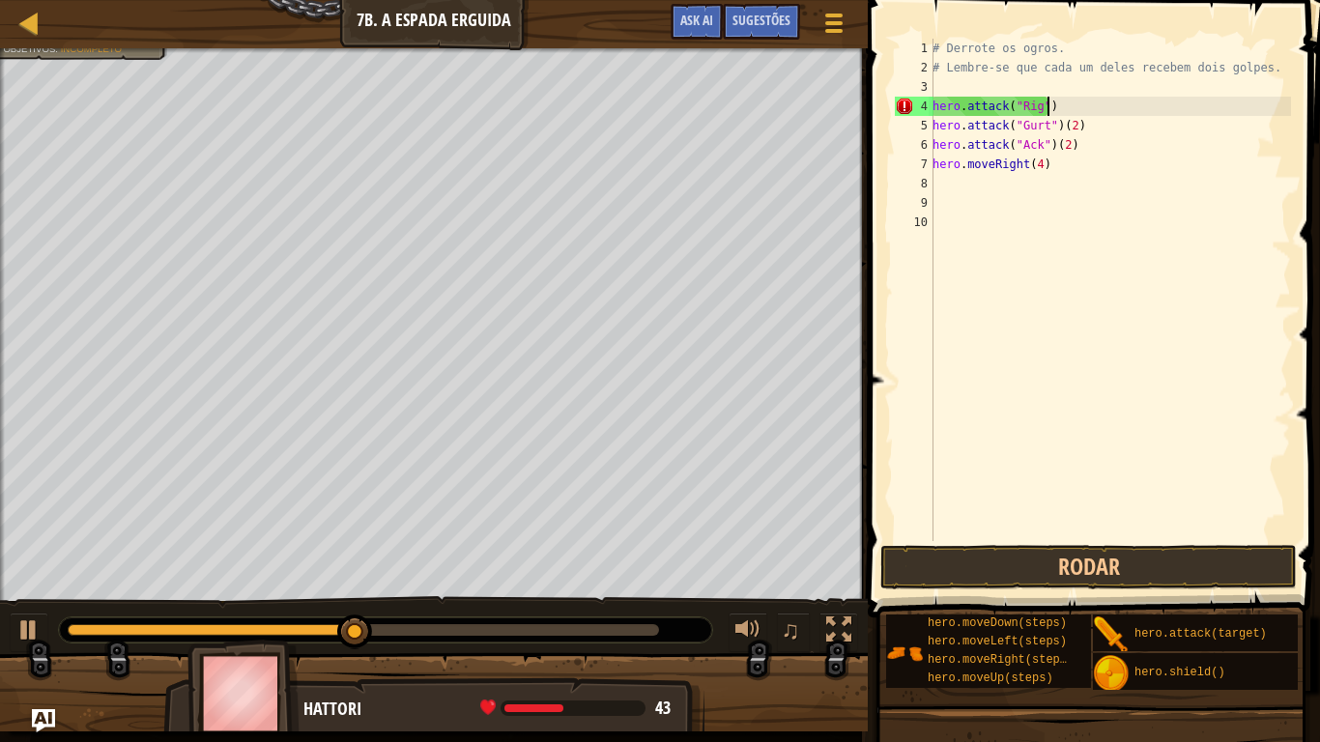
type textarea "hero.attack("Rig")"
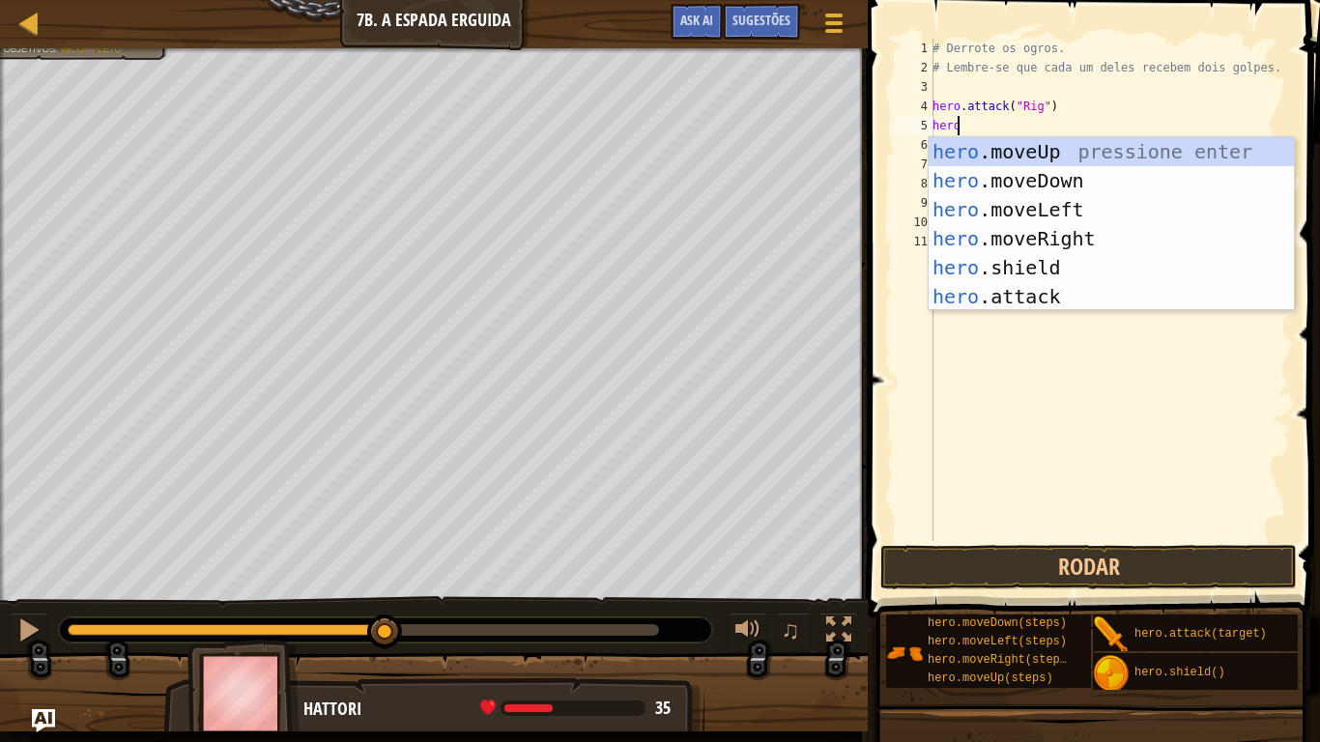
scroll to position [9, 1]
click at [1011, 298] on div "hero .moveUp pressione enter hero .moveDown pressione enter hero .moveLeft pres…" at bounding box center [1111, 253] width 365 height 232
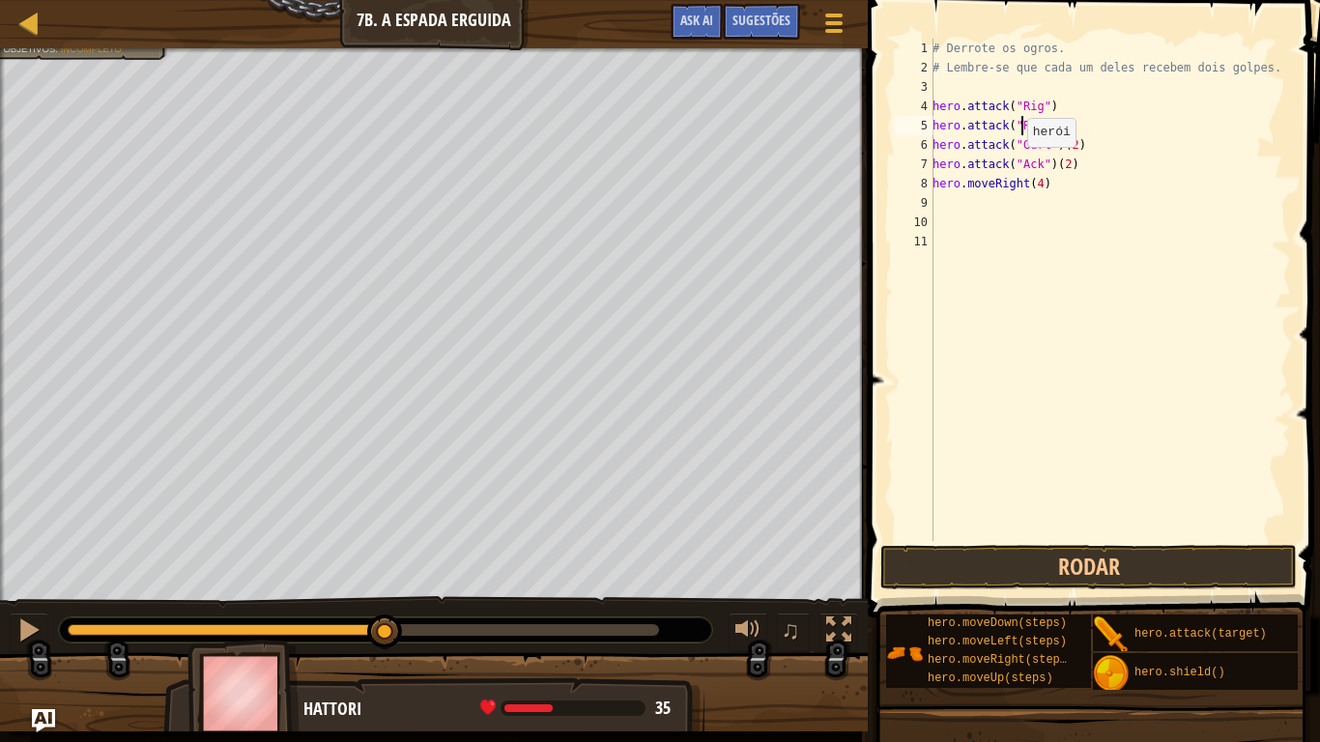
scroll to position [9, 8]
click at [1075, 143] on div "# Derrote os ogros. # Lembre-se que cada um deles recebem dois golpes. hero . a…" at bounding box center [1110, 309] width 362 height 541
click at [1053, 130] on div "# Derrote os ogros. # Lembre-se que cada um deles recebem dois golpes. hero . a…" at bounding box center [1110, 309] width 362 height 541
type textarea "hero.attack("Rig")"
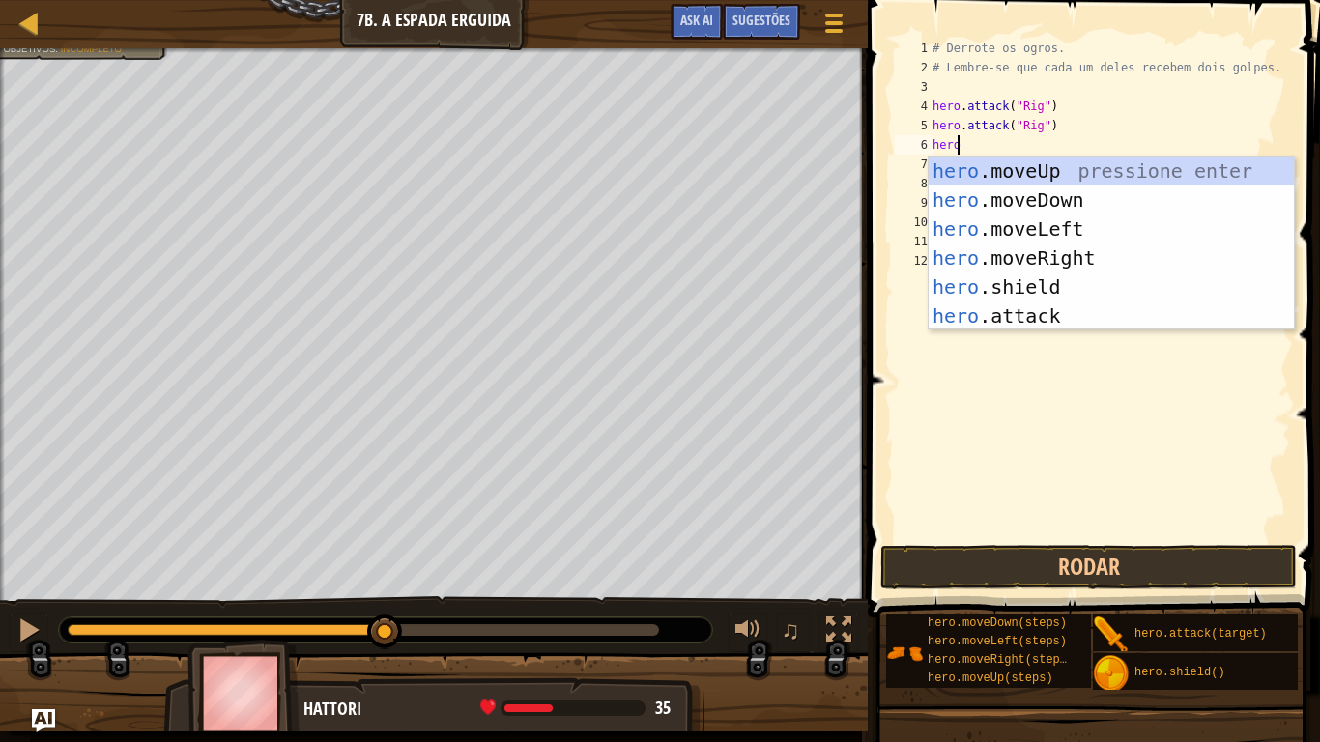
scroll to position [9, 1]
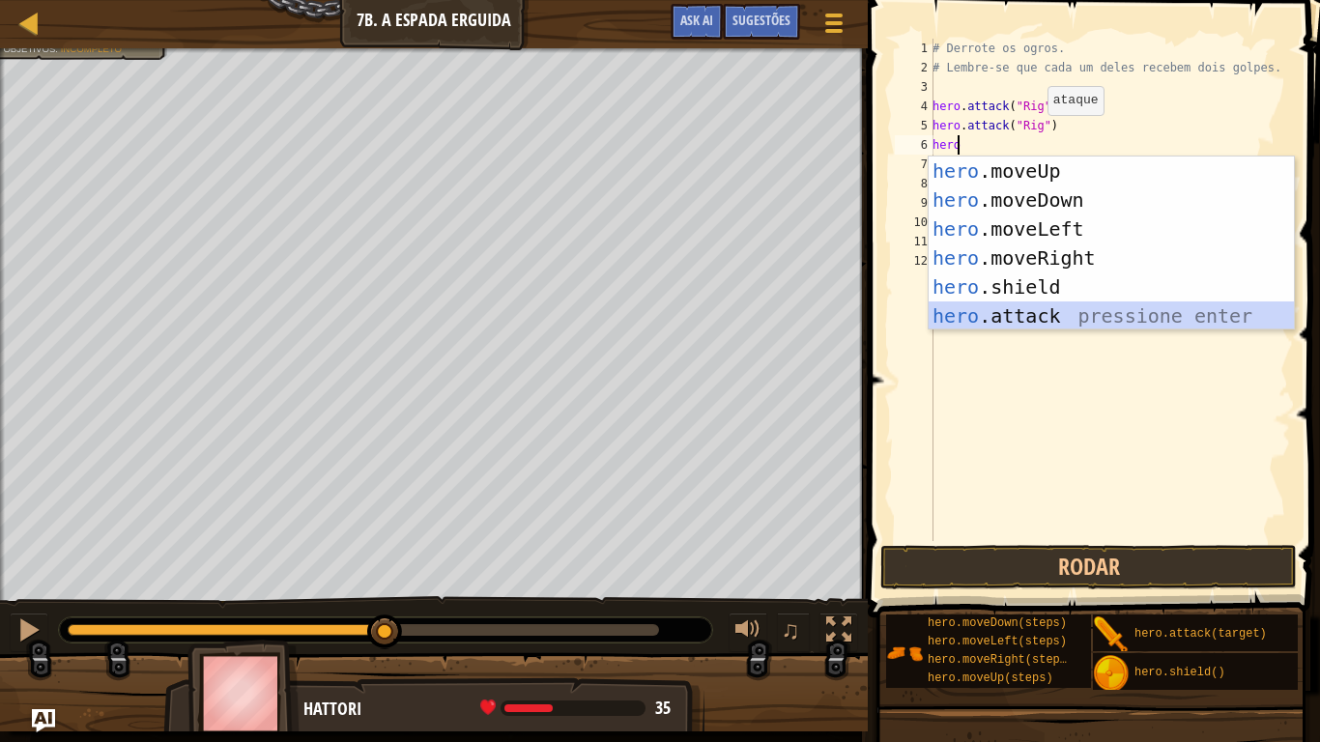
click at [998, 309] on div "hero .moveUp pressione enter hero .moveDown pressione enter hero .moveLeft pres…" at bounding box center [1111, 273] width 365 height 232
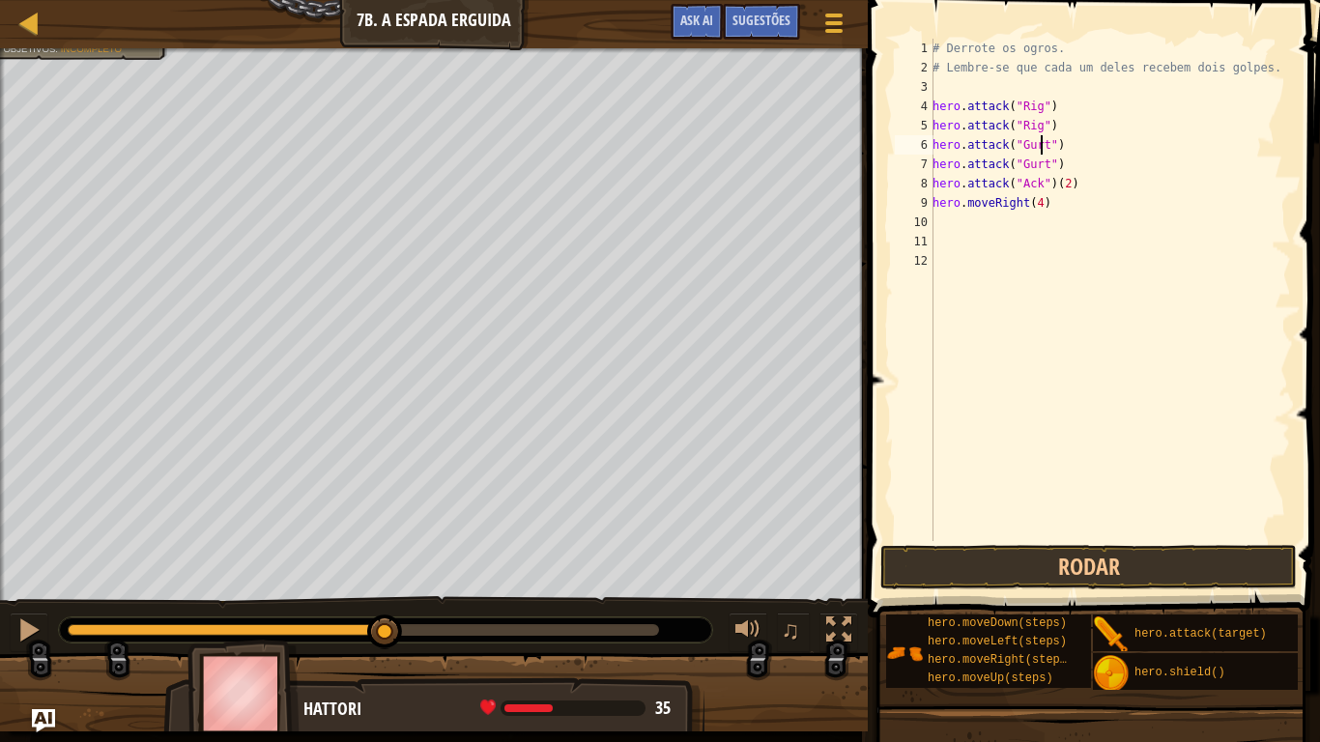
scroll to position [9, 9]
click at [1063, 183] on div "# Derrote os ogros. # Lembre-se que cada um deles recebem dois golpes. hero . a…" at bounding box center [1110, 309] width 362 height 541
click at [1071, 183] on div "# Derrote os ogros. # Lembre-se que cada um deles recebem dois golpes. hero . a…" at bounding box center [1110, 309] width 362 height 541
click at [1055, 167] on div "# Derrote os ogros. # Lembre-se que cada um deles recebem dois golpes. hero . a…" at bounding box center [1110, 309] width 362 height 541
type textarea "hero.attack("Gurt")"
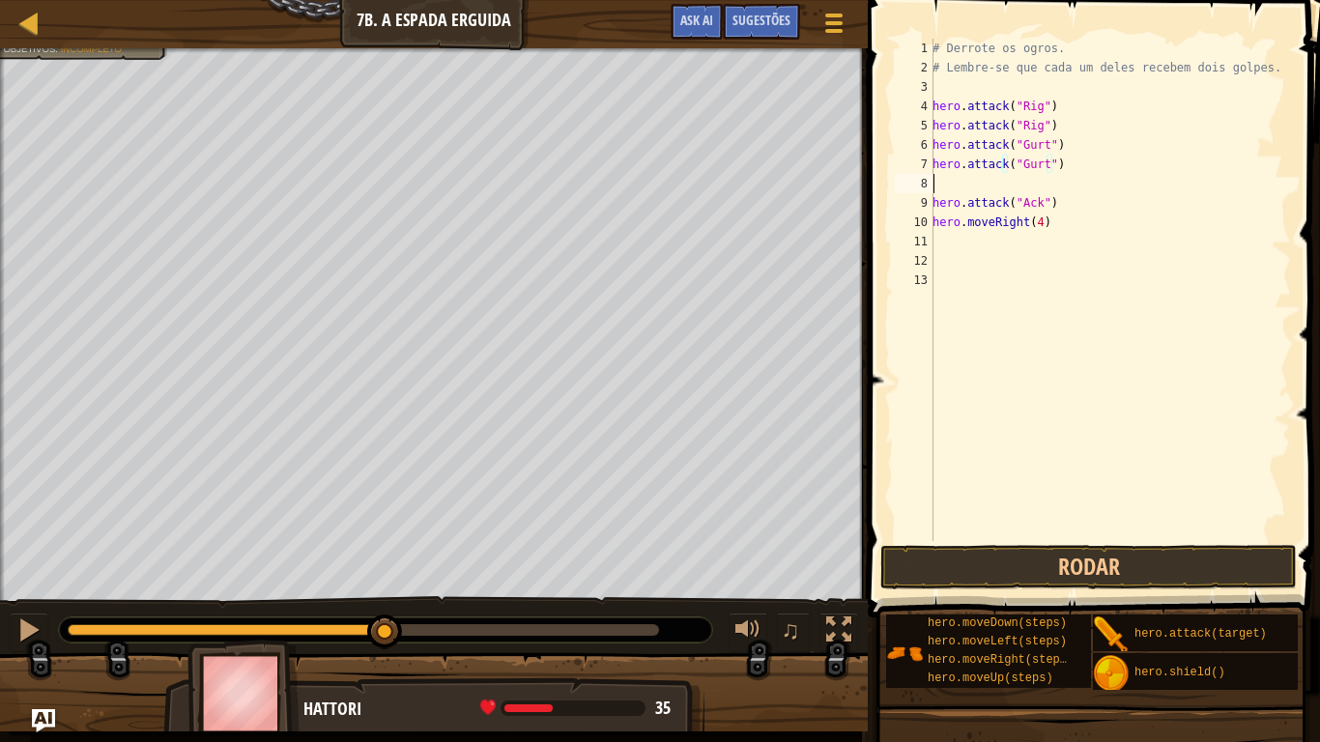
scroll to position [9, 0]
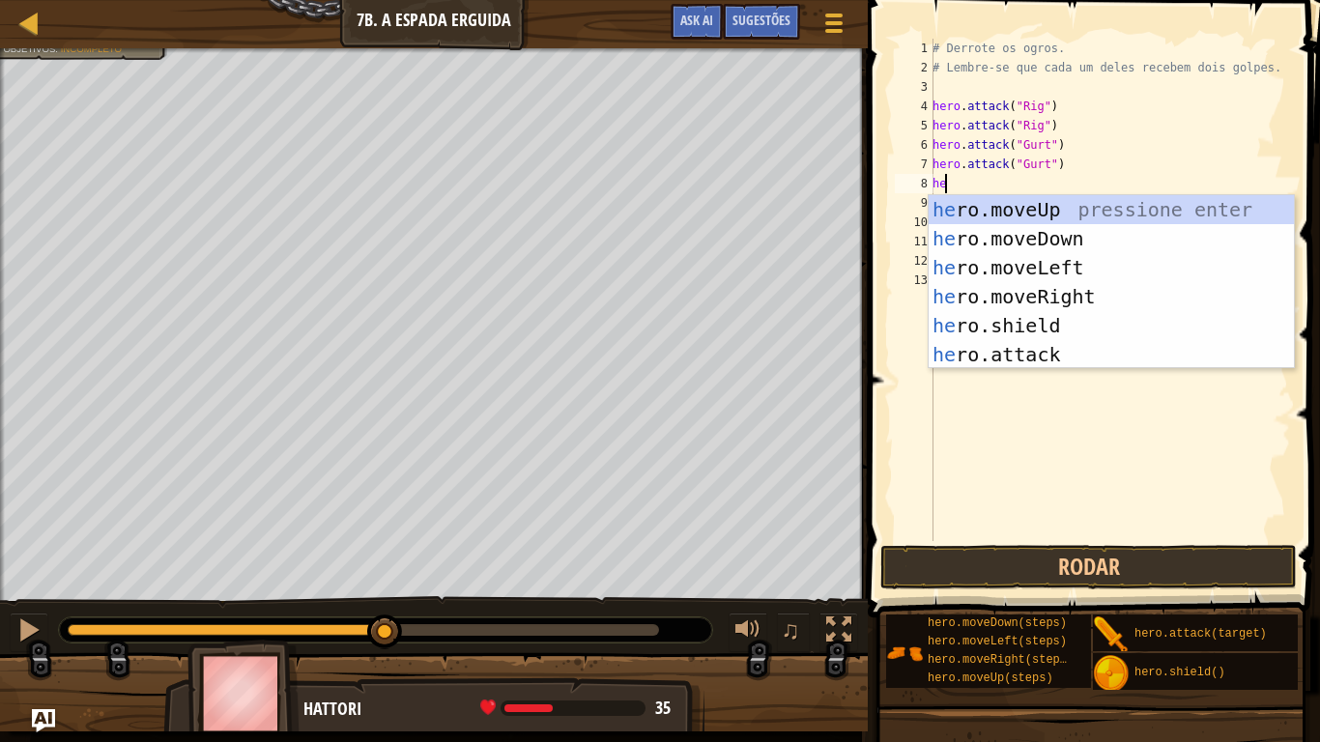
type textarea "her"
click at [1055, 368] on div "# Derrote os ogros. # Lembre-se que cada um deles recebem dois golpes. hero . a…" at bounding box center [1110, 309] width 362 height 541
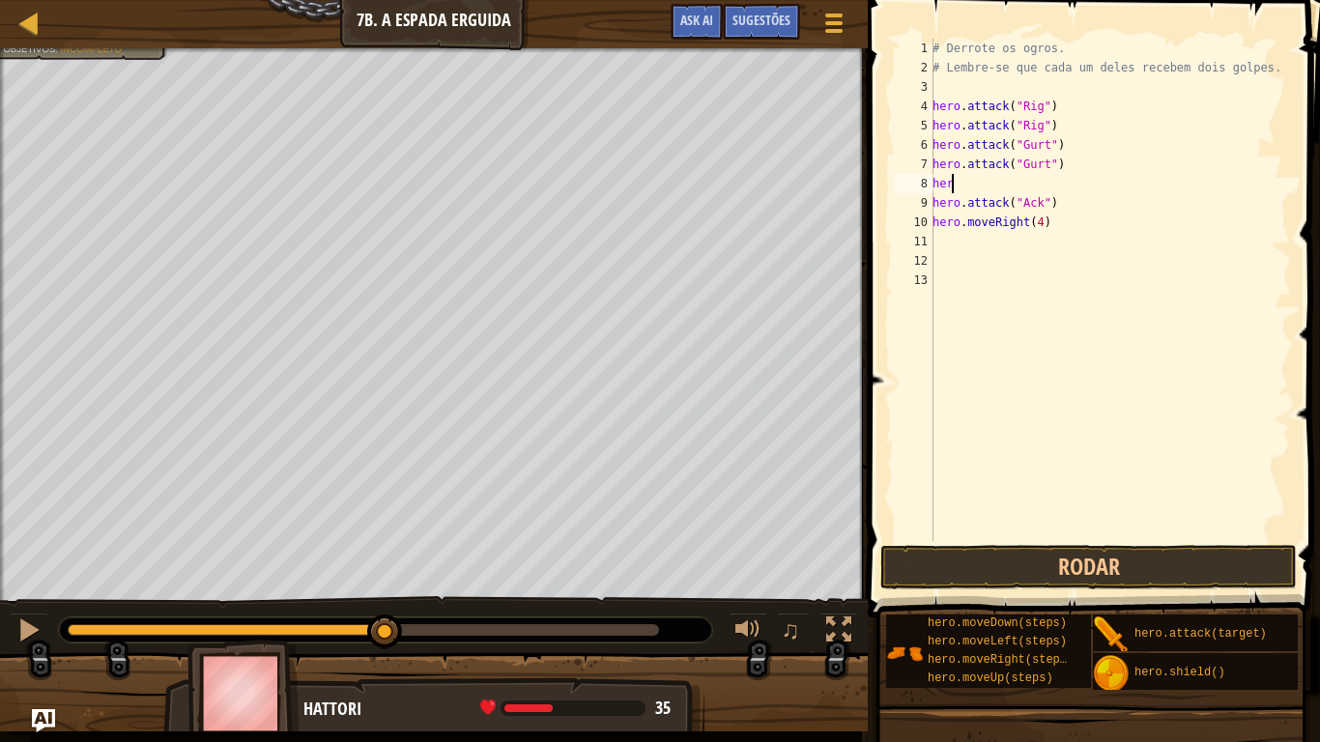
drag, startPoint x: 972, startPoint y: 185, endPoint x: 963, endPoint y: 188, distance: 10.1
click at [967, 187] on div "# Derrote os ogros. # Lembre-se que cada um deles recebem dois golpes. hero . a…" at bounding box center [1110, 309] width 362 height 541
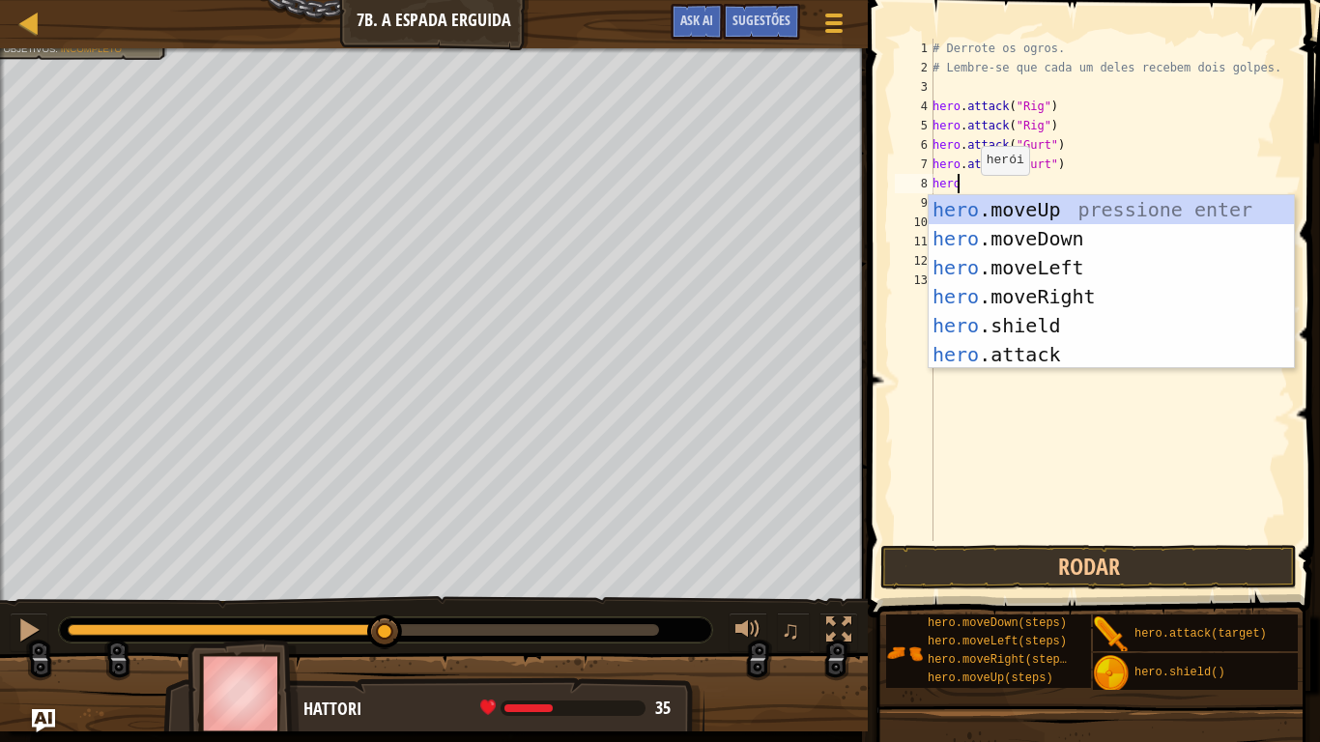
scroll to position [9, 1]
click at [985, 351] on div "hero .moveUp pressione enter hero .moveDown pressione enter hero .moveLeft pres…" at bounding box center [1111, 311] width 365 height 232
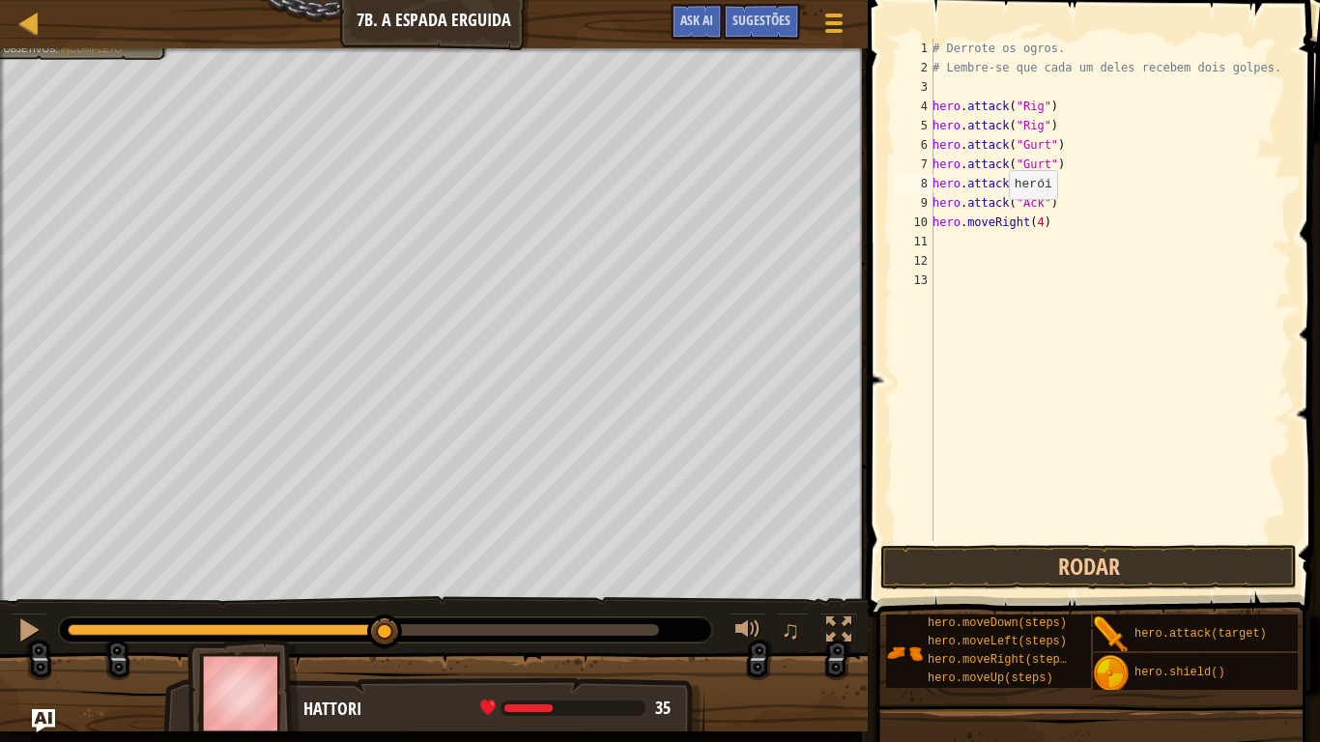
scroll to position [9, 8]
click at [1036, 577] on button "Rodar" at bounding box center [1089, 567] width 417 height 44
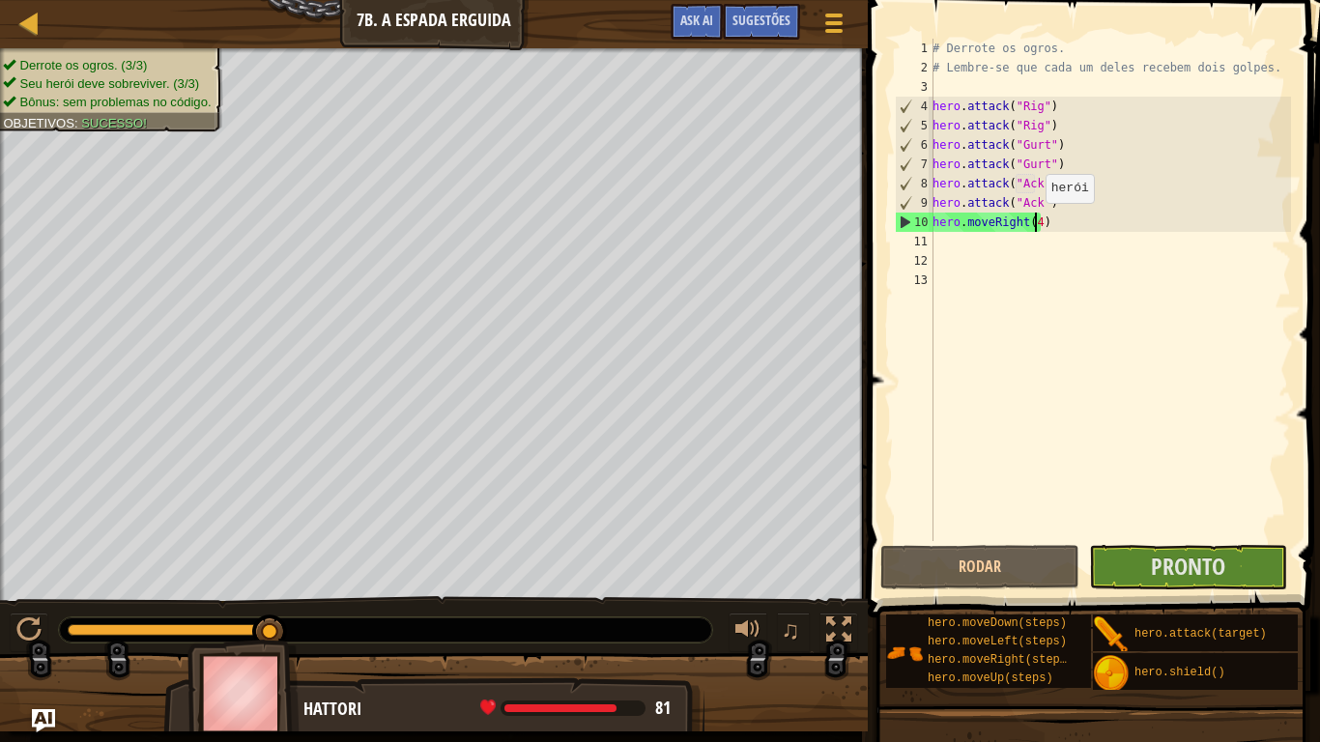
click at [1035, 222] on div "# Derrote os ogros. # Lembre-se que cada um deles recebem dois golpes. hero . a…" at bounding box center [1110, 309] width 362 height 541
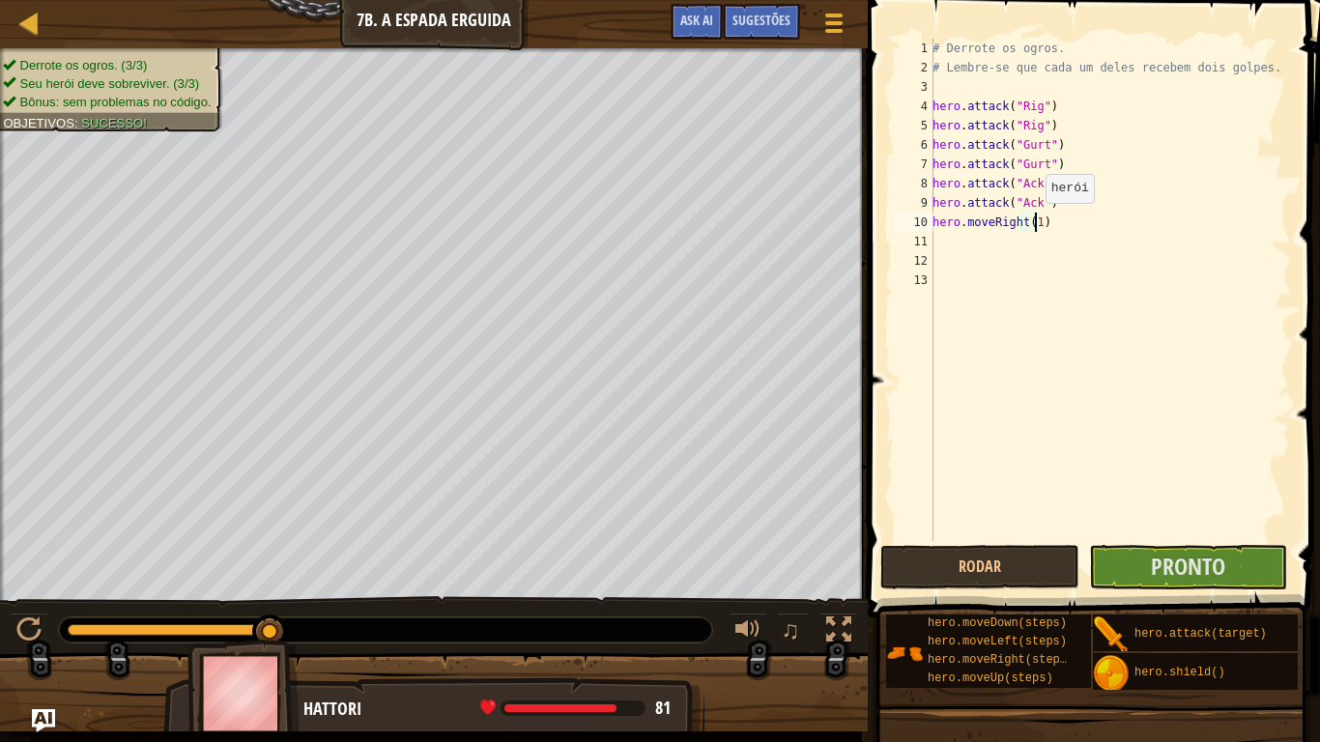
type textarea "hero.moveRight(10)"
click at [1147, 560] on button "Pronto" at bounding box center [1188, 567] width 198 height 44
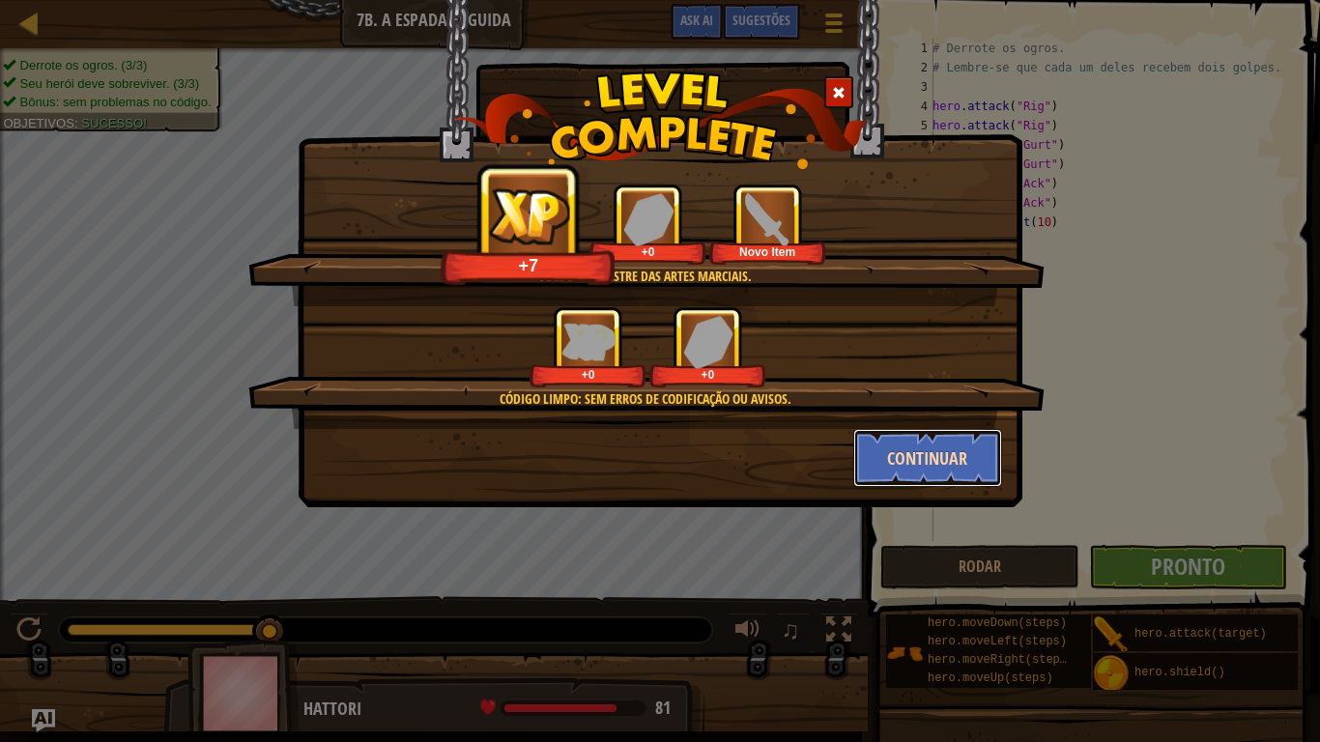
click at [950, 456] on button "Continuar" at bounding box center [928, 458] width 150 height 58
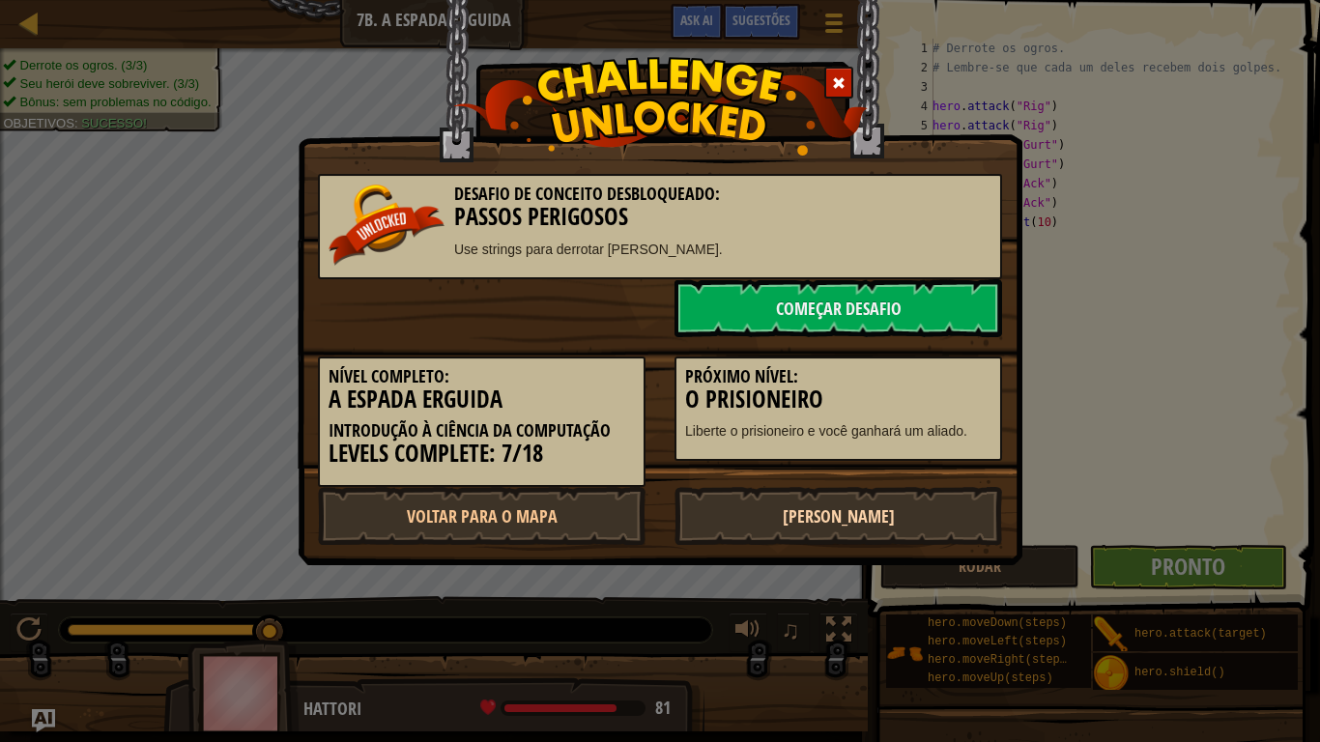
click at [854, 514] on link "[PERSON_NAME]" at bounding box center [839, 516] width 328 height 58
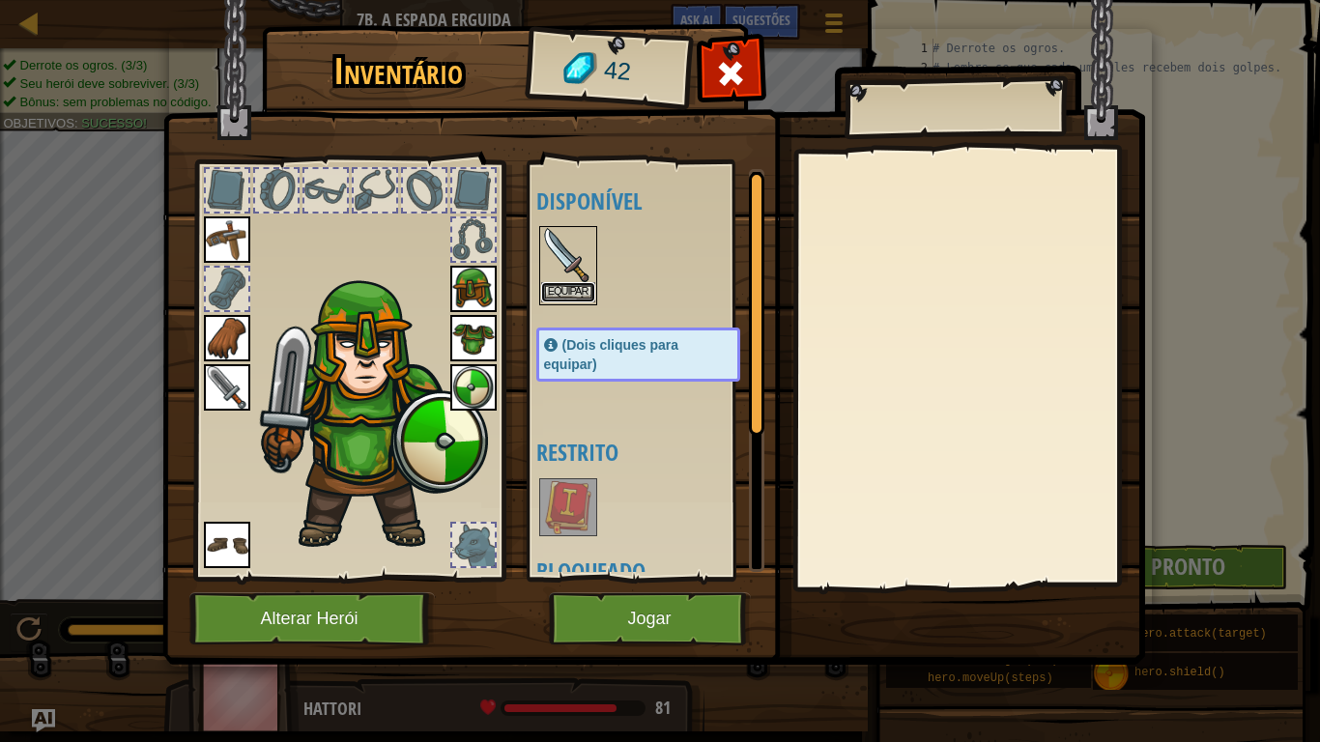
click at [568, 284] on button "Equipar" at bounding box center [568, 292] width 54 height 20
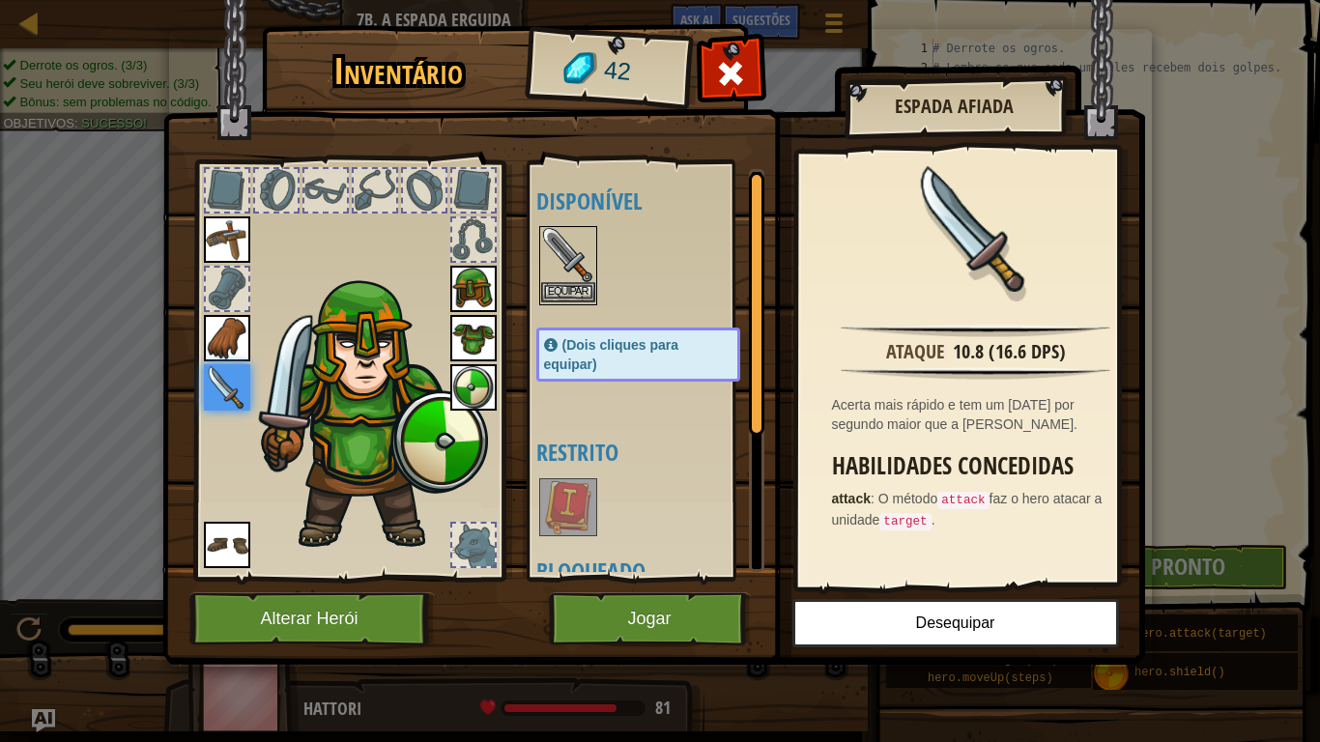
click at [569, 255] on img at bounding box center [568, 255] width 54 height 54
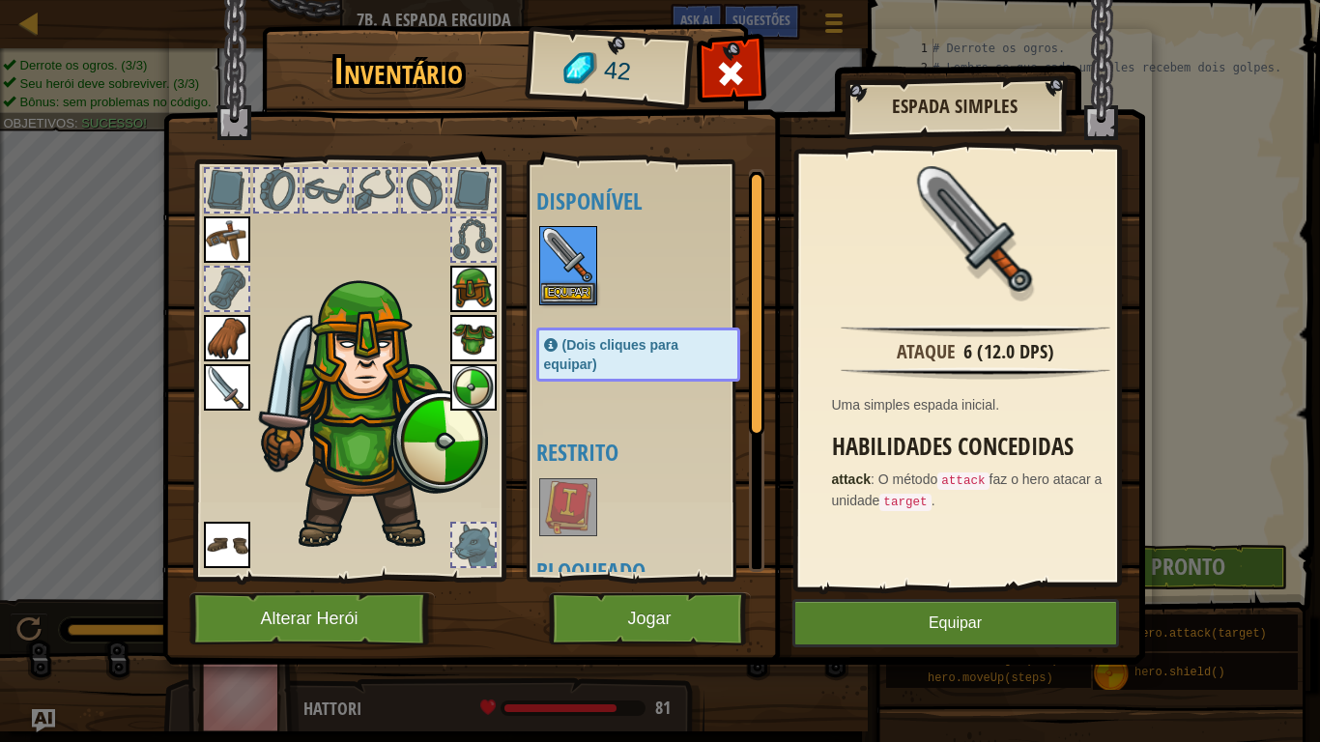
drag, startPoint x: 650, startPoint y: 480, endPoint x: 520, endPoint y: 543, distance: 144.8
click at [523, 543] on div "Inventário 42 Disponível [GEOGRAPHIC_DATA] [GEOGRAPHIC_DATA] [GEOGRAPHIC_DATA] …" at bounding box center [660, 348] width 983 height 638
click at [477, 544] on div at bounding box center [473, 545] width 43 height 43
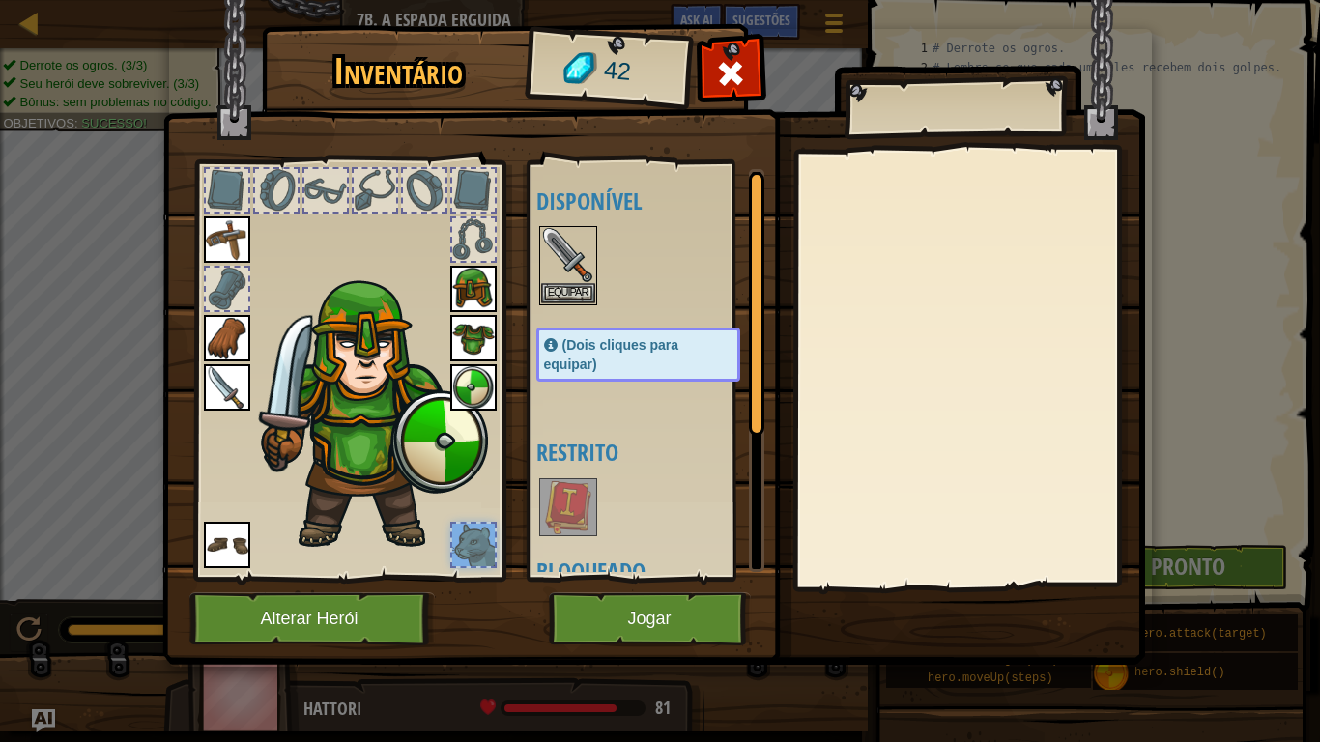
drag, startPoint x: 621, startPoint y: 477, endPoint x: 634, endPoint y: 438, distance: 41.6
click at [631, 447] on div "Disponível [GEOGRAPHIC_DATA] [GEOGRAPHIC_DATA] [GEOGRAPHIC_DATA] [GEOGRAPHIC_DA…" at bounding box center [657, 370] width 243 height 403
click at [572, 277] on img at bounding box center [568, 255] width 54 height 54
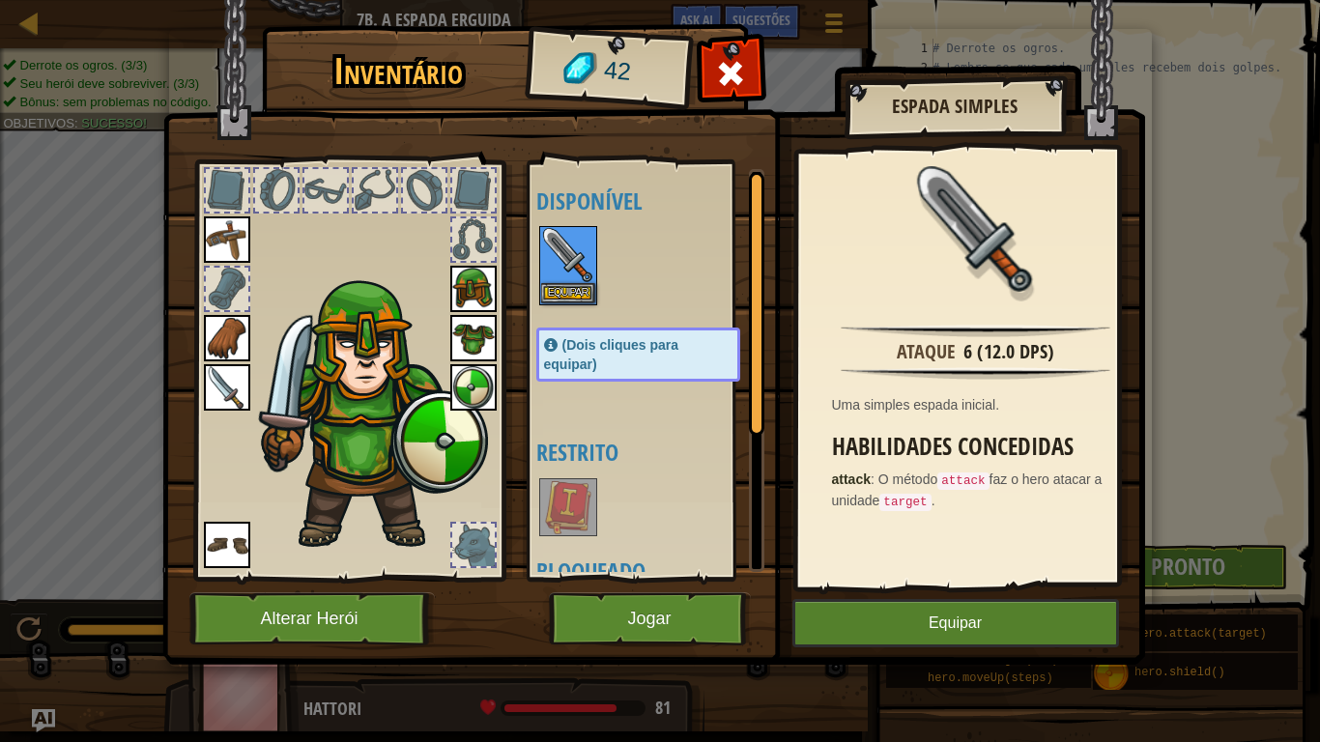
click at [221, 292] on div at bounding box center [227, 289] width 43 height 43
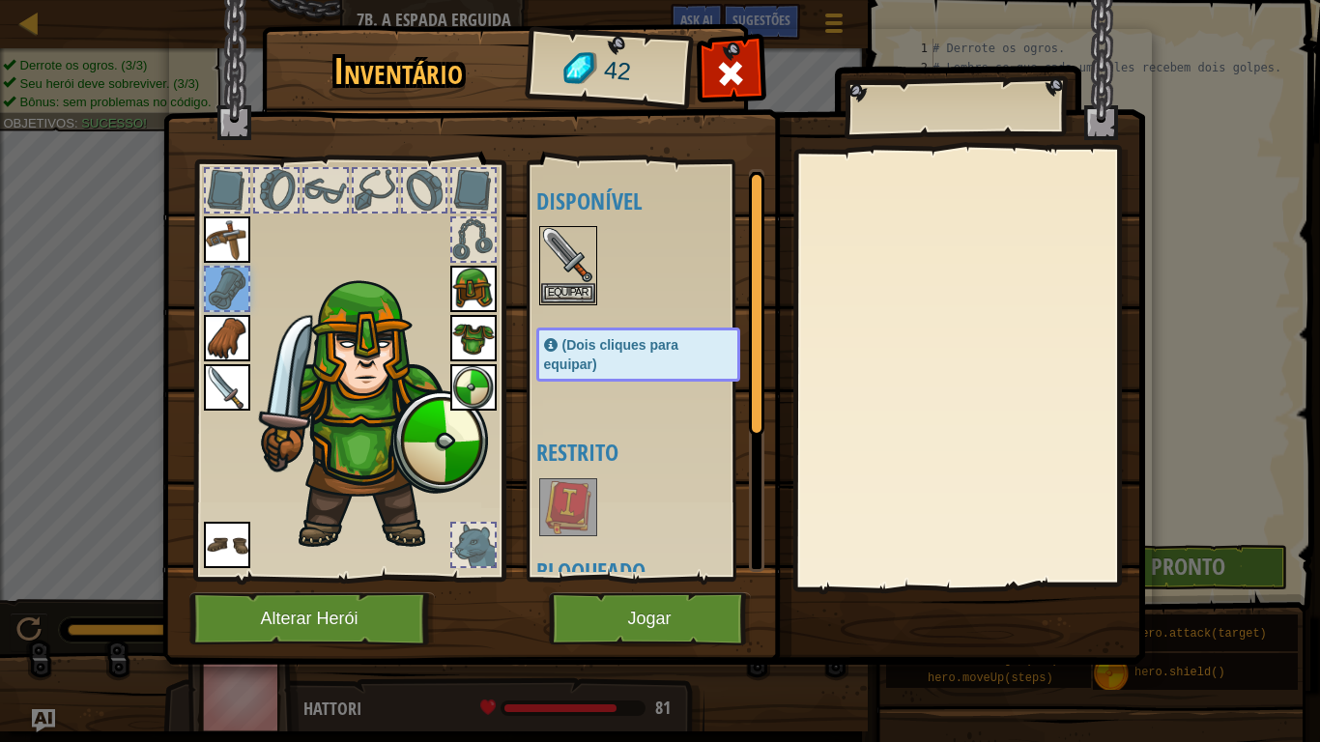
click at [467, 289] on img at bounding box center [473, 289] width 46 height 46
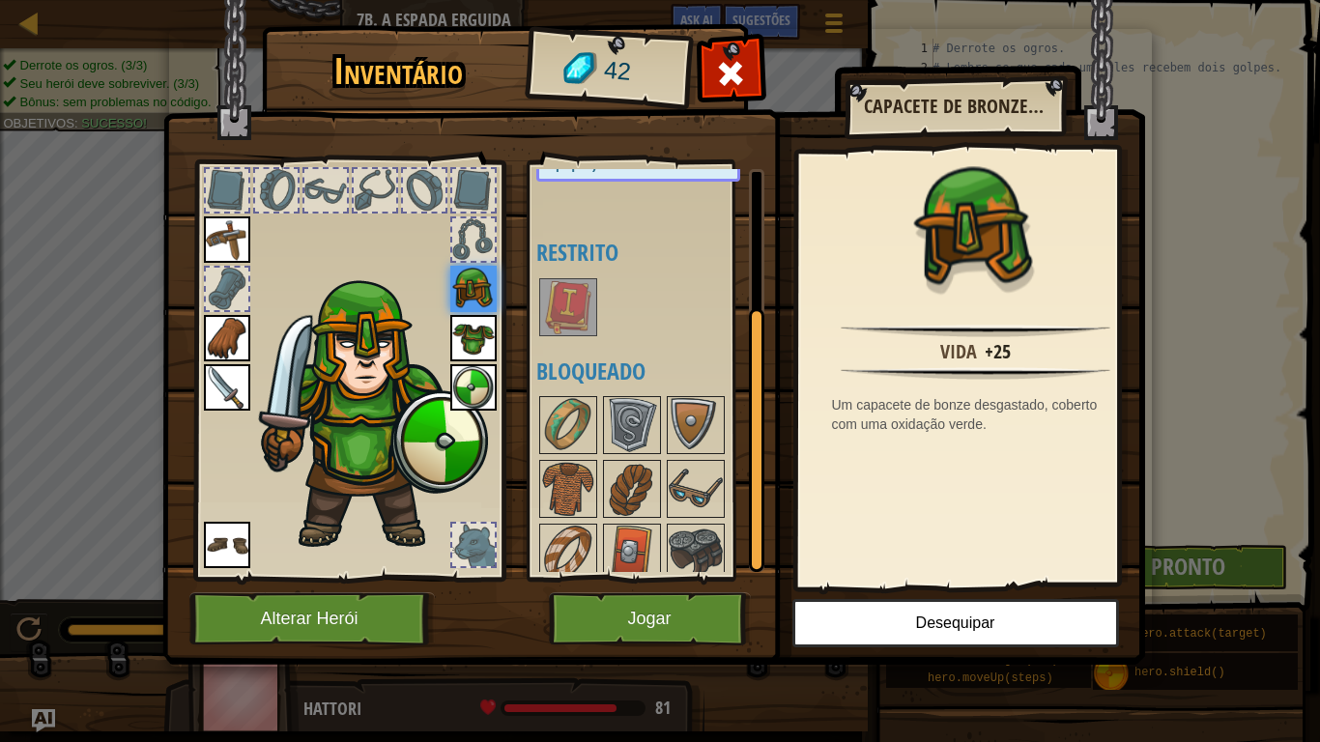
scroll to position [213, 0]
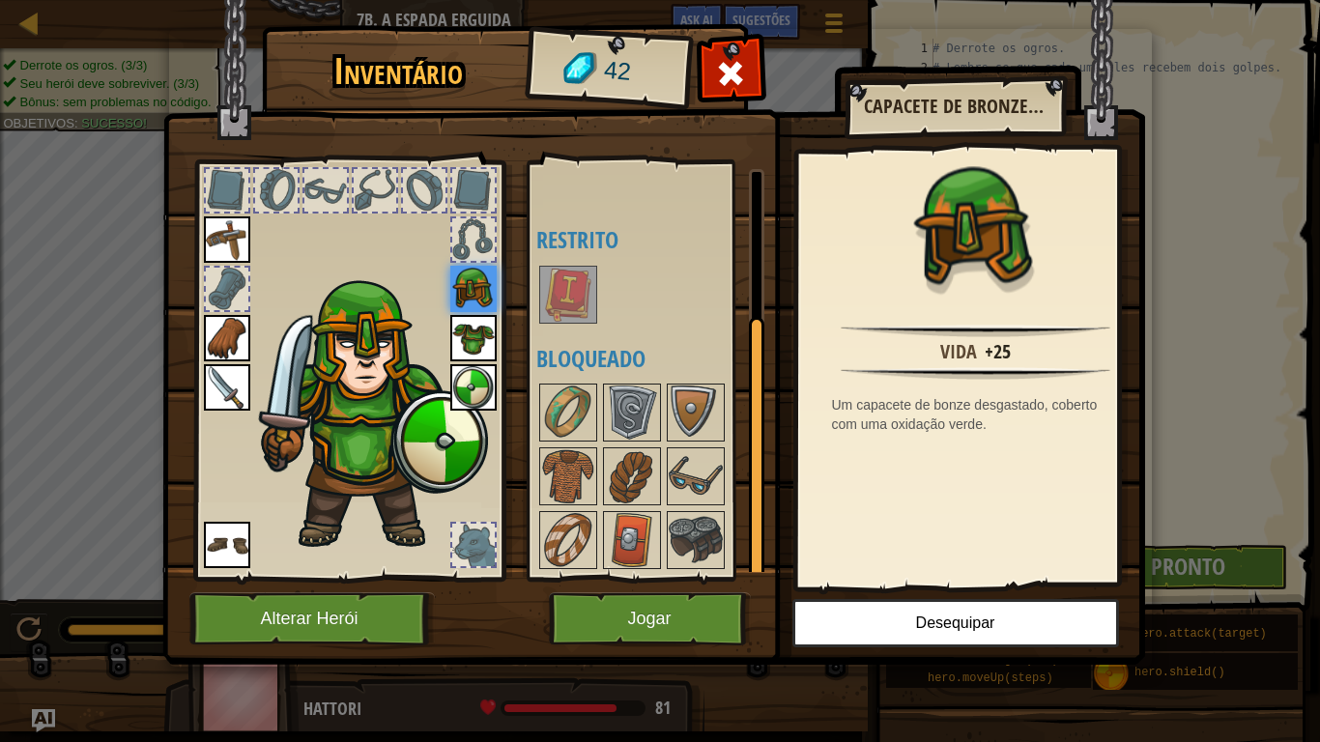
drag, startPoint x: 692, startPoint y: 455, endPoint x: 752, endPoint y: 528, distance: 94.1
click at [752, 528] on div at bounding box center [756, 449] width 15 height 264
click at [575, 451] on div at bounding box center [568, 477] width 58 height 58
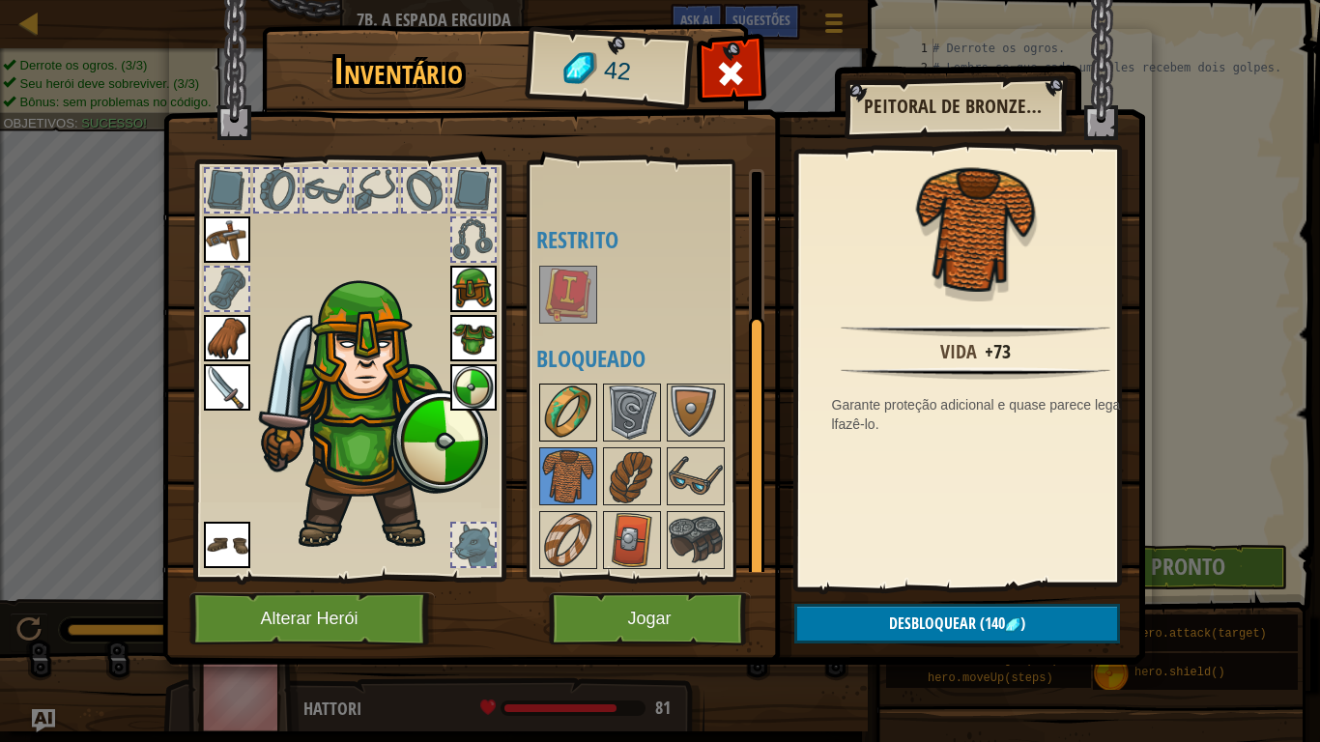
click at [576, 398] on img at bounding box center [568, 413] width 54 height 54
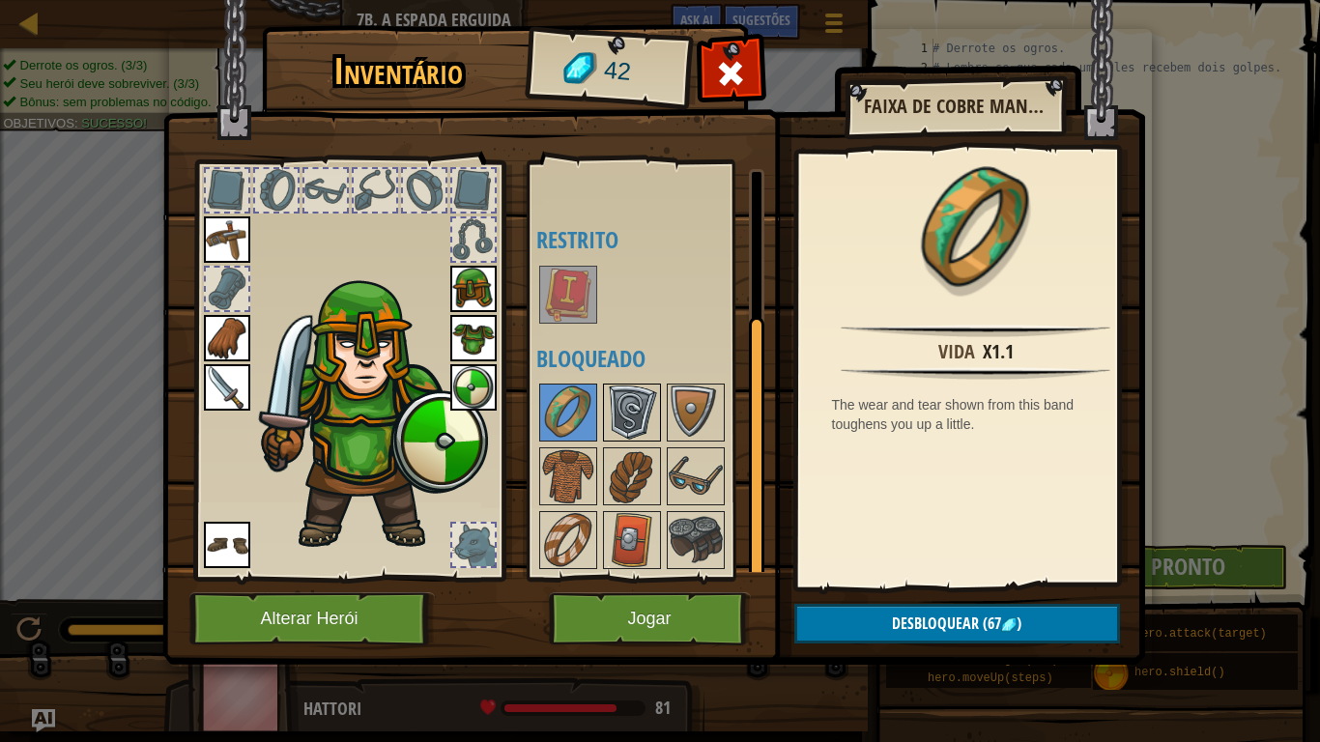
click at [617, 411] on img at bounding box center [632, 413] width 54 height 54
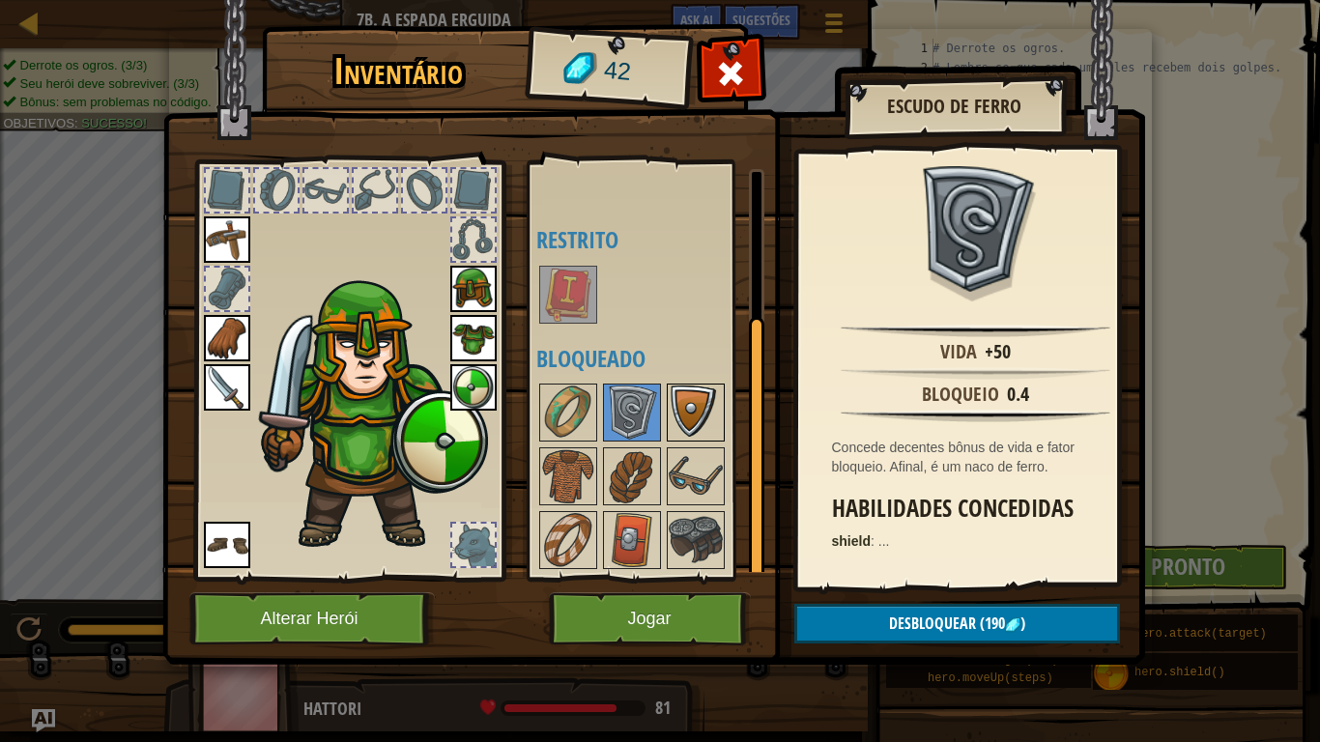
drag, startPoint x: 710, startPoint y: 402, endPoint x: 707, endPoint y: 414, distance: 12.2
click at [708, 404] on img at bounding box center [696, 413] width 54 height 54
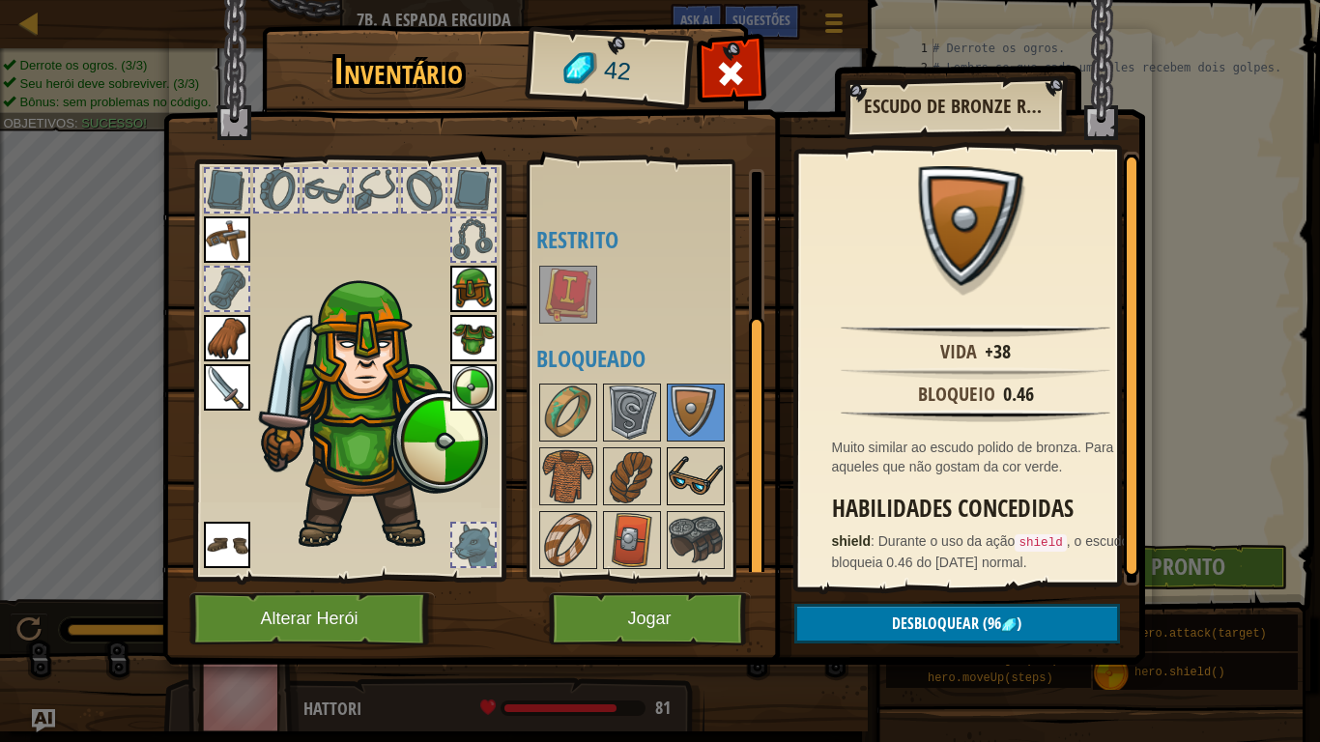
click at [695, 483] on img at bounding box center [696, 476] width 54 height 54
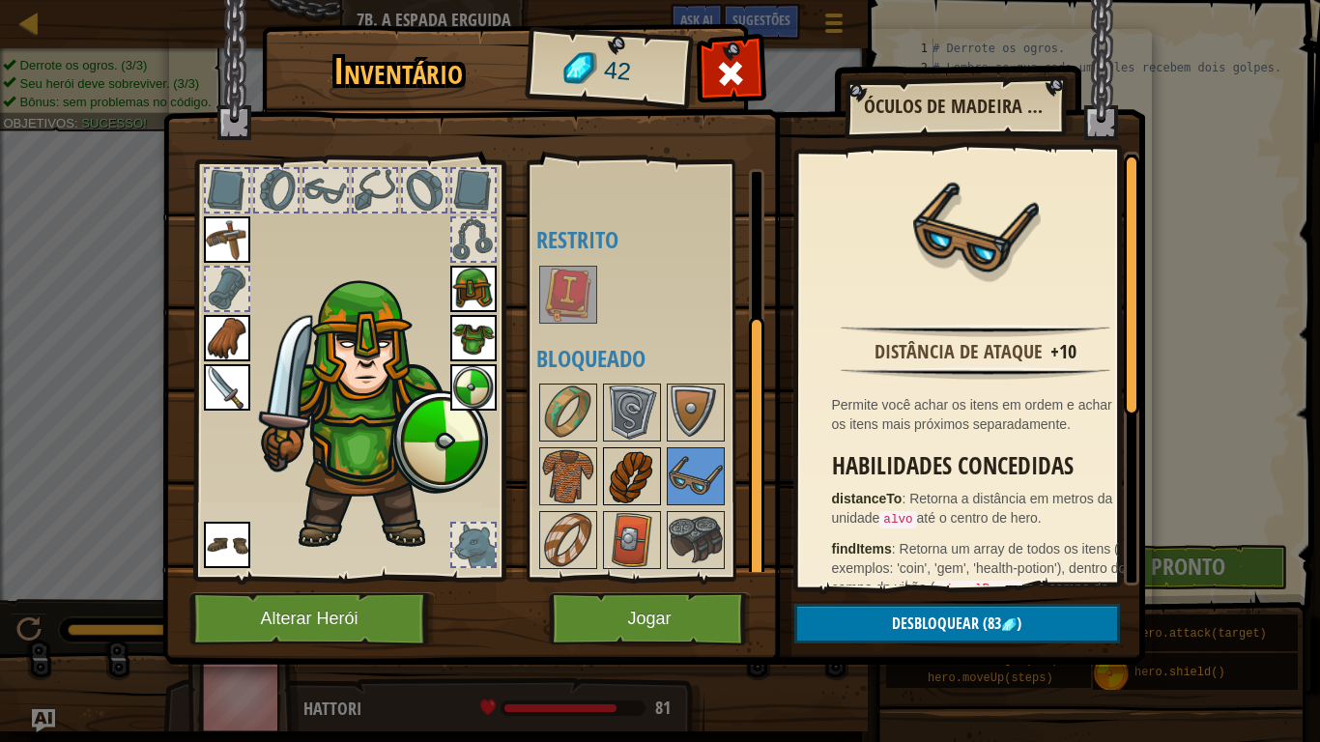
click at [649, 475] on img at bounding box center [632, 476] width 54 height 54
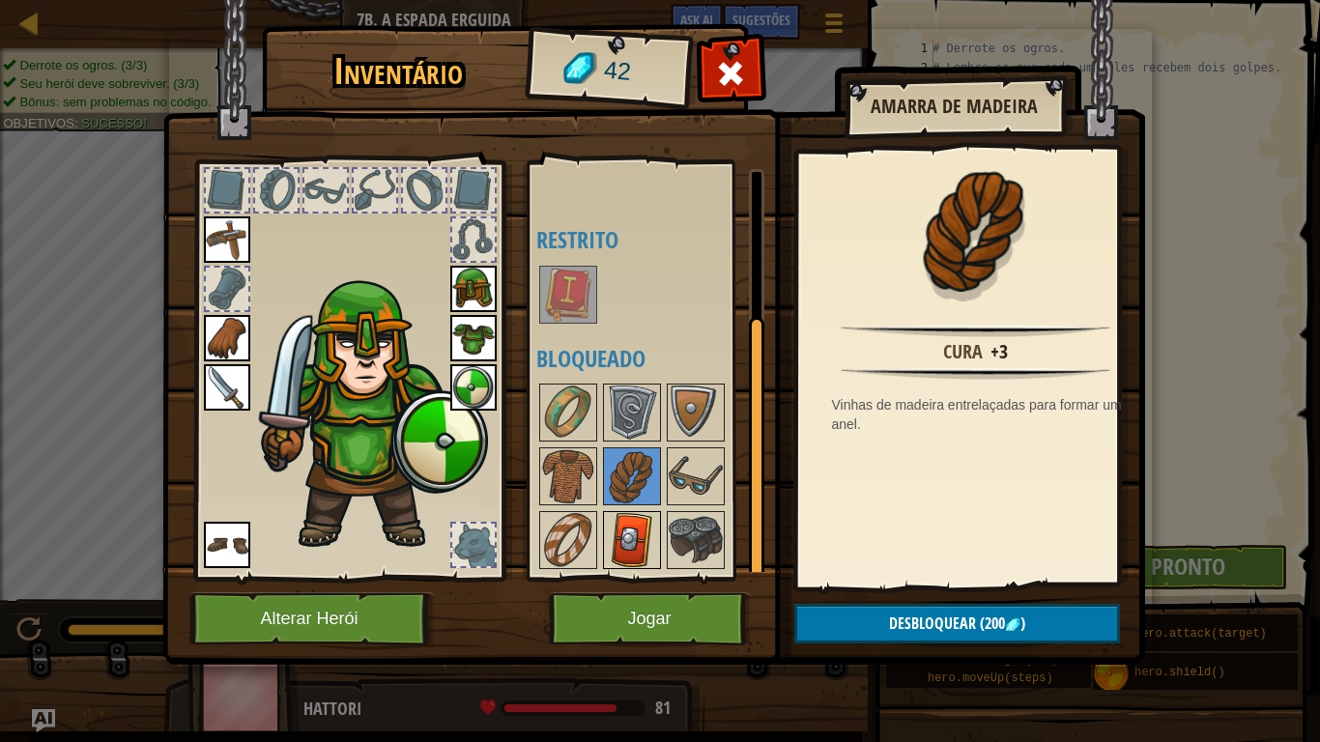
click at [629, 540] on img at bounding box center [632, 540] width 54 height 54
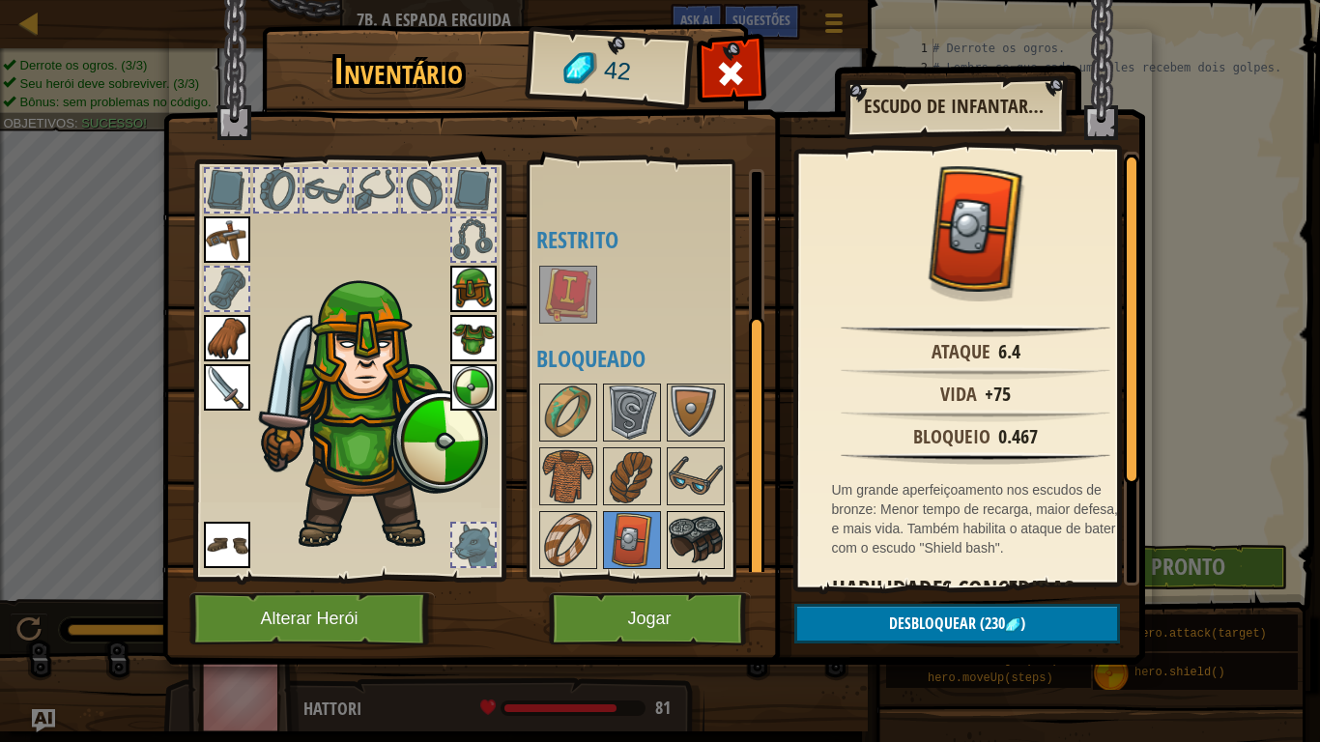
click at [681, 524] on img at bounding box center [696, 540] width 54 height 54
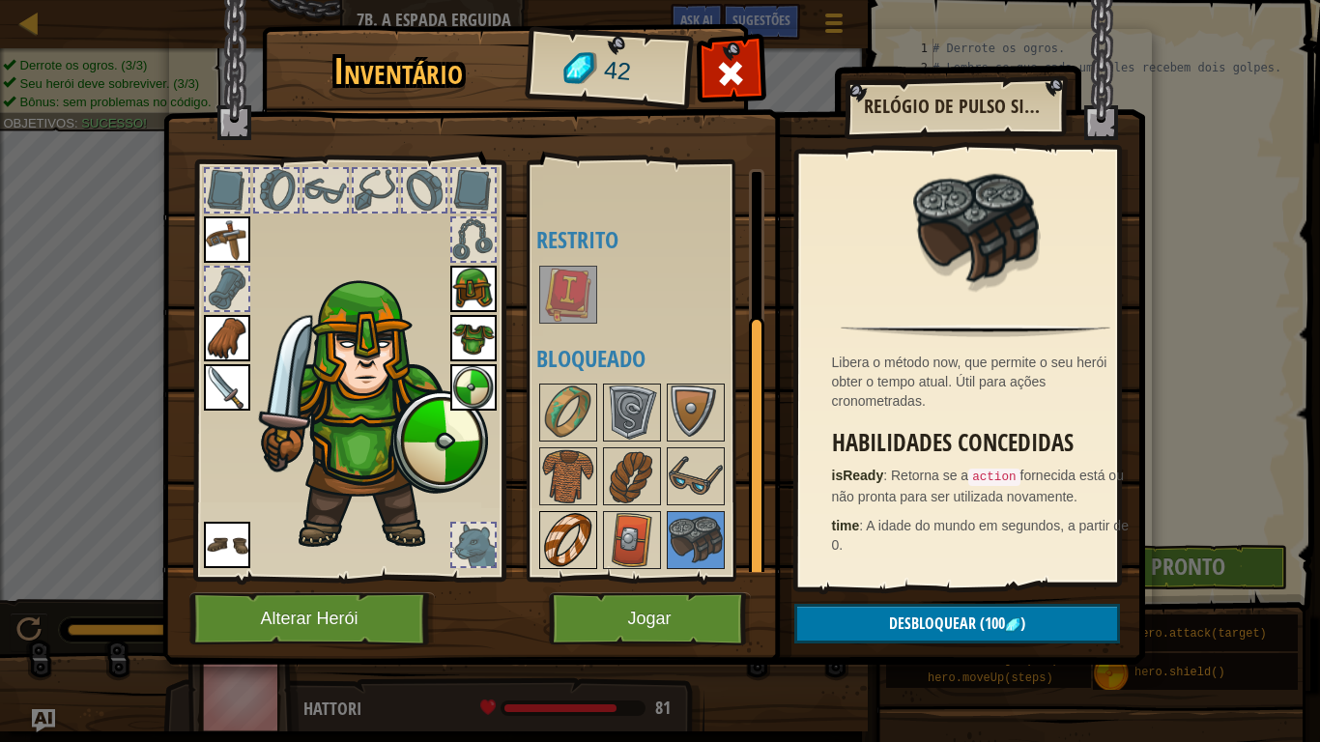
click at [580, 528] on img at bounding box center [568, 540] width 54 height 54
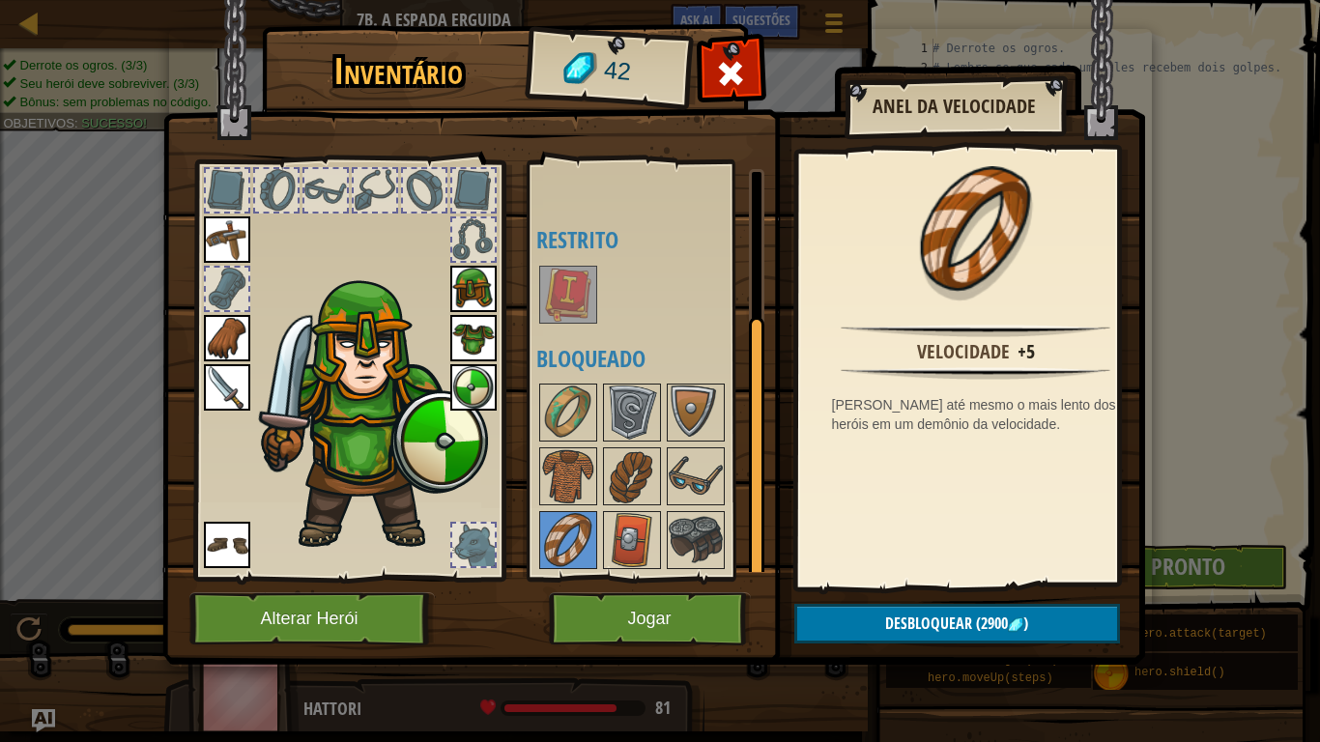
drag, startPoint x: 756, startPoint y: 382, endPoint x: 758, endPoint y: 447, distance: 64.8
click at [760, 448] on div at bounding box center [756, 449] width 15 height 264
click at [679, 611] on button "Jogar" at bounding box center [650, 619] width 202 height 53
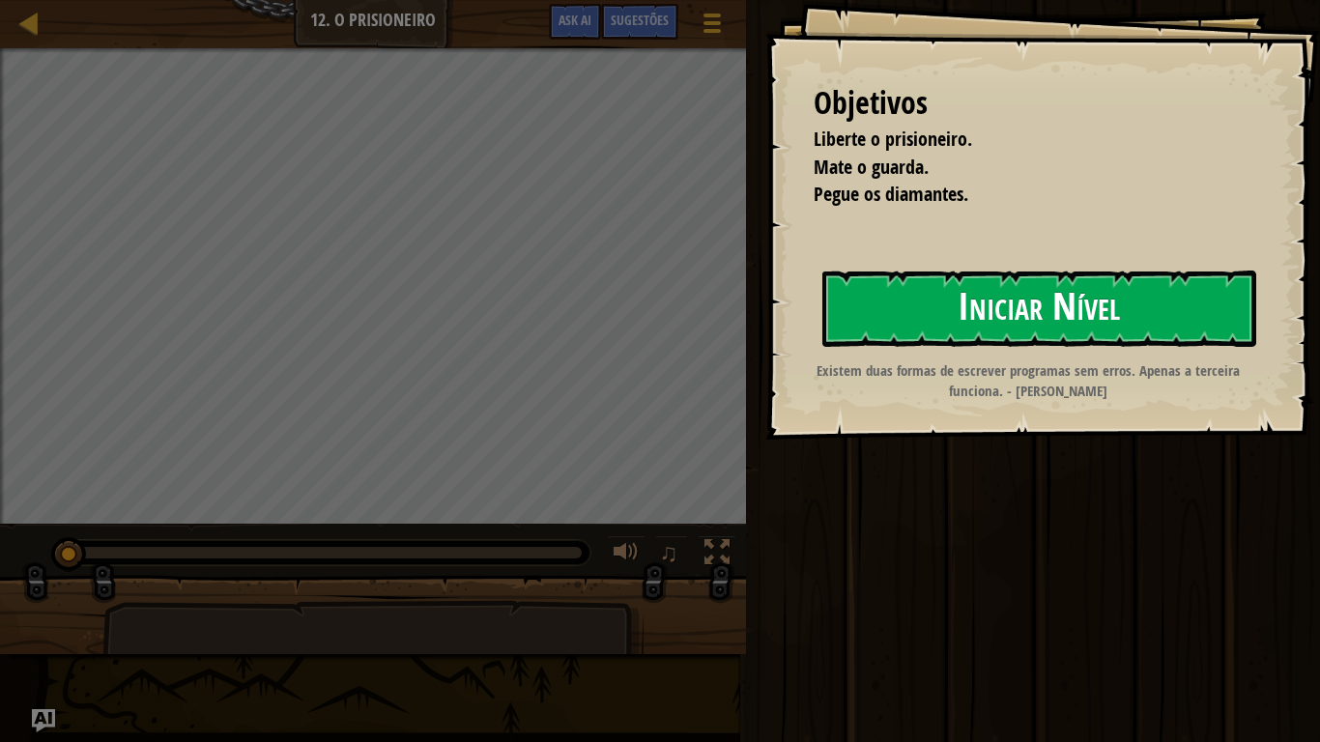
click at [938, 303] on button "Iniciar Nível" at bounding box center [1040, 309] width 434 height 76
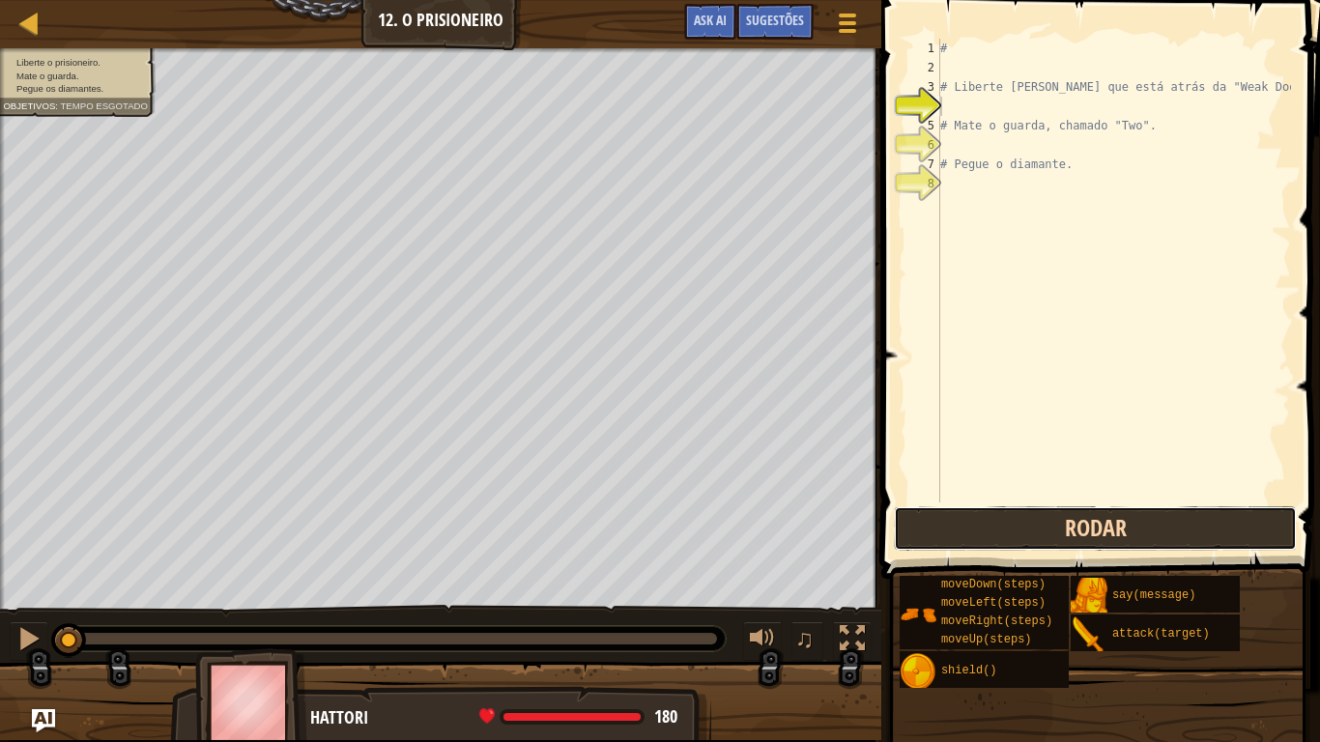
click at [1001, 532] on button "Rodar" at bounding box center [1095, 528] width 403 height 44
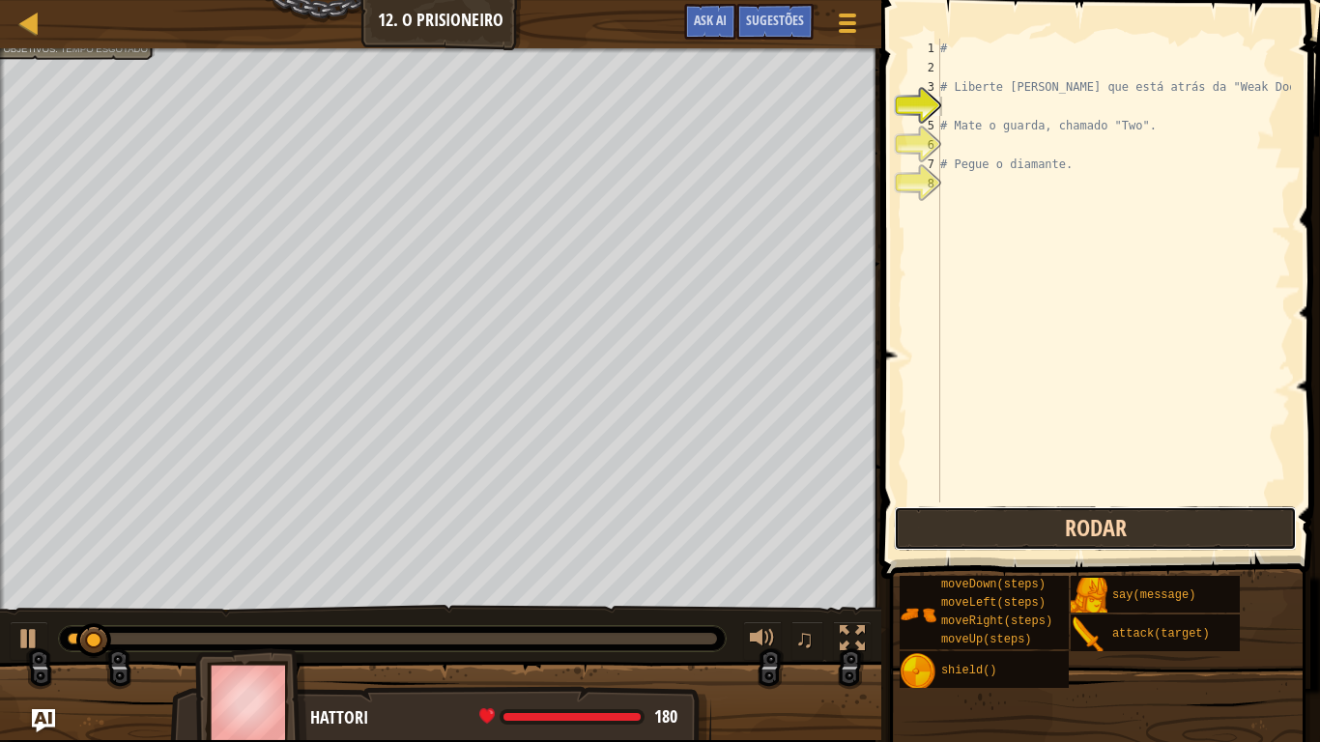
click at [1001, 532] on button "Rodar" at bounding box center [1095, 528] width 403 height 44
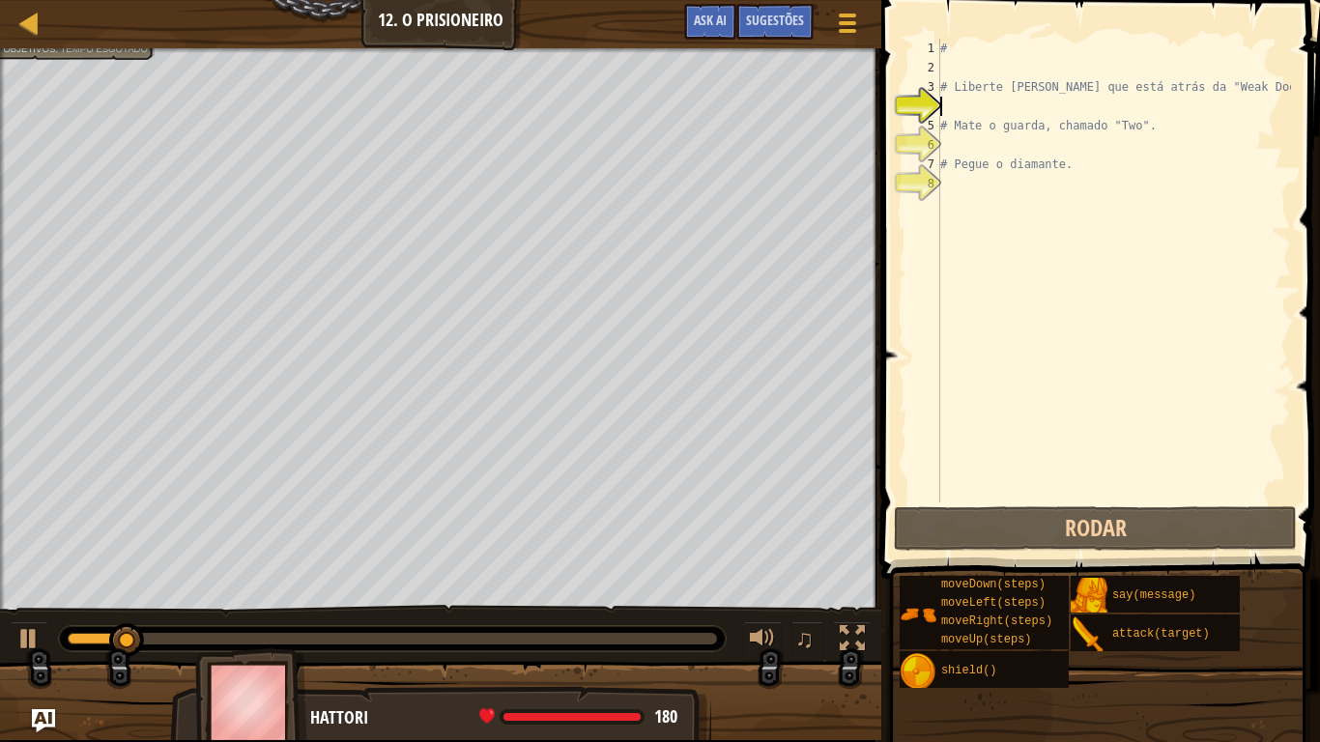
scroll to position [9, 0]
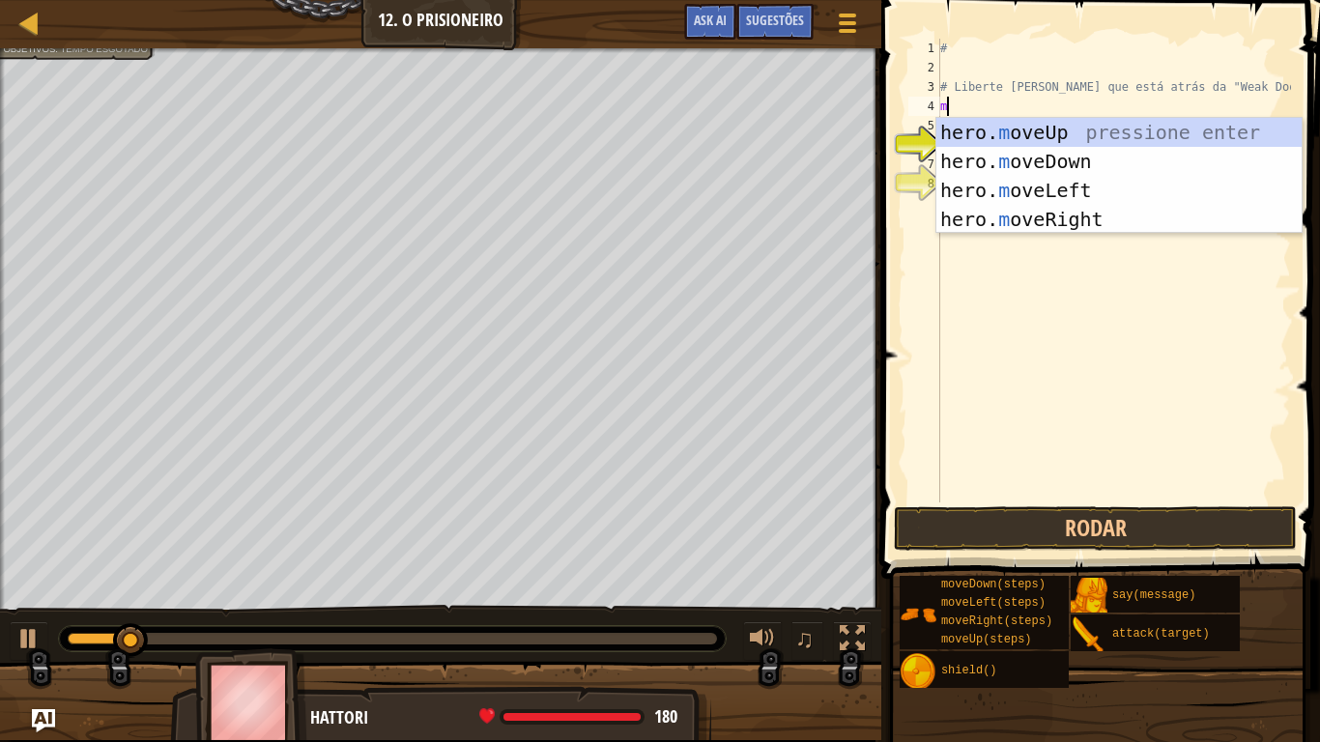
type textarea "mo"
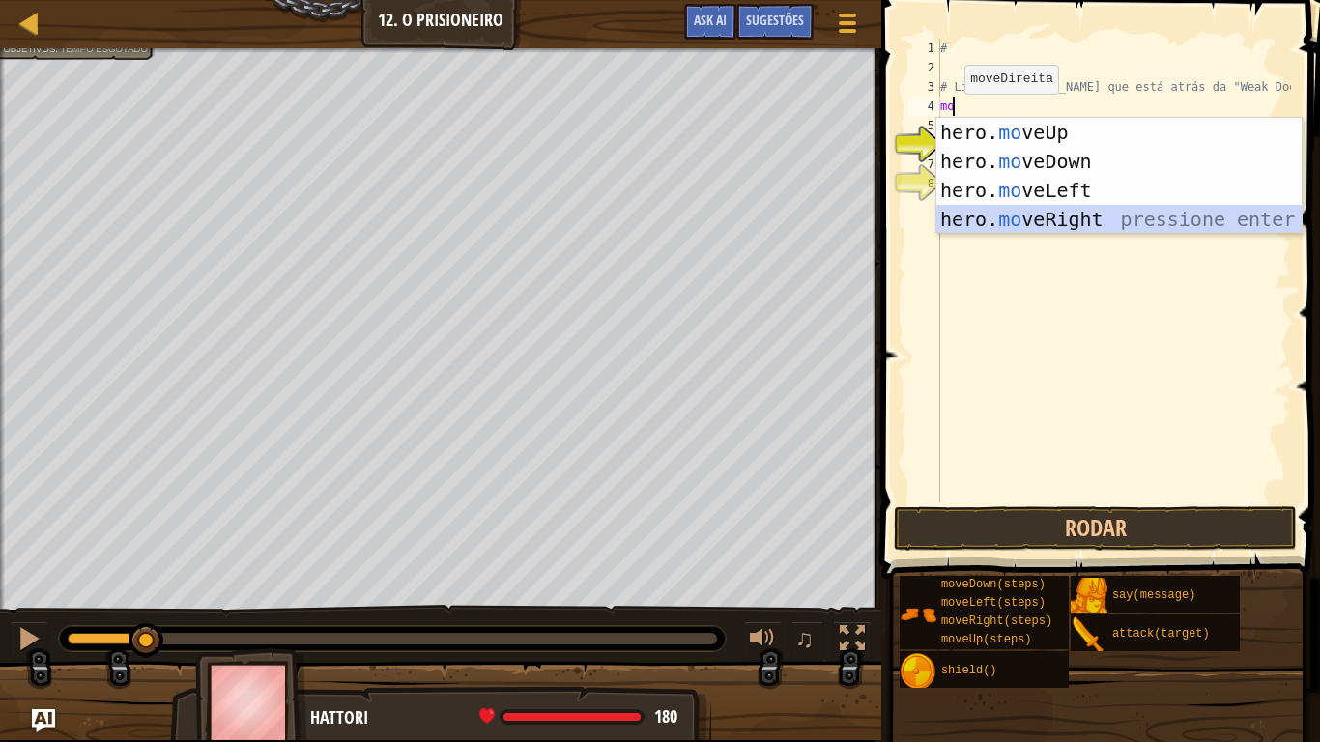
click at [1033, 215] on div "hero. mo veUp pressione enter hero. mo veDown pressione enter hero. mo veLeft p…" at bounding box center [1119, 205] width 365 height 174
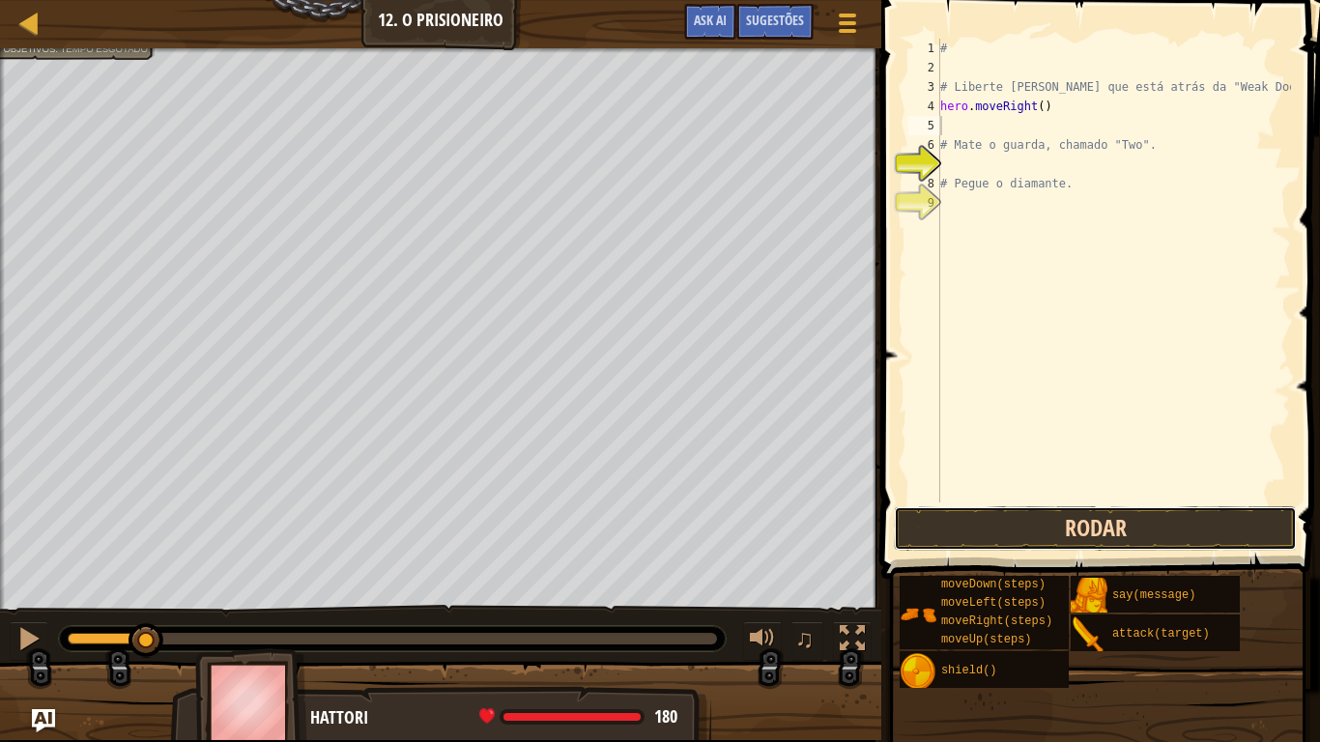
click at [1016, 532] on button "Rodar" at bounding box center [1095, 528] width 403 height 44
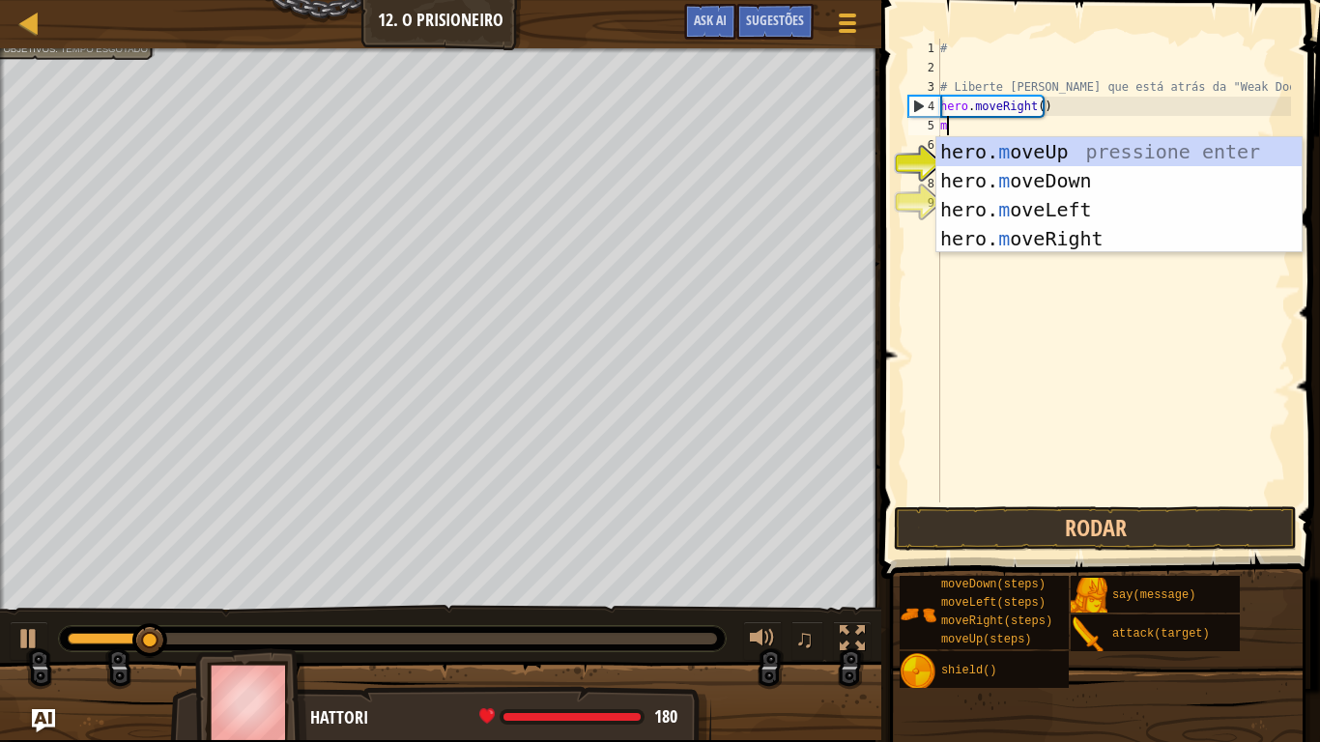
type textarea "mo"
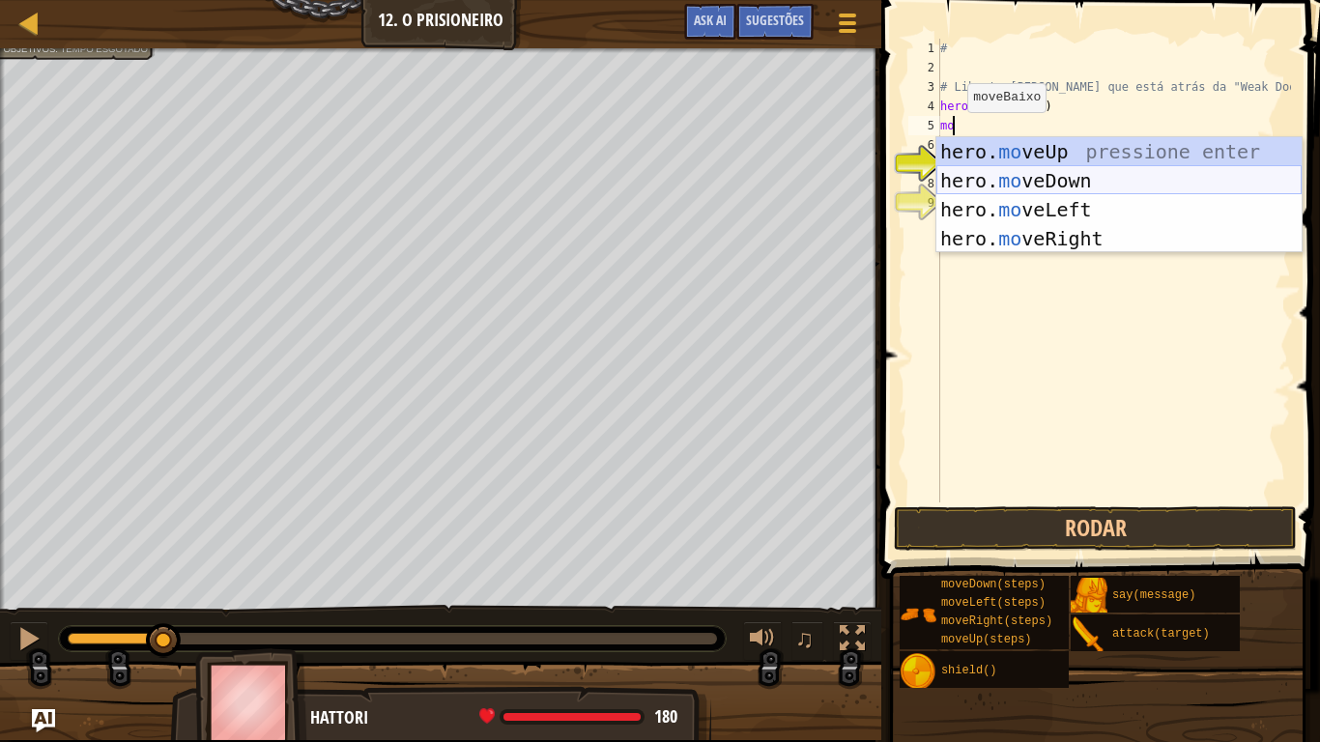
click at [1013, 173] on div "hero. mo veUp pressione enter hero. mo veDown pressione enter hero. mo veLeft p…" at bounding box center [1119, 224] width 365 height 174
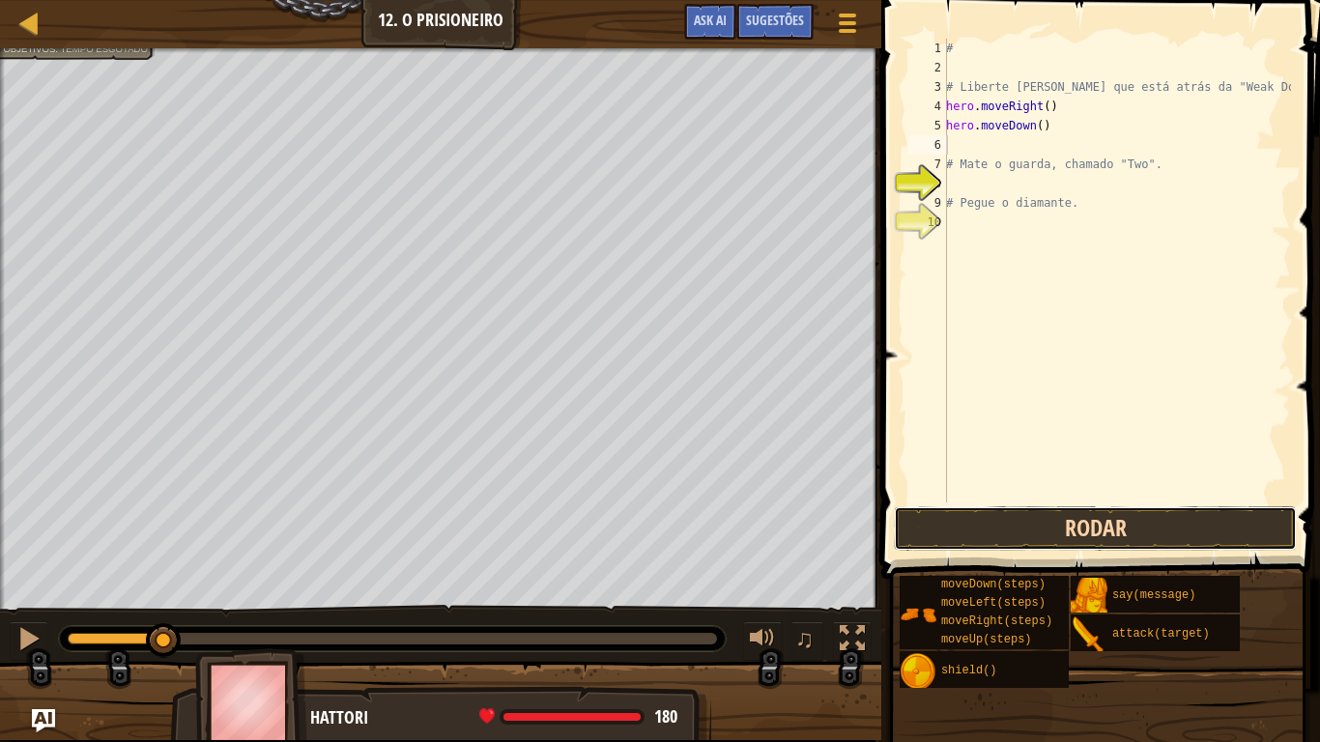
click at [1041, 540] on button "Rodar" at bounding box center [1095, 528] width 403 height 44
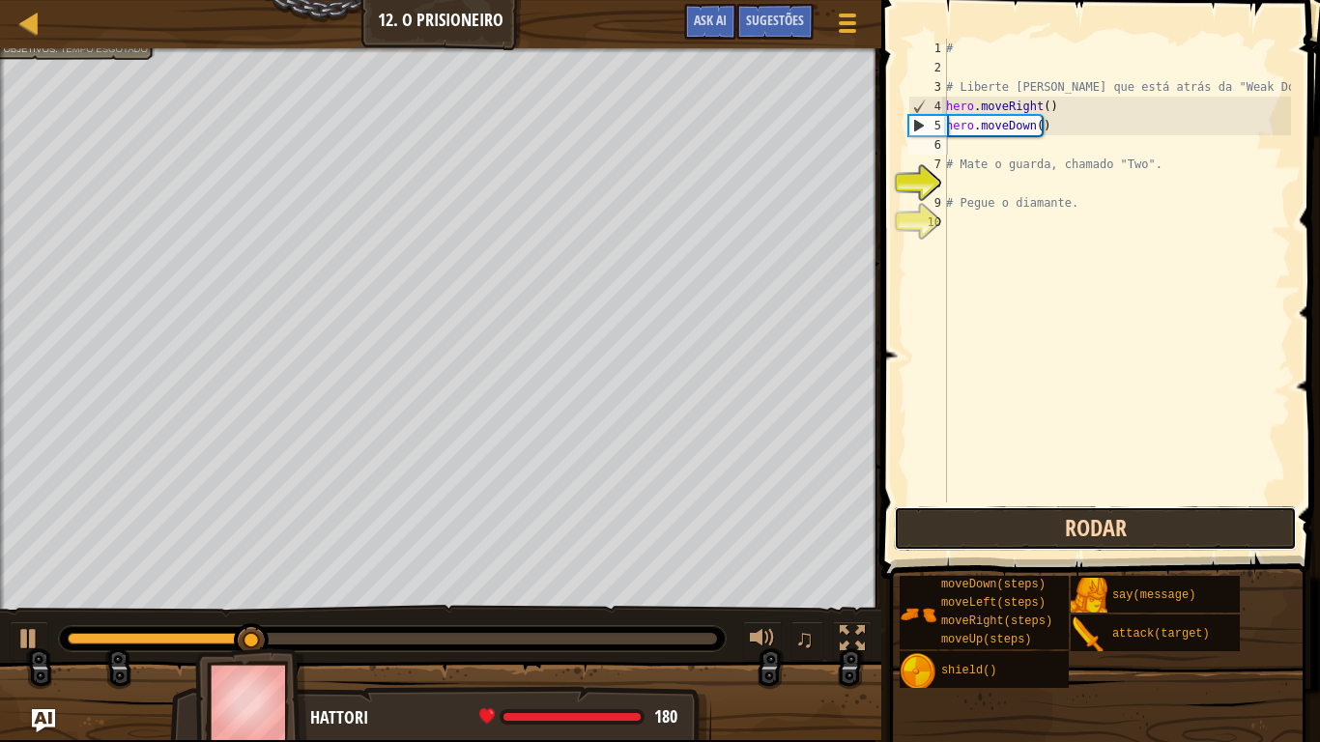
click at [1041, 545] on button "Rodar" at bounding box center [1095, 528] width 403 height 44
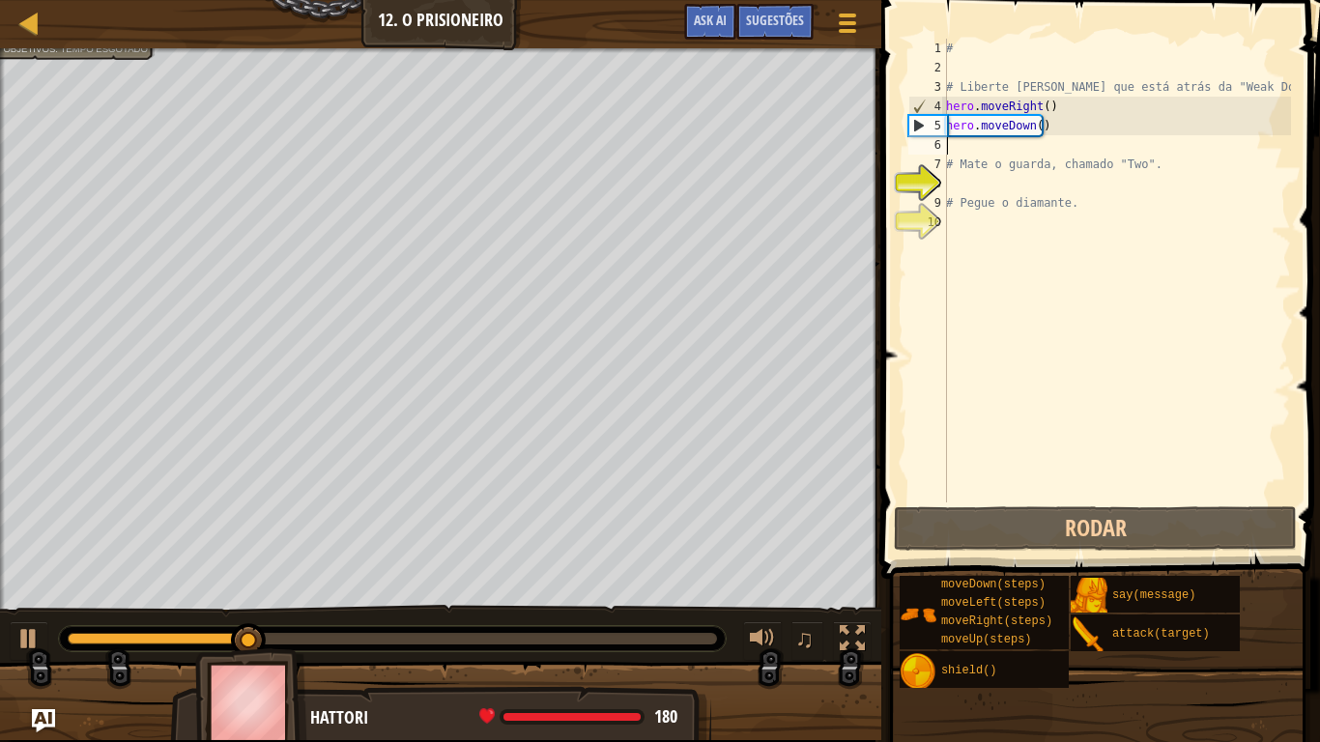
click at [1047, 129] on div "# # Liberte [PERSON_NAME] que está atrás da "Weak Door". hero . moveRight ( ) h…" at bounding box center [1116, 290] width 349 height 503
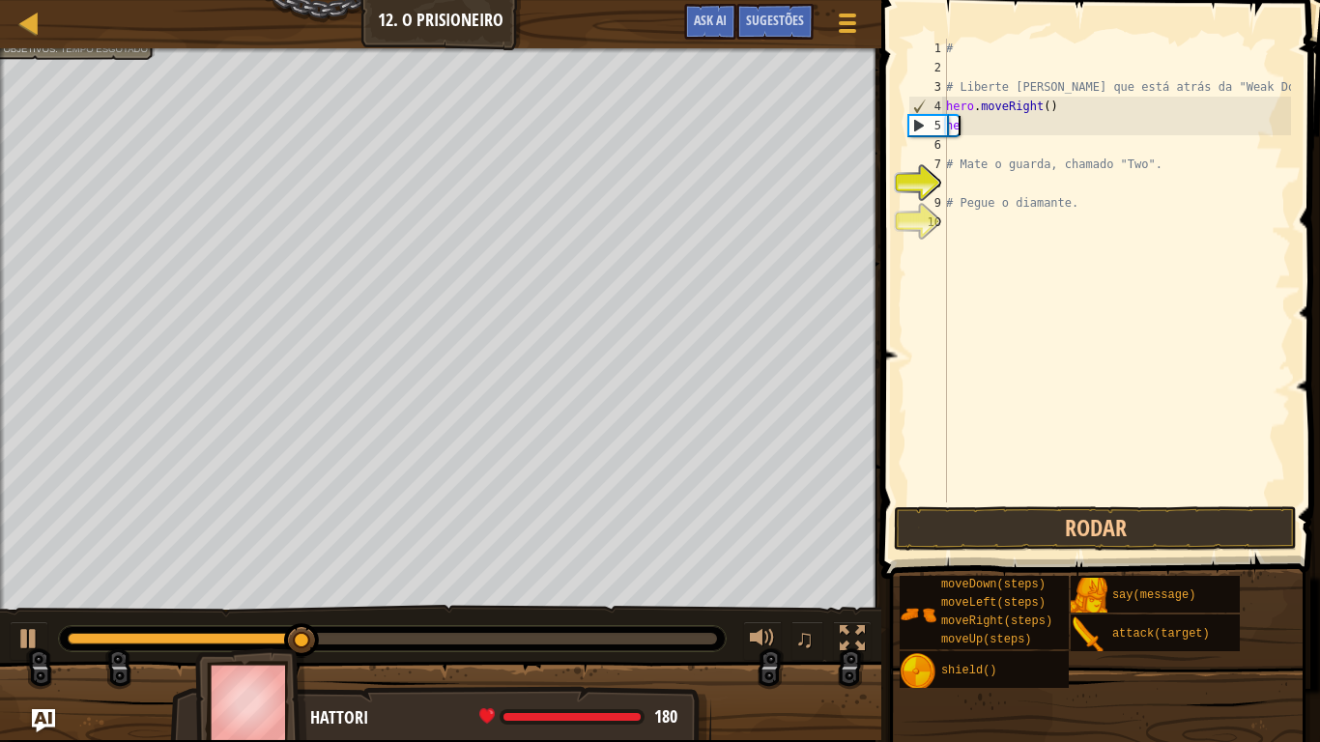
type textarea "h"
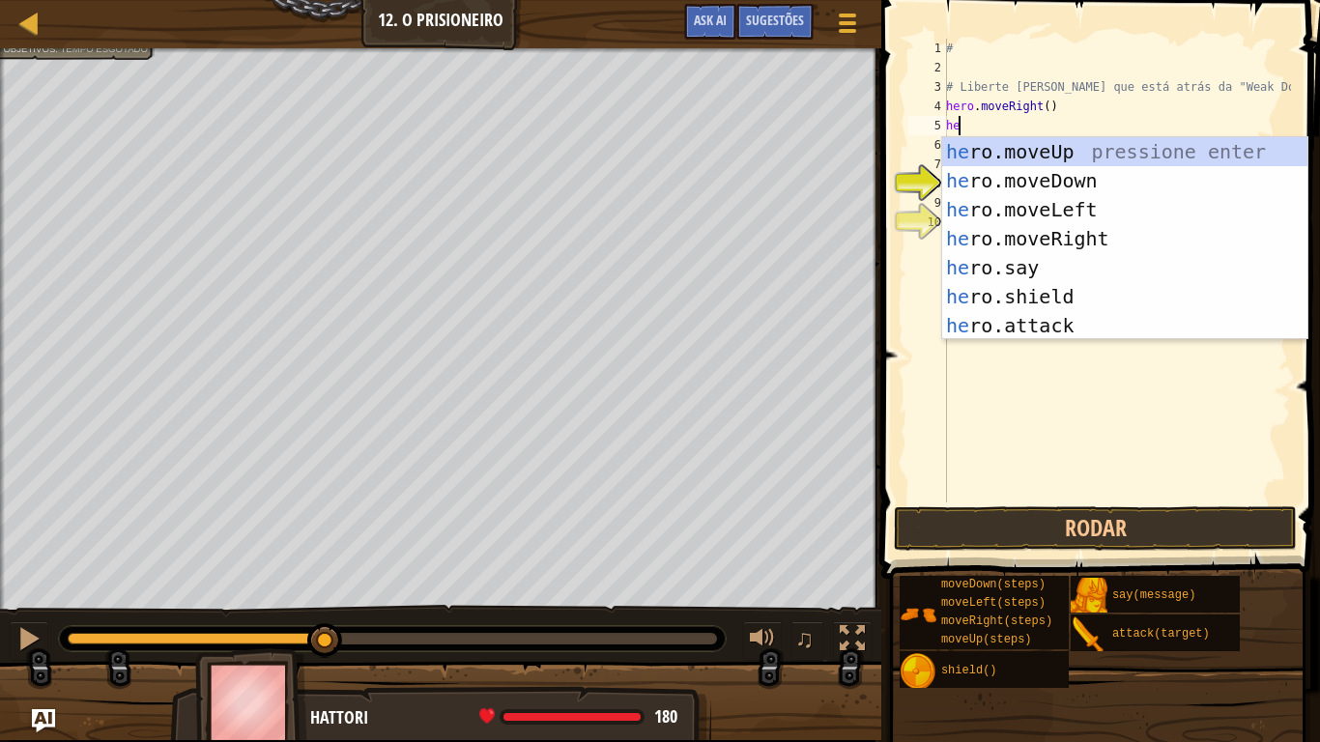
scroll to position [9, 1]
type textarea "hero"
click at [1073, 242] on div "hero .moveUp pressione enter hero .moveDown pressione enter hero .moveLeft pres…" at bounding box center [1124, 267] width 365 height 261
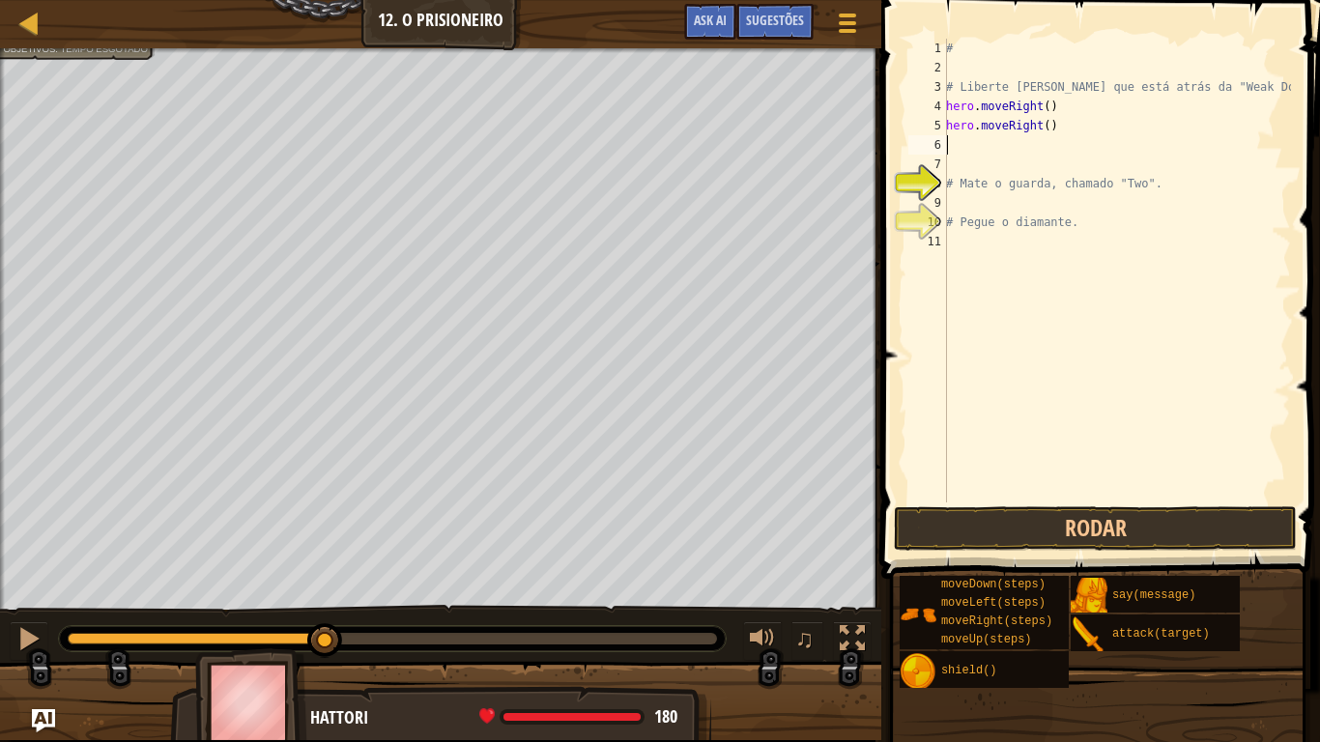
scroll to position [9, 0]
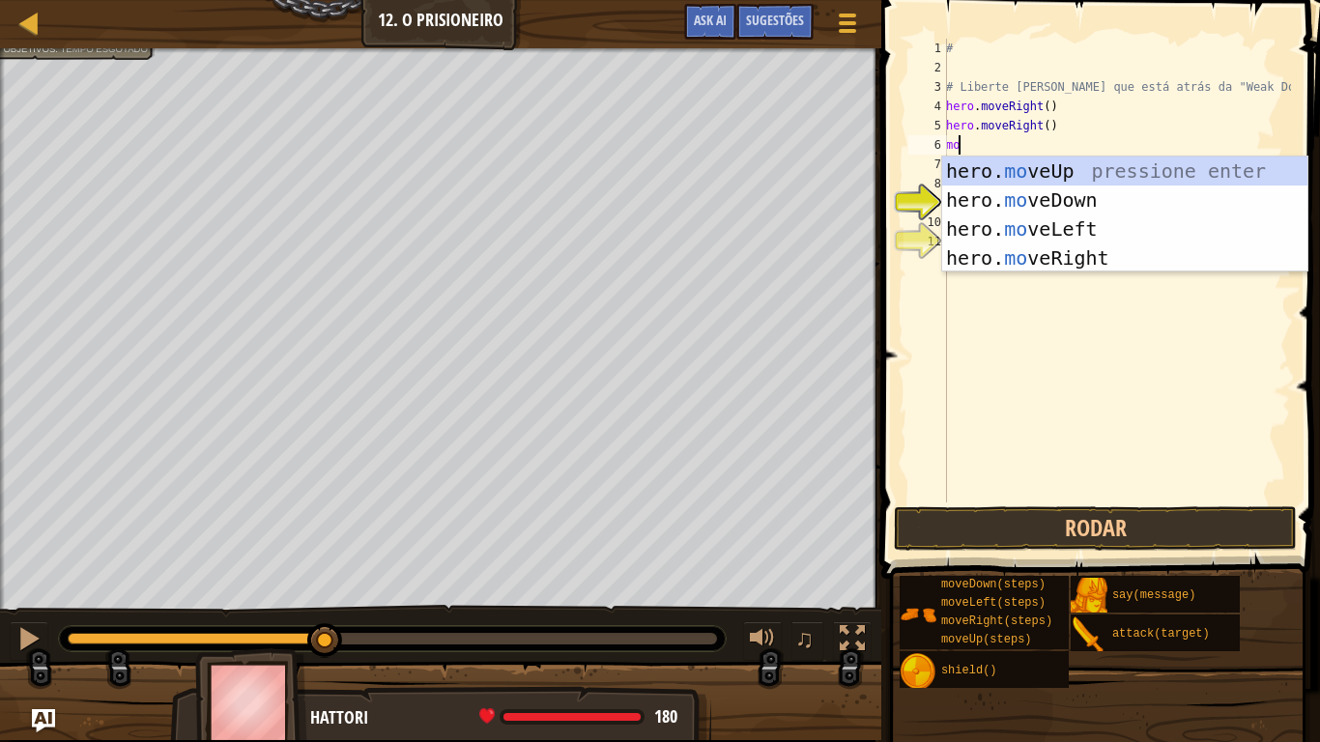
type textarea "m"
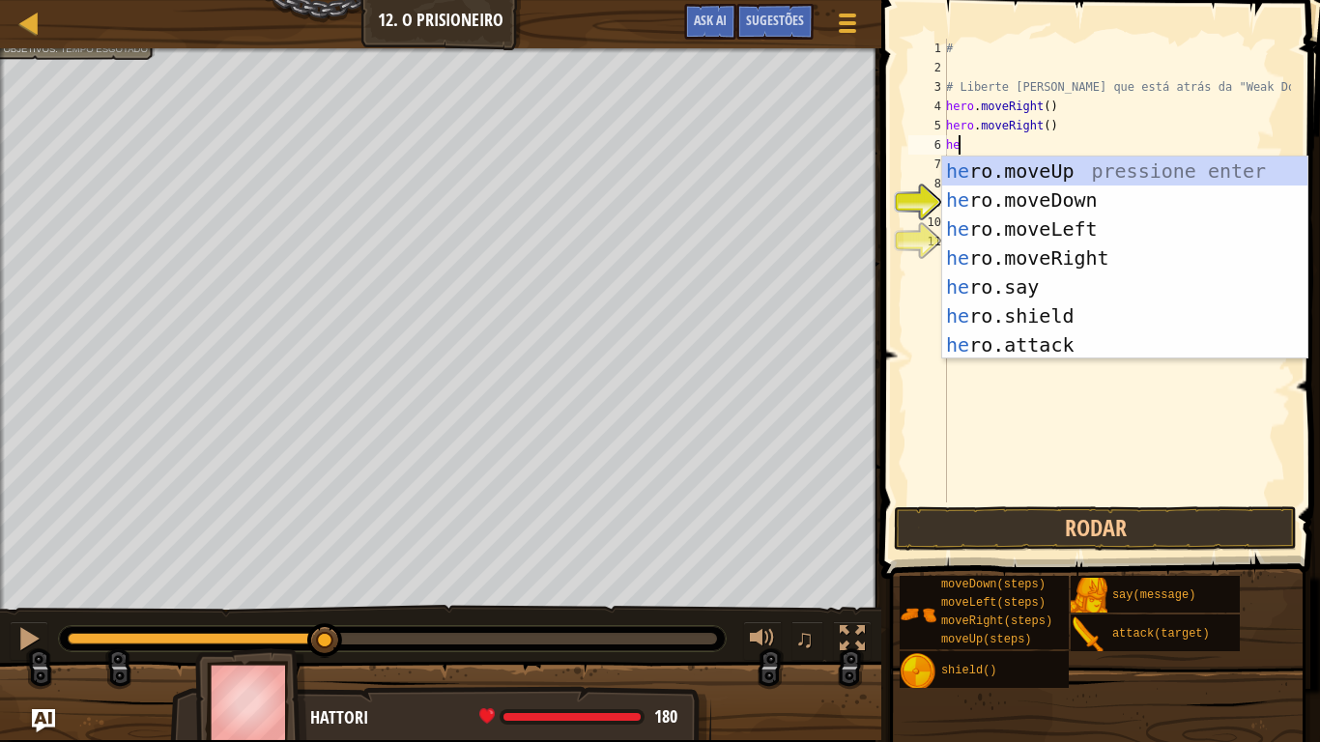
scroll to position [9, 1]
click at [1019, 347] on div "her o.moveUp pressione enter her o.moveDown pressione enter her o.moveLeft pres…" at bounding box center [1124, 287] width 365 height 261
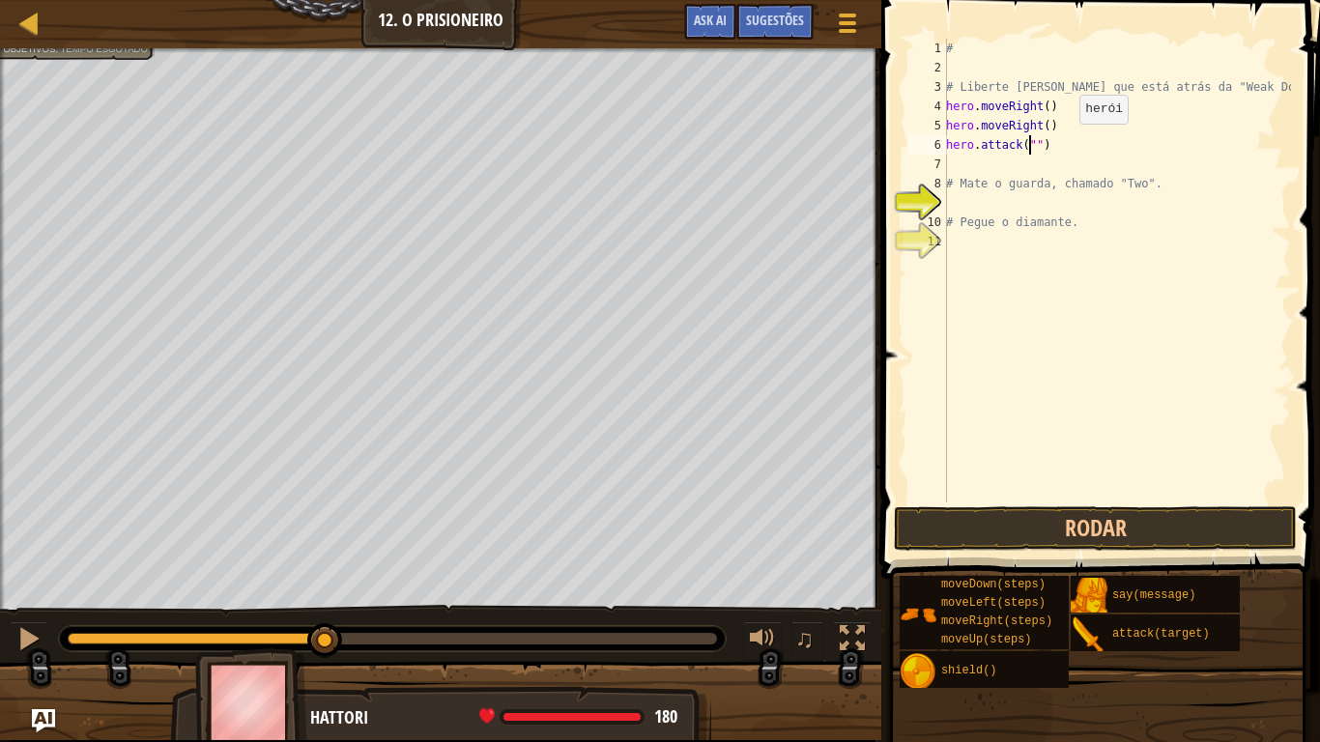
scroll to position [9, 8]
type textarea "hero.attack("Two")"
click at [951, 156] on div "# # Liberte [PERSON_NAME] que está atrás da "Weak Door". hero . moveRight ( ) h…" at bounding box center [1116, 290] width 349 height 503
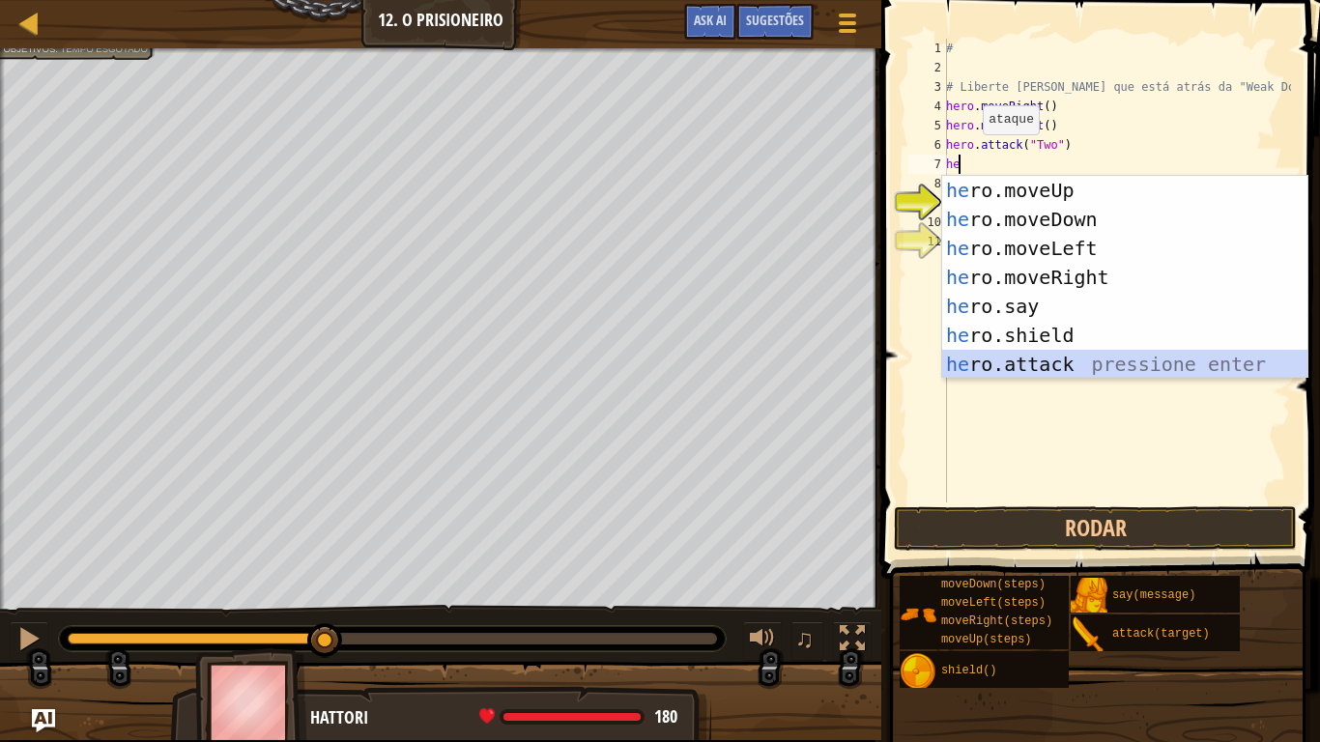
click at [1006, 358] on div "he ro.moveUp pressione enter he ro.moveDown pressione enter he ro.moveLeft pres…" at bounding box center [1124, 306] width 365 height 261
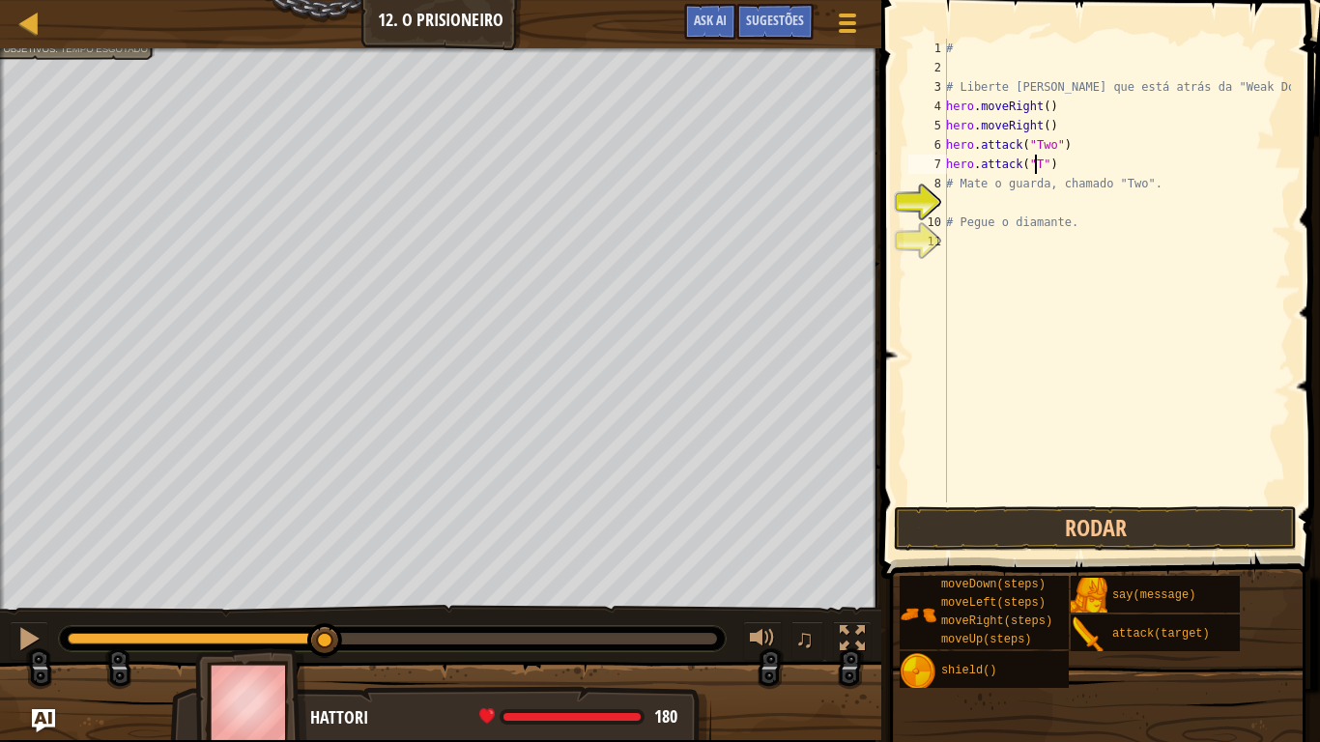
scroll to position [9, 8]
type textarea "hero.attack("Two")"
click at [950, 168] on div "# # Liberte [PERSON_NAME] que está atrás da "Weak Door". hero . moveRight ( ) h…" at bounding box center [1116, 290] width 349 height 503
click at [1059, 168] on div "# # Liberte [PERSON_NAME] que está atrás da "Weak Door". hero . moveRight ( ) h…" at bounding box center [1116, 290] width 349 height 503
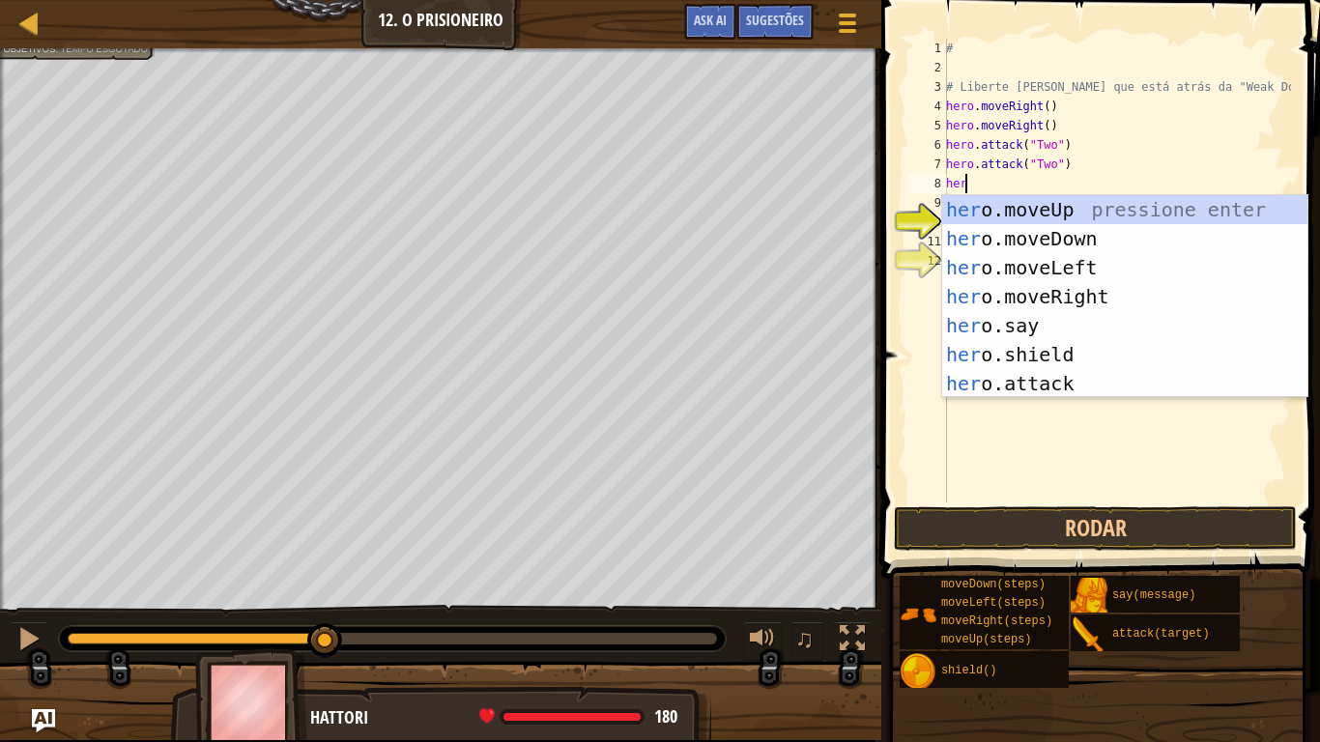
scroll to position [9, 1]
click at [1038, 384] on div "hero .moveUp pressione enter hero .moveDown pressione enter hero .moveLeft pres…" at bounding box center [1124, 325] width 365 height 261
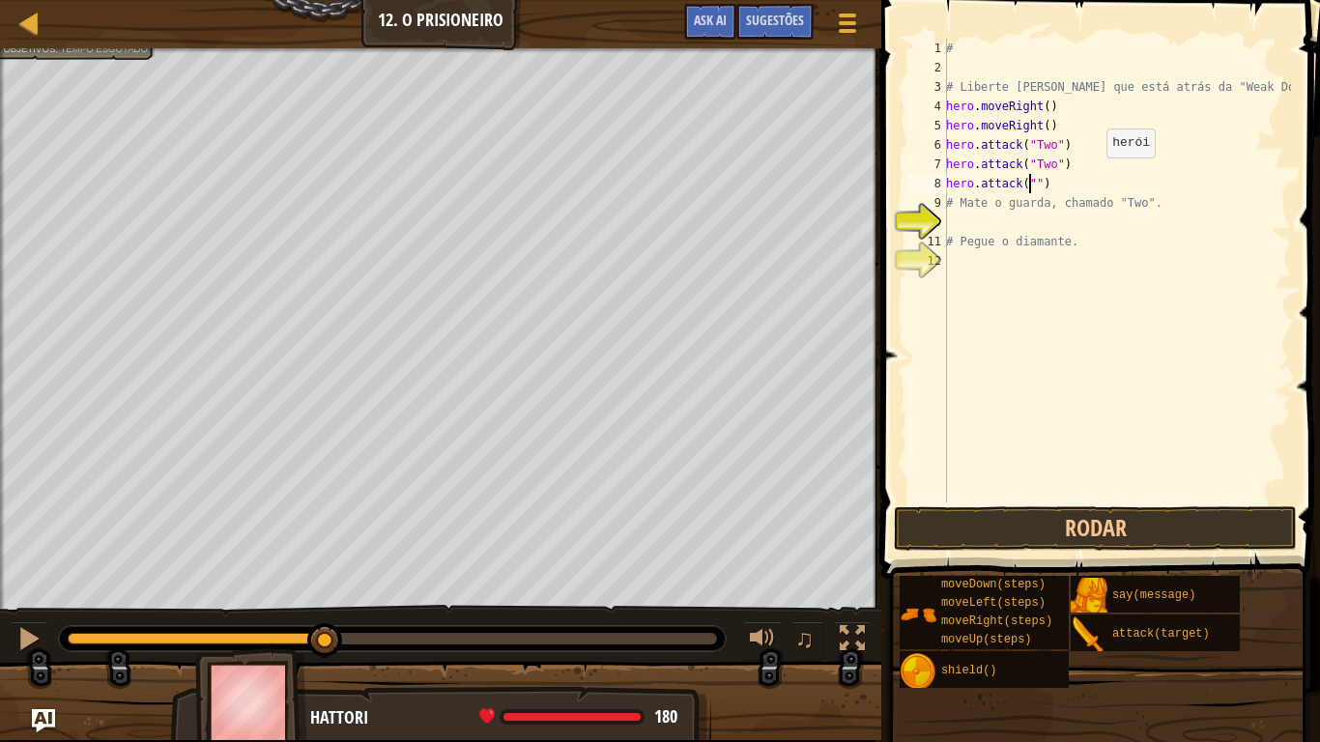
scroll to position [9, 8]
type textarea "hero.attack("Two")"
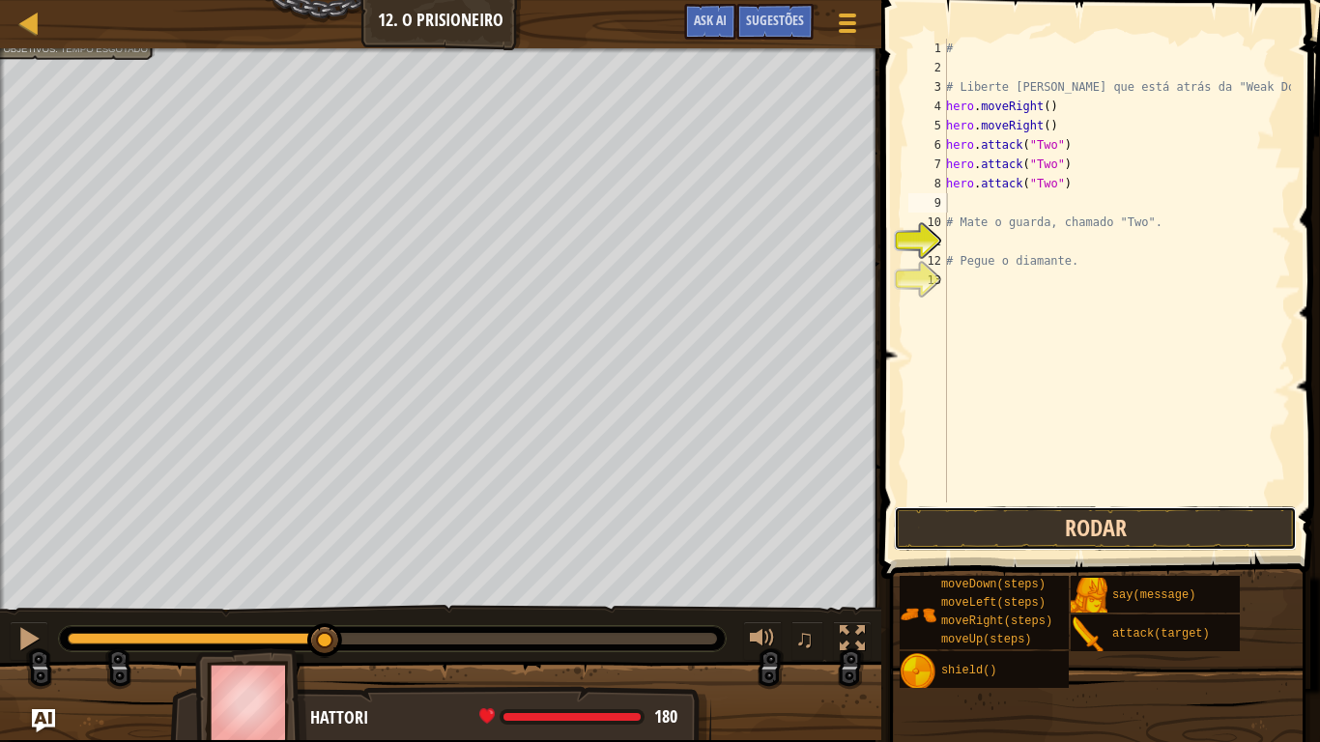
click at [1037, 522] on button "Rodar" at bounding box center [1095, 528] width 403 height 44
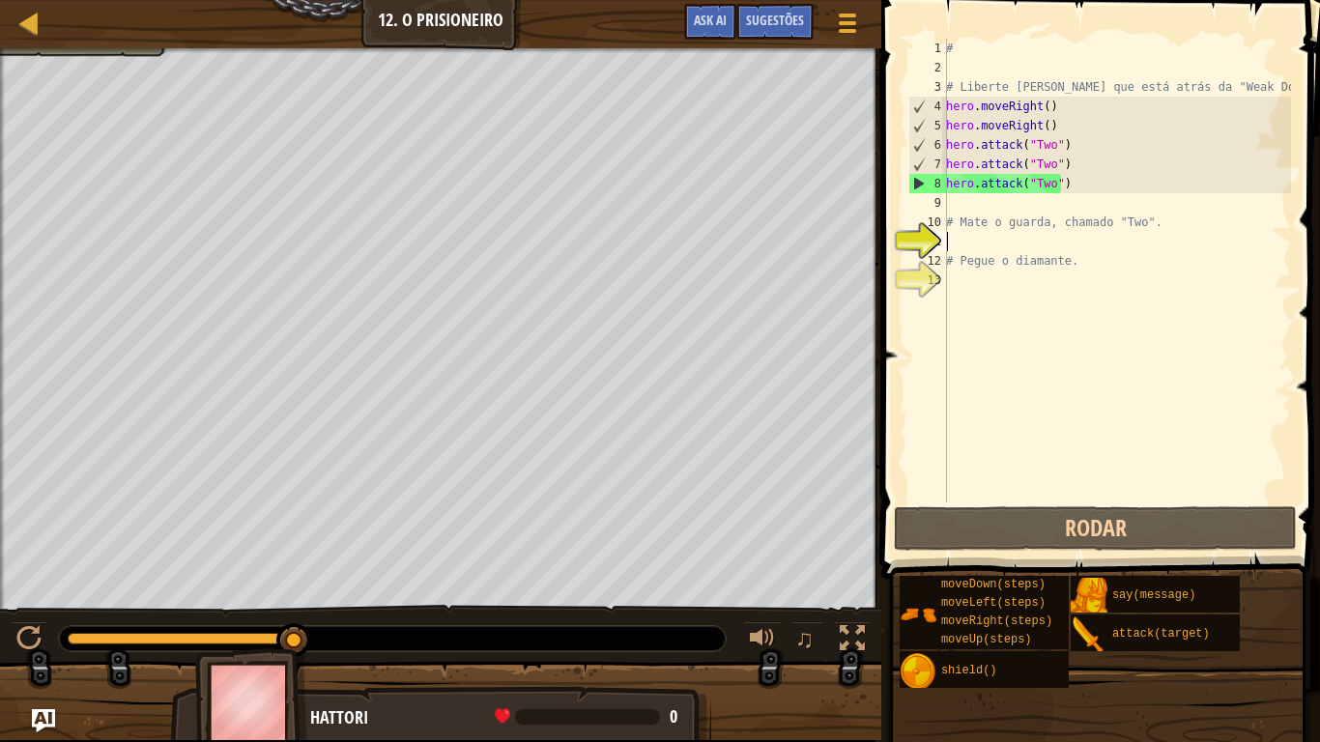
click at [955, 240] on div "# # Liberte [PERSON_NAME] que está atrás da "Weak Door". hero . moveRight ( ) h…" at bounding box center [1116, 290] width 349 height 503
click at [958, 194] on div "# # Liberte [PERSON_NAME] que está atrás da "Weak Door". hero . moveRight ( ) h…" at bounding box center [1116, 290] width 349 height 503
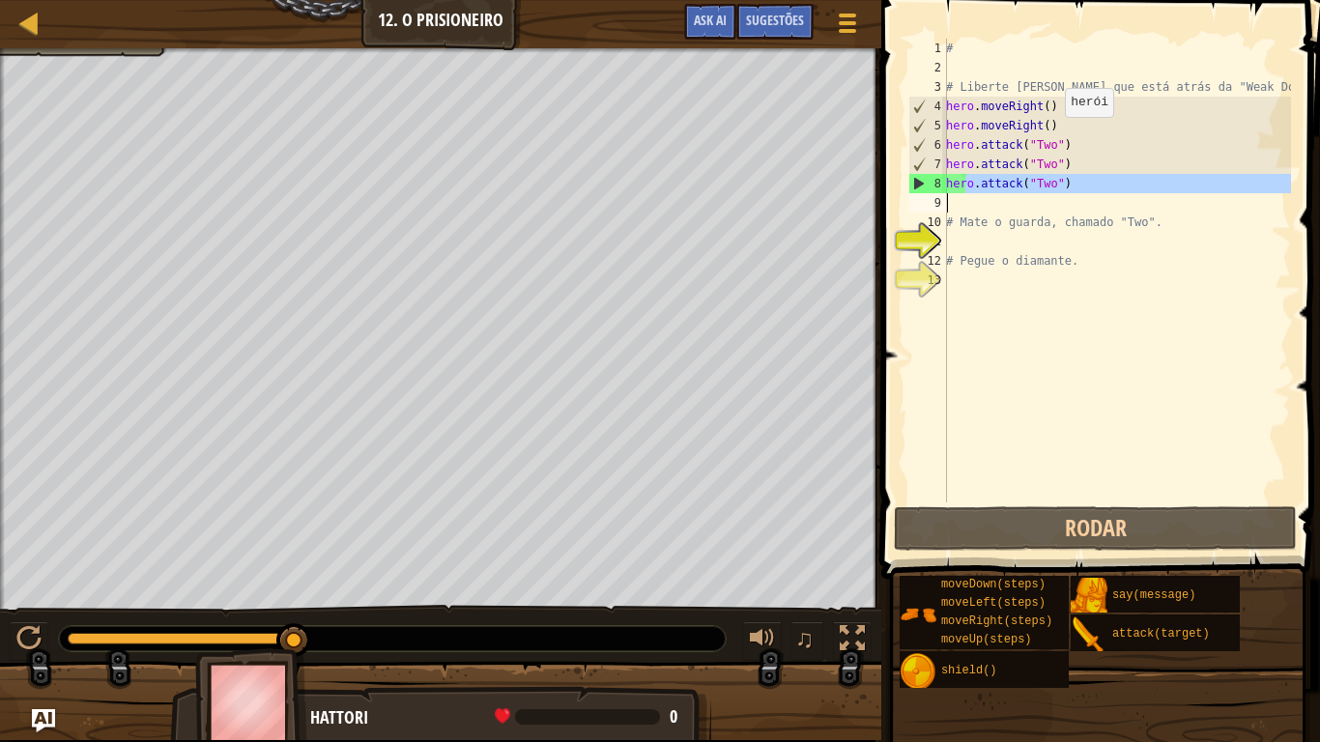
click at [1055, 130] on div "# # Liberte [PERSON_NAME] que está atrás da "Weak Door". hero . moveRight ( ) h…" at bounding box center [1116, 290] width 349 height 503
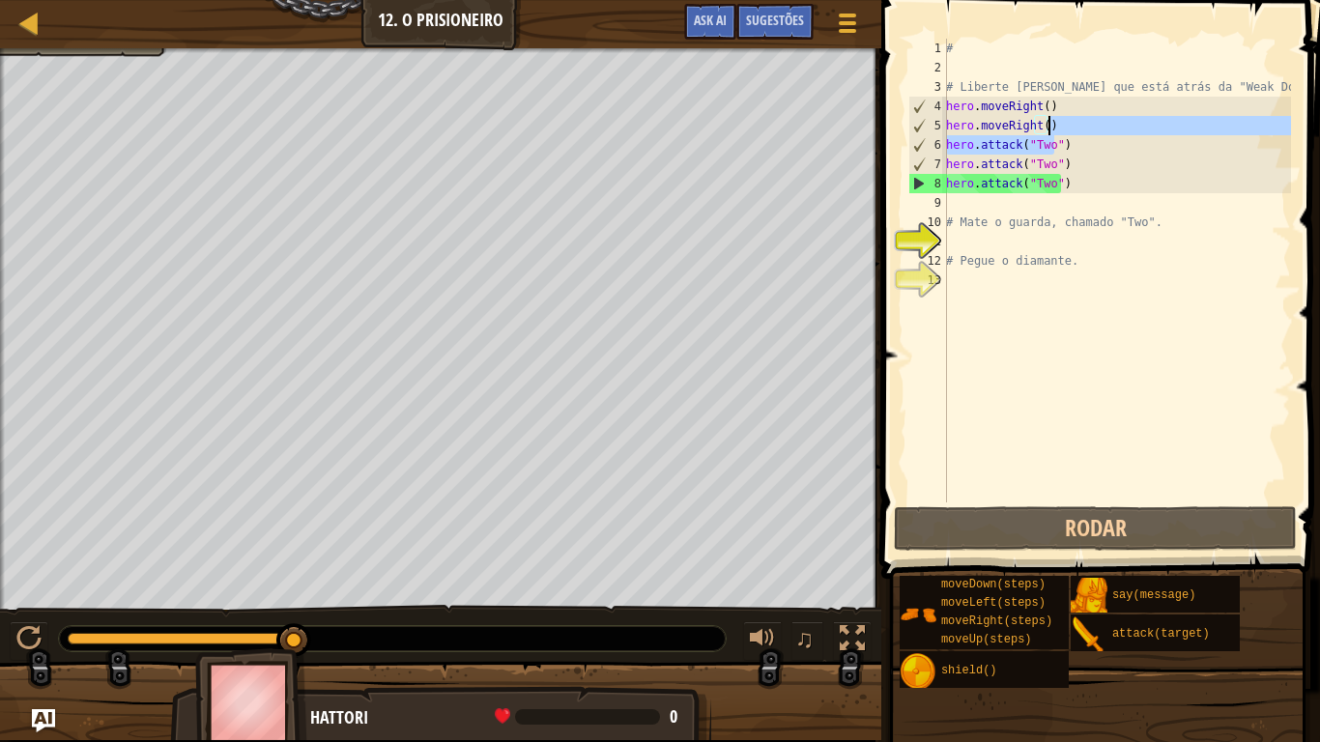
type textarea "hero.moveRight()"
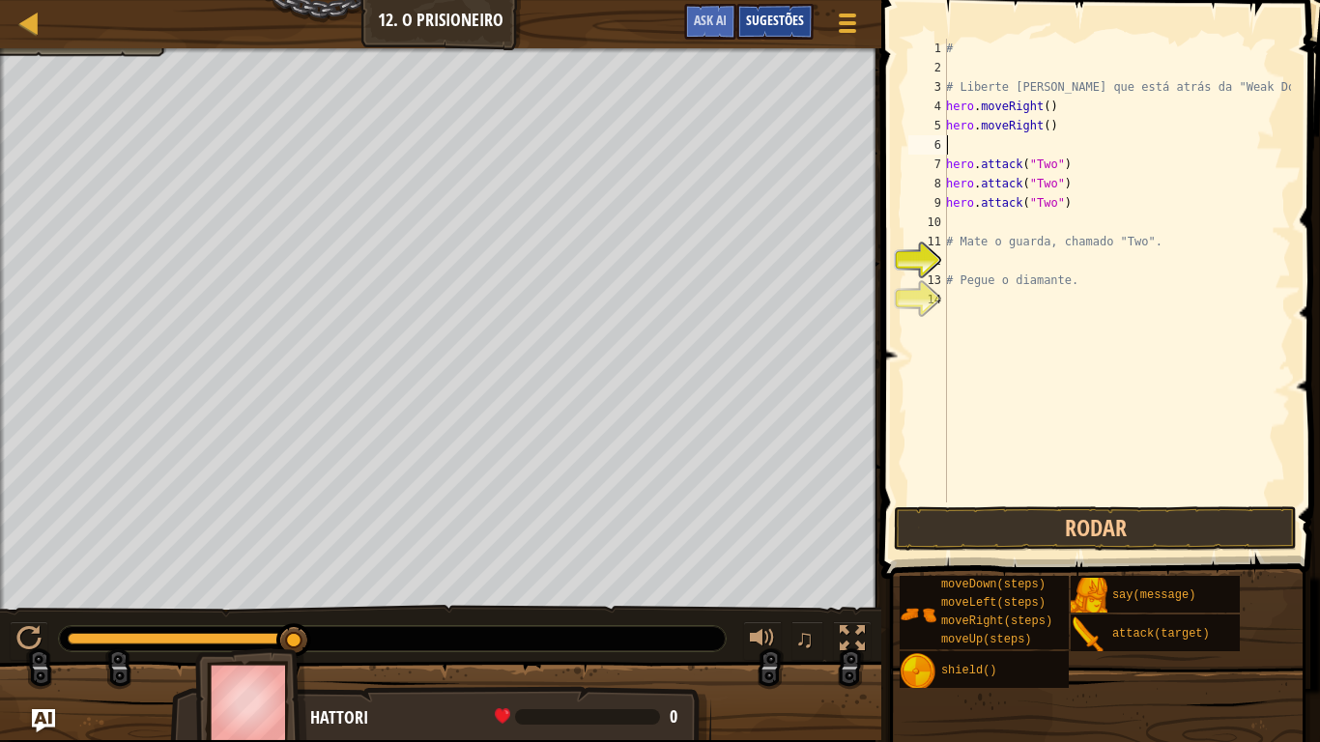
click at [791, 13] on span "Sugestões" at bounding box center [775, 20] width 58 height 18
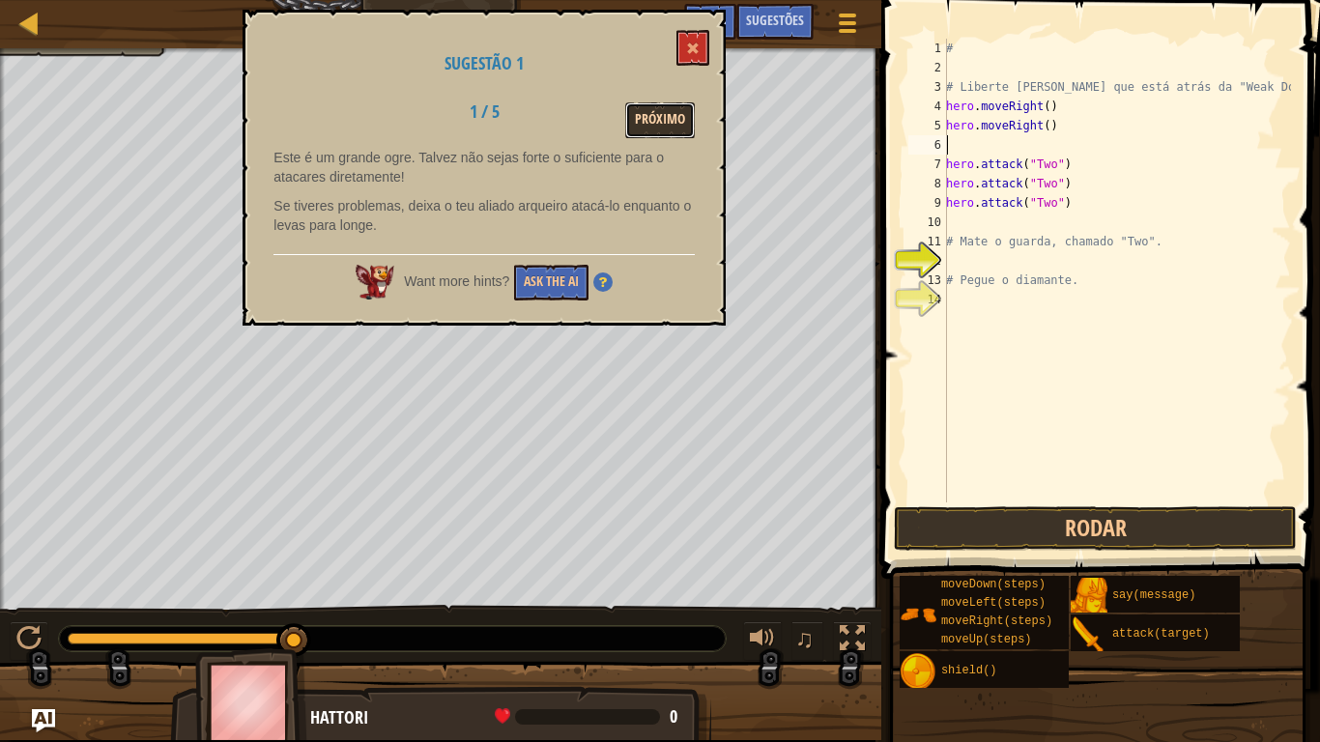
click at [677, 116] on button "Próximo" at bounding box center [660, 120] width 70 height 36
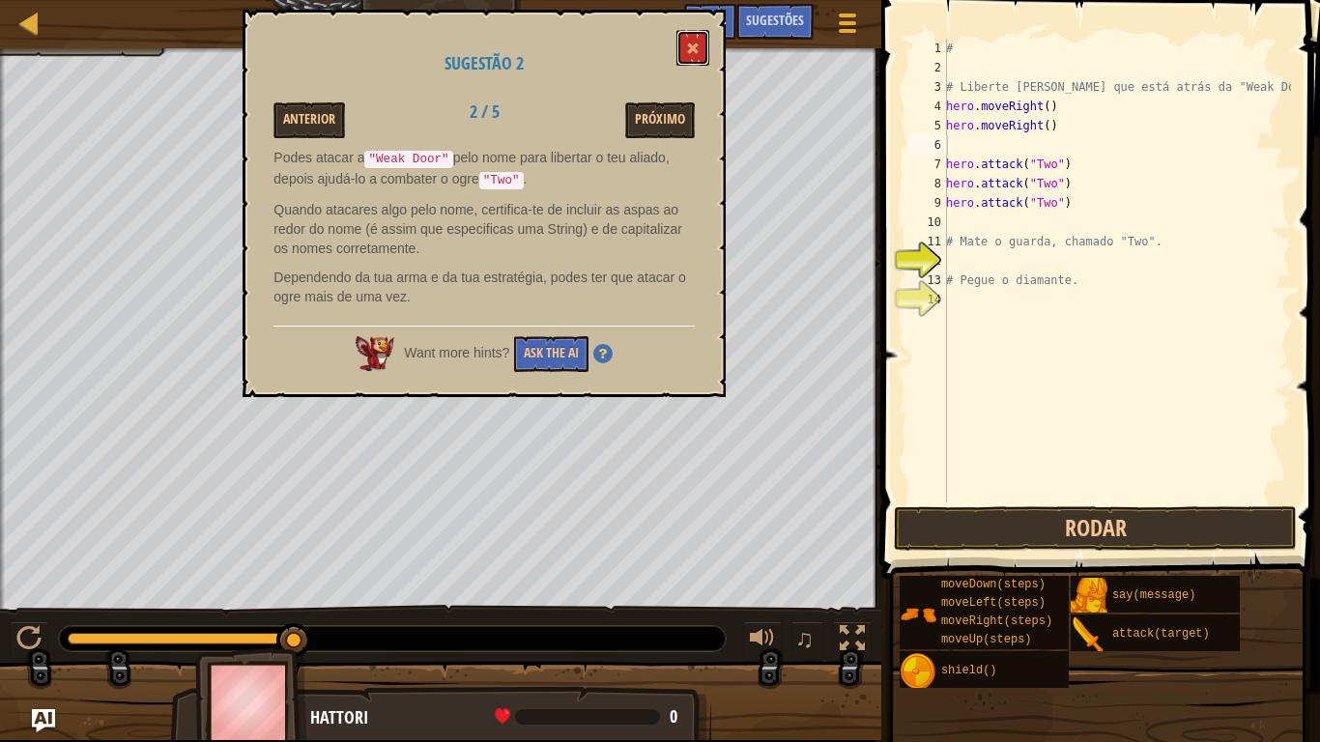
drag, startPoint x: 699, startPoint y: 48, endPoint x: 1005, endPoint y: 164, distance: 327.6
click at [700, 48] on span at bounding box center [693, 49] width 14 height 14
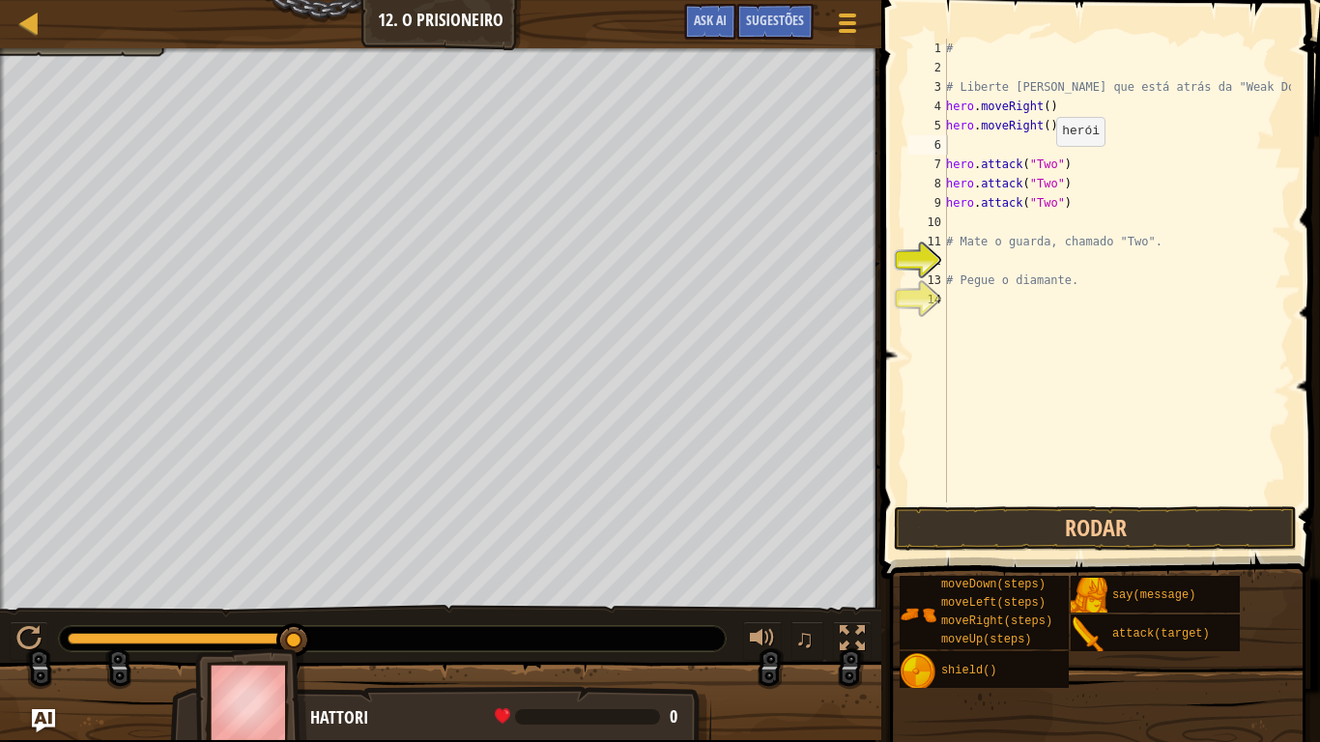
click at [1046, 165] on div "# # Liberte [PERSON_NAME] que está atrás da "Weak Door". hero . moveRight ( ) h…" at bounding box center [1116, 290] width 349 height 503
click at [1053, 161] on div "# # Liberte [PERSON_NAME] que está atrás da "Weak Door". hero . moveRight ( ) h…" at bounding box center [1116, 290] width 349 height 503
type textarea "hero.attack("weak Door")"
click at [1105, 166] on div "# # Liberte [PERSON_NAME] que está atrás da "Weak Door". hero . moveRight ( ) h…" at bounding box center [1116, 290] width 349 height 503
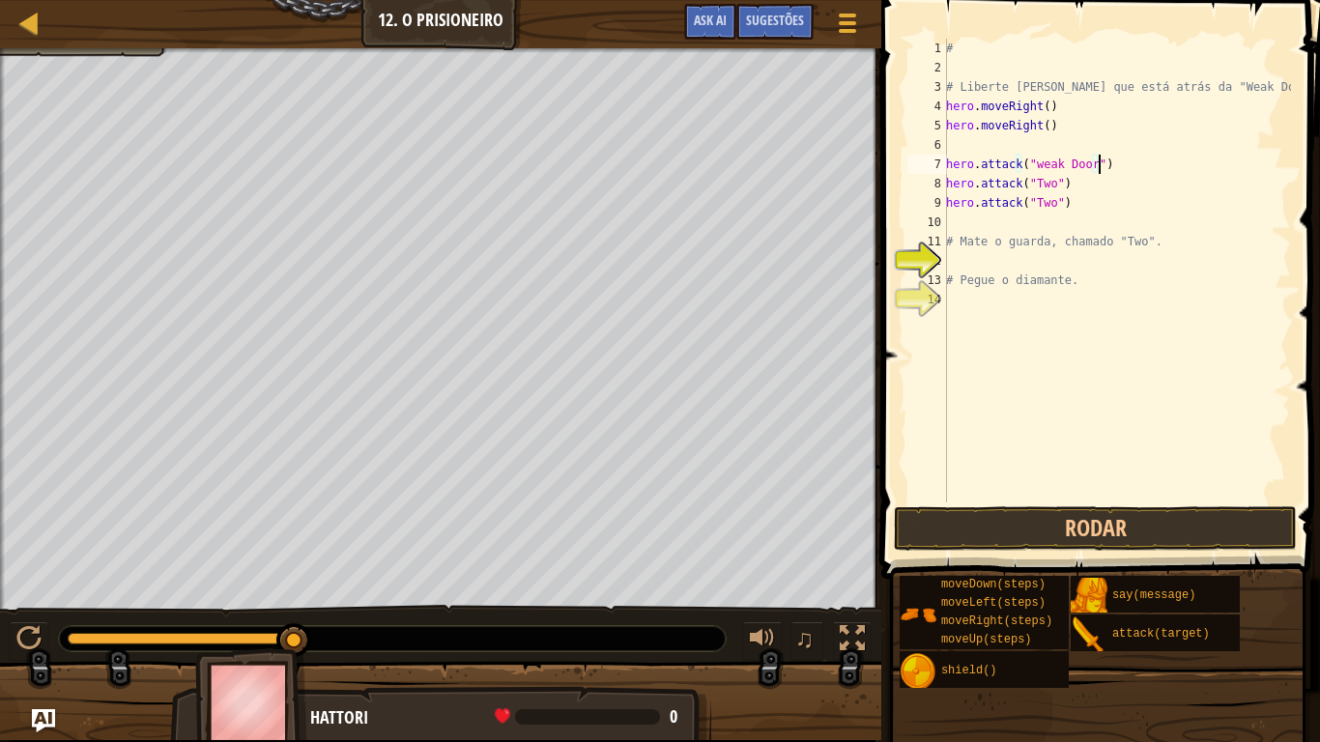
scroll to position [9, 0]
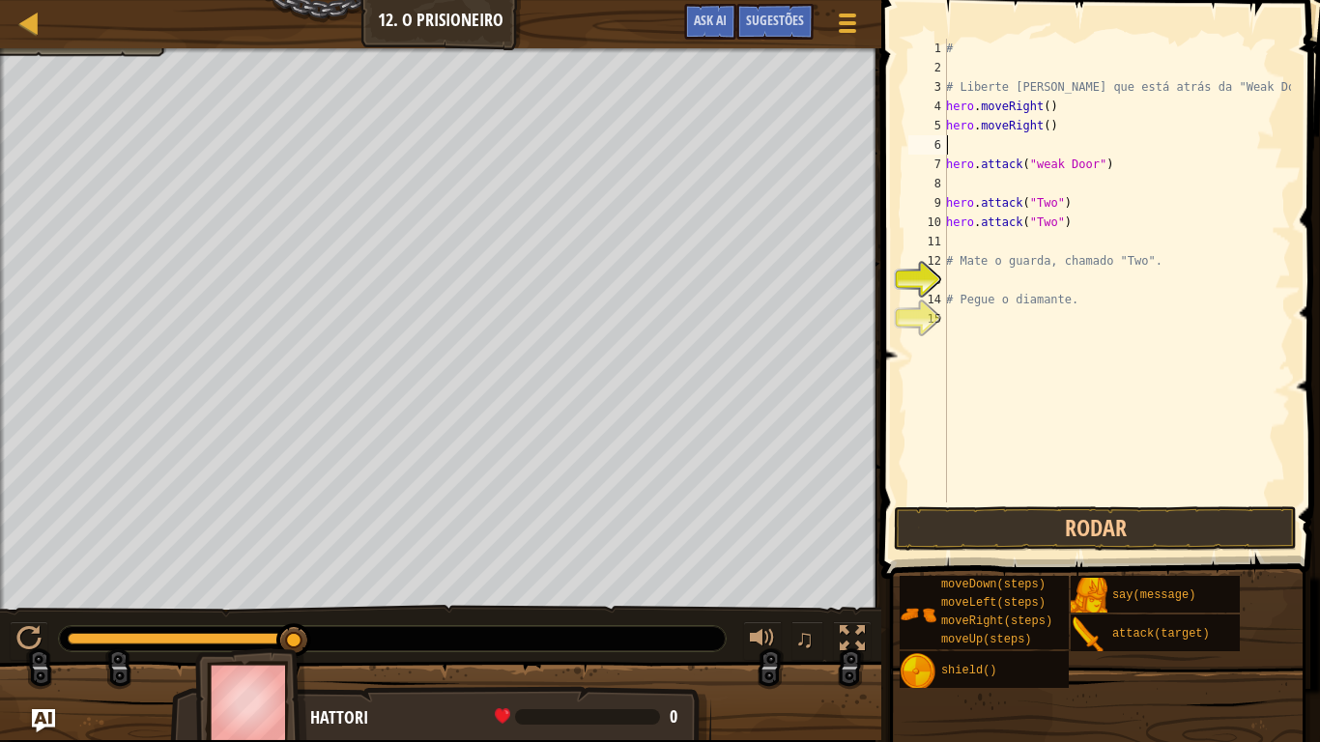
click at [972, 145] on div "# # Liberte [PERSON_NAME] que está atrás da "Weak Door". hero . moveRight ( ) h…" at bounding box center [1116, 290] width 349 height 503
type textarea "hero.moveRight()"
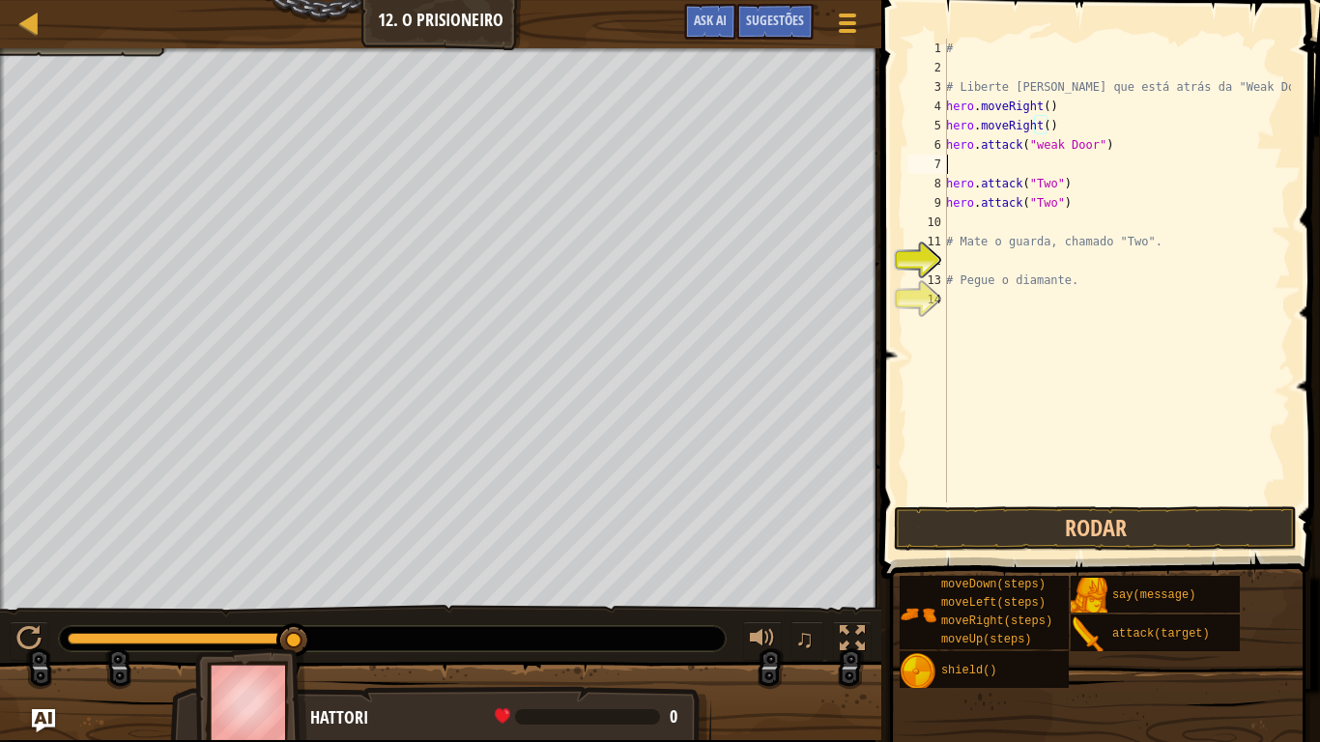
click at [957, 170] on div "# # Liberte [PERSON_NAME] que está atrás da "Weak Door". hero . moveRight ( ) h…" at bounding box center [1116, 290] width 349 height 503
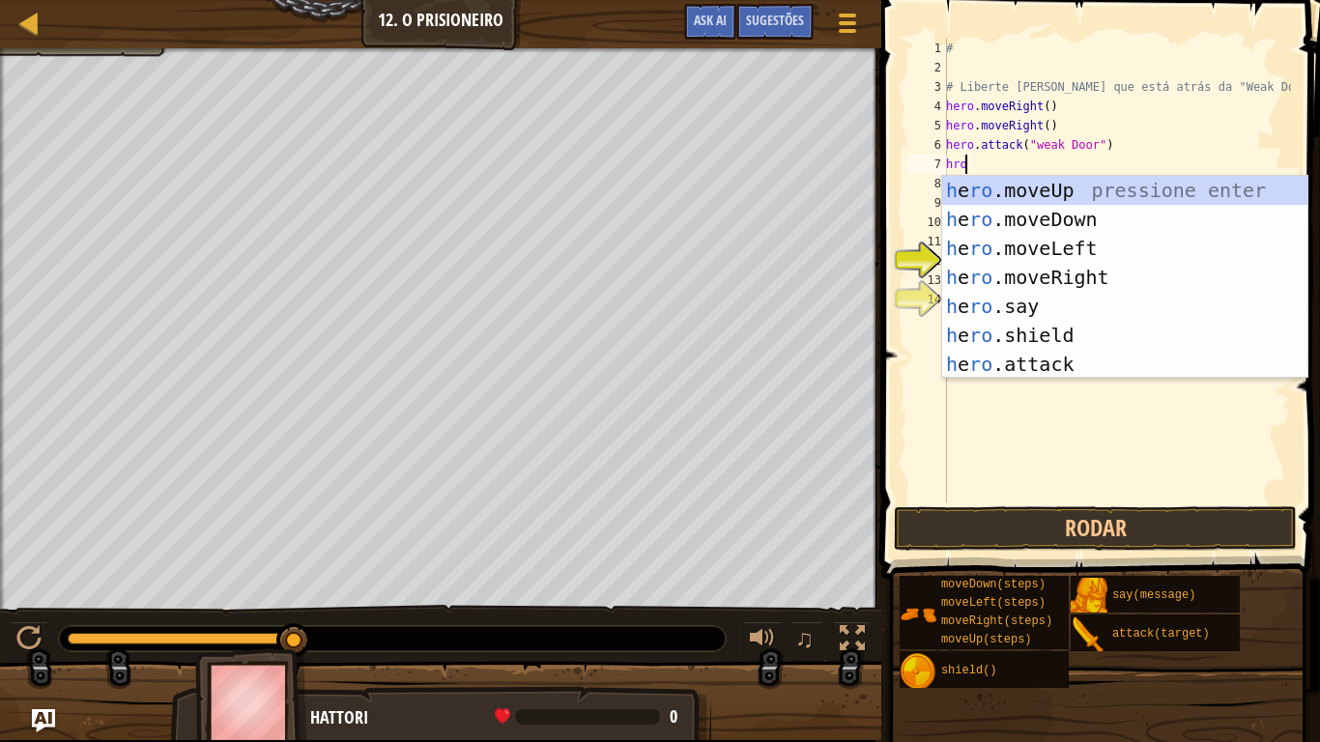
scroll to position [9, 1]
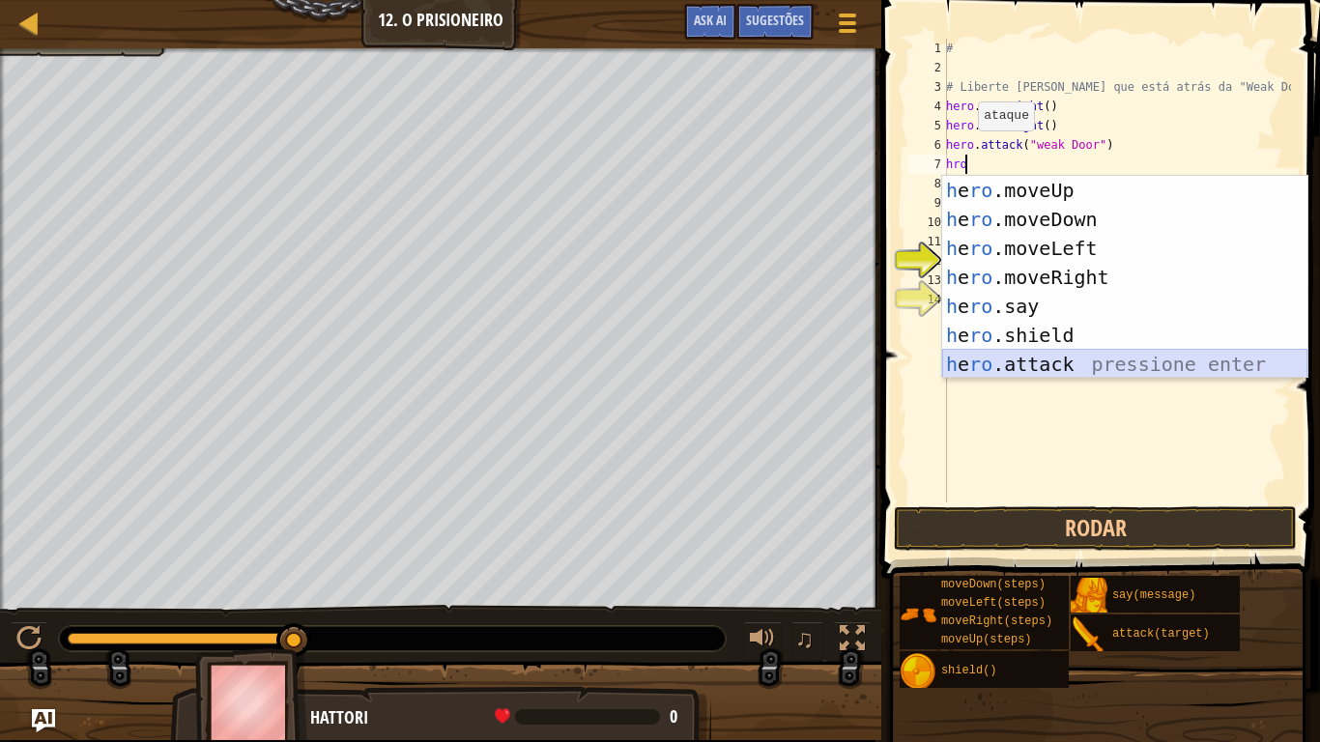
click at [997, 353] on div "h e ro .moveUp pressione enter h e ro .moveDown pressione enter h e ro .moveLef…" at bounding box center [1124, 306] width 365 height 261
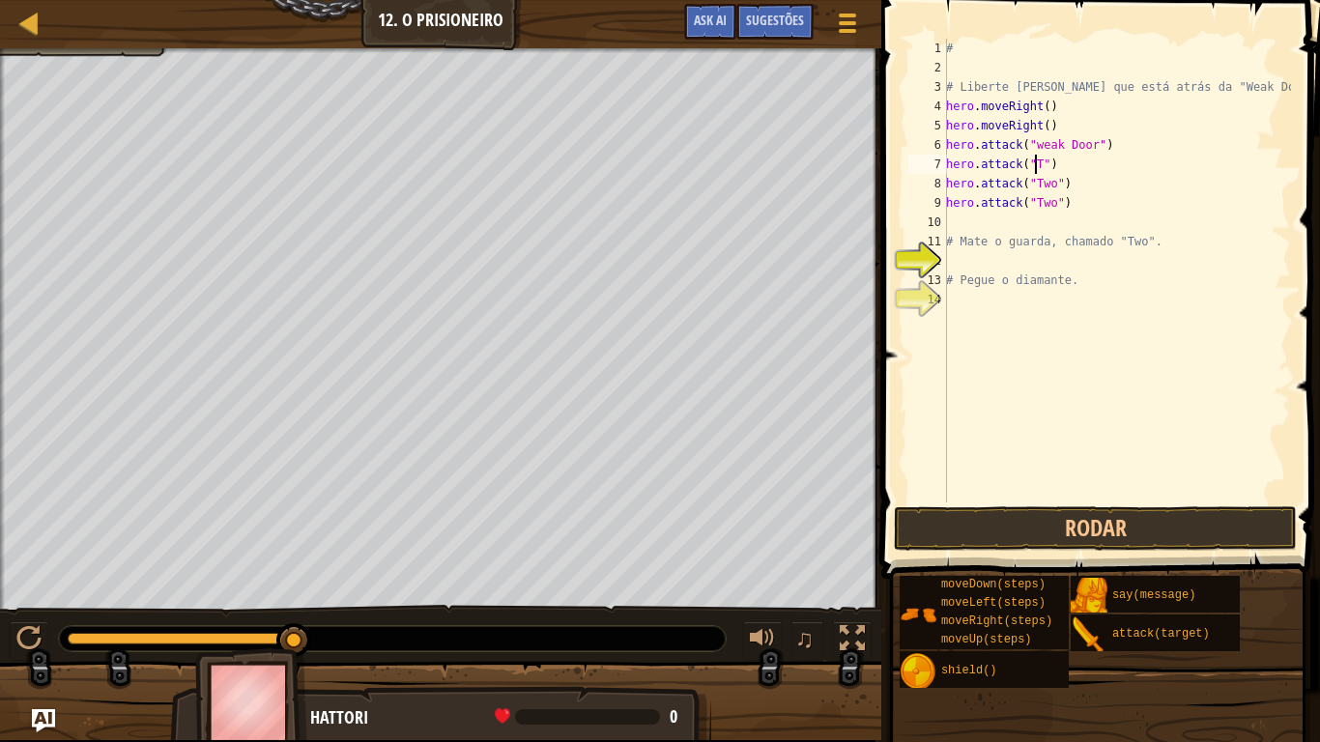
scroll to position [9, 8]
type textarea "hero.attack("Two")"
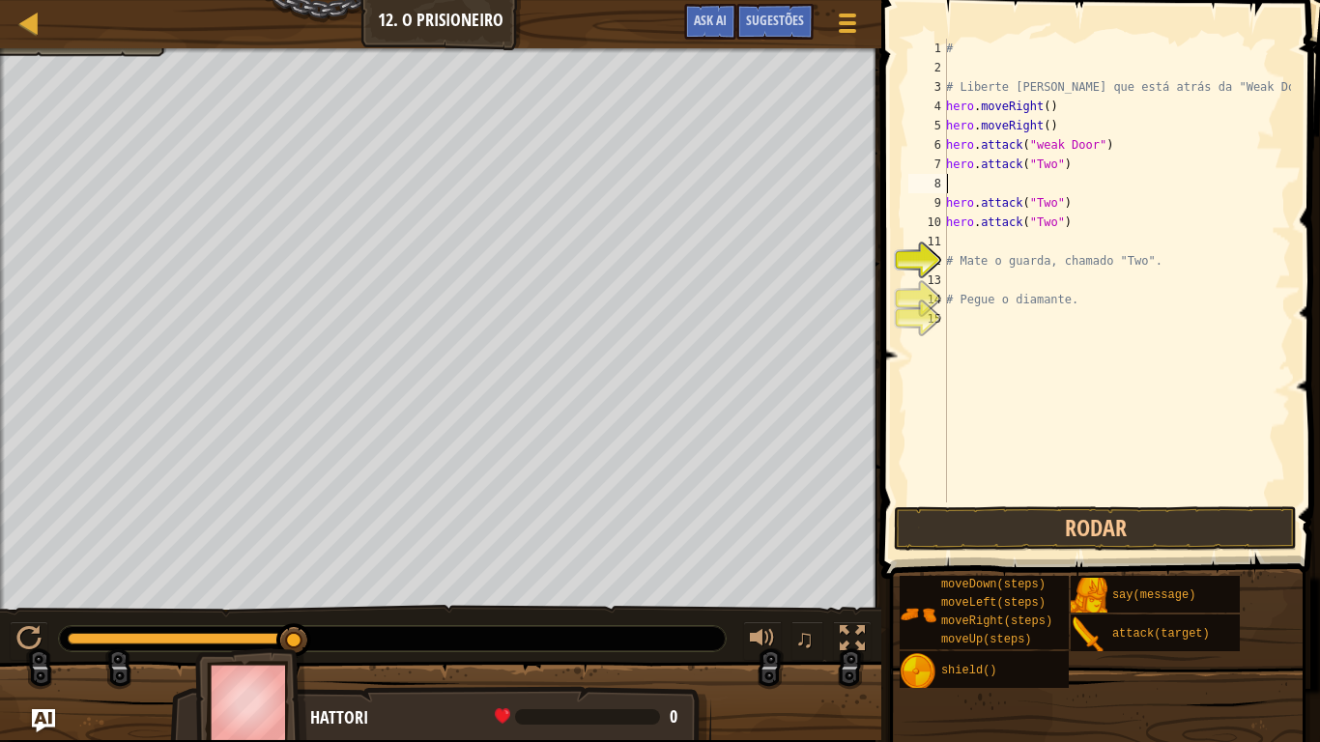
scroll to position [9, 0]
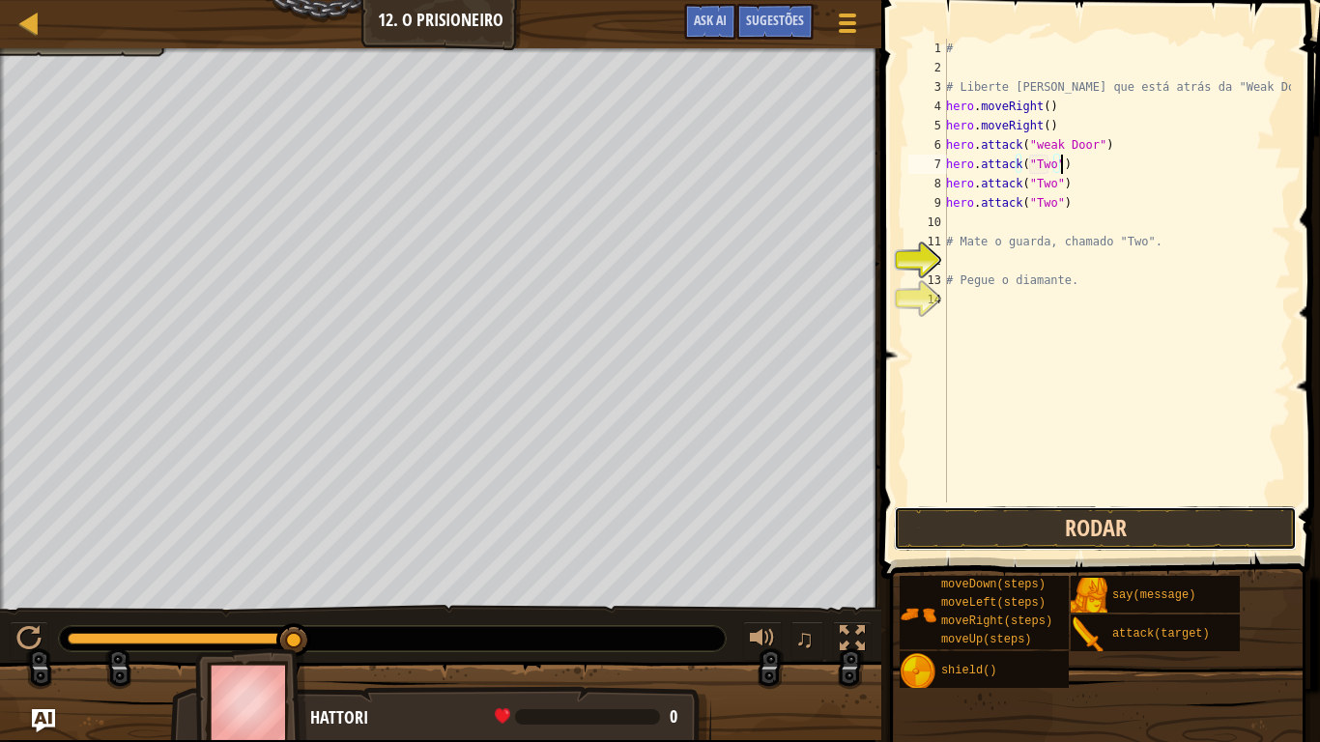
click at [1019, 519] on button "Rodar" at bounding box center [1095, 528] width 403 height 44
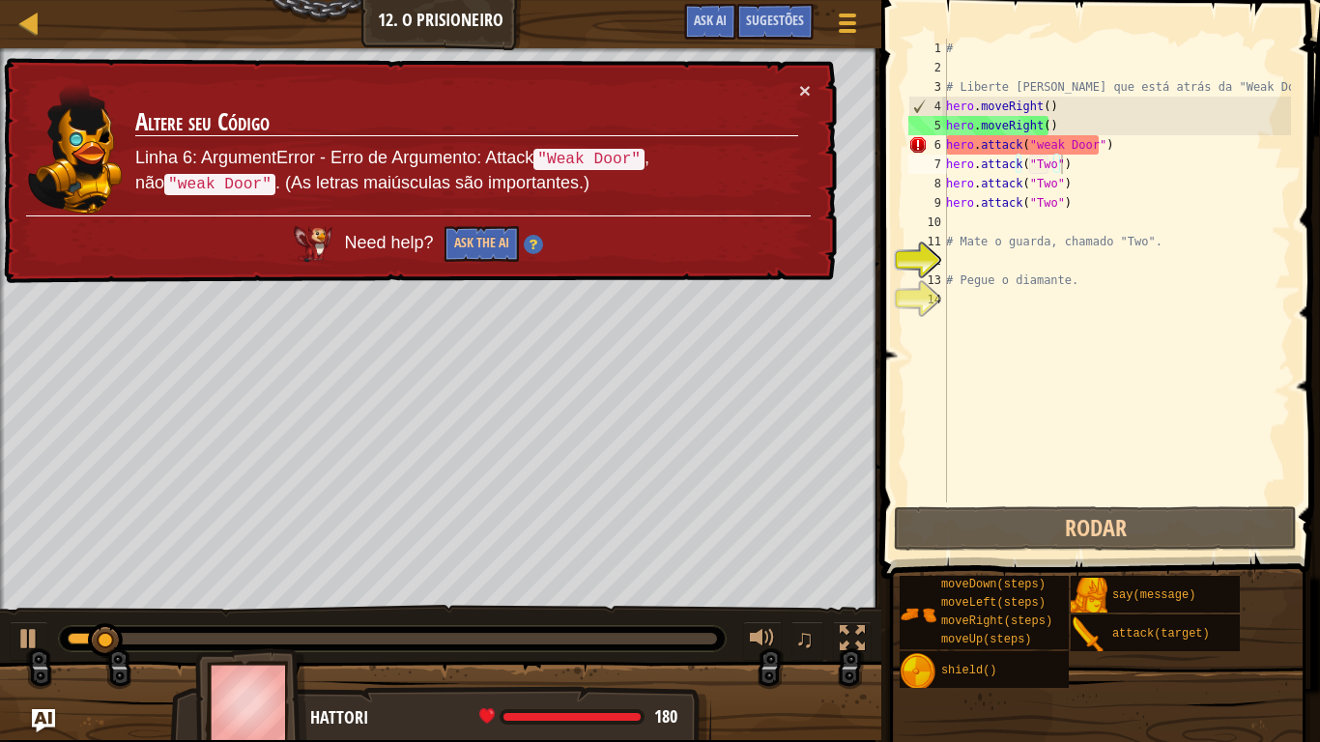
drag, startPoint x: 900, startPoint y: 459, endPoint x: 672, endPoint y: 137, distance: 394.5
click at [672, 137] on div "Mapa Introdução à Ciência da Computação 12. O Prisioneiro Menu do Jogo Pronto S…" at bounding box center [660, 371] width 1320 height 742
click at [807, 89] on button "×" at bounding box center [805, 92] width 12 height 20
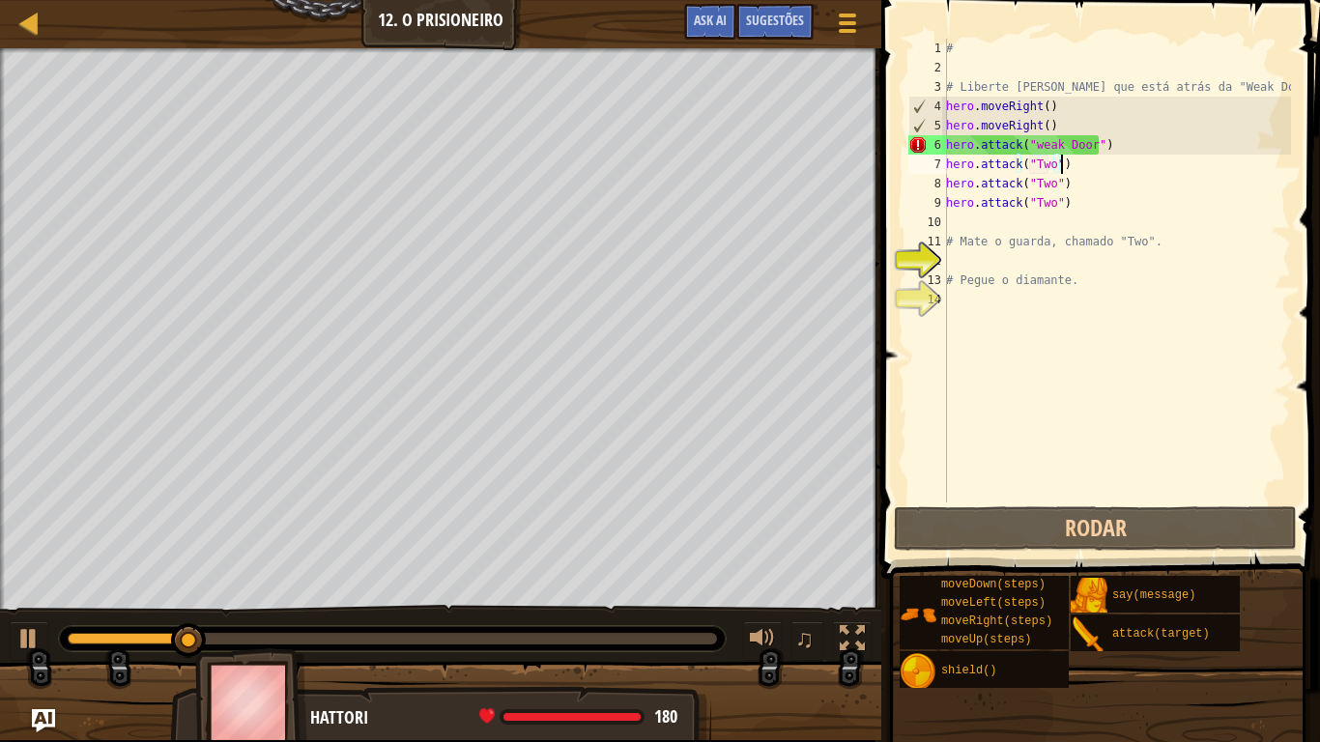
click at [1057, 121] on div "# # Liberte [PERSON_NAME] que está atrás da "Weak Door". hero . moveRight ( ) h…" at bounding box center [1116, 290] width 349 height 503
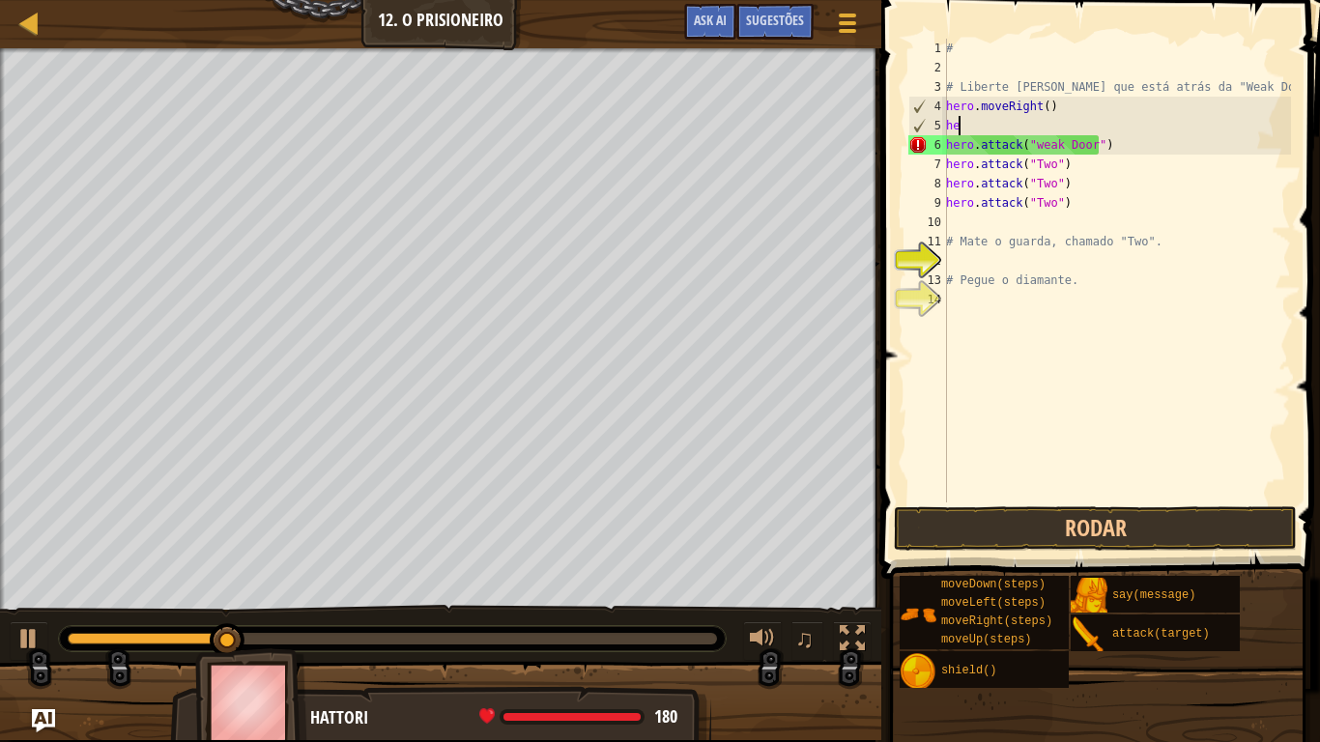
type textarea "h"
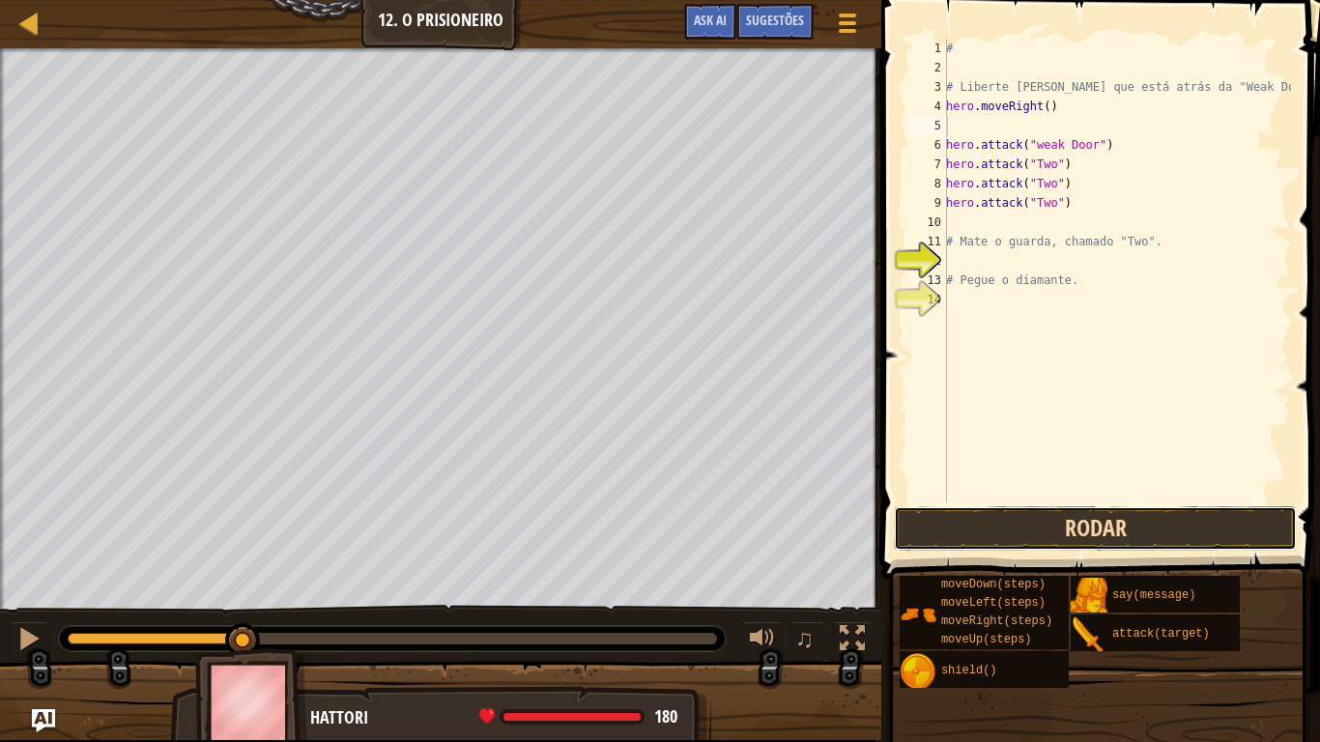
click at [1087, 525] on button "Rodar" at bounding box center [1095, 528] width 403 height 44
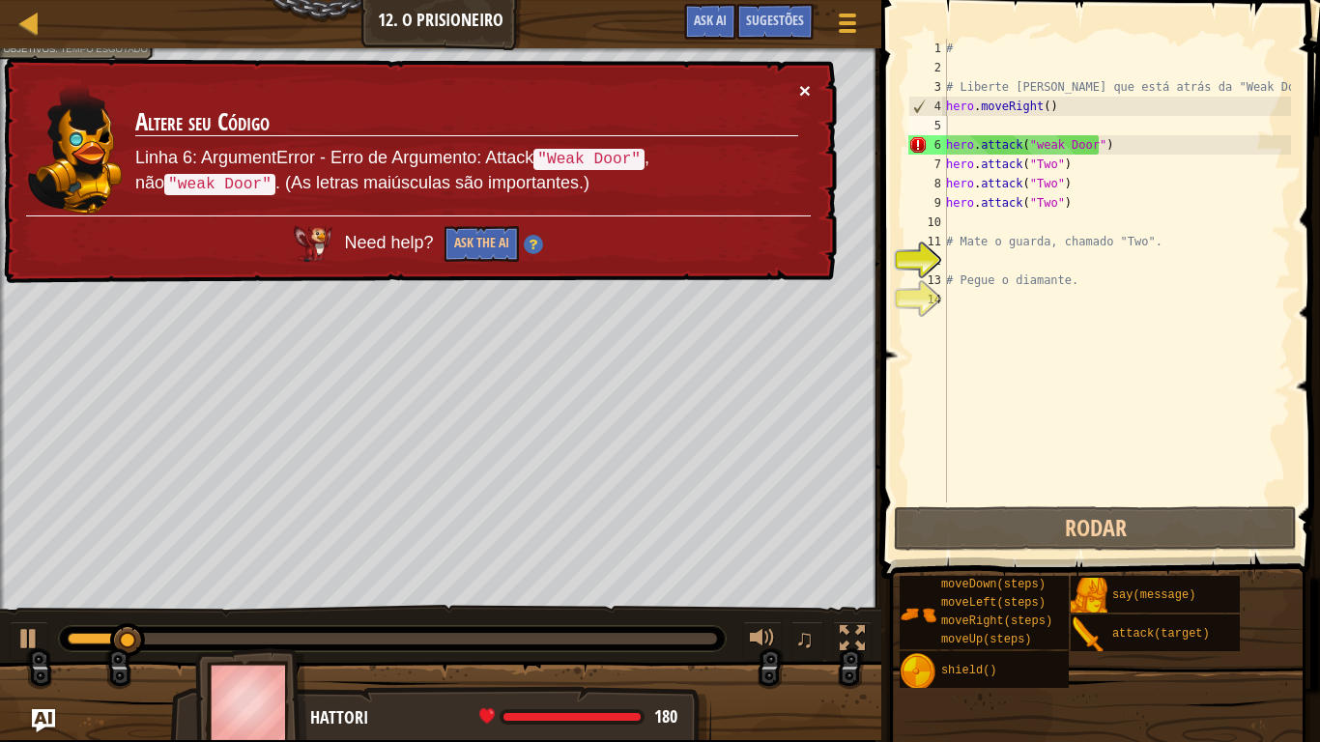
click at [800, 84] on button "×" at bounding box center [805, 90] width 12 height 20
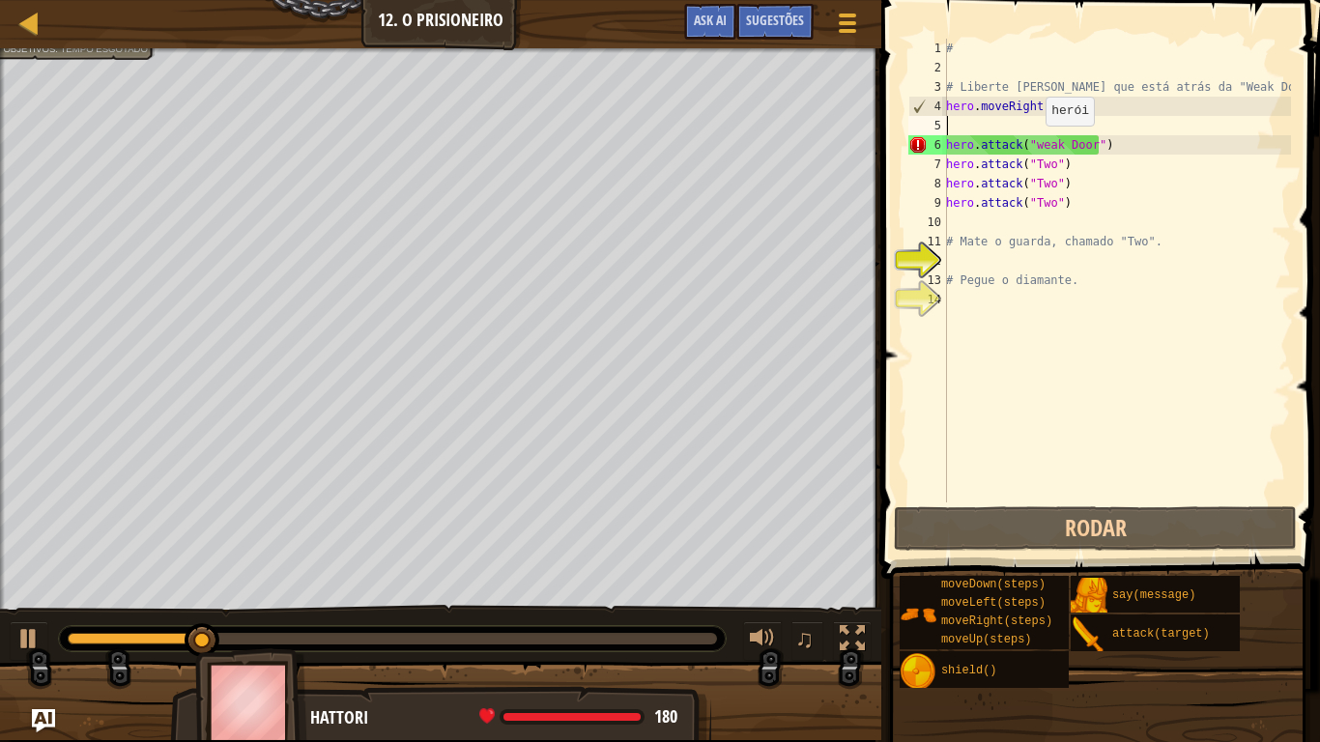
click at [1035, 144] on div "# # Liberte [PERSON_NAME] que está atrás da "Weak Door". hero . moveRight ( ) h…" at bounding box center [1116, 290] width 349 height 503
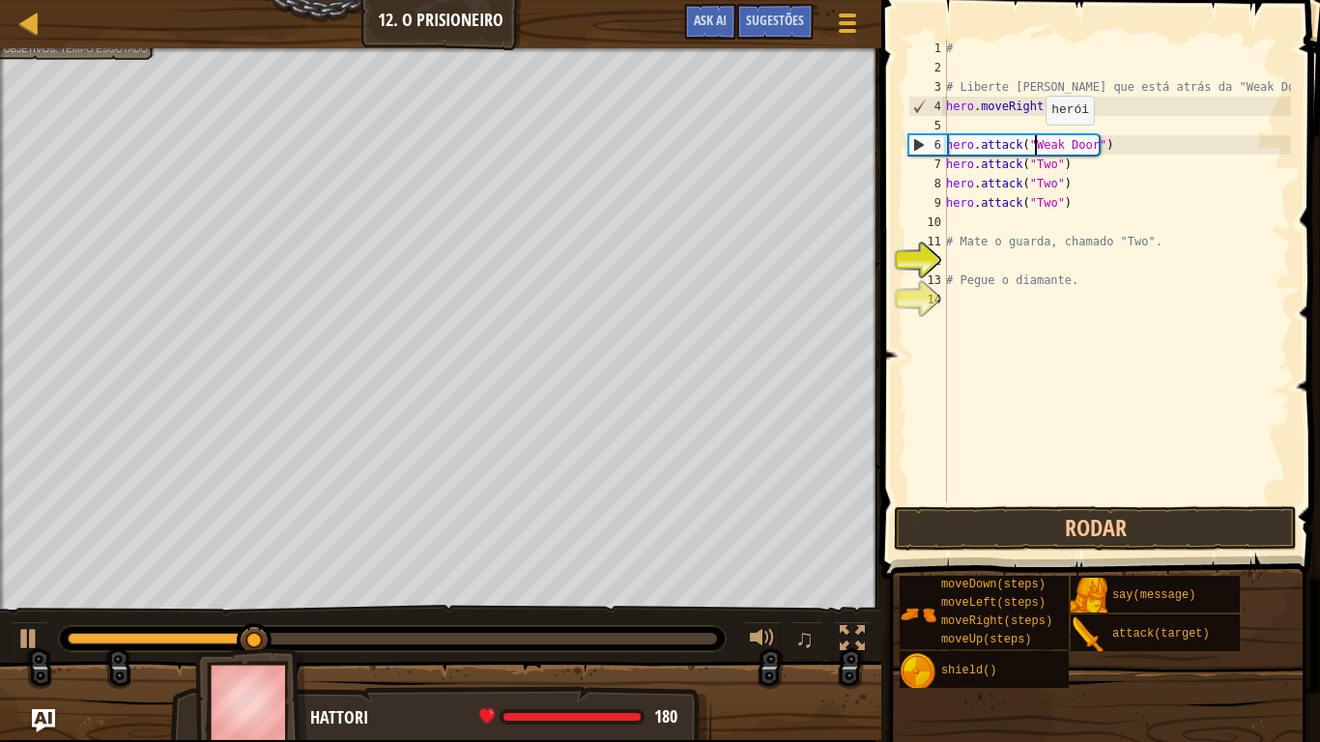
scroll to position [9, 5]
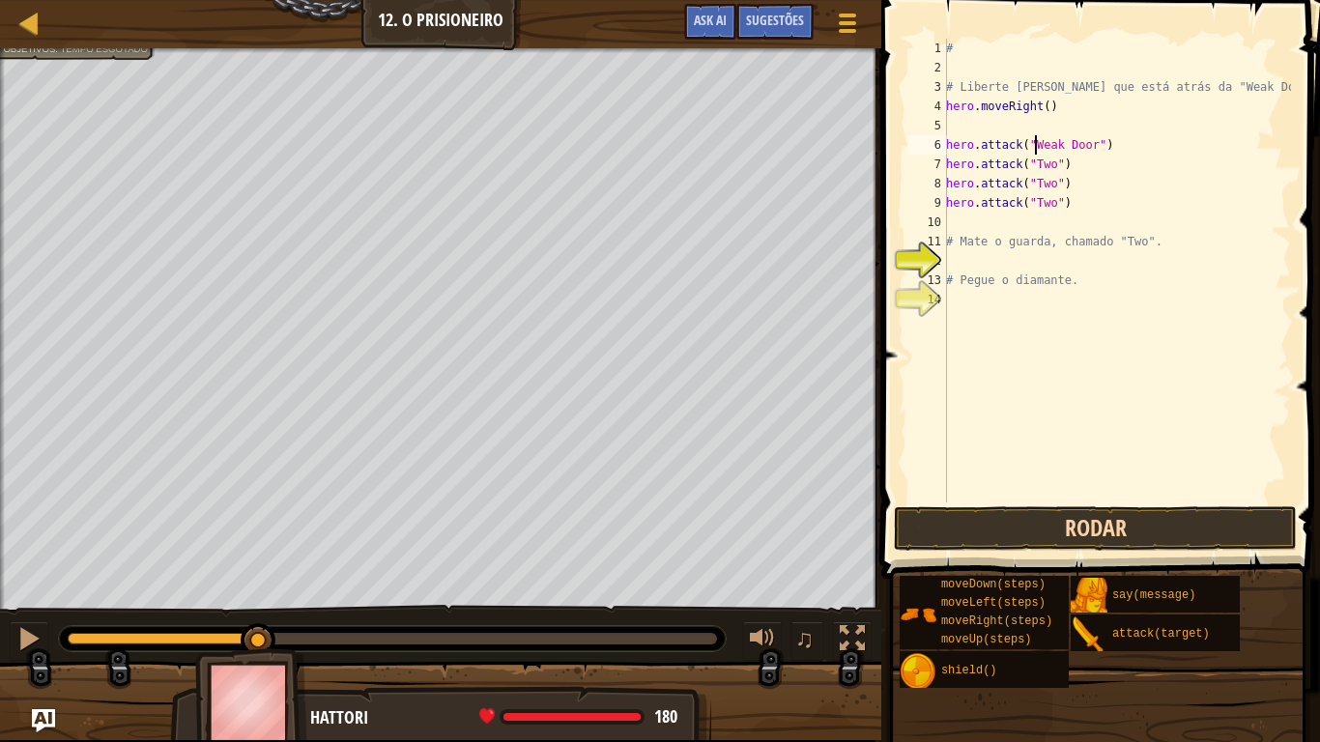
type textarea "hero.attack("Weak Door")"
click at [1031, 527] on button "Rodar" at bounding box center [1095, 528] width 403 height 44
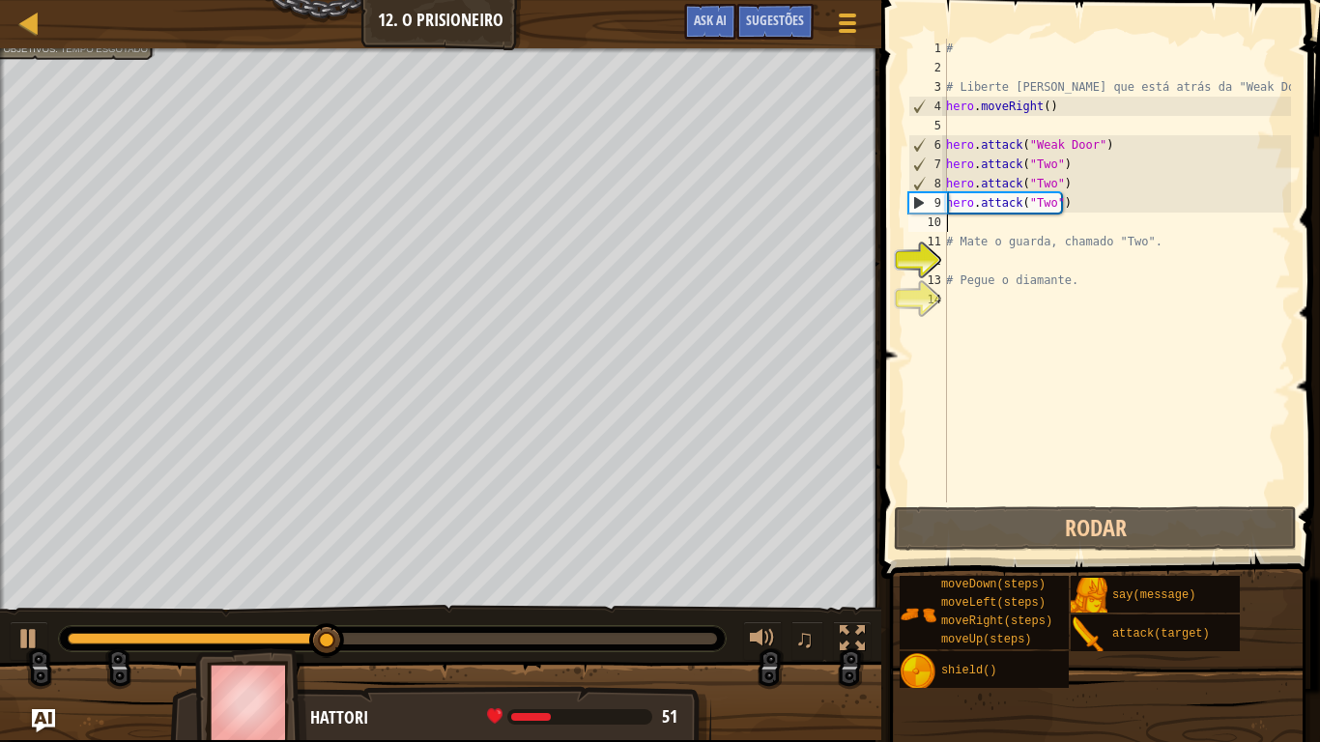
click at [960, 224] on div "# # Liberte [PERSON_NAME] que está atrás da "Weak Door". hero . moveRight ( ) h…" at bounding box center [1116, 290] width 349 height 503
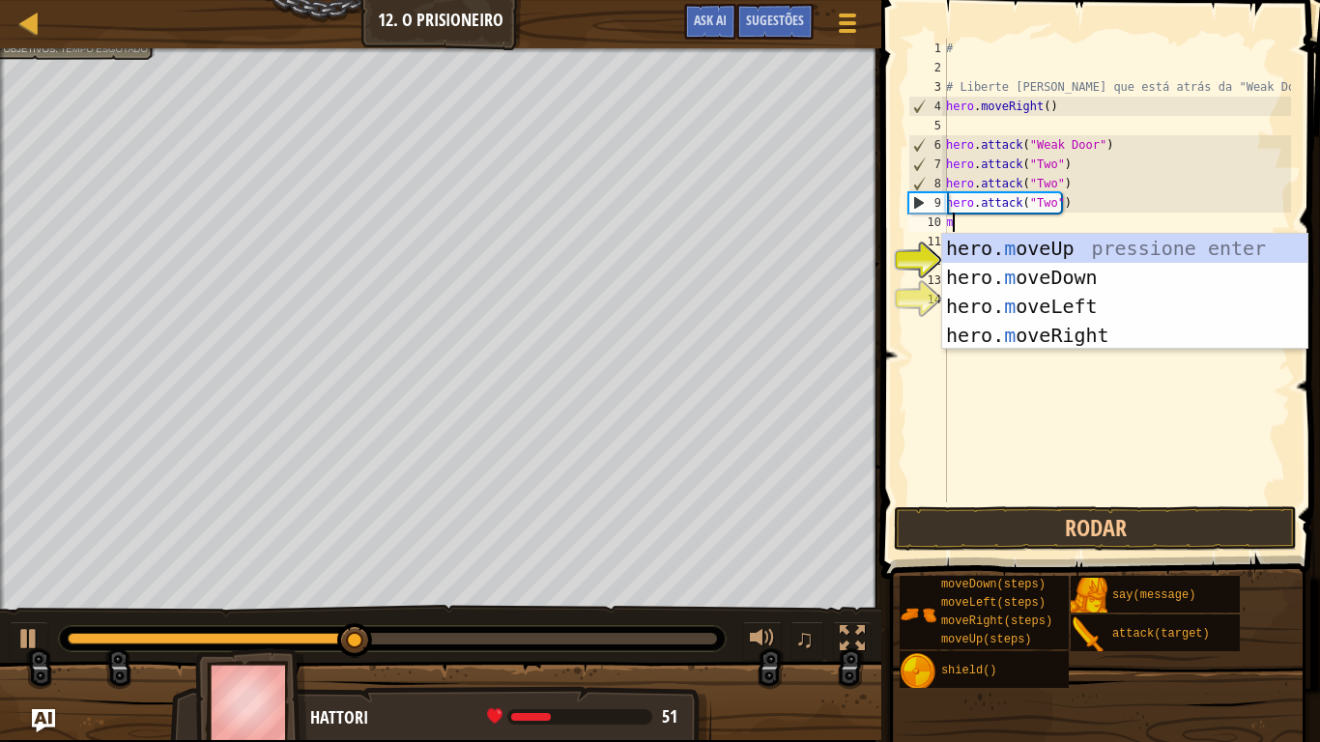
type textarea "mo"
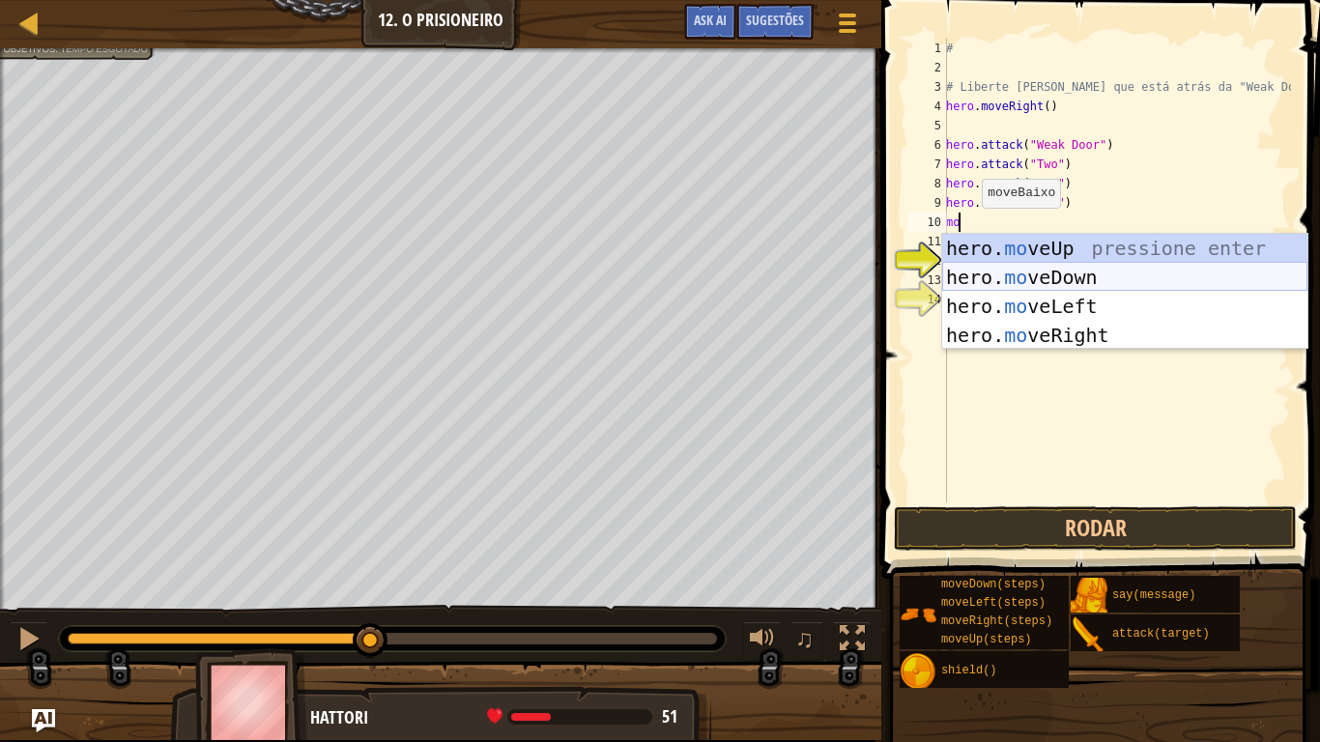
click at [1053, 319] on div "hero. mo veUp pressione enter hero. mo veDown pressione enter hero. mo veLeft p…" at bounding box center [1124, 321] width 365 height 174
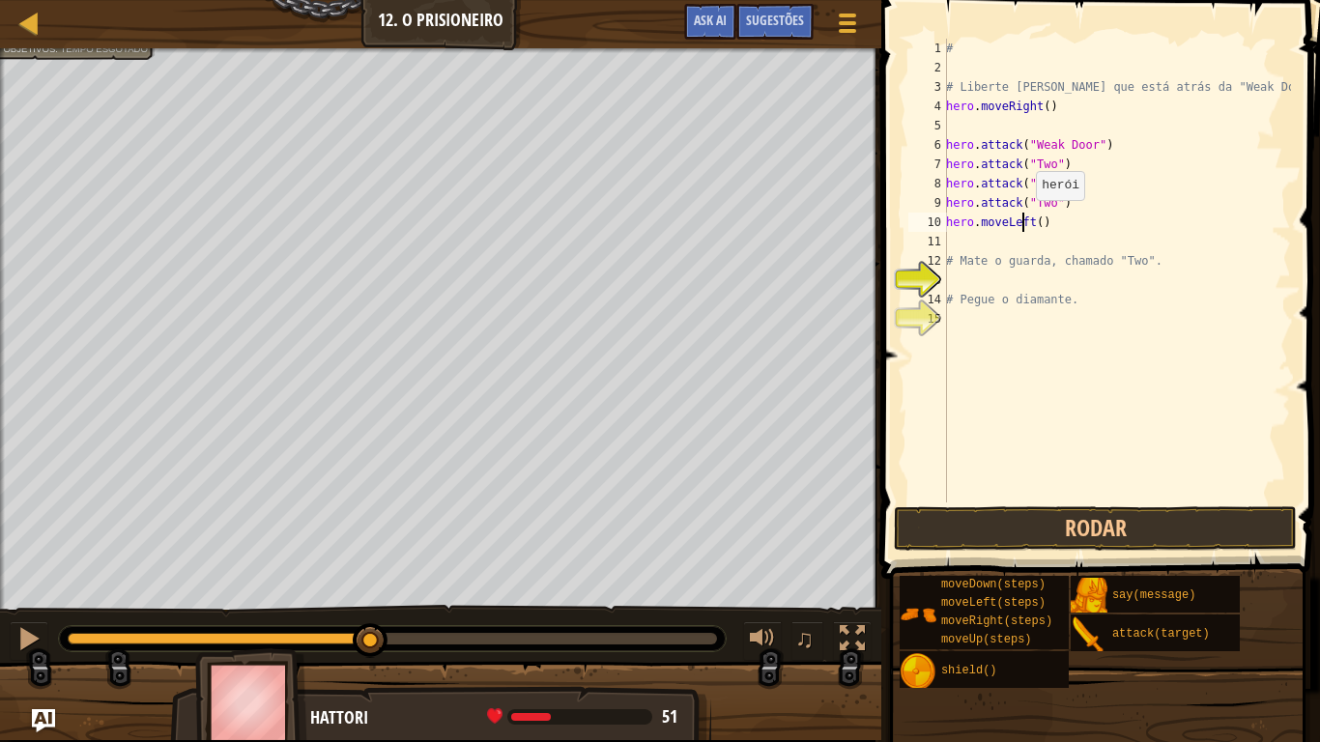
click at [1026, 219] on div "# # Liberte [PERSON_NAME] que está atrás da "Weak Door". hero . moveRight ( ) h…" at bounding box center [1116, 290] width 349 height 503
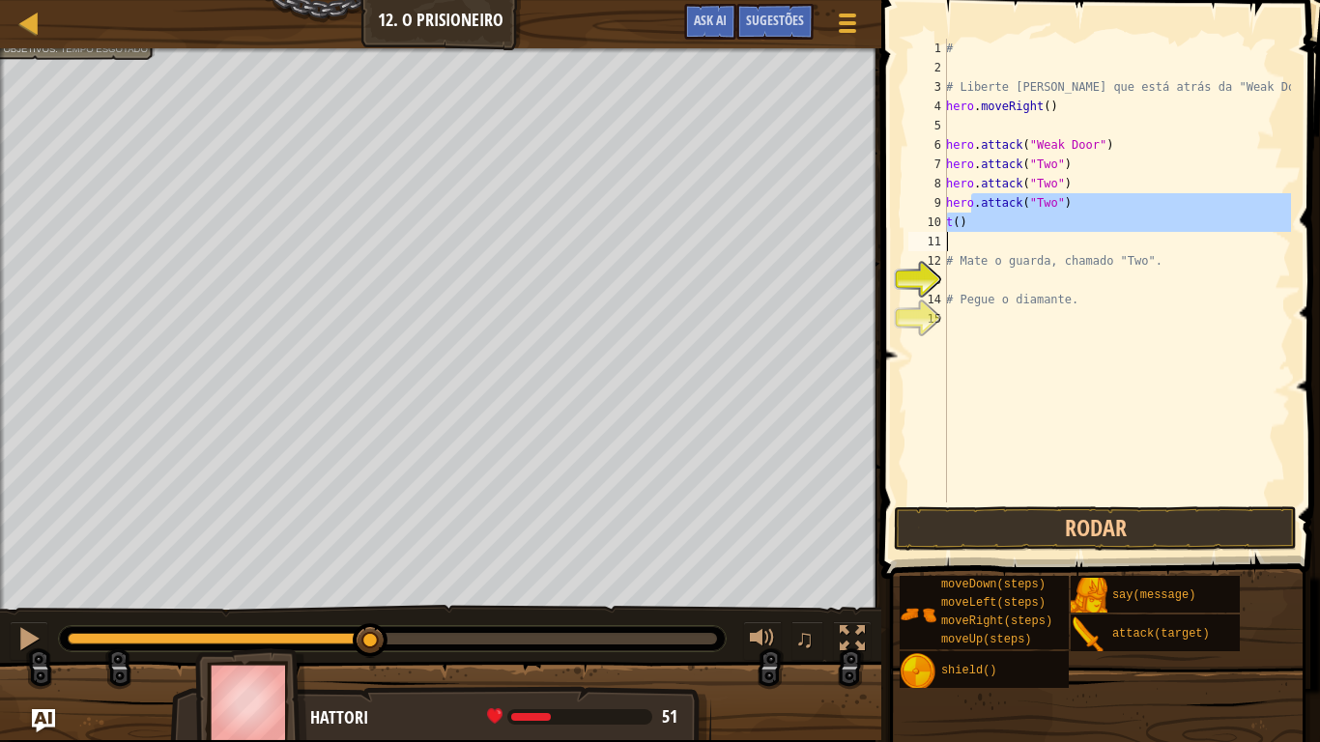
drag, startPoint x: 972, startPoint y: 211, endPoint x: 971, endPoint y: 231, distance: 20.3
click at [971, 231] on div "# # Liberte [PERSON_NAME] que está atrás da "Weak Door". hero . moveRight ( ) h…" at bounding box center [1116, 290] width 349 height 503
click at [971, 231] on div "# # Liberte [PERSON_NAME] que está atrás da "Weak Door". hero . moveRight ( ) h…" at bounding box center [1116, 271] width 349 height 464
type textarea "t"
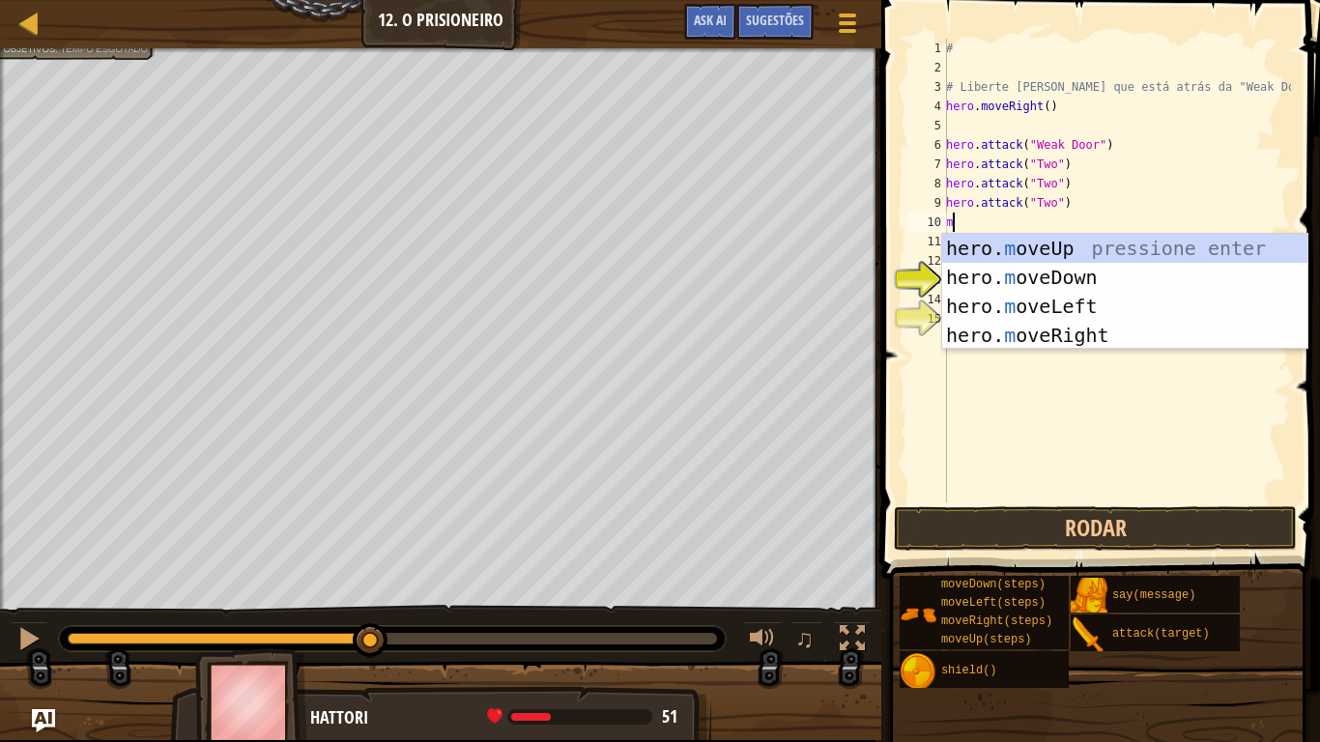
type textarea "mo"
click at [1033, 266] on div "hero. mo veUp pressione enter hero. mo veDown pressione enter hero. mo veLeft p…" at bounding box center [1124, 321] width 365 height 174
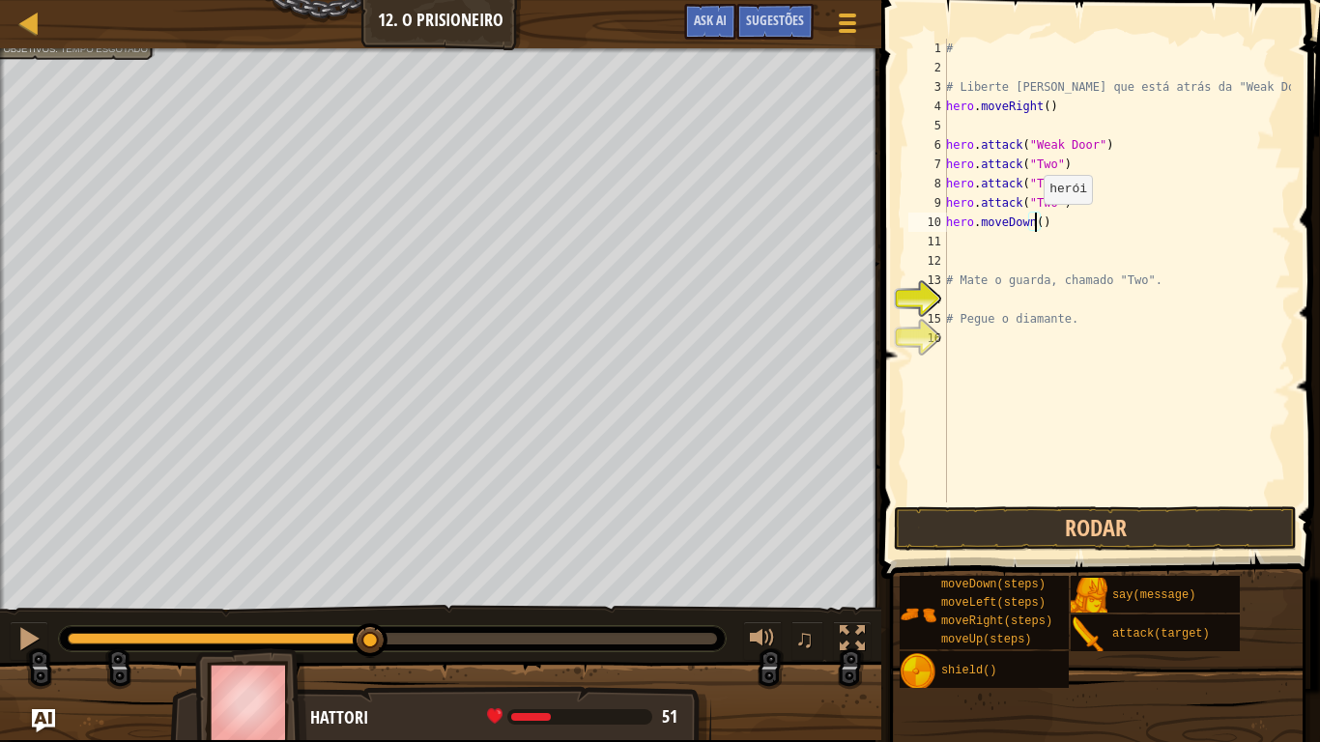
click at [1033, 223] on div "# # Liberte [PERSON_NAME] que está atrás da "Weak Door". hero . moveRight ( ) h…" at bounding box center [1116, 290] width 349 height 503
type textarea "hero.moveDown(2)"
click at [951, 238] on div "# # Liberte [PERSON_NAME] que está atrás da "Weak Door". hero . moveRight ( ) h…" at bounding box center [1116, 290] width 349 height 503
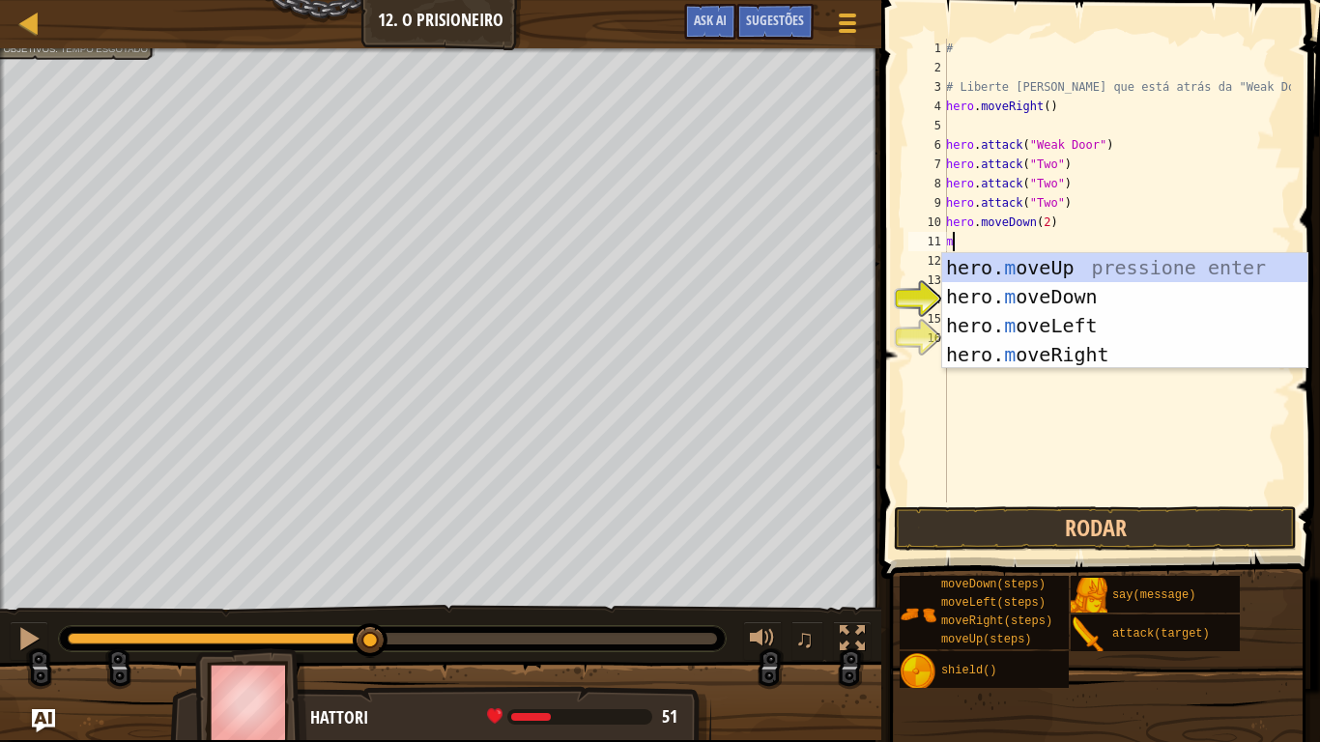
type textarea "mo"
click at [1110, 352] on div "hero. mo veUp pressione enter hero. mo veDown pressione enter hero. mo veLeft p…" at bounding box center [1124, 340] width 365 height 174
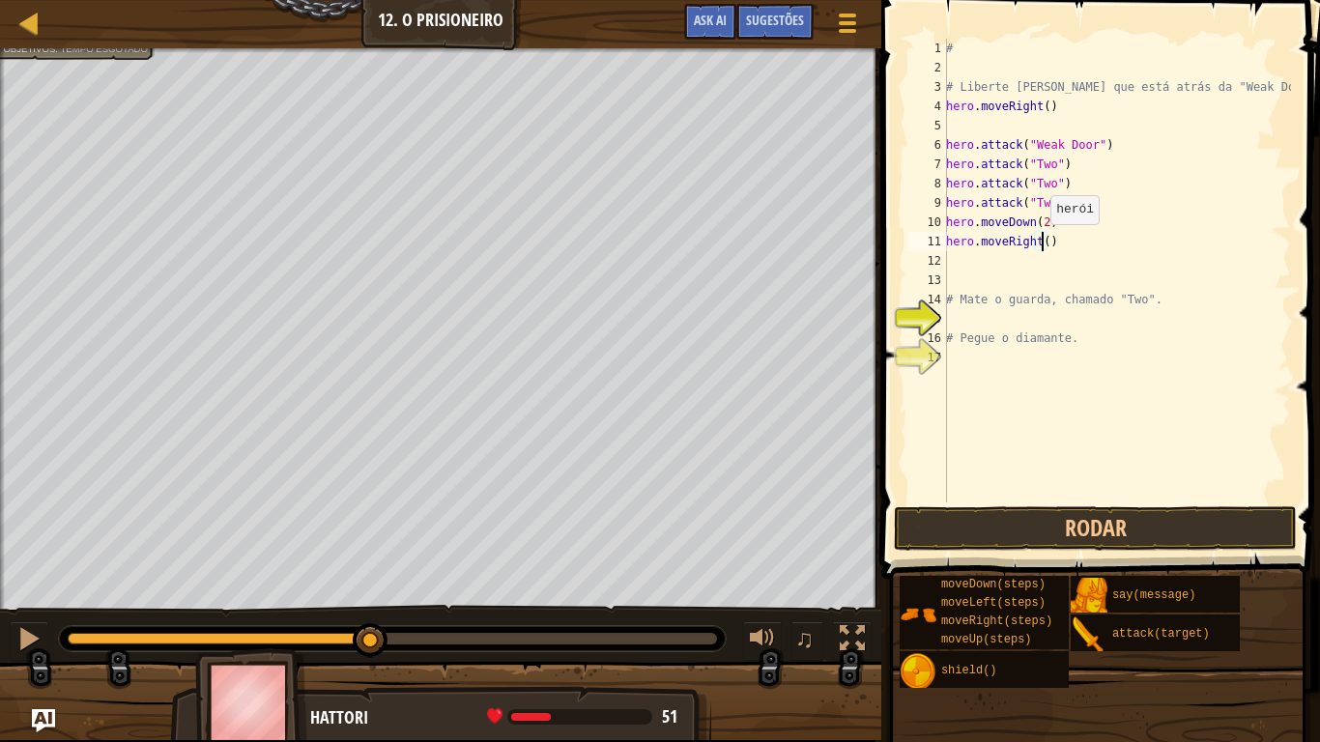
click at [1040, 244] on div "# # Liberte [PERSON_NAME] que está atrás da "Weak Door". hero . moveRight ( ) h…" at bounding box center [1116, 290] width 349 height 503
type textarea "hero.moveRight(3)"
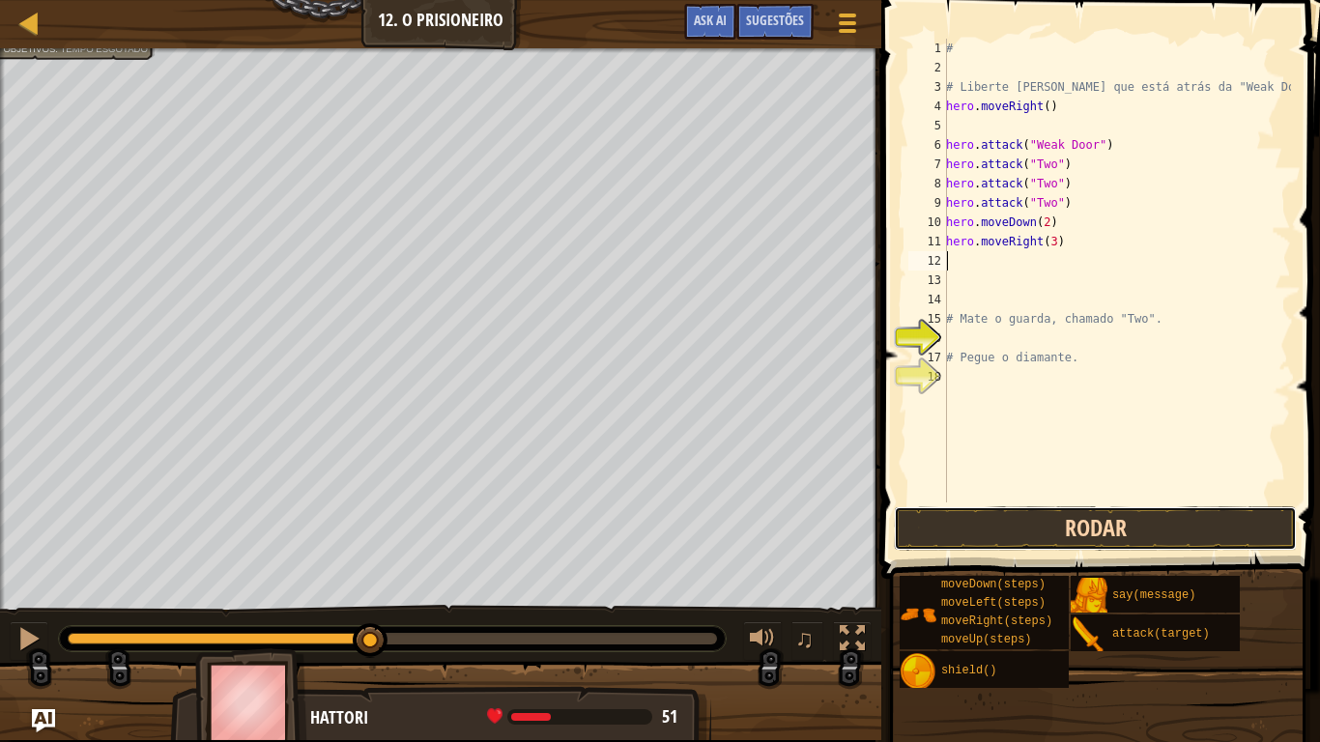
click at [1010, 511] on button "Rodar" at bounding box center [1095, 528] width 403 height 44
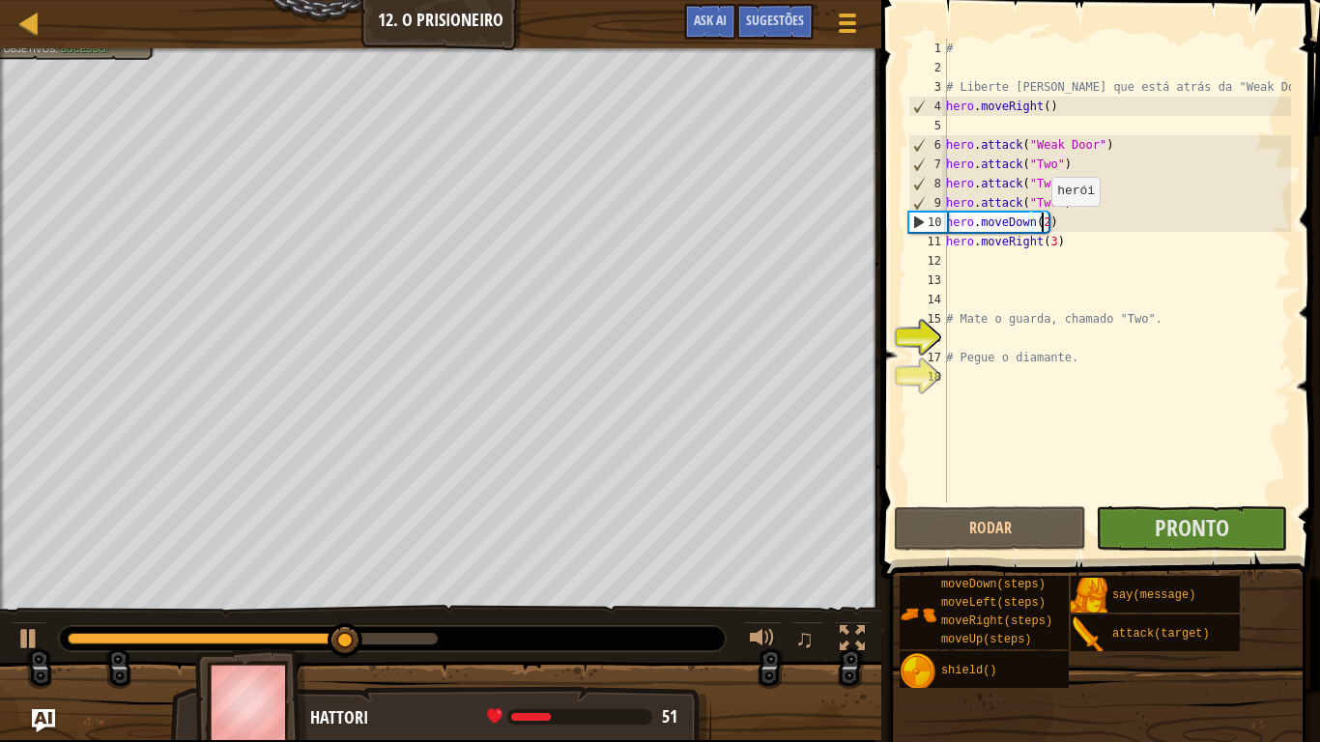
click at [1041, 225] on div "# # Liberte [PERSON_NAME] que está atrás da "Weak Door". hero . moveRight ( ) h…" at bounding box center [1116, 290] width 349 height 503
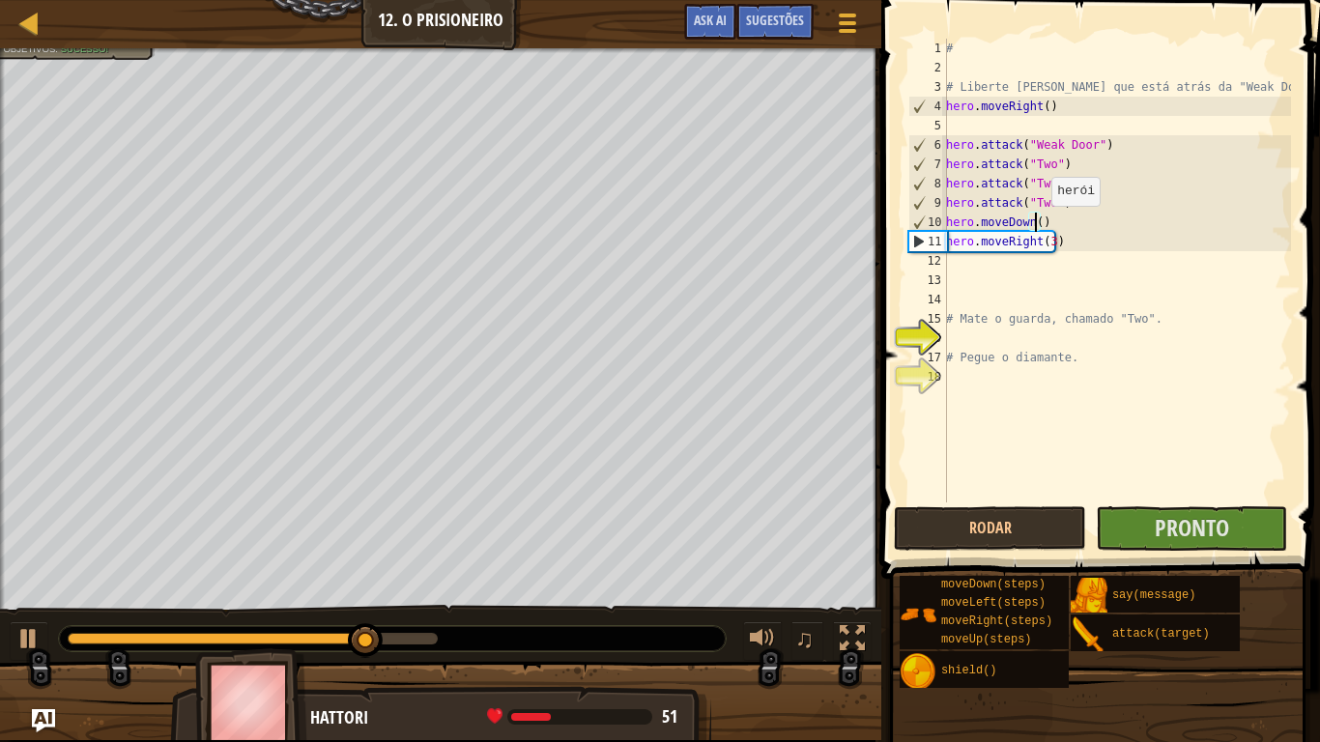
scroll to position [9, 8]
type textarea "hero.moveDown(1)"
click at [1151, 530] on button "Pronto" at bounding box center [1191, 528] width 191 height 44
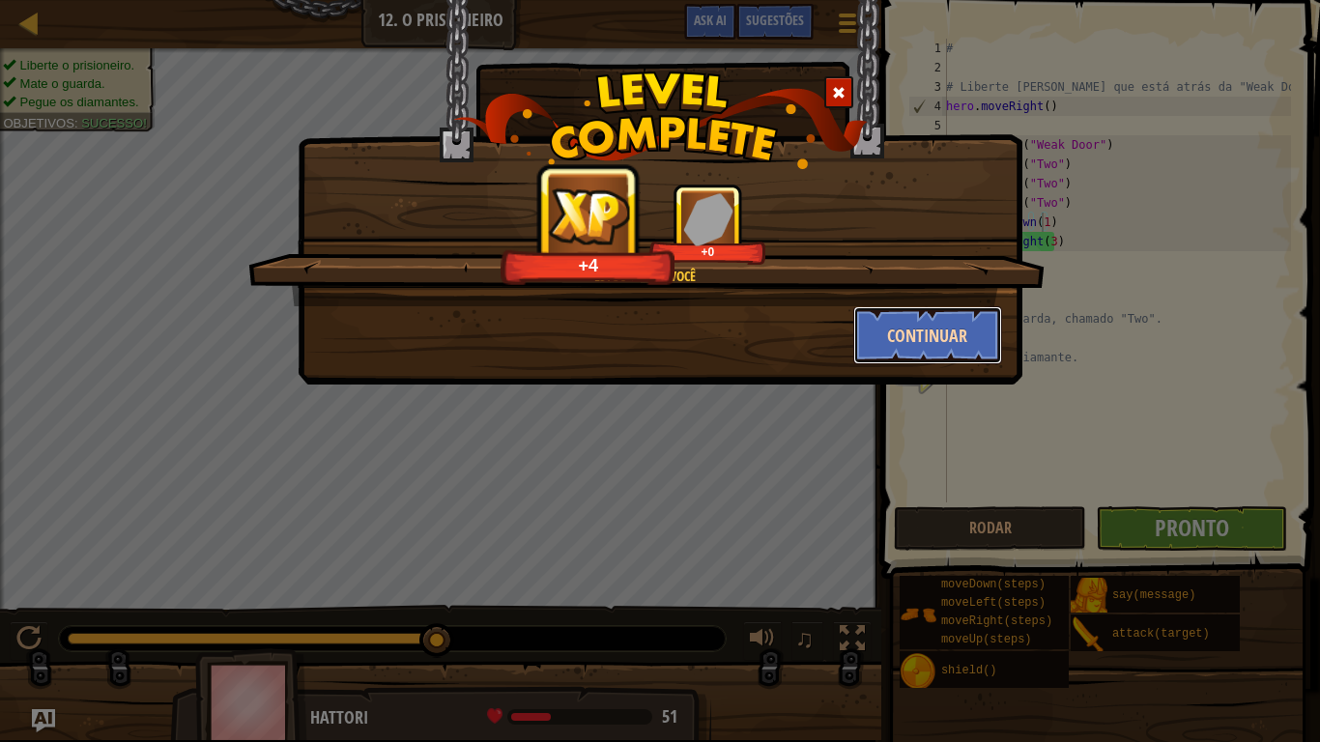
click at [916, 337] on button "Continuar" at bounding box center [928, 335] width 150 height 58
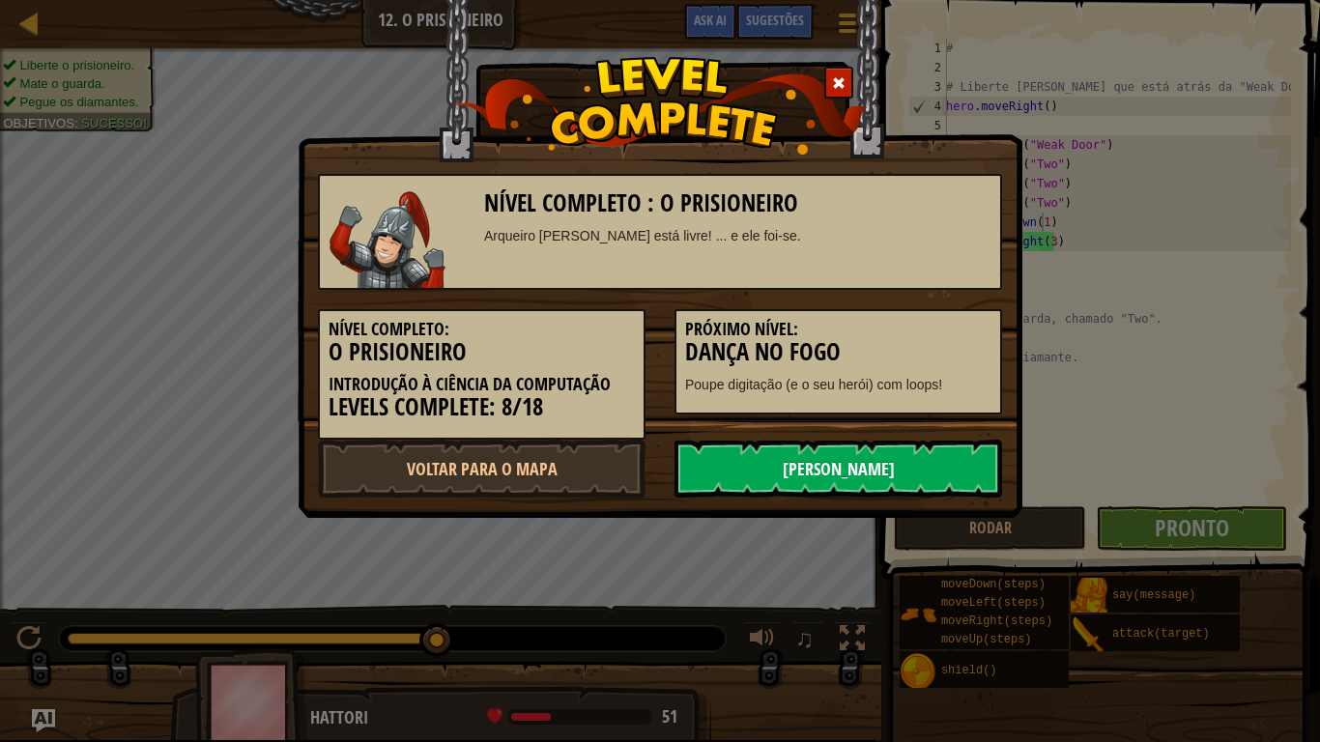
click at [860, 462] on link "[PERSON_NAME]" at bounding box center [839, 469] width 328 height 58
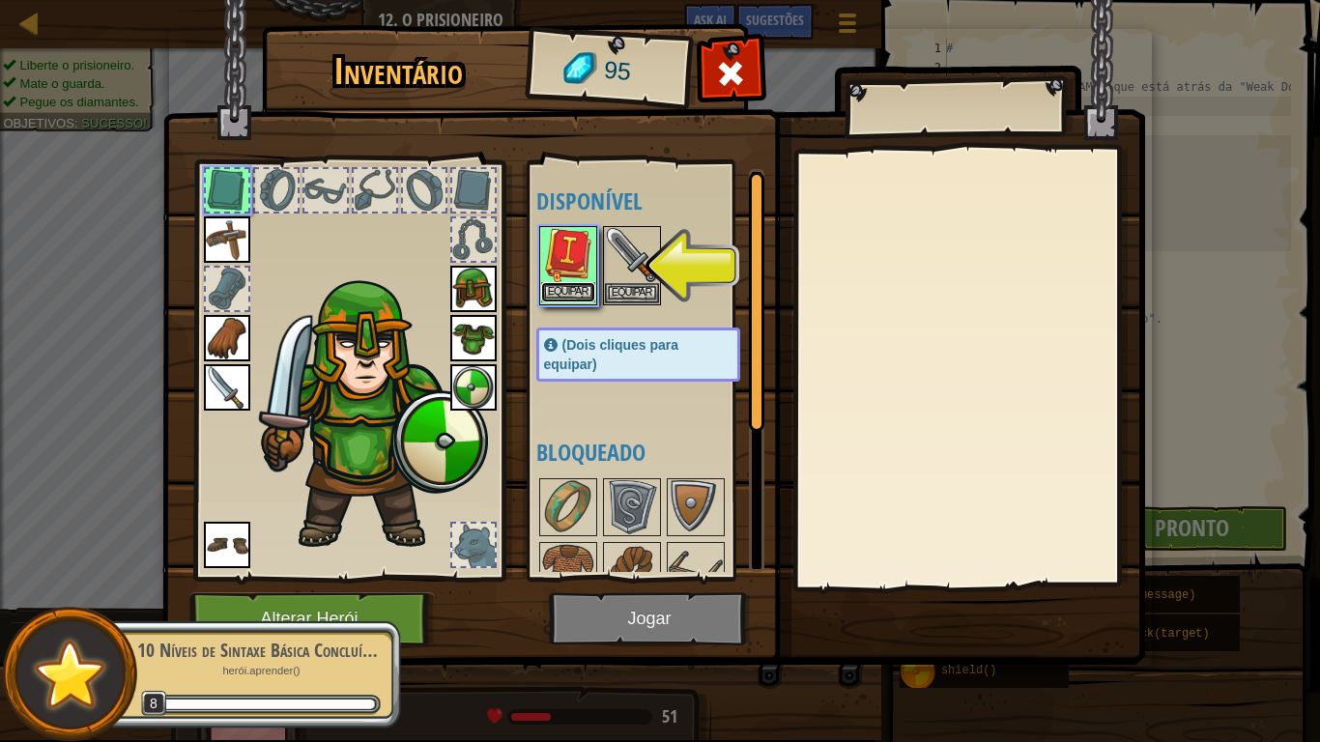
click at [580, 291] on button "Equipar" at bounding box center [568, 292] width 54 height 20
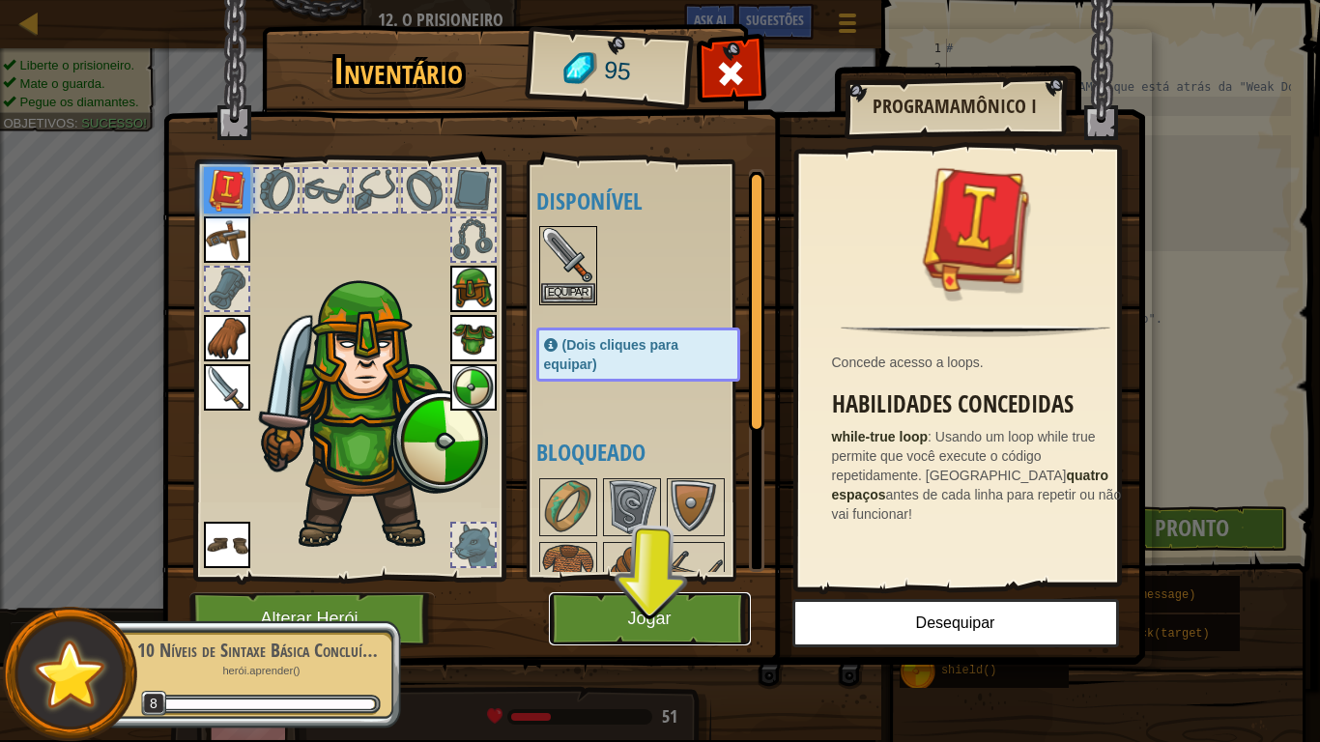
click at [665, 611] on button "Jogar" at bounding box center [650, 619] width 202 height 53
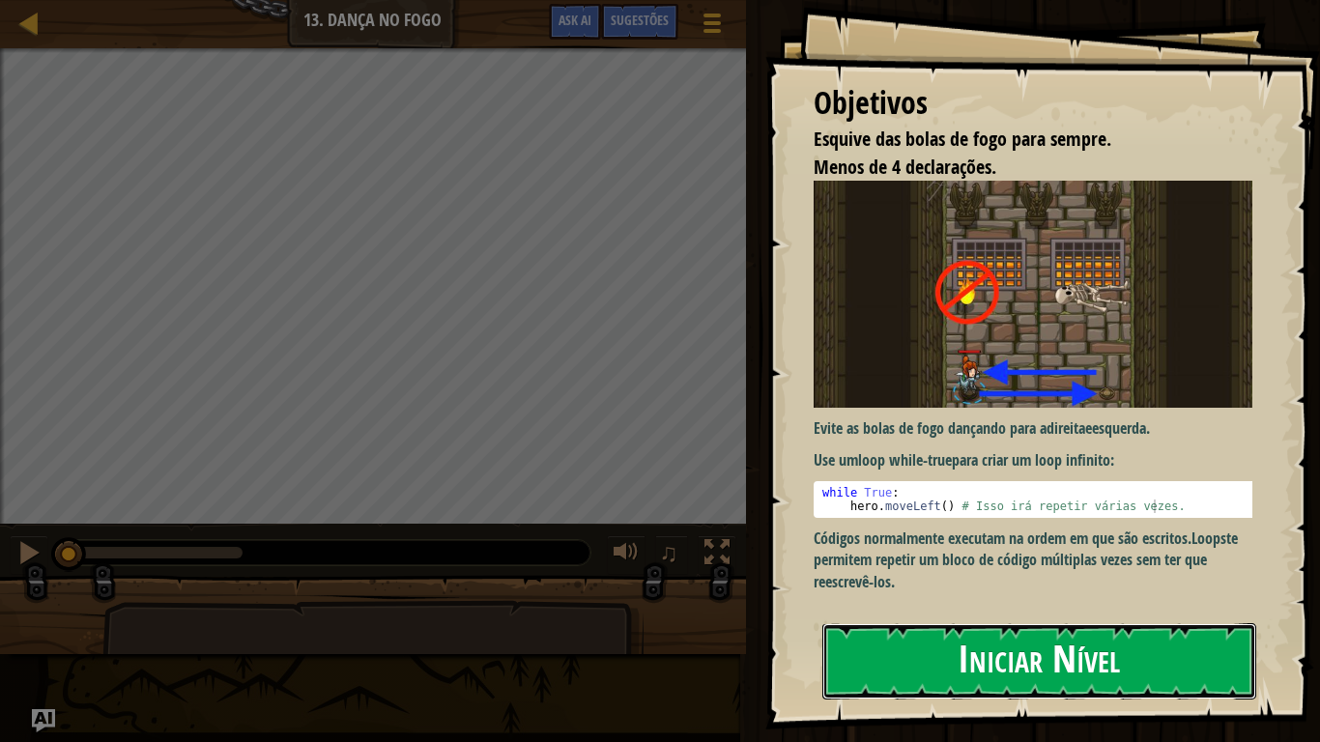
click at [927, 611] on button "Iniciar Nível" at bounding box center [1040, 661] width 434 height 76
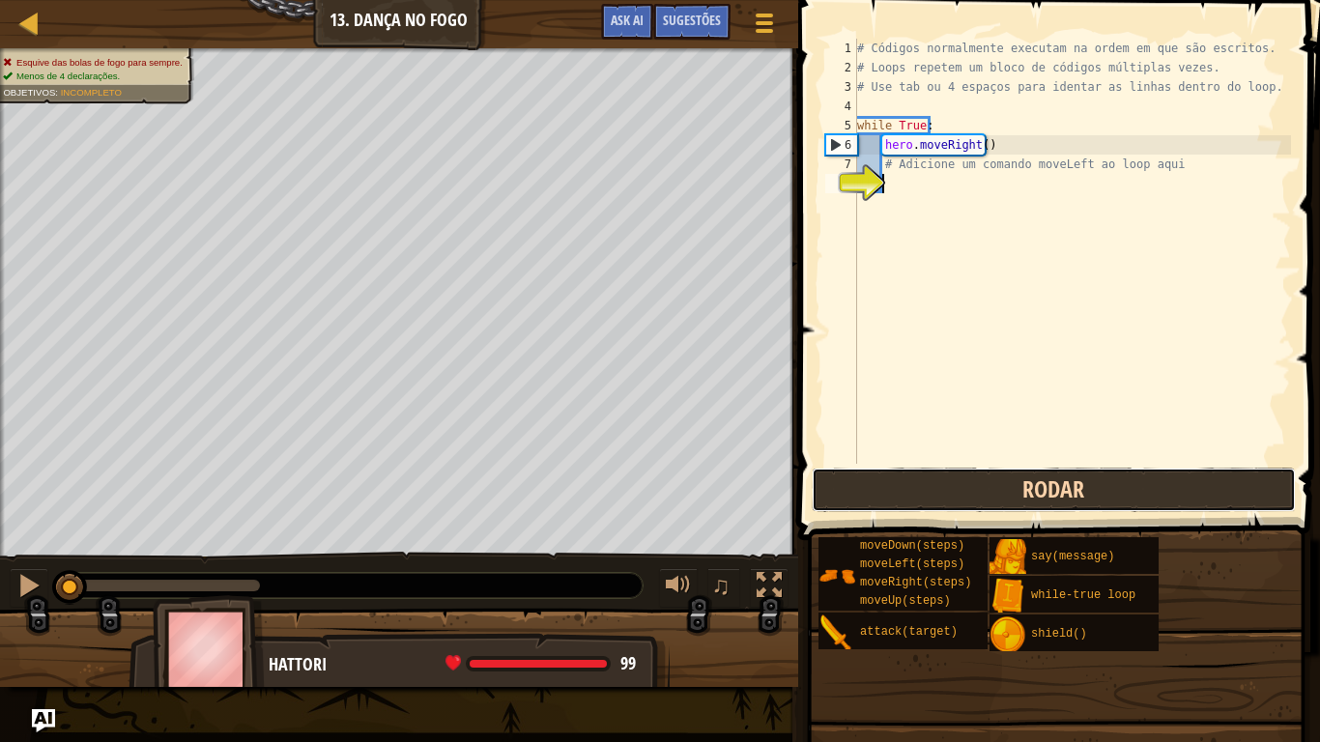
click at [987, 493] on button "Rodar" at bounding box center [1054, 490] width 484 height 44
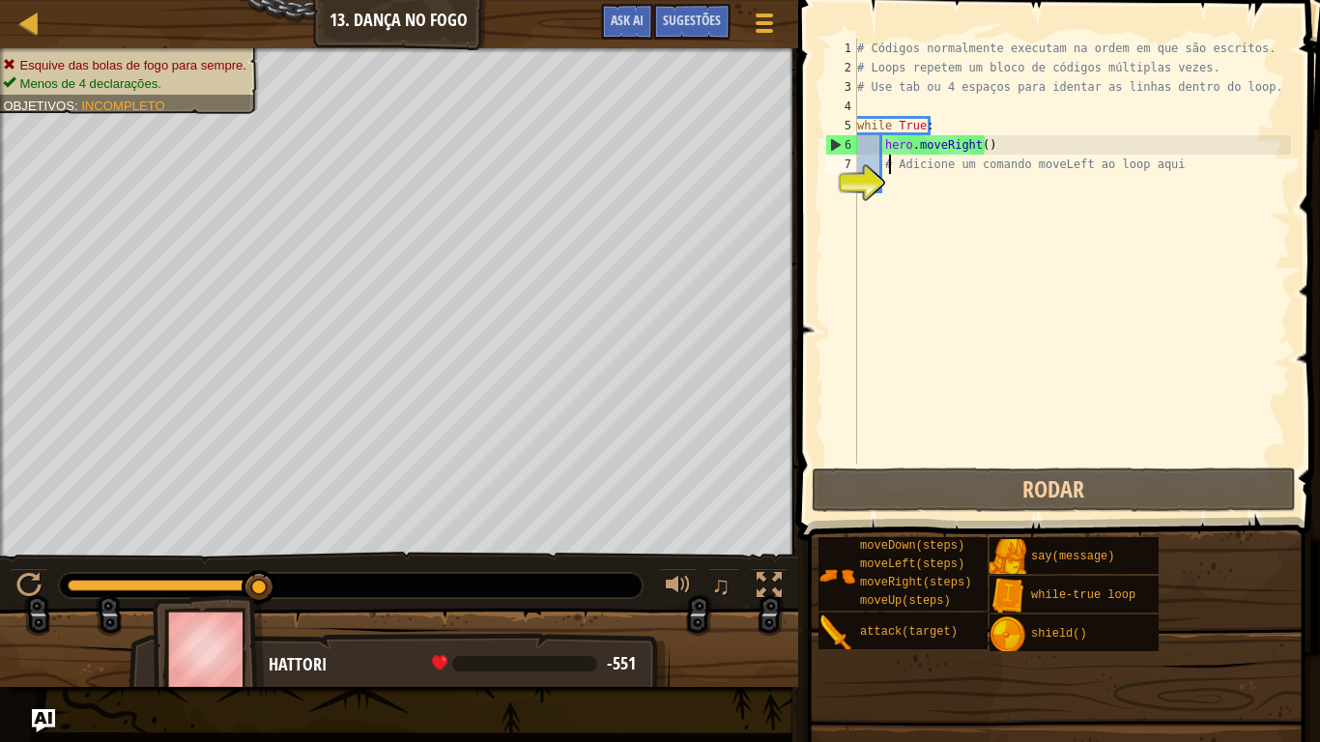
click at [889, 167] on div "# Códigos normalmente executam na ordem em que são escritos. # Loops repetem um…" at bounding box center [1072, 271] width 438 height 464
type textarea "# Adicione um comando moveLeft ao loop aqui"
click at [887, 188] on div "# Códigos normalmente executam na ordem em que são escritos. # Loops repetem um…" at bounding box center [1072, 271] width 438 height 464
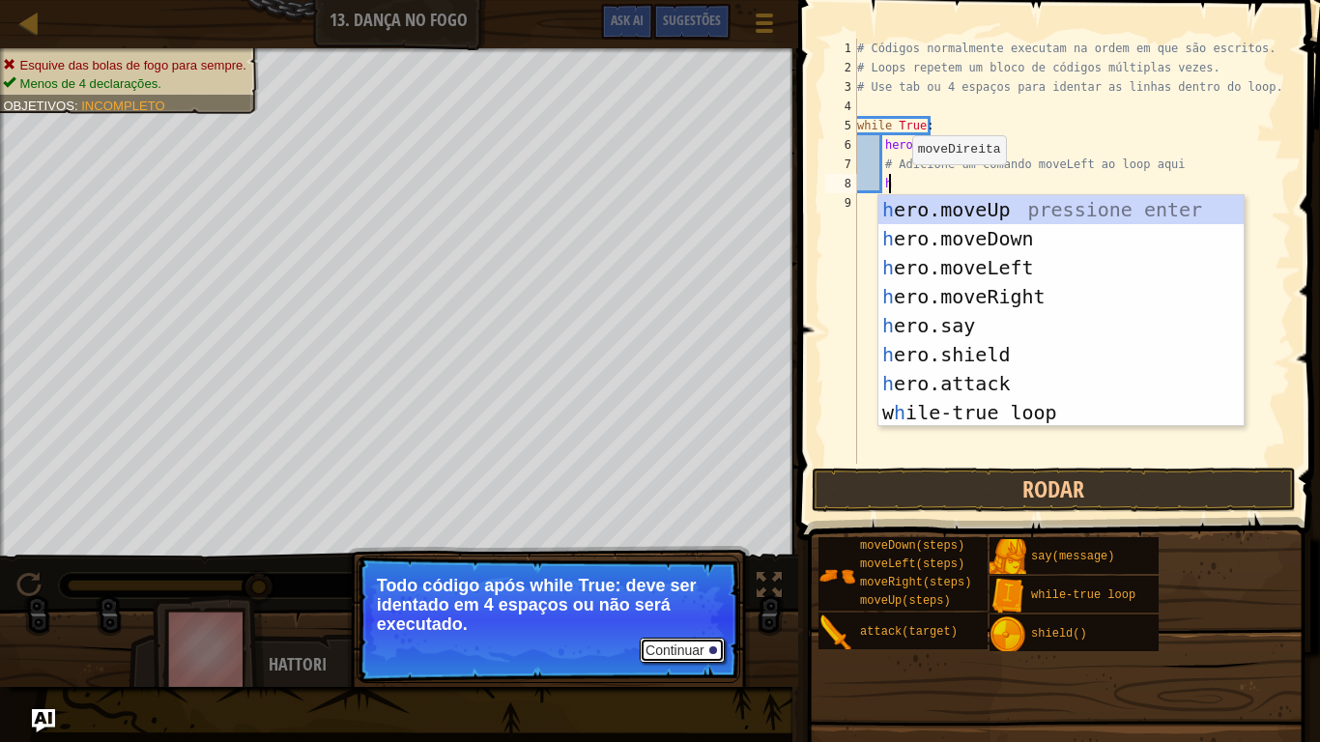
click at [676, 611] on button "Continuar" at bounding box center [682, 650] width 85 height 25
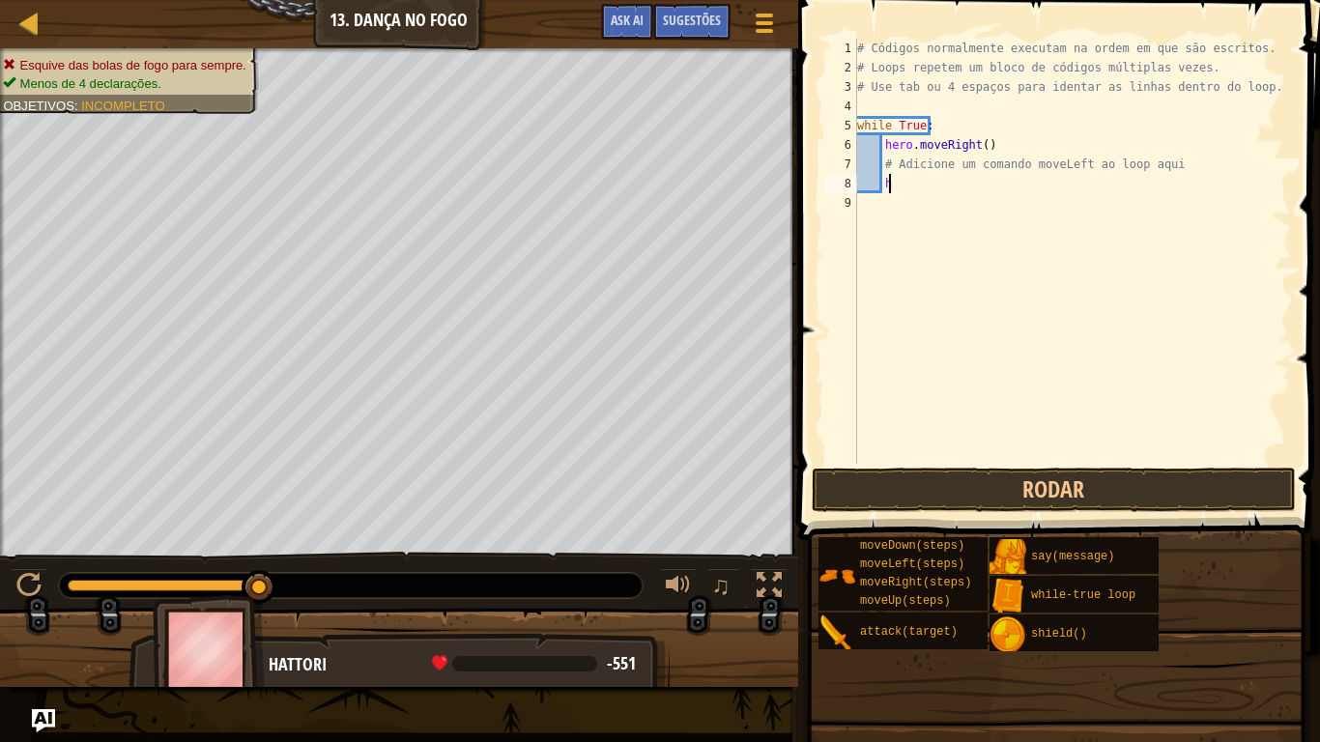
scroll to position [9, 2]
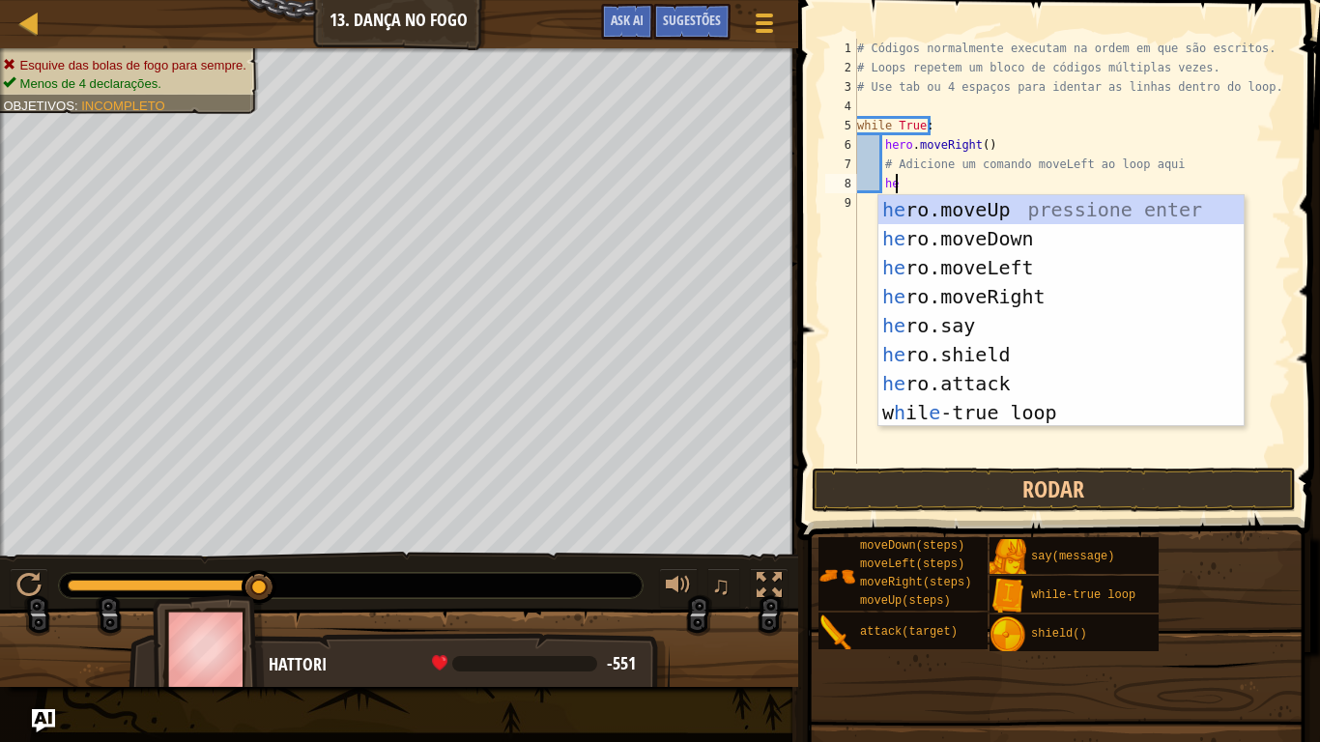
type textarea "her"
click at [918, 207] on div "her o.moveUp pressione enter her o.moveDown pressione enter her o.moveLeft pres…" at bounding box center [1061, 340] width 365 height 290
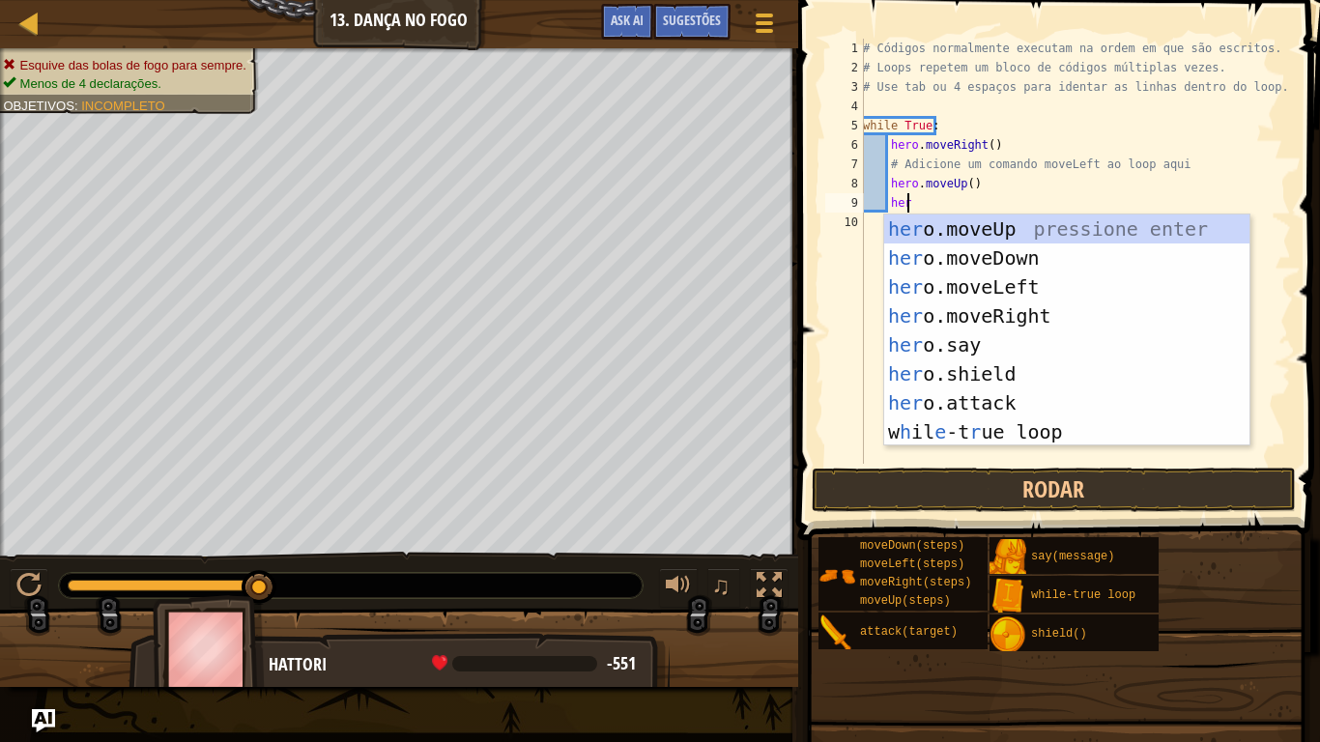
type textarea "hero"
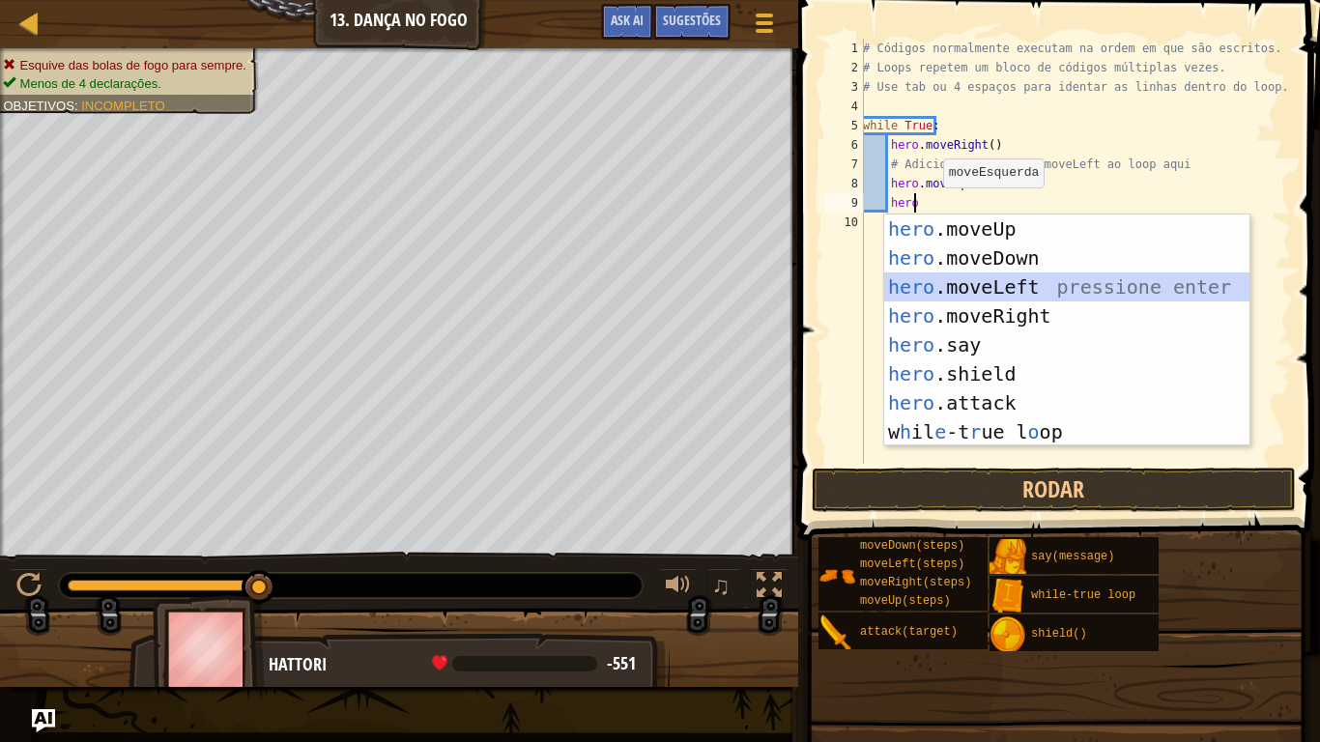
click at [997, 283] on div "hero .moveUp pressione enter hero .moveDown pressione enter hero .moveLeft pres…" at bounding box center [1066, 360] width 365 height 290
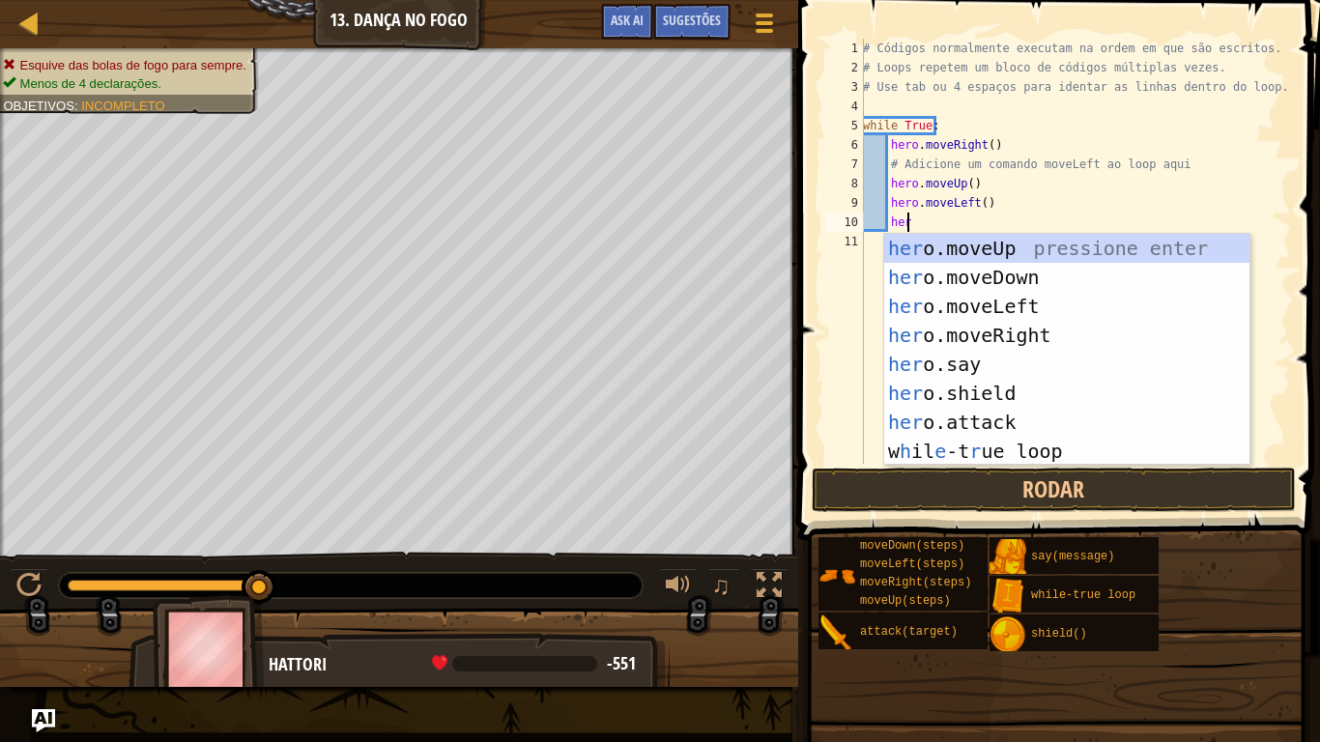
type textarea "hero"
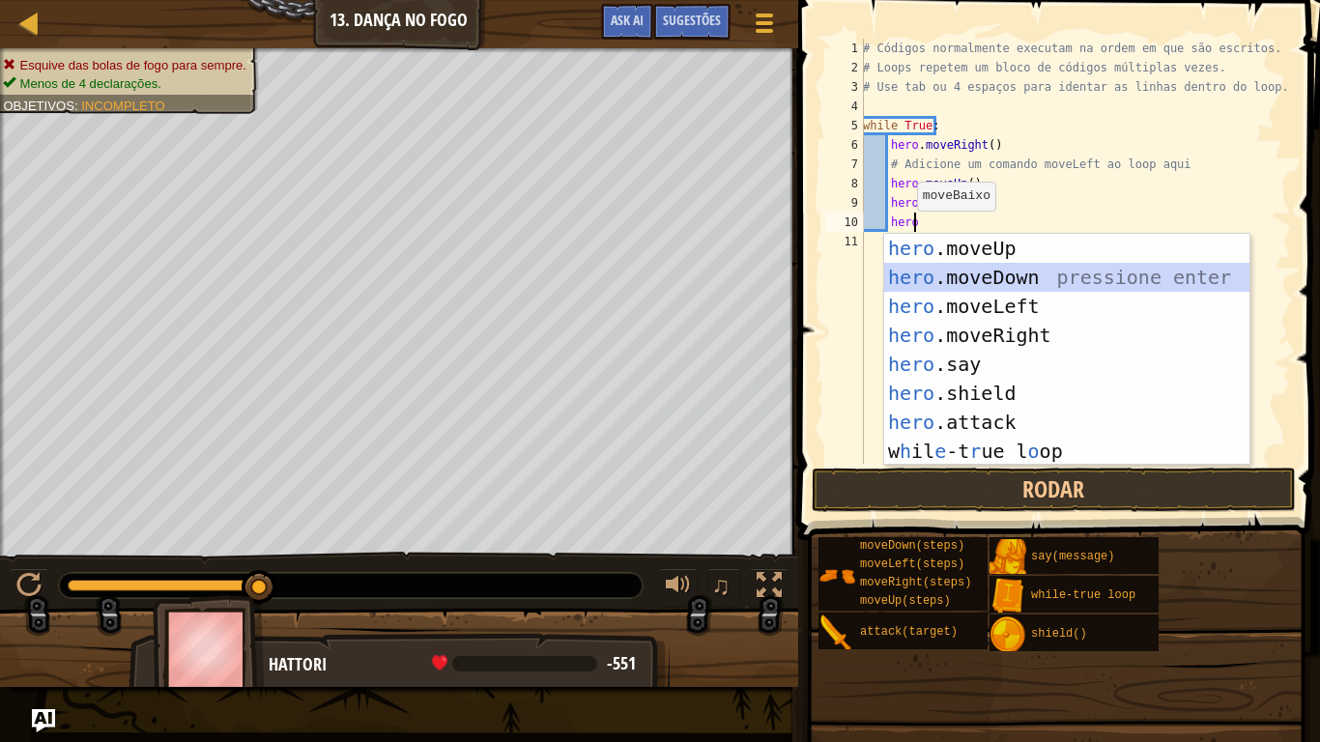
click at [963, 274] on div "hero .moveUp pressione enter hero .moveDown pressione enter hero .moveLeft pres…" at bounding box center [1066, 379] width 365 height 290
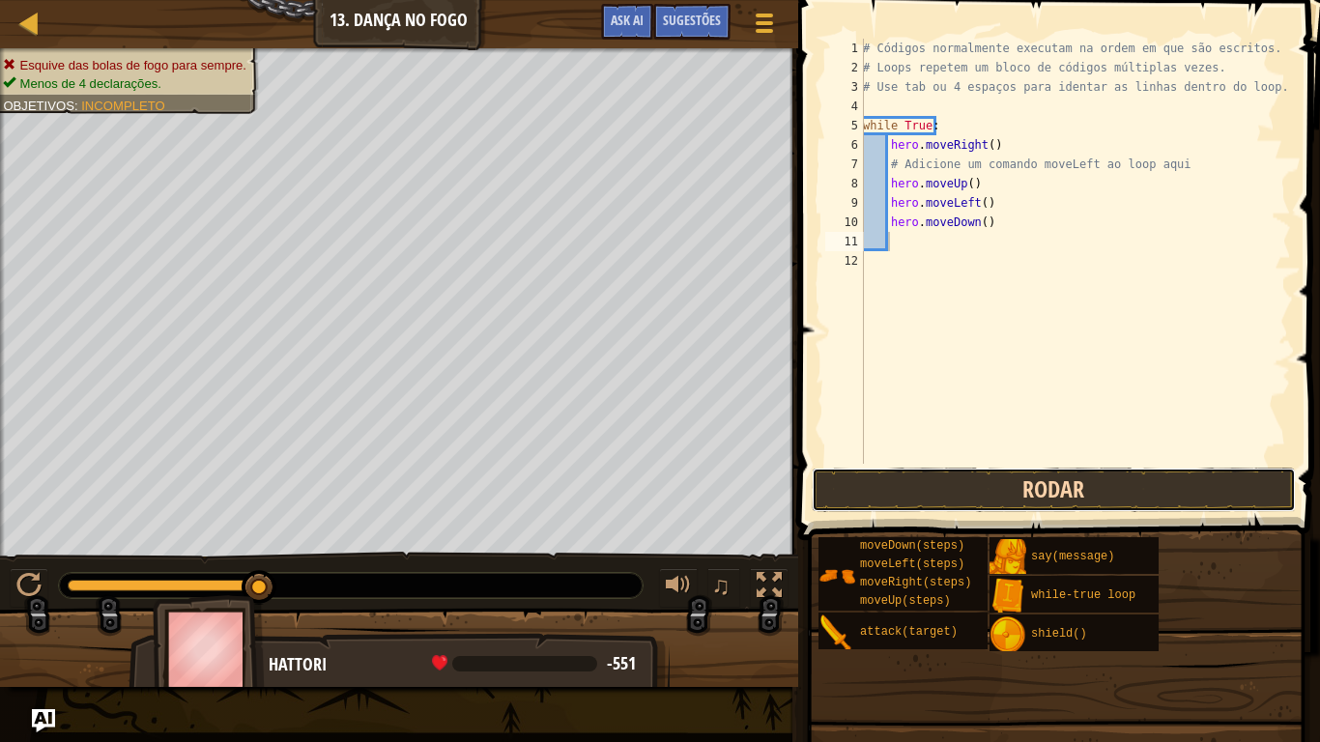
click at [907, 501] on button "Rodar" at bounding box center [1054, 490] width 484 height 44
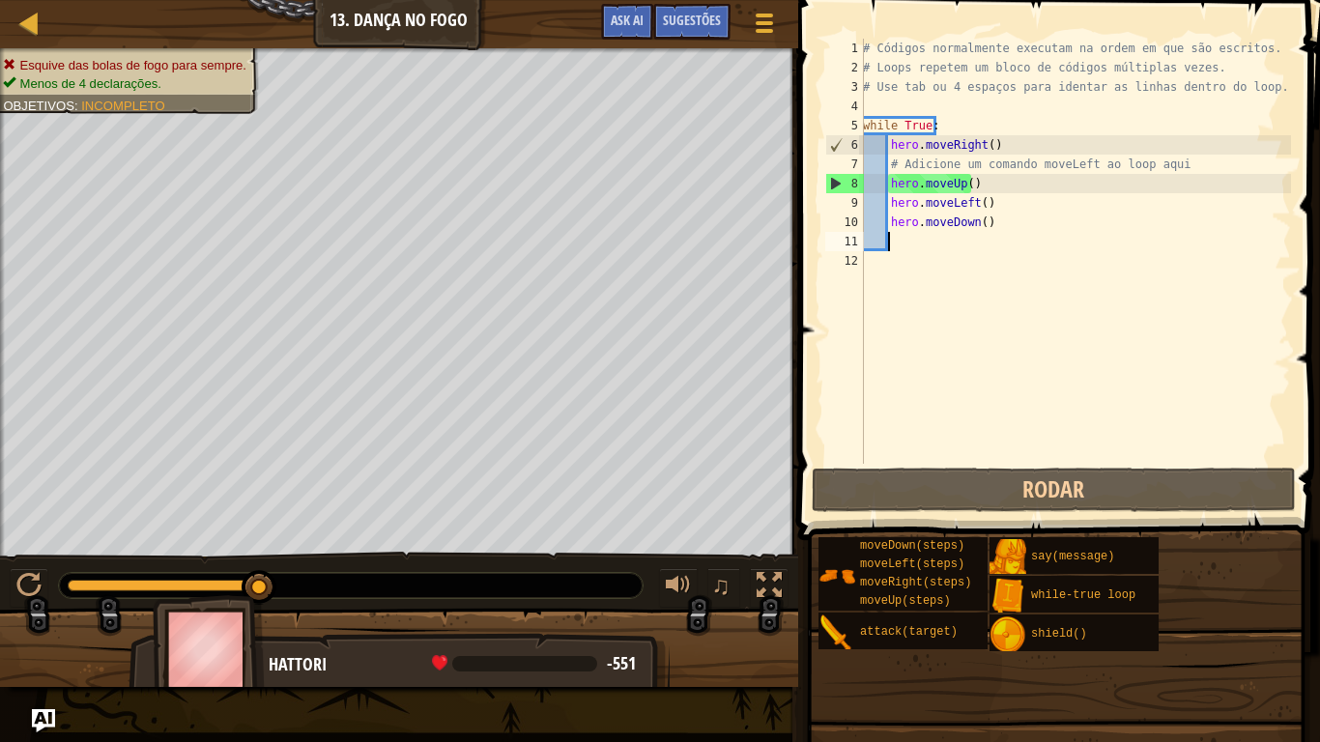
click at [987, 206] on div "# Códigos normalmente executam na ordem em que são escritos. # Loops repetem um…" at bounding box center [1075, 271] width 432 height 464
click at [979, 182] on div "# Códigos normalmente executam na ordem em que são escritos. # Loops repetem um…" at bounding box center [1075, 271] width 432 height 464
click at [983, 195] on div "# Códigos normalmente executam na ordem em que são escritos. # Loops repetem um…" at bounding box center [1075, 271] width 432 height 464
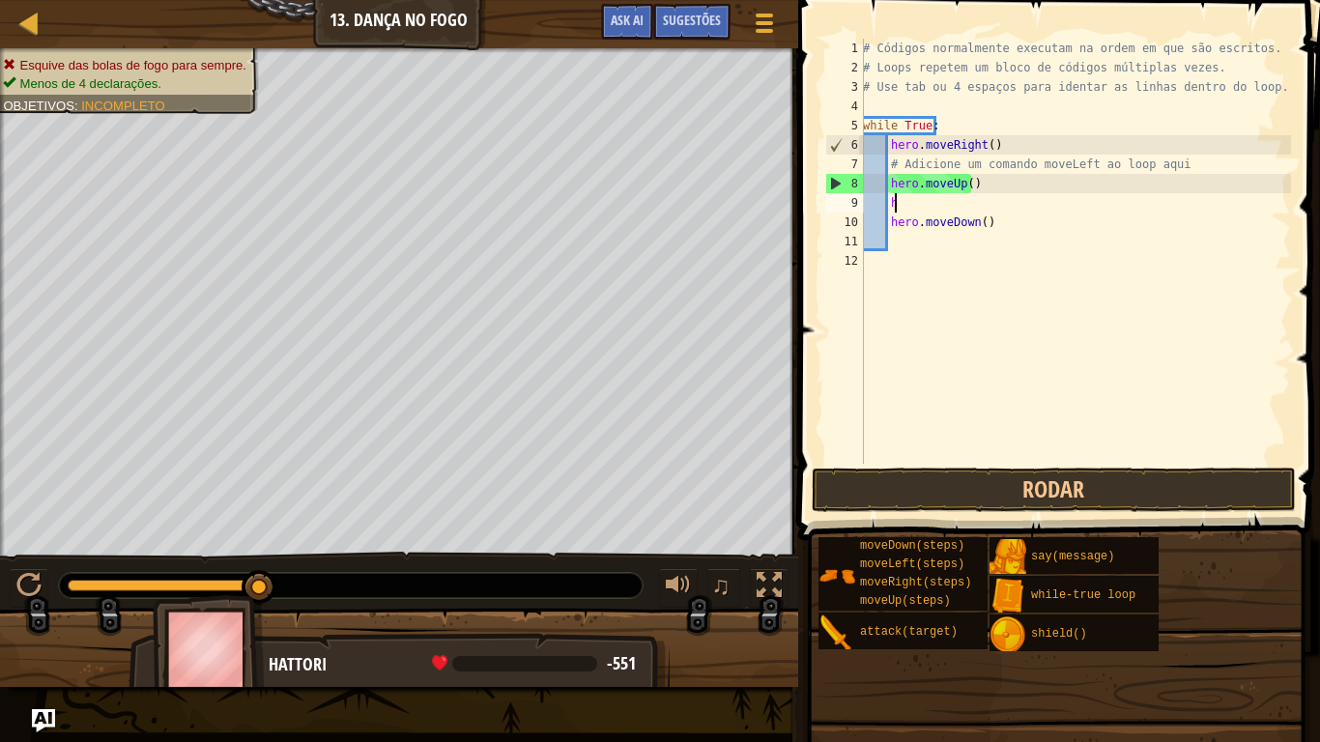
type textarea "h"
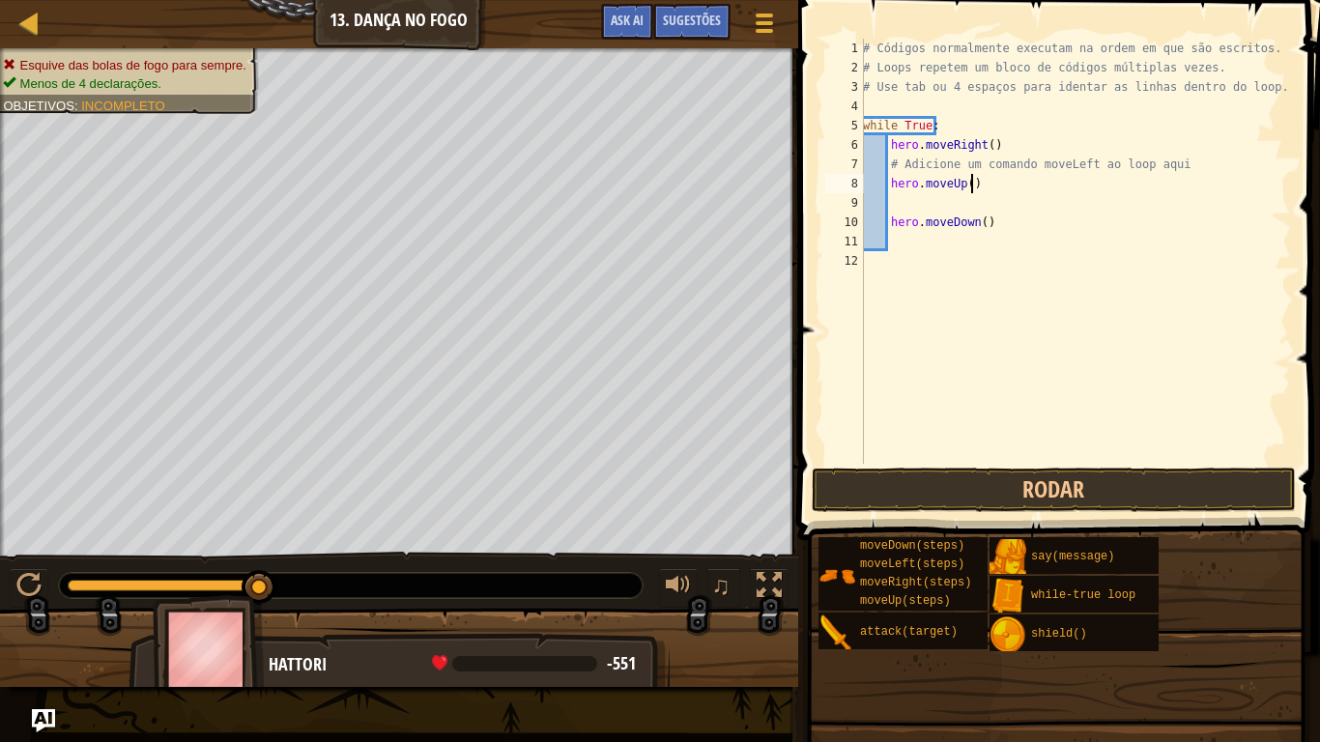
click at [976, 188] on div "# Códigos normalmente executam na ordem em que são escritos. # Loops repetem um…" at bounding box center [1075, 271] width 432 height 464
type textarea "h"
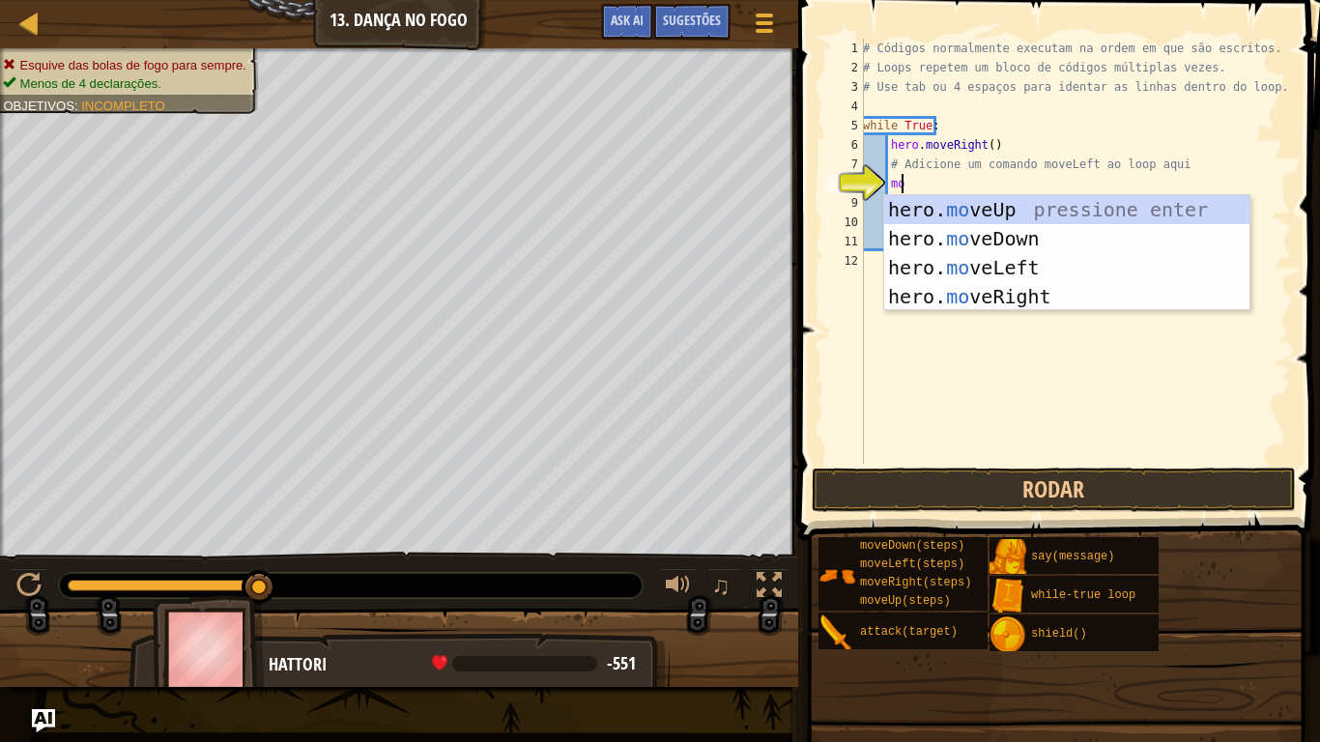
type textarea "move"
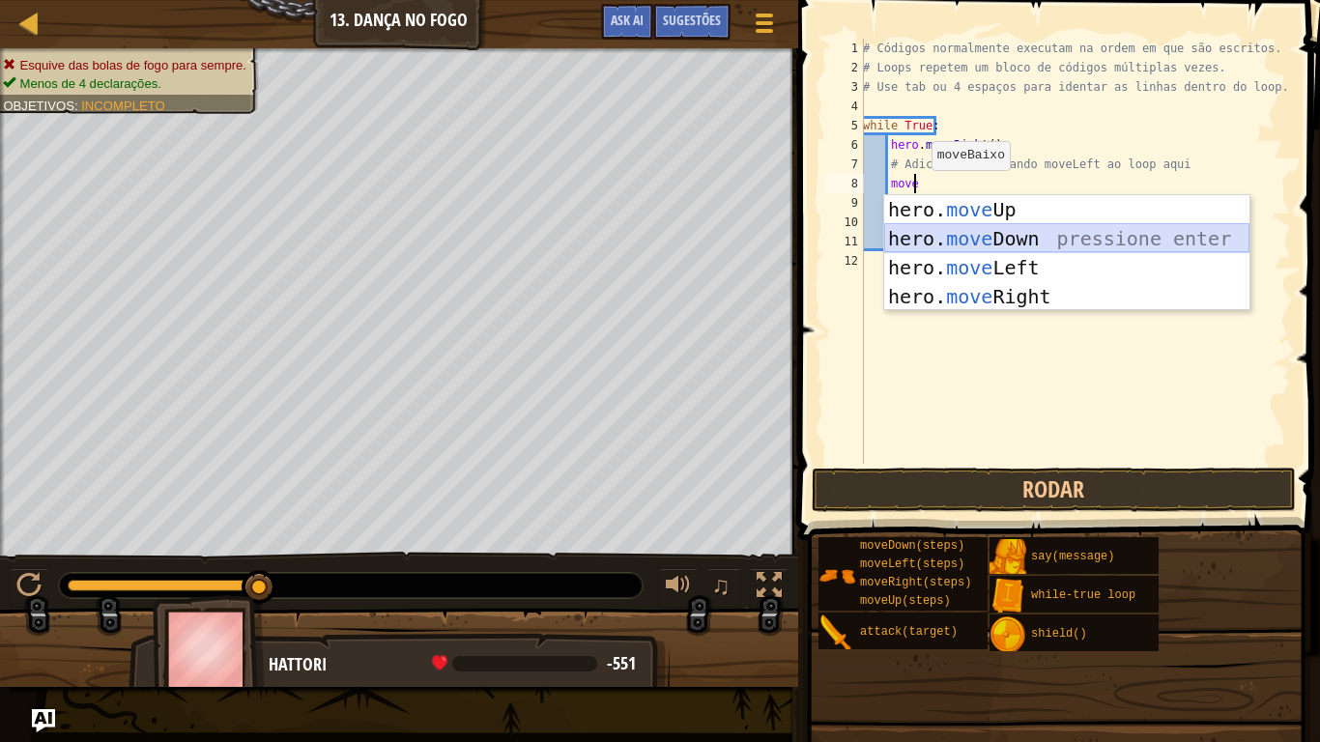
click at [962, 239] on div "hero. move Up pressione enter hero. move Down pressione enter hero. move Left p…" at bounding box center [1066, 282] width 365 height 174
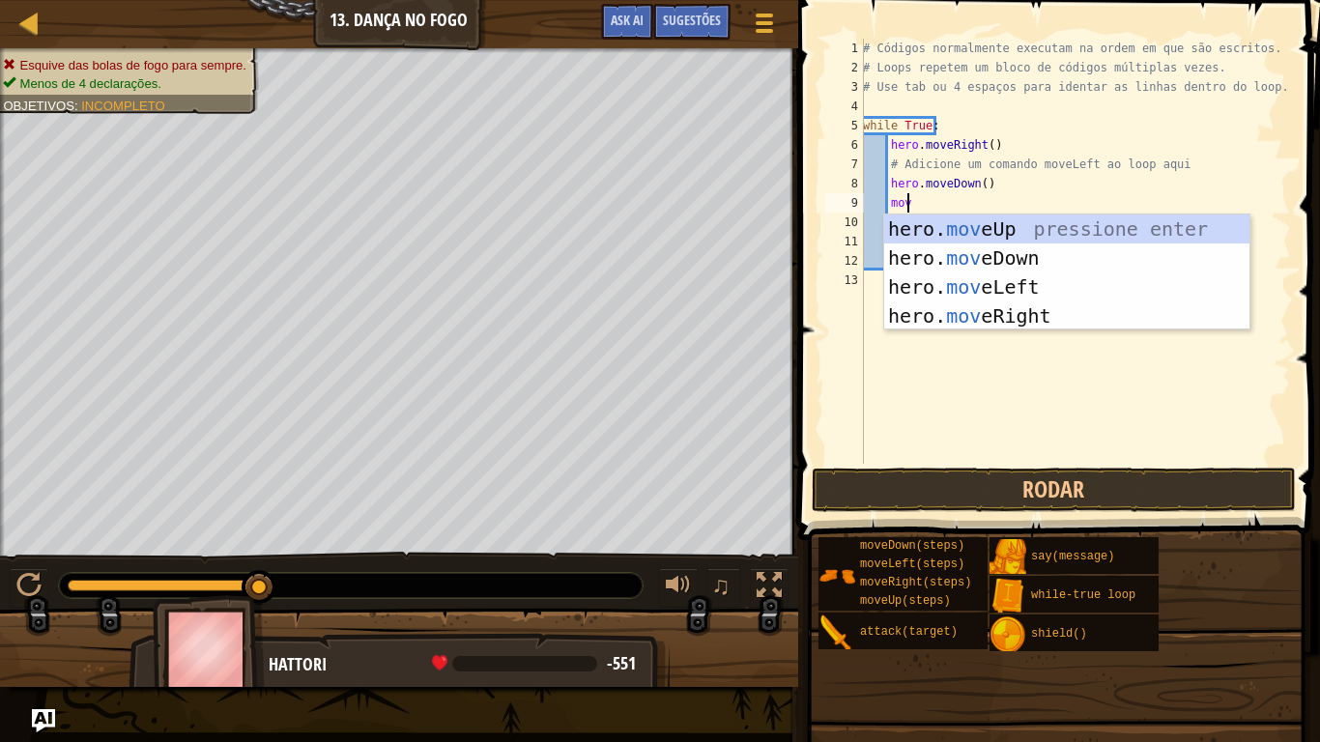
type textarea "move"
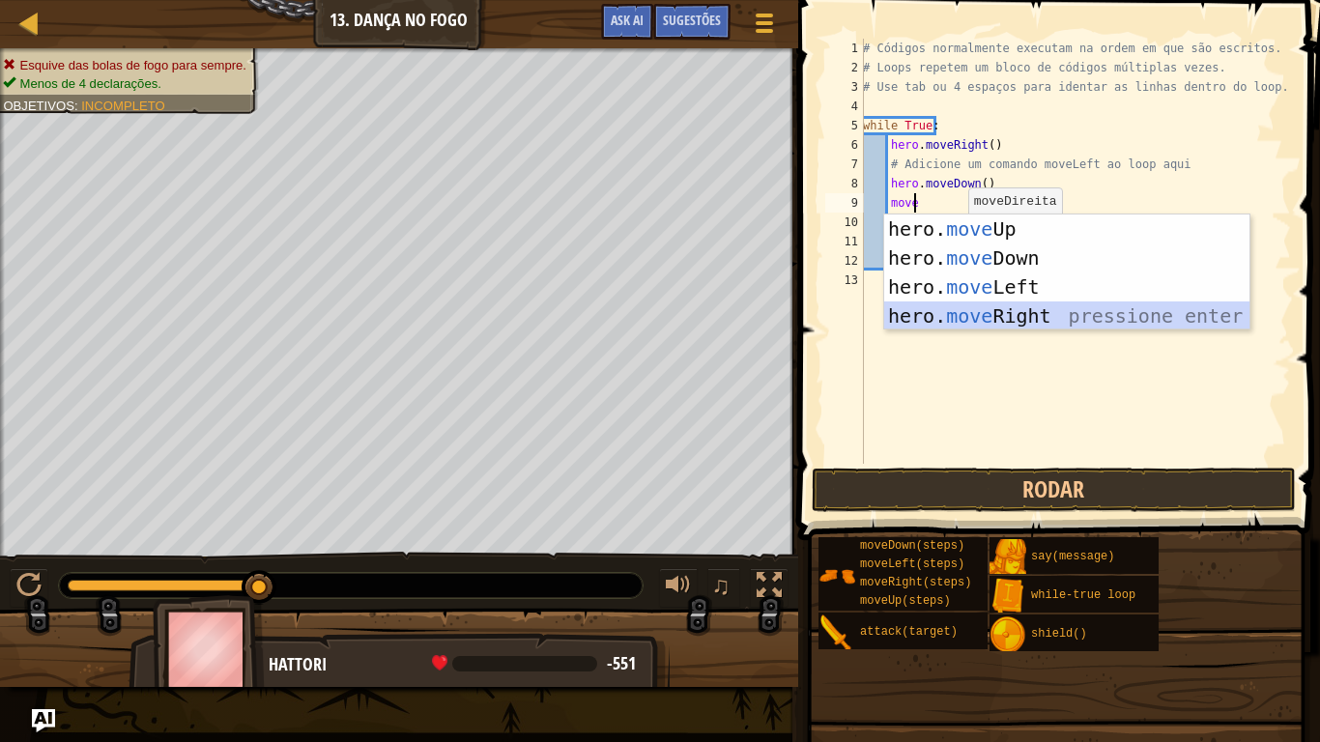
click at [946, 307] on div "hero. move Up pressione enter hero. move Down pressione enter hero. move Left p…" at bounding box center [1066, 302] width 365 height 174
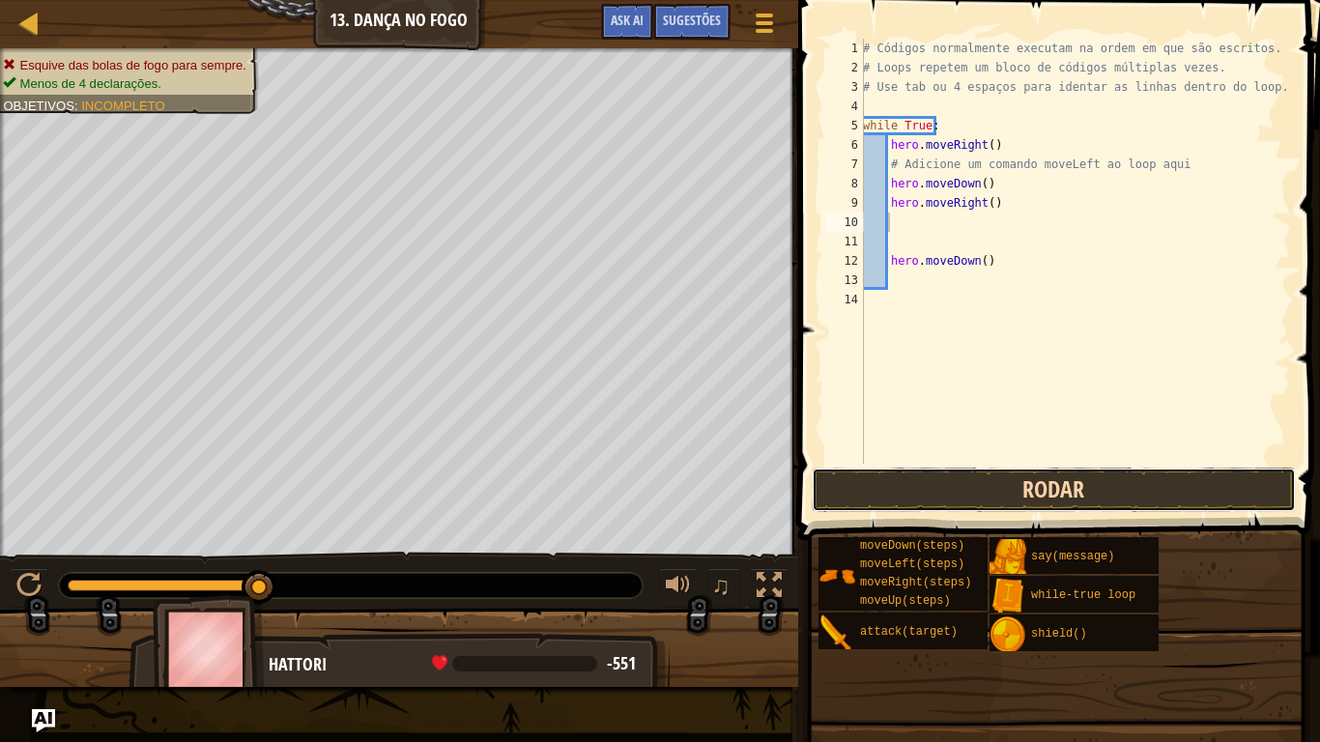
click at [989, 506] on button "Rodar" at bounding box center [1054, 490] width 484 height 44
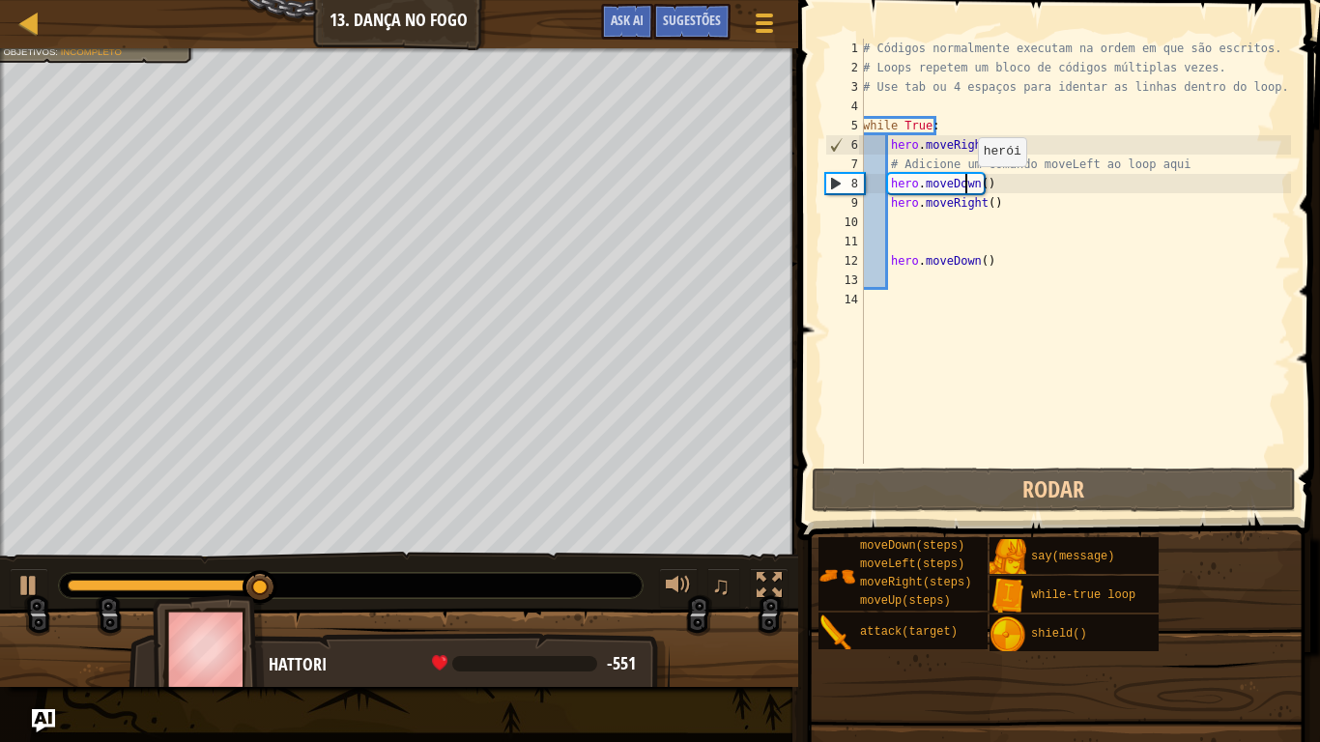
click at [968, 186] on div "# Códigos normalmente executam na ordem em que são escritos. # Loops repetem um…" at bounding box center [1075, 271] width 432 height 464
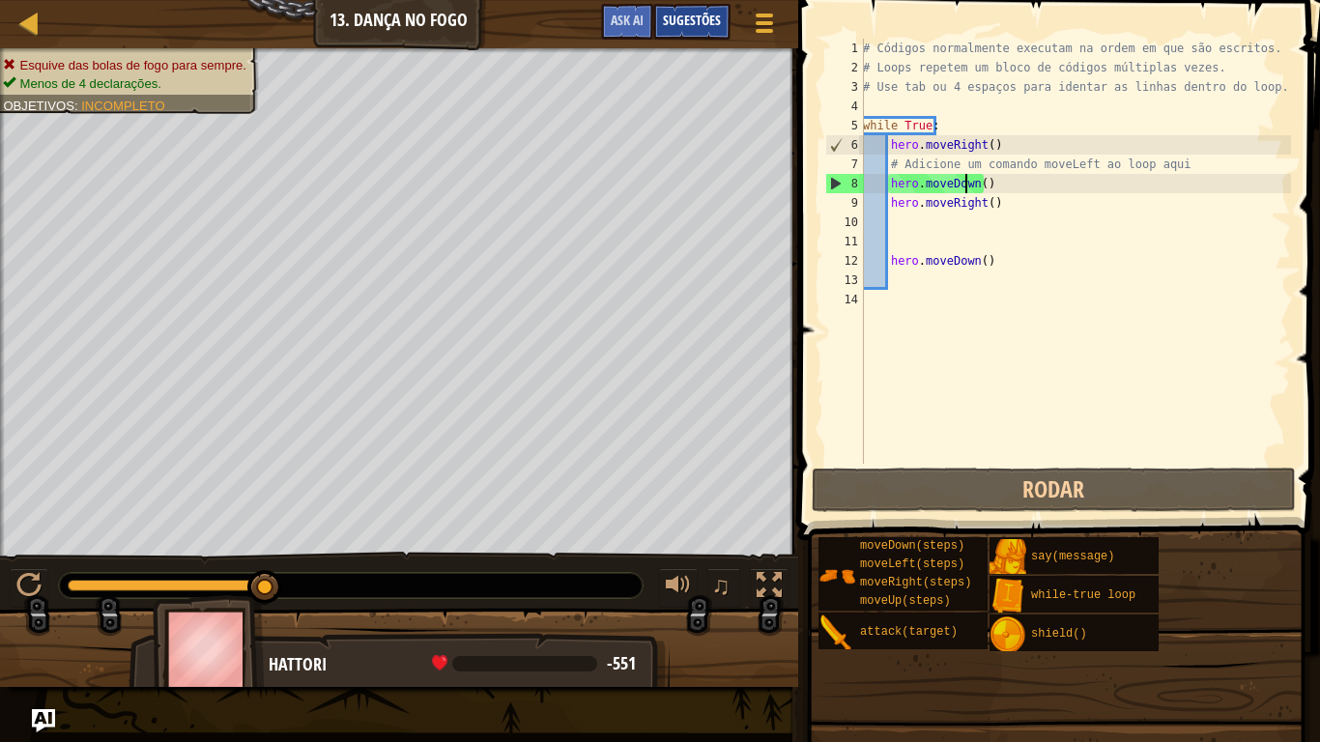
click at [714, 13] on span "Sugestões" at bounding box center [692, 20] width 58 height 18
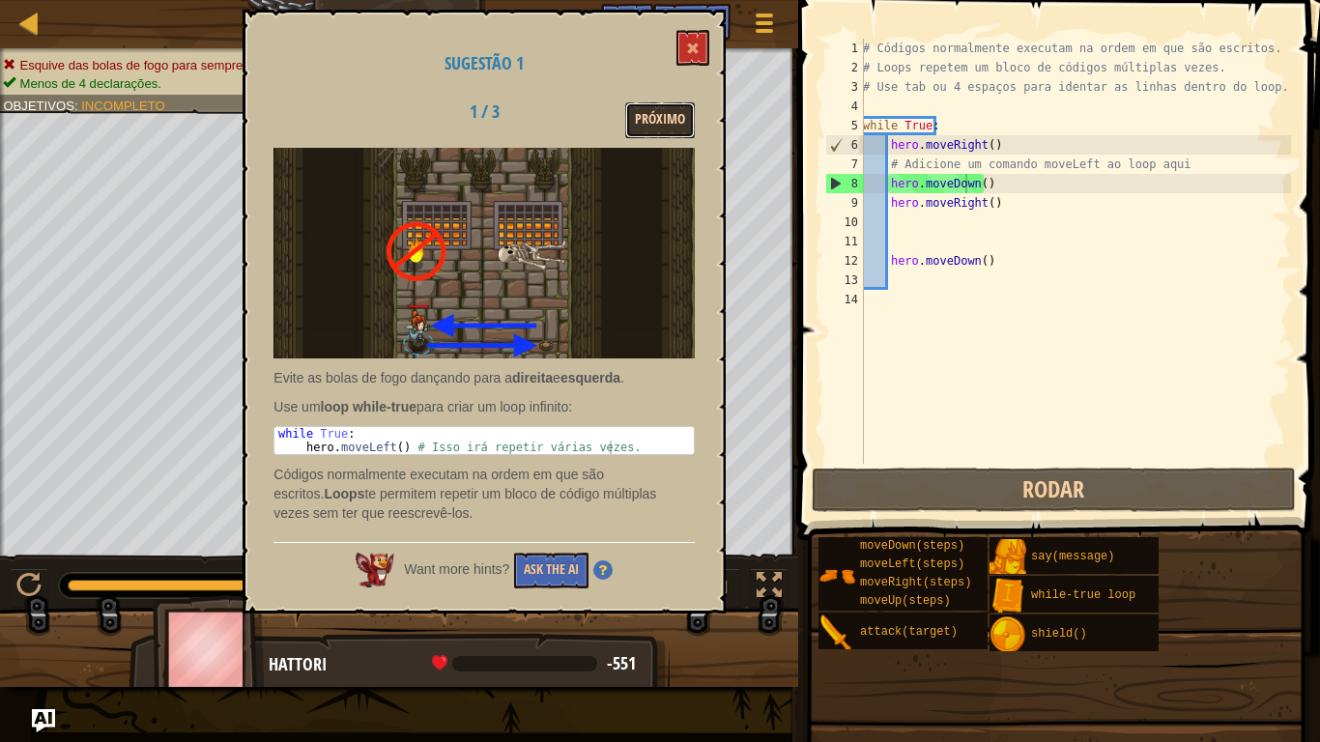
click at [670, 125] on button "Próximo" at bounding box center [660, 120] width 70 height 36
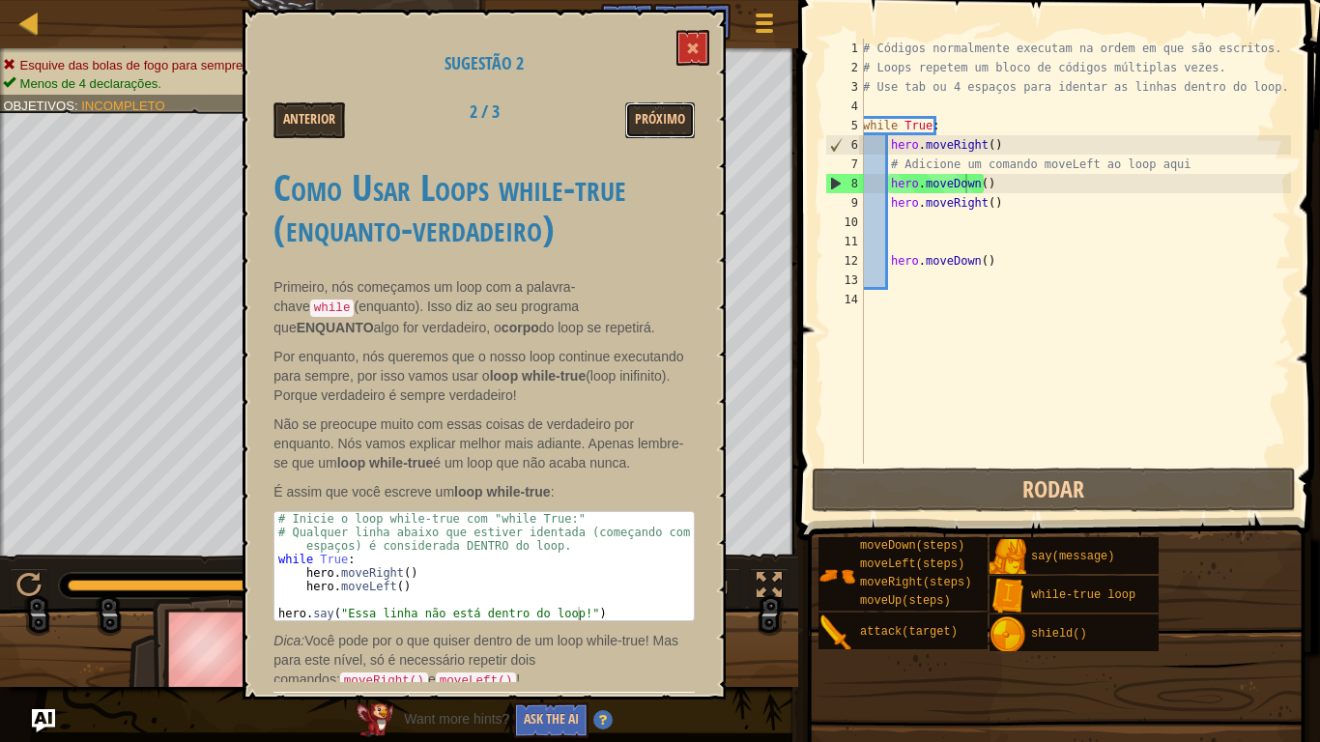
click at [670, 125] on button "Próximo" at bounding box center [660, 120] width 70 height 36
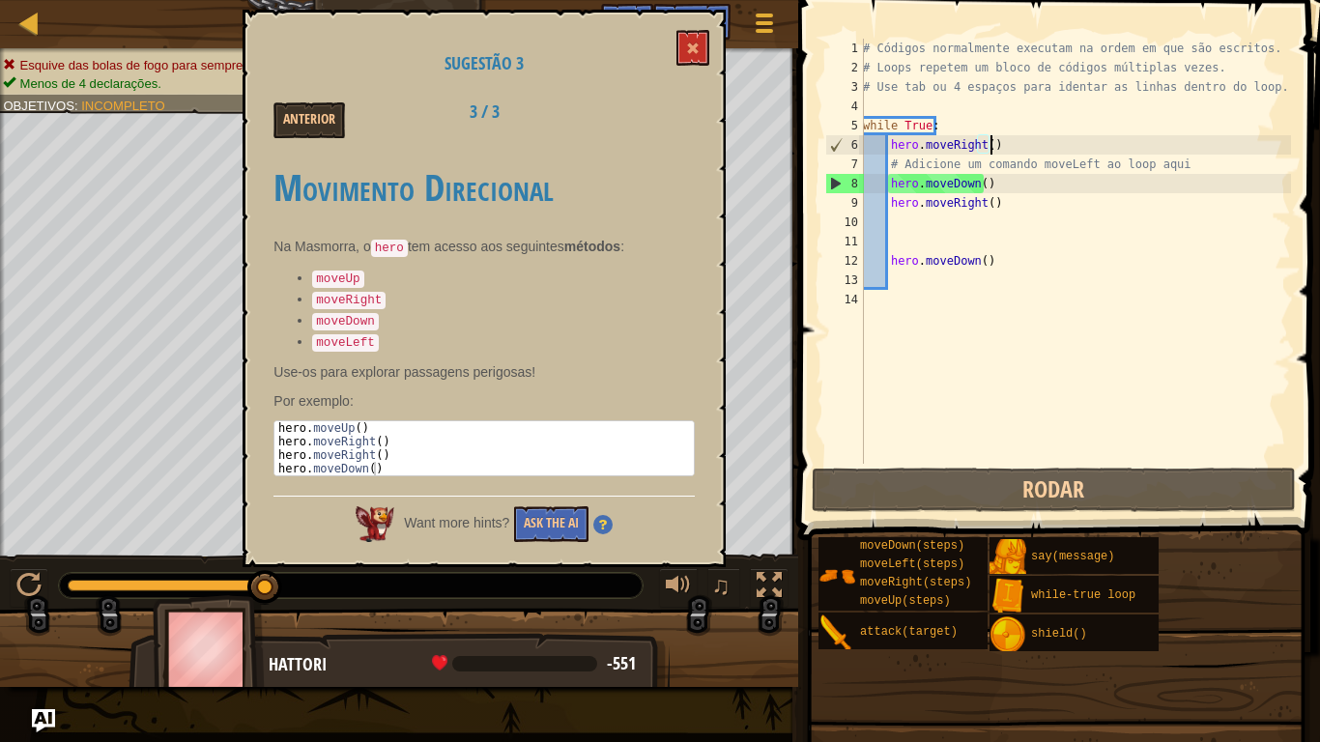
click at [997, 145] on div "# Códigos normalmente executam na ordem em que são escritos. # Loops repetem um…" at bounding box center [1075, 271] width 432 height 464
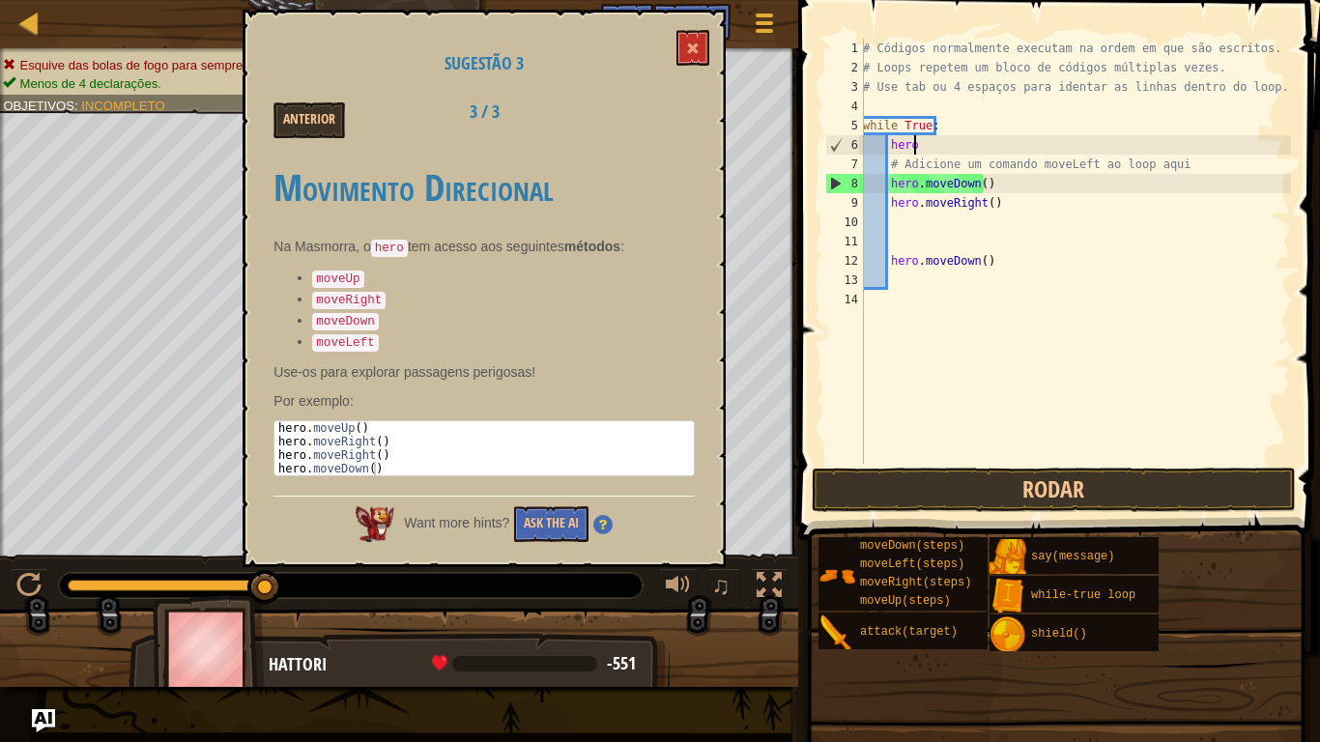
type textarea "h"
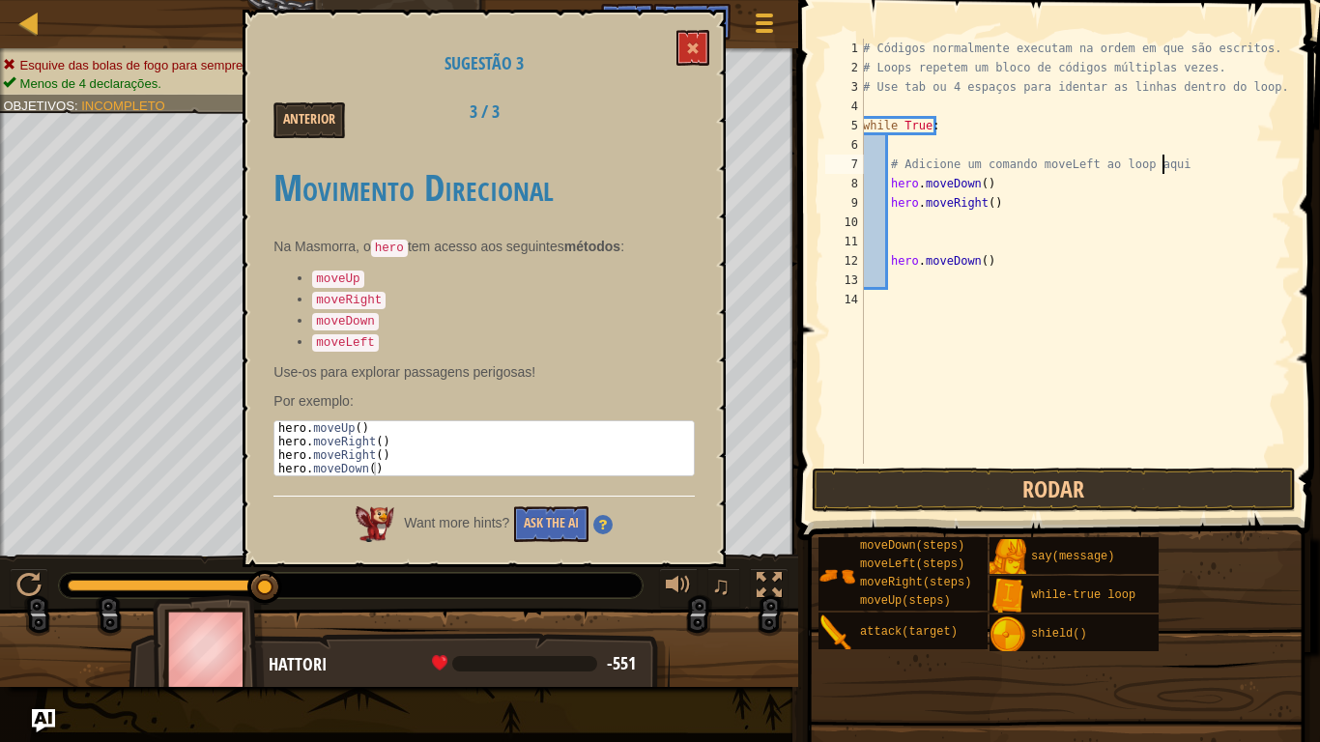
click at [1179, 167] on div "# Códigos normalmente executam na ordem em que são escritos. # Loops repetem um…" at bounding box center [1075, 271] width 432 height 464
type textarea "#"
click at [1009, 258] on div "# Códigos normalmente executam na ordem em que são escritos. # Loops repetem um…" at bounding box center [1075, 271] width 432 height 464
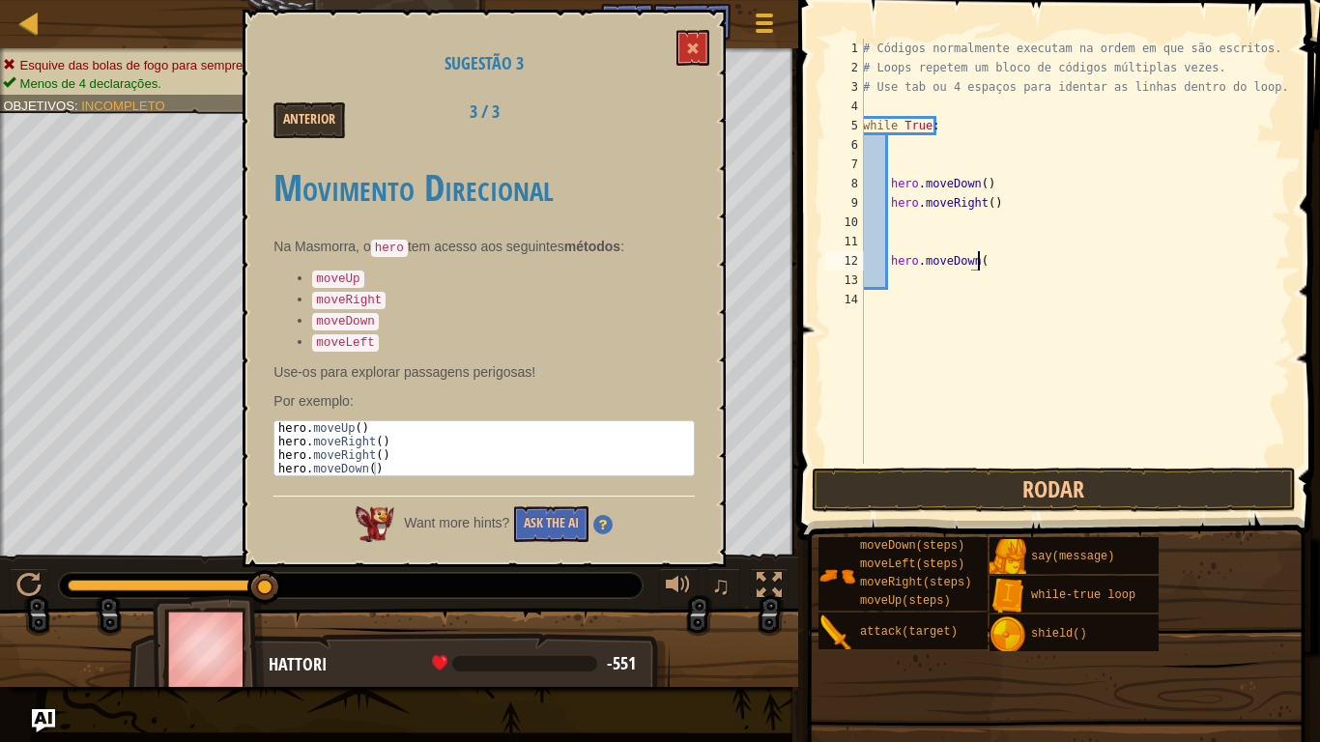
type textarea "h"
click at [999, 211] on div "# Códigos normalmente executam na ordem em que são escritos. # Loops repetem um…" at bounding box center [1075, 271] width 432 height 464
type textarea "h"
click at [999, 211] on div "# Códigos normalmente executam na ordem em que são escritos. # Loops repetem um…" at bounding box center [1075, 271] width 432 height 464
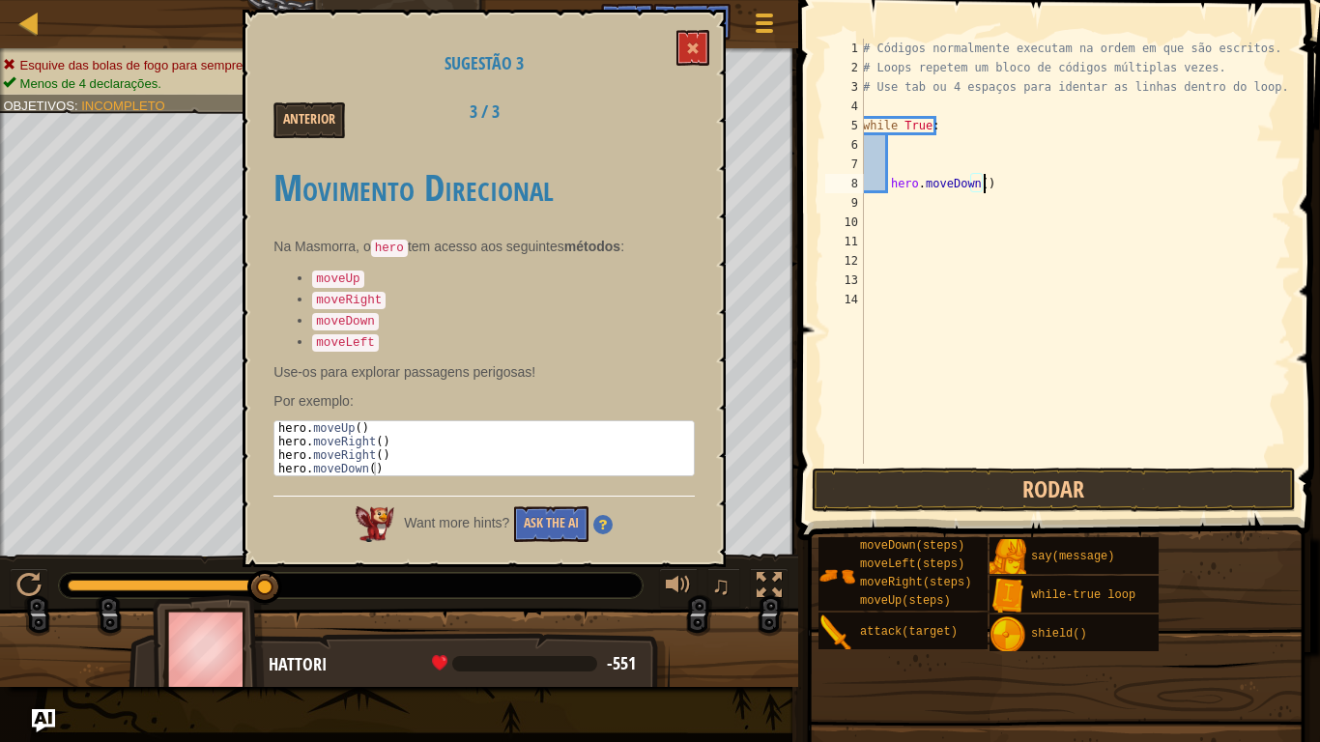
click at [1004, 188] on div "# Códigos normalmente executam na ordem em que são escritos. # Loops repetem um…" at bounding box center [1075, 271] width 432 height 464
type textarea "h"
click at [1004, 188] on div "# Códigos normalmente executam na ordem em que são escritos. # Loops repetem um…" at bounding box center [1075, 271] width 432 height 464
click at [901, 143] on div "# Códigos normalmente executam na ordem em que são escritos. # Loops repetem um…" at bounding box center [1075, 271] width 432 height 464
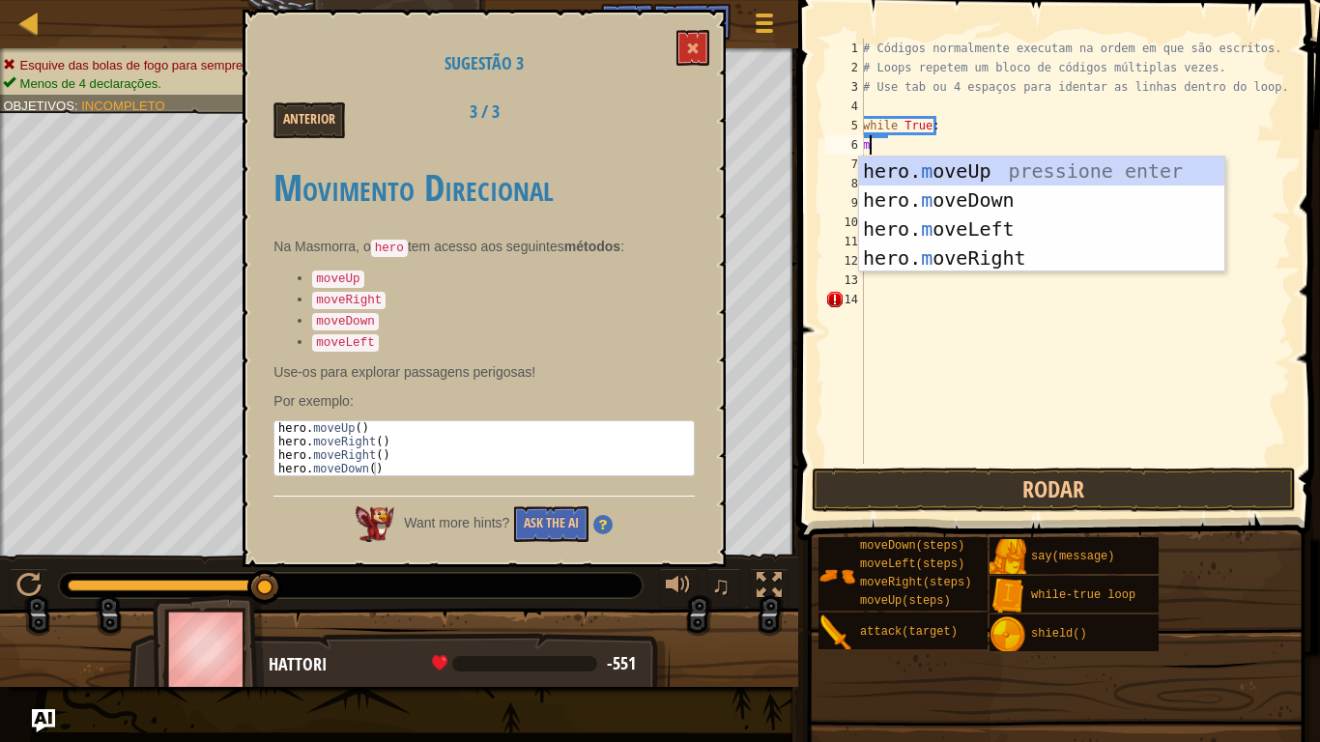
type textarea "mo"
drag, startPoint x: 958, startPoint y: 173, endPoint x: 948, endPoint y: 168, distance: 10.8
click at [955, 172] on div "hero. mo veUp pressione enter hero. mo veDown pressione enter hero. mo veLeft p…" at bounding box center [1041, 244] width 365 height 174
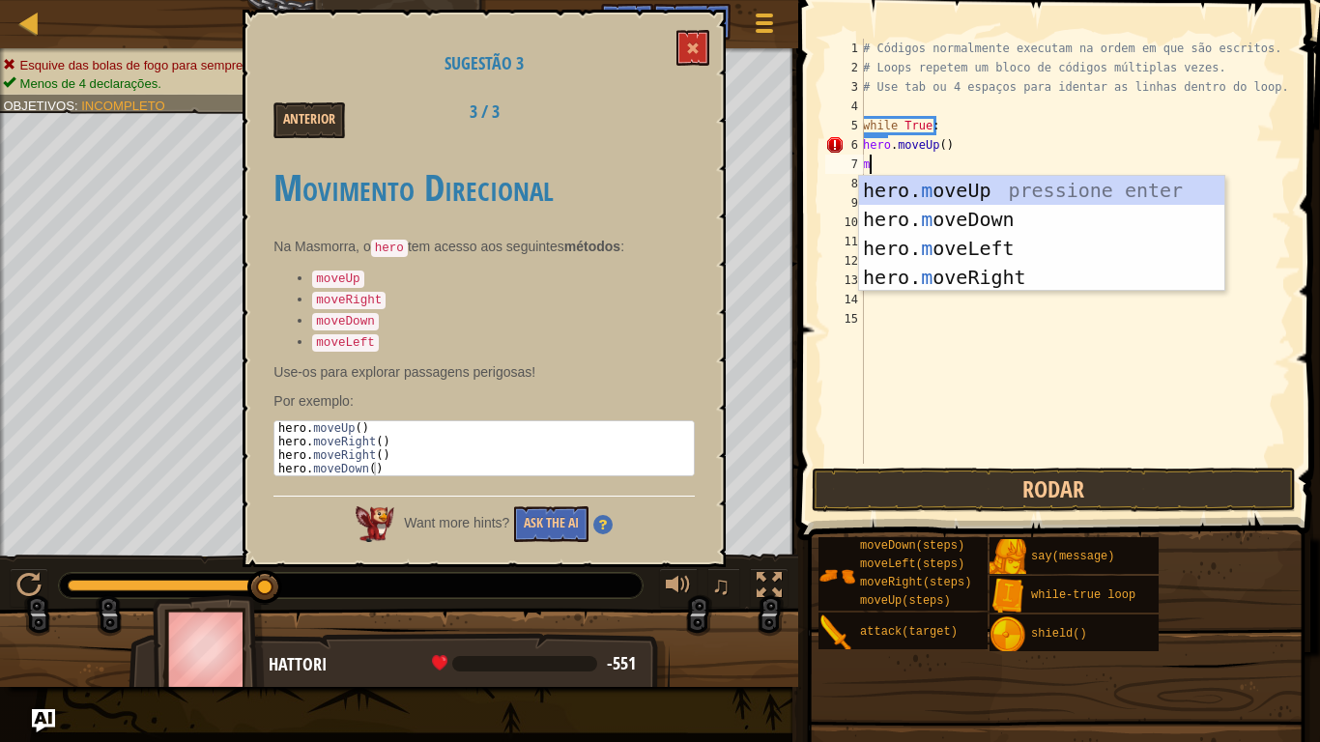
type textarea "mo"
click at [913, 271] on div "hero. mo veUp pressione enter hero. mo veDown pressione enter hero. mo veLeft p…" at bounding box center [1041, 263] width 365 height 174
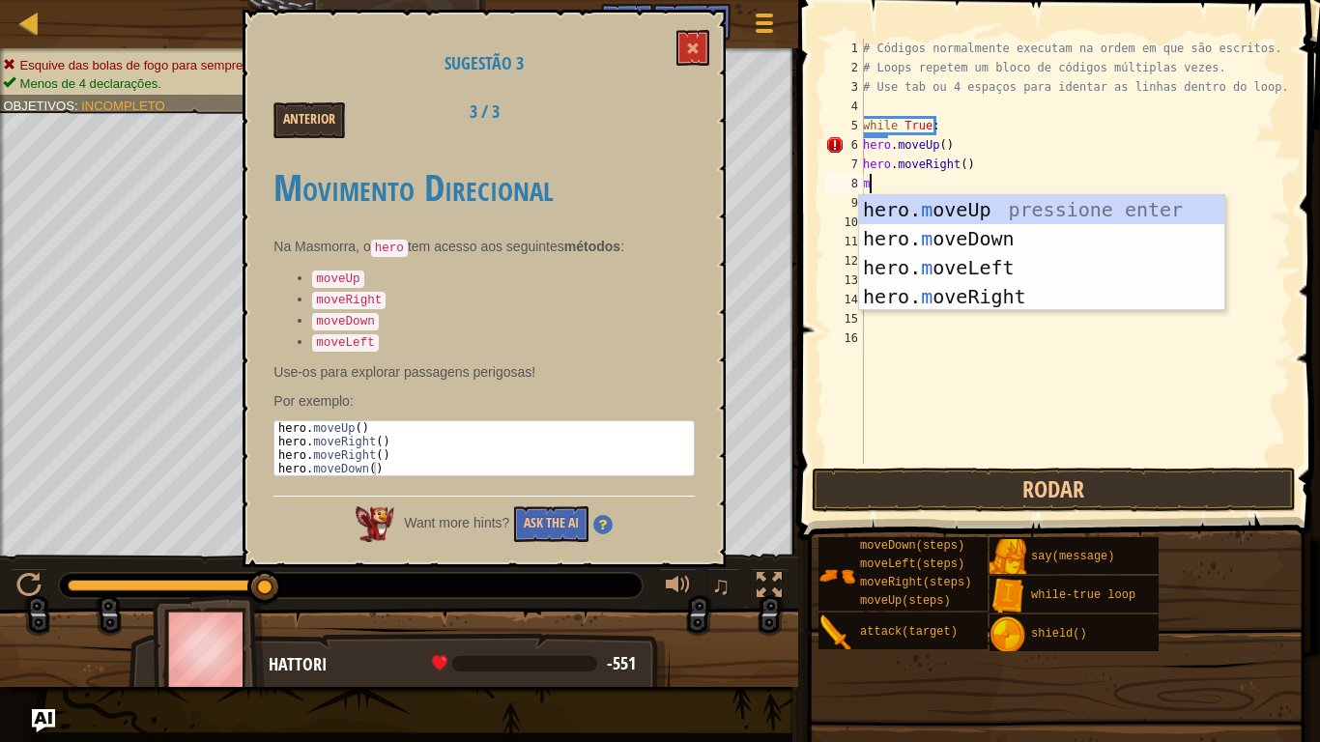
type textarea "mo"
click at [933, 235] on div "hero. mo veUp pressione enter hero. mo veDown pressione enter hero. mo veLeft p…" at bounding box center [1041, 282] width 365 height 174
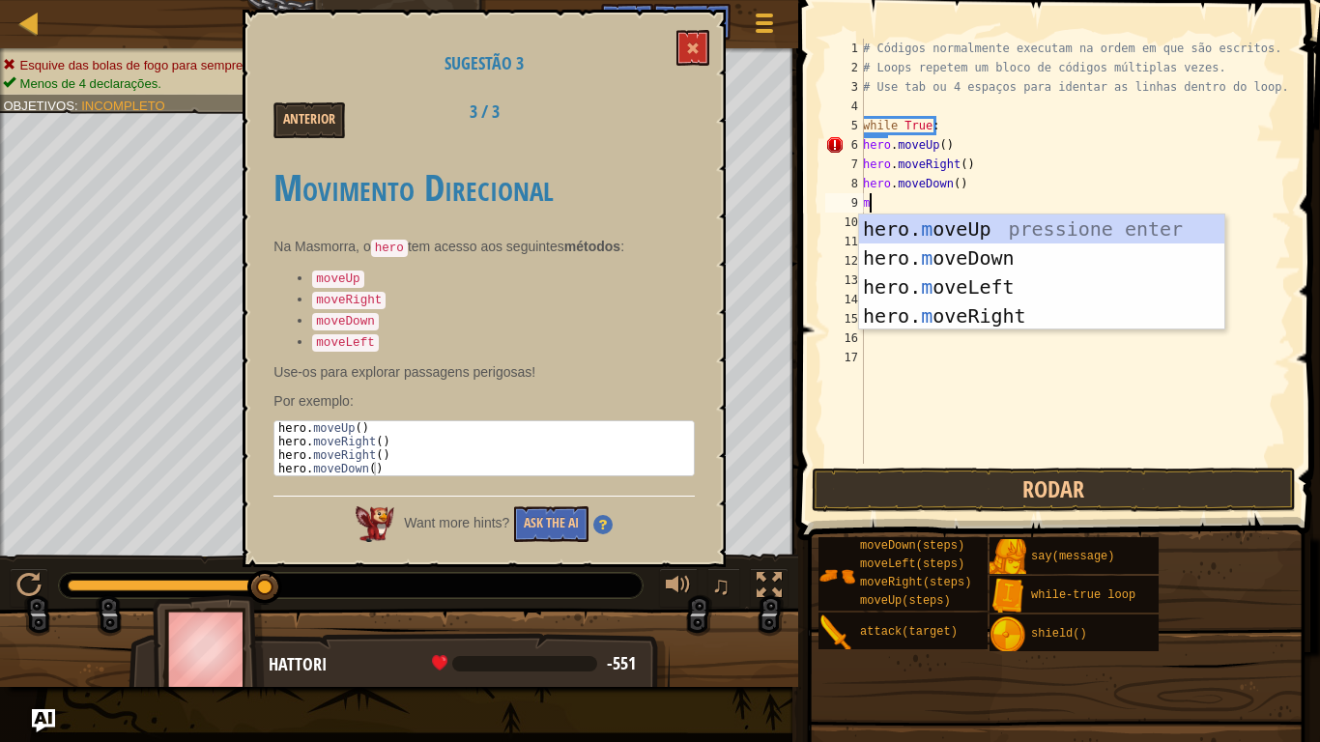
type textarea "mo"
click at [920, 281] on div "hero. mo veUp pressione enter hero. mo veDown pressione enter hero. mo veLeft p…" at bounding box center [1041, 302] width 365 height 174
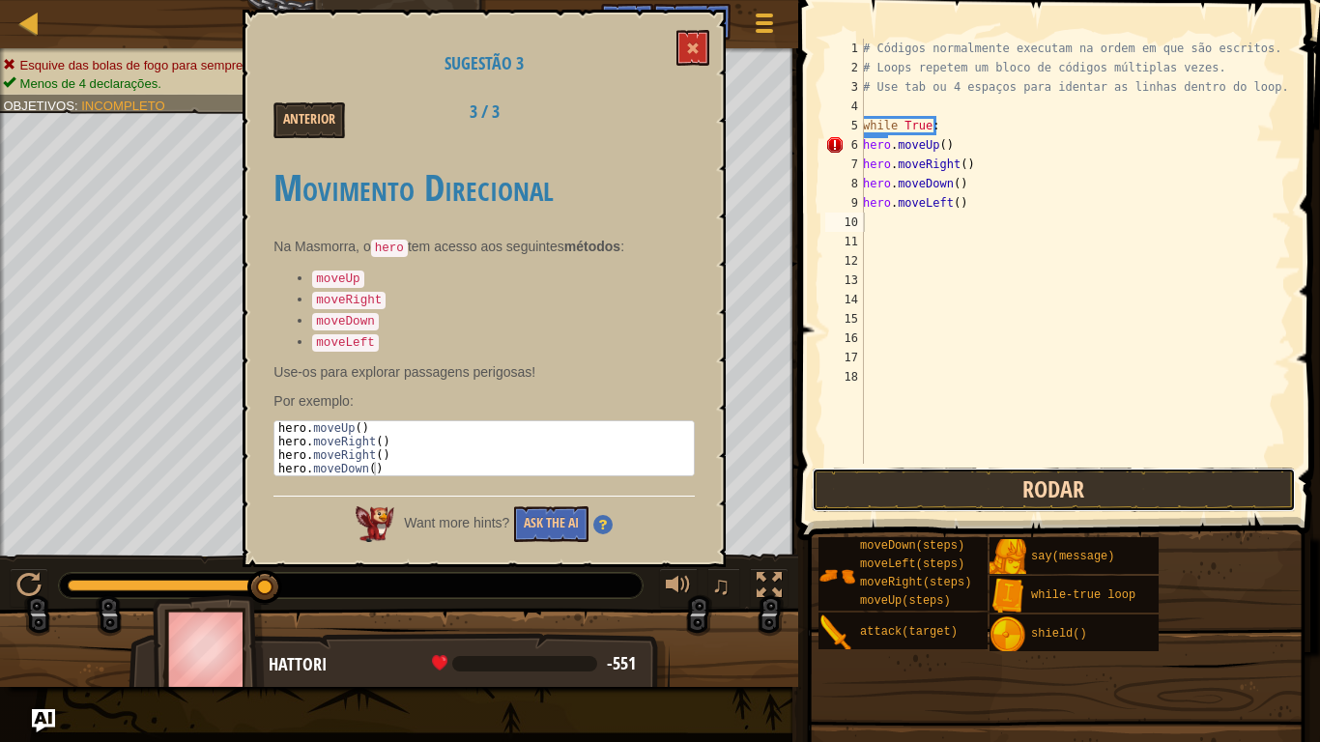
click at [1007, 476] on button "Rodar" at bounding box center [1054, 490] width 484 height 44
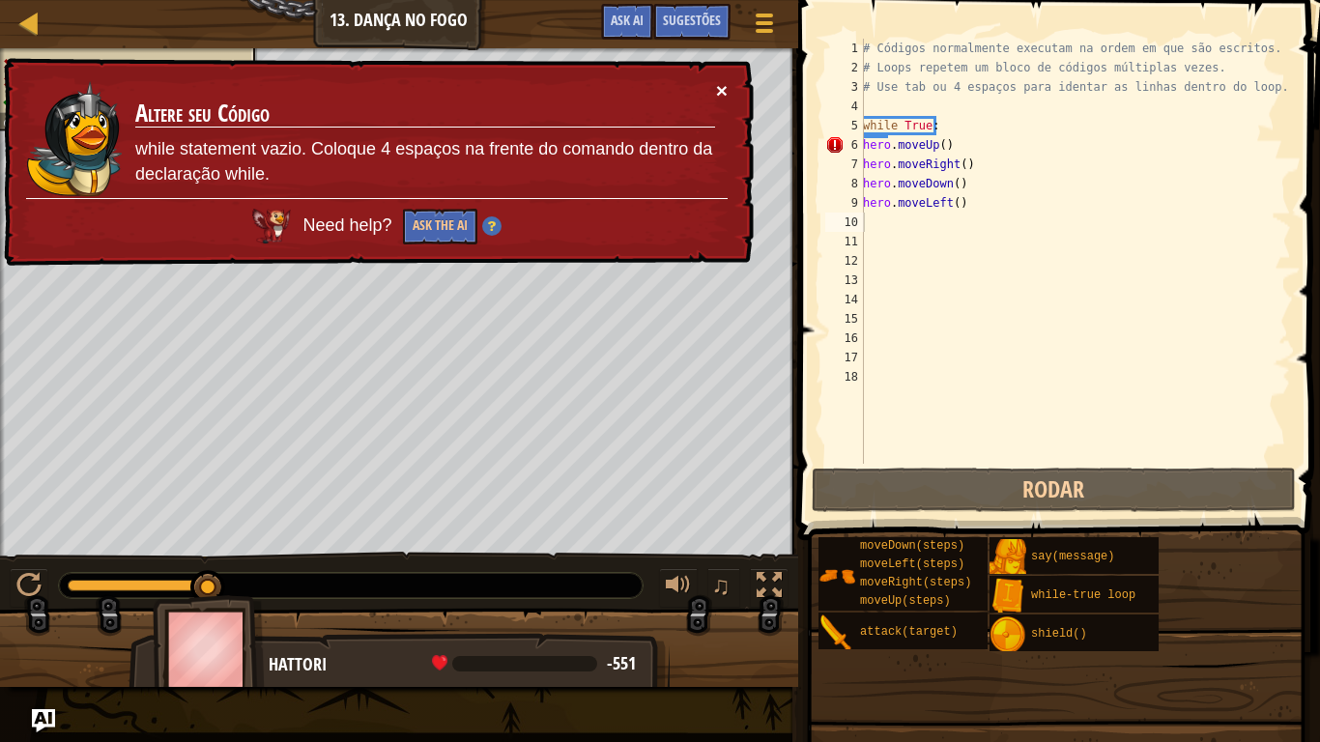
click at [721, 84] on button "×" at bounding box center [722, 90] width 12 height 20
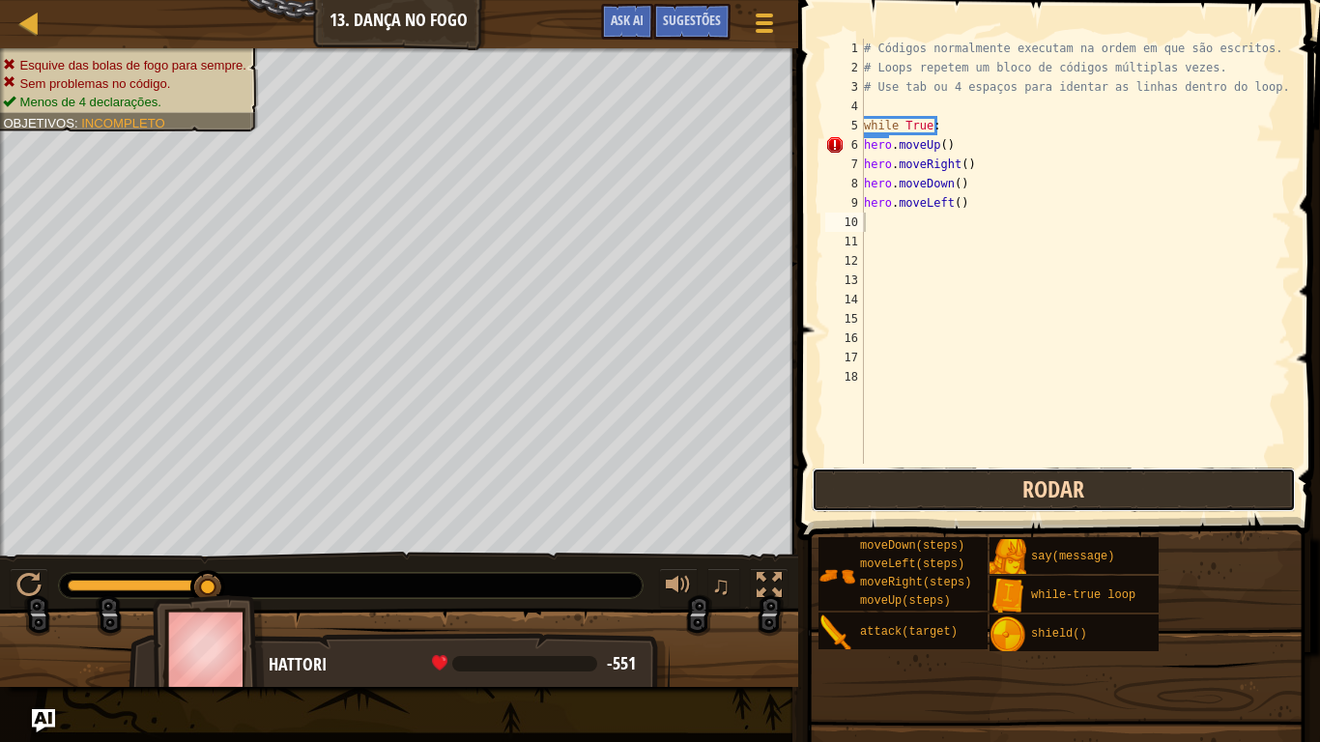
click at [923, 499] on button "Rodar" at bounding box center [1054, 490] width 484 height 44
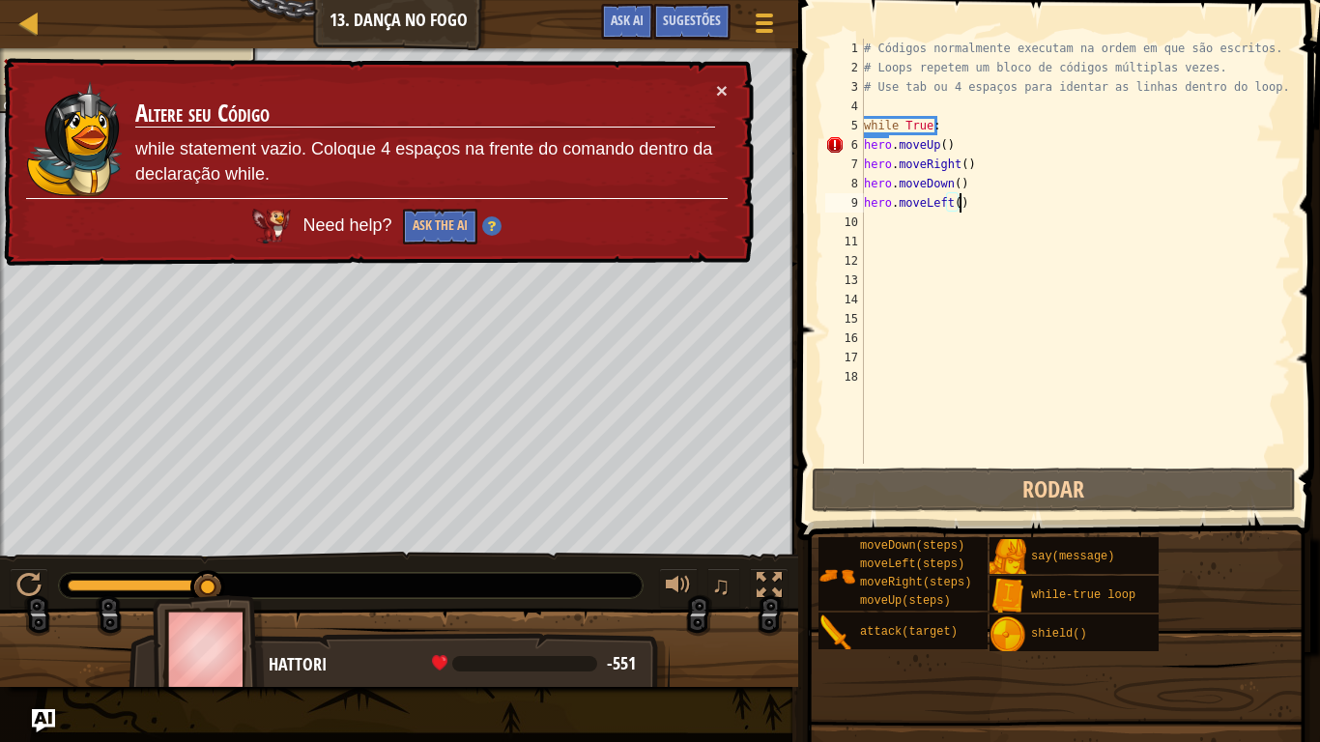
click at [963, 206] on div "# Códigos normalmente executam na ordem em que são escritos. # Loops repetem um…" at bounding box center [1075, 271] width 431 height 464
click at [965, 169] on div "# Códigos normalmente executam na ordem em que são escritos. # Loops repetem um…" at bounding box center [1075, 271] width 431 height 464
click at [940, 139] on div "# Códigos normalmente executam na ordem em que são escritos. # Loops repetem um…" at bounding box center [1075, 271] width 431 height 464
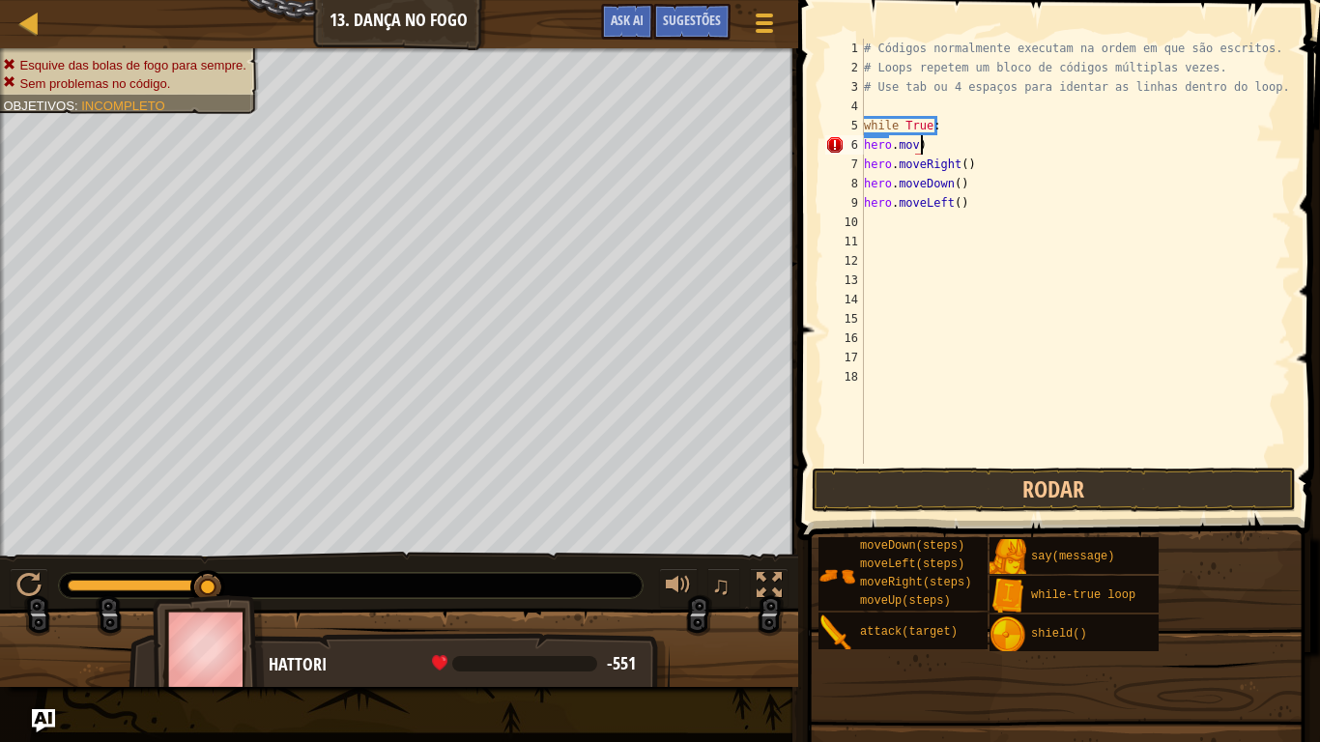
click at [942, 139] on div "# Códigos normalmente executam na ordem em que são escritos. # Loops repetem um…" at bounding box center [1075, 271] width 431 height 464
click at [890, 168] on div "# Códigos normalmente executam na ordem em que são escritos. # Loops repetem um…" at bounding box center [1075, 271] width 431 height 464
click at [974, 159] on div "# Códigos normalmente executam na ordem em que são escritos. # Loops repetem um…" at bounding box center [1075, 271] width 431 height 464
type textarea "h"
type textarea "hero.moveRight()"
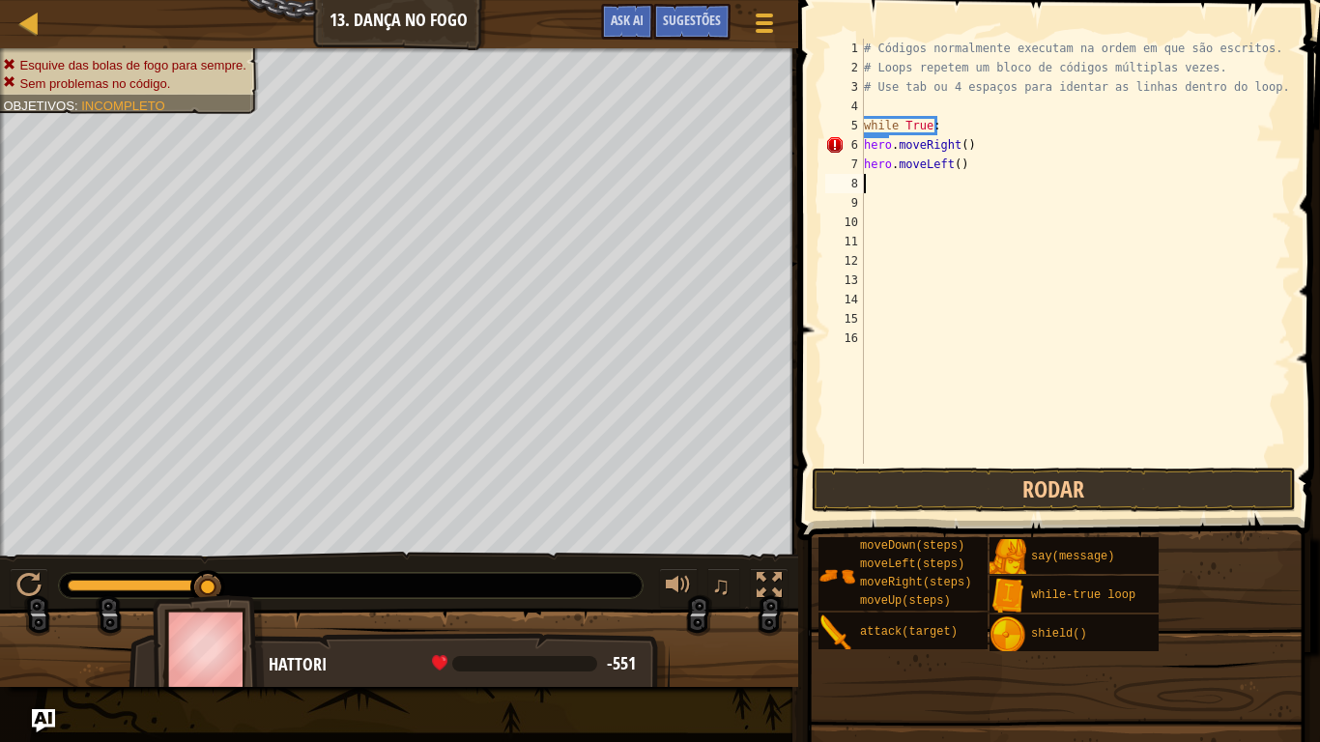
click at [879, 187] on div "# Códigos normalmente executam na ordem em que são escritos. # Loops repetem um…" at bounding box center [1075, 271] width 431 height 464
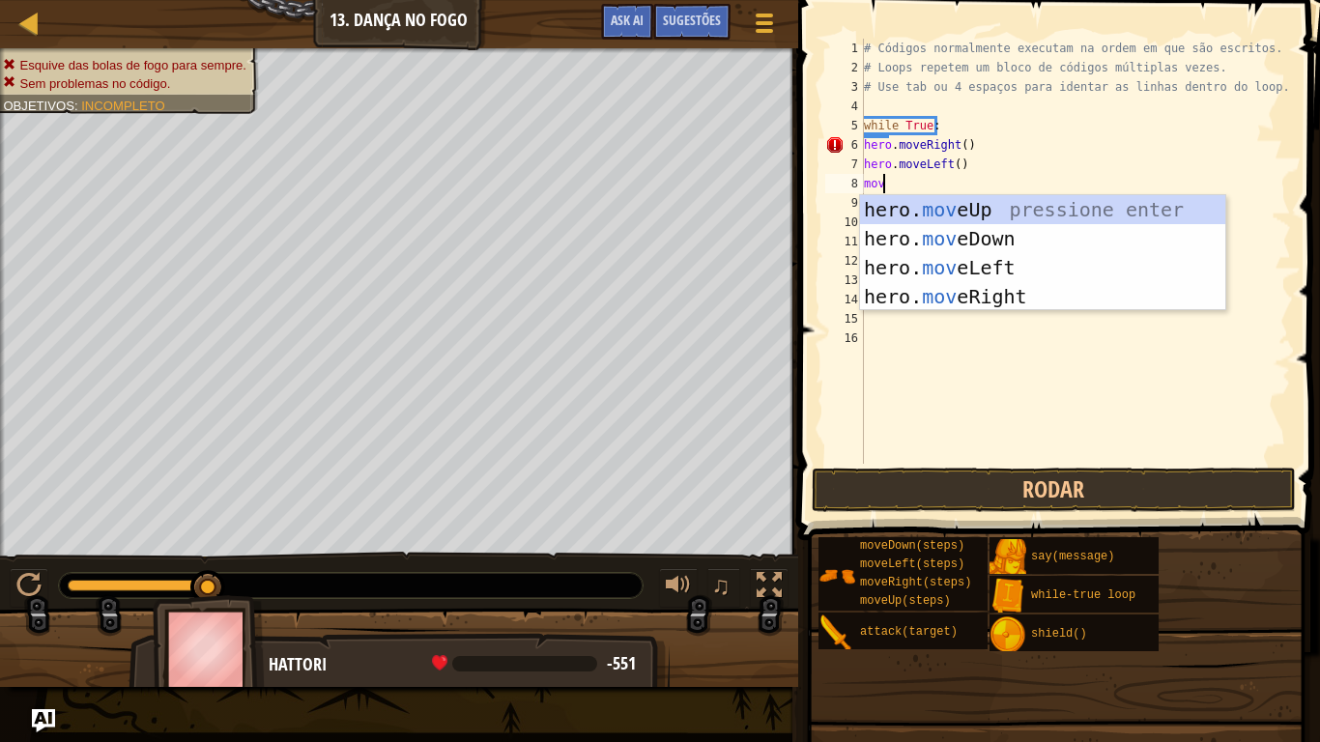
type textarea "move"
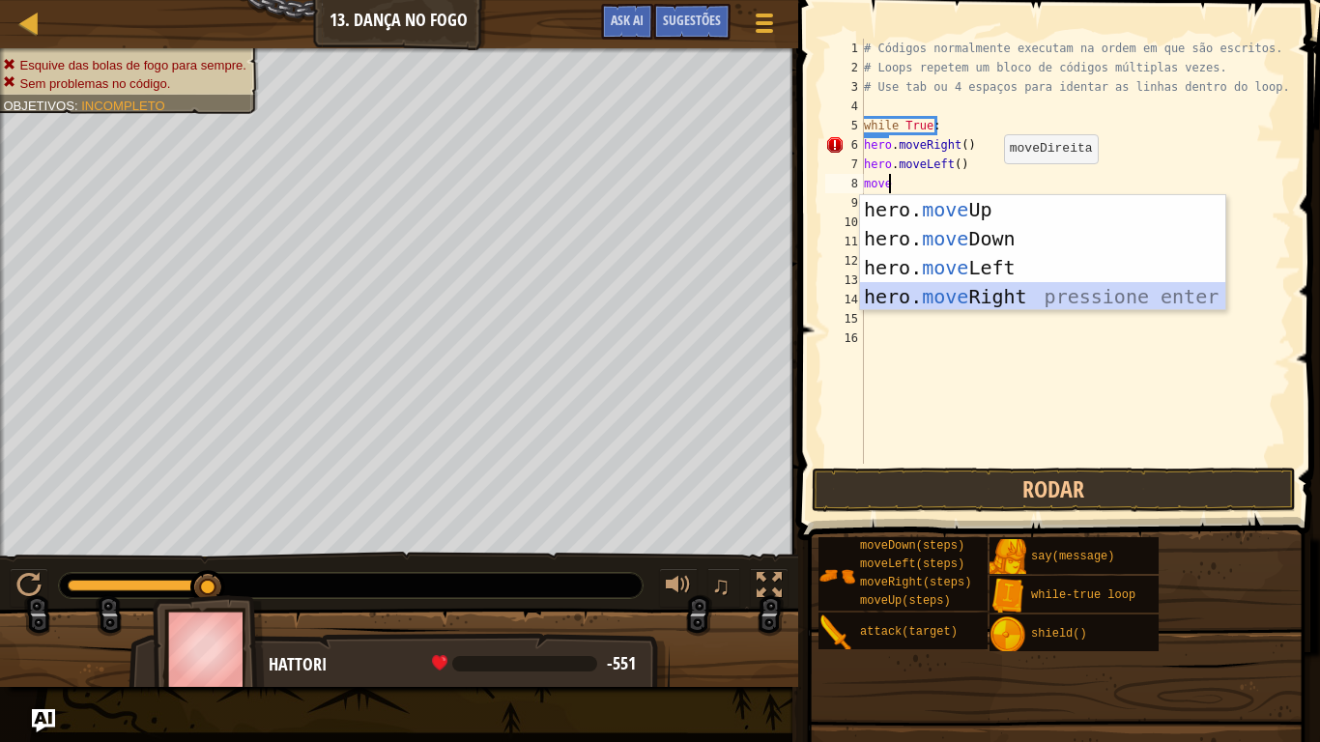
drag, startPoint x: 1011, startPoint y: 294, endPoint x: 962, endPoint y: 230, distance: 80.6
click at [1009, 290] on div "hero. move Up pressione enter hero. move Down pressione enter hero. move Left p…" at bounding box center [1042, 282] width 365 height 174
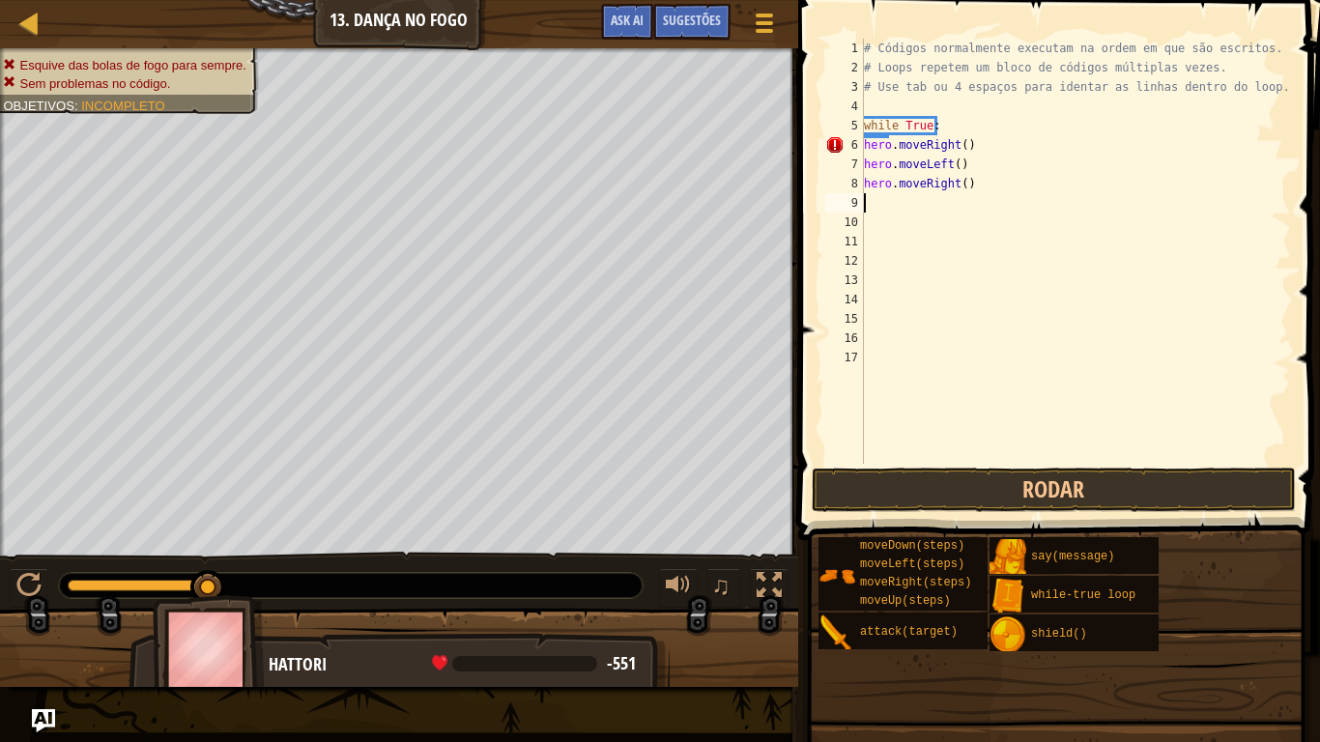
scroll to position [9, 0]
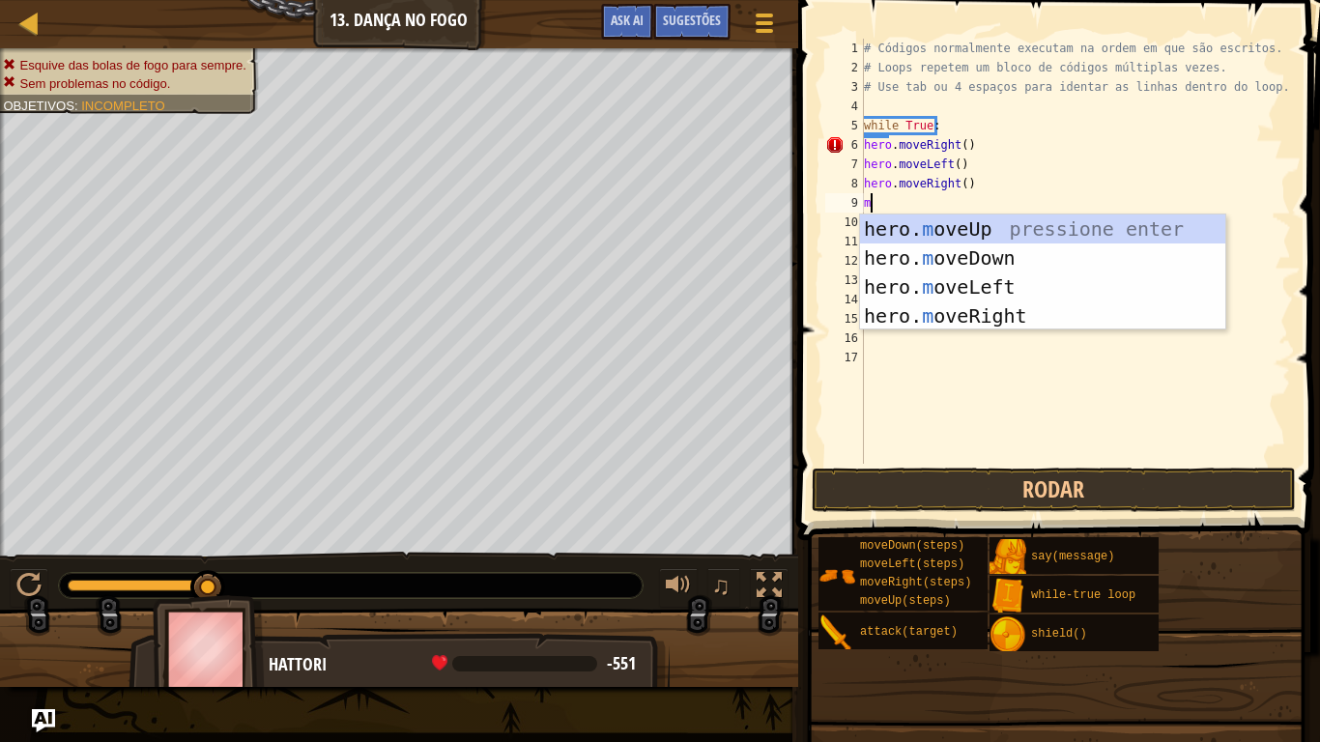
type textarea "mo"
click at [962, 252] on div "hero. mo veUp pressione enter hero. mo veDown pressione enter hero. mo veLeft p…" at bounding box center [1042, 302] width 365 height 174
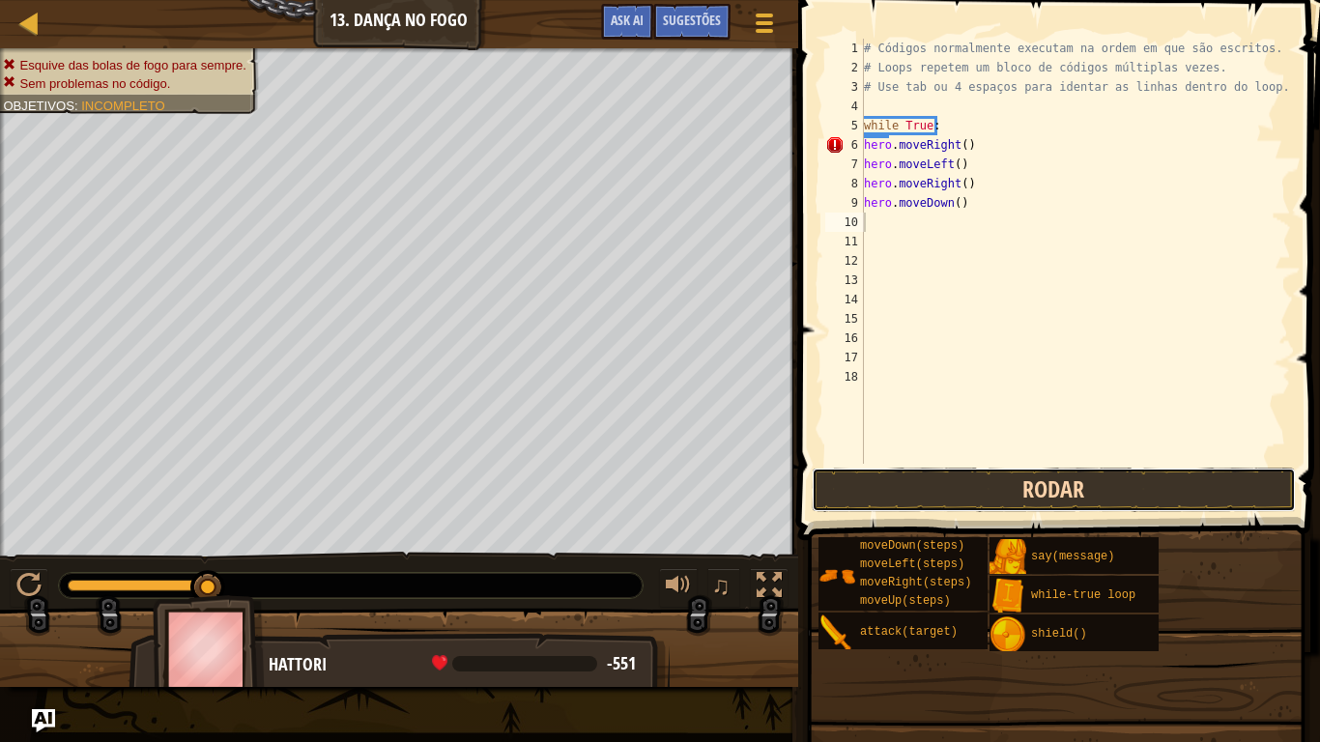
click at [932, 484] on button "Rodar" at bounding box center [1054, 490] width 484 height 44
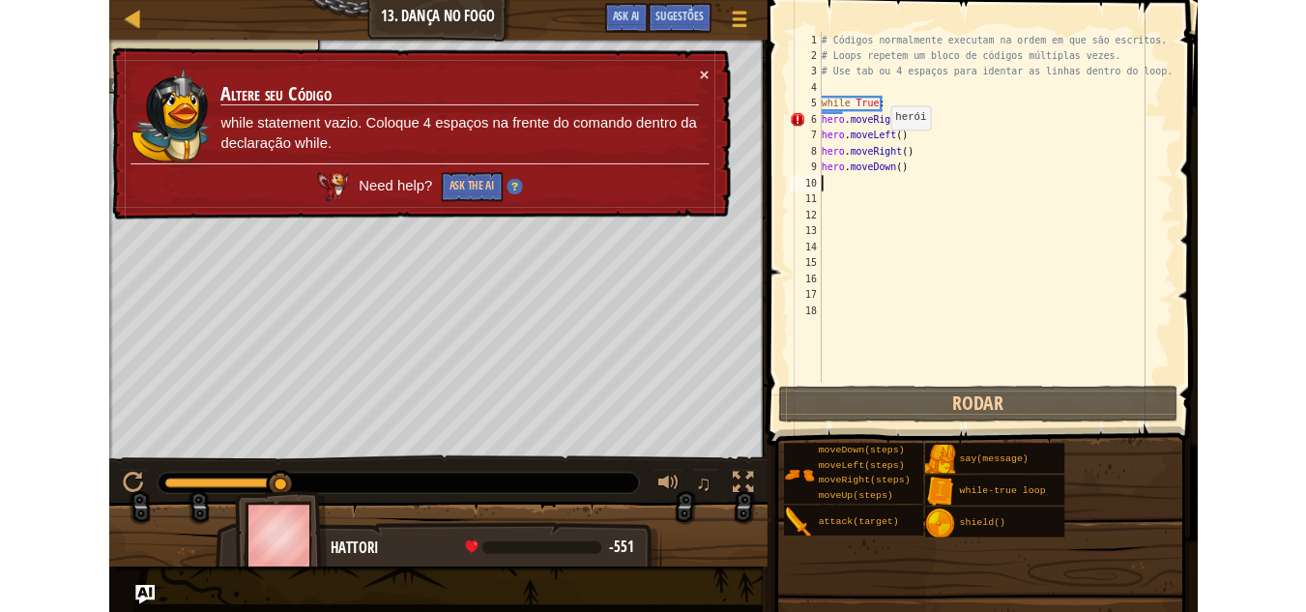
scroll to position [9, 0]
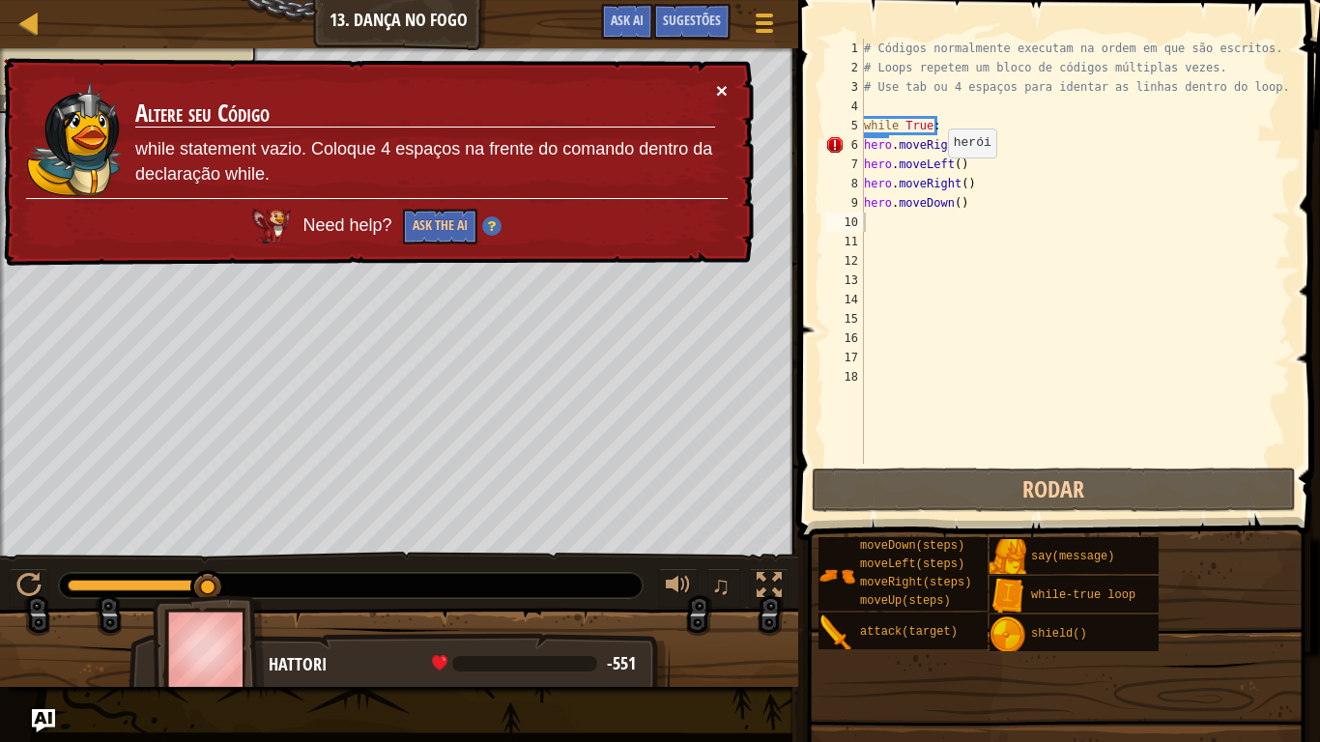
click at [719, 86] on button "×" at bounding box center [722, 90] width 12 height 20
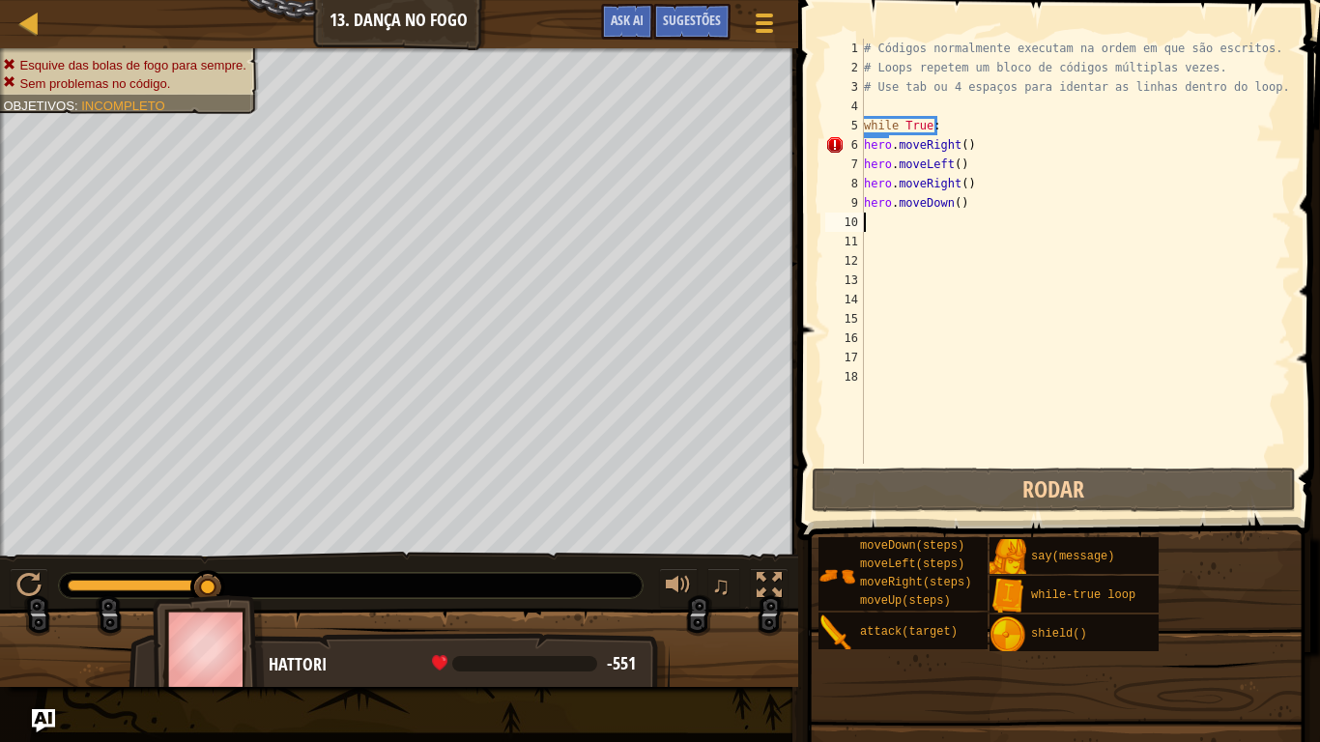
click at [972, 195] on div "# Códigos normalmente executam na ordem em que são escritos. # Loops repetem um…" at bounding box center [1075, 271] width 431 height 464
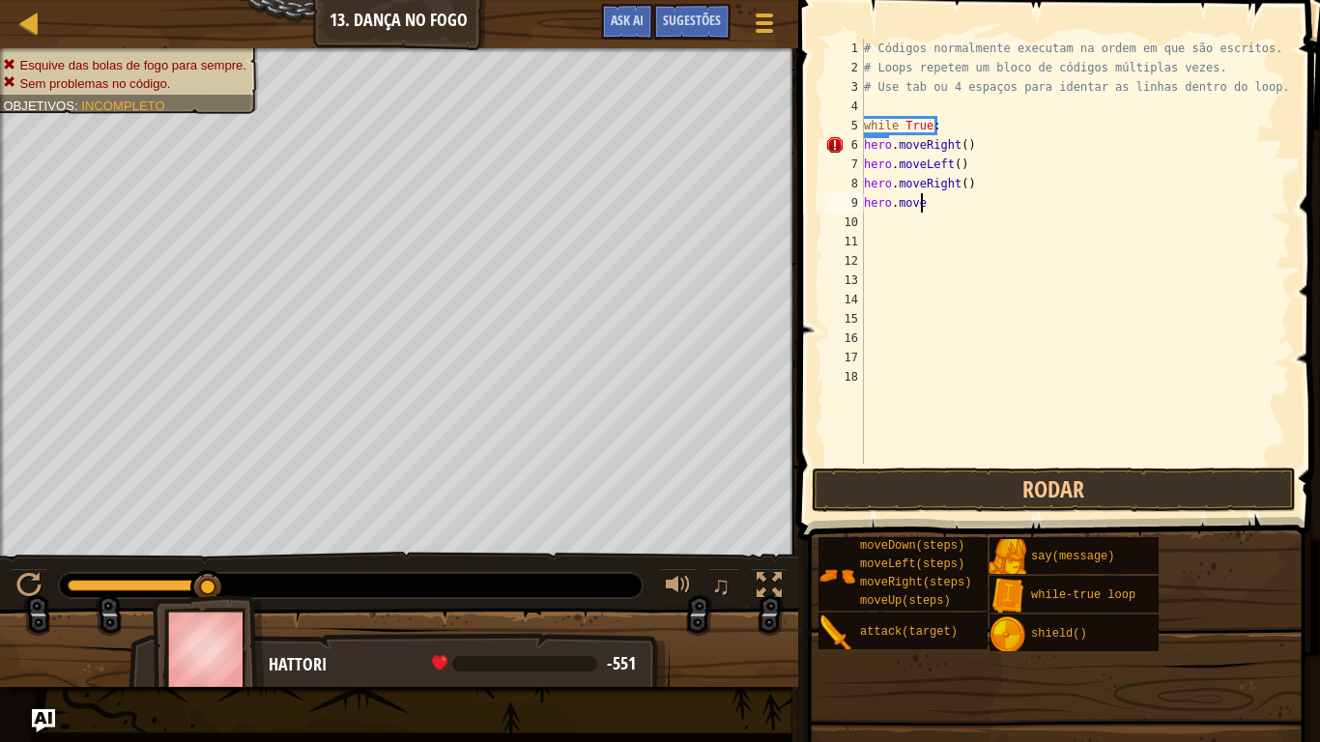
type textarea "h"
click at [956, 122] on div "# Códigos normalmente executam na ordem em que são escritos. # Loops repetem um…" at bounding box center [1075, 271] width 431 height 464
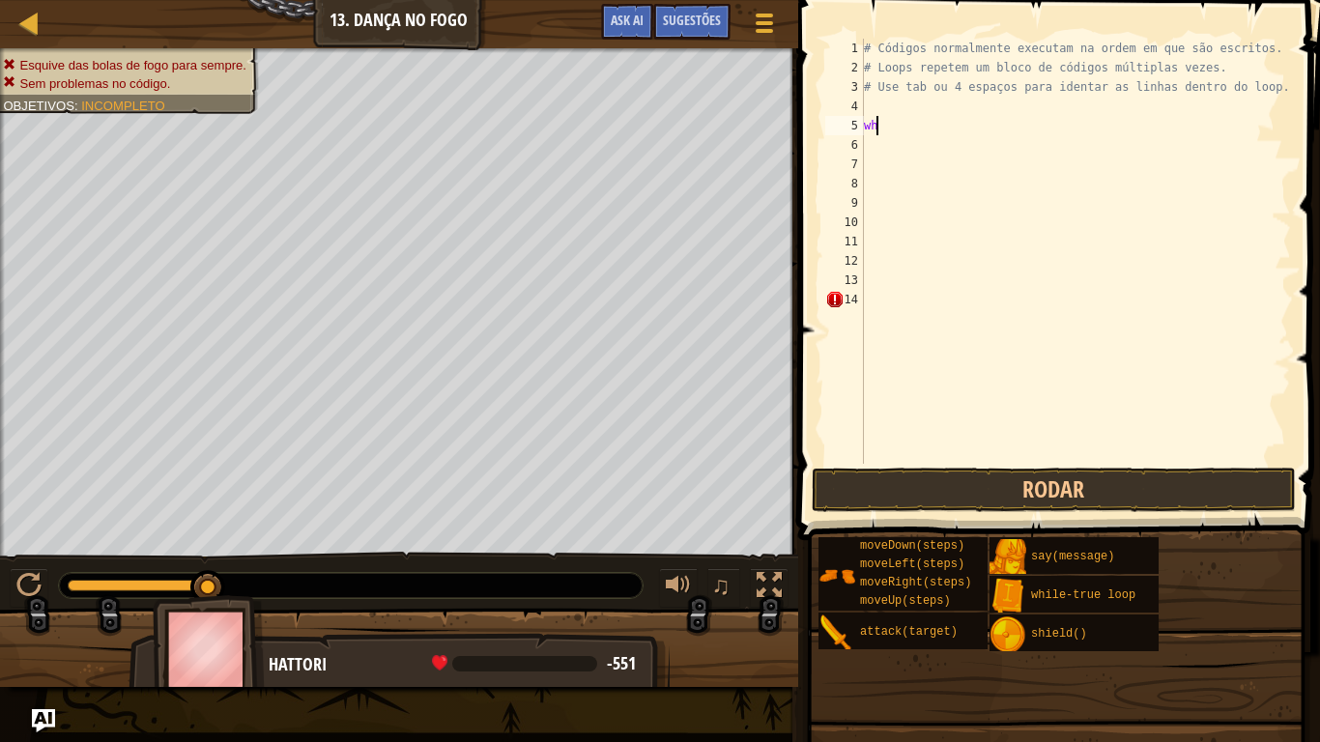
type textarea "w"
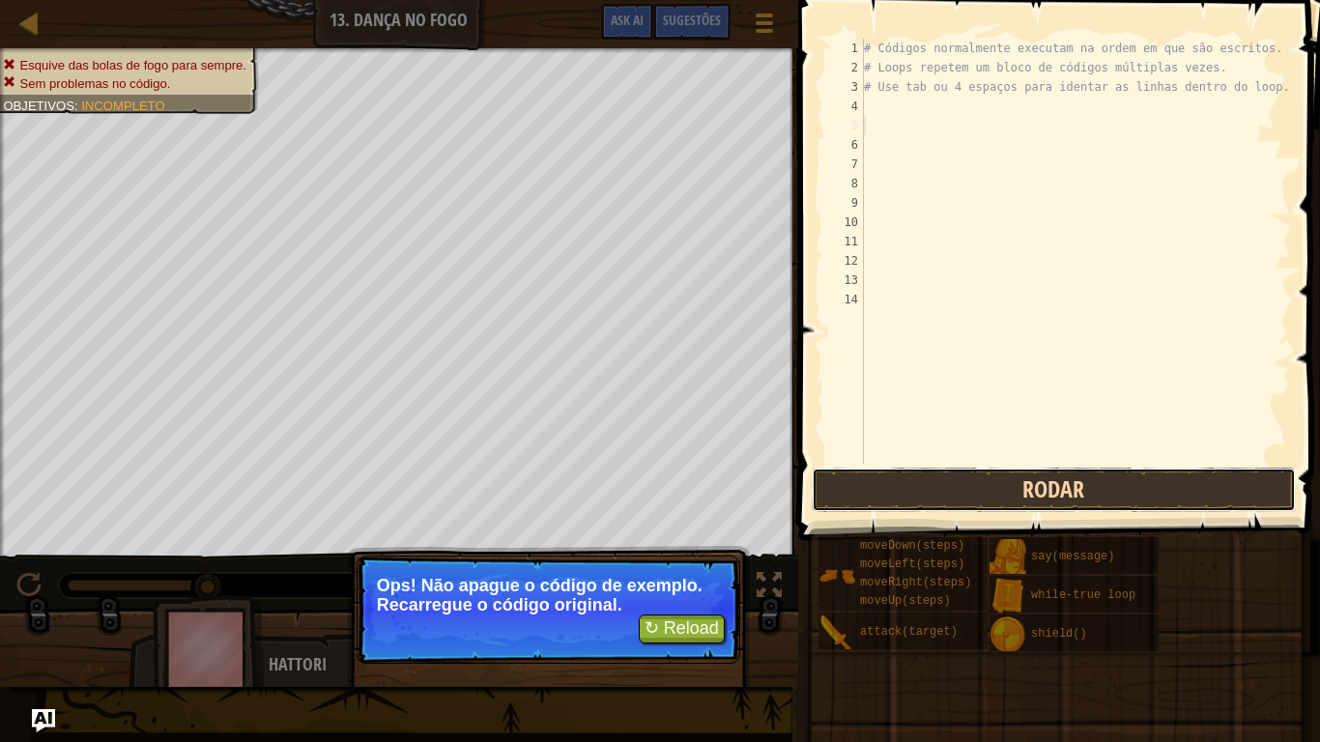
click at [951, 478] on button "Rodar" at bounding box center [1054, 490] width 484 height 44
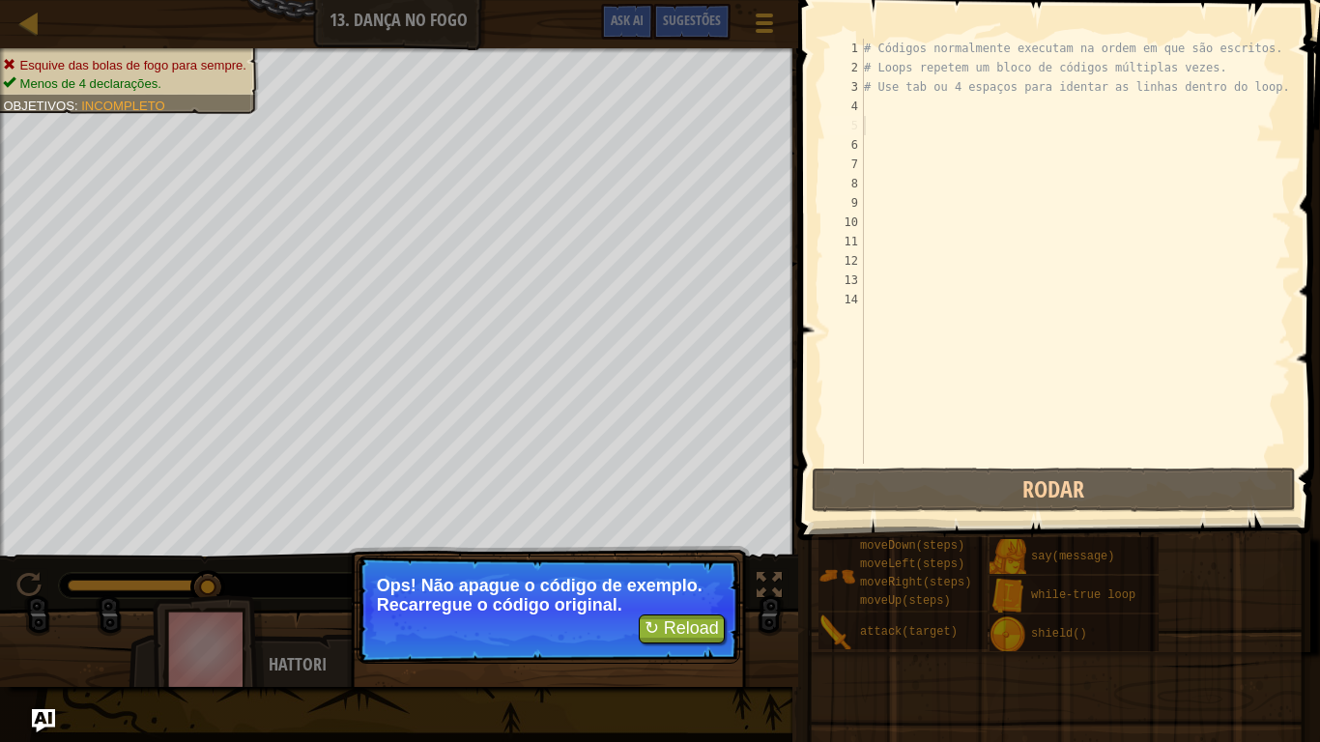
click at [872, 116] on div "# Códigos normalmente executam na ordem em que são escritos. # Loops repetem um…" at bounding box center [1075, 271] width 431 height 464
click at [691, 621] on button "↻ Reload" at bounding box center [682, 629] width 86 height 29
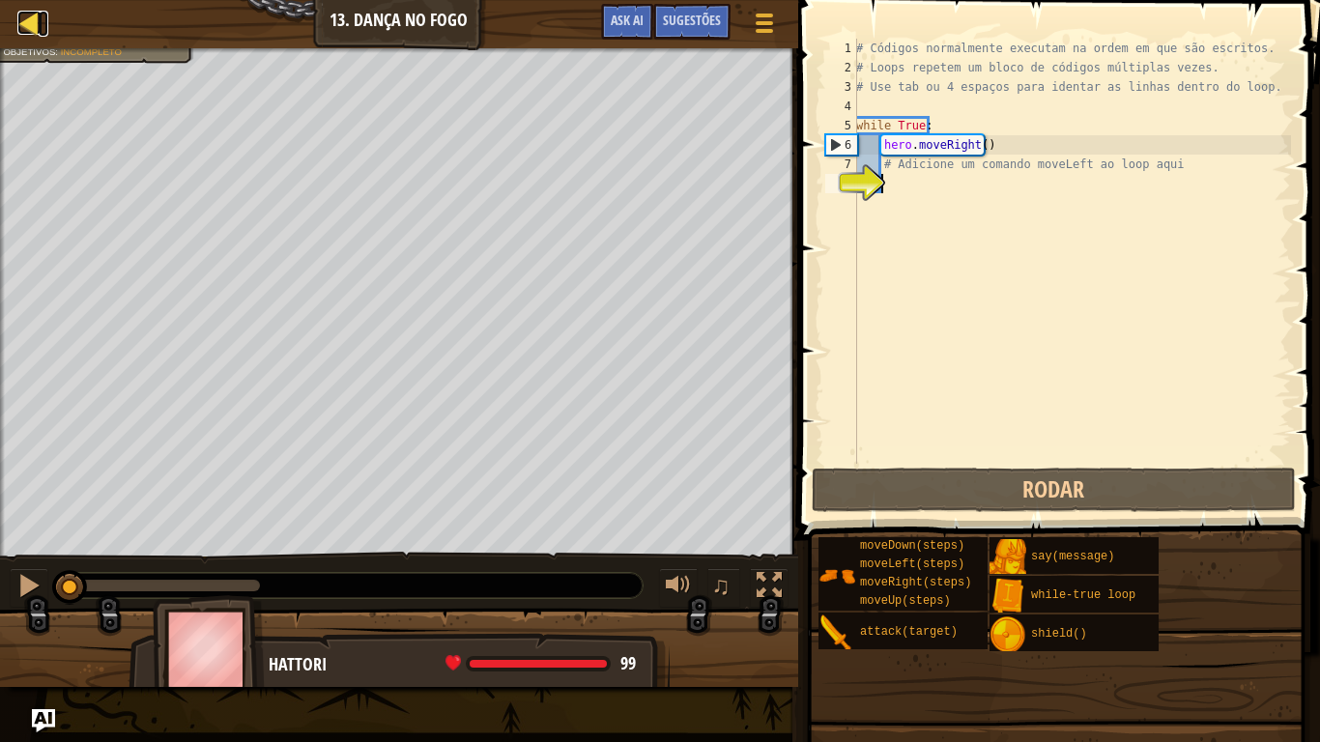
click at [40, 24] on div at bounding box center [29, 23] width 24 height 24
select select "pt-BR"
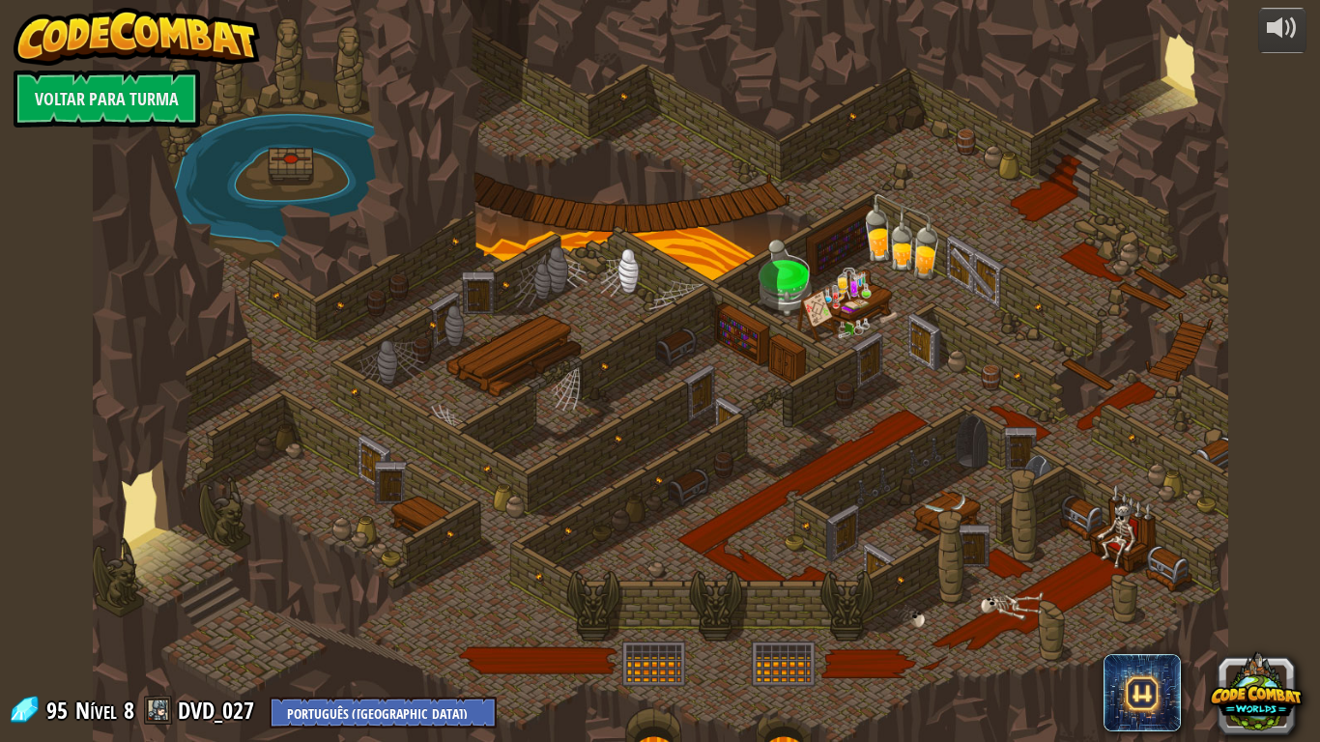
select select "pt-BR"
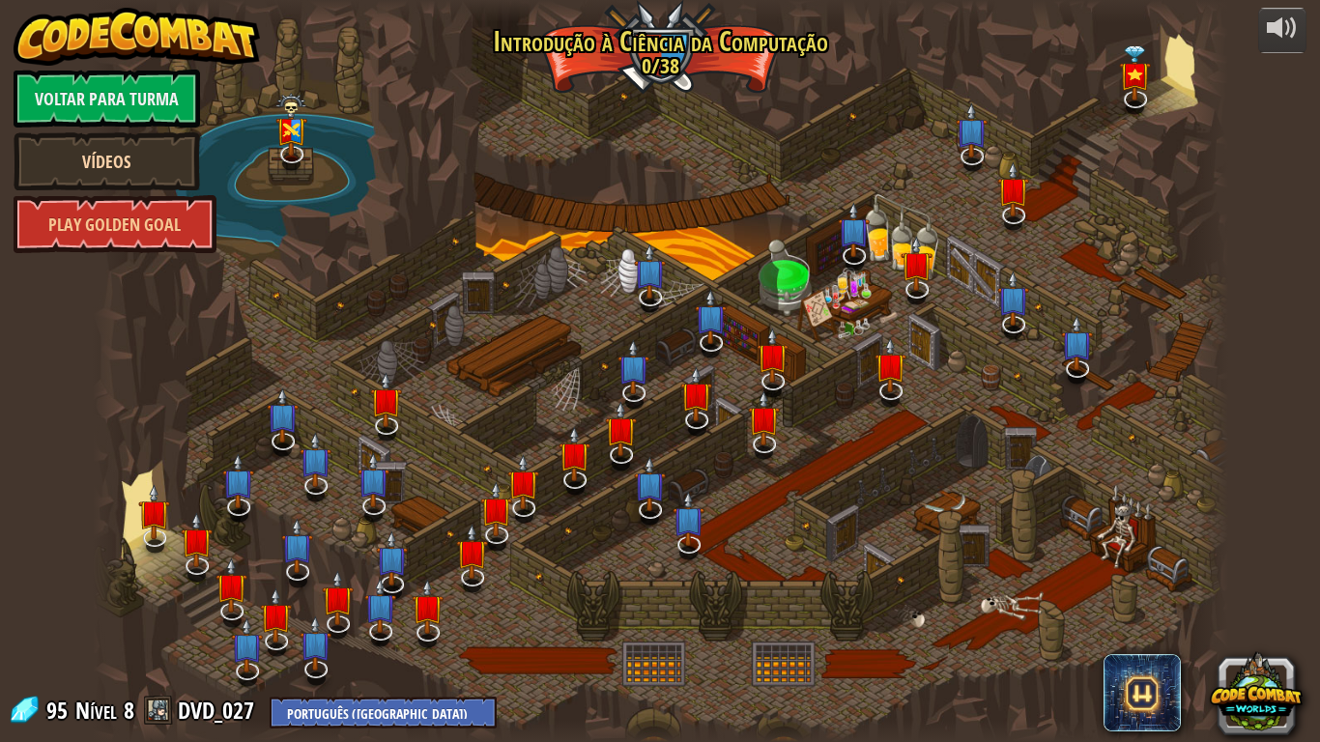
select select "pt-BR"
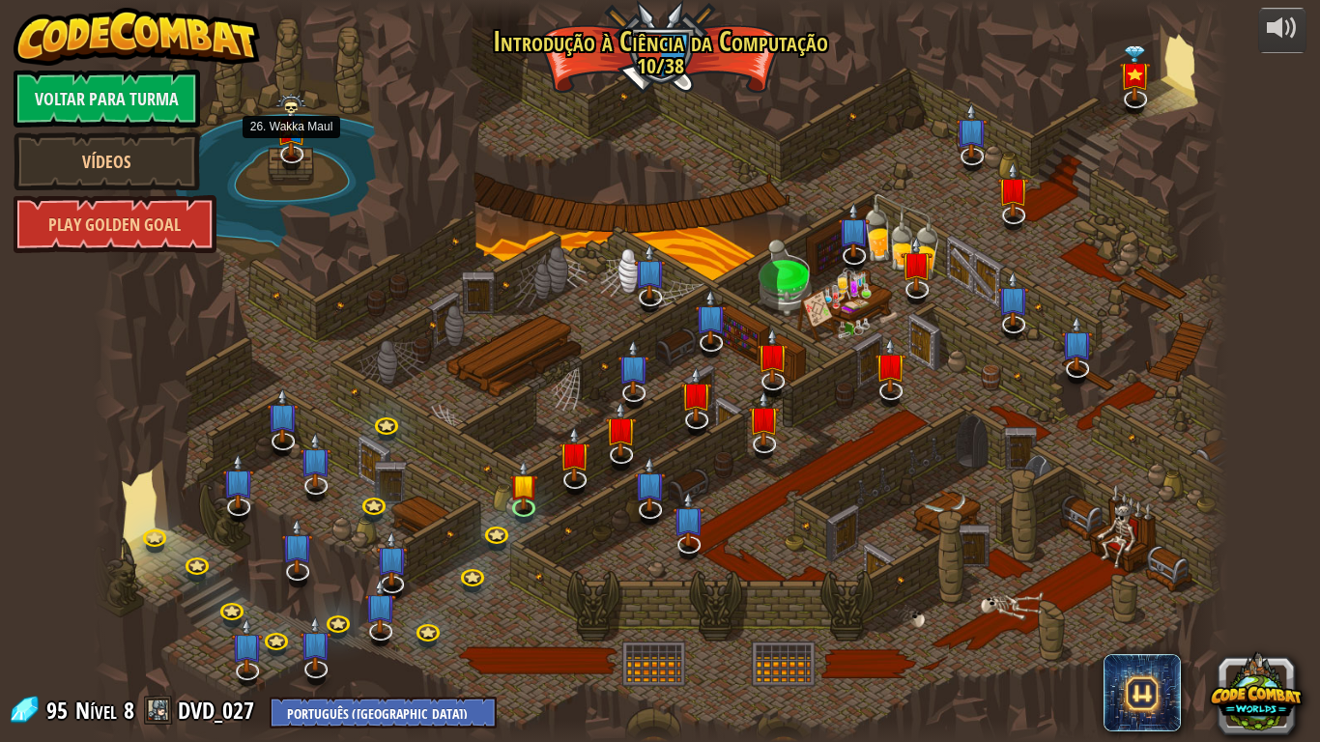
select select "pt-BR"
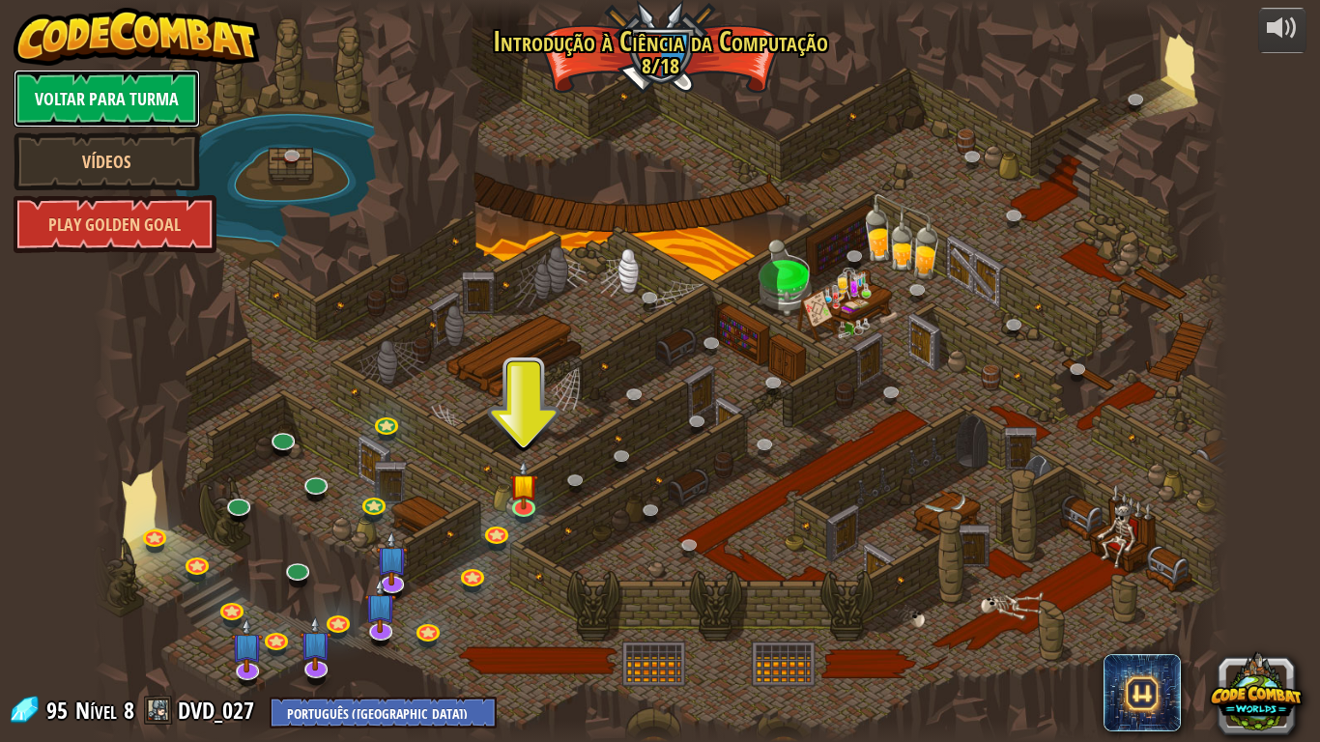
click at [109, 108] on link "Voltar para Turma" at bounding box center [107, 99] width 187 height 58
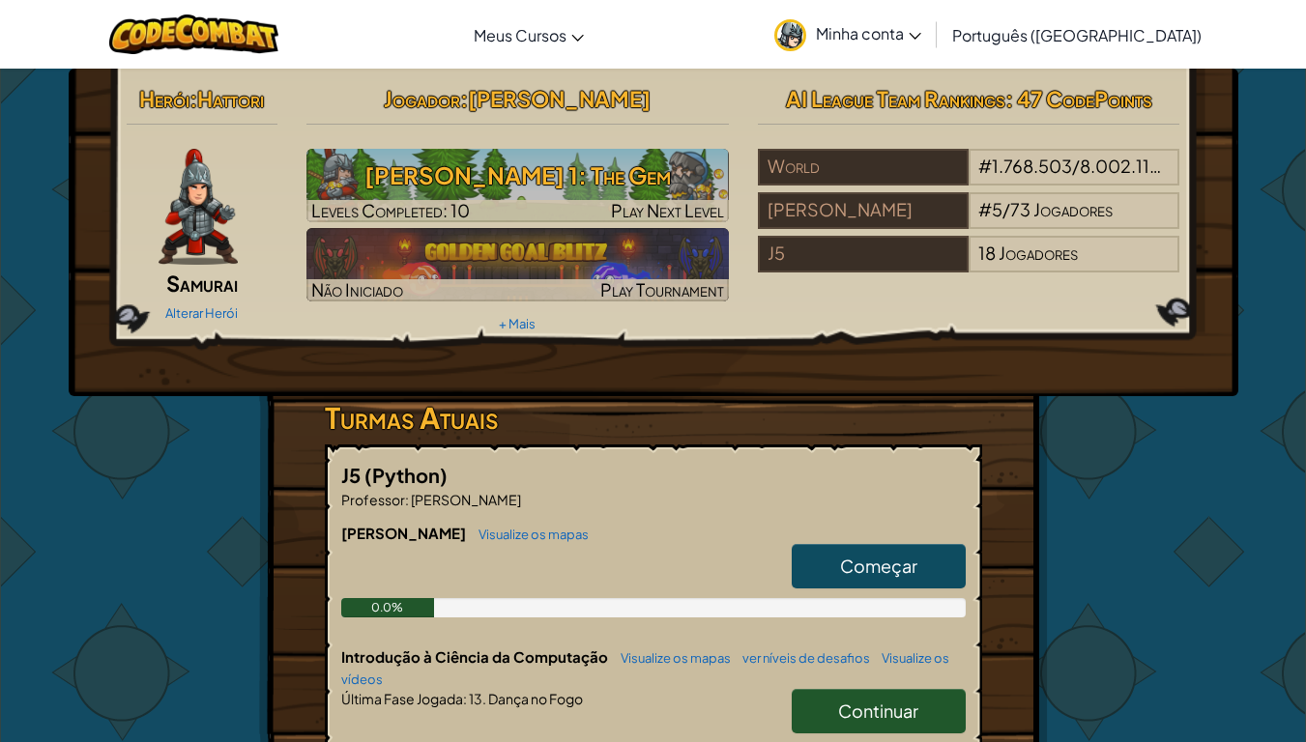
click at [660, 67] on div "Alternar navegação Meus Cursos CodeCombat Classroom Ozaria Classroom AI League …" at bounding box center [652, 34] width 1315 height 69
